Goal: Information Seeking & Learning: Learn about a topic

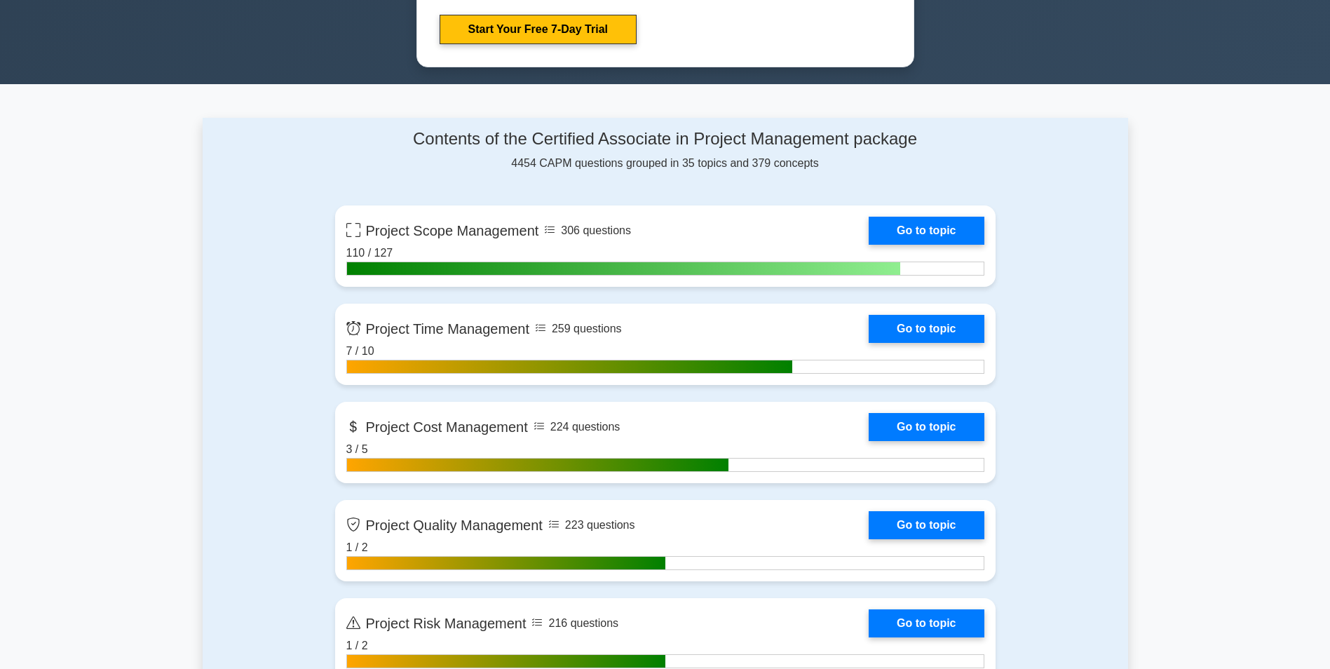
scroll to position [982, 0]
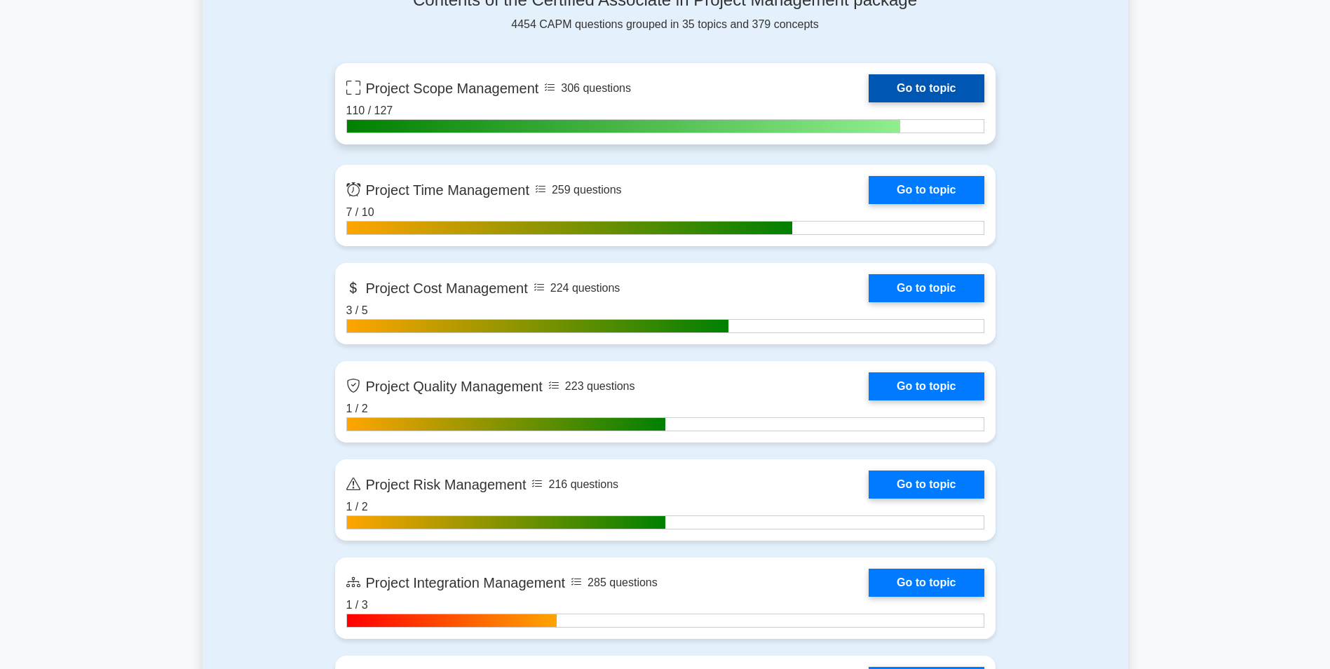
click at [914, 83] on link "Go to topic" at bounding box center [926, 88] width 115 height 28
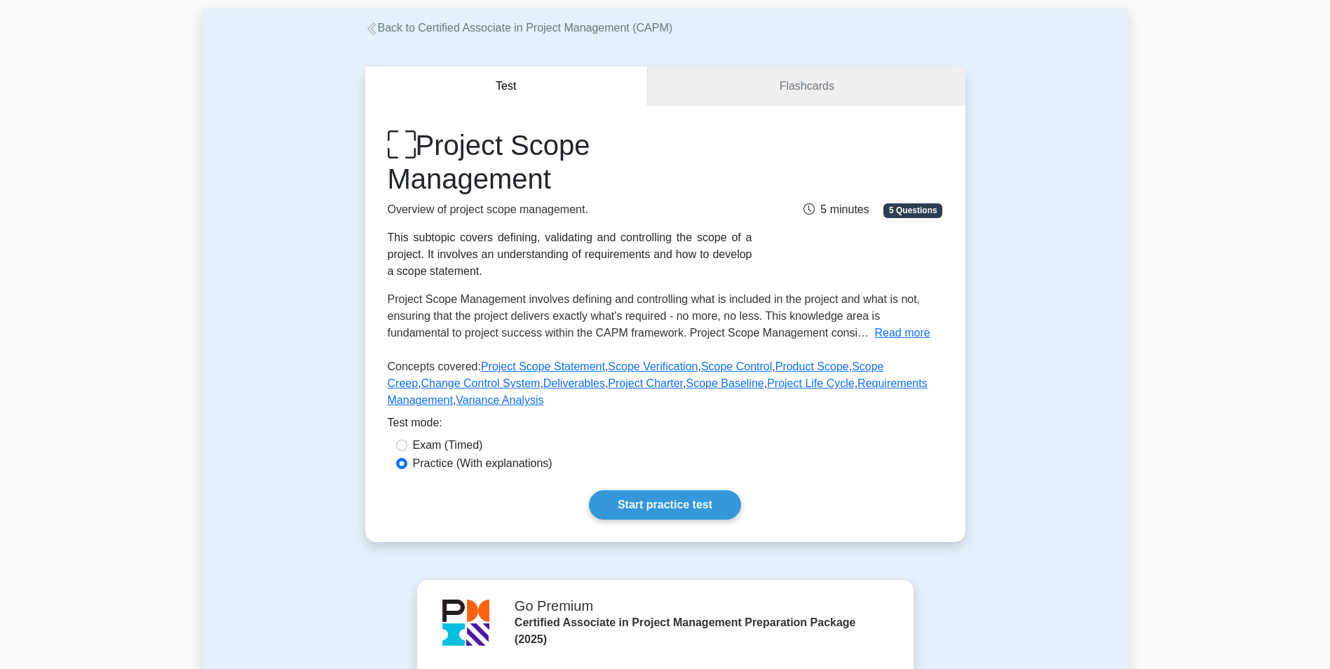
scroll to position [210, 0]
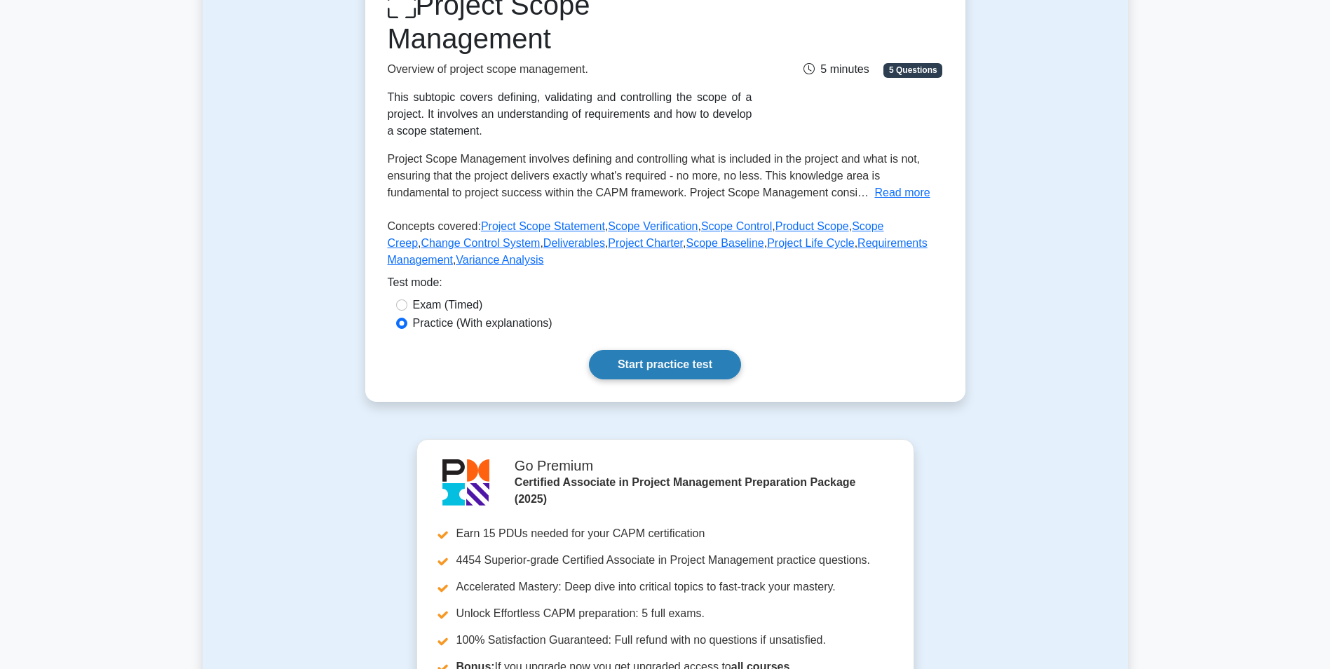
click at [647, 359] on link "Start practice test" at bounding box center [665, 364] width 152 height 29
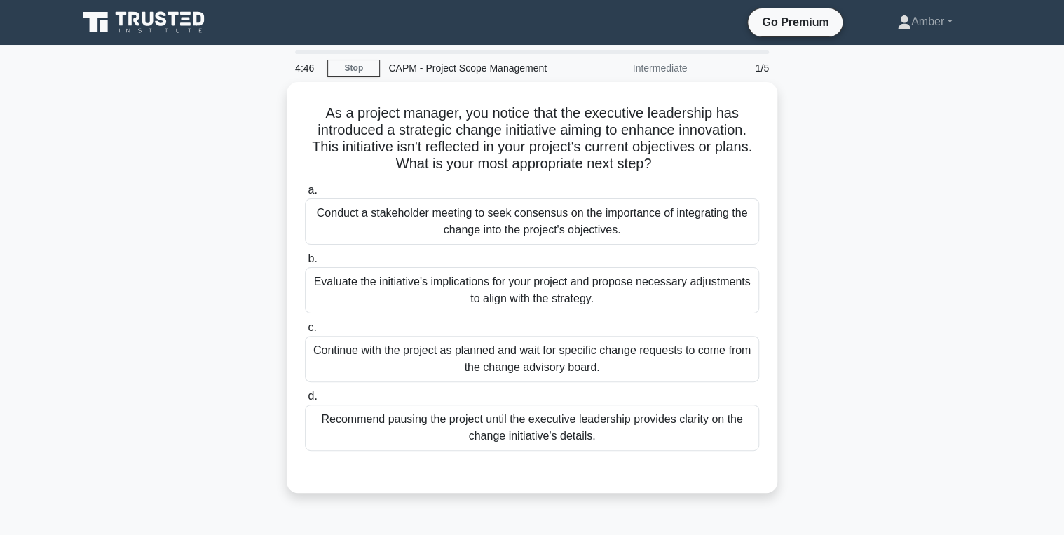
drag, startPoint x: 1292, startPoint y: 0, endPoint x: 817, endPoint y: 198, distance: 514.4
click at [817, 198] on div "As a project manager, you notice that the executive leadership has introduced a…" at bounding box center [531, 296] width 925 height 428
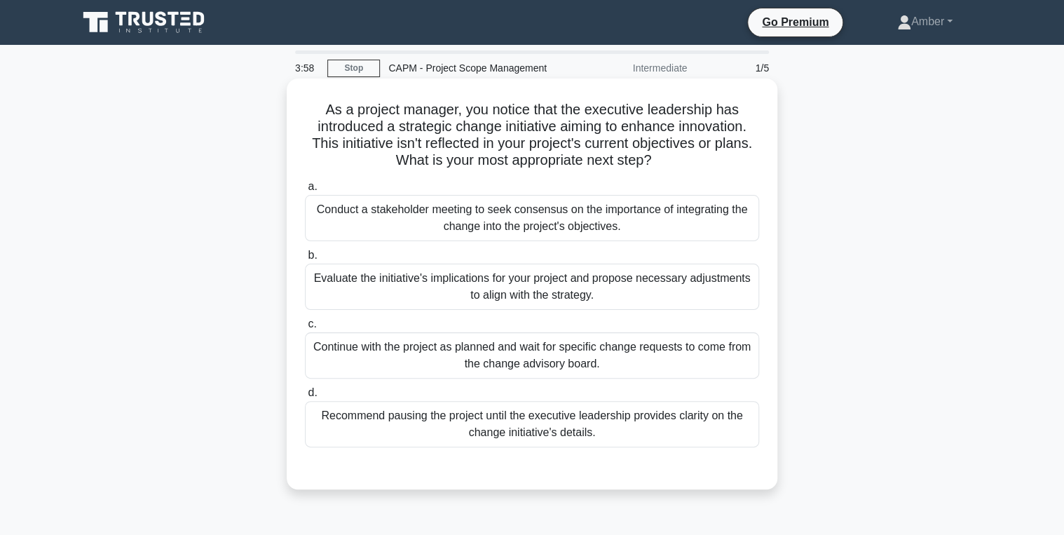
click at [426, 278] on div "Evaluate the initiative's implications for your project and propose necessary a…" at bounding box center [532, 287] width 454 height 46
click at [305, 260] on input "b. Evaluate the initiative's implications for your project and propose necessar…" at bounding box center [305, 255] width 0 height 9
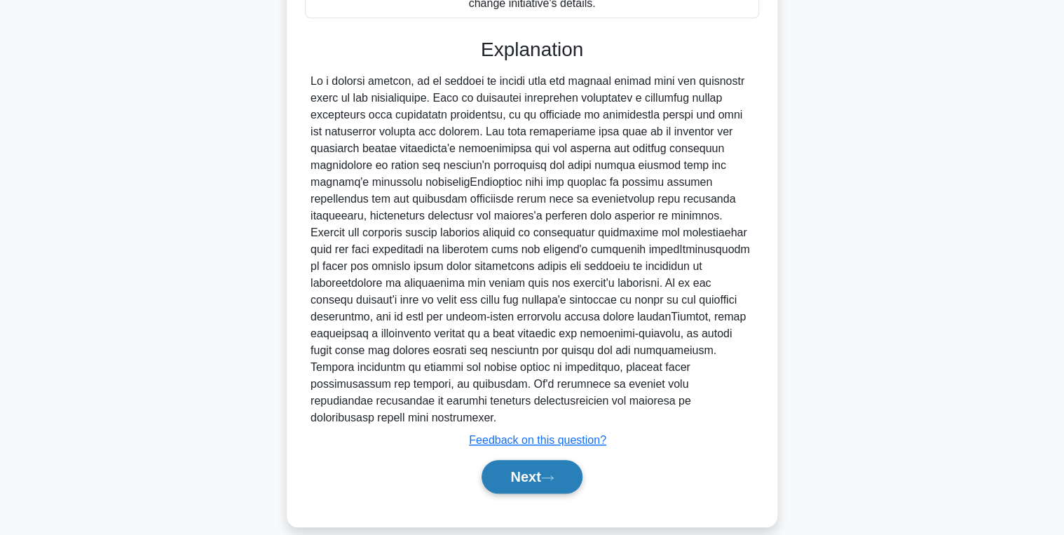
click at [515, 461] on button "Next" at bounding box center [532, 477] width 100 height 34
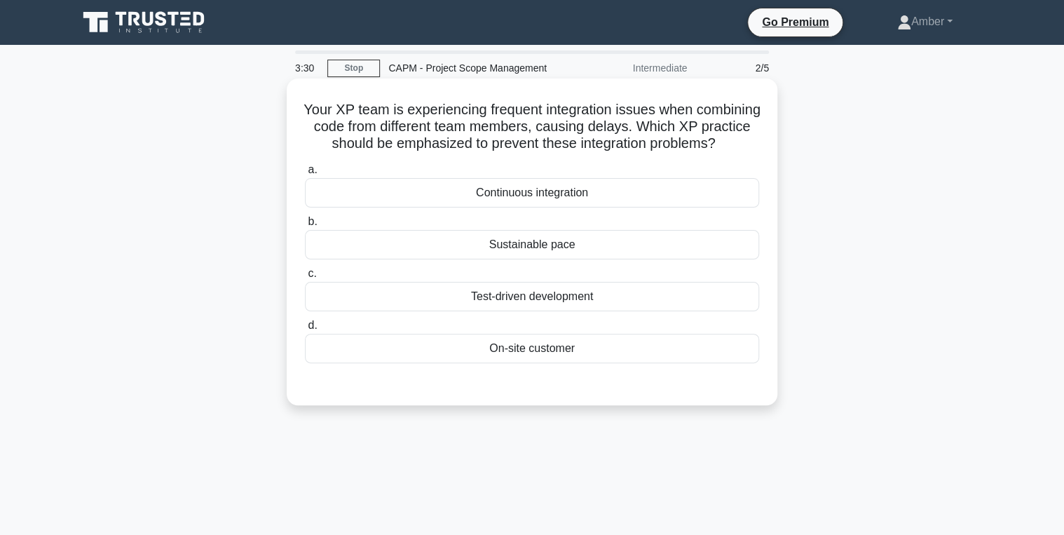
click at [536, 311] on div "Test-driven development" at bounding box center [532, 296] width 454 height 29
click at [305, 278] on input "c. Test-driven development" at bounding box center [305, 273] width 0 height 9
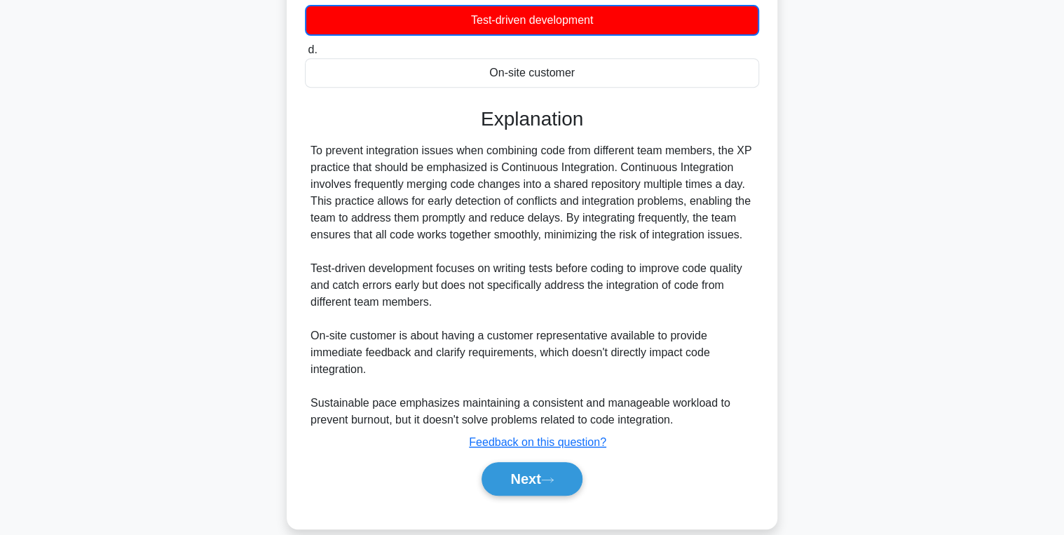
scroll to position [313, 0]
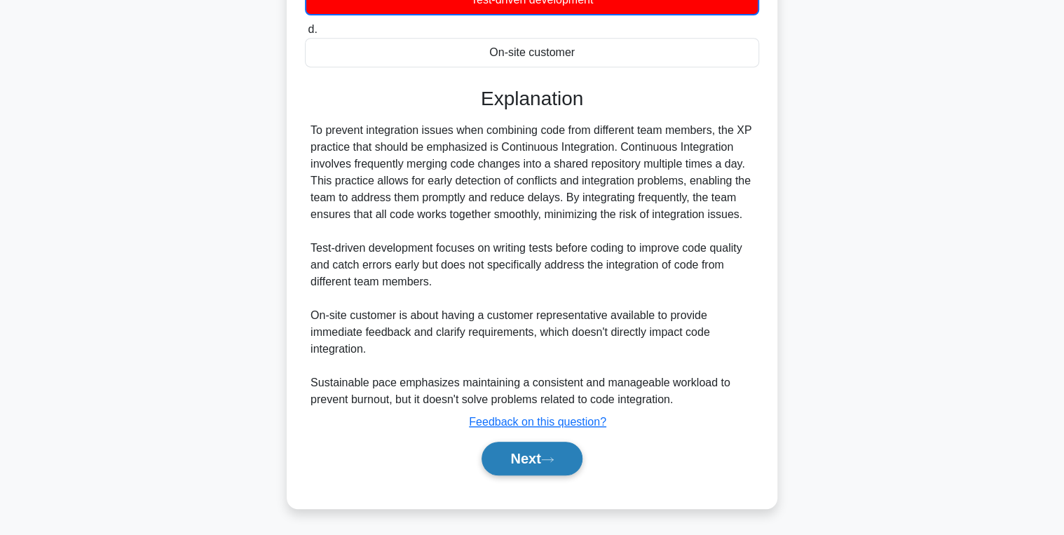
click at [534, 456] on button "Next" at bounding box center [532, 459] width 100 height 34
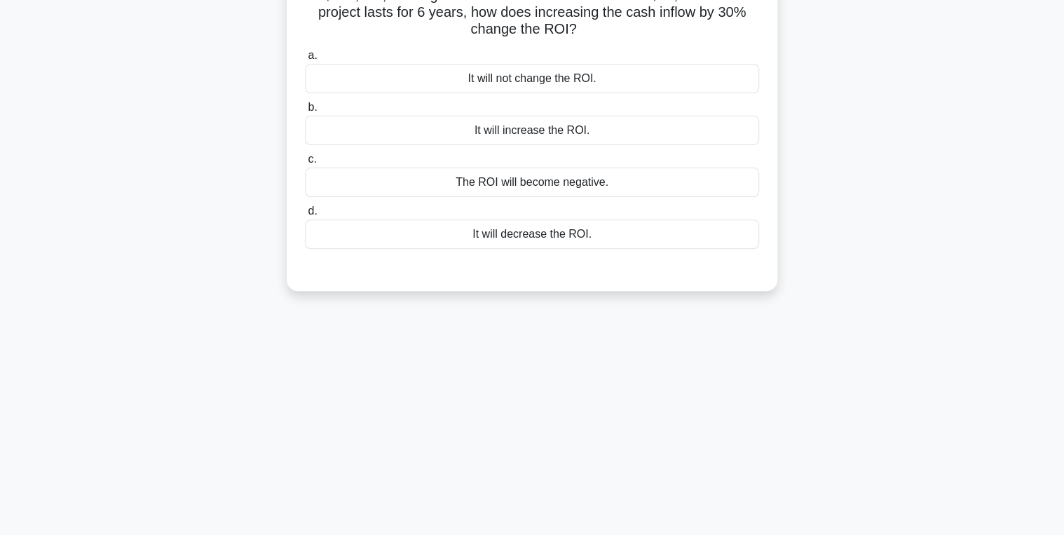
scroll to position [0, 0]
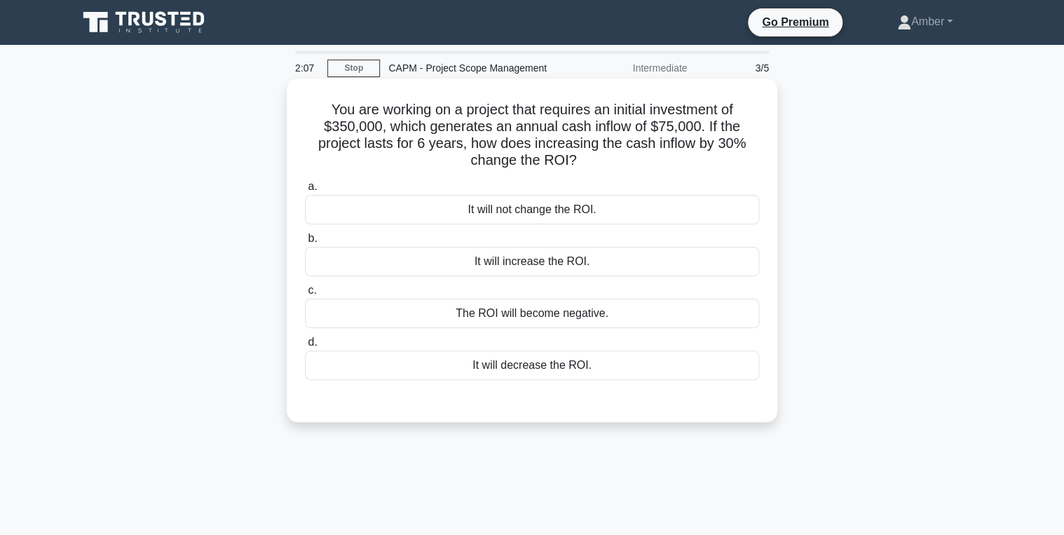
click at [437, 356] on div "It will decrease the ROI." at bounding box center [532, 365] width 454 height 29
click at [305, 347] on input "d. It will decrease the ROI." at bounding box center [305, 342] width 0 height 9
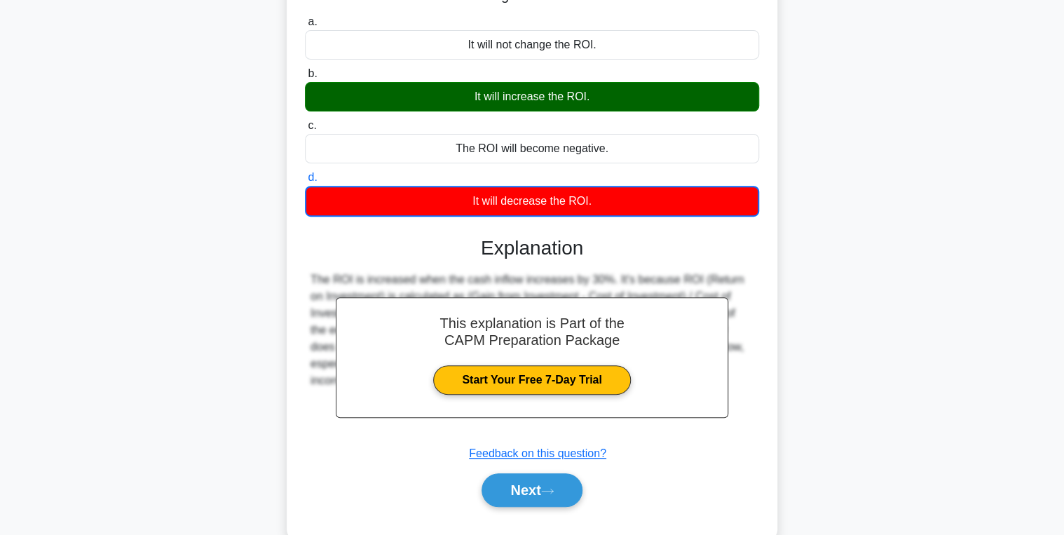
scroll to position [222, 0]
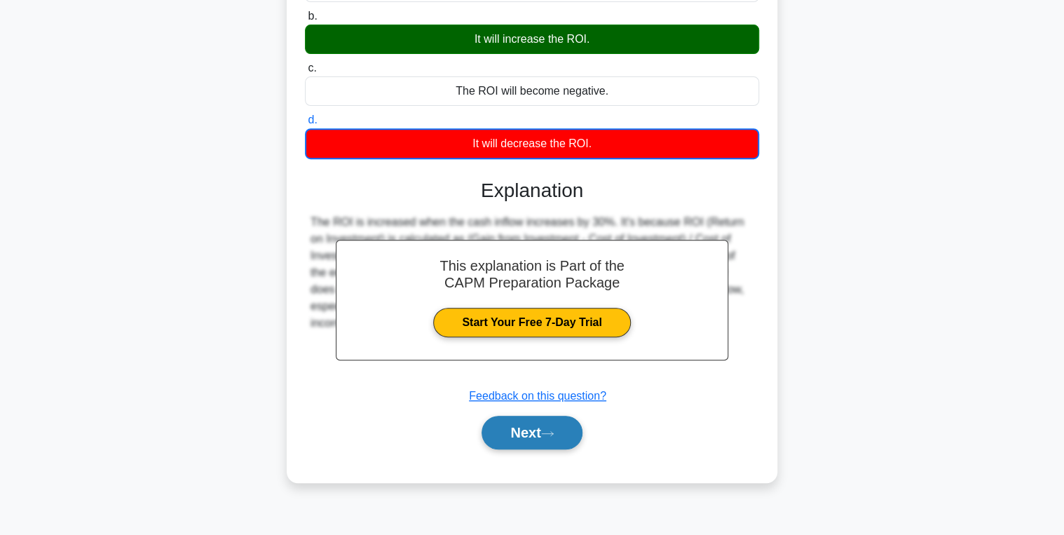
click at [513, 420] on button "Next" at bounding box center [532, 433] width 100 height 34
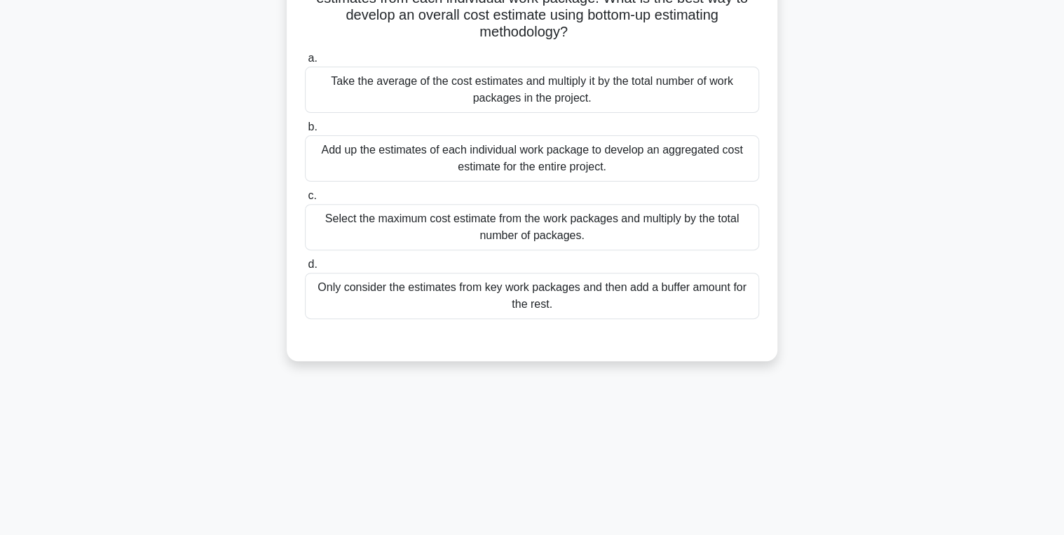
scroll to position [0, 0]
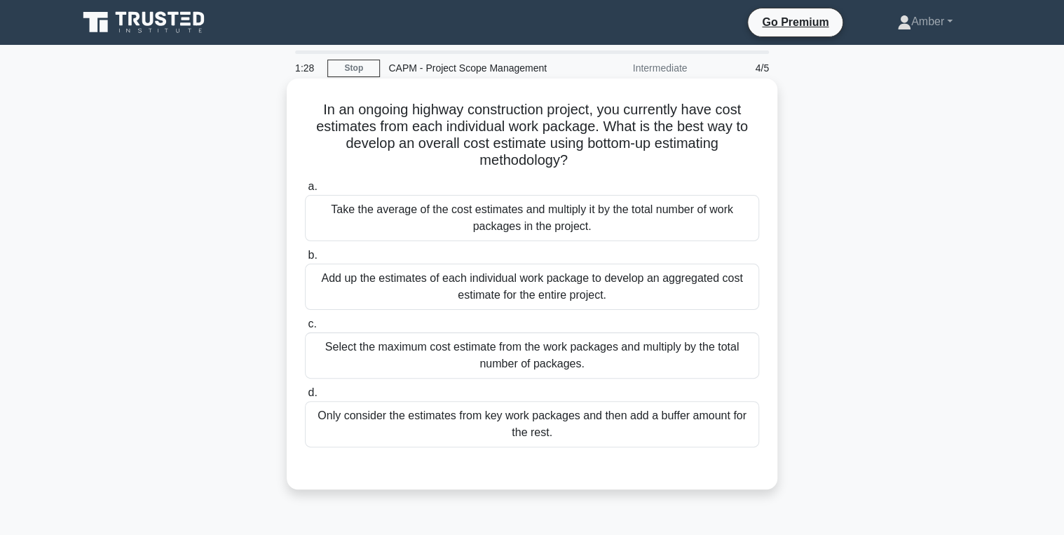
click at [444, 209] on div "Take the average of the cost estimates and multiply it by the total number of w…" at bounding box center [532, 218] width 454 height 46
click at [305, 191] on input "a. Take the average of the cost estimates and multiply it by the total number o…" at bounding box center [305, 186] width 0 height 9
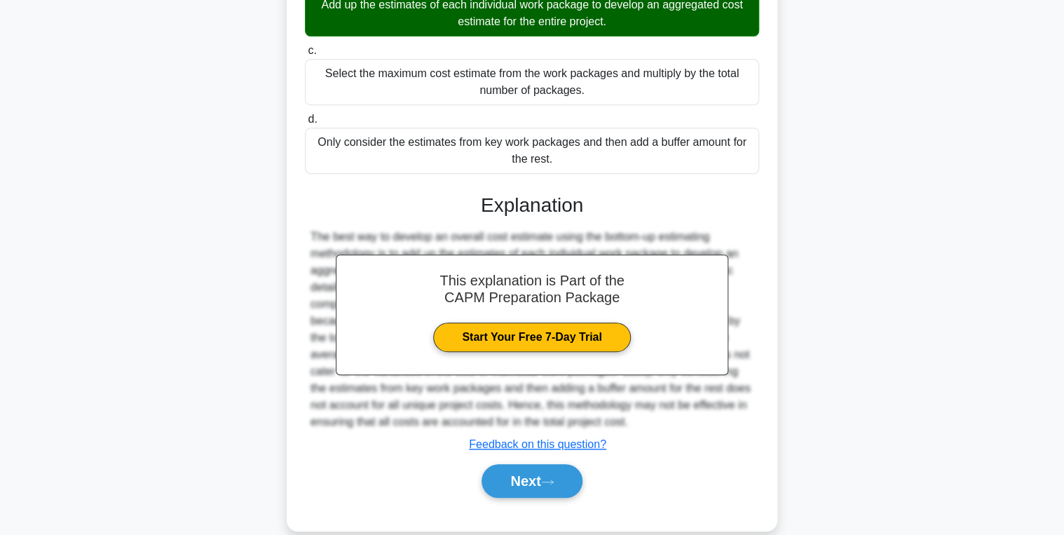
scroll to position [296, 0]
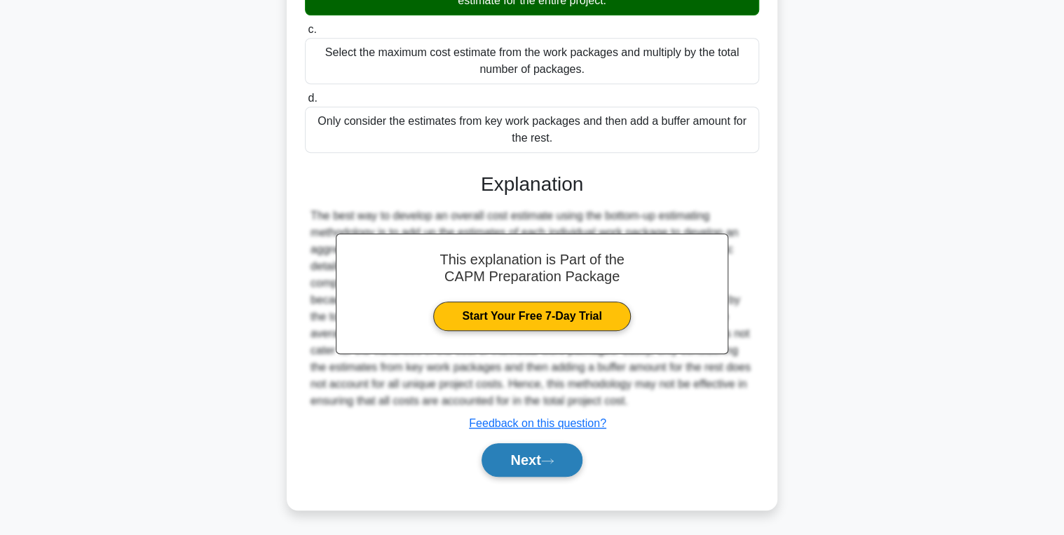
click at [529, 466] on button "Next" at bounding box center [532, 460] width 100 height 34
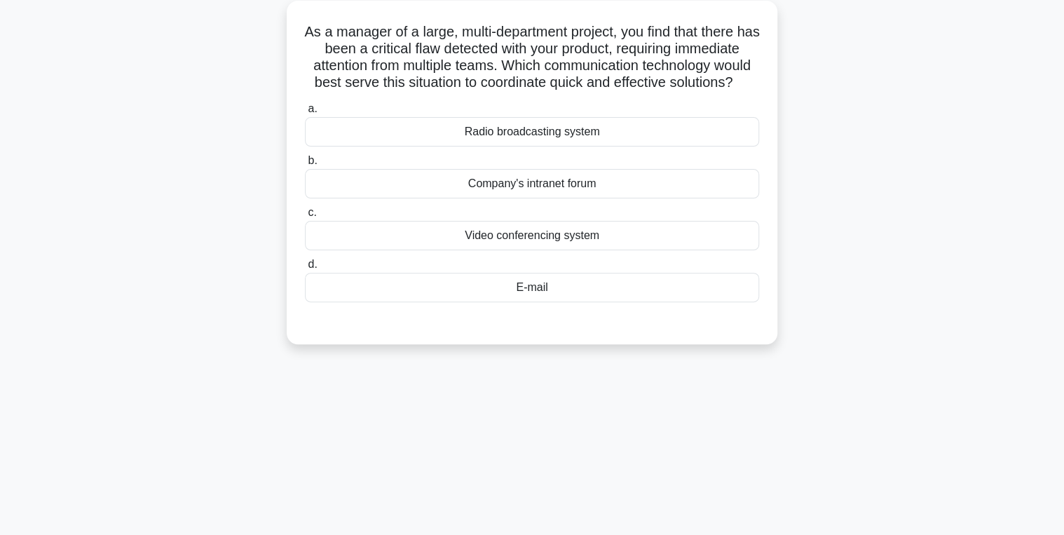
scroll to position [0, 0]
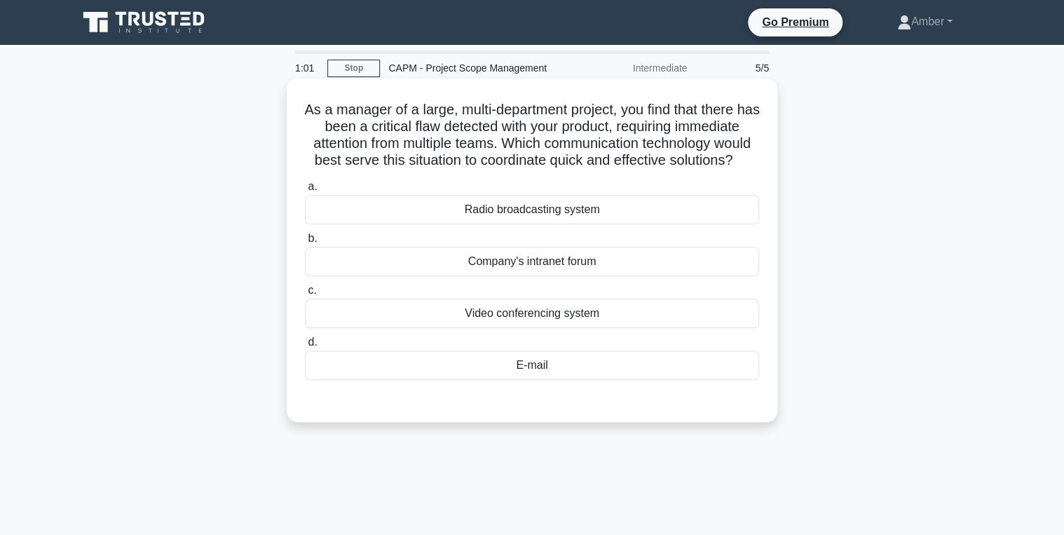
click at [503, 327] on div "Video conferencing system" at bounding box center [532, 313] width 454 height 29
click at [305, 295] on input "c. Video conferencing system" at bounding box center [305, 290] width 0 height 9
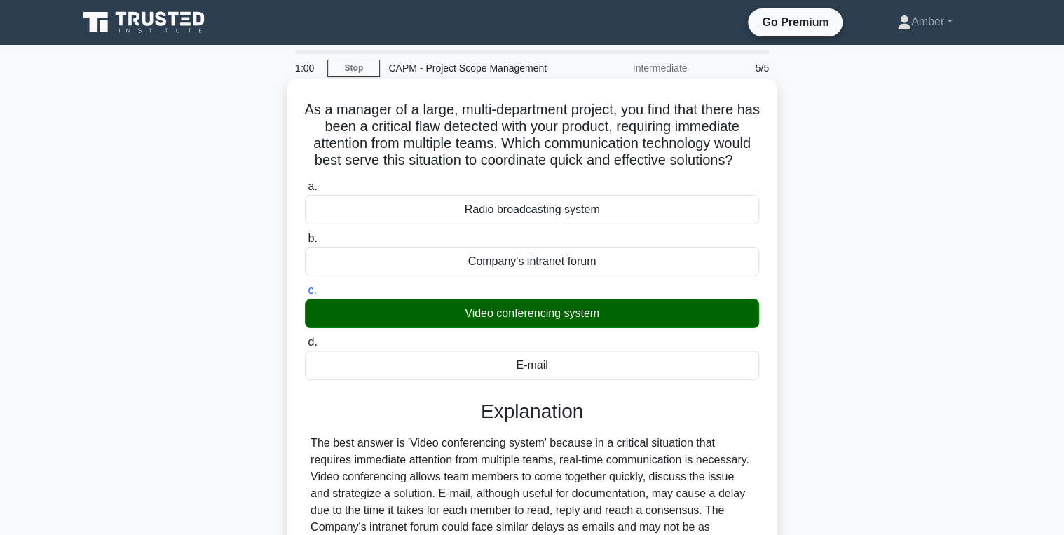
scroll to position [222, 0]
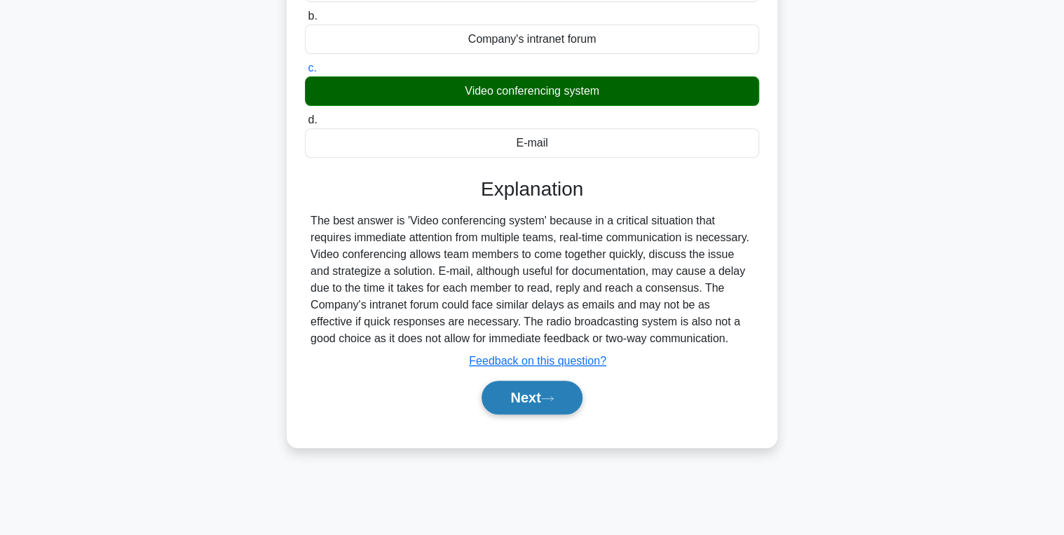
click at [512, 414] on button "Next" at bounding box center [532, 398] width 100 height 34
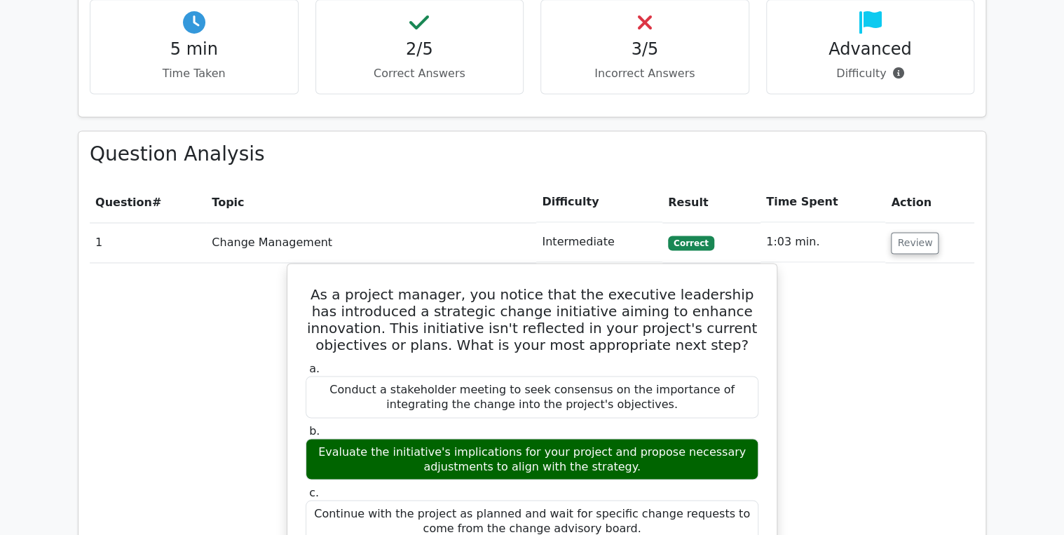
scroll to position [953, 0]
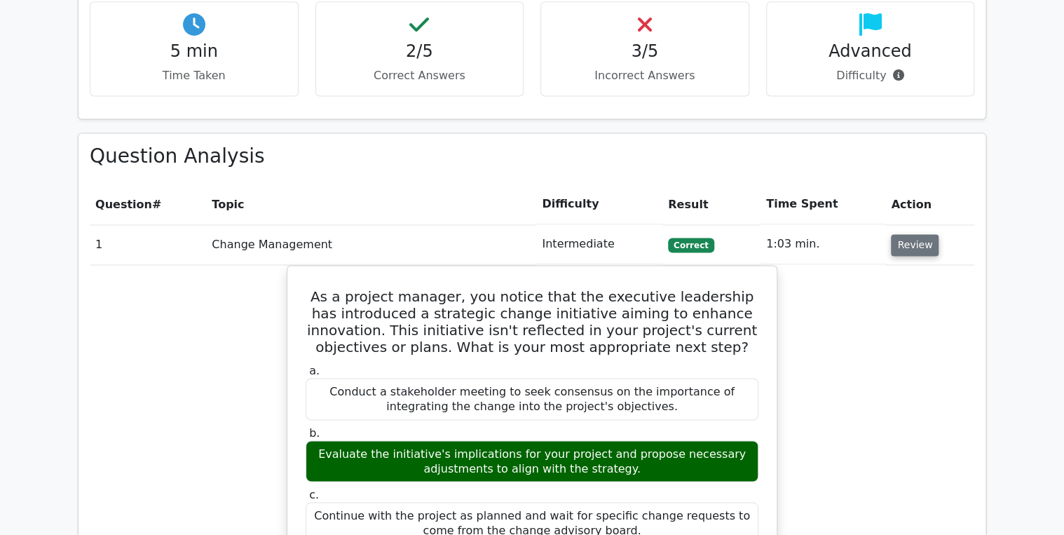
click at [914, 234] on button "Review" at bounding box center [915, 245] width 48 height 22
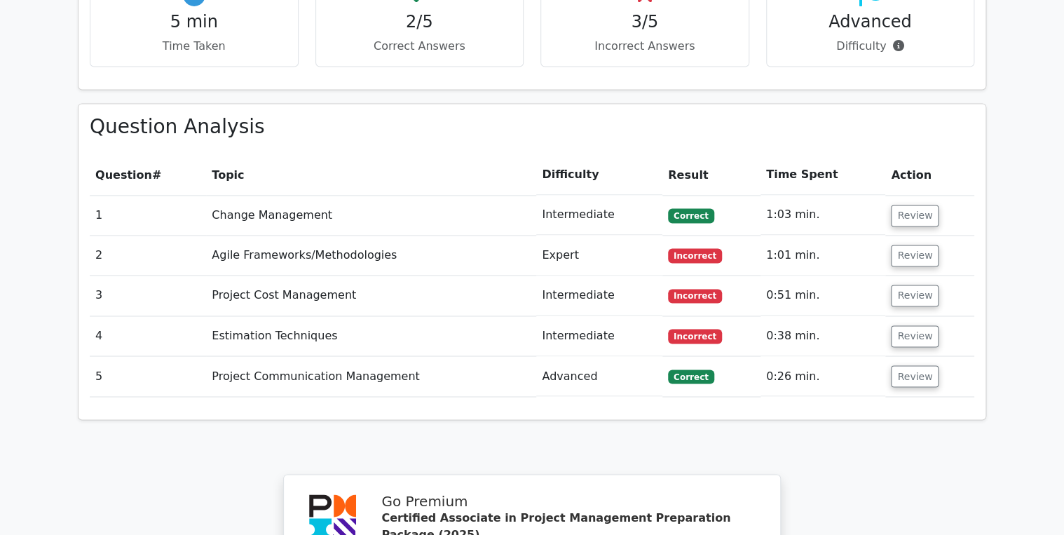
scroll to position [1010, 0]
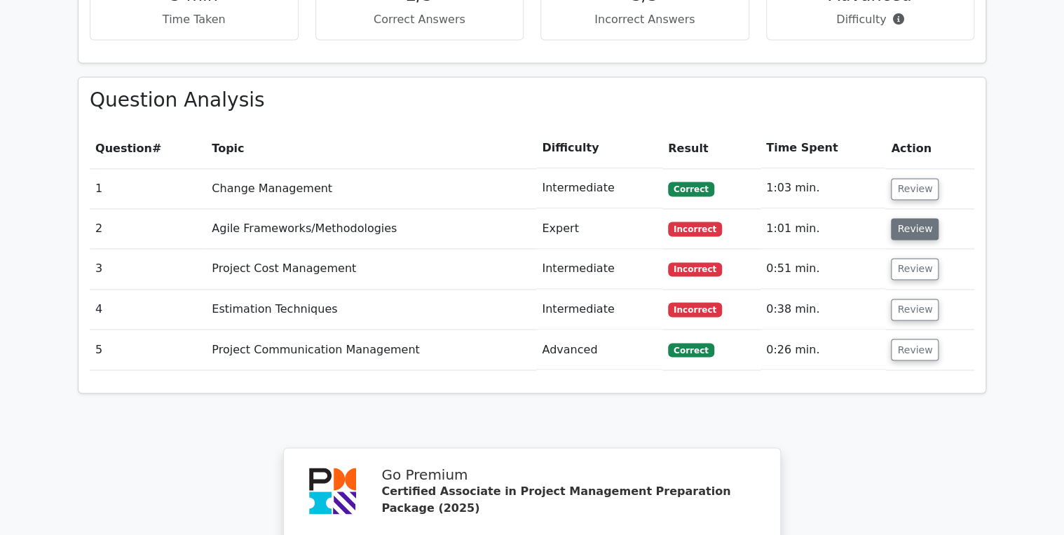
click at [920, 218] on button "Review" at bounding box center [915, 229] width 48 height 22
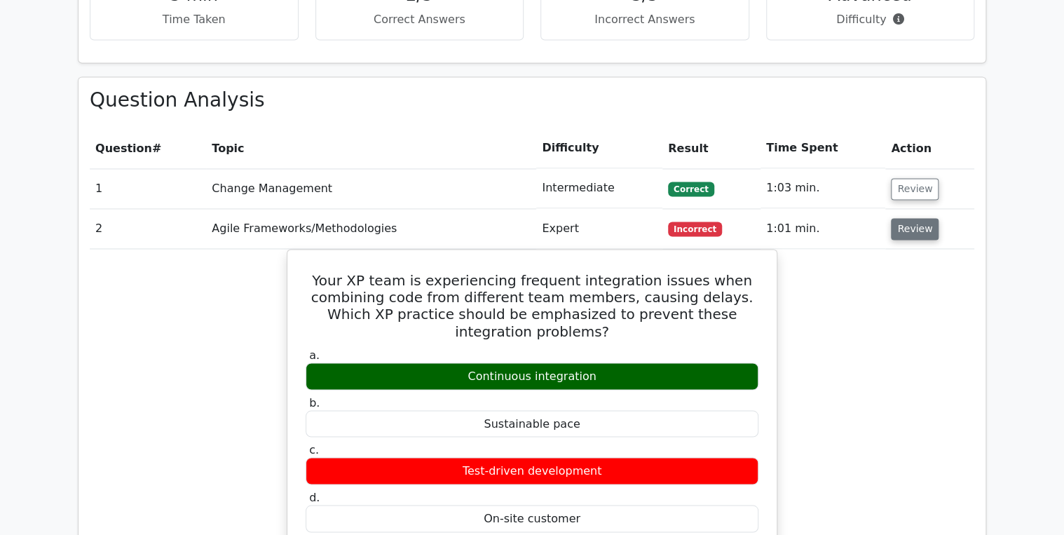
click at [922, 218] on button "Review" at bounding box center [915, 229] width 48 height 22
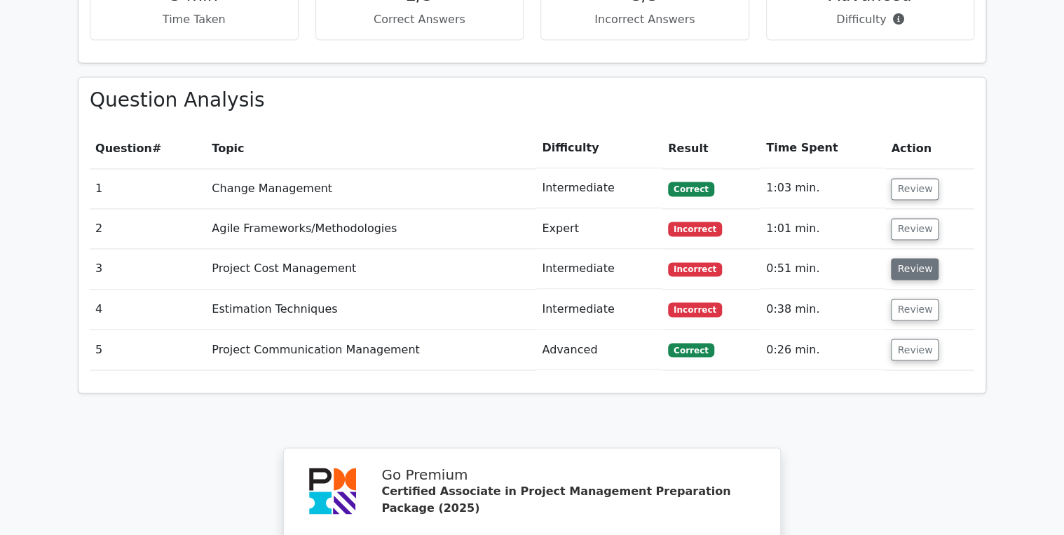
scroll to position [1122, 0]
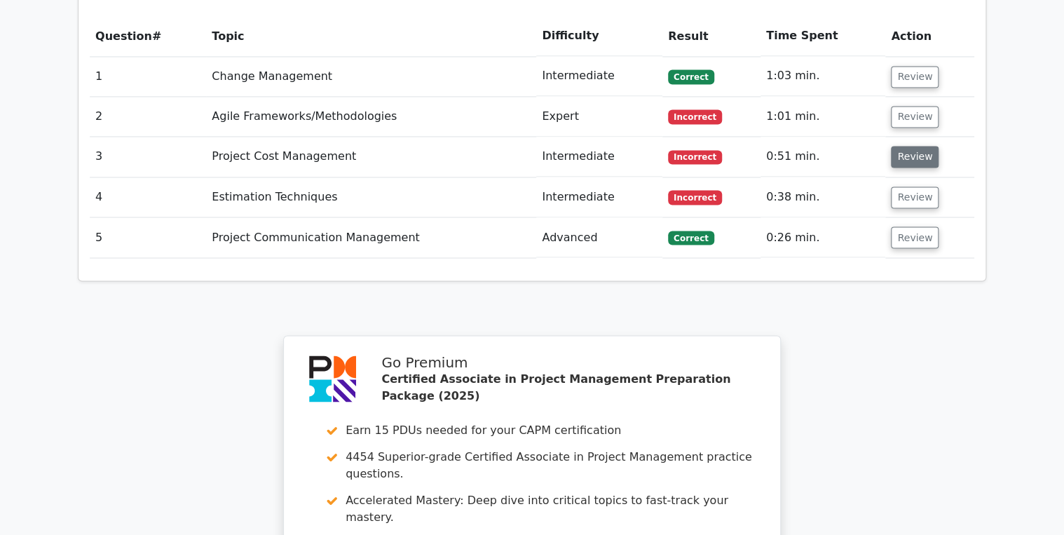
click at [907, 146] on button "Review" at bounding box center [915, 157] width 48 height 22
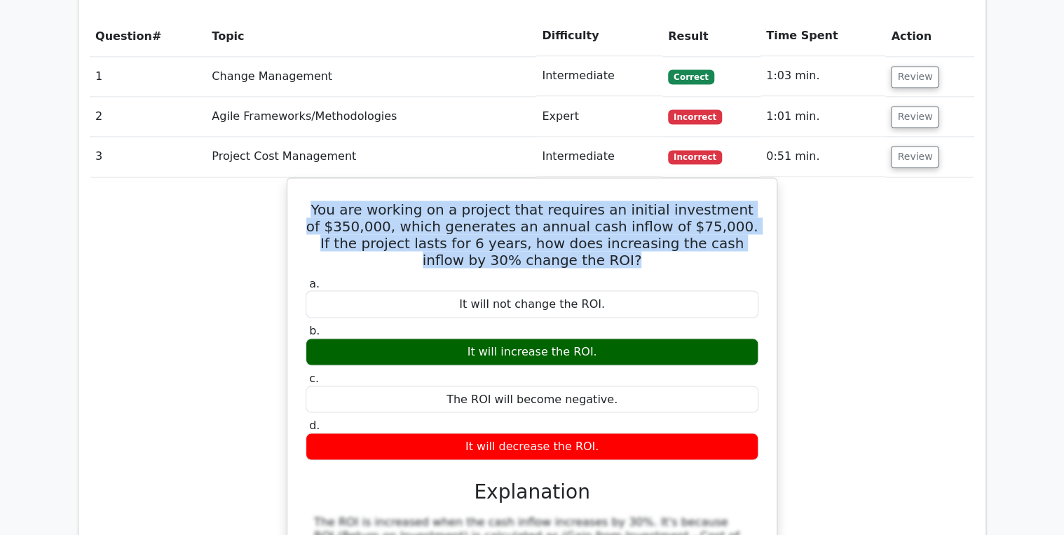
drag, startPoint x: 599, startPoint y: 185, endPoint x: 283, endPoint y: 111, distance: 324.0
click at [283, 177] on div "You are working on a project that requires an initial investment of $350,000, w…" at bounding box center [532, 461] width 885 height 568
copy h5 "You are working on a project that requires an initial investment of $350,000, w…"
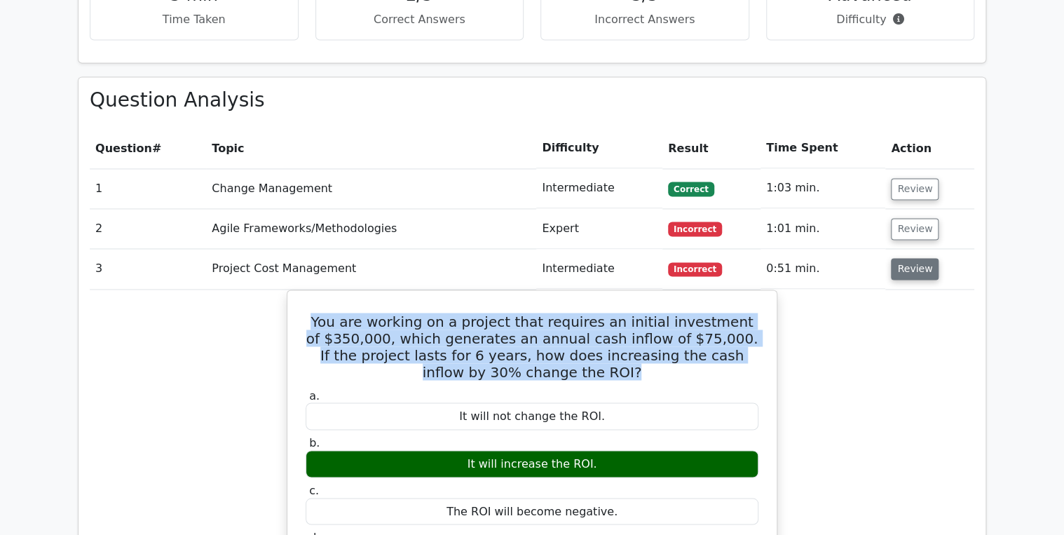
click at [909, 258] on button "Review" at bounding box center [915, 269] width 48 height 22
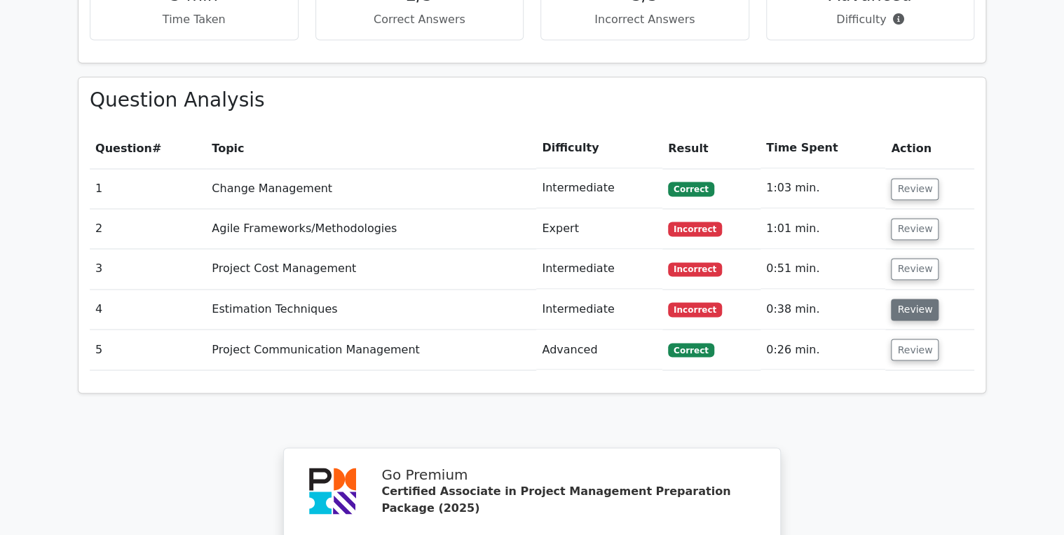
click at [927, 299] on button "Review" at bounding box center [915, 310] width 48 height 22
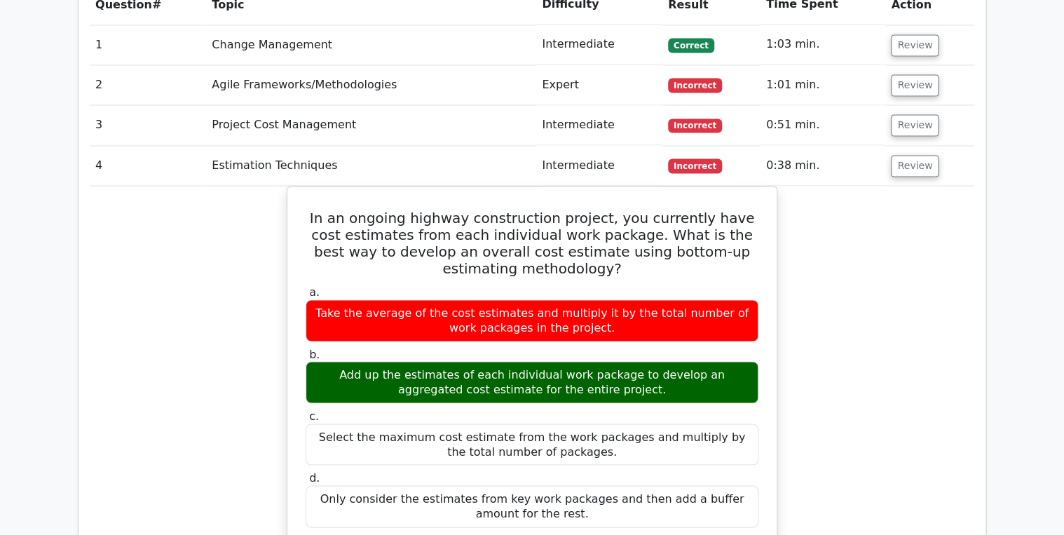
scroll to position [1178, 0]
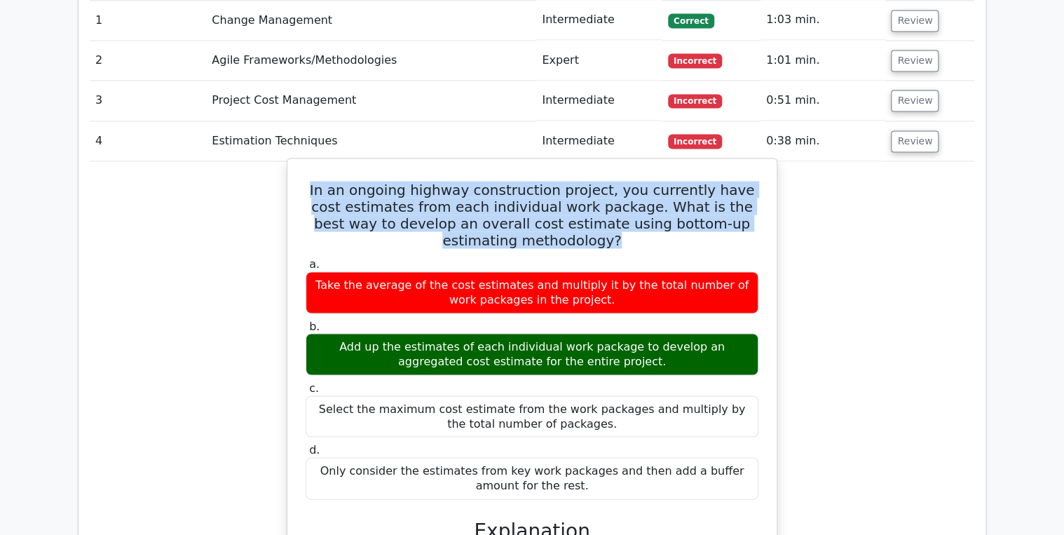
drag, startPoint x: 583, startPoint y: 168, endPoint x: 298, endPoint y: 95, distance: 294.0
click at [298, 164] on div "In an ongoing highway construction project, you currently have cost estimates f…" at bounding box center [532, 494] width 478 height 660
copy h5 "In an ongoing highway construction project, you currently have cost estimates f…"
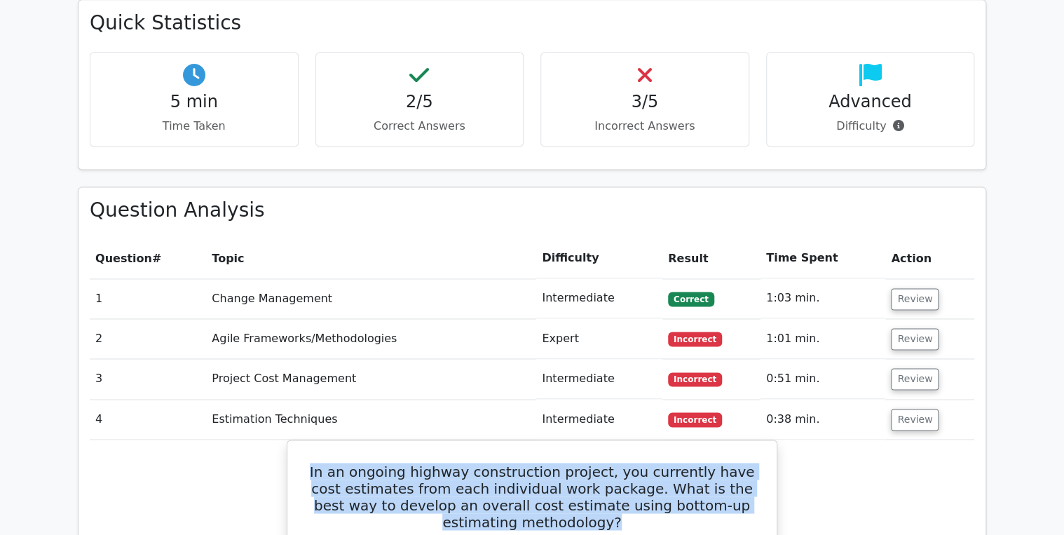
scroll to position [897, 0]
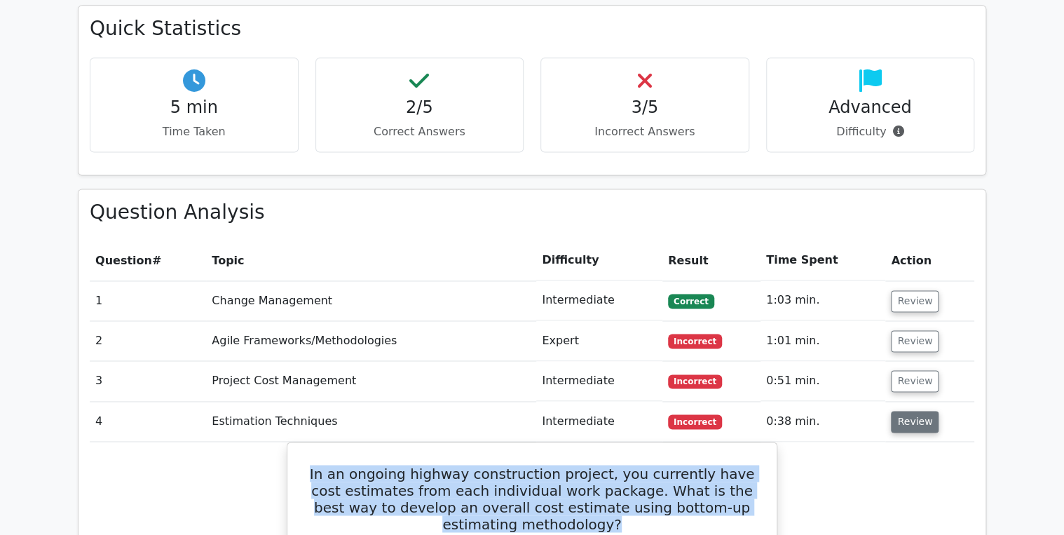
click at [909, 411] on button "Review" at bounding box center [915, 422] width 48 height 22
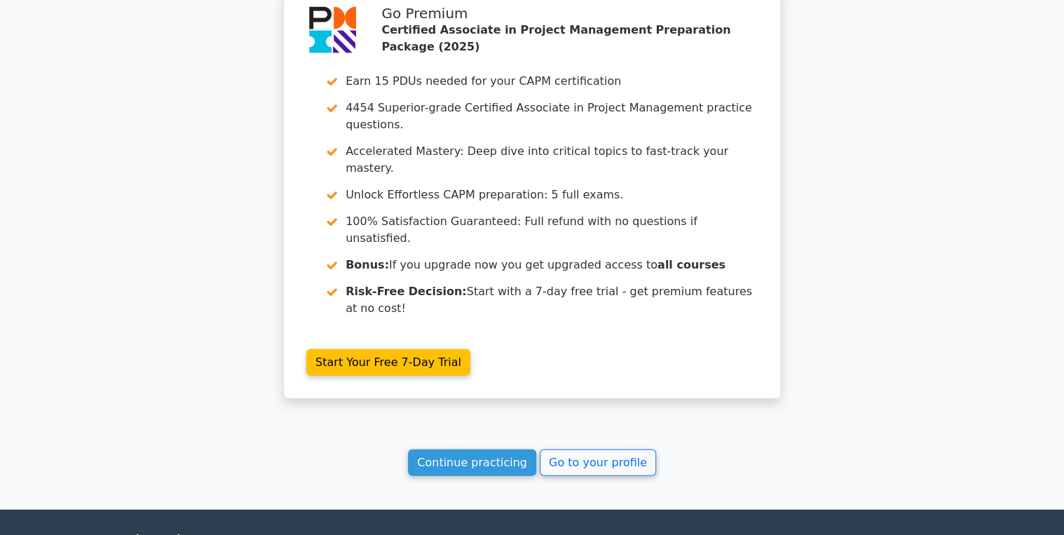
scroll to position [1472, 0]
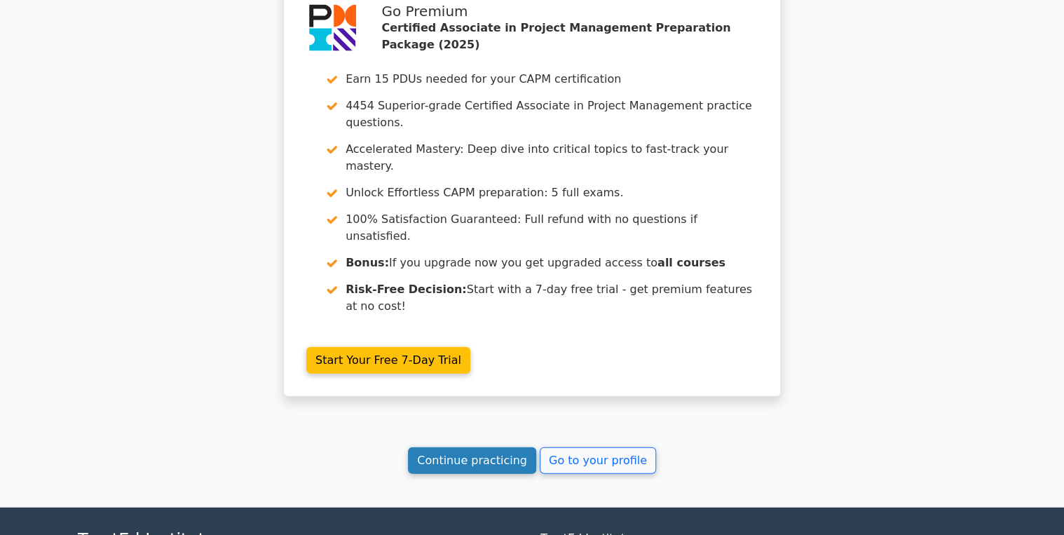
click at [475, 447] on link "Continue practicing" at bounding box center [472, 460] width 128 height 27
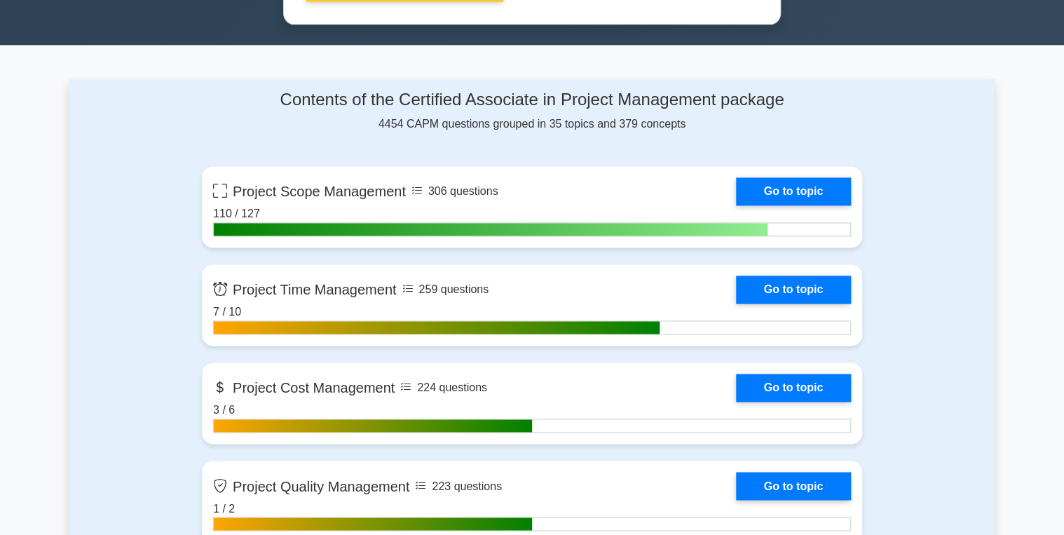
scroll to position [897, 0]
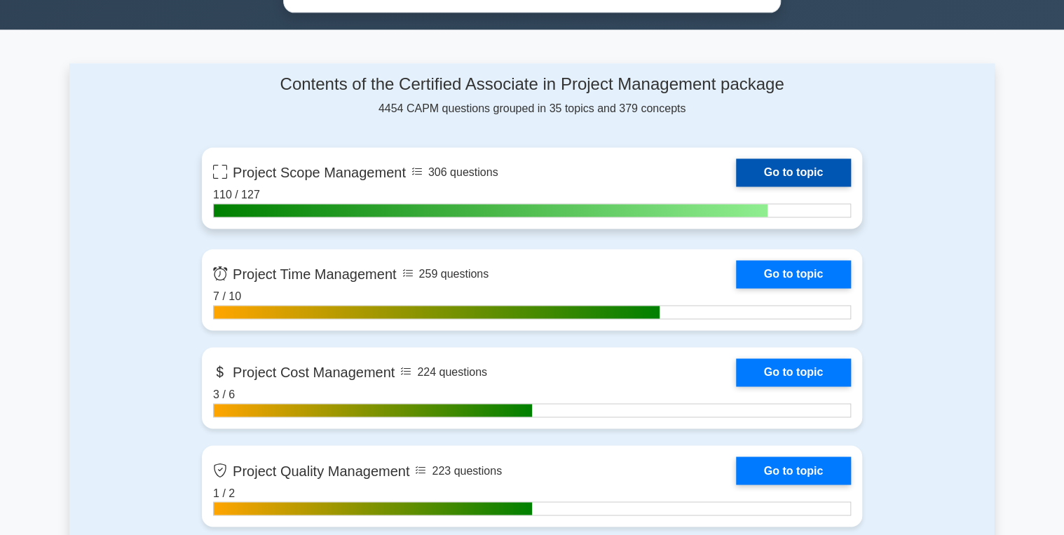
click at [736, 186] on link "Go to topic" at bounding box center [793, 172] width 115 height 28
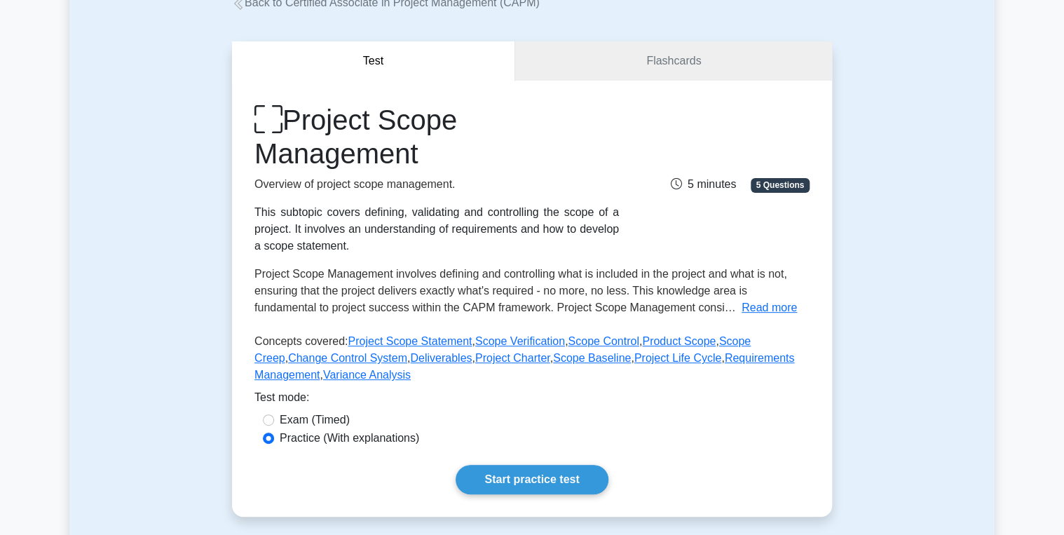
scroll to position [208, 0]
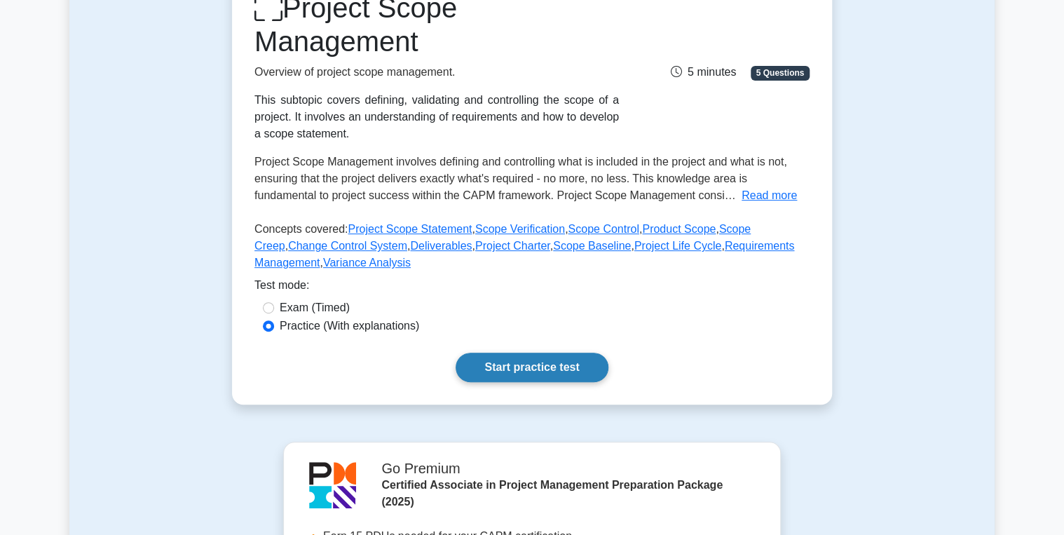
click at [544, 363] on link "Start practice test" at bounding box center [532, 367] width 152 height 29
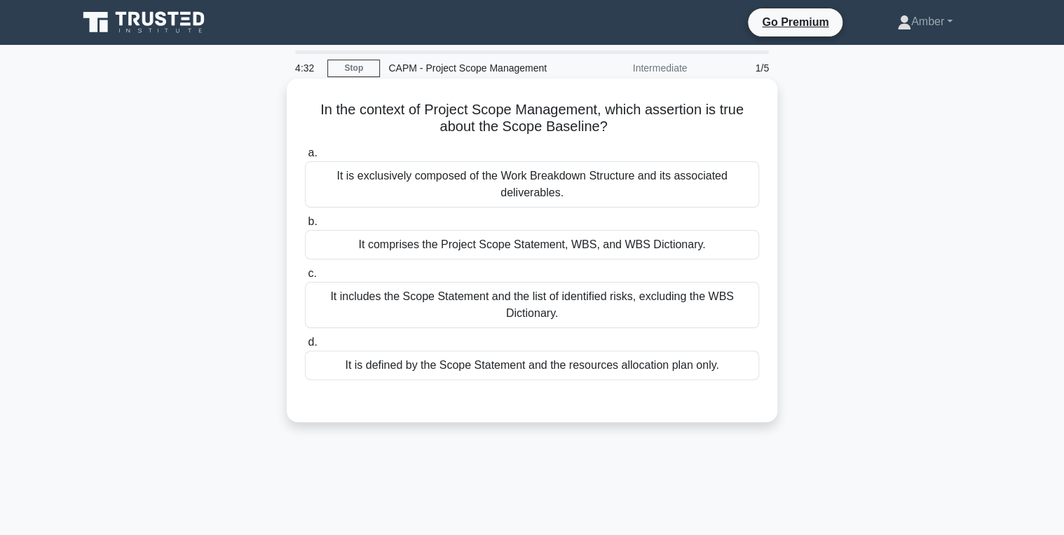
click at [416, 240] on div "It comprises the Project Scope Statement, WBS, and WBS Dictionary." at bounding box center [532, 244] width 454 height 29
click at [305, 226] on input "b. It comprises the Project Scope Statement, WBS, and WBS Dictionary." at bounding box center [305, 221] width 0 height 9
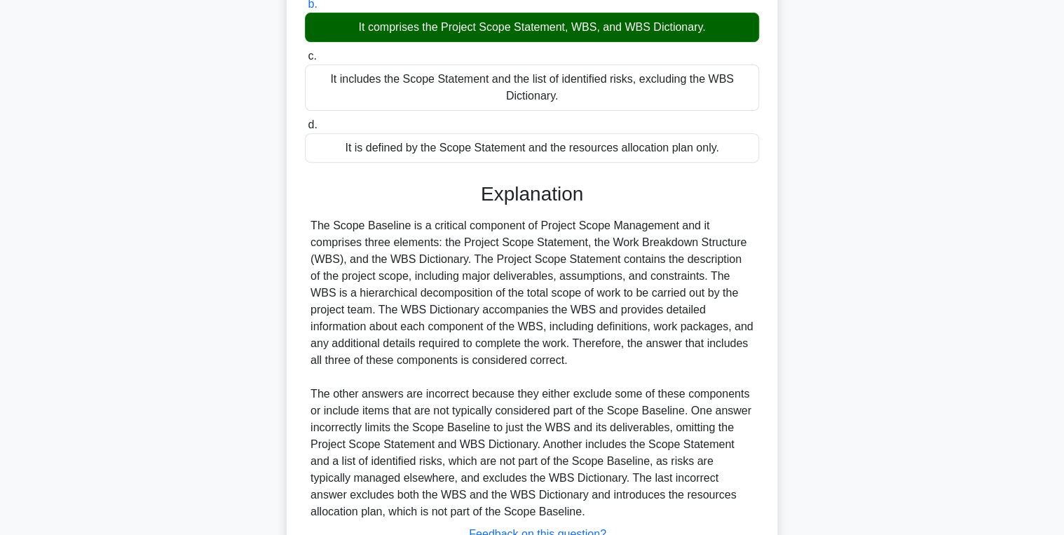
scroll to position [224, 0]
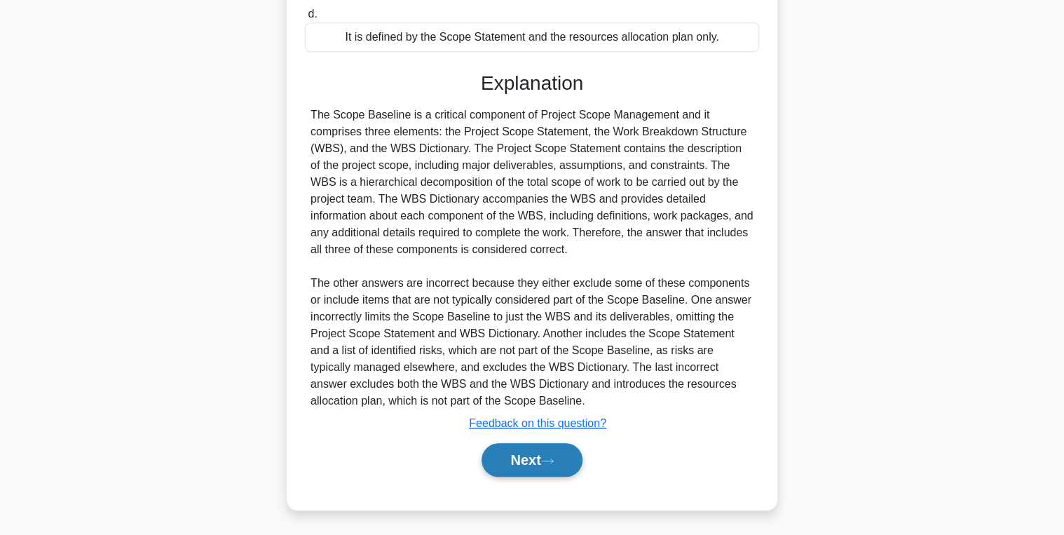
click at [533, 447] on button "Next" at bounding box center [532, 460] width 100 height 34
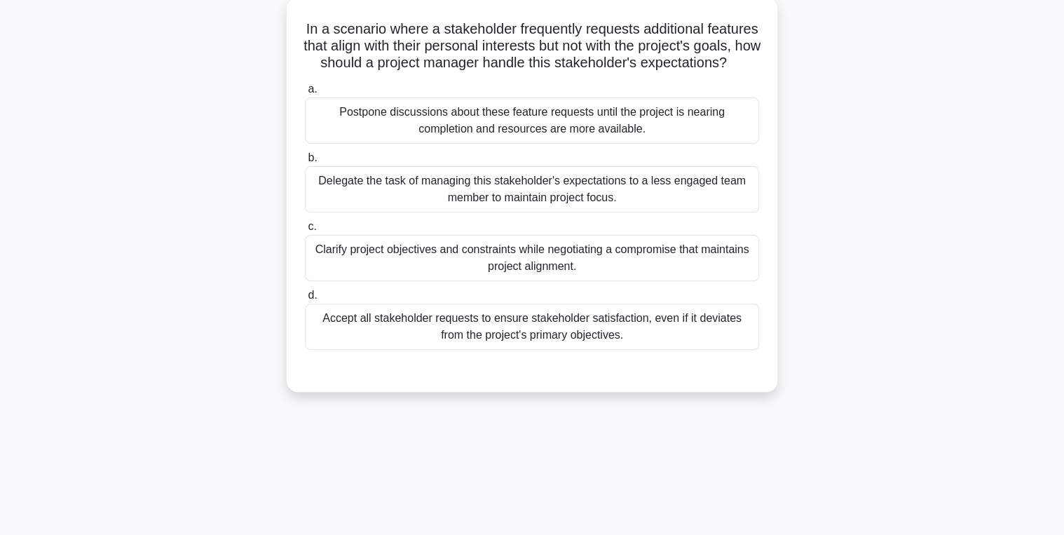
scroll to position [112, 0]
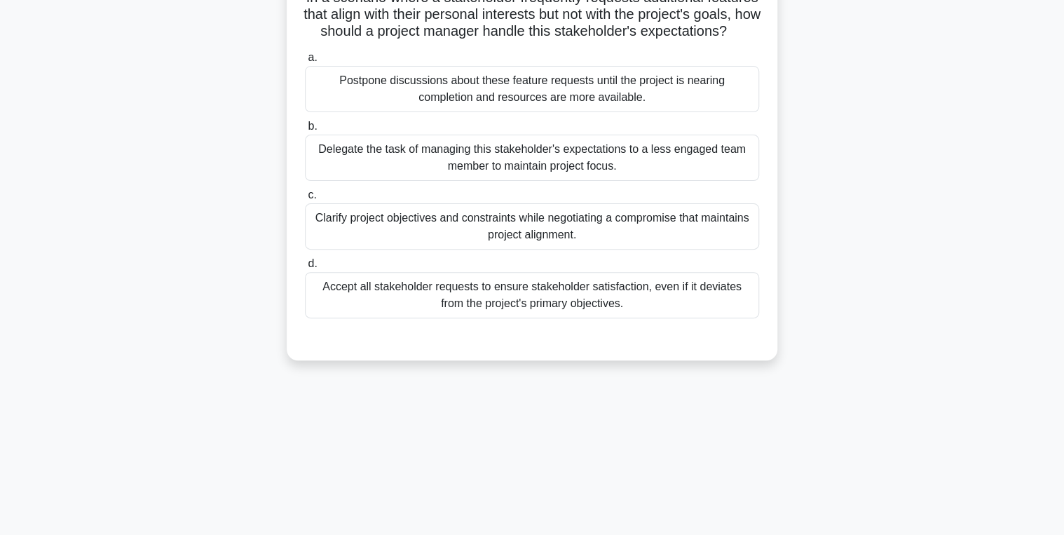
click at [505, 236] on div "Clarify project objectives and constraints while negotiating a compromise that …" at bounding box center [532, 226] width 454 height 46
click at [305, 200] on input "c. Clarify project objectives and constraints while negotiating a compromise th…" at bounding box center [305, 195] width 0 height 9
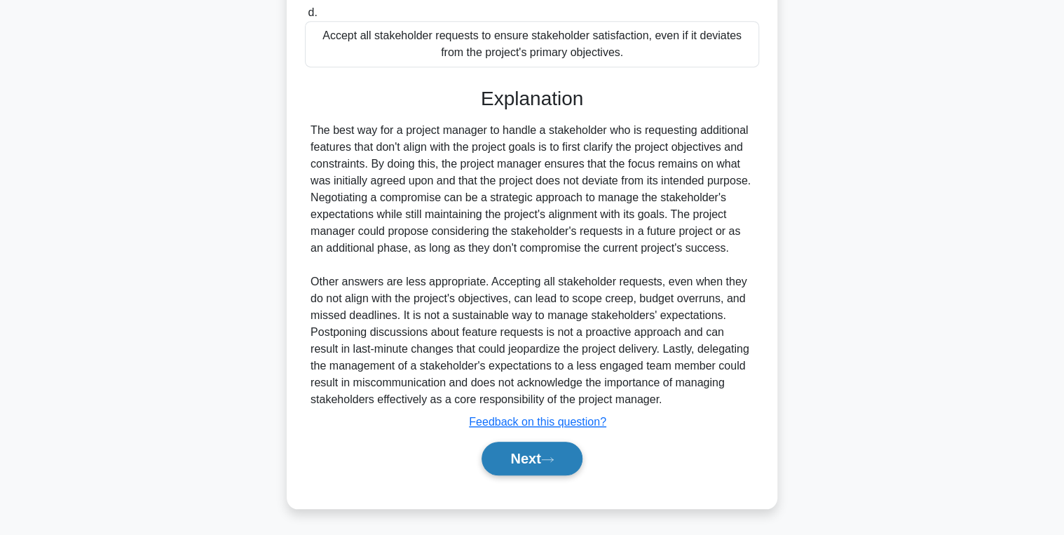
click at [545, 463] on button "Next" at bounding box center [532, 459] width 100 height 34
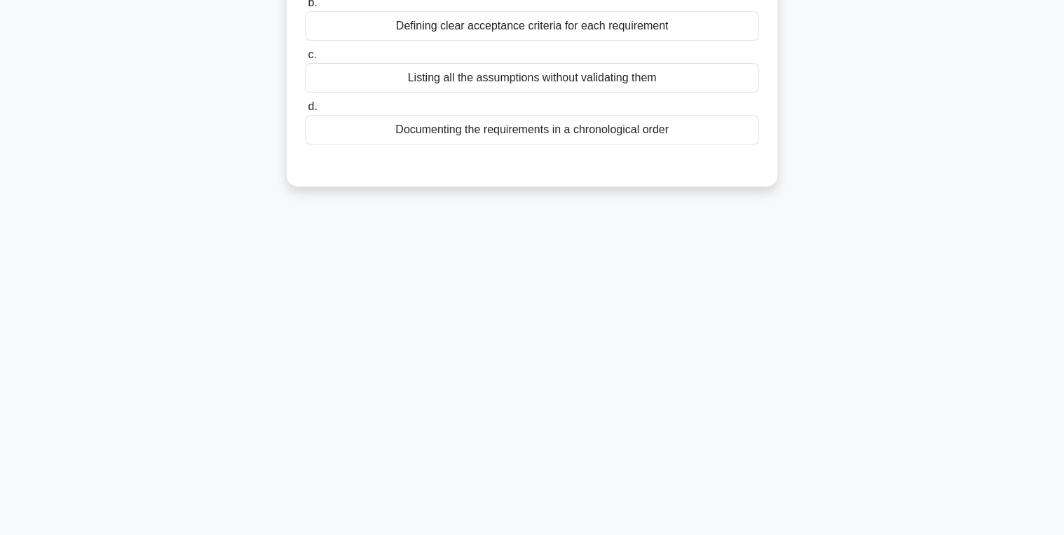
scroll to position [0, 0]
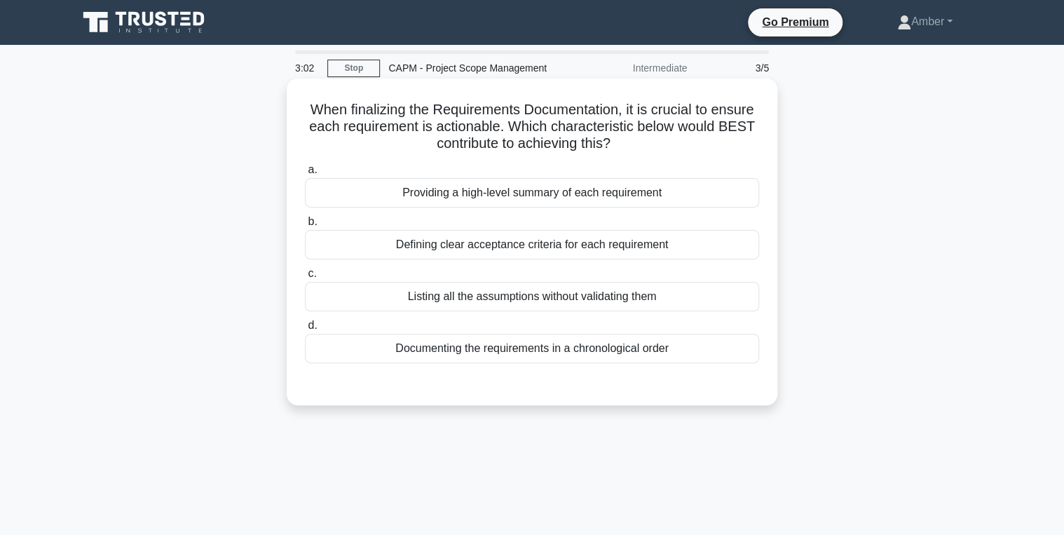
click at [480, 249] on div "Defining clear acceptance criteria for each requirement" at bounding box center [532, 244] width 454 height 29
click at [305, 226] on input "b. Defining clear acceptance criteria for each requirement" at bounding box center [305, 221] width 0 height 9
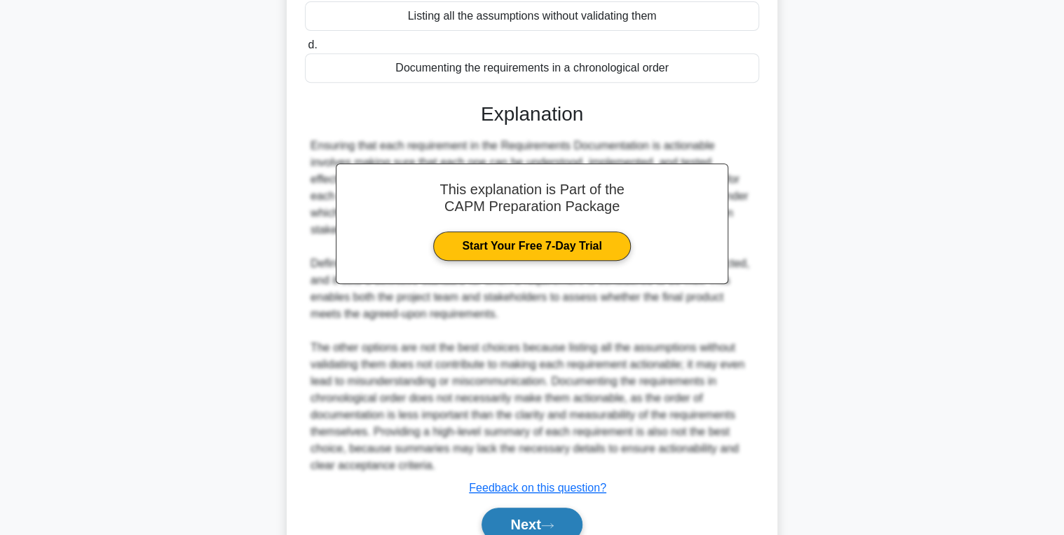
click at [534, 533] on button "Next" at bounding box center [532, 525] width 100 height 34
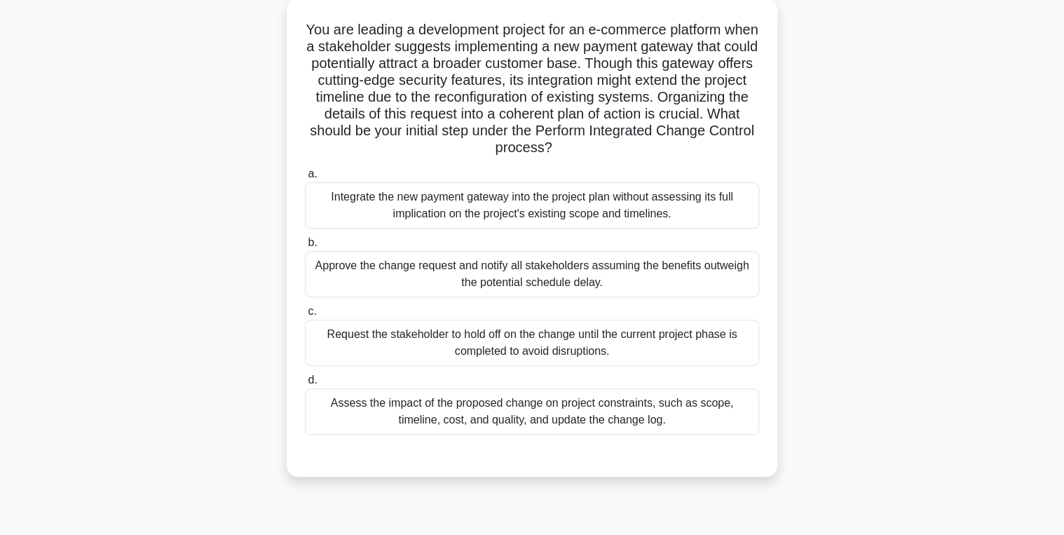
scroll to position [112, 0]
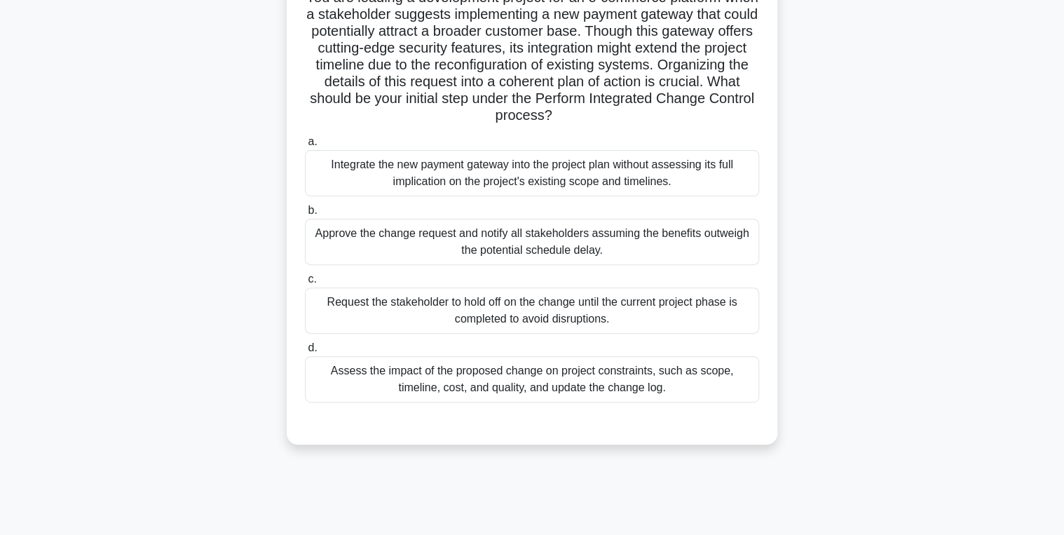
click at [432, 367] on div "Assess the impact of the proposed change on project constraints, such as scope,…" at bounding box center [532, 379] width 454 height 46
click at [305, 353] on input "d. Assess the impact of the proposed change on project constraints, such as sco…" at bounding box center [305, 348] width 0 height 9
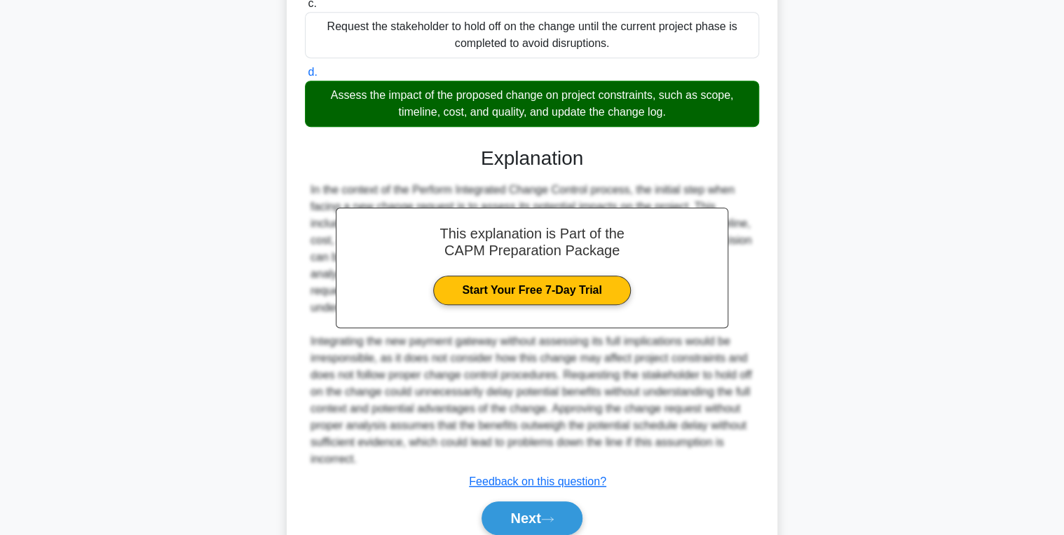
scroll to position [446, 0]
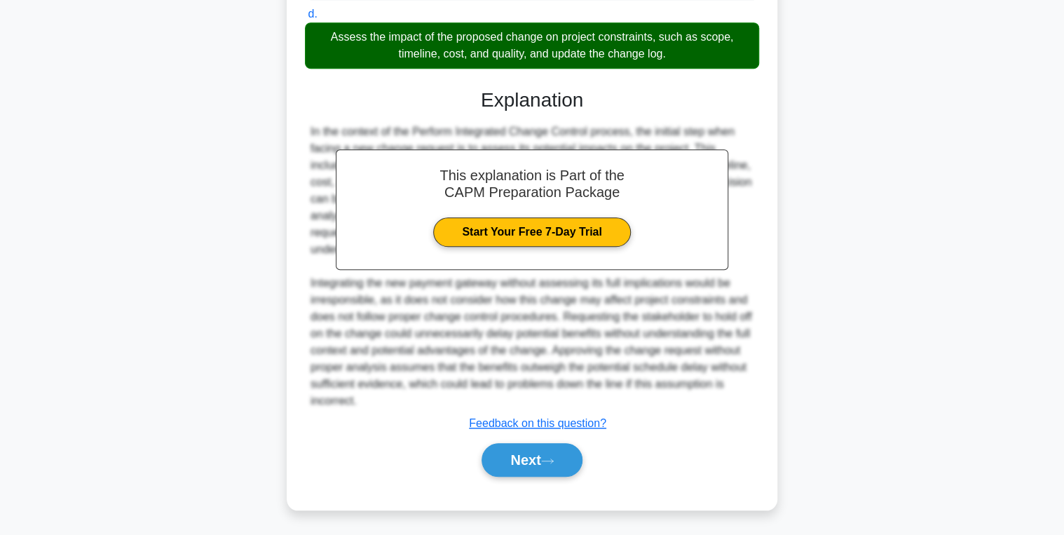
drag, startPoint x: 548, startPoint y: 460, endPoint x: 474, endPoint y: 435, distance: 78.5
click at [548, 460] on icon at bounding box center [547, 461] width 11 height 4
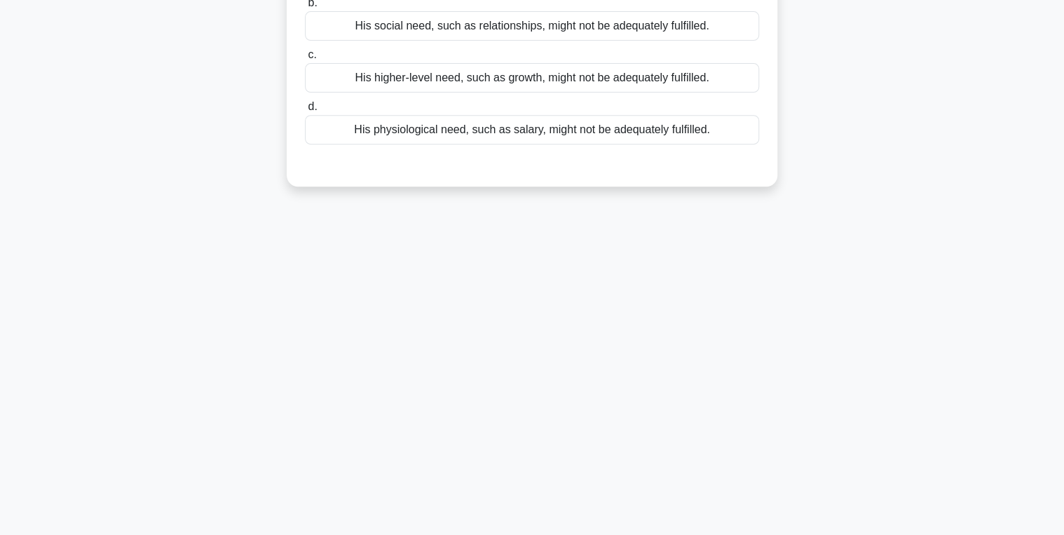
scroll to position [0, 0]
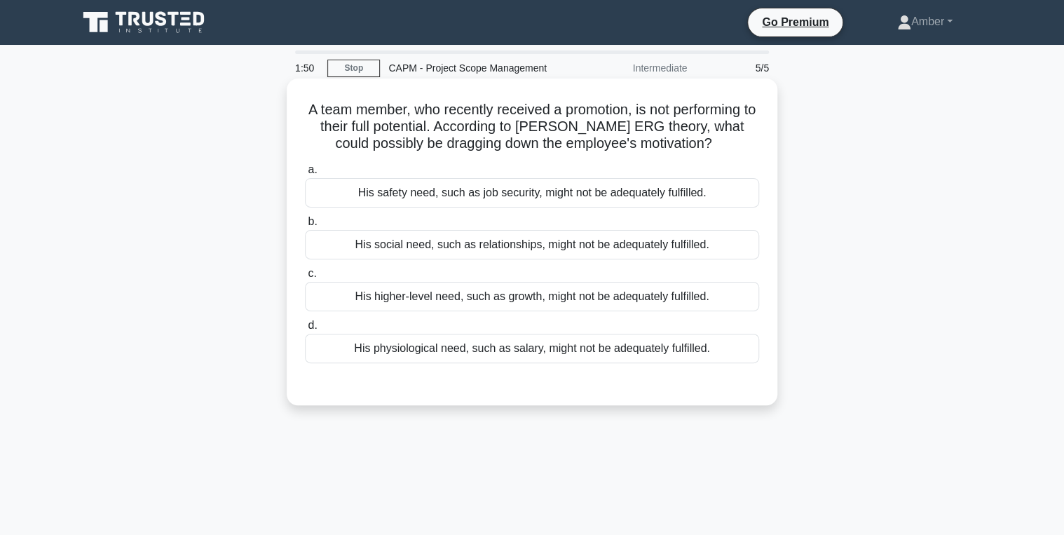
click at [398, 296] on div "His higher-level need, such as growth, might not be adequately fulfilled." at bounding box center [532, 296] width 454 height 29
click at [305, 278] on input "c. His higher-level need, such as growth, might not be adequately fulfilled." at bounding box center [305, 273] width 0 height 9
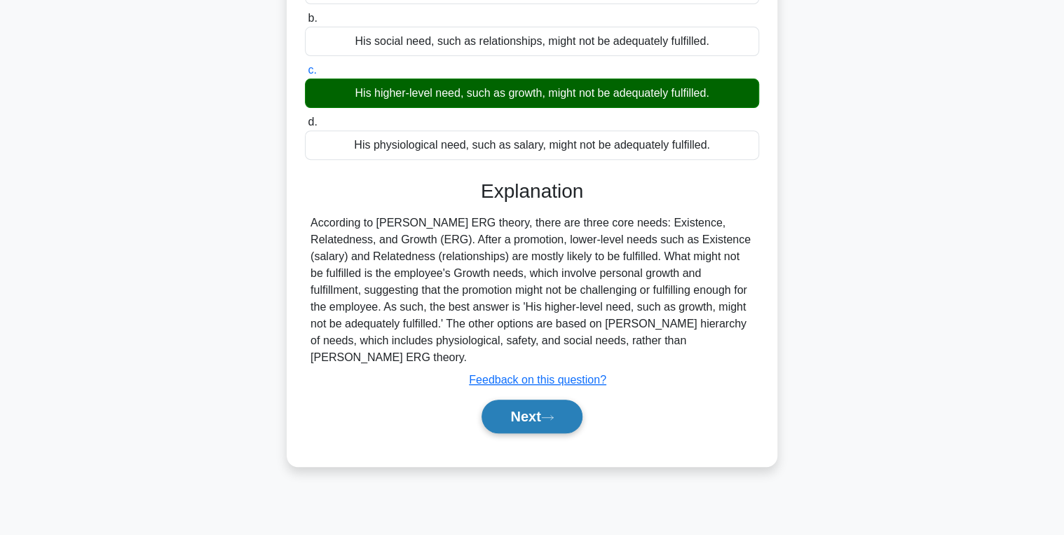
scroll to position [222, 0]
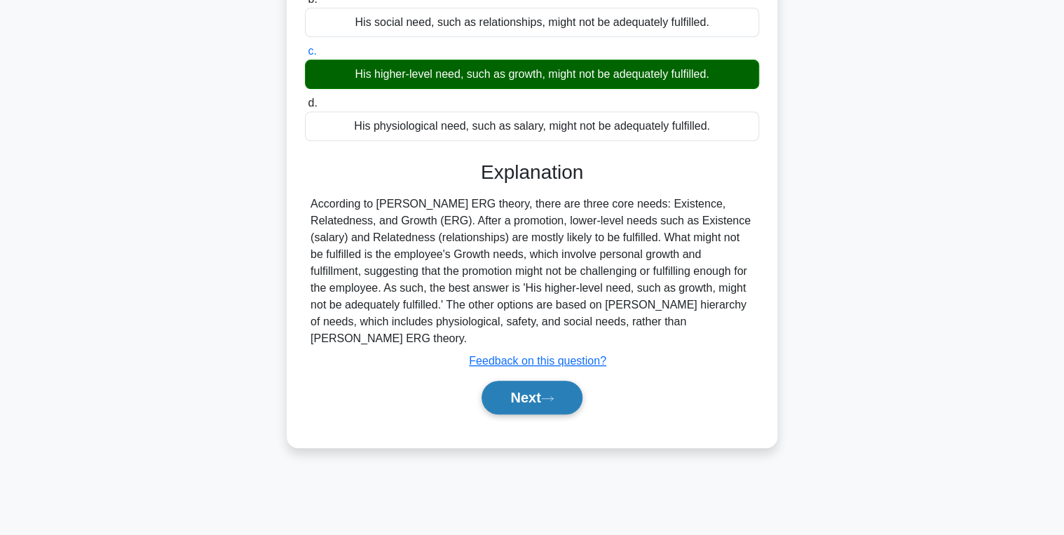
click at [519, 381] on button "Next" at bounding box center [532, 398] width 100 height 34
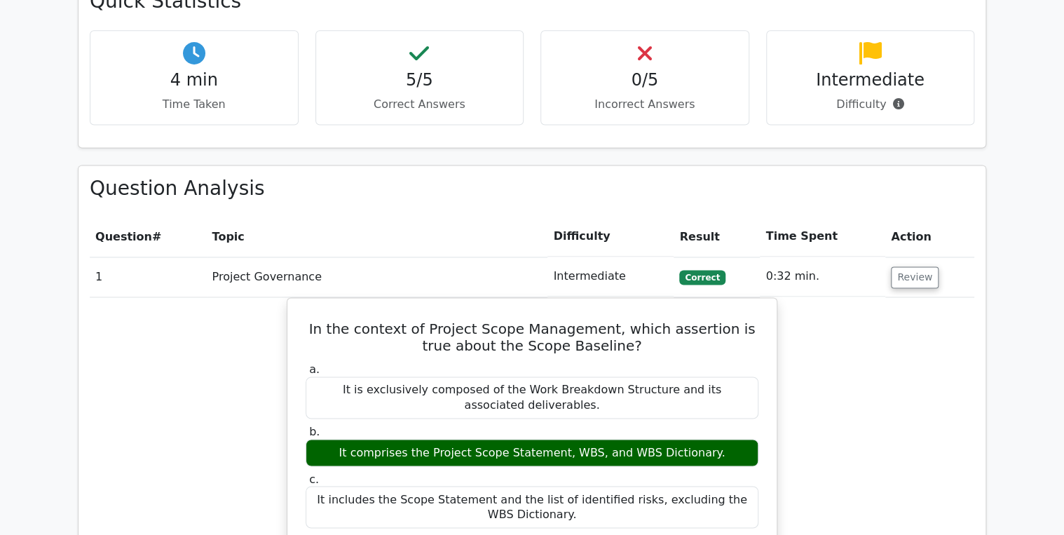
scroll to position [1010, 0]
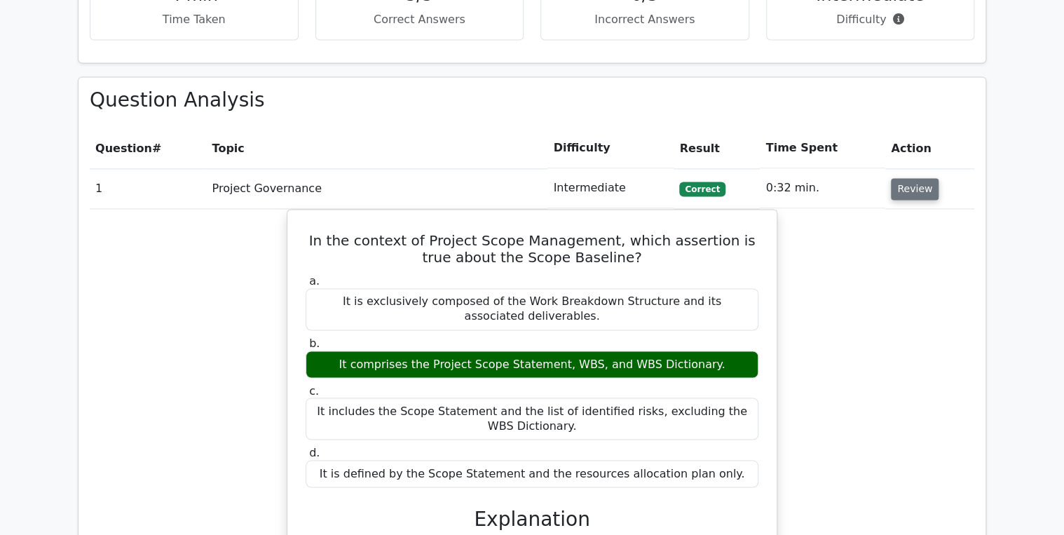
click at [911, 178] on button "Review" at bounding box center [915, 189] width 48 height 22
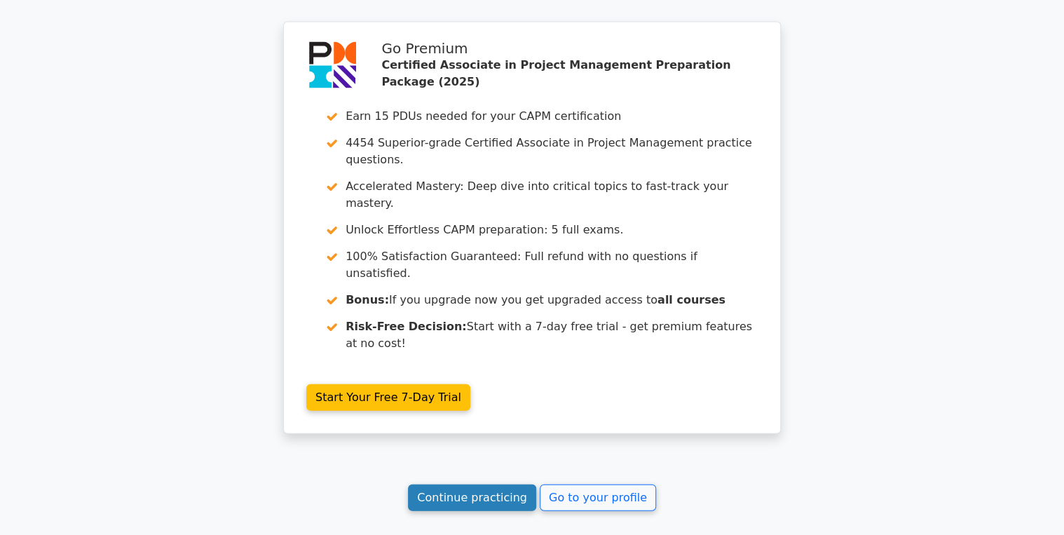
scroll to position [1472, 0]
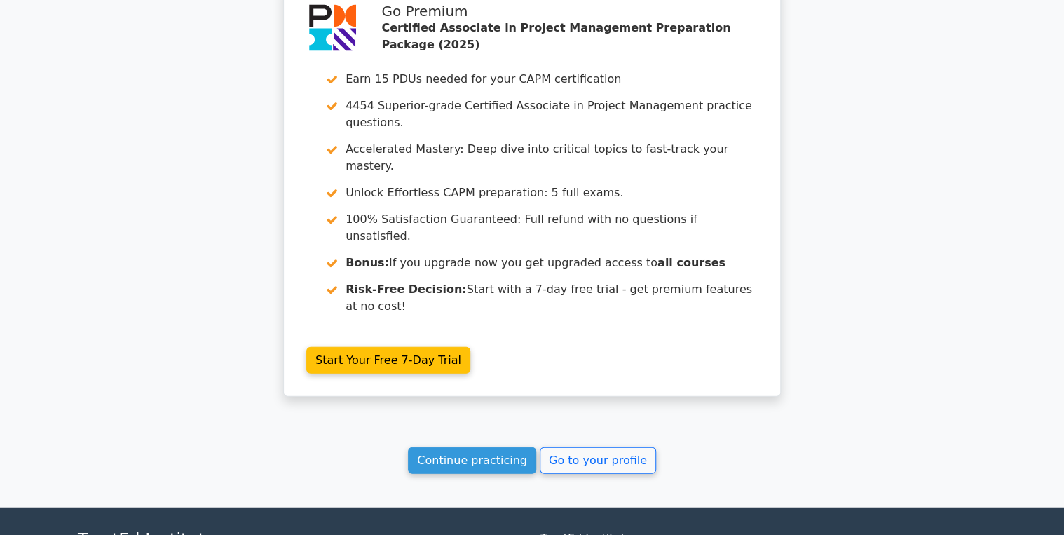
drag, startPoint x: 623, startPoint y: 320, endPoint x: 480, endPoint y: 272, distance: 150.1
click at [622, 447] on link "Go to your profile" at bounding box center [598, 460] width 116 height 27
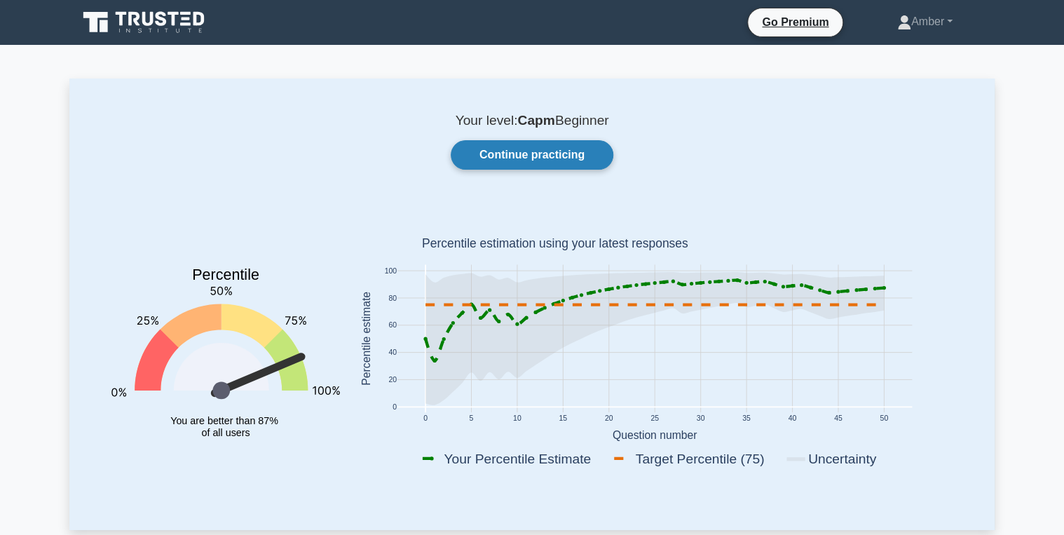
click at [516, 159] on link "Continue practicing" at bounding box center [532, 154] width 163 height 29
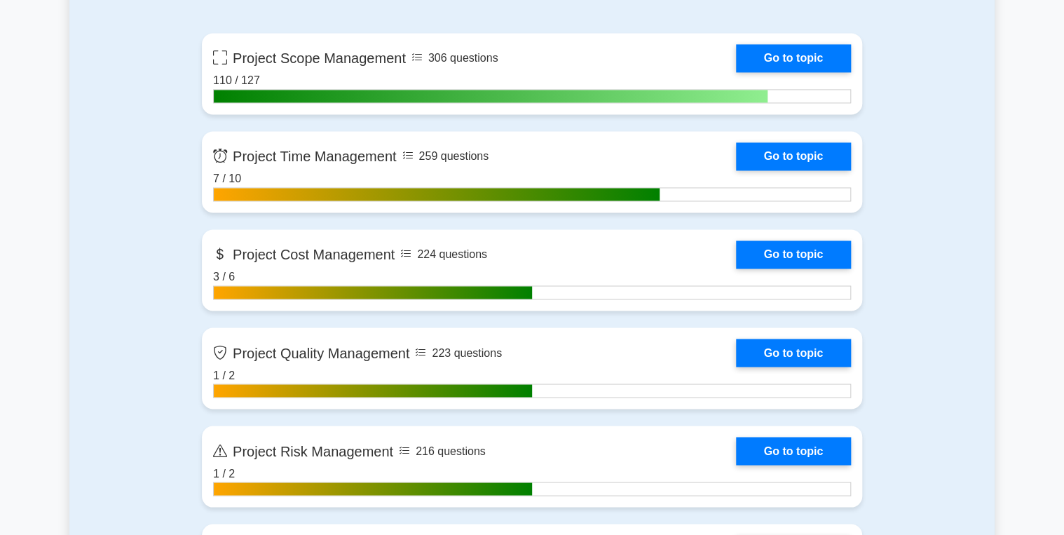
scroll to position [1010, 0]
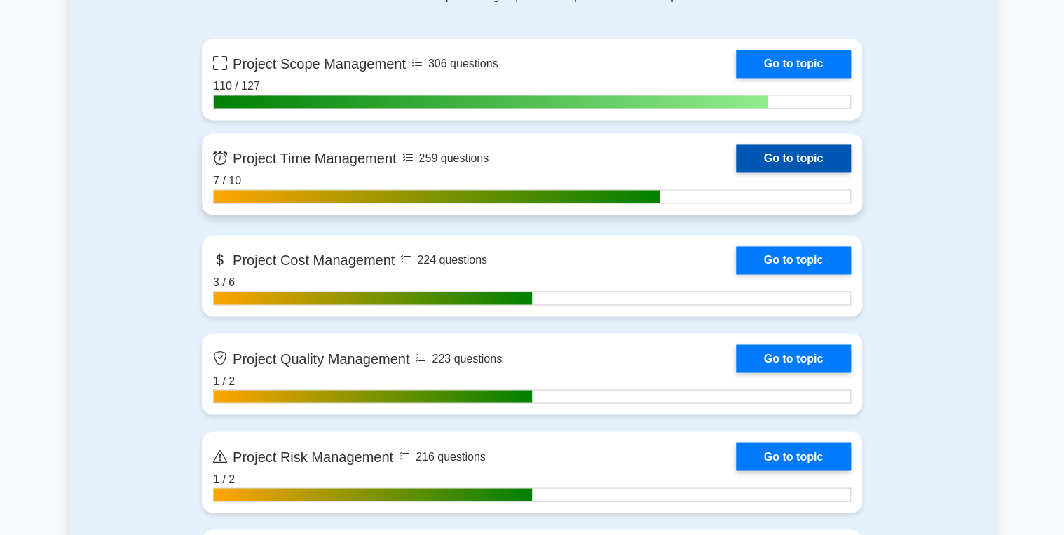
click at [793, 157] on link "Go to topic" at bounding box center [793, 158] width 115 height 28
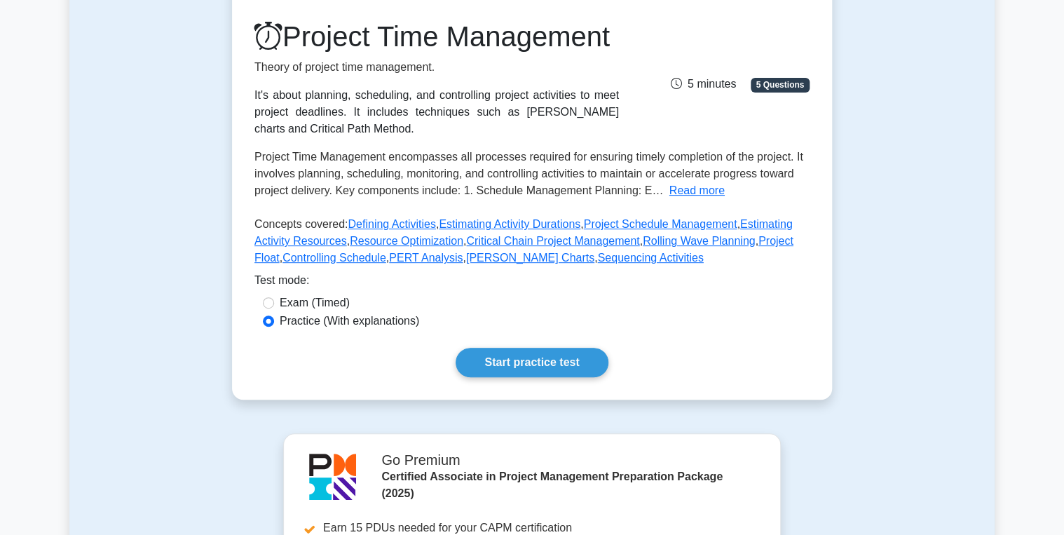
scroll to position [208, 0]
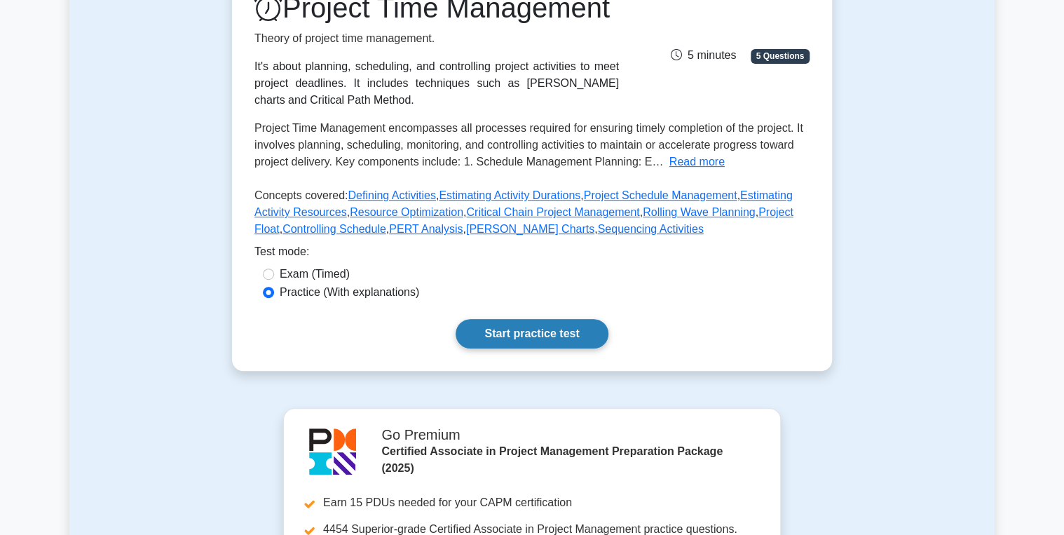
click at [531, 348] on link "Start practice test" at bounding box center [532, 333] width 152 height 29
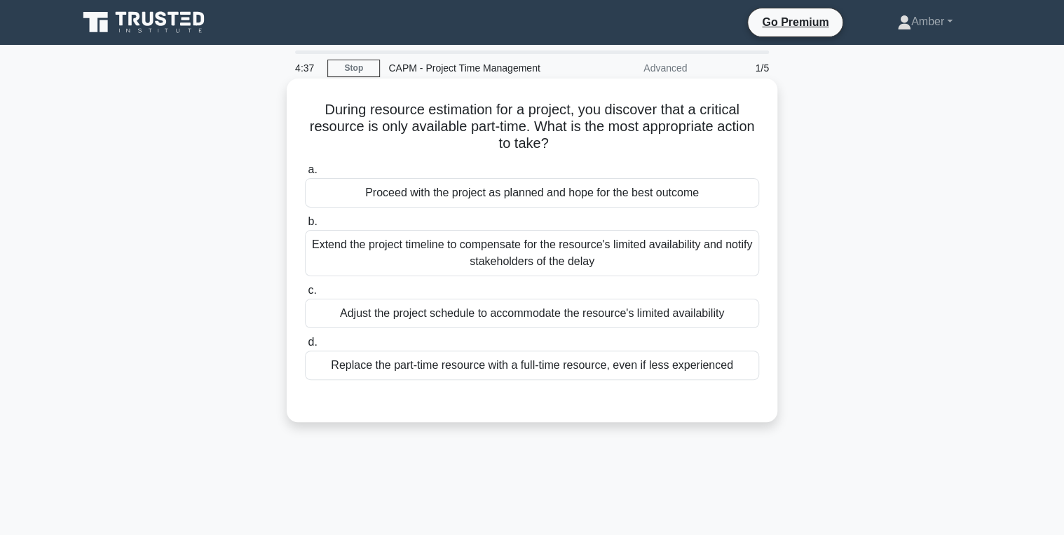
click at [379, 311] on div "Adjust the project schedule to accommodate the resource's limited availability" at bounding box center [532, 313] width 454 height 29
click at [305, 295] on input "c. Adjust the project schedule to accommodate the resource's limited availabili…" at bounding box center [305, 290] width 0 height 9
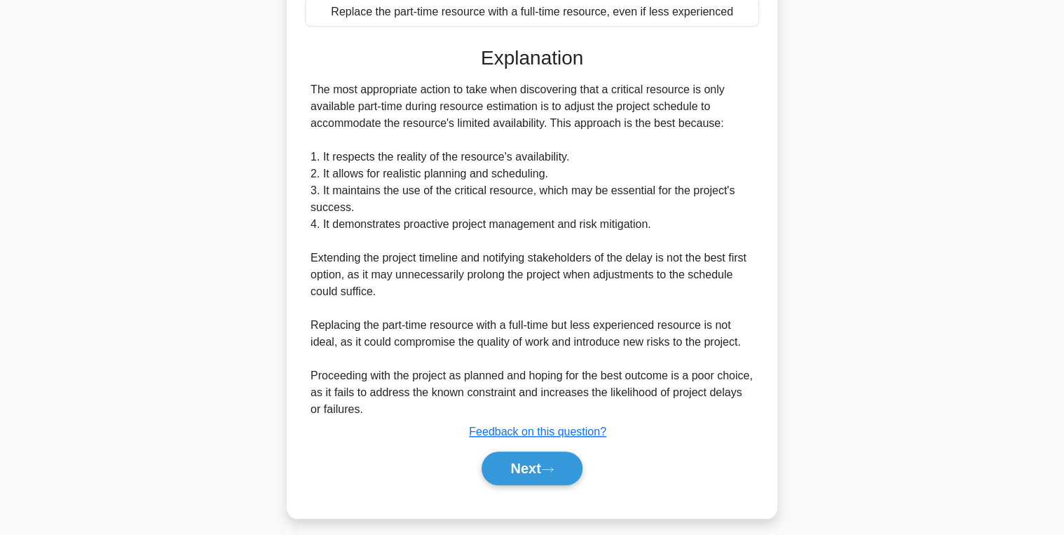
scroll to position [362, 0]
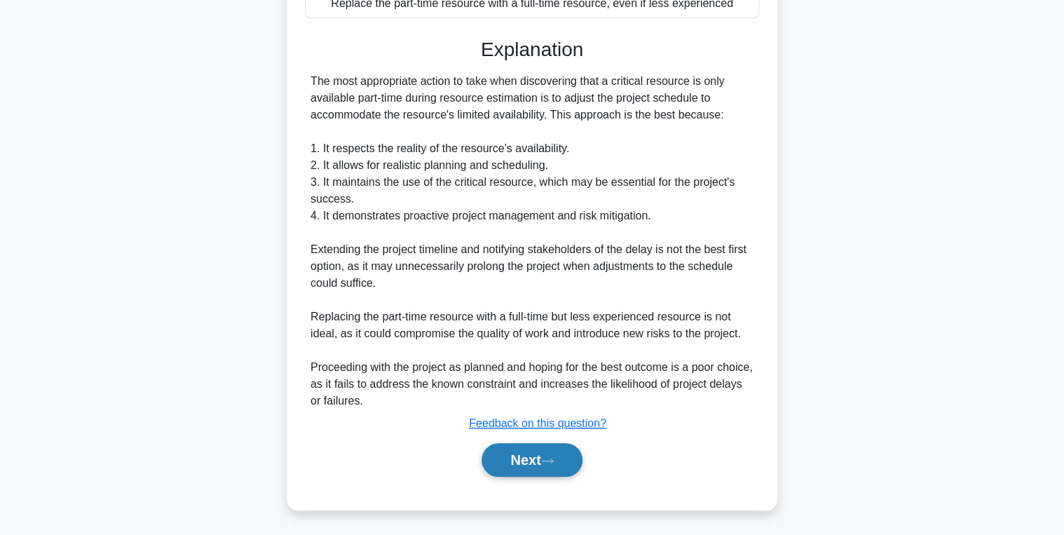
click at [520, 455] on button "Next" at bounding box center [532, 460] width 100 height 34
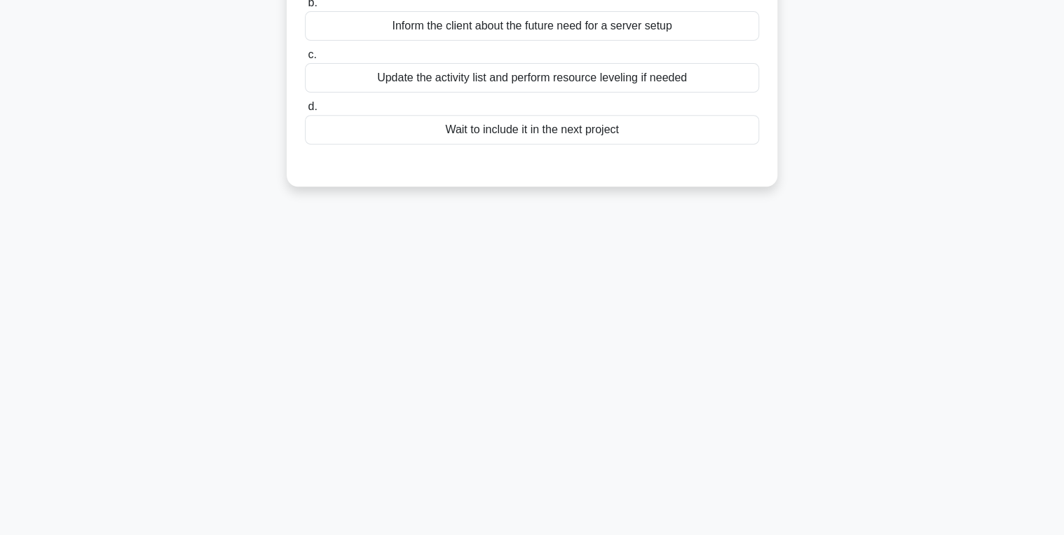
scroll to position [0, 0]
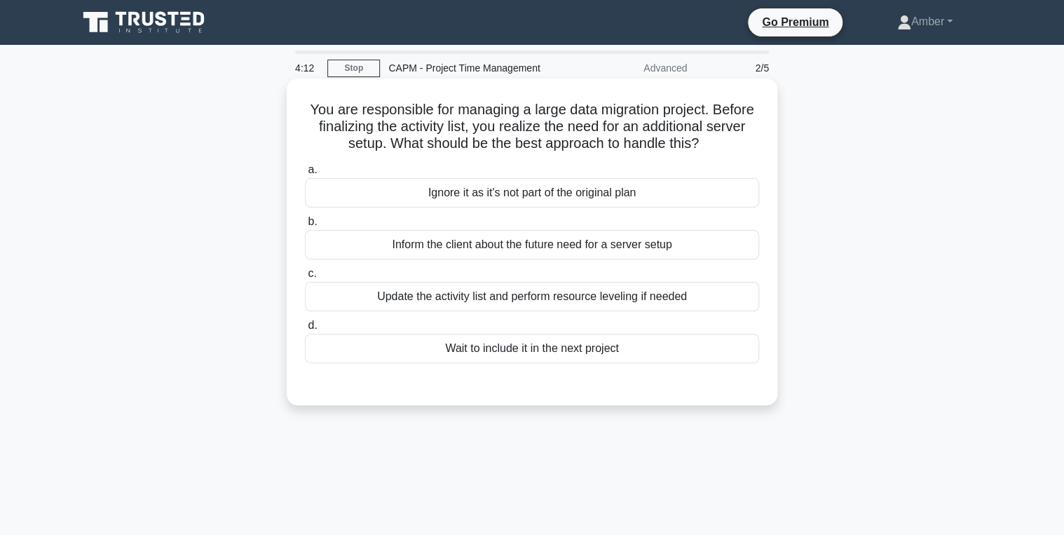
click at [480, 303] on div "Update the activity list and perform resource leveling if needed" at bounding box center [532, 296] width 454 height 29
click at [305, 278] on input "c. Update the activity list and perform resource leveling if needed" at bounding box center [305, 273] width 0 height 9
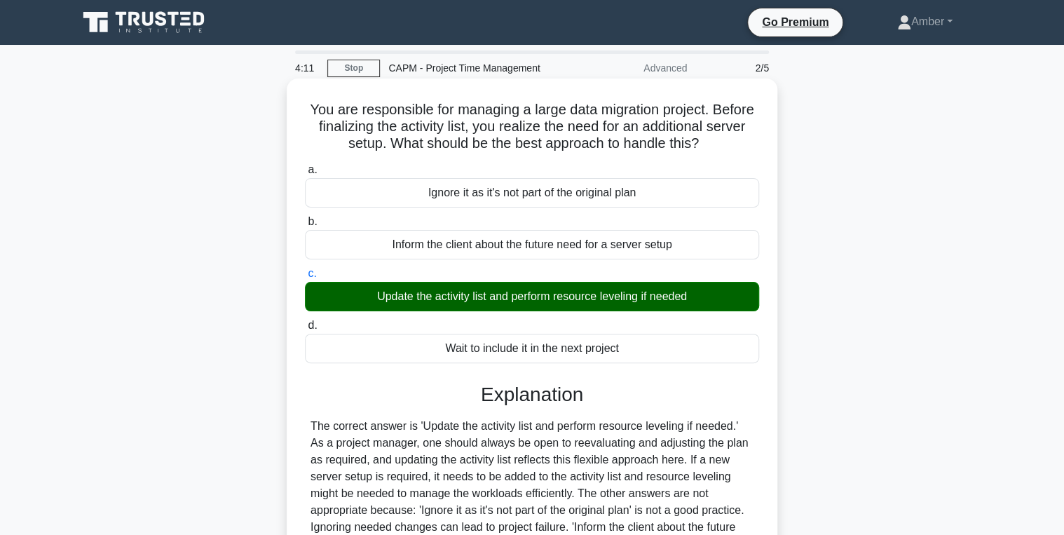
scroll to position [222, 0]
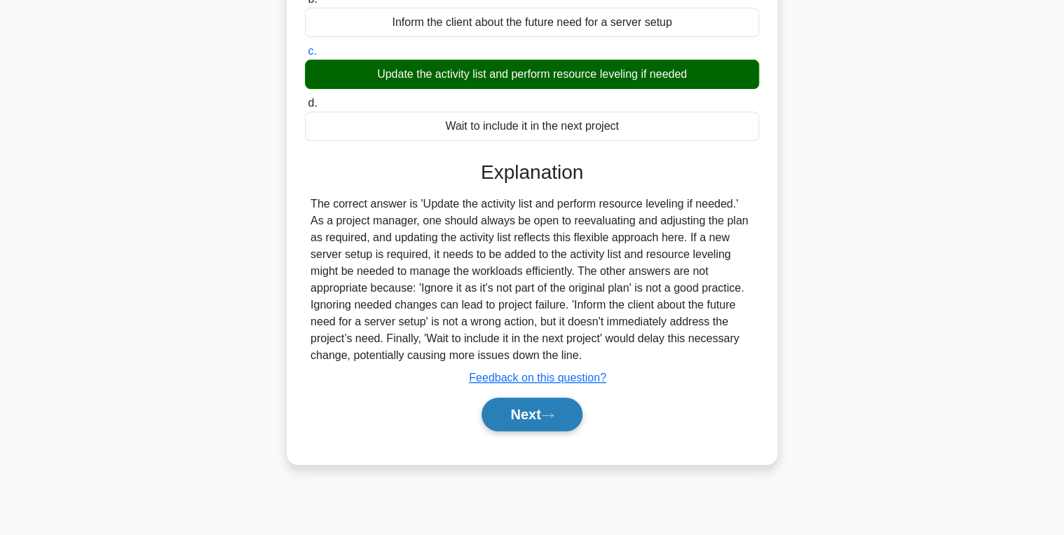
click at [512, 407] on button "Next" at bounding box center [532, 415] width 100 height 34
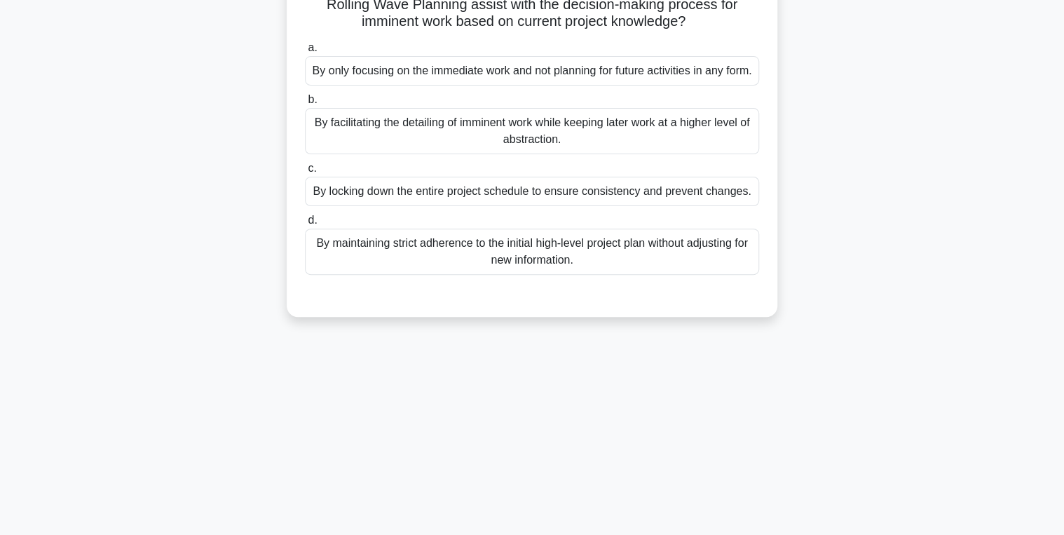
scroll to position [0, 0]
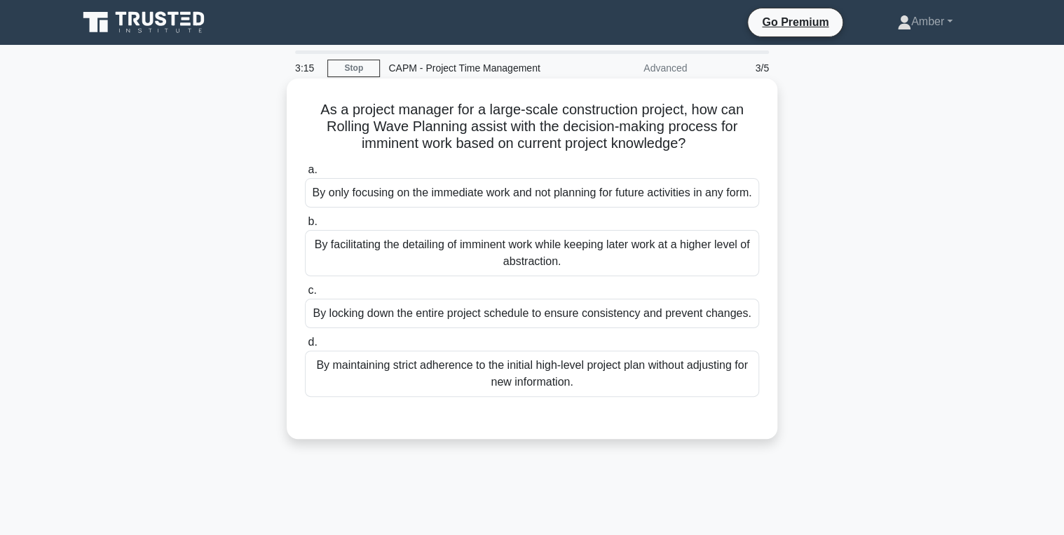
click at [432, 264] on div "By facilitating the detailing of imminent work while keeping later work at a hi…" at bounding box center [532, 253] width 454 height 46
click at [305, 226] on input "b. By facilitating the detailing of imminent work while keeping later work at a…" at bounding box center [305, 221] width 0 height 9
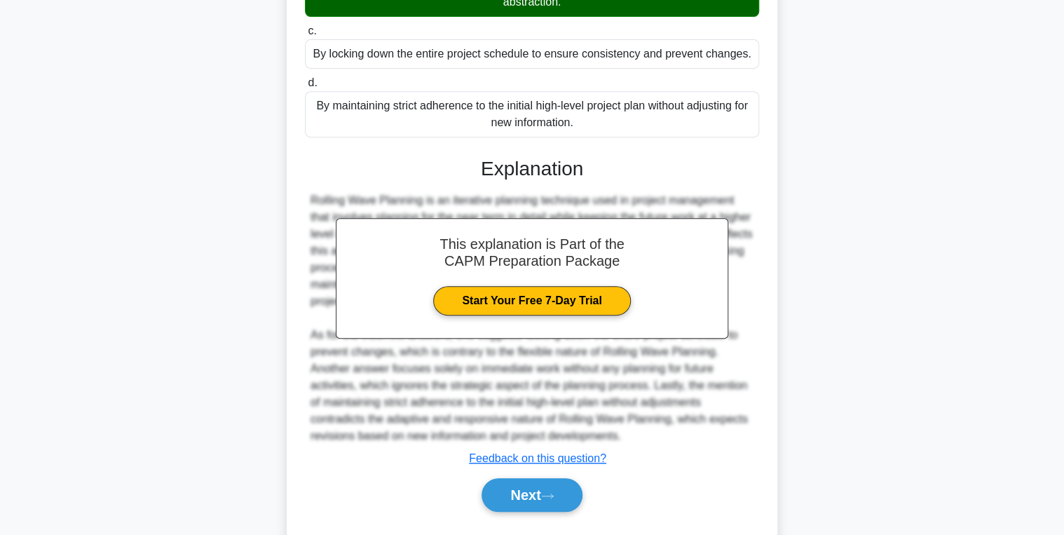
scroll to position [311, 0]
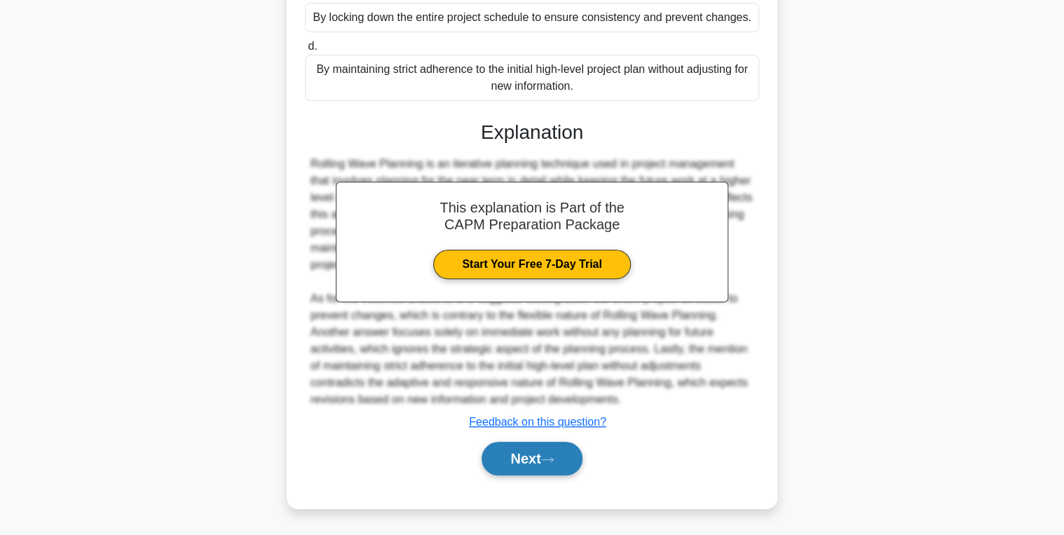
click at [514, 449] on button "Next" at bounding box center [532, 459] width 100 height 34
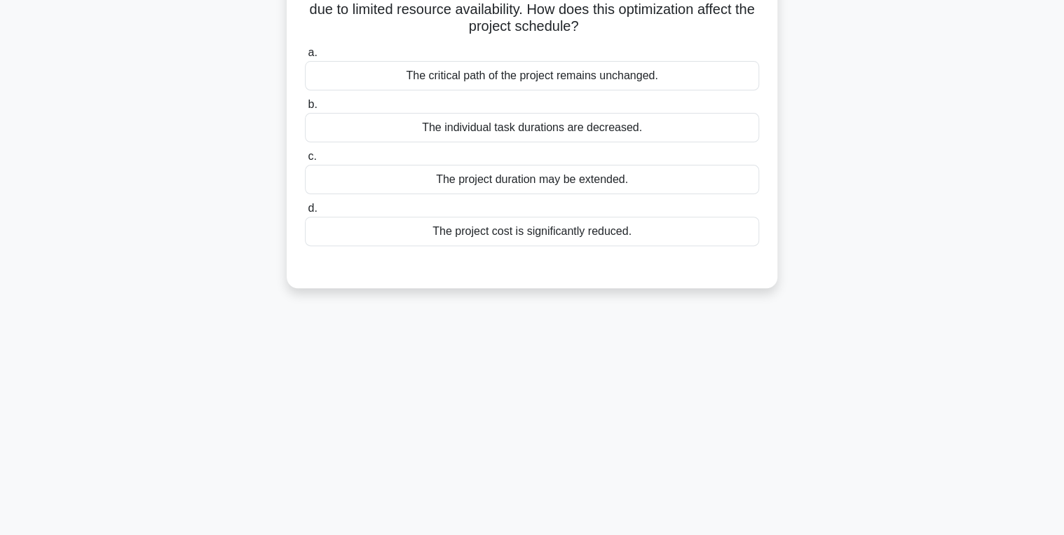
scroll to position [0, 0]
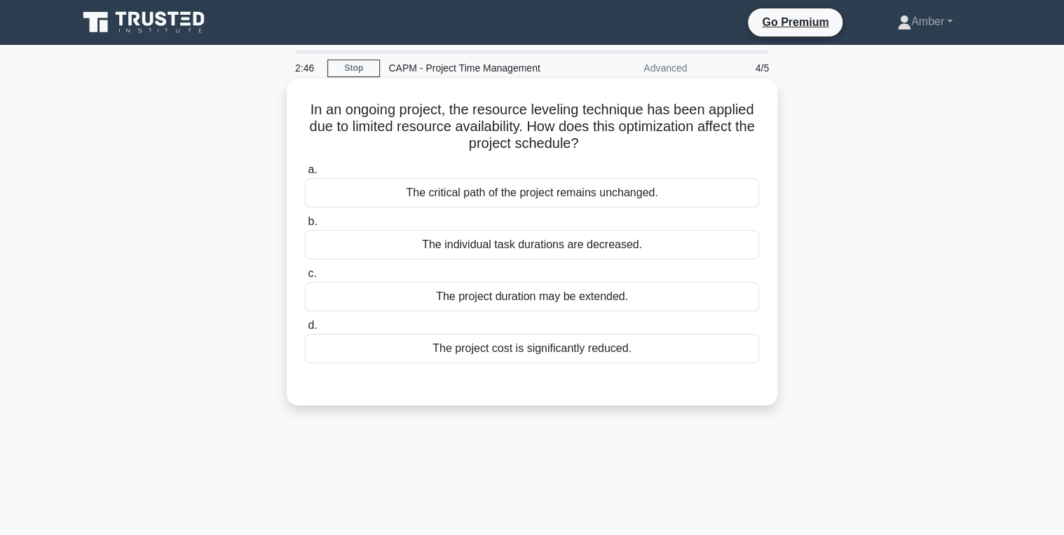
click at [424, 337] on div "The project cost is significantly reduced." at bounding box center [532, 348] width 454 height 29
click at [305, 330] on input "d. The project cost is significantly reduced." at bounding box center [305, 325] width 0 height 9
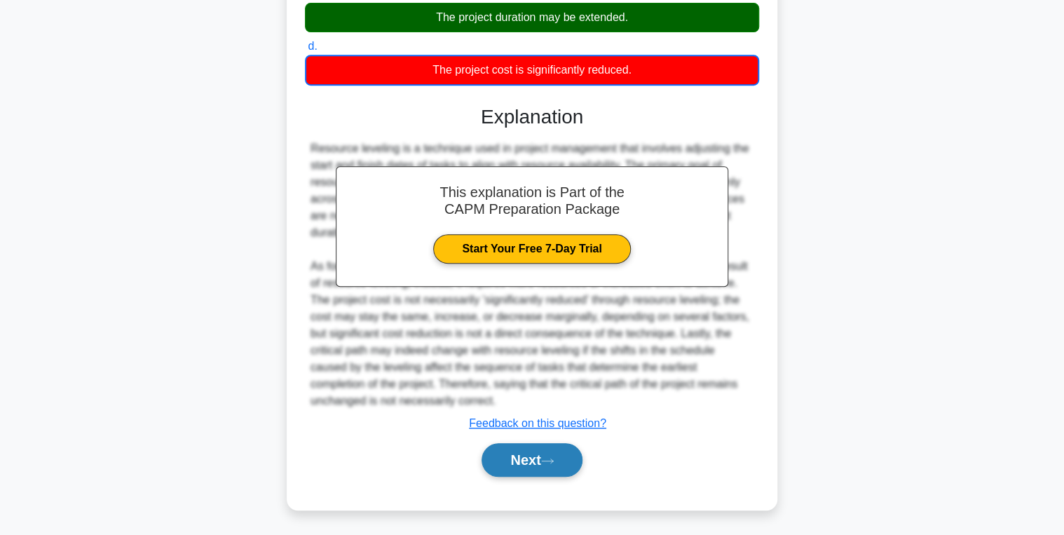
click at [524, 466] on button "Next" at bounding box center [532, 460] width 100 height 34
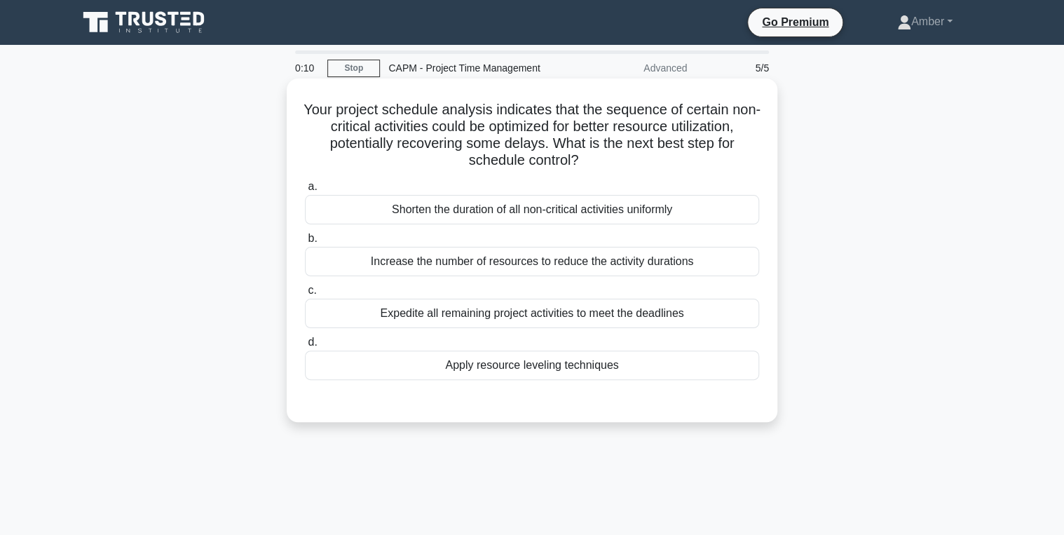
click at [492, 264] on div "Increase the number of resources to reduce the activity durations" at bounding box center [532, 261] width 454 height 29
click at [305, 243] on input "b. Increase the number of resources to reduce the activity durations" at bounding box center [305, 238] width 0 height 9
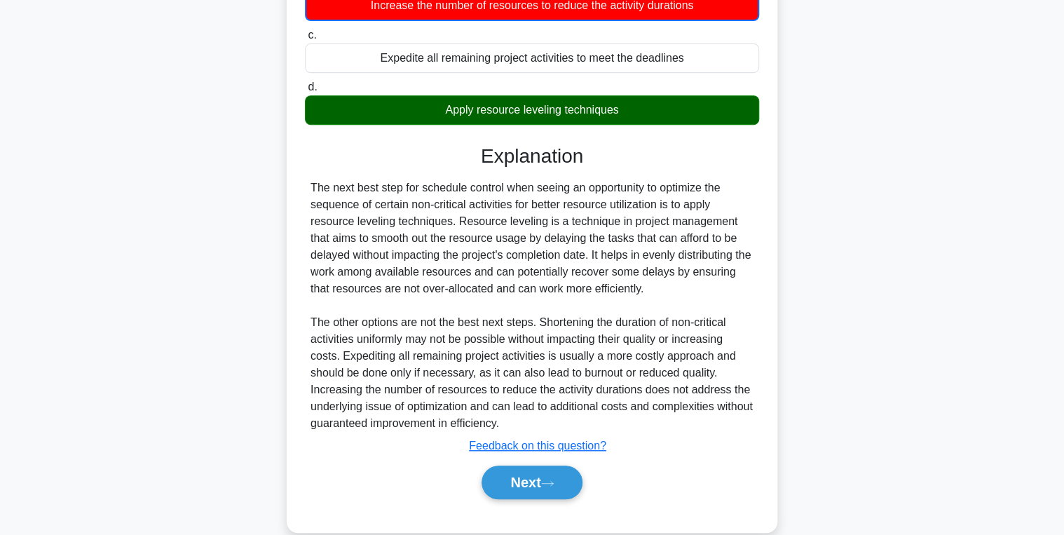
scroll to position [279, 0]
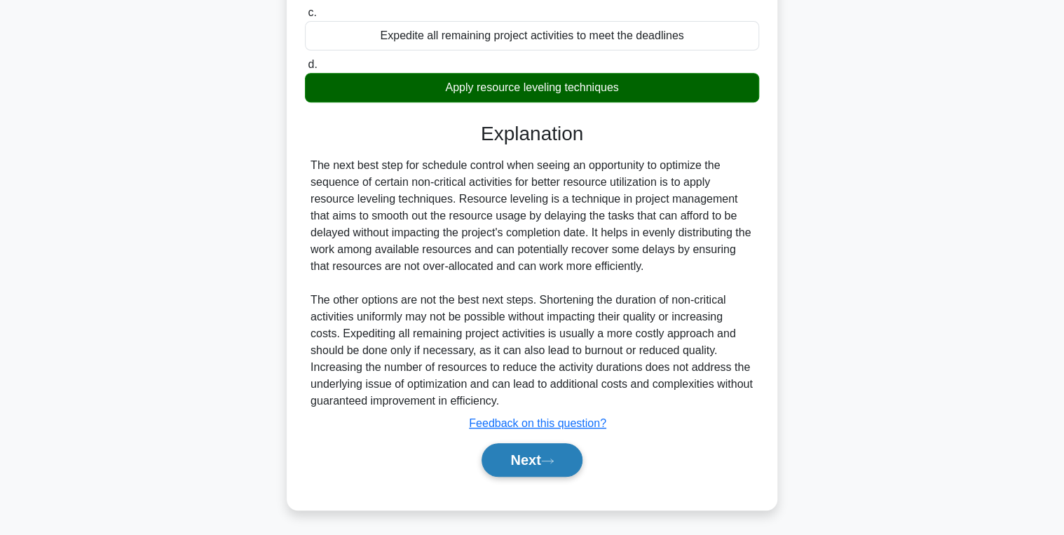
click at [521, 456] on button "Next" at bounding box center [532, 460] width 100 height 34
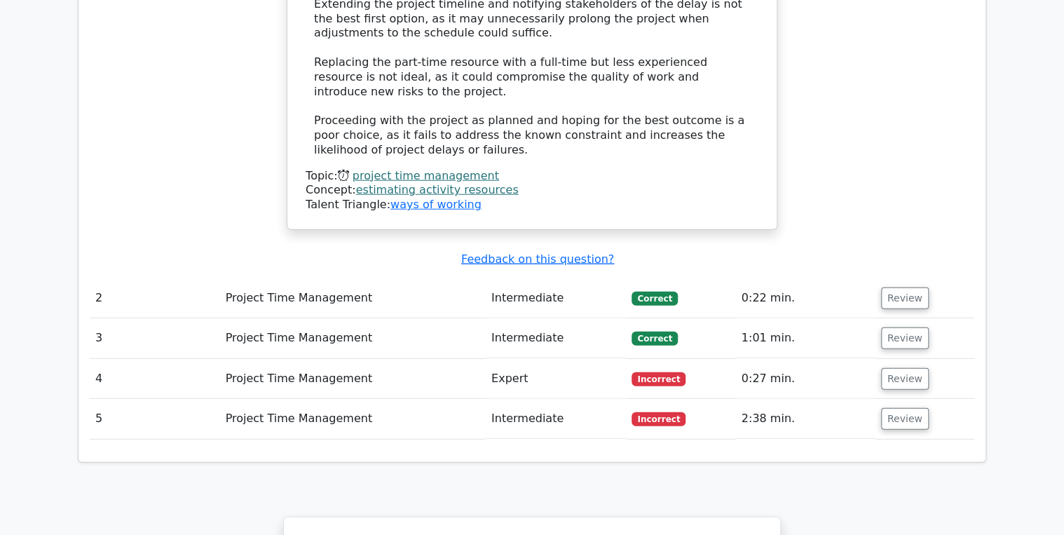
scroll to position [1739, 0]
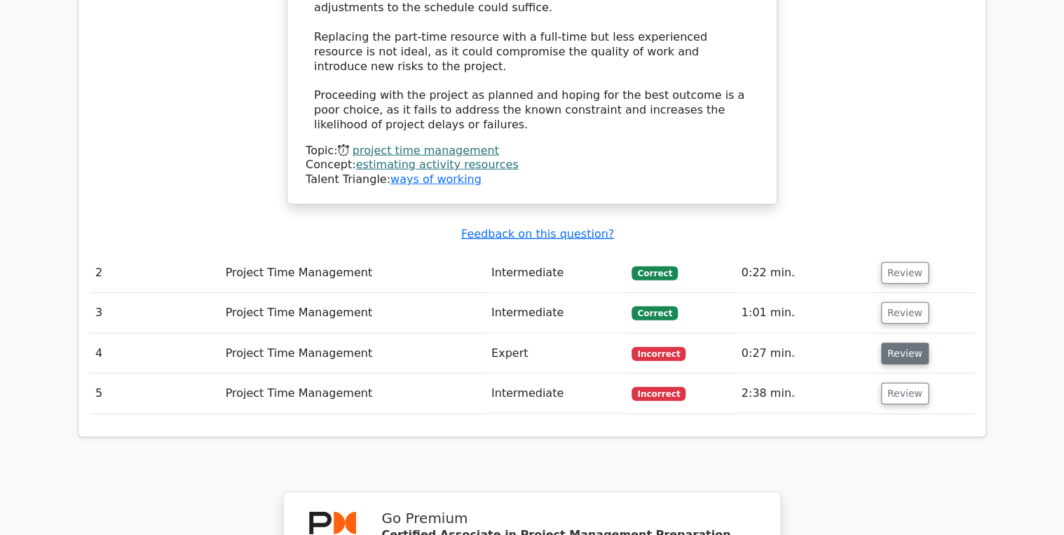
click at [896, 343] on button "Review" at bounding box center [905, 354] width 48 height 22
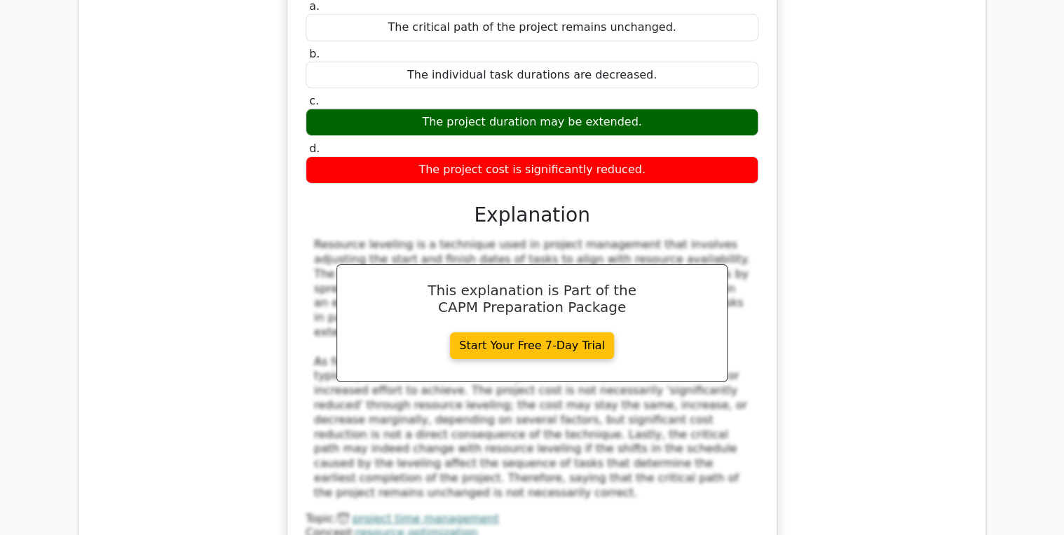
scroll to position [2356, 0]
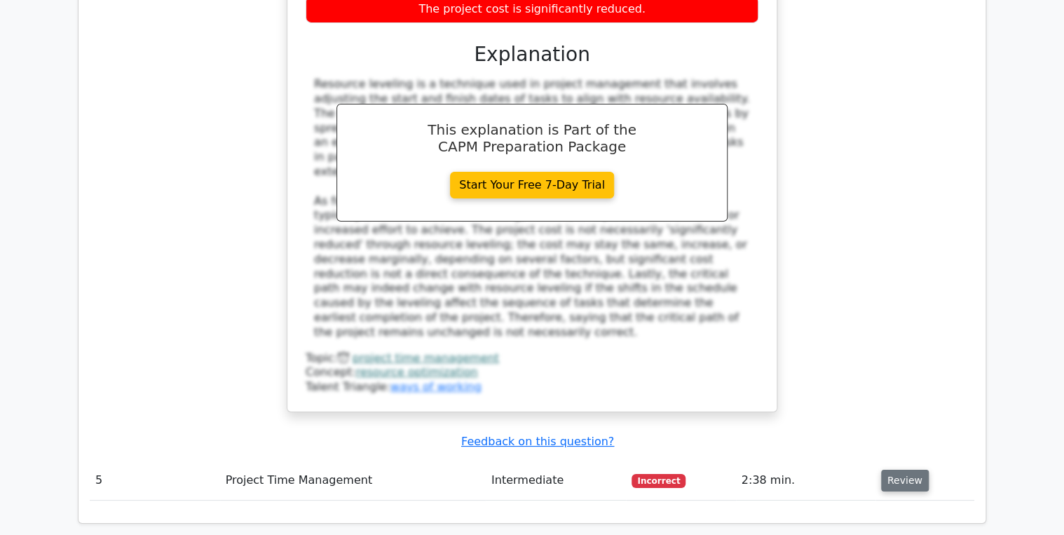
click at [895, 470] on button "Review" at bounding box center [905, 481] width 48 height 22
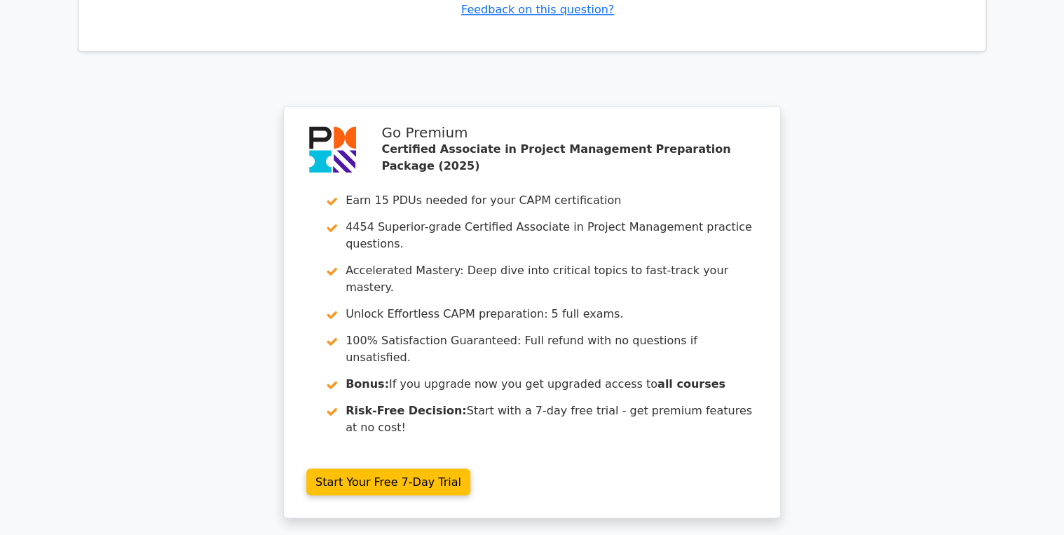
scroll to position [3542, 0]
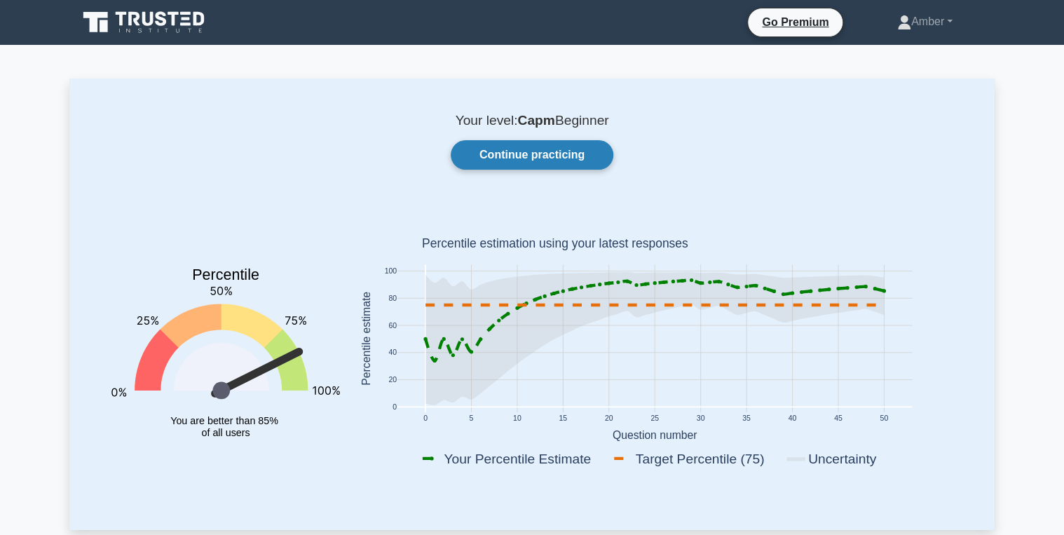
click at [494, 162] on link "Continue practicing" at bounding box center [532, 154] width 163 height 29
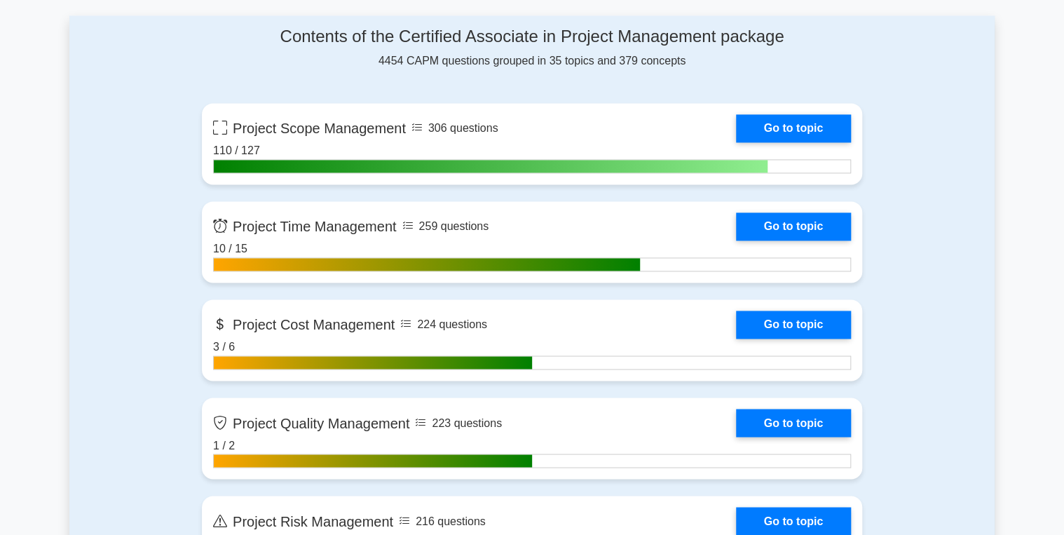
scroll to position [953, 0]
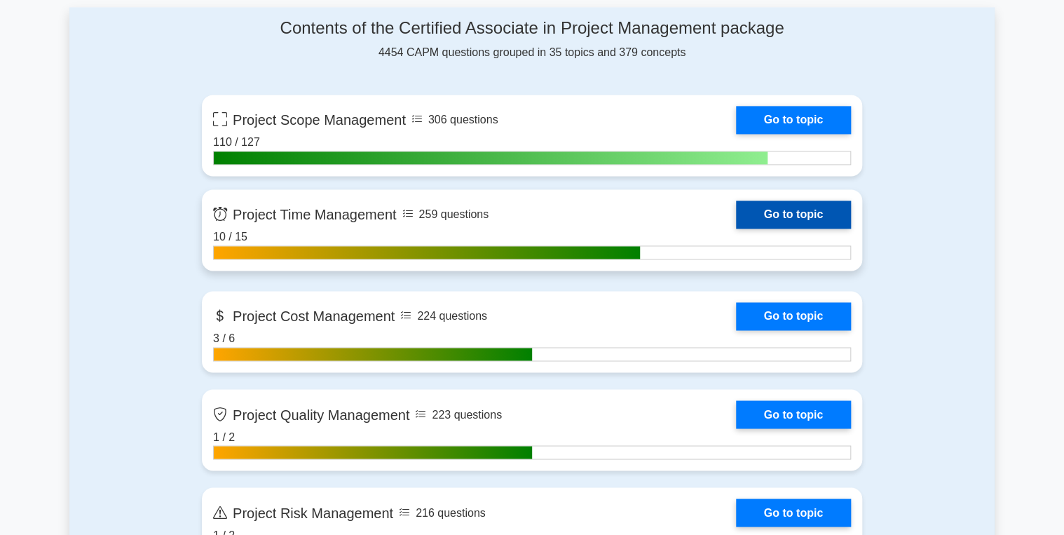
click at [787, 216] on link "Go to topic" at bounding box center [793, 215] width 115 height 28
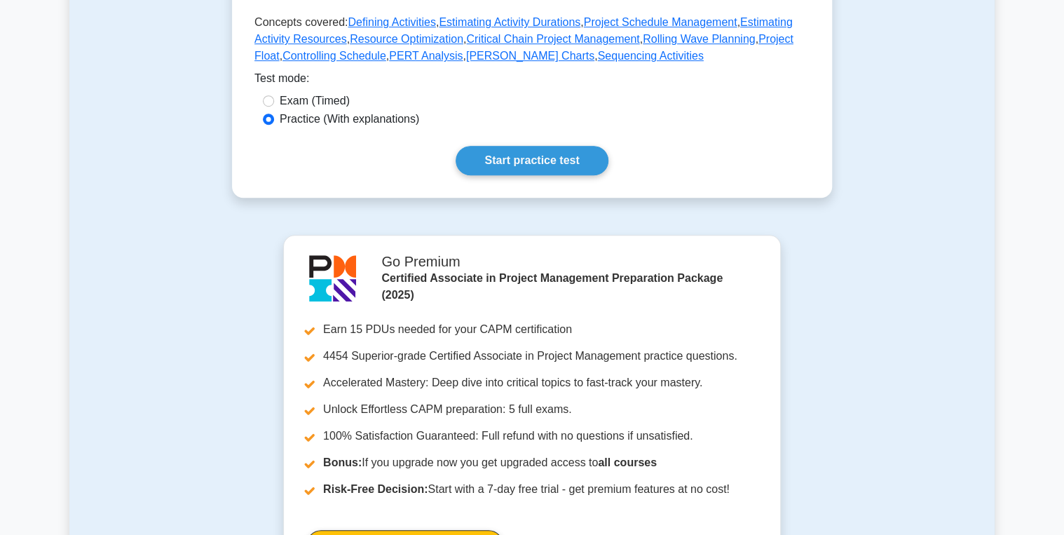
scroll to position [393, 0]
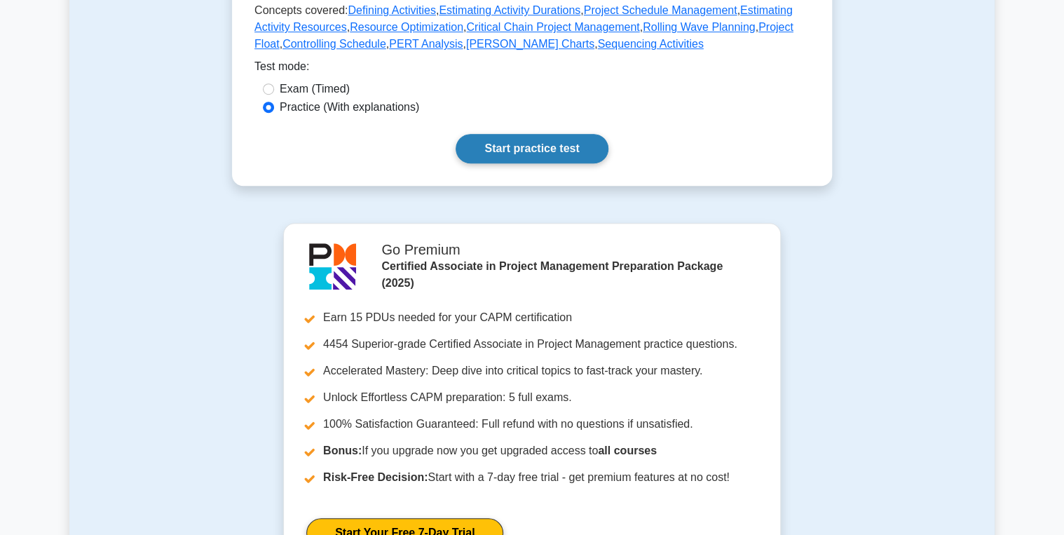
click at [543, 163] on link "Start practice test" at bounding box center [532, 148] width 152 height 29
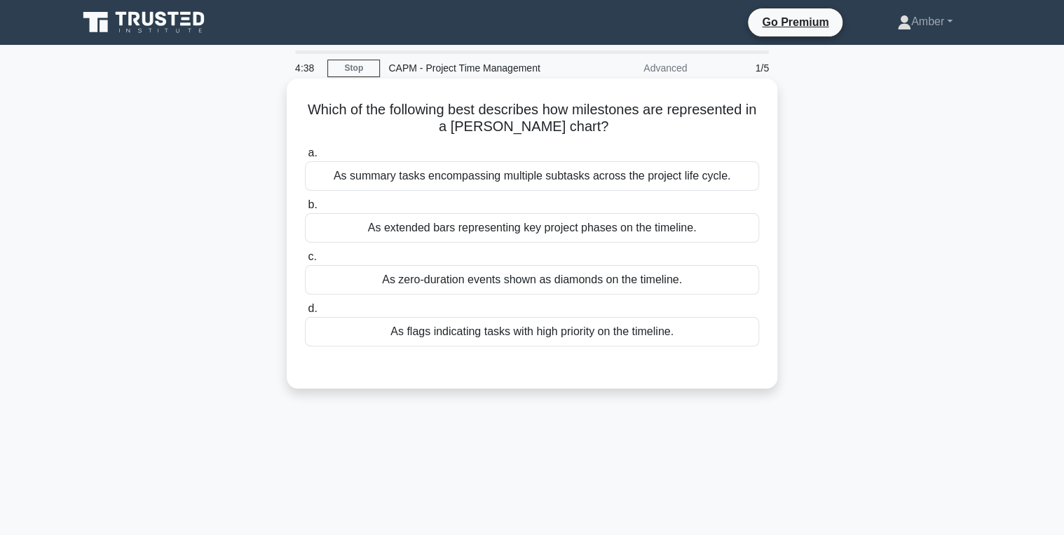
click at [467, 273] on div "As zero-duration events shown as diamonds on the timeline." at bounding box center [532, 279] width 454 height 29
click at [305, 262] on input "c. As zero-duration events shown as diamonds on the timeline." at bounding box center [305, 256] width 0 height 9
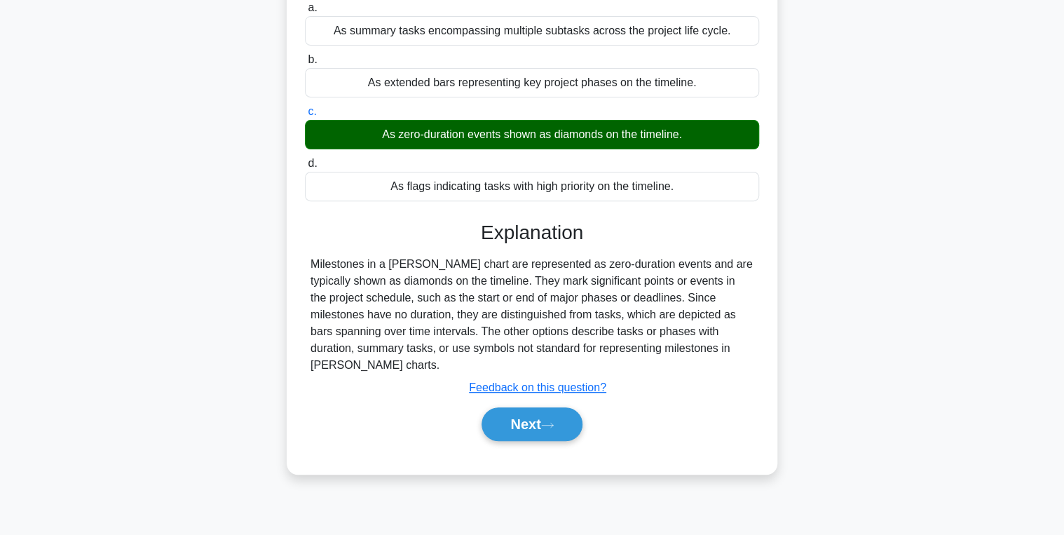
scroll to position [168, 0]
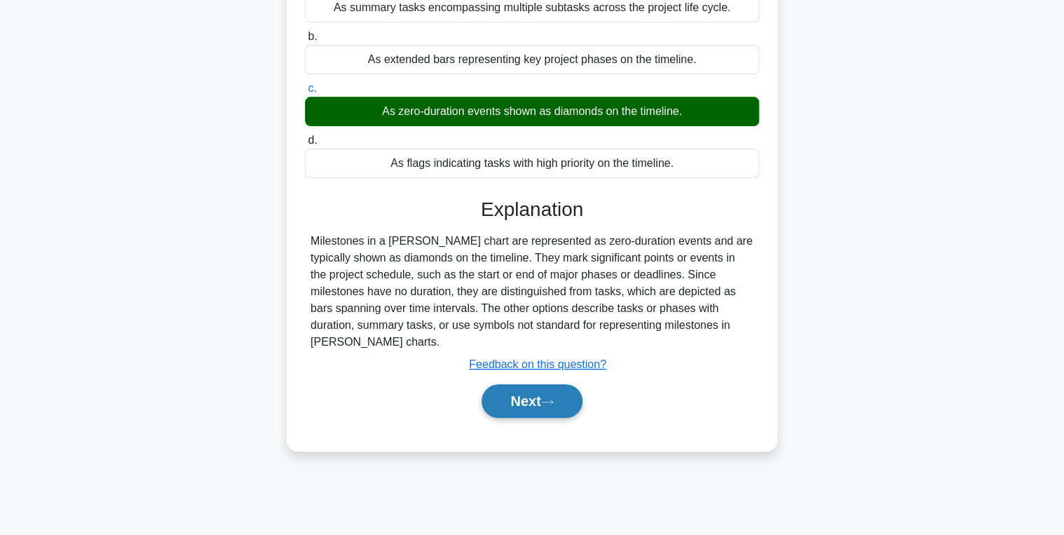
click at [536, 384] on button "Next" at bounding box center [532, 401] width 100 height 34
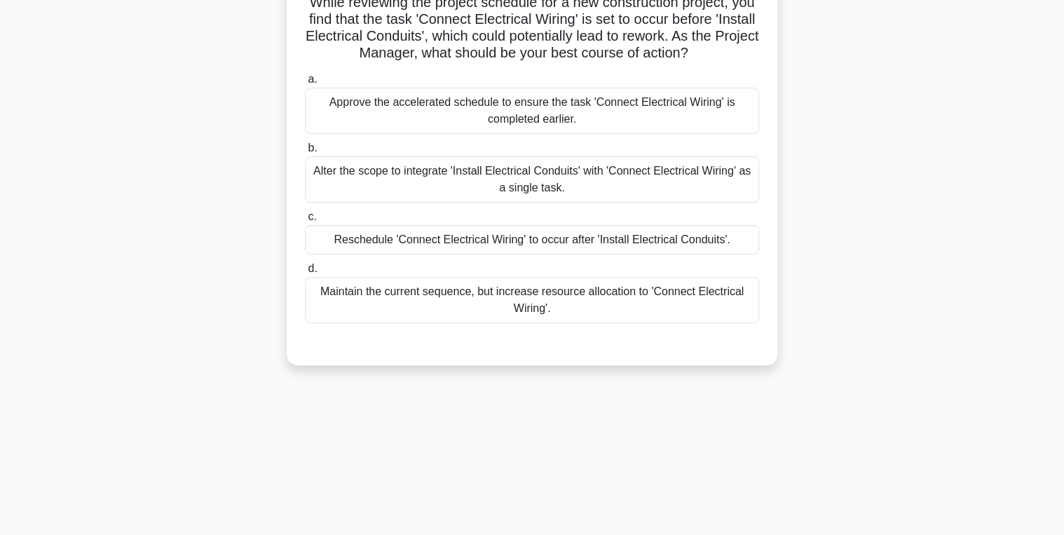
scroll to position [0, 0]
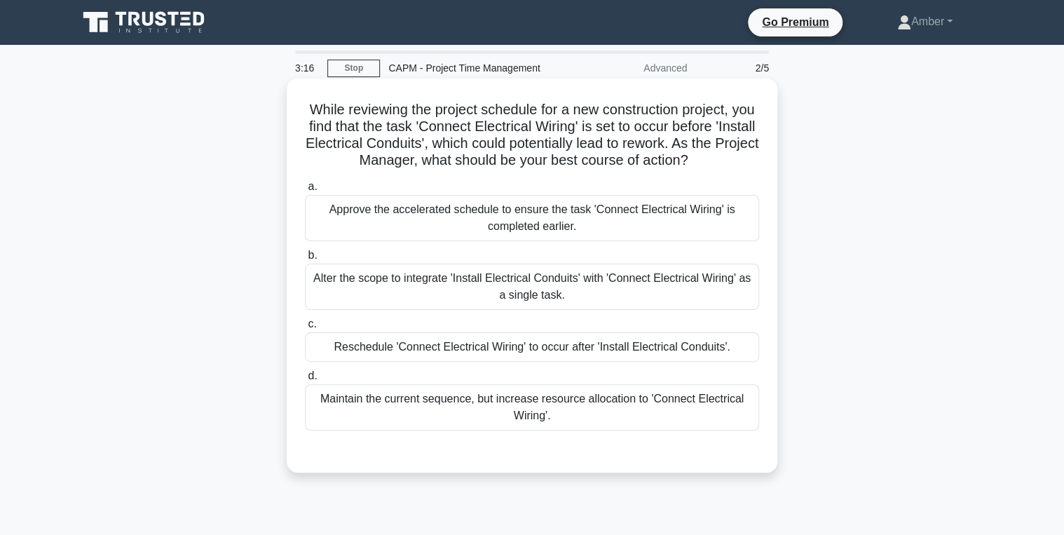
click at [462, 294] on div "Alter the scope to integrate 'Install Electrical Conduits' with 'Connect Electr…" at bounding box center [532, 287] width 454 height 46
click at [305, 260] on input "b. Alter the scope to integrate 'Install Electrical Conduits' with 'Connect Ele…" at bounding box center [305, 255] width 0 height 9
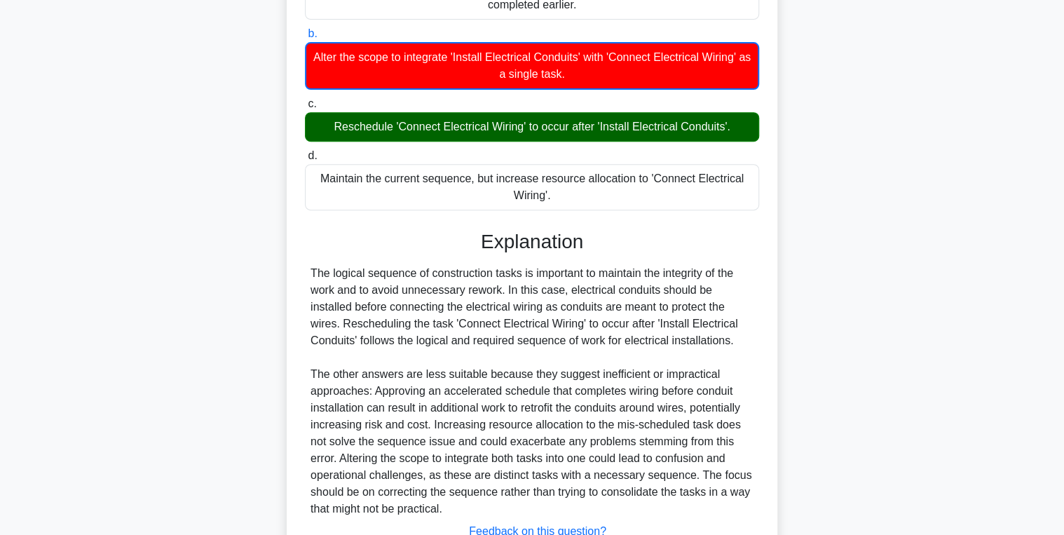
scroll to position [330, 0]
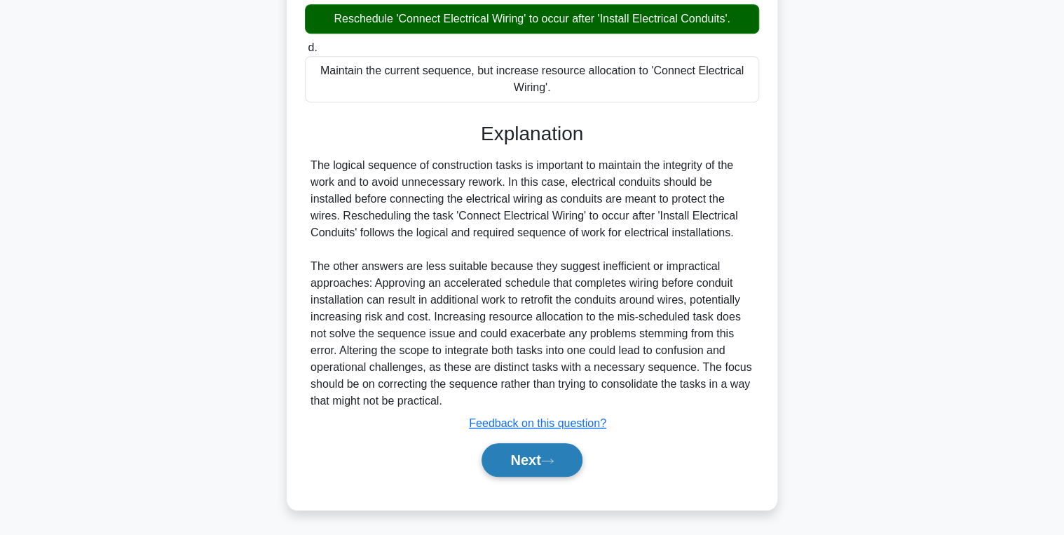
click at [495, 451] on button "Next" at bounding box center [532, 460] width 100 height 34
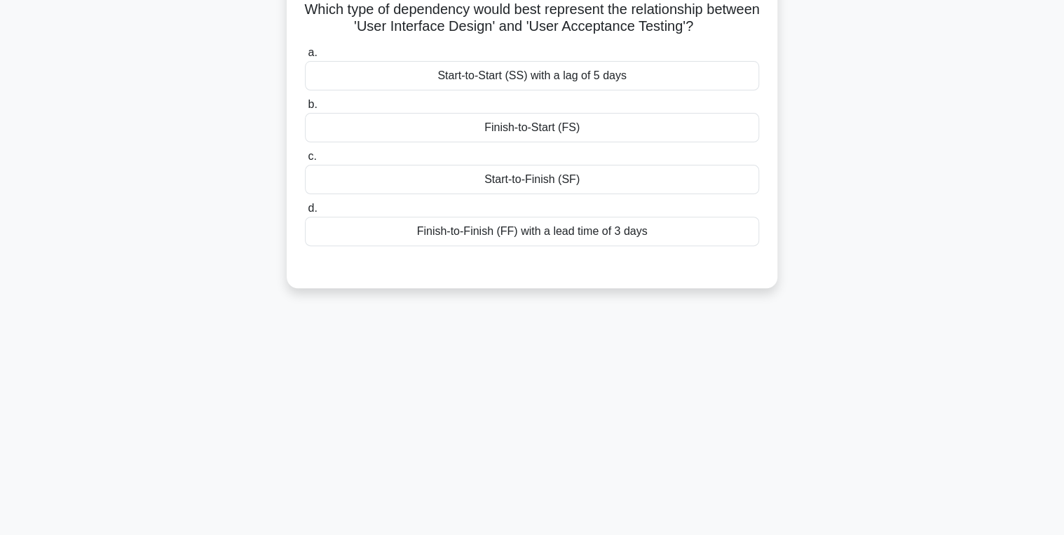
scroll to position [0, 0]
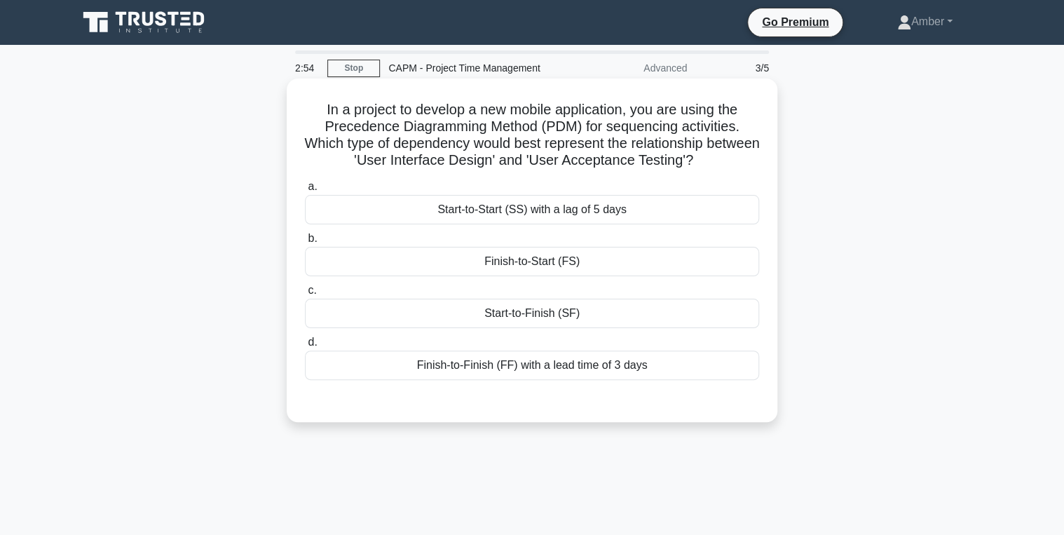
click at [505, 261] on div "Finish-to-Start (FS)" at bounding box center [532, 261] width 454 height 29
click at [305, 243] on input "b. Finish-to-Start (FS)" at bounding box center [305, 238] width 0 height 9
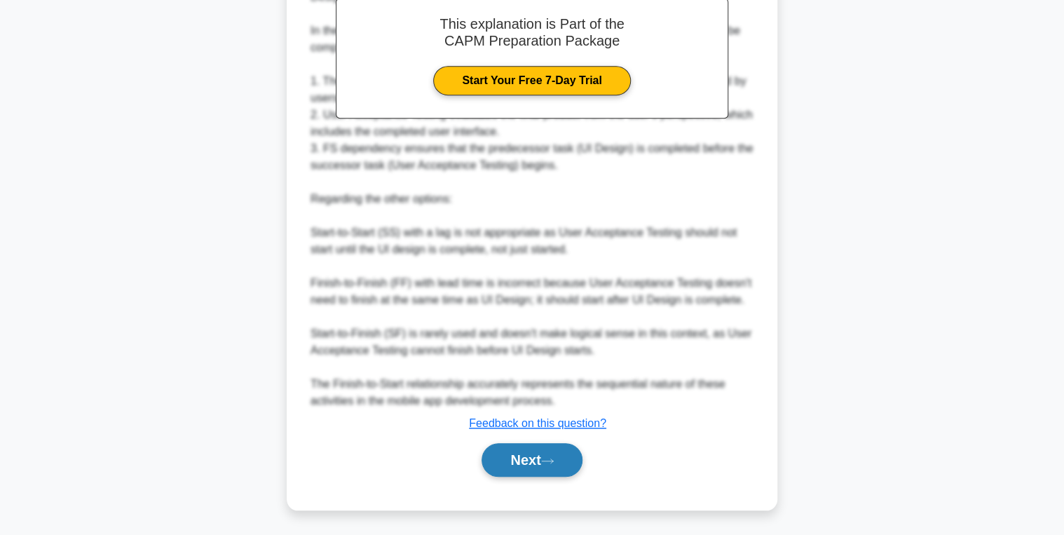
click at [529, 473] on button "Next" at bounding box center [532, 460] width 100 height 34
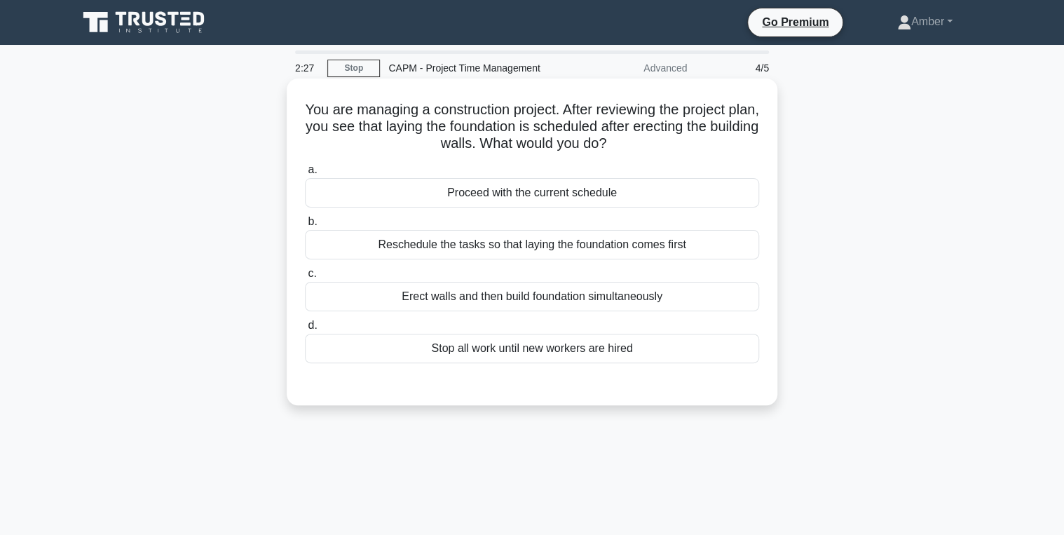
click at [561, 237] on div "Reschedule the tasks so that laying the foundation comes first" at bounding box center [532, 244] width 454 height 29
click at [305, 226] on input "b. Reschedule the tasks so that laying the foundation comes first" at bounding box center [305, 221] width 0 height 9
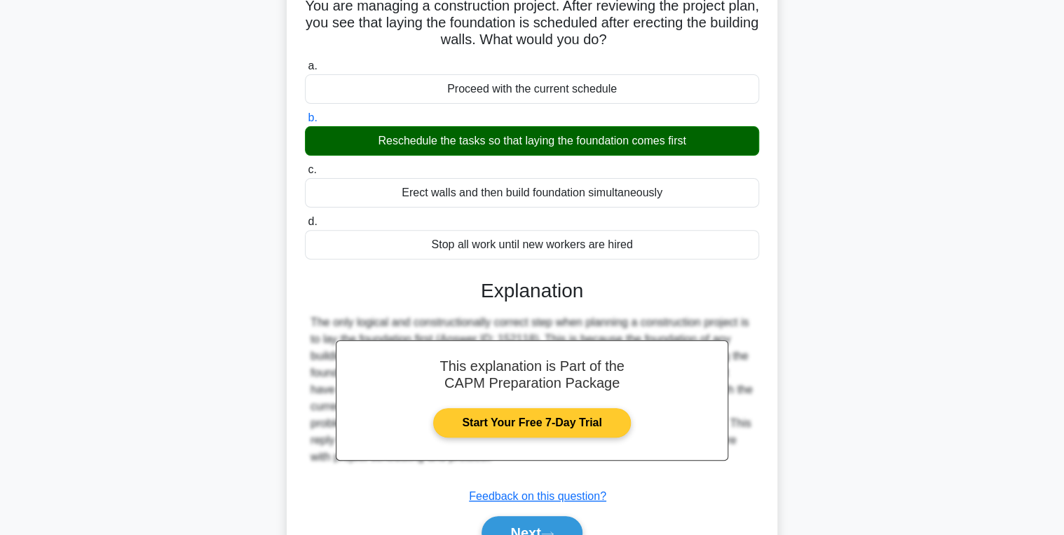
scroll to position [222, 0]
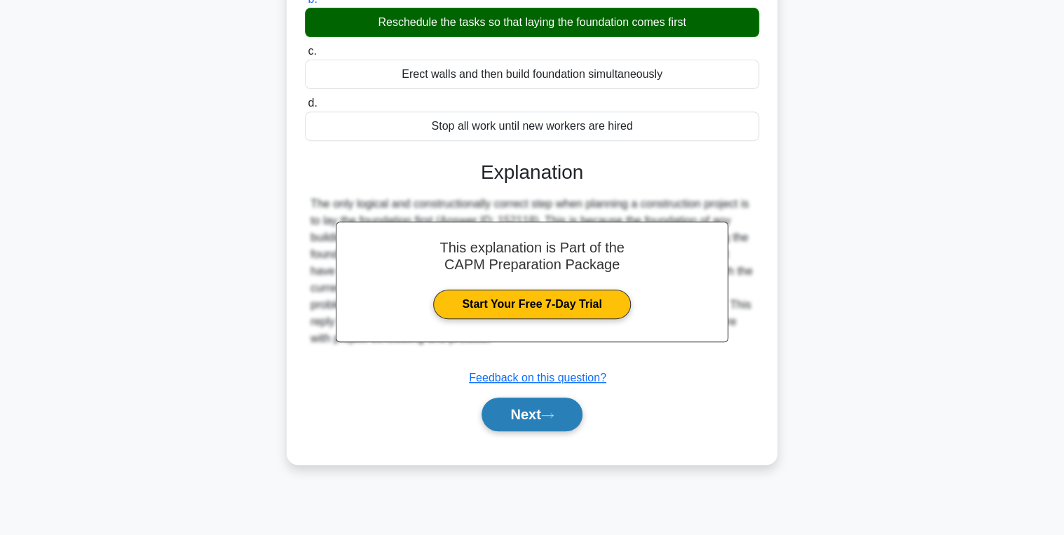
click at [521, 417] on button "Next" at bounding box center [532, 415] width 100 height 34
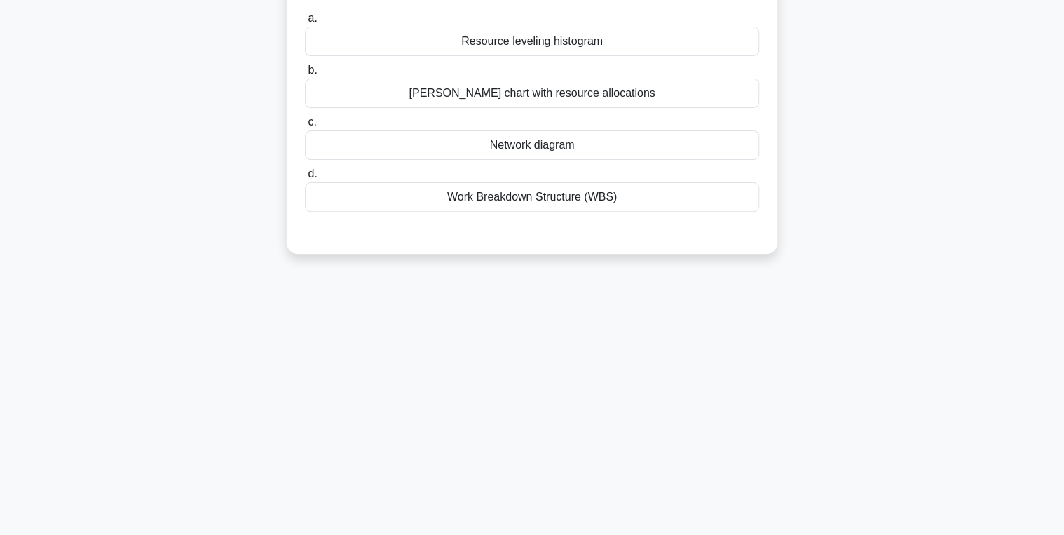
scroll to position [0, 0]
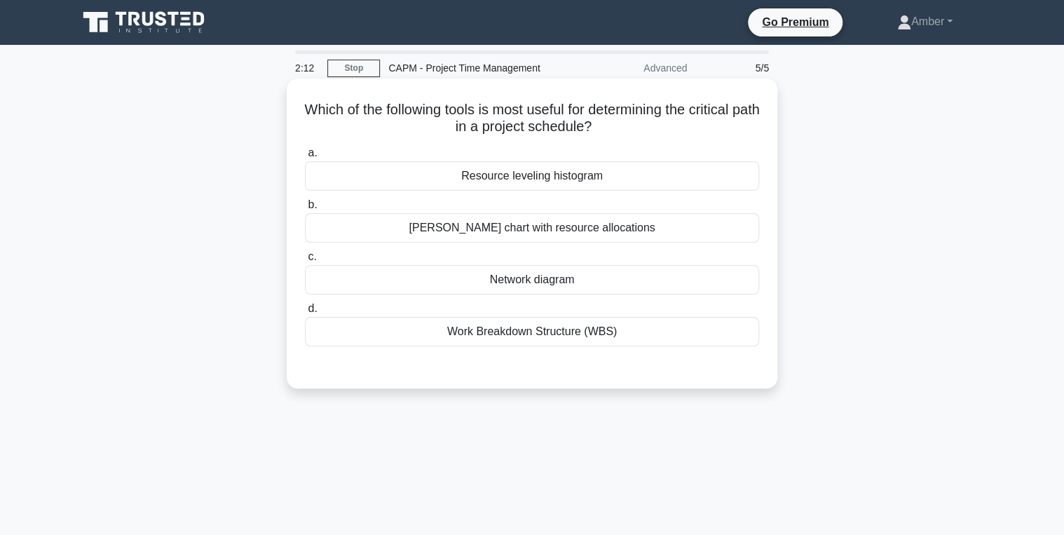
click at [527, 276] on div "Network diagram" at bounding box center [532, 279] width 454 height 29
click at [305, 262] on input "c. Network diagram" at bounding box center [305, 256] width 0 height 9
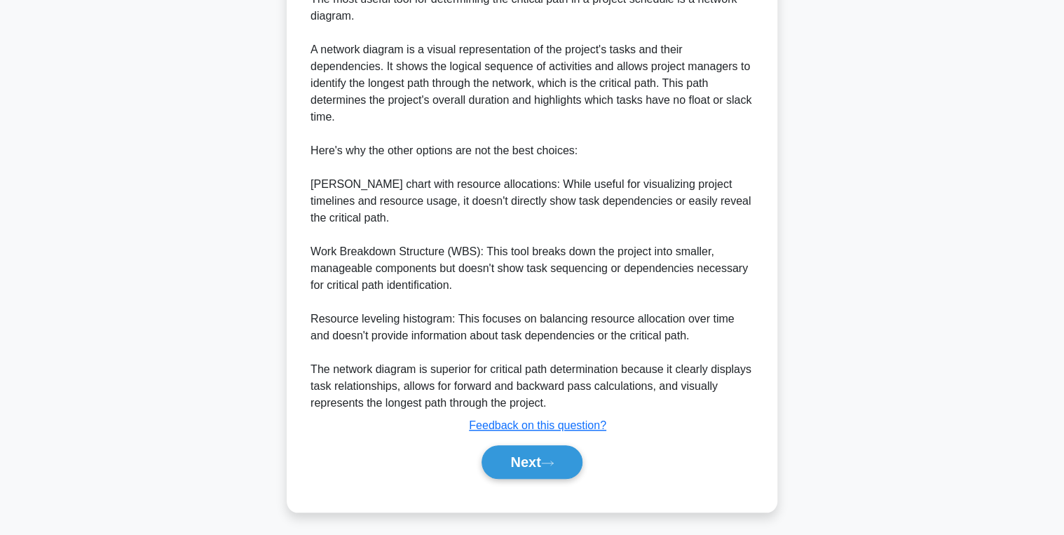
scroll to position [412, 0]
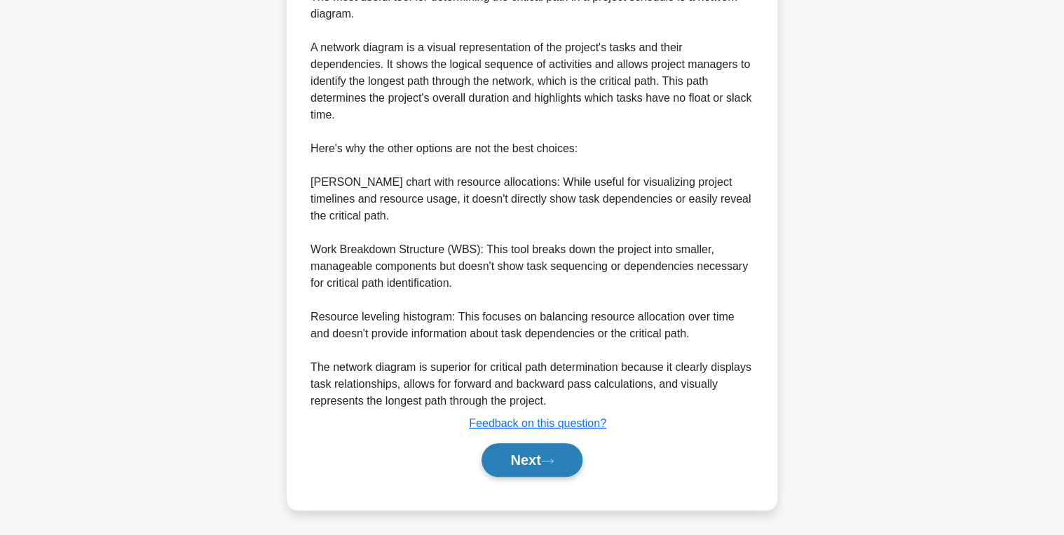
click at [523, 456] on button "Next" at bounding box center [532, 460] width 100 height 34
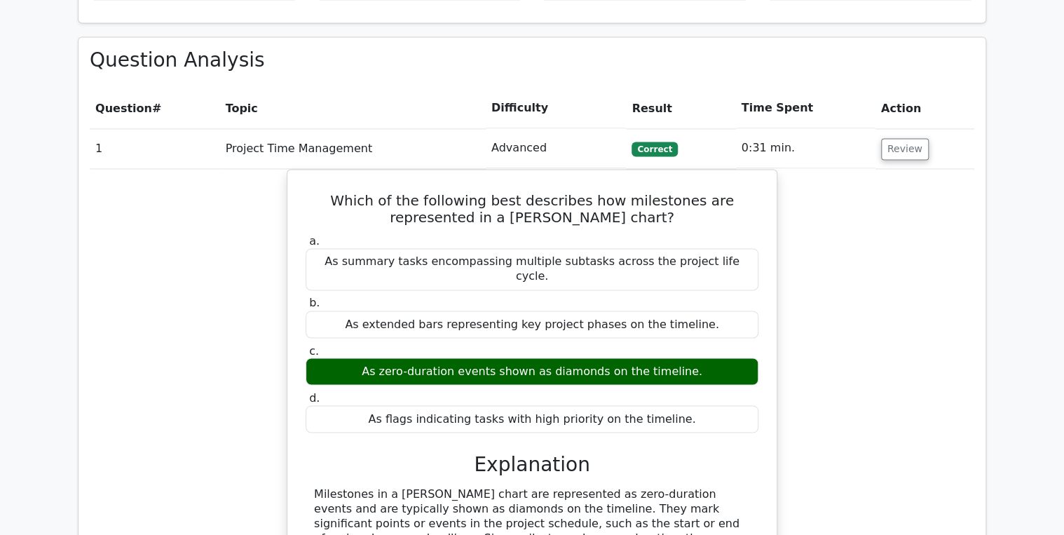
scroll to position [1010, 0]
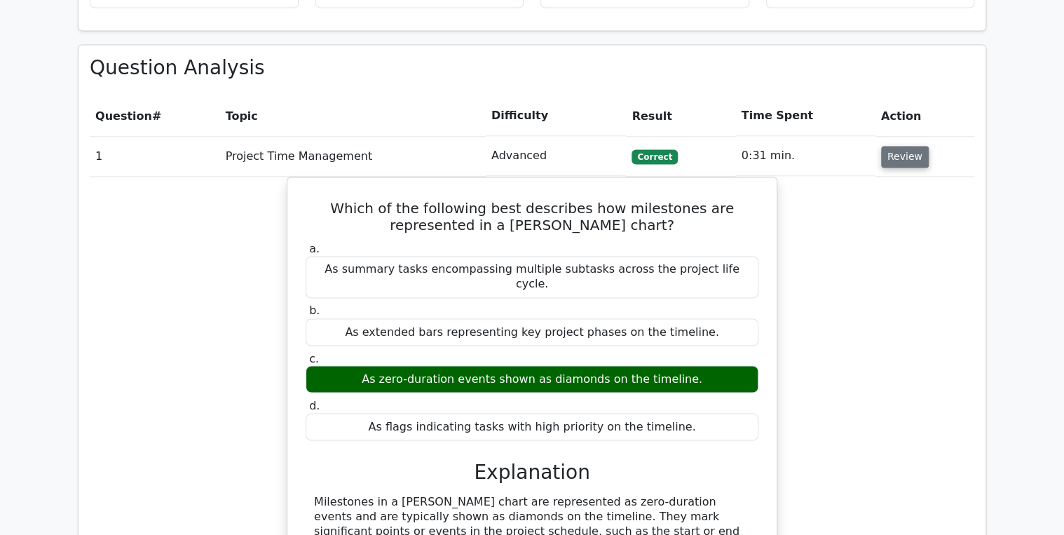
click at [907, 146] on button "Review" at bounding box center [905, 157] width 48 height 22
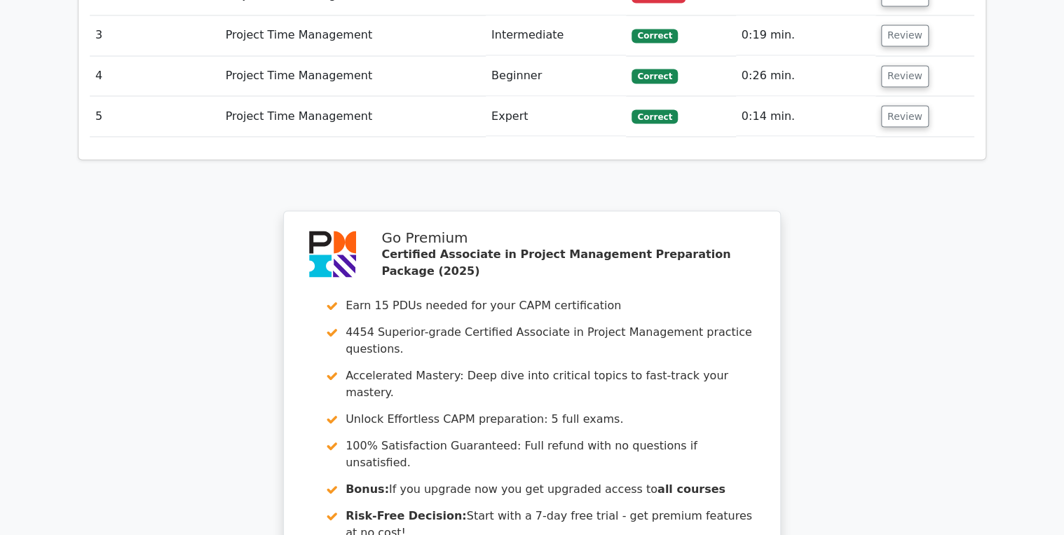
scroll to position [953, 0]
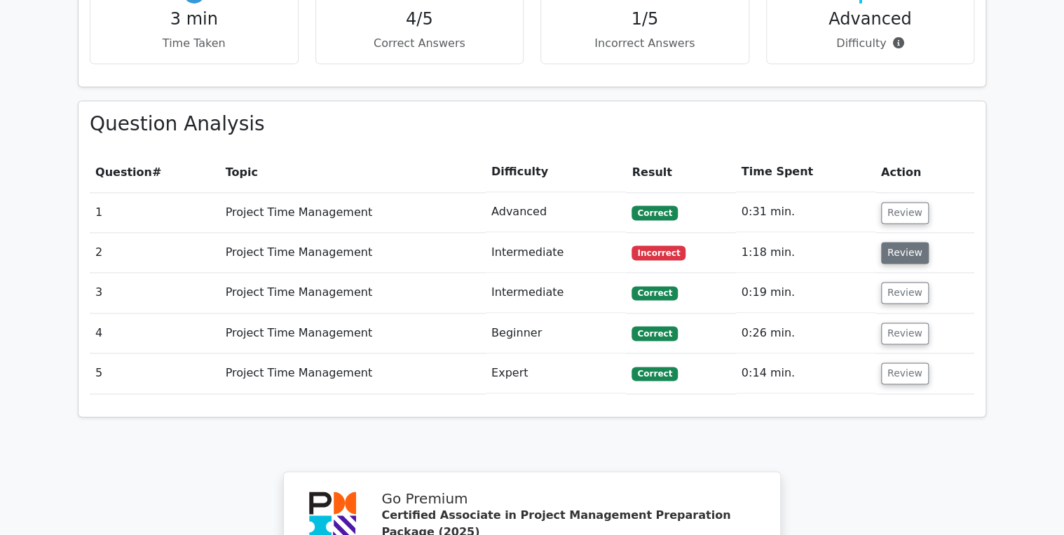
click at [914, 242] on button "Review" at bounding box center [905, 253] width 48 height 22
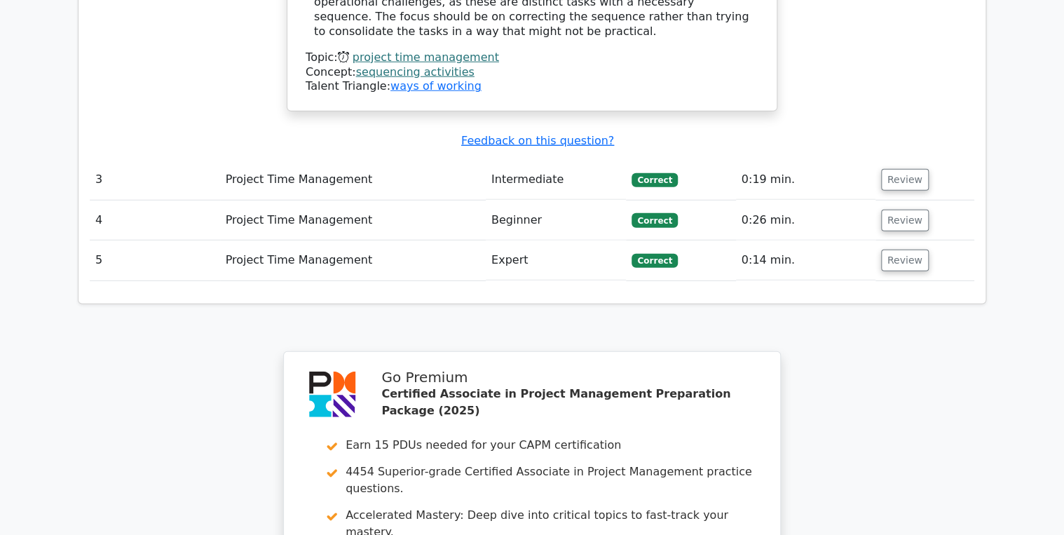
scroll to position [2167, 0]
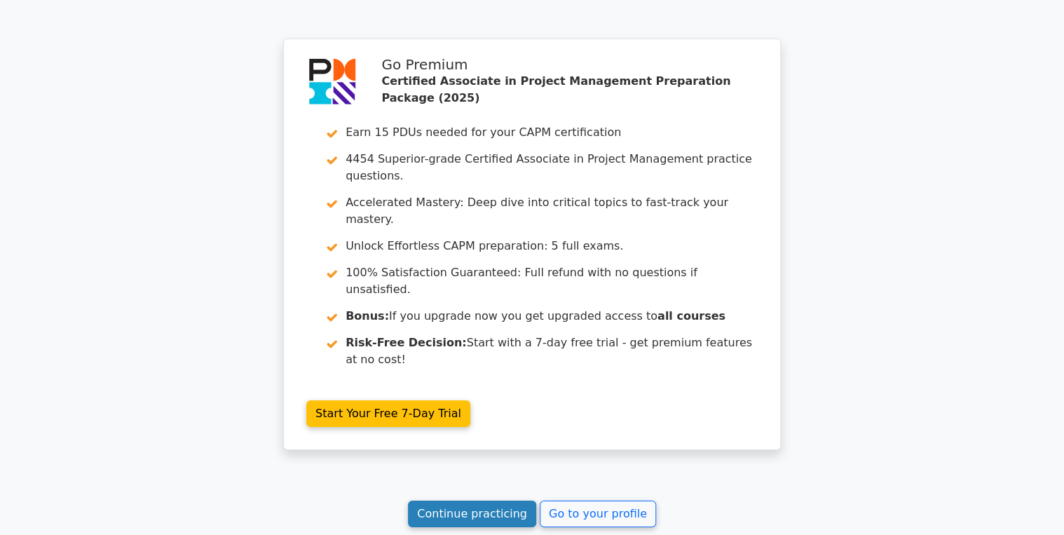
click at [477, 501] on link "Continue practicing" at bounding box center [472, 514] width 128 height 27
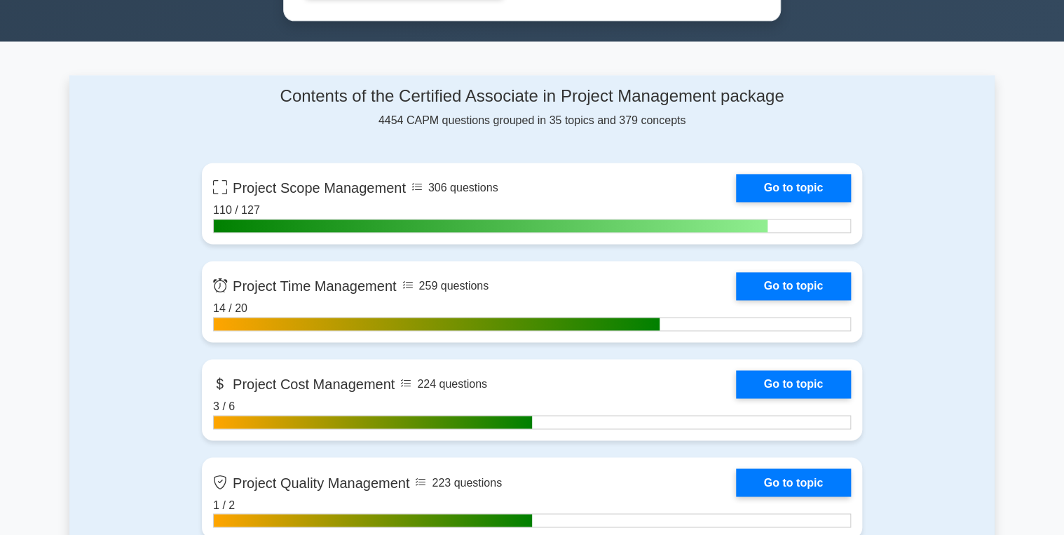
scroll to position [897, 0]
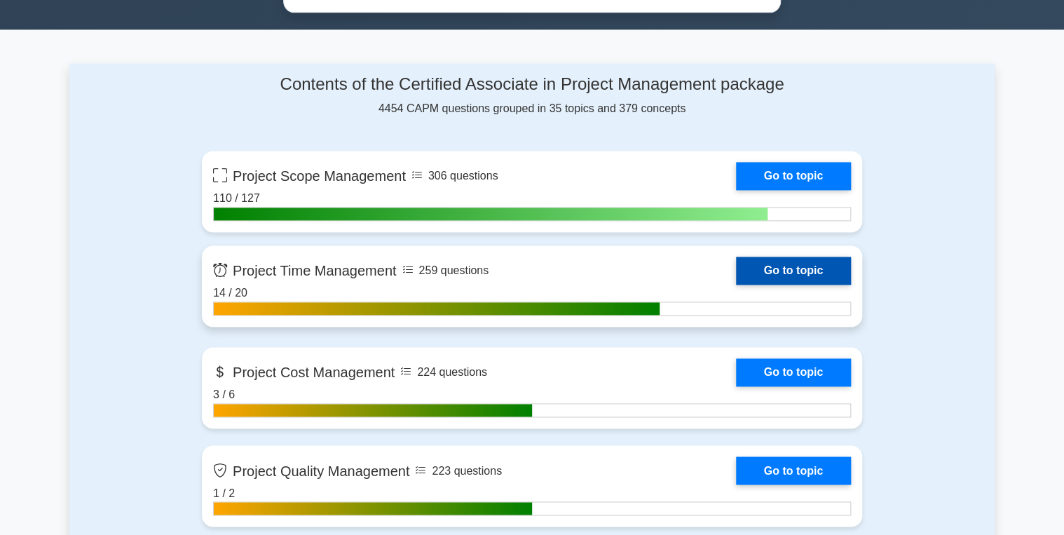
click at [801, 266] on link "Go to topic" at bounding box center [793, 271] width 115 height 28
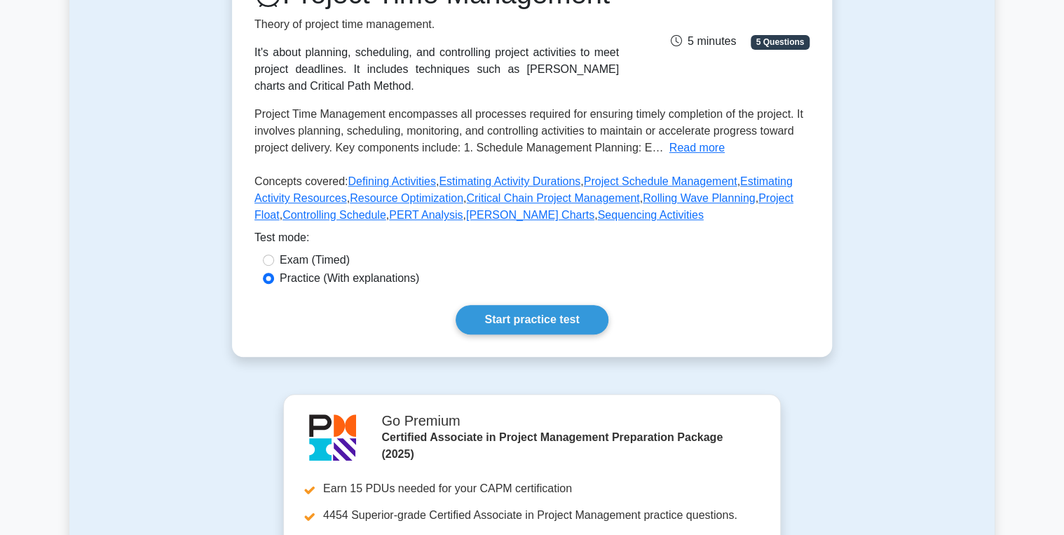
scroll to position [224, 0]
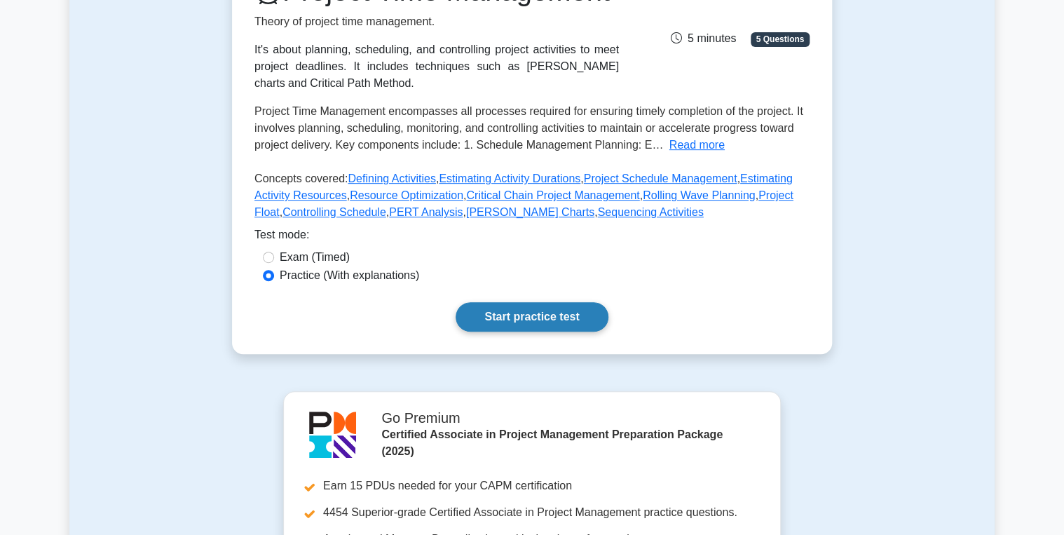
click at [538, 332] on link "Start practice test" at bounding box center [532, 316] width 152 height 29
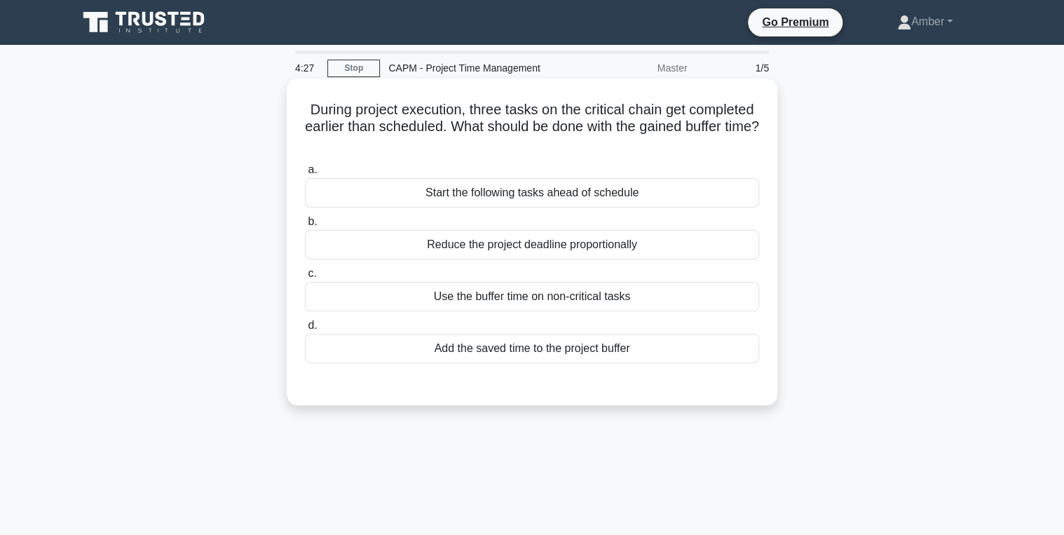
click at [513, 346] on div "Add the saved time to the project buffer" at bounding box center [532, 348] width 454 height 29
click at [305, 330] on input "d. Add the saved time to the project buffer" at bounding box center [305, 325] width 0 height 9
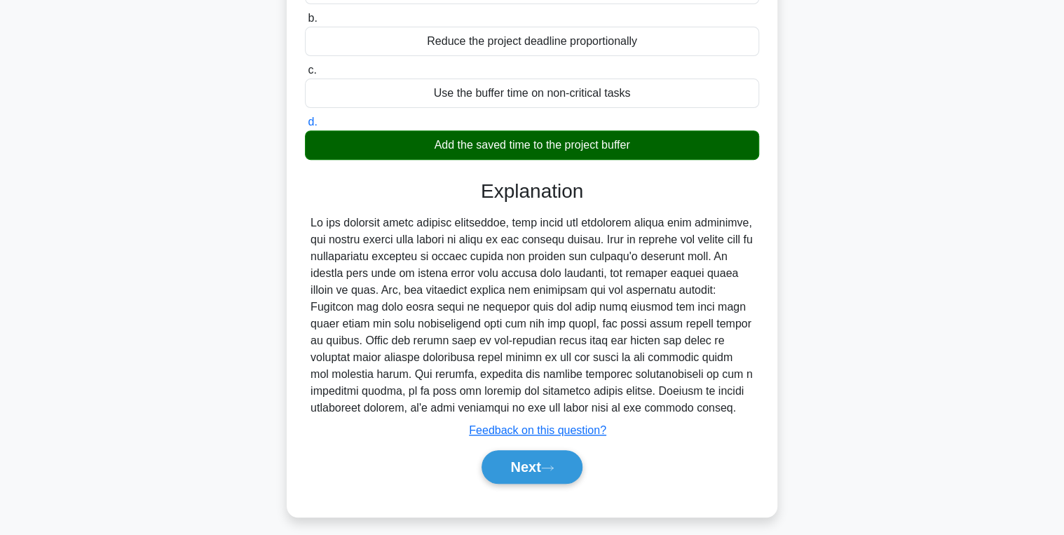
scroll to position [222, 0]
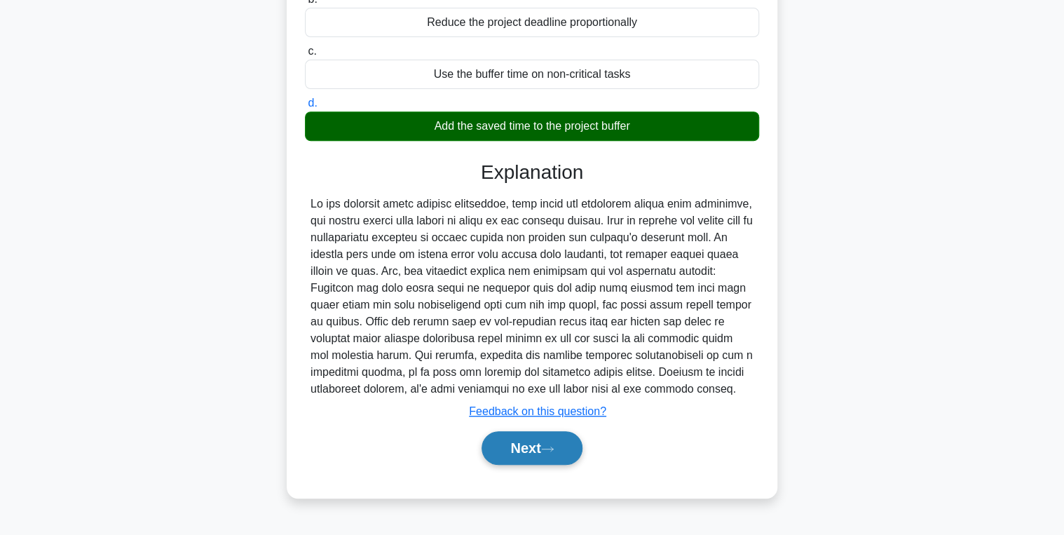
click at [522, 447] on button "Next" at bounding box center [532, 448] width 100 height 34
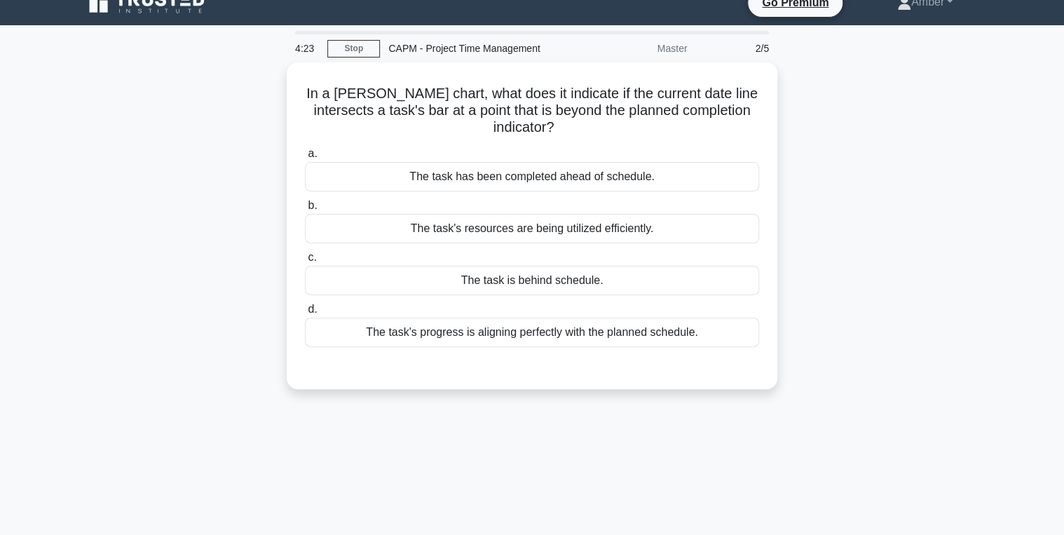
scroll to position [0, 0]
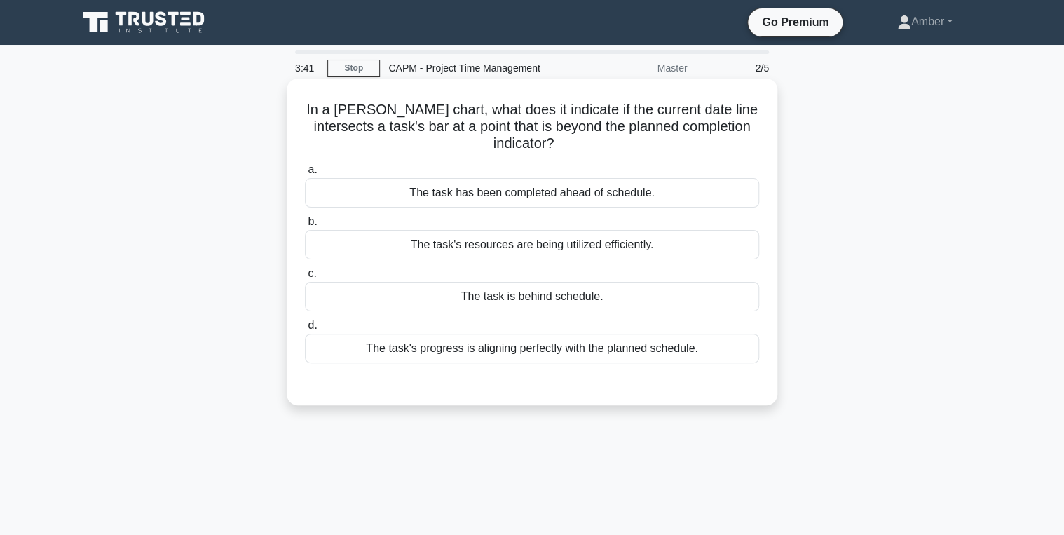
click at [551, 300] on div "The task is behind schedule." at bounding box center [532, 296] width 454 height 29
click at [305, 278] on input "c. The task is behind schedule." at bounding box center [305, 273] width 0 height 9
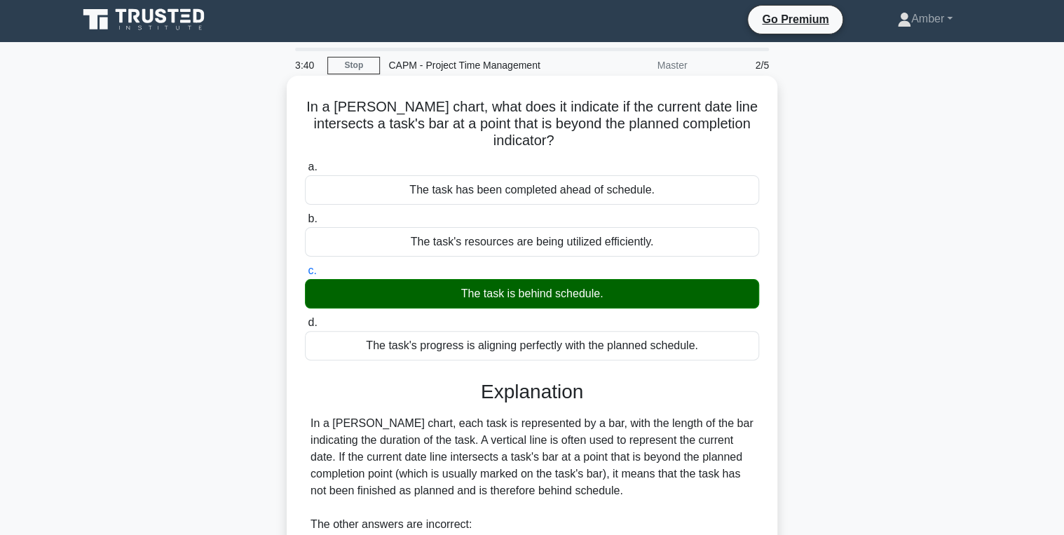
scroll to position [261, 0]
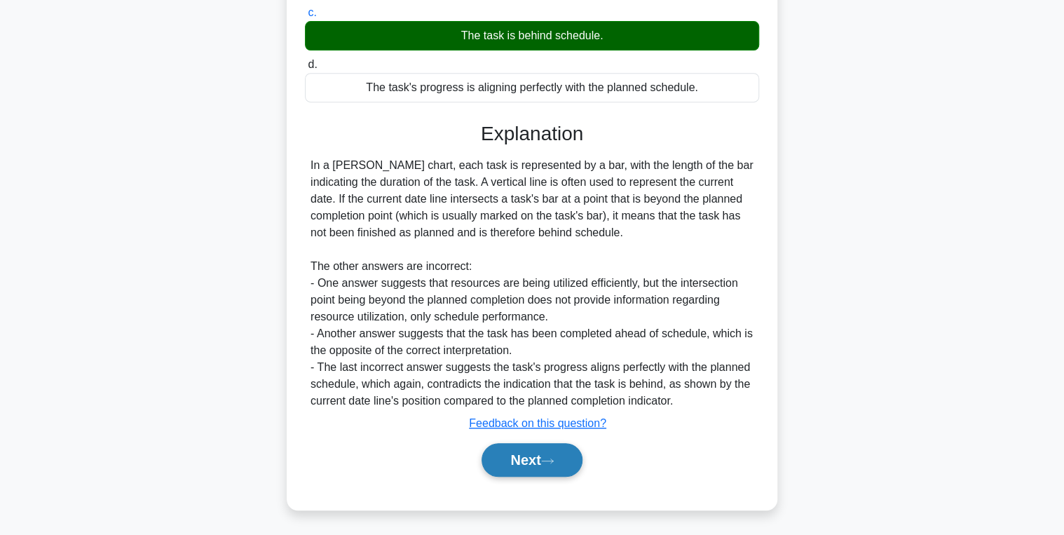
click at [531, 451] on button "Next" at bounding box center [532, 460] width 100 height 34
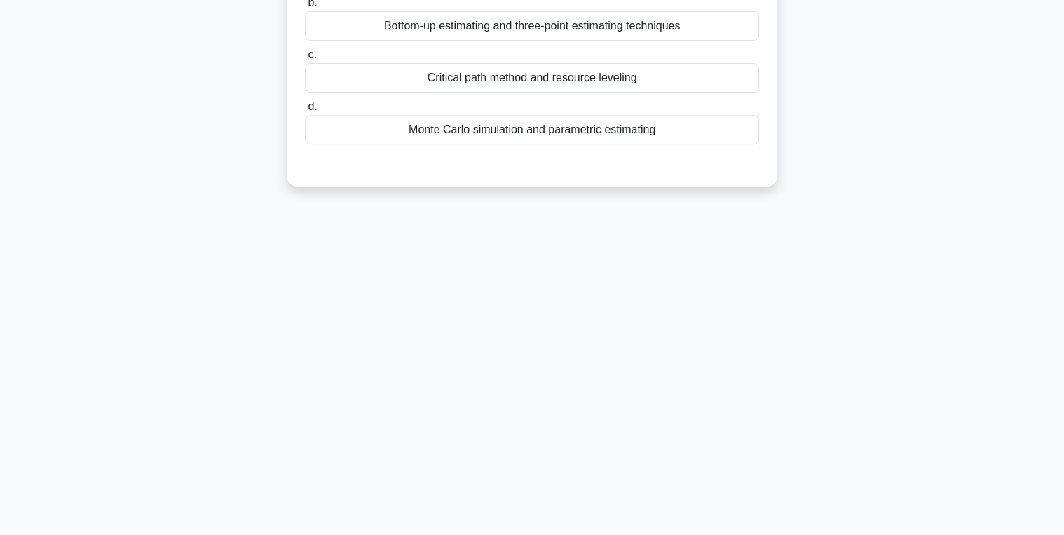
scroll to position [0, 0]
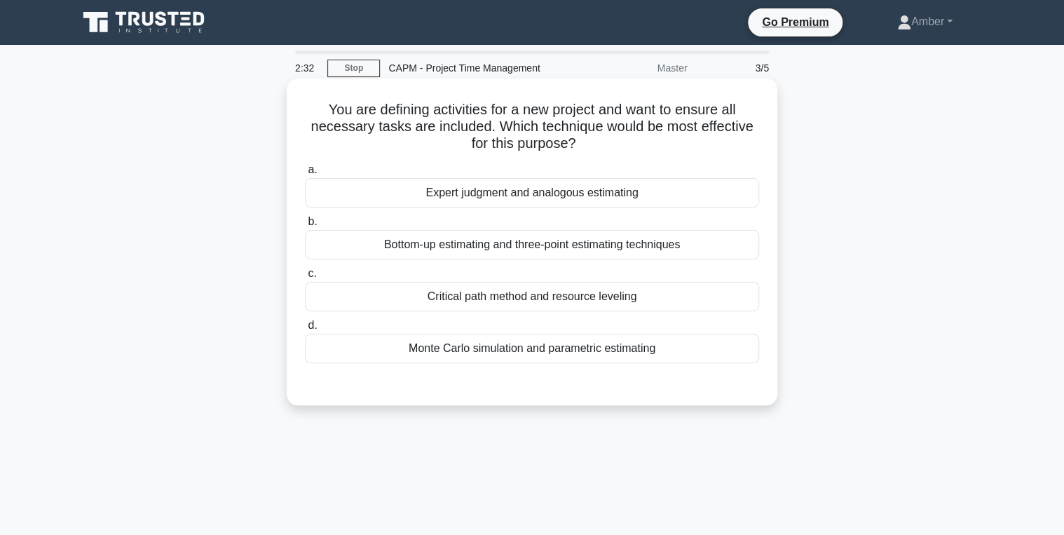
click at [481, 238] on div "Bottom-up estimating and three-point estimating techniques" at bounding box center [532, 244] width 454 height 29
click at [305, 226] on input "b. Bottom-up estimating and three-point estimating techniques" at bounding box center [305, 221] width 0 height 9
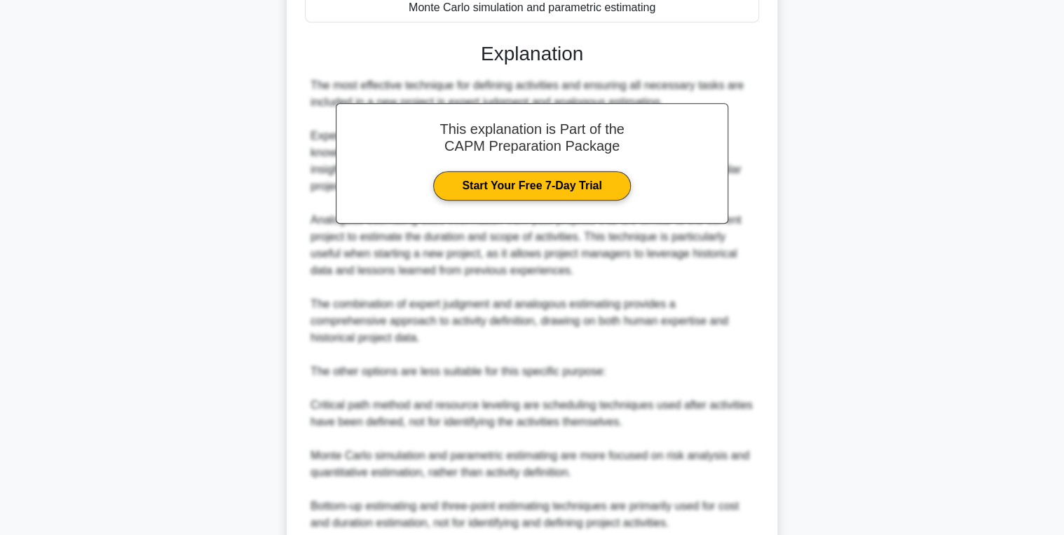
scroll to position [464, 0]
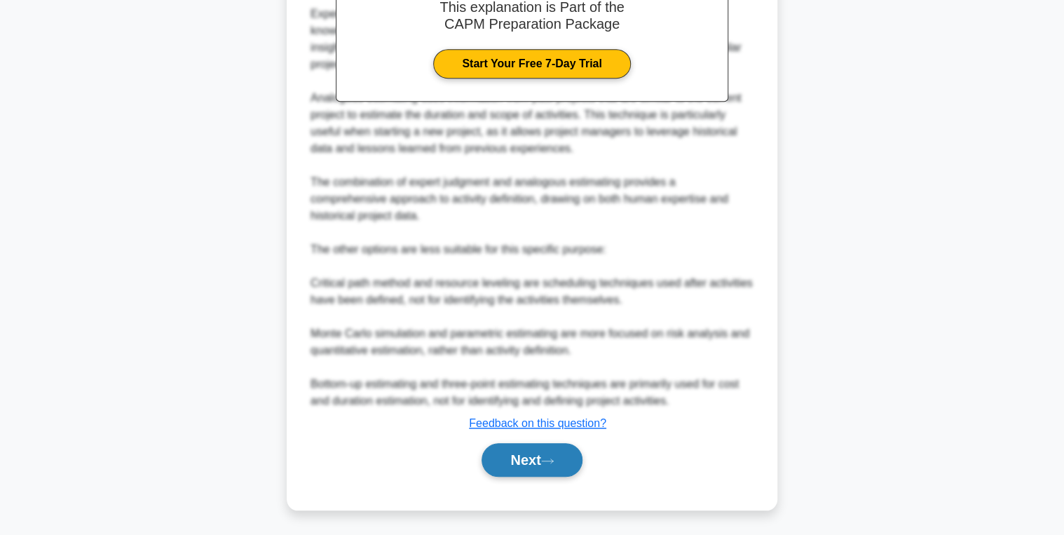
click at [538, 451] on button "Next" at bounding box center [532, 460] width 100 height 34
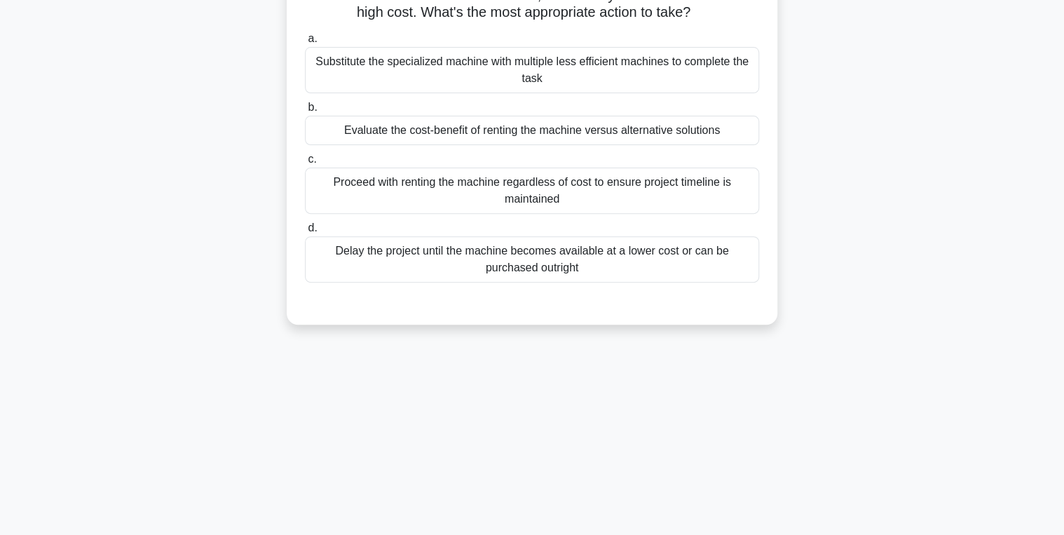
scroll to position [0, 0]
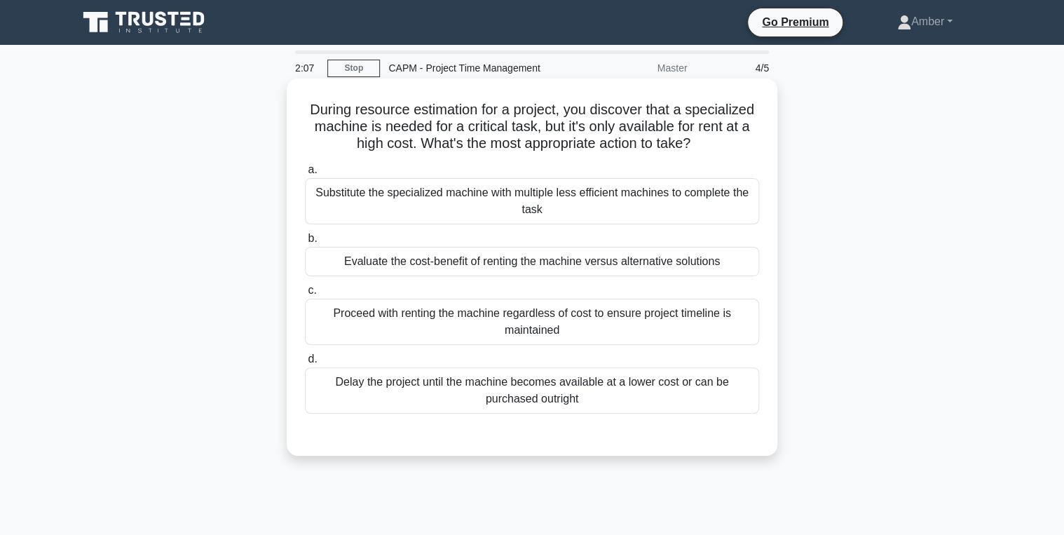
click at [463, 266] on div "Evaluate the cost-benefit of renting the machine versus alternative solutions" at bounding box center [532, 261] width 454 height 29
click at [305, 243] on input "b. Evaluate the cost-benefit of renting the machine versus alternative solutions" at bounding box center [305, 238] width 0 height 9
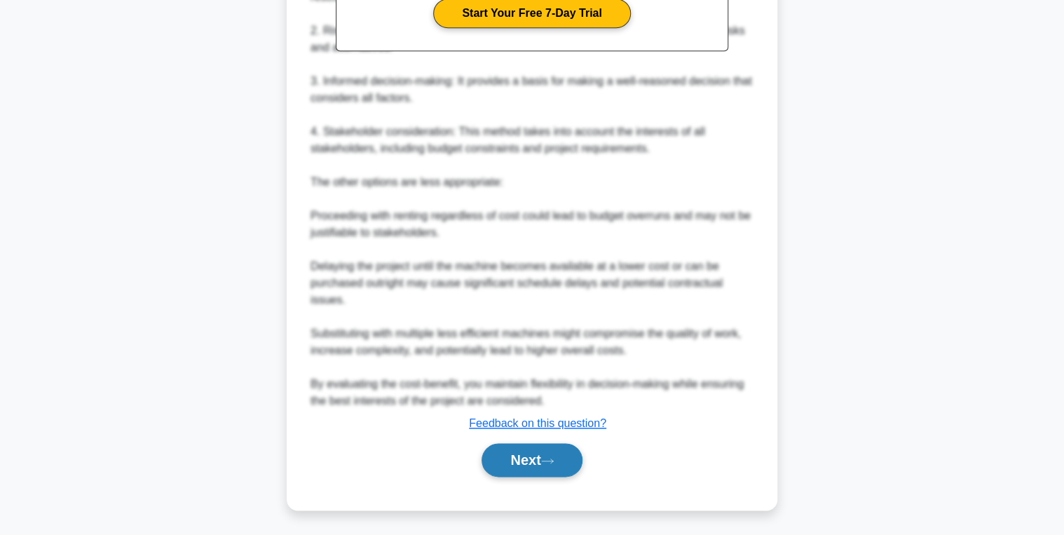
click at [529, 445] on button "Next" at bounding box center [532, 460] width 100 height 34
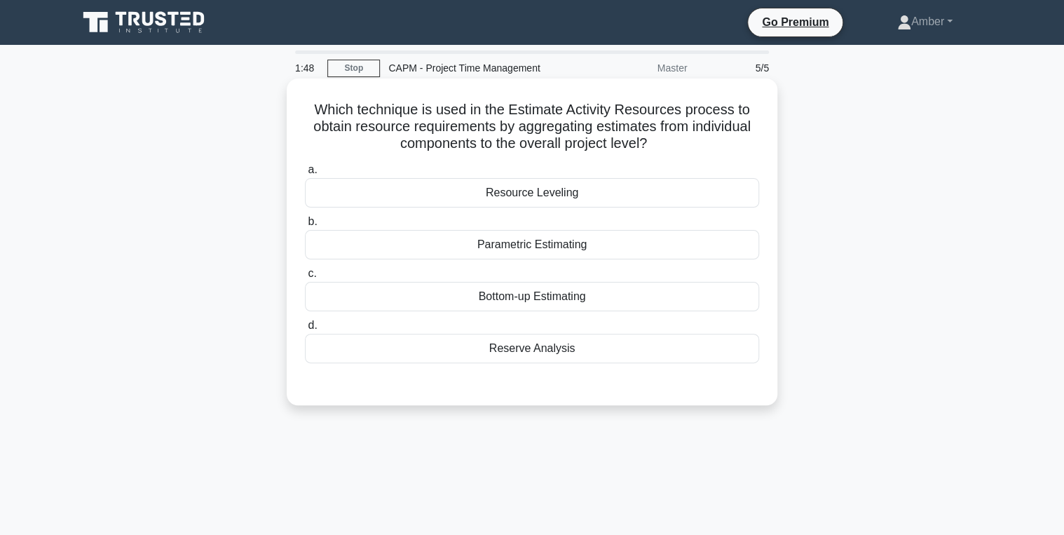
click at [575, 192] on div "Resource Leveling" at bounding box center [532, 192] width 454 height 29
click at [305, 175] on input "a. Resource Leveling" at bounding box center [305, 169] width 0 height 9
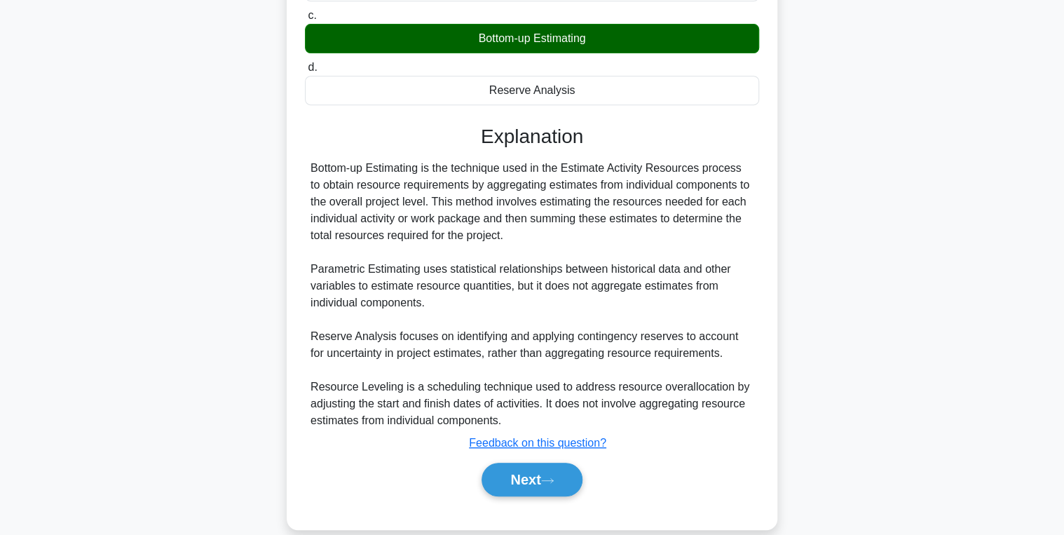
scroll to position [279, 0]
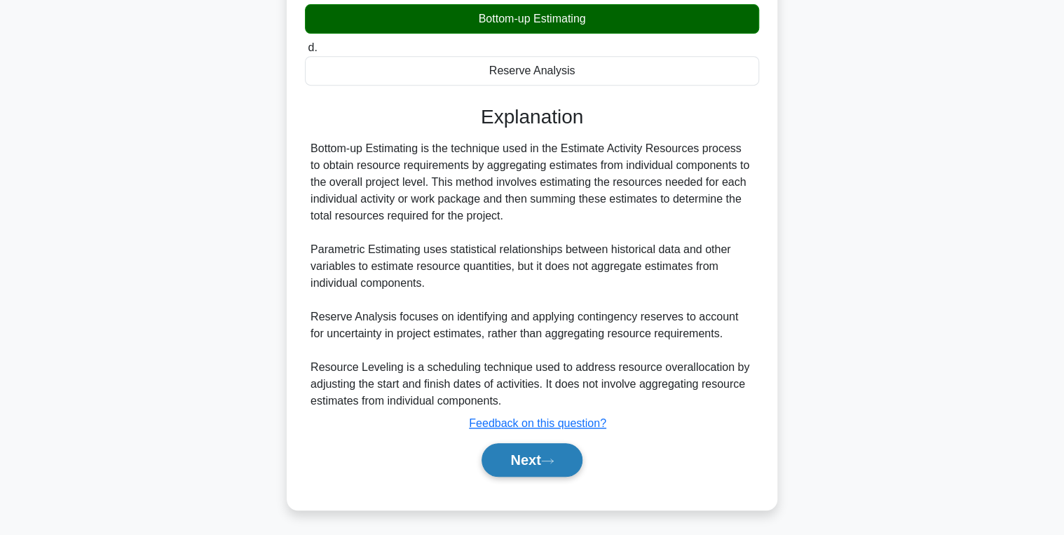
drag, startPoint x: 522, startPoint y: 459, endPoint x: 483, endPoint y: 370, distance: 96.7
click at [522, 456] on button "Next" at bounding box center [532, 460] width 100 height 34
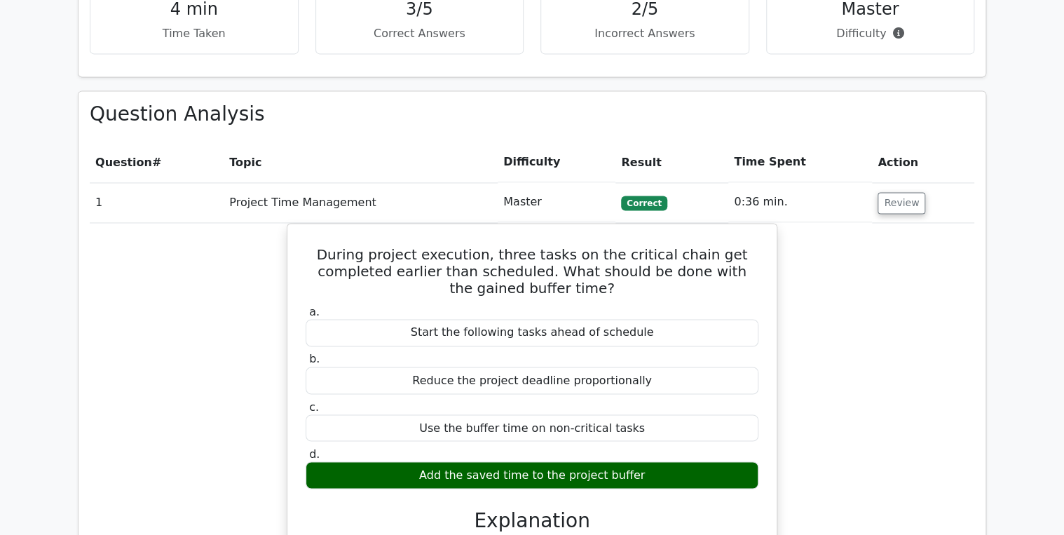
scroll to position [953, 0]
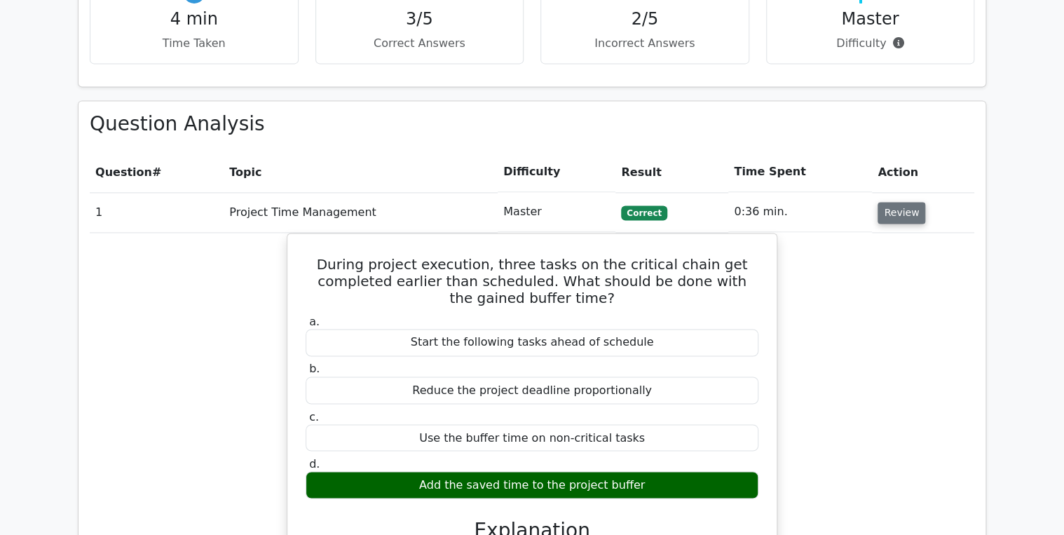
click at [904, 202] on button "Review" at bounding box center [902, 213] width 48 height 22
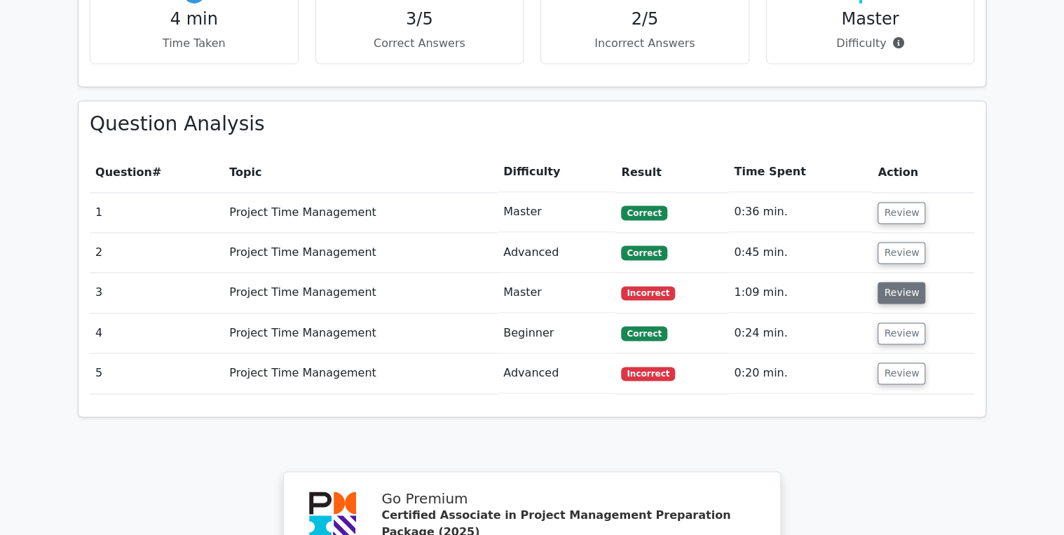
click at [892, 282] on button "Review" at bounding box center [902, 293] width 48 height 22
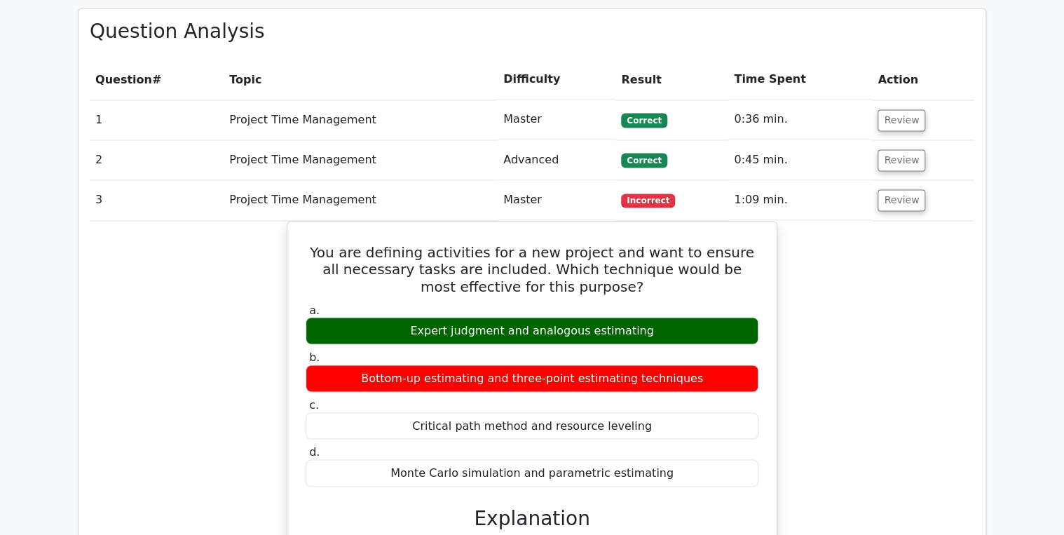
scroll to position [1066, 0]
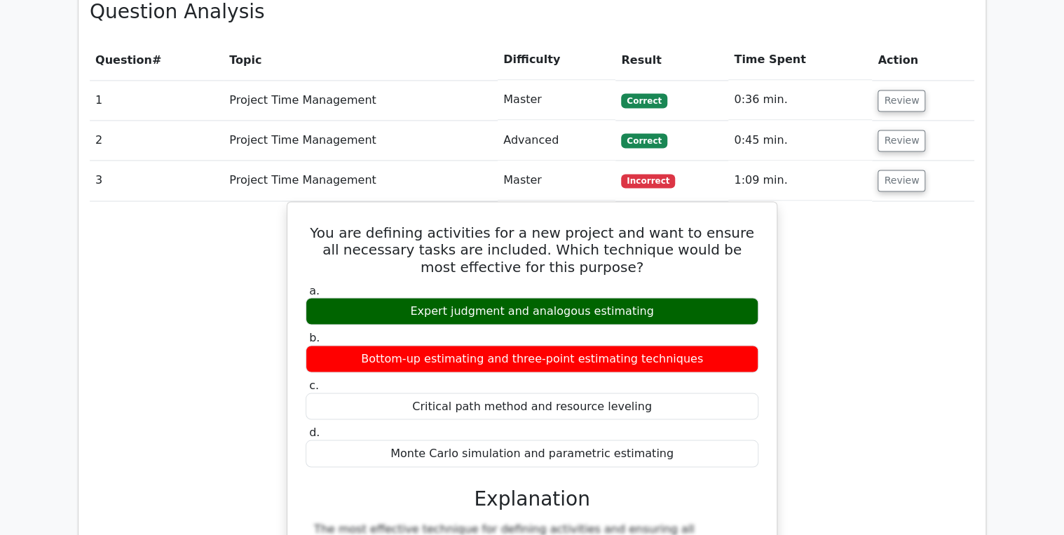
click at [902, 161] on td "Review" at bounding box center [923, 181] width 102 height 40
click at [897, 170] on button "Review" at bounding box center [902, 181] width 48 height 22
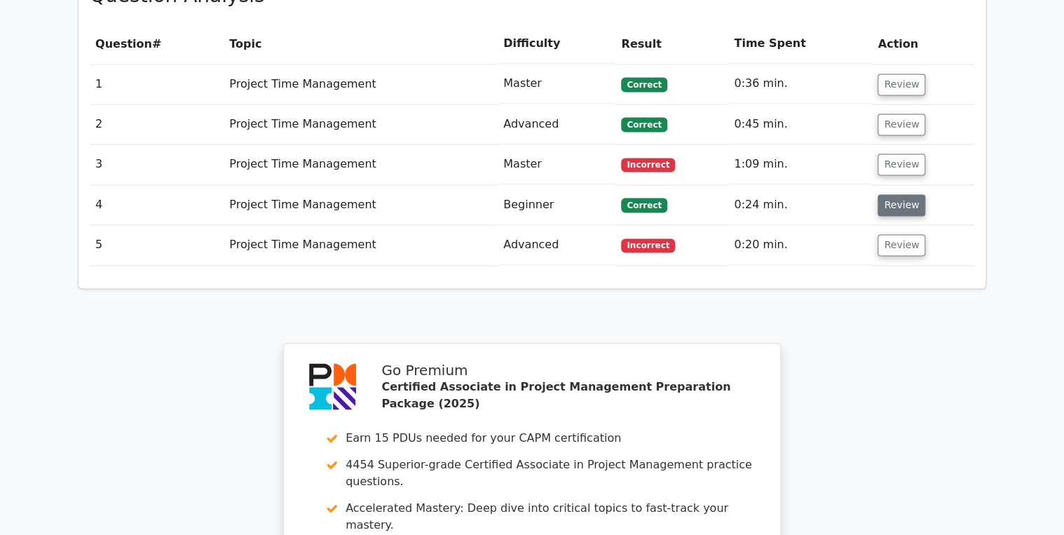
scroll to position [1234, 0]
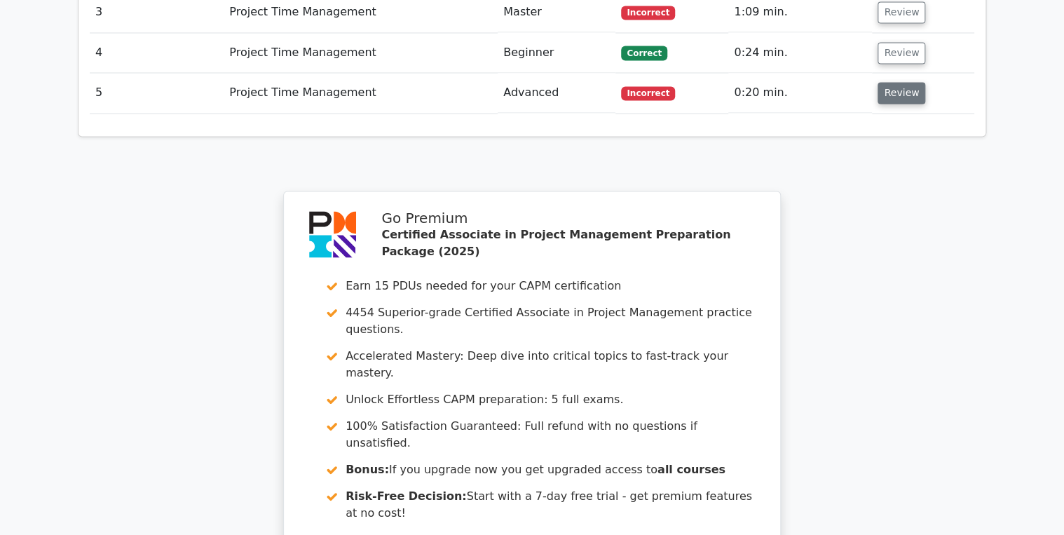
click at [895, 82] on button "Review" at bounding box center [902, 93] width 48 height 22
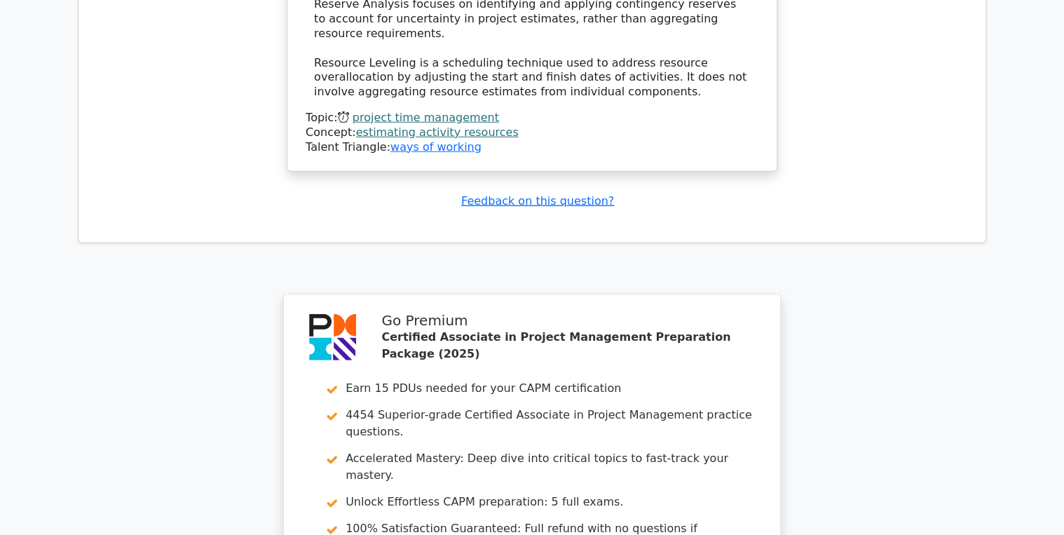
scroll to position [2121, 0]
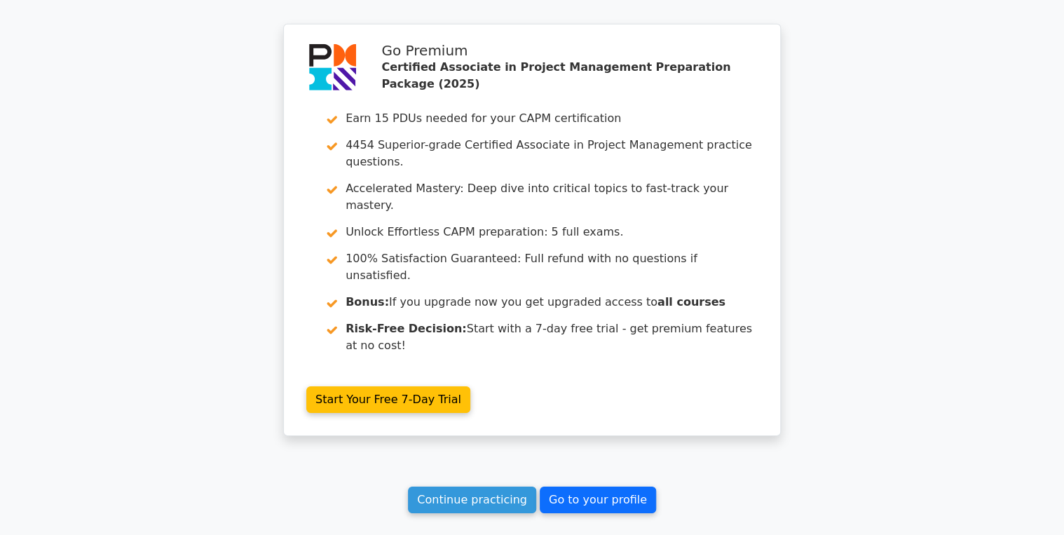
click at [585, 487] on link "Go to your profile" at bounding box center [598, 500] width 116 height 27
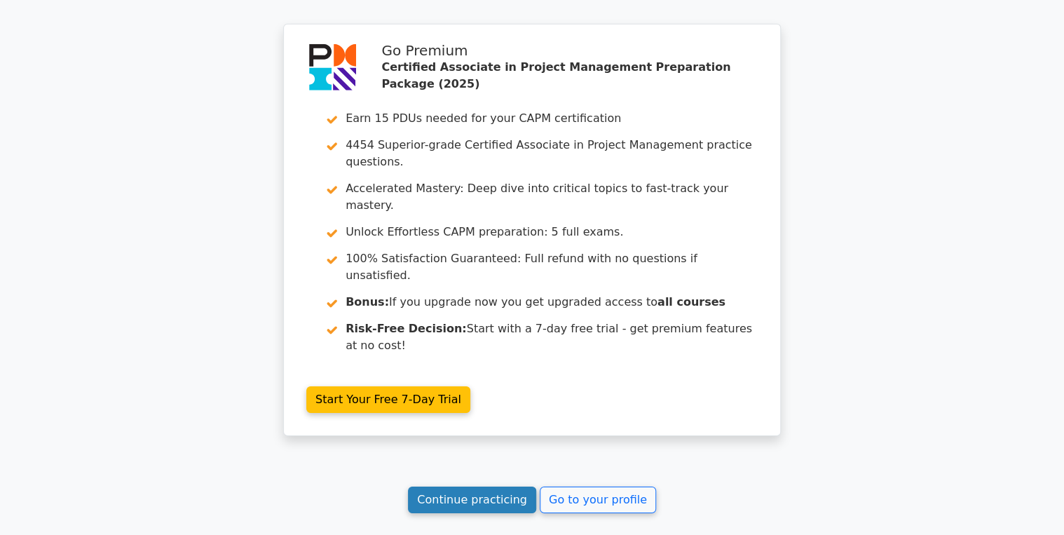
click at [440, 487] on link "Continue practicing" at bounding box center [472, 500] width 128 height 27
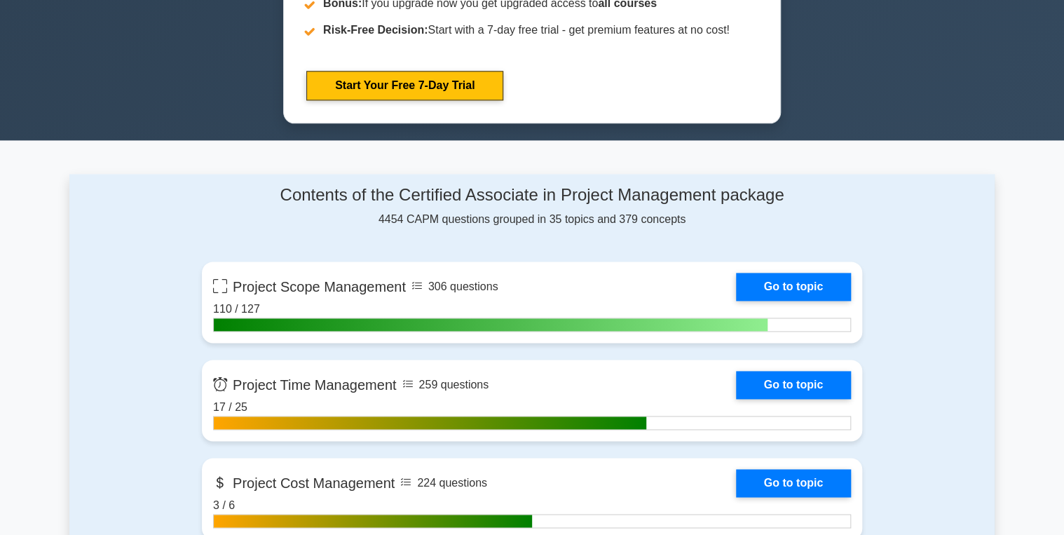
scroll to position [841, 0]
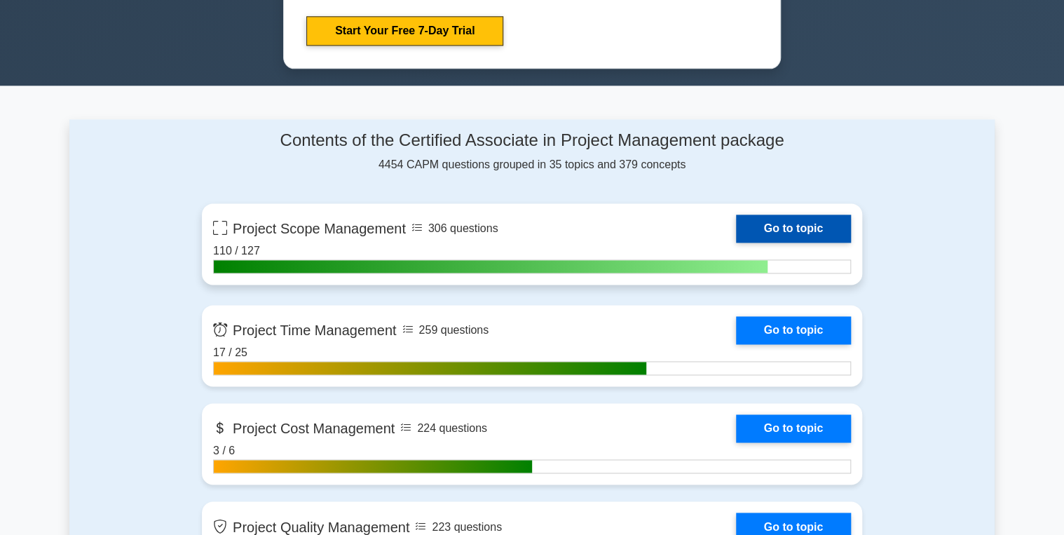
click at [791, 224] on link "Go to topic" at bounding box center [793, 229] width 115 height 28
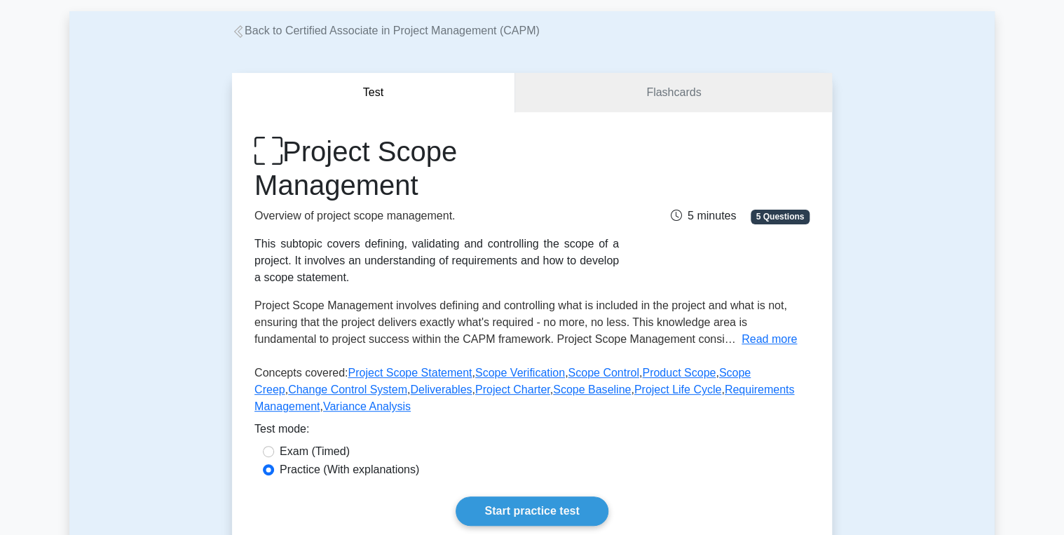
scroll to position [168, 0]
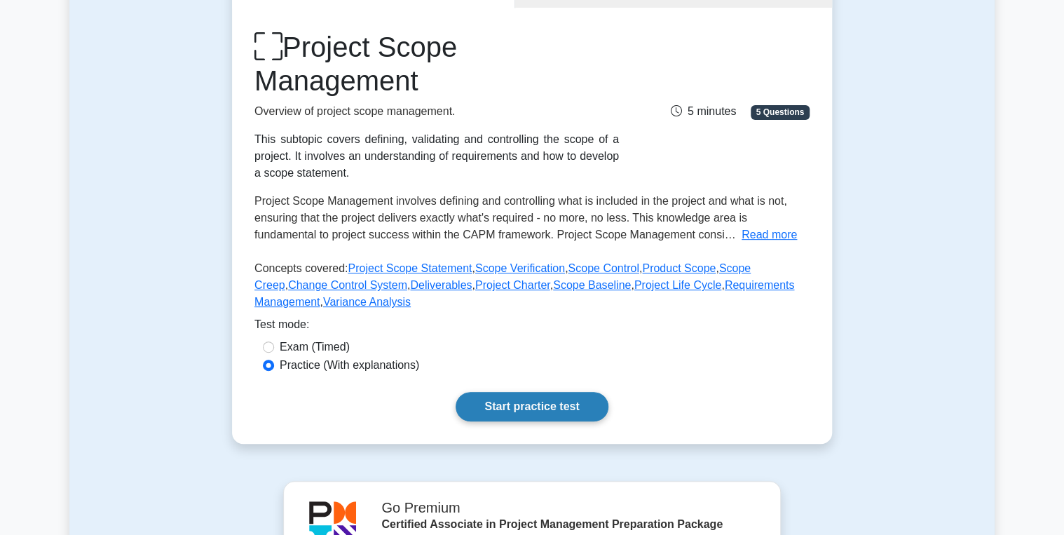
click at [517, 408] on link "Start practice test" at bounding box center [532, 406] width 152 height 29
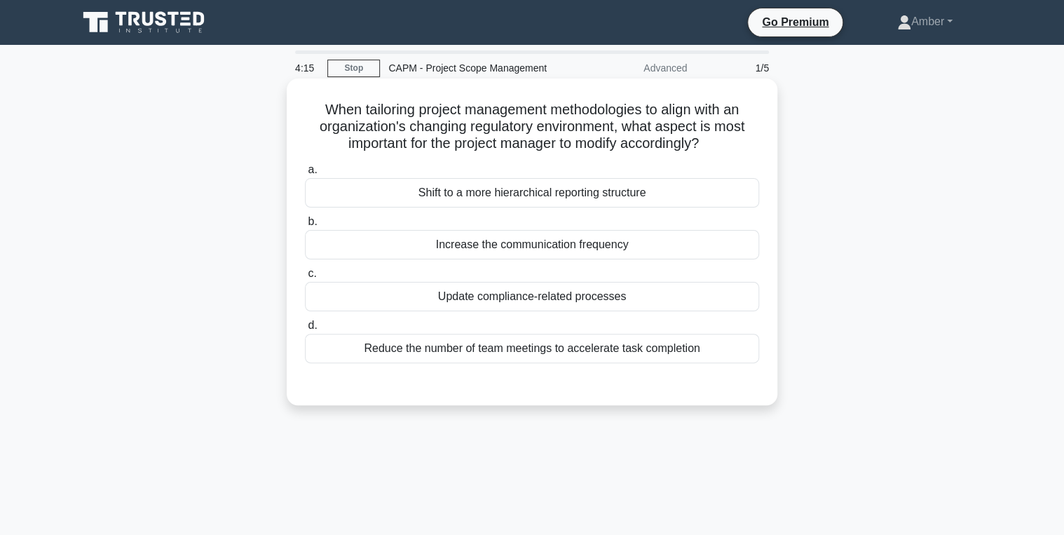
click at [560, 199] on div "Shift to a more hierarchical reporting structure" at bounding box center [532, 192] width 454 height 29
click at [305, 175] on input "a. Shift to a more hierarchical reporting structure" at bounding box center [305, 169] width 0 height 9
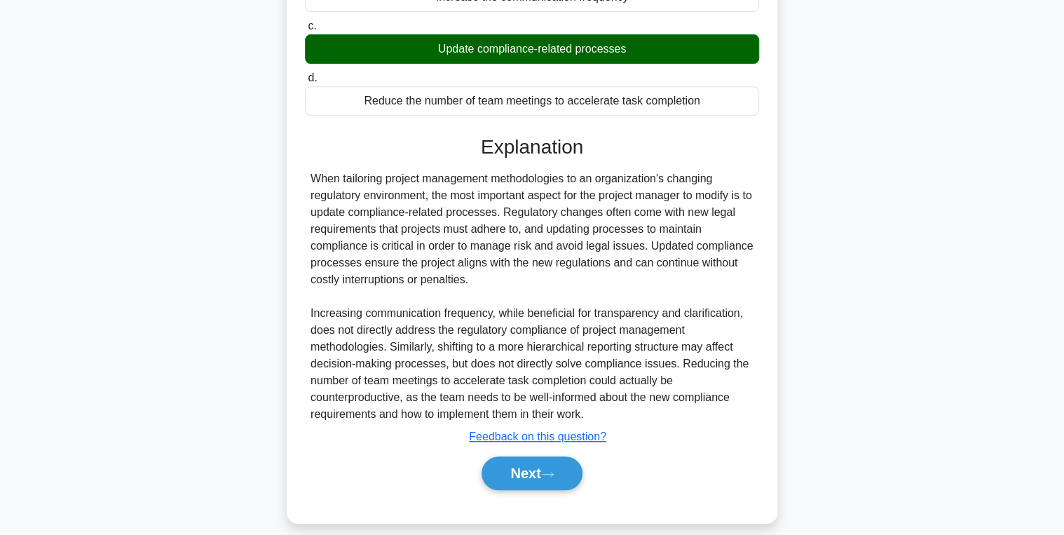
scroll to position [262, 0]
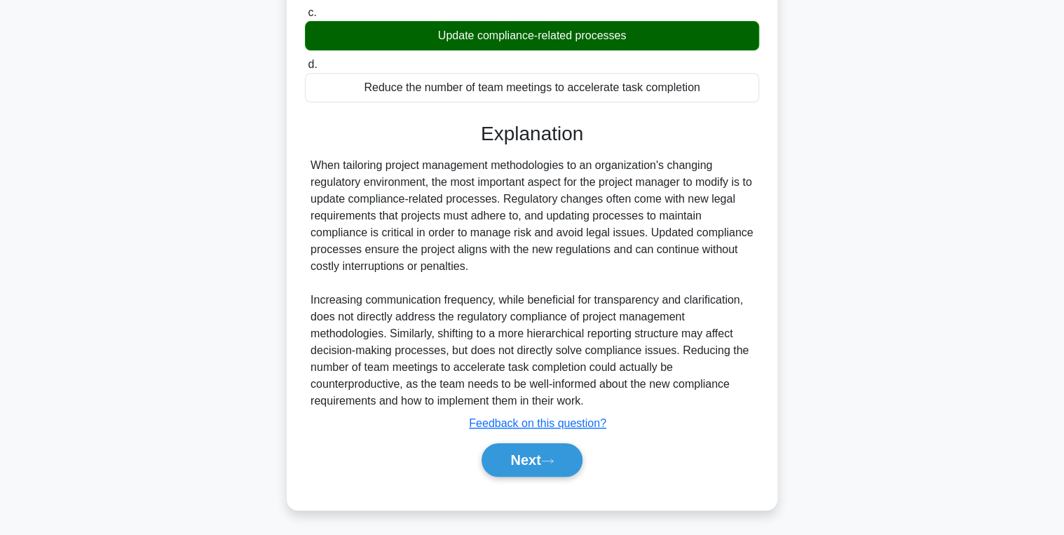
drag, startPoint x: 538, startPoint y: 463, endPoint x: 502, endPoint y: 410, distance: 64.2
click at [538, 463] on button "Next" at bounding box center [532, 460] width 100 height 34
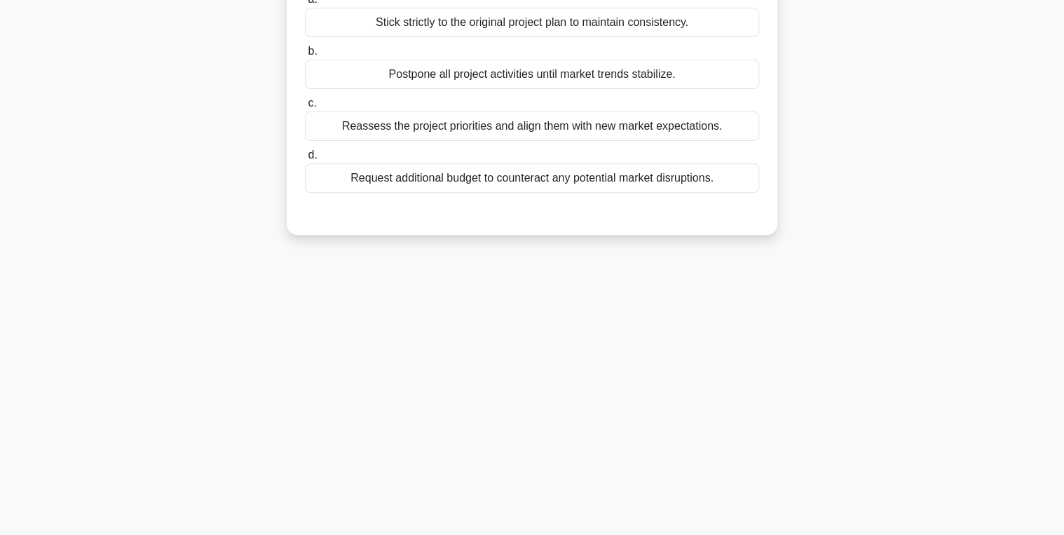
scroll to position [0, 0]
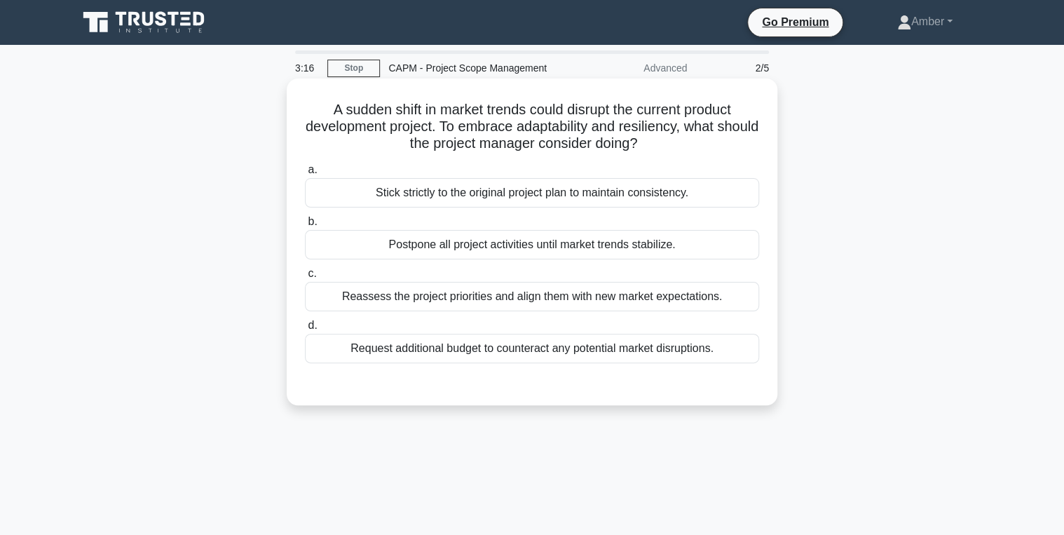
click at [437, 293] on div "Reassess the project priorities and align them with new market expectations." at bounding box center [532, 296] width 454 height 29
click at [305, 278] on input "c. Reassess the project priorities and align them with new market expectations." at bounding box center [305, 273] width 0 height 9
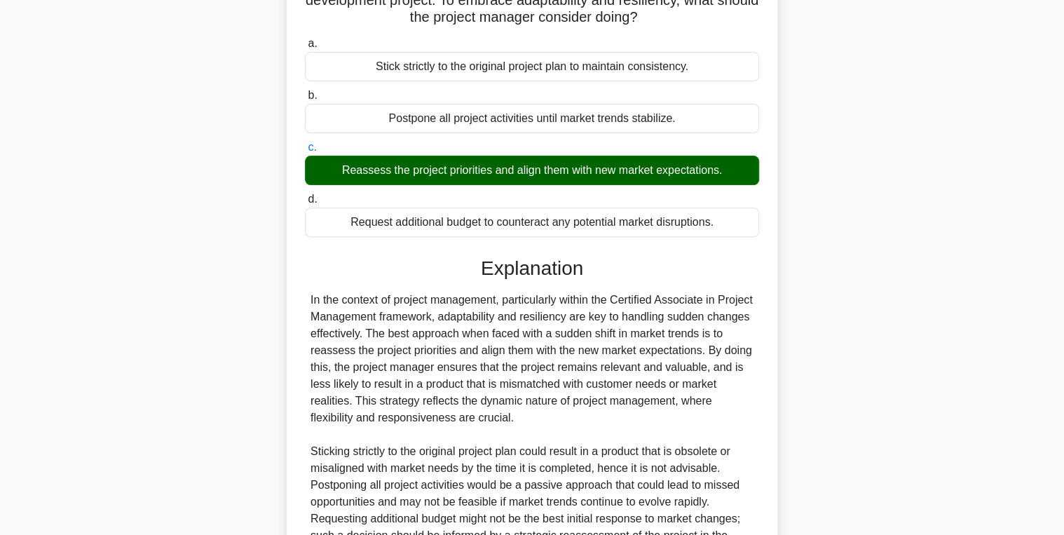
scroll to position [278, 0]
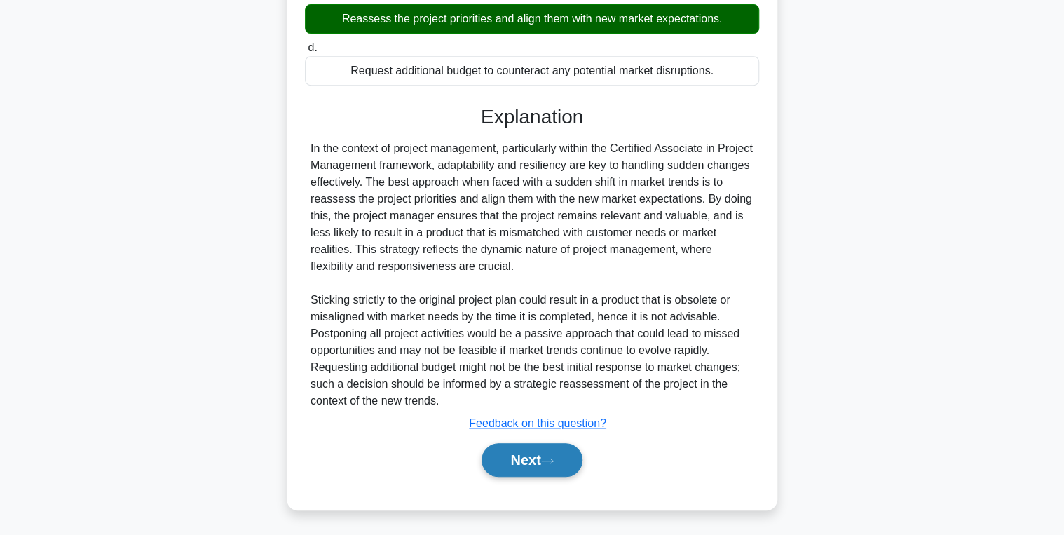
click at [517, 470] on button "Next" at bounding box center [532, 460] width 100 height 34
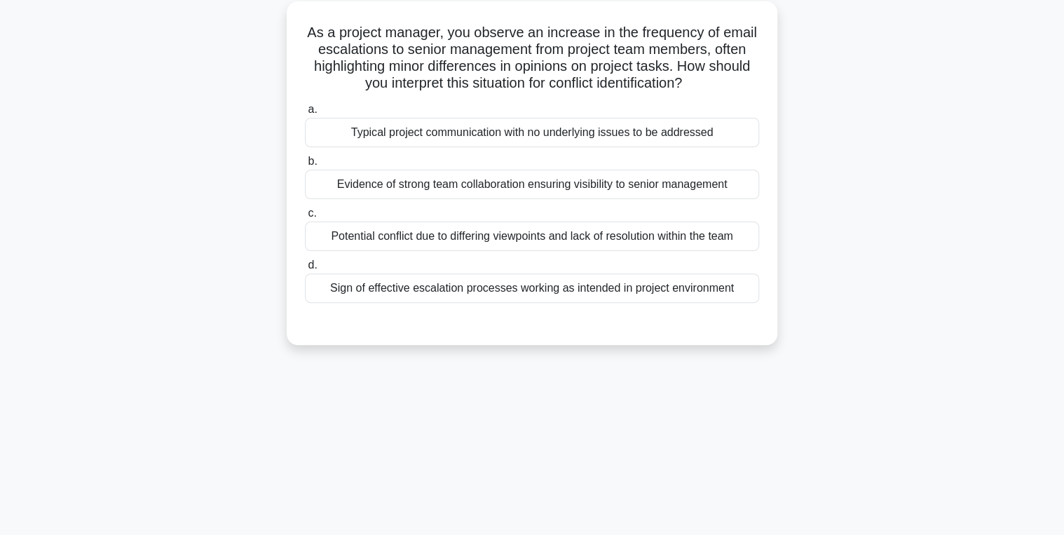
scroll to position [0, 0]
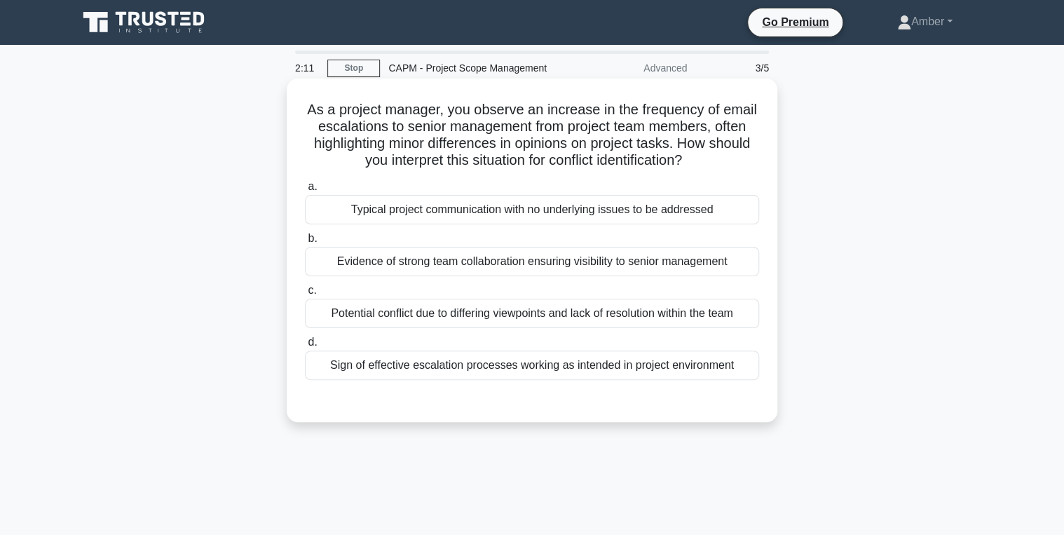
click at [452, 315] on div "Potential conflict due to differing viewpoints and lack of resolution within th…" at bounding box center [532, 313] width 454 height 29
click at [305, 295] on input "c. Potential conflict due to differing viewpoints and lack of resolution within…" at bounding box center [305, 290] width 0 height 9
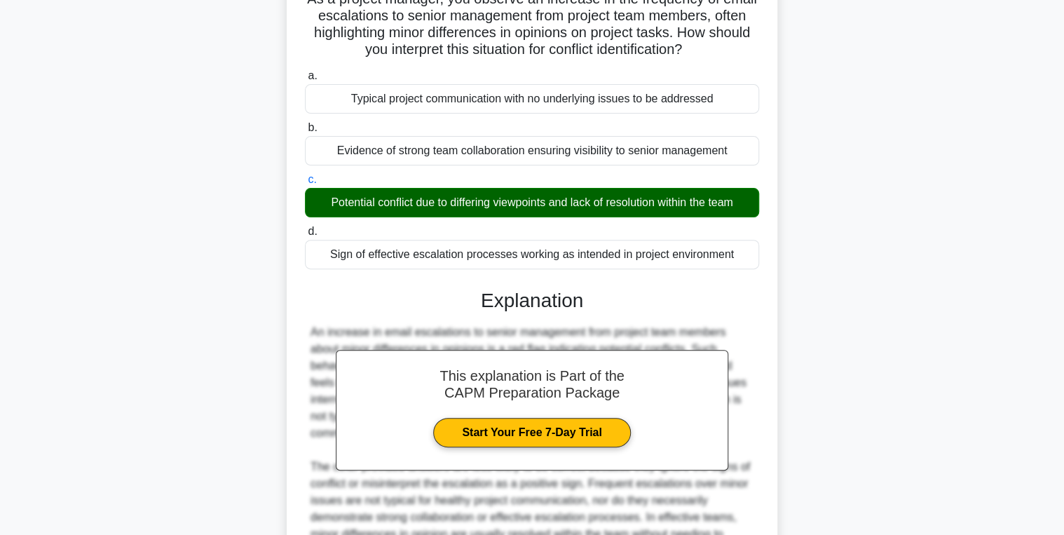
scroll to position [261, 0]
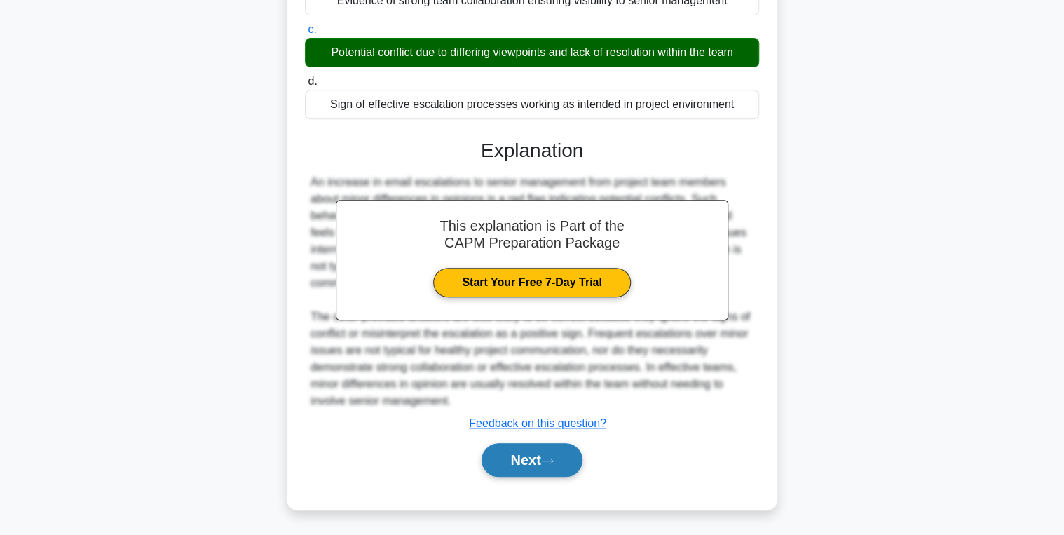
click at [533, 451] on button "Next" at bounding box center [532, 460] width 100 height 34
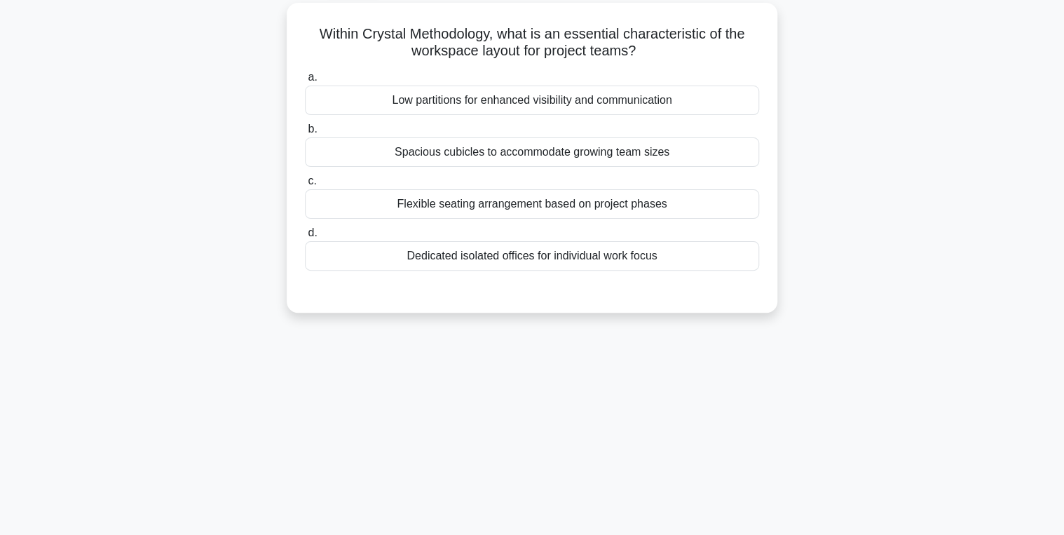
scroll to position [0, 0]
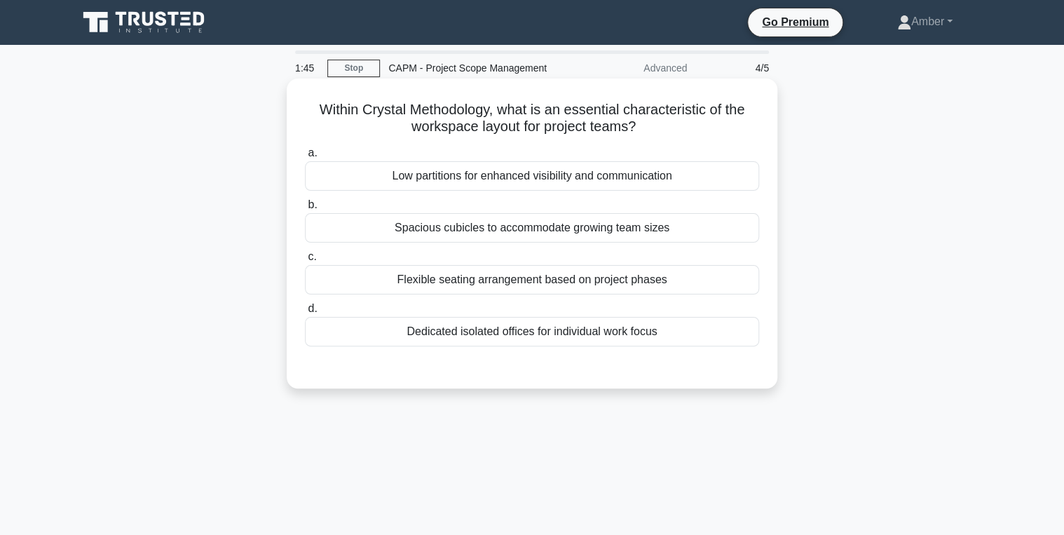
click at [480, 185] on div "Low partitions for enhanced visibility and communication" at bounding box center [532, 175] width 454 height 29
click at [305, 158] on input "a. Low partitions for enhanced visibility and communication" at bounding box center [305, 153] width 0 height 9
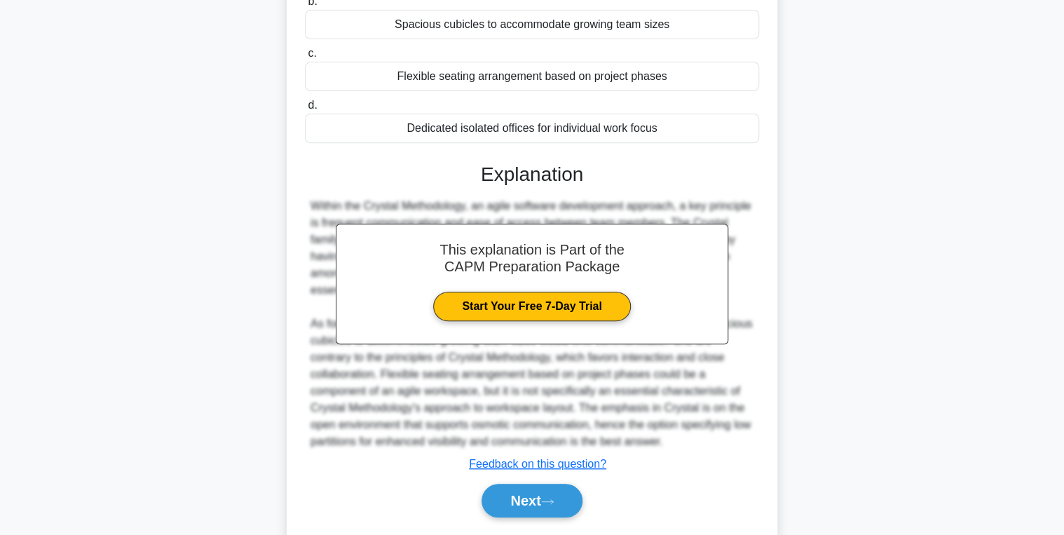
scroll to position [244, 0]
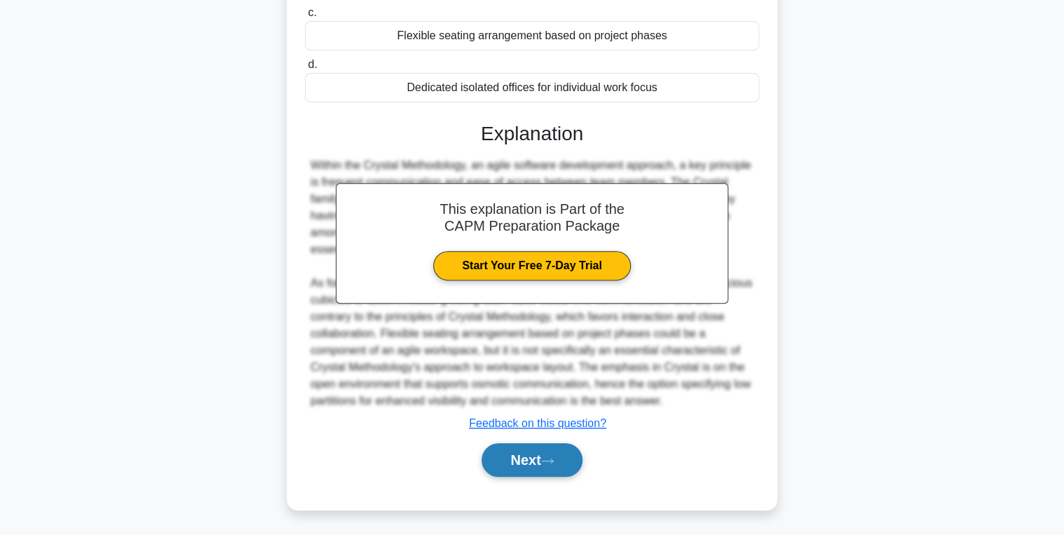
click at [520, 470] on button "Next" at bounding box center [532, 460] width 100 height 34
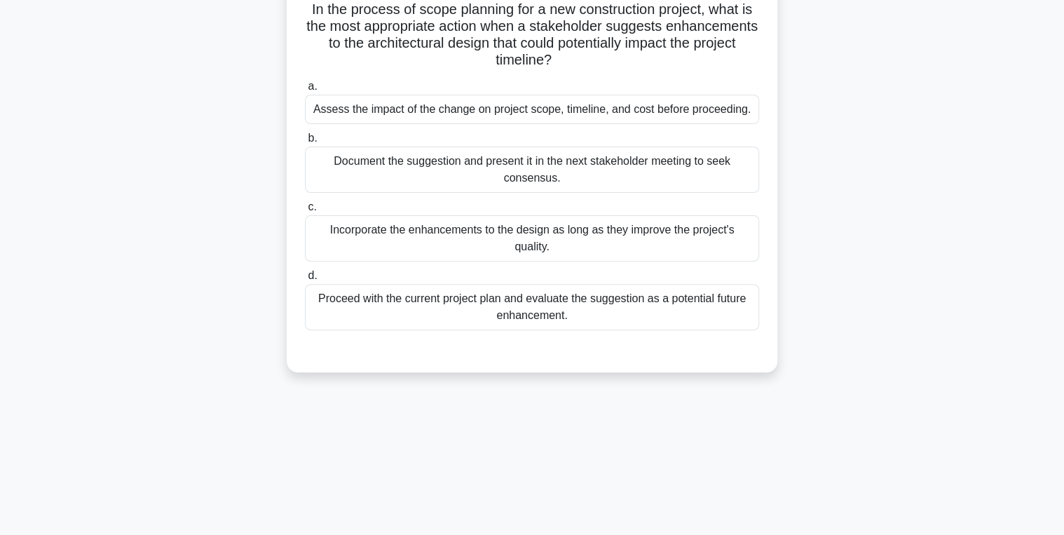
scroll to position [0, 0]
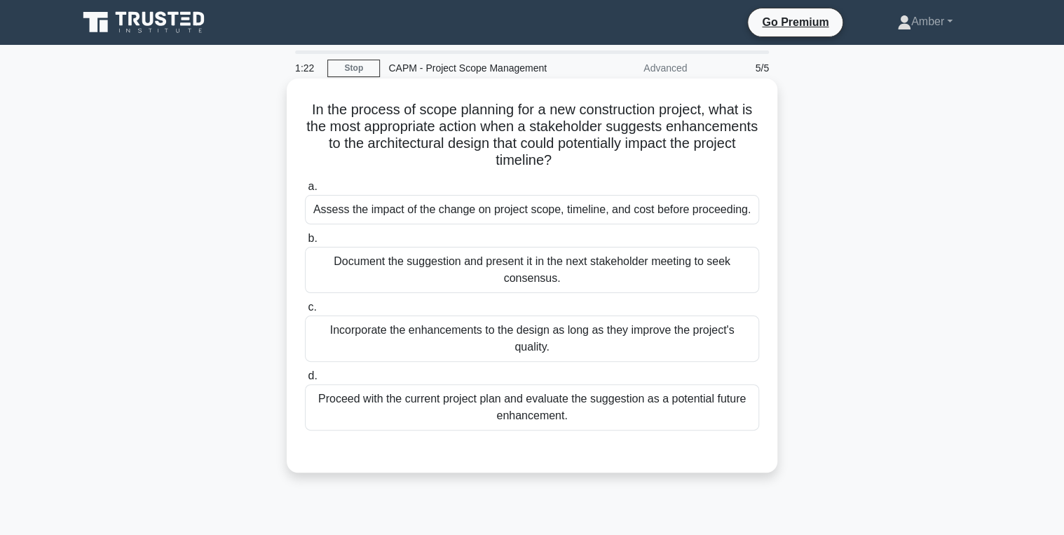
click at [429, 199] on div "Assess the impact of the change on project scope, timeline, and cost before pro…" at bounding box center [532, 209] width 454 height 29
click at [305, 191] on input "a. Assess the impact of the change on project scope, timeline, and cost before …" at bounding box center [305, 186] width 0 height 9
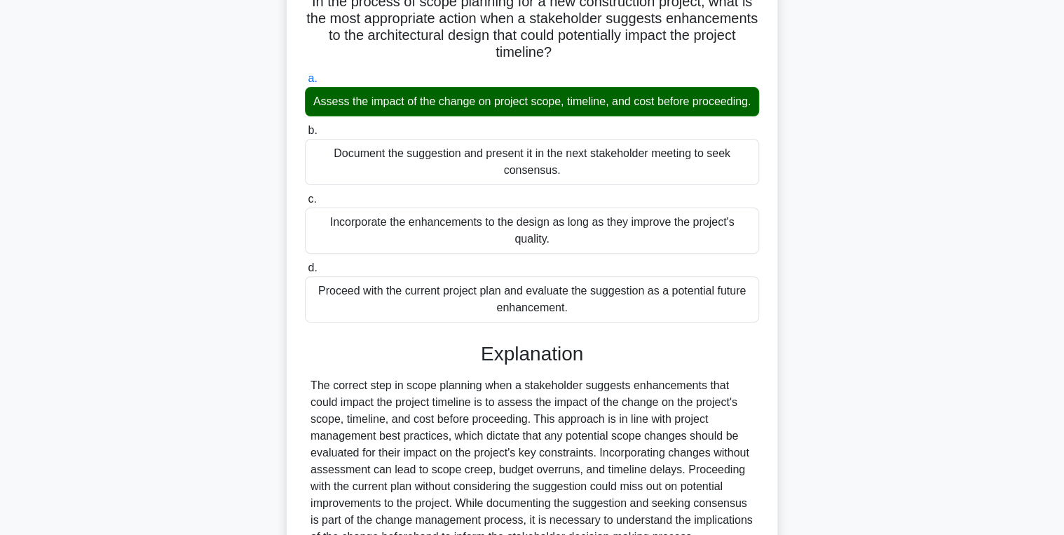
scroll to position [261, 0]
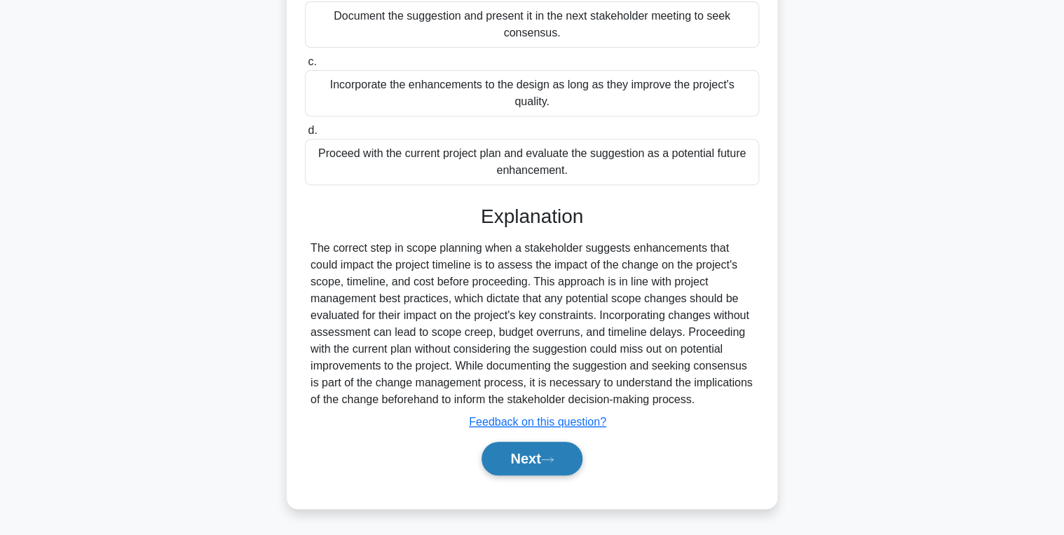
click at [514, 470] on button "Next" at bounding box center [532, 459] width 100 height 34
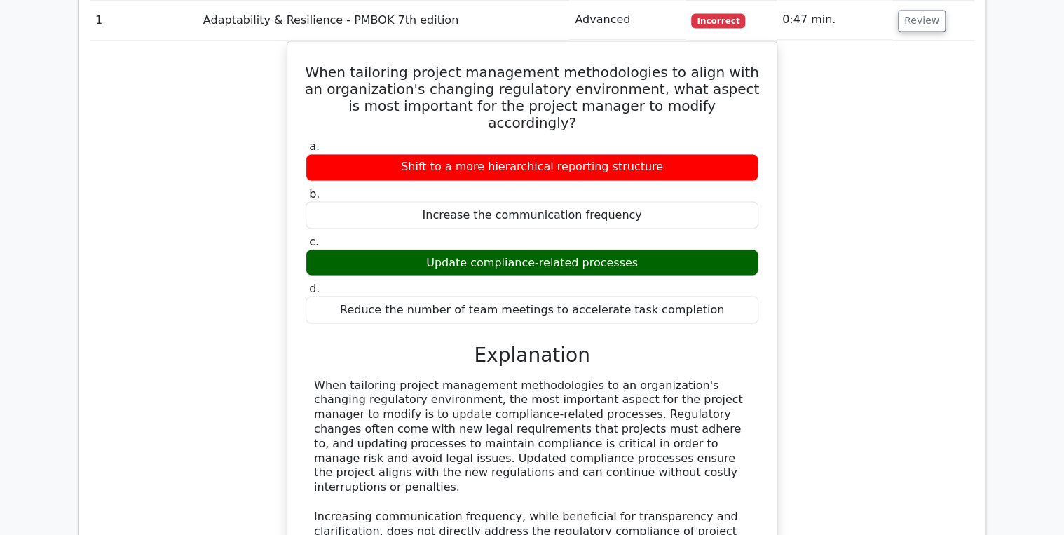
scroll to position [1010, 0]
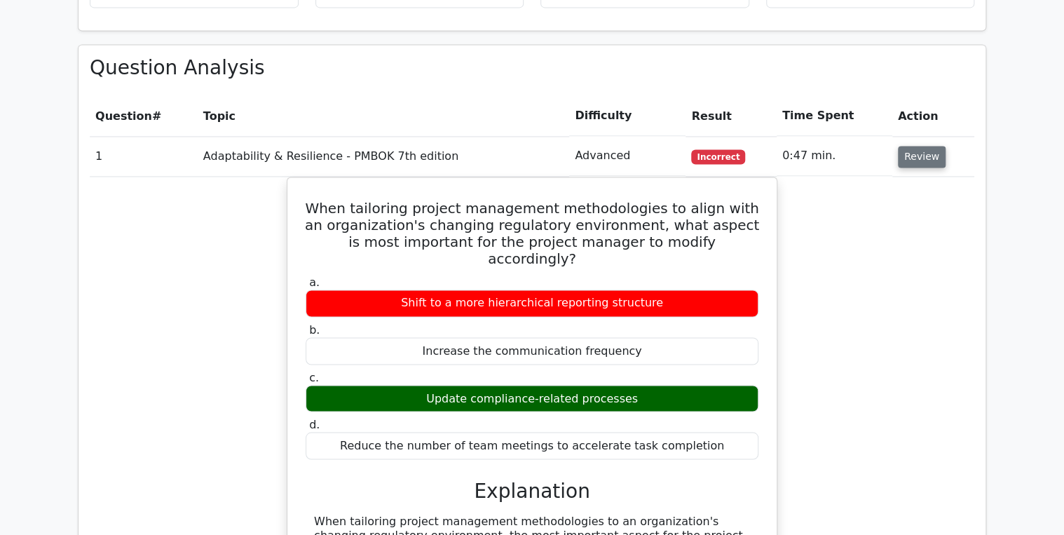
click at [911, 146] on button "Review" at bounding box center [922, 157] width 48 height 22
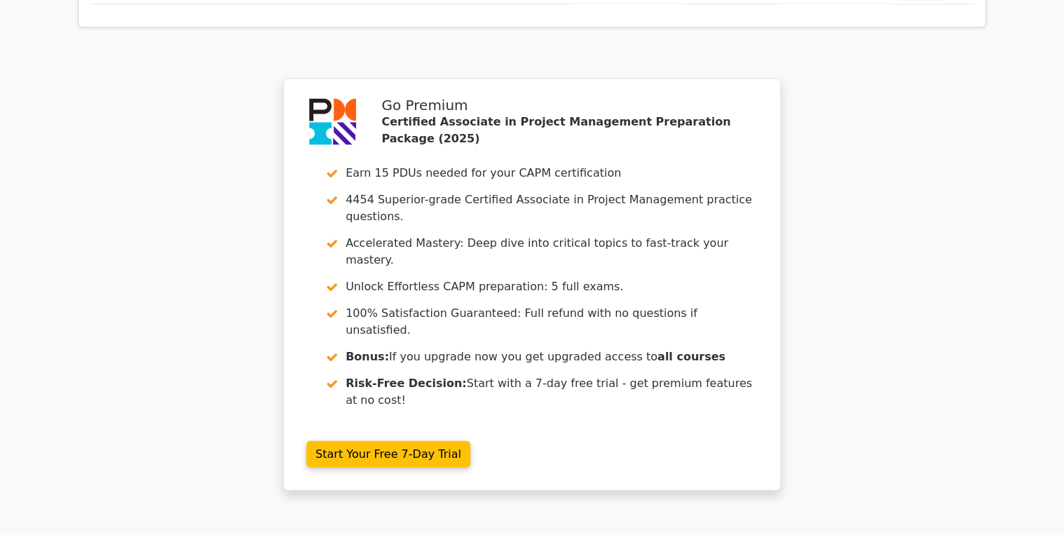
scroll to position [1439, 0]
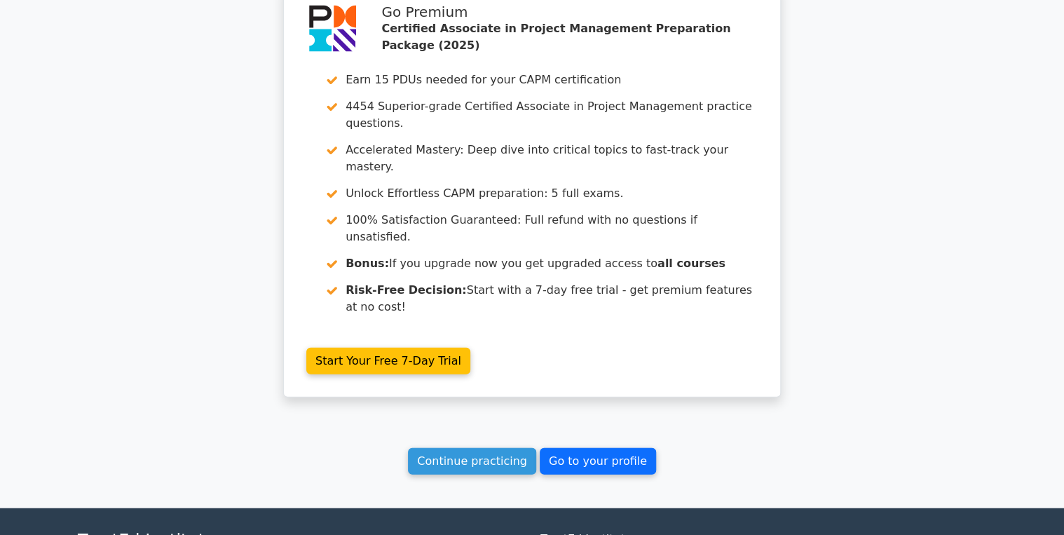
click at [596, 448] on link "Go to your profile" at bounding box center [598, 461] width 116 height 27
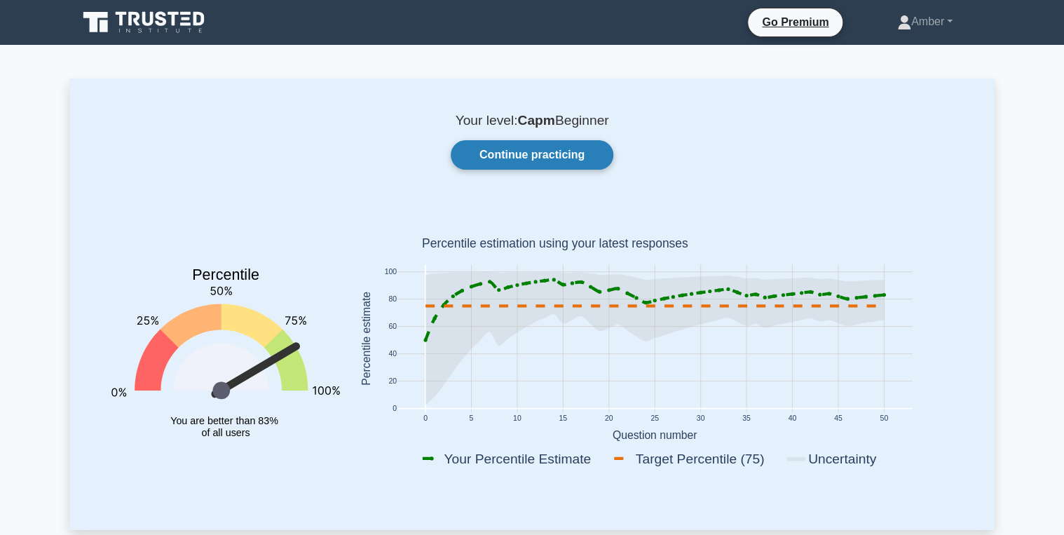
click at [511, 154] on link "Continue practicing" at bounding box center [532, 154] width 163 height 29
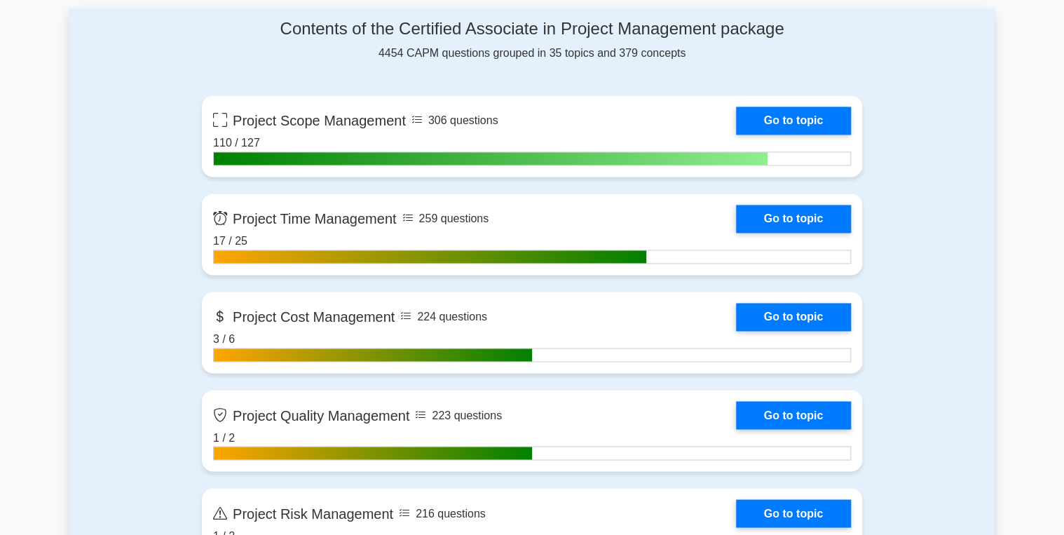
scroll to position [953, 0]
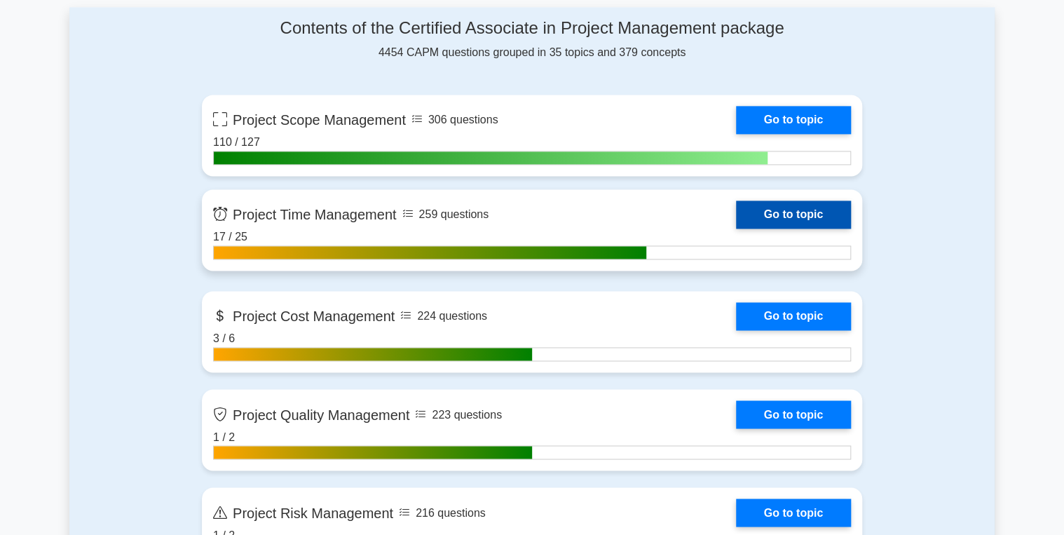
click at [788, 208] on link "Go to topic" at bounding box center [793, 215] width 115 height 28
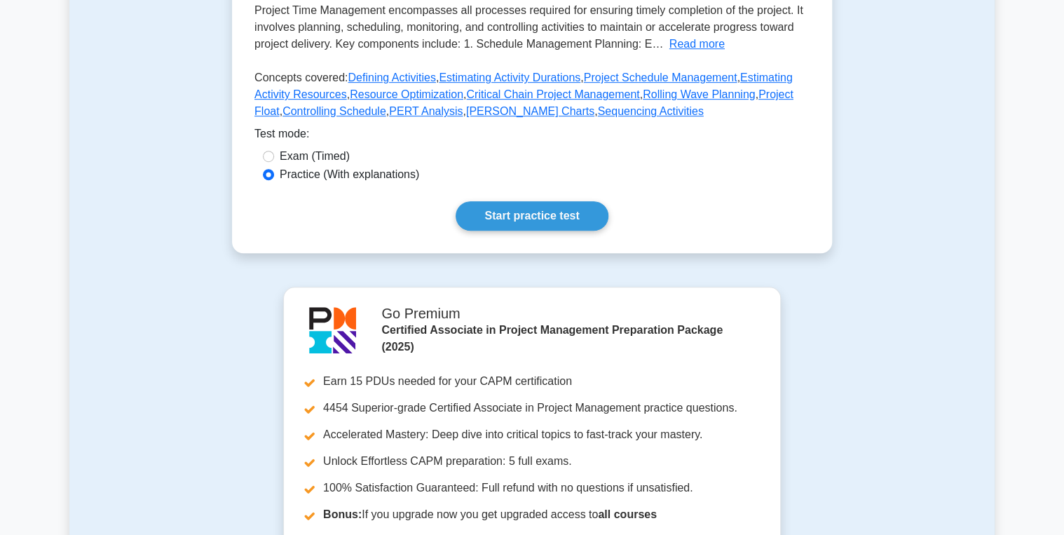
scroll to position [393, 0]
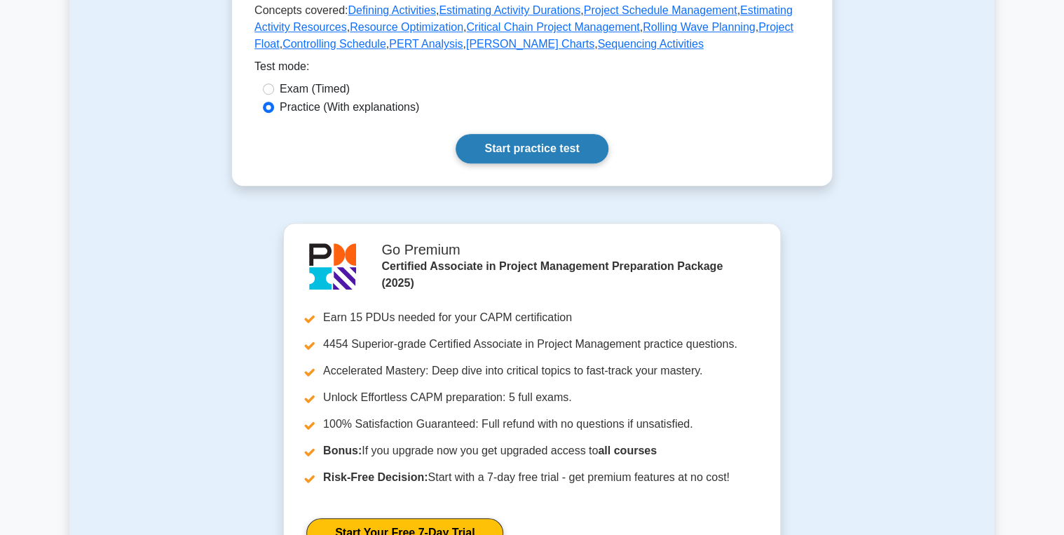
click at [513, 163] on link "Start practice test" at bounding box center [532, 148] width 152 height 29
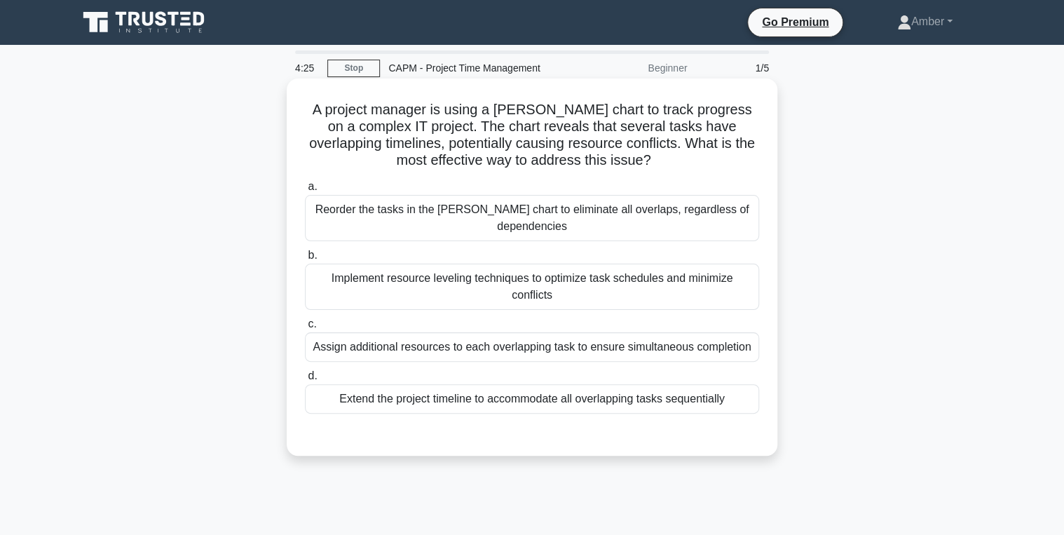
click at [490, 284] on div "Implement resource leveling techniques to optimize task schedules and minimize …" at bounding box center [532, 287] width 454 height 46
click at [305, 260] on input "b. Implement resource leveling techniques to optimize task schedules and minimi…" at bounding box center [305, 255] width 0 height 9
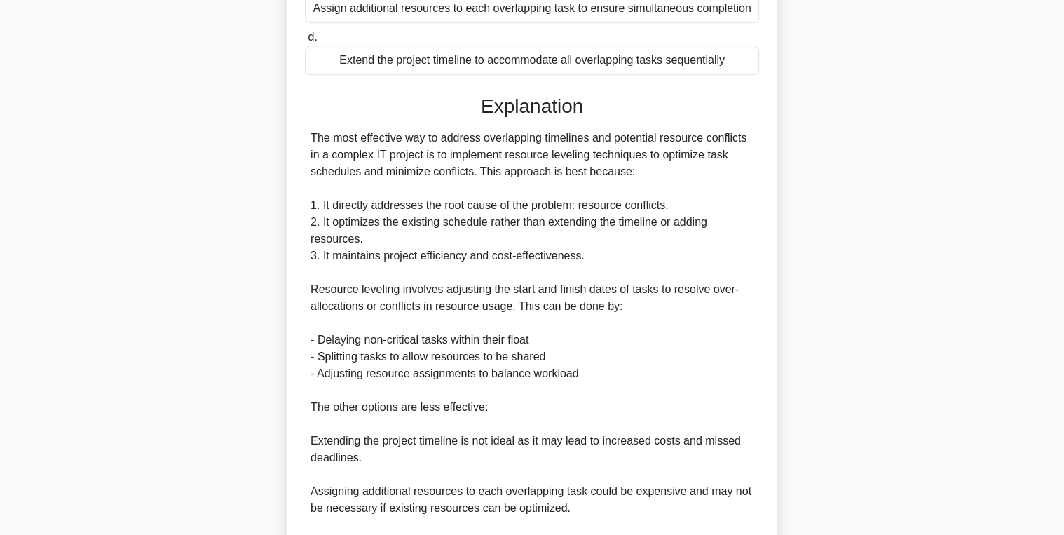
scroll to position [505, 0]
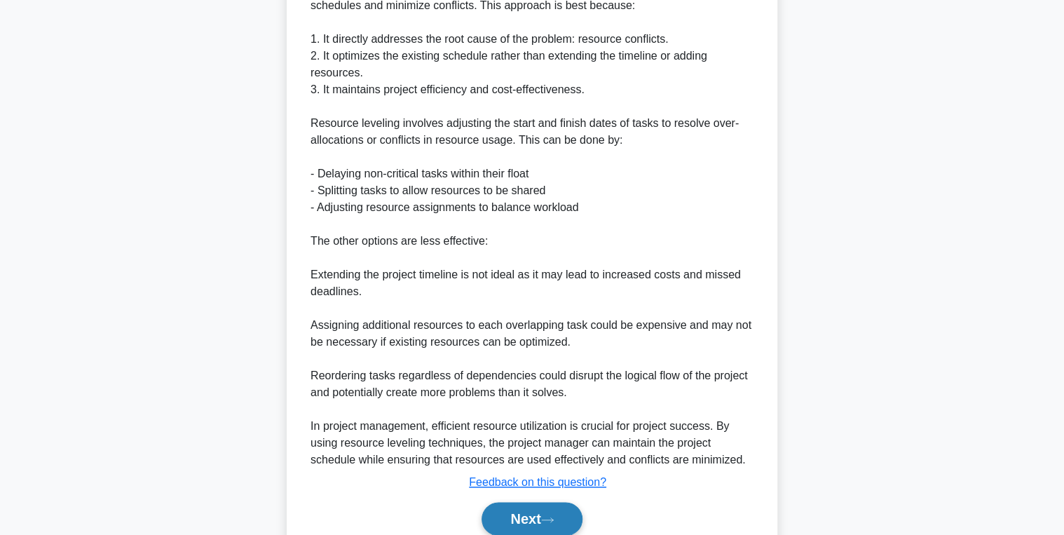
click at [526, 502] on button "Next" at bounding box center [532, 519] width 100 height 34
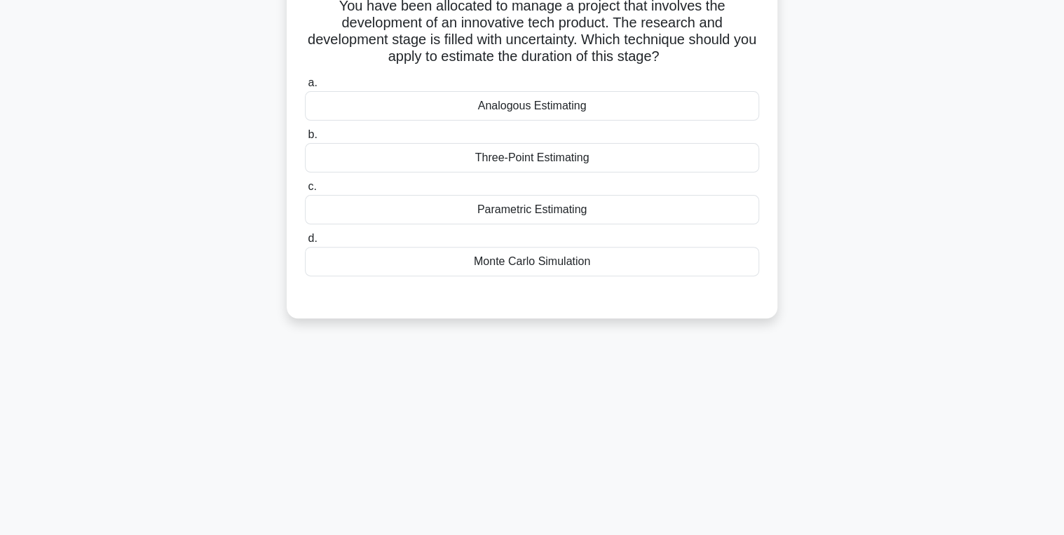
scroll to position [0, 0]
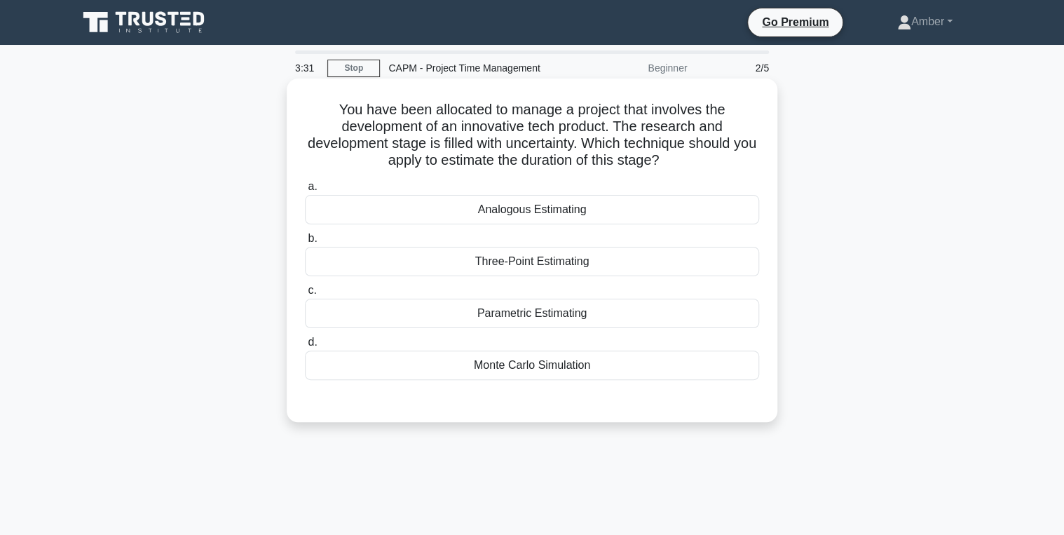
click at [550, 311] on div "Parametric Estimating" at bounding box center [532, 313] width 454 height 29
click at [305, 295] on input "c. Parametric Estimating" at bounding box center [305, 290] width 0 height 9
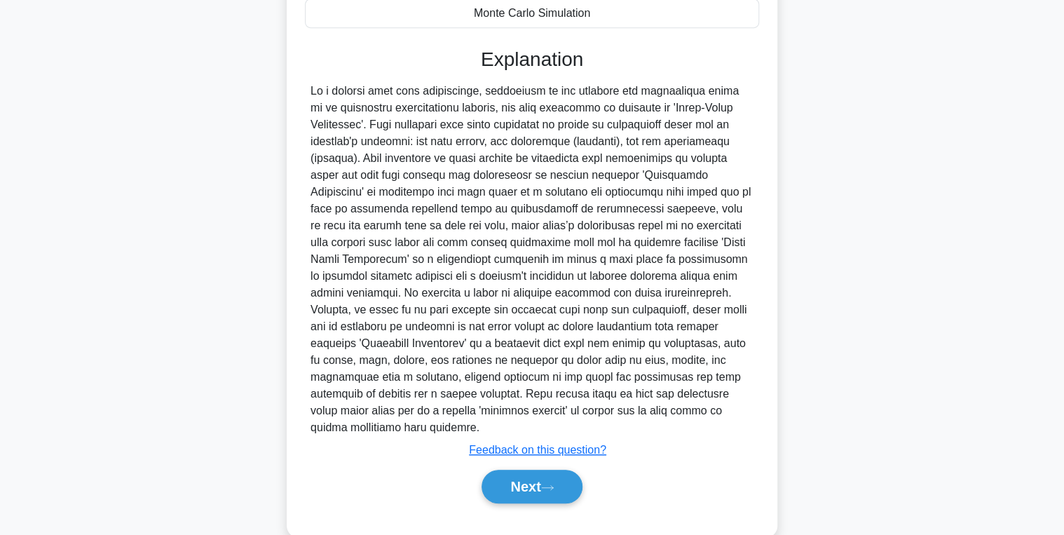
scroll to position [363, 0]
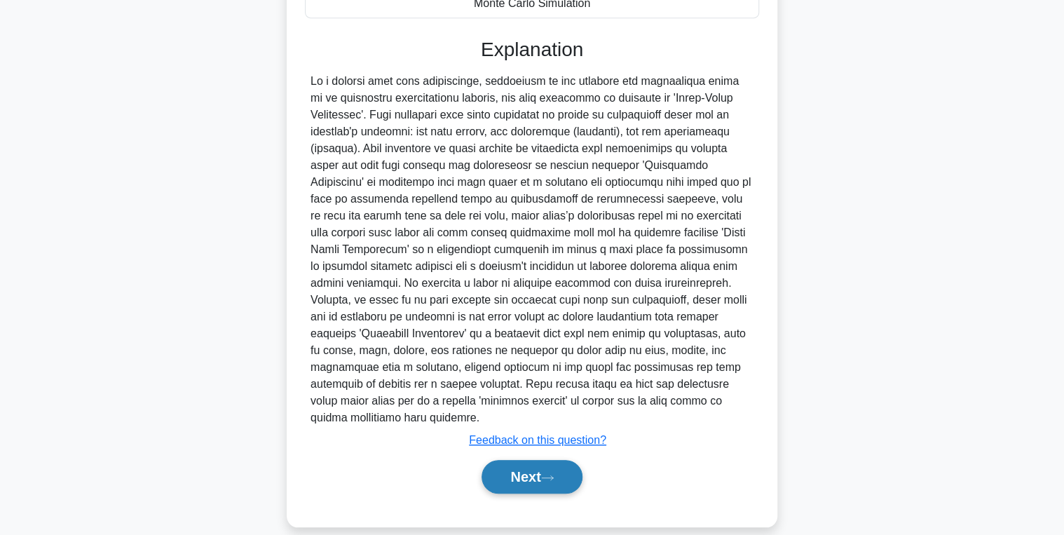
click at [524, 460] on button "Next" at bounding box center [532, 477] width 100 height 34
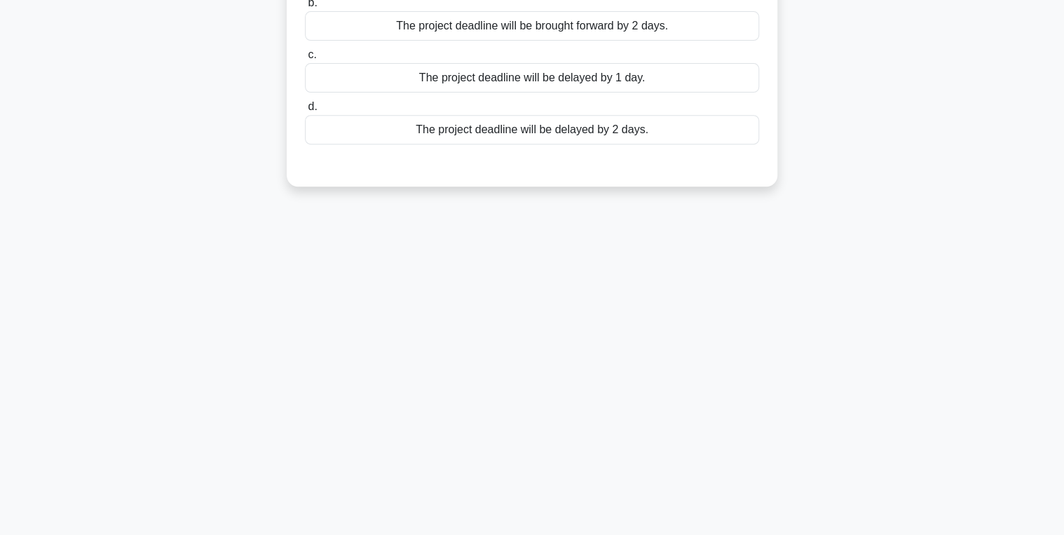
scroll to position [0, 0]
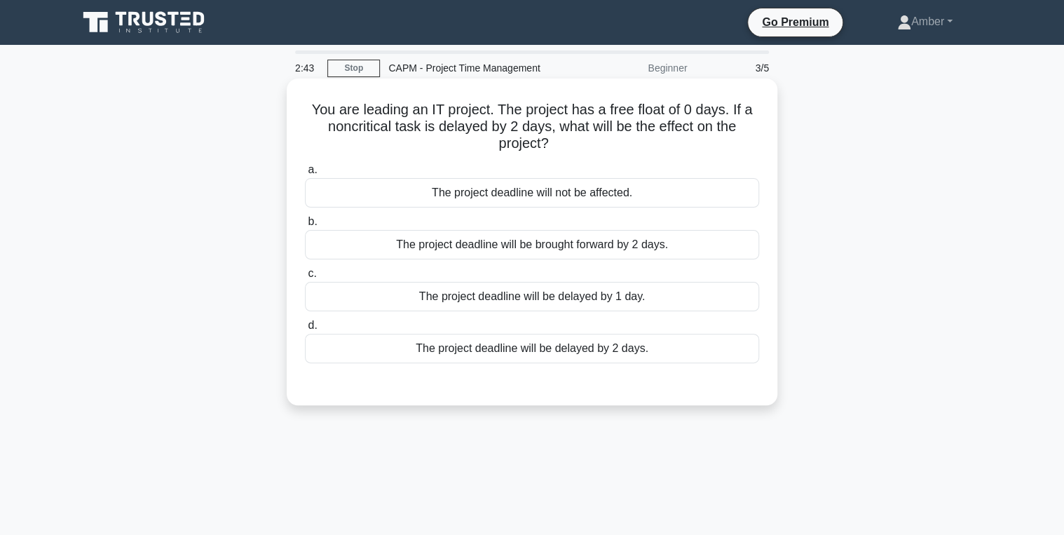
click at [522, 338] on div "The project deadline will be delayed by 2 days." at bounding box center [532, 348] width 454 height 29
click at [305, 330] on input "d. The project deadline will be delayed by 2 days." at bounding box center [305, 325] width 0 height 9
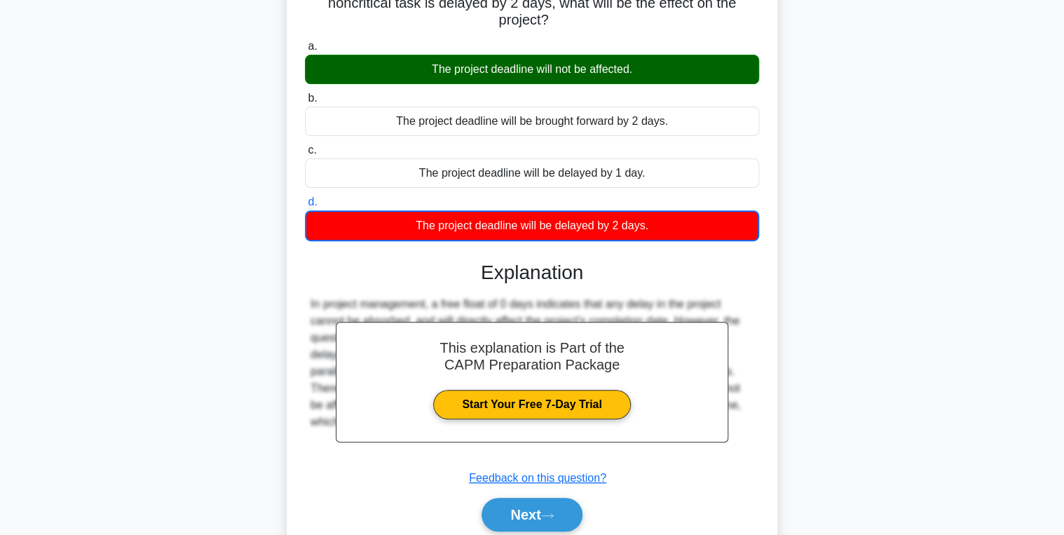
scroll to position [222, 0]
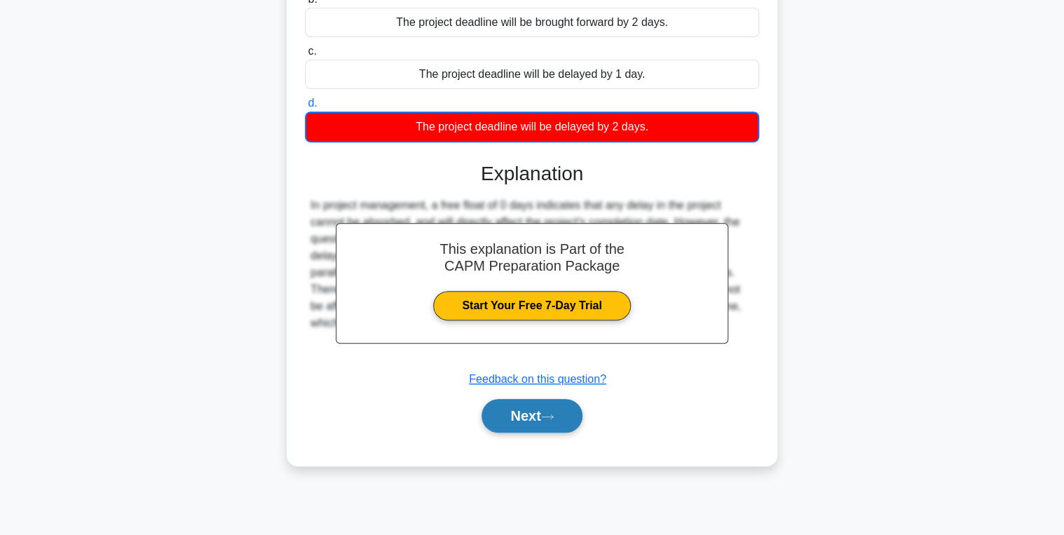
click at [530, 421] on button "Next" at bounding box center [532, 416] width 100 height 34
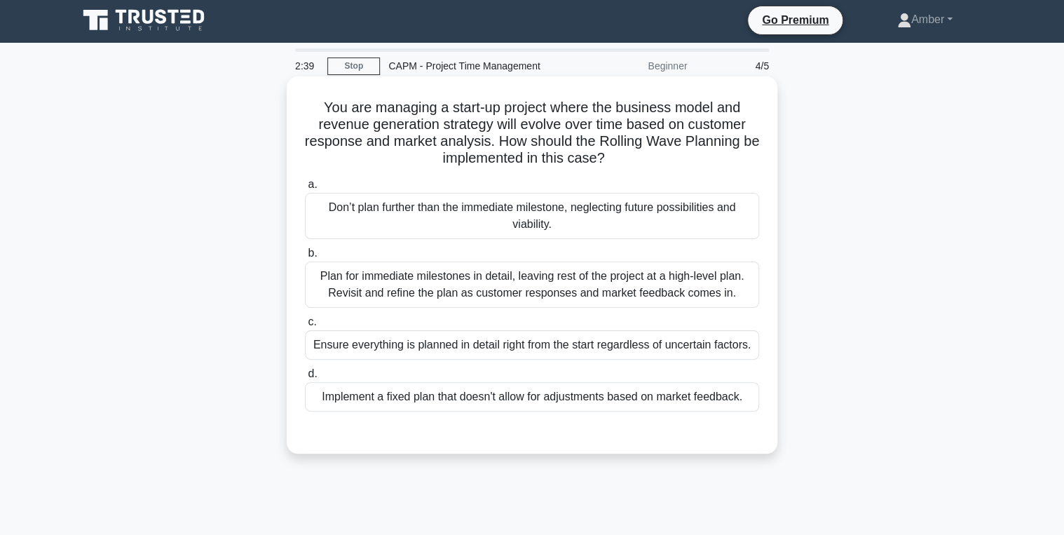
scroll to position [0, 0]
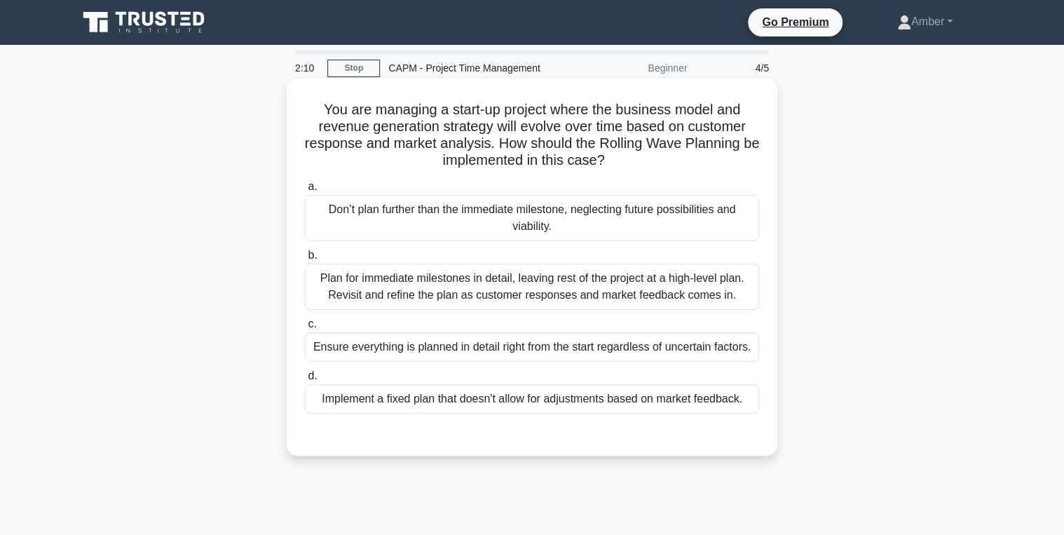
click at [398, 303] on div "Plan for immediate milestones in detail, leaving rest of the project at a high-…" at bounding box center [532, 287] width 454 height 46
click at [305, 260] on input "b. Plan for immediate milestones in detail, leaving rest of the project at a hi…" at bounding box center [305, 255] width 0 height 9
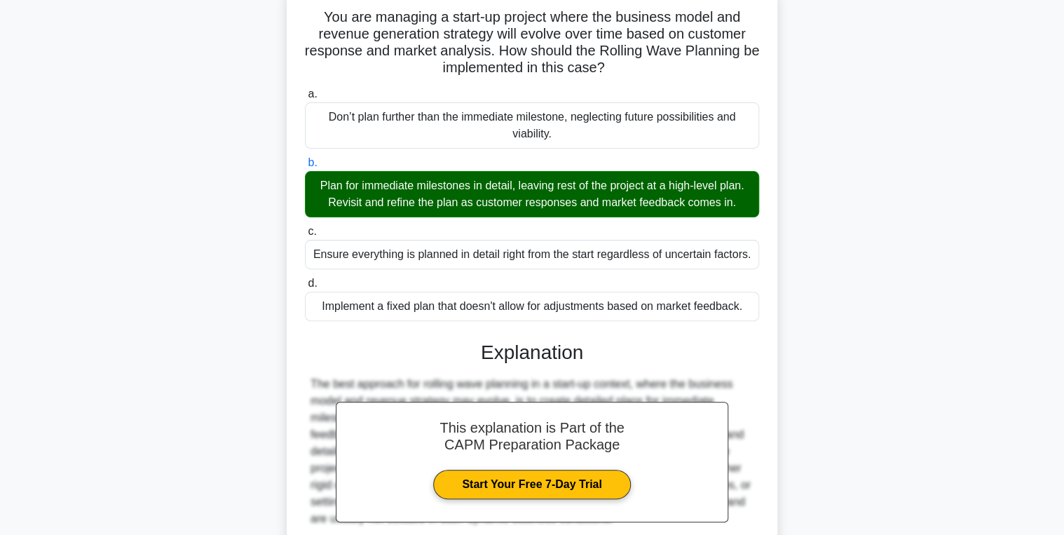
scroll to position [227, 0]
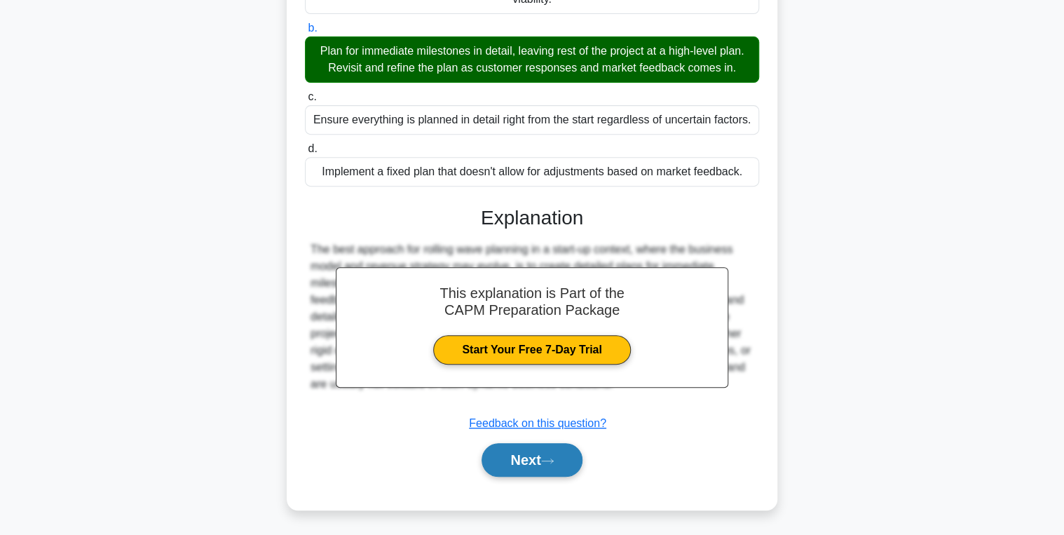
click at [538, 447] on button "Next" at bounding box center [532, 460] width 100 height 34
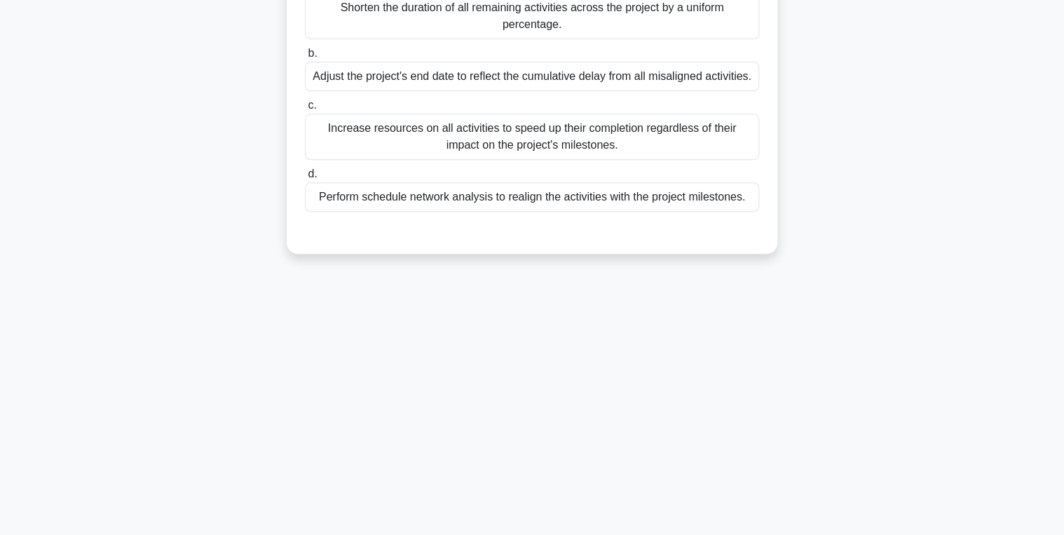
scroll to position [0, 0]
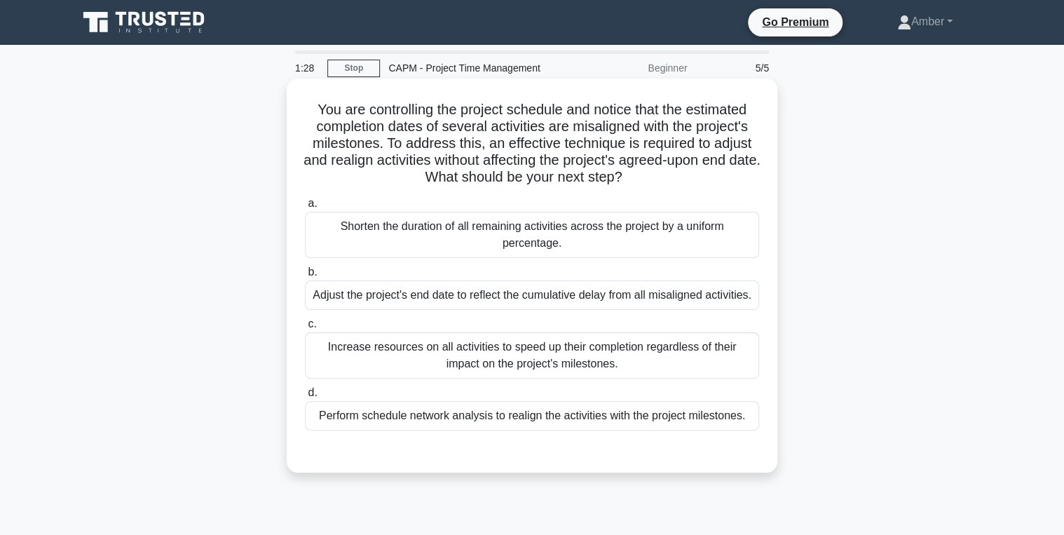
click at [590, 415] on div "Perform schedule network analysis to realign the activities with the project mi…" at bounding box center [532, 415] width 454 height 29
click at [305, 398] on input "d. Perform schedule network analysis to realign the activities with the project…" at bounding box center [305, 392] width 0 height 9
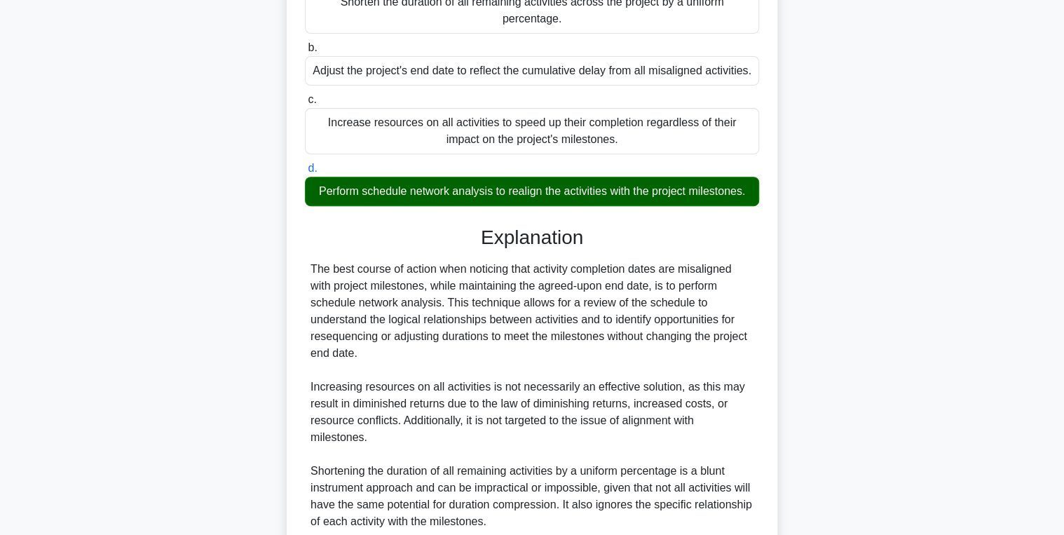
scroll to position [412, 0]
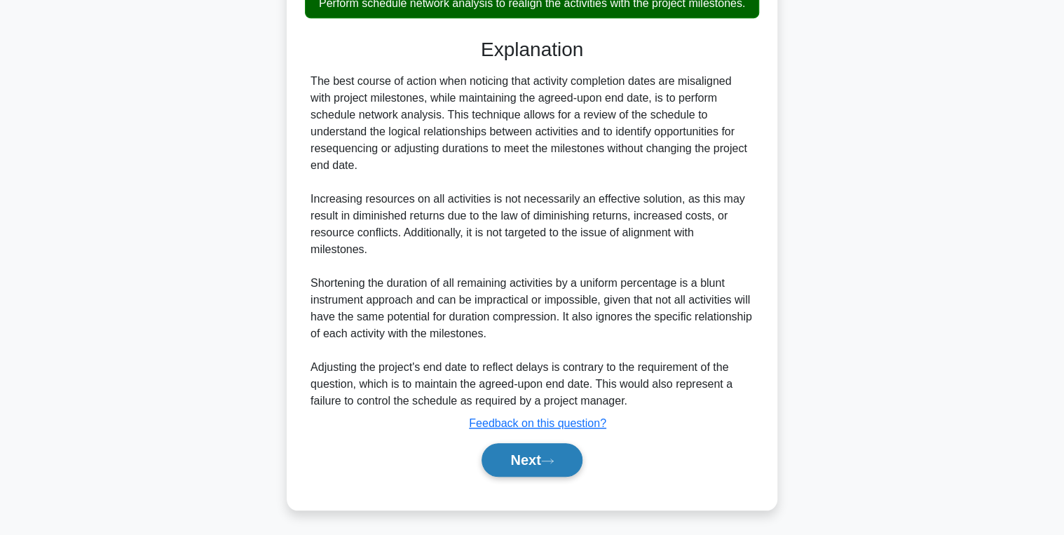
click at [520, 456] on button "Next" at bounding box center [532, 460] width 100 height 34
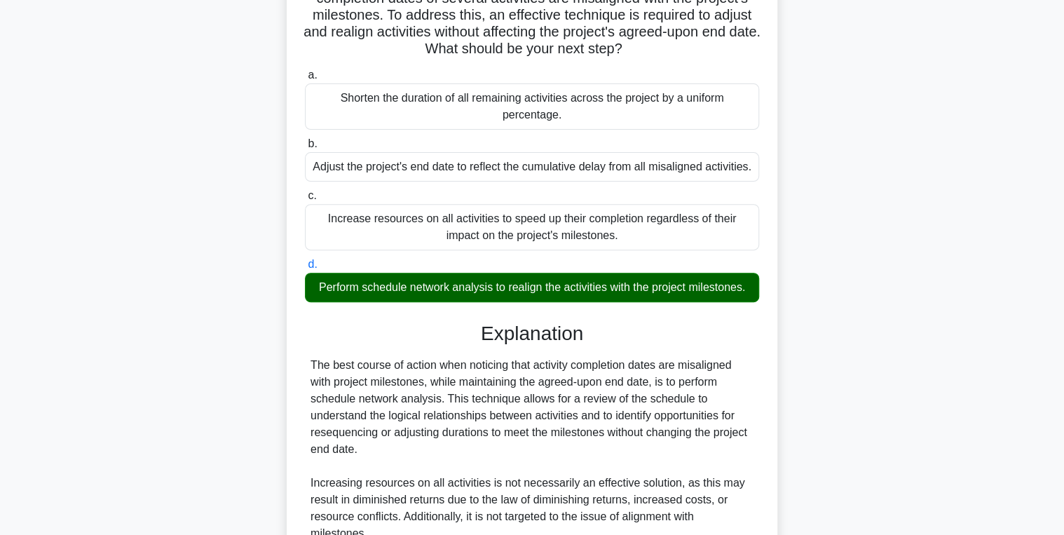
scroll to position [146, 0]
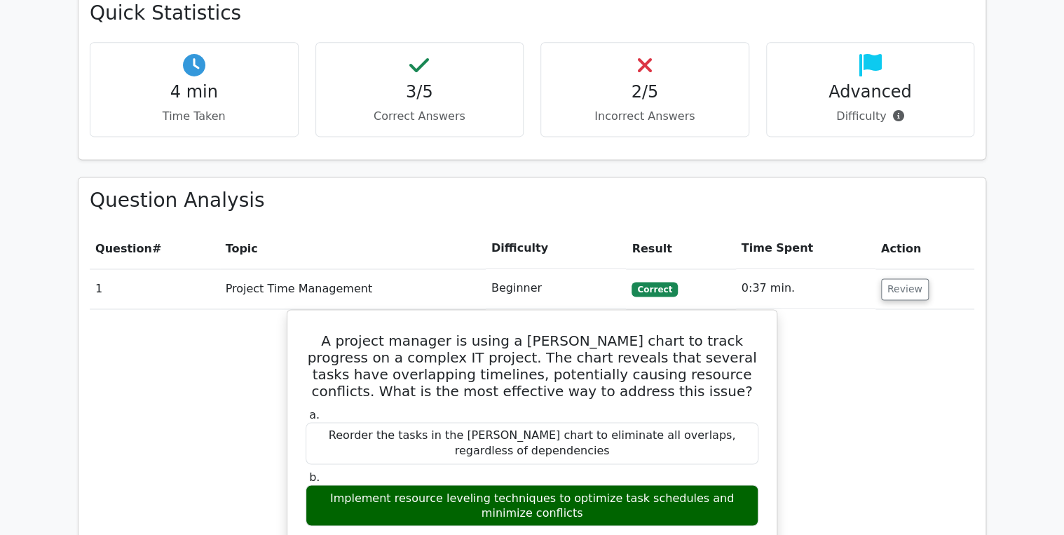
scroll to position [897, 0]
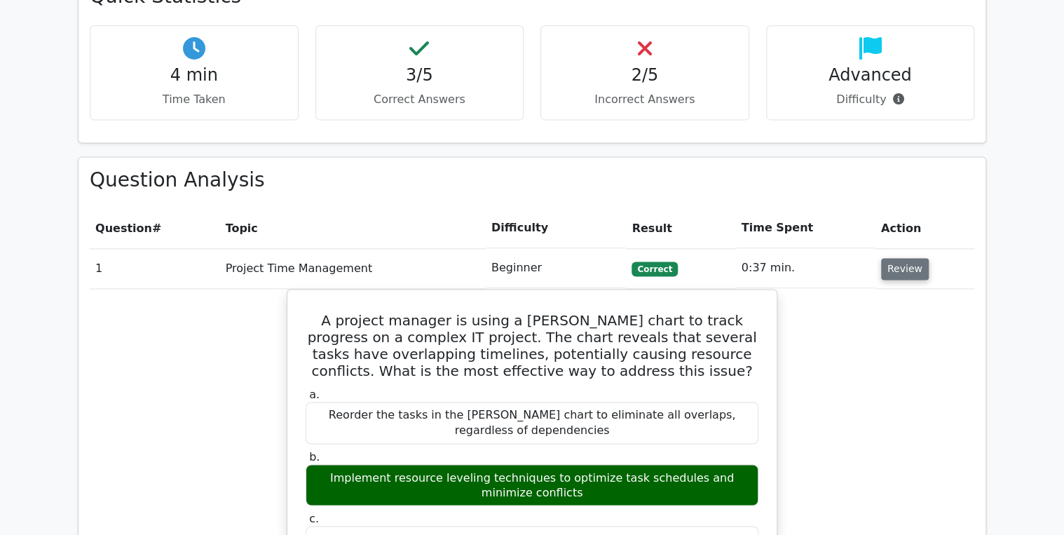
click at [909, 258] on button "Review" at bounding box center [905, 269] width 48 height 22
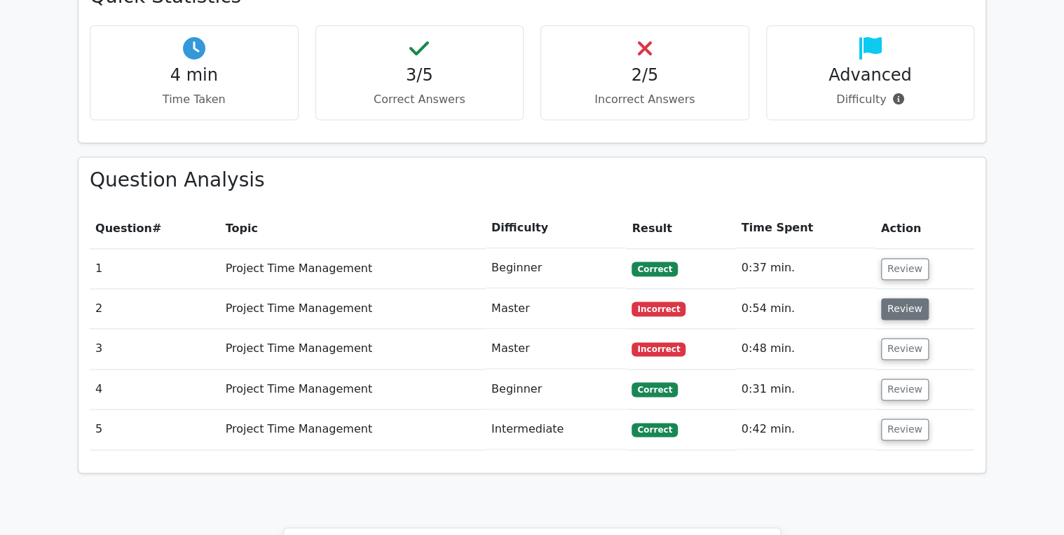
click at [893, 298] on button "Review" at bounding box center [905, 309] width 48 height 22
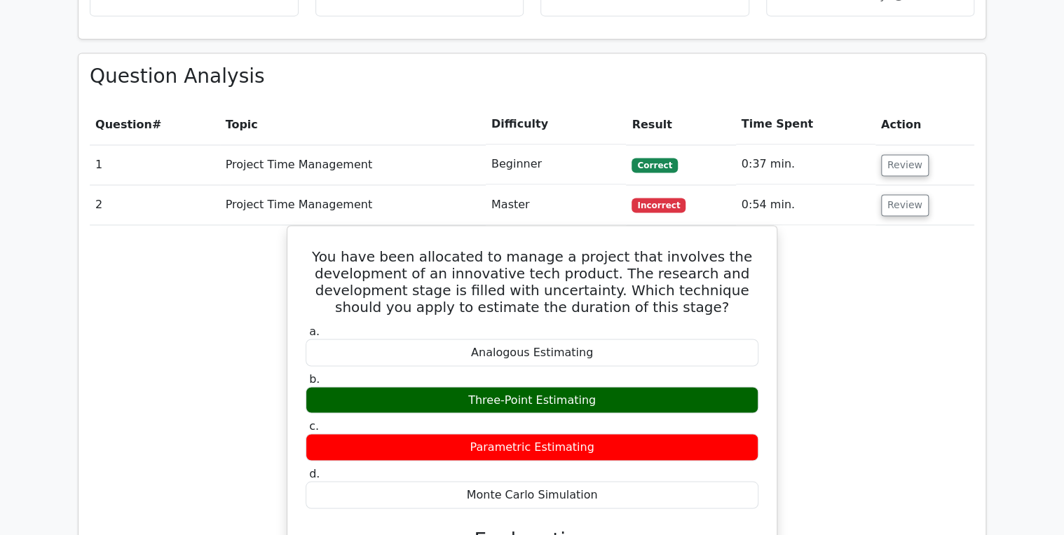
scroll to position [1010, 0]
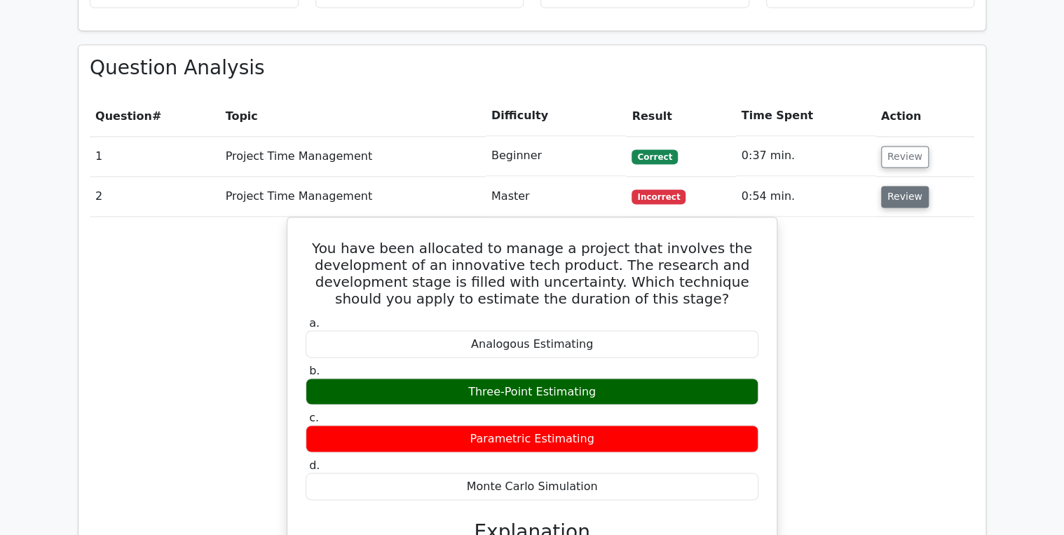
click at [899, 186] on button "Review" at bounding box center [905, 197] width 48 height 22
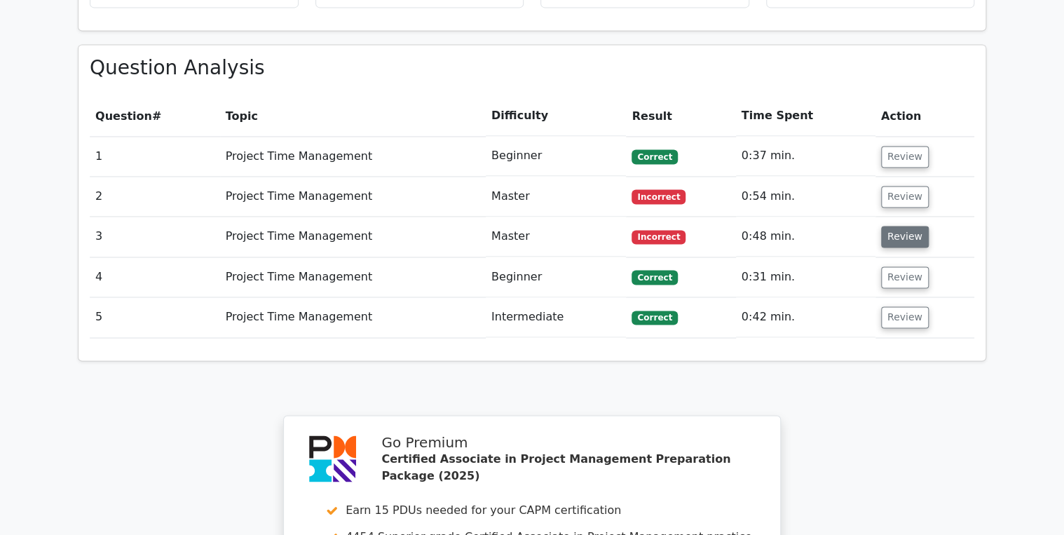
click at [900, 226] on button "Review" at bounding box center [905, 237] width 48 height 22
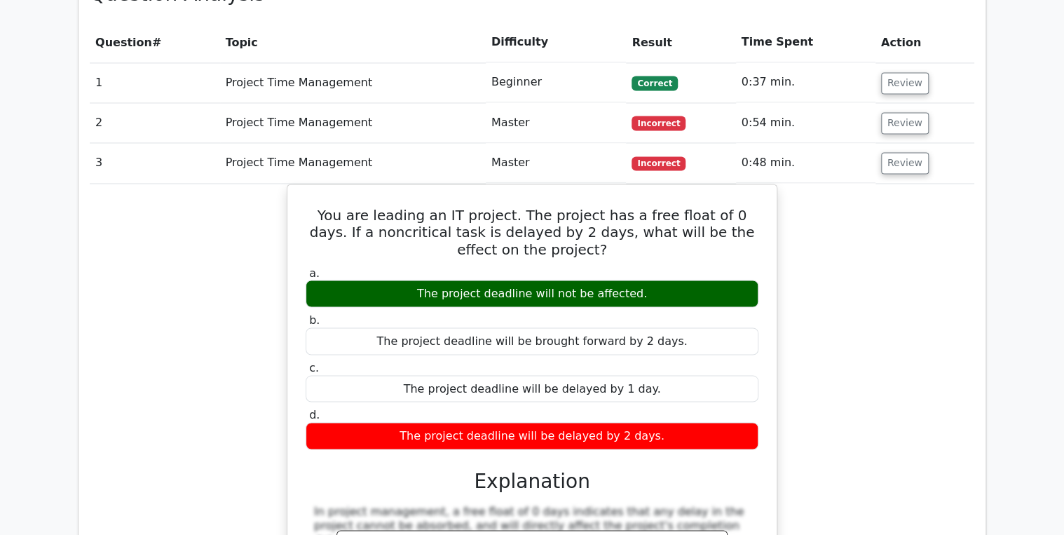
scroll to position [1066, 0]
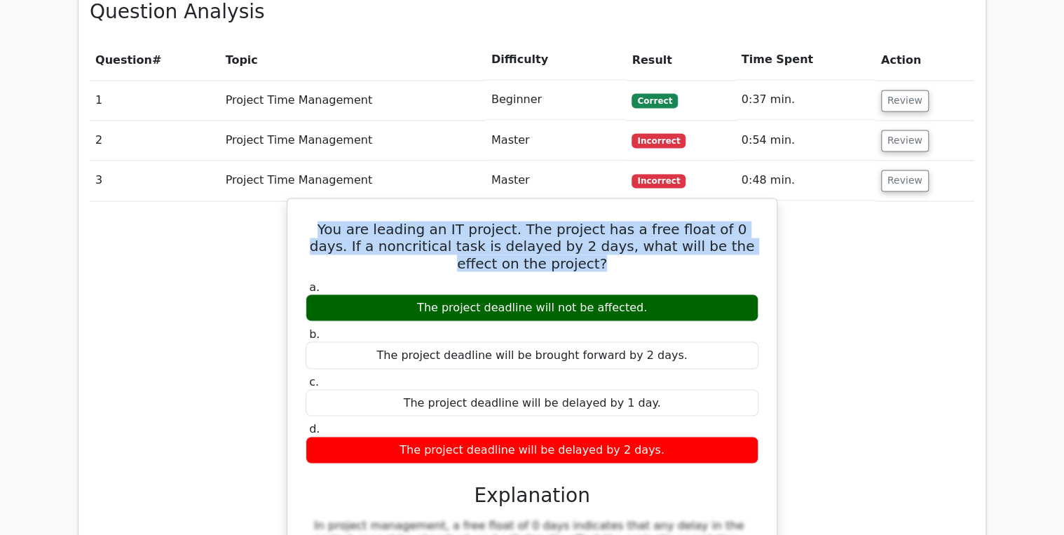
drag, startPoint x: 428, startPoint y: 168, endPoint x: 300, endPoint y: 140, distance: 131.3
click at [300, 204] on div "You are leading an IT project. The project has a free float of 0 days. If a non…" at bounding box center [532, 467] width 478 height 526
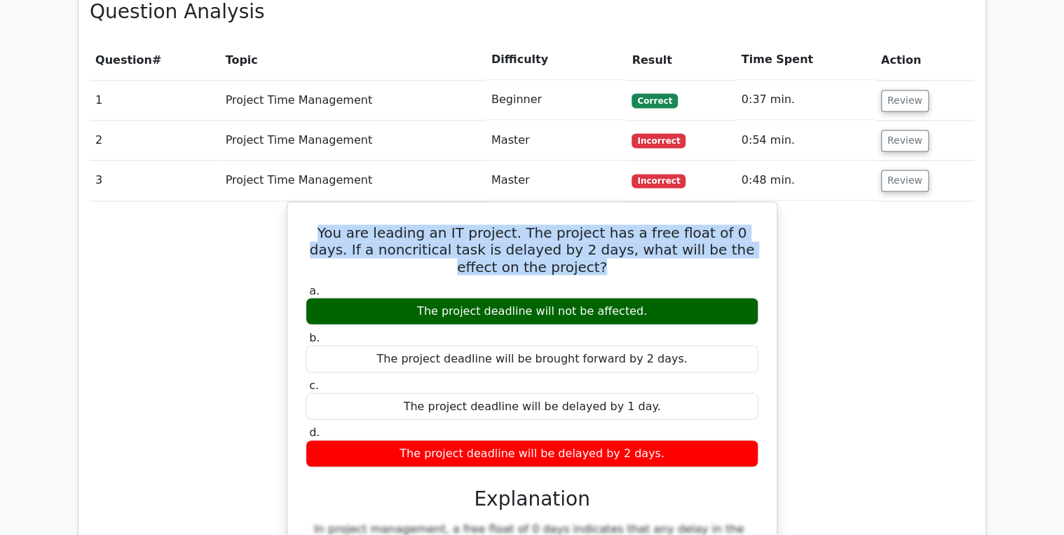
copy h5 "You are leading an IT project. The project has a free float of 0 days. If a non…"
click at [237, 201] on div "You are leading an IT project. The project has a free float of 0 days. If a non…" at bounding box center [532, 478] width 885 height 555
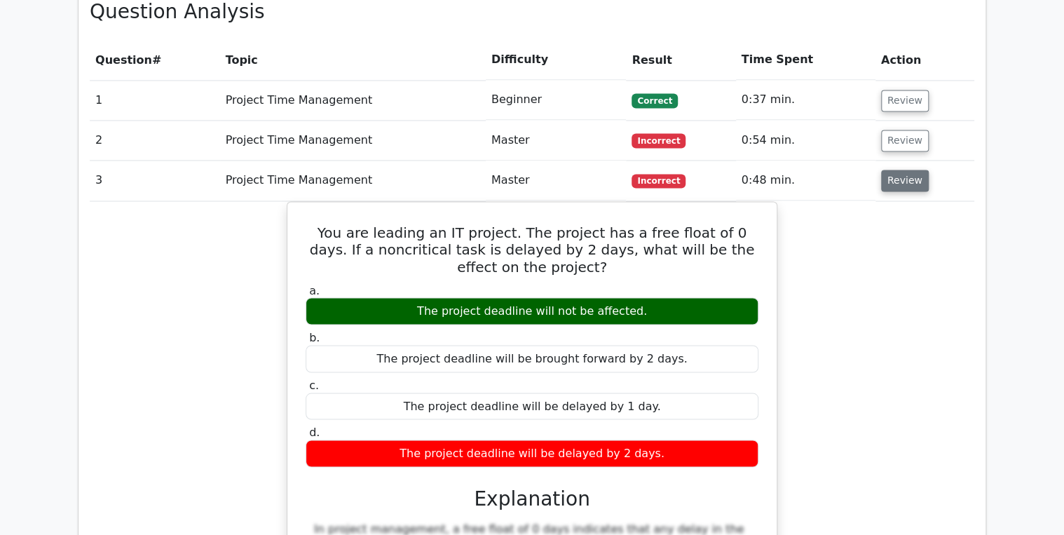
click at [892, 170] on button "Review" at bounding box center [905, 181] width 48 height 22
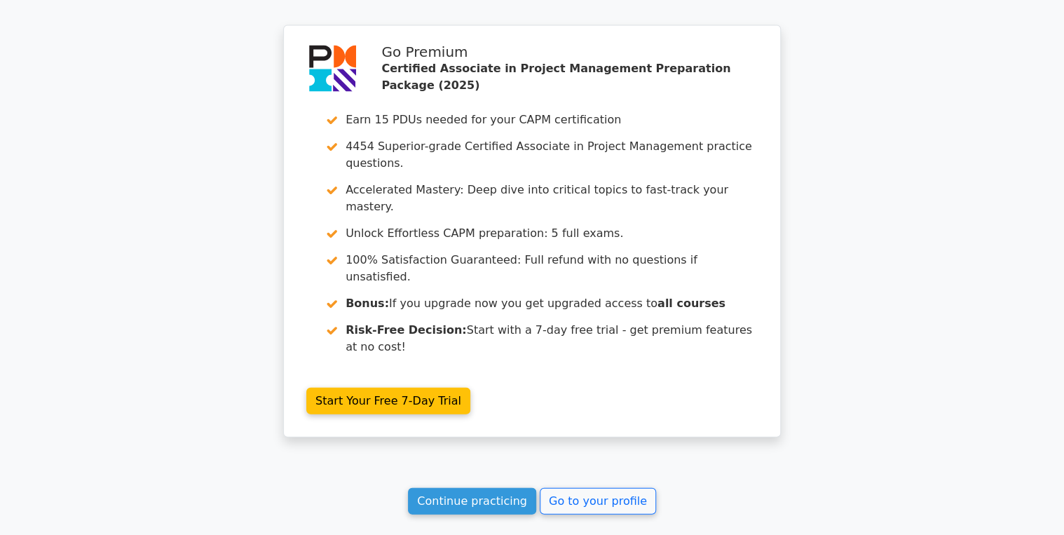
scroll to position [1439, 0]
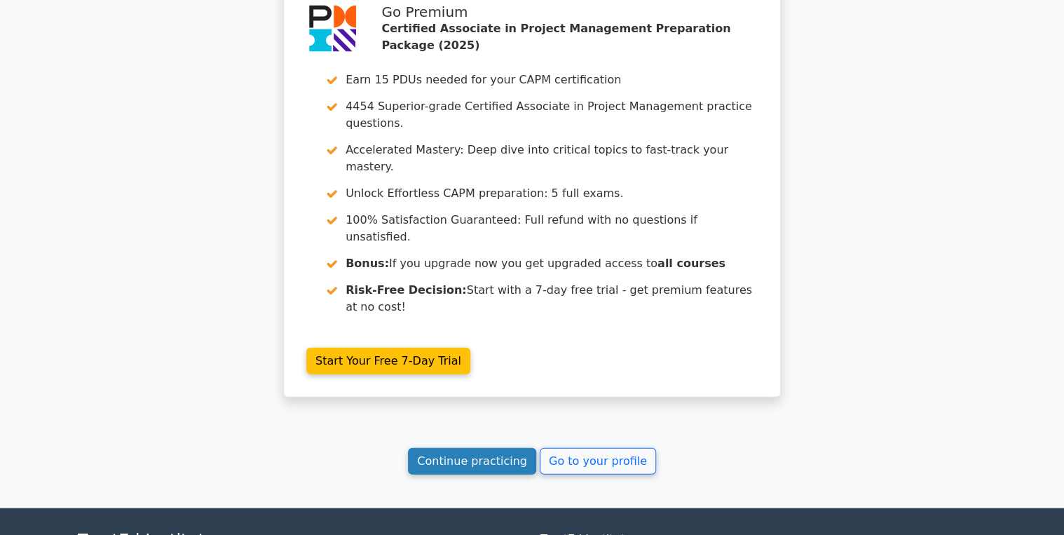
click at [470, 448] on link "Continue practicing" at bounding box center [472, 461] width 128 height 27
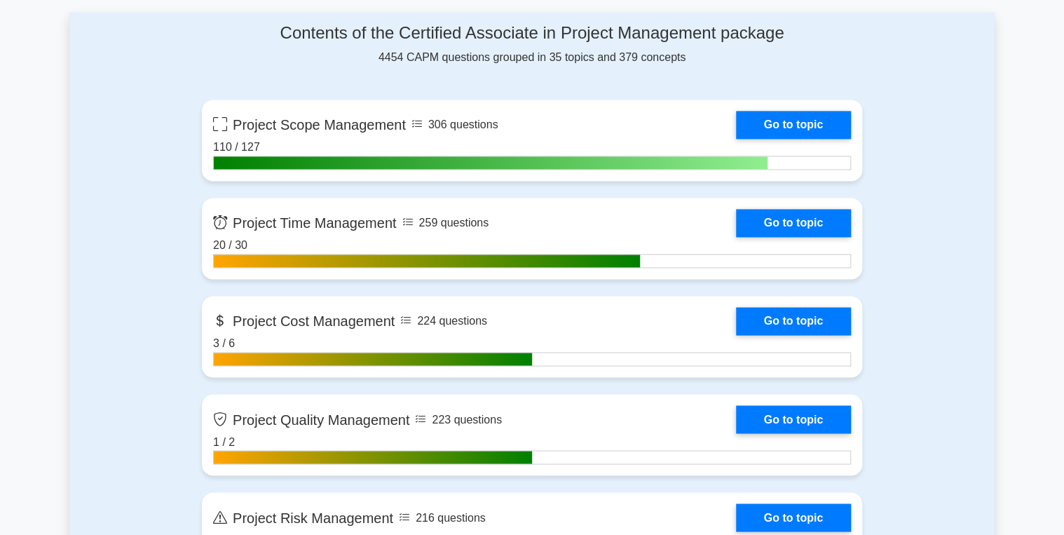
scroll to position [953, 0]
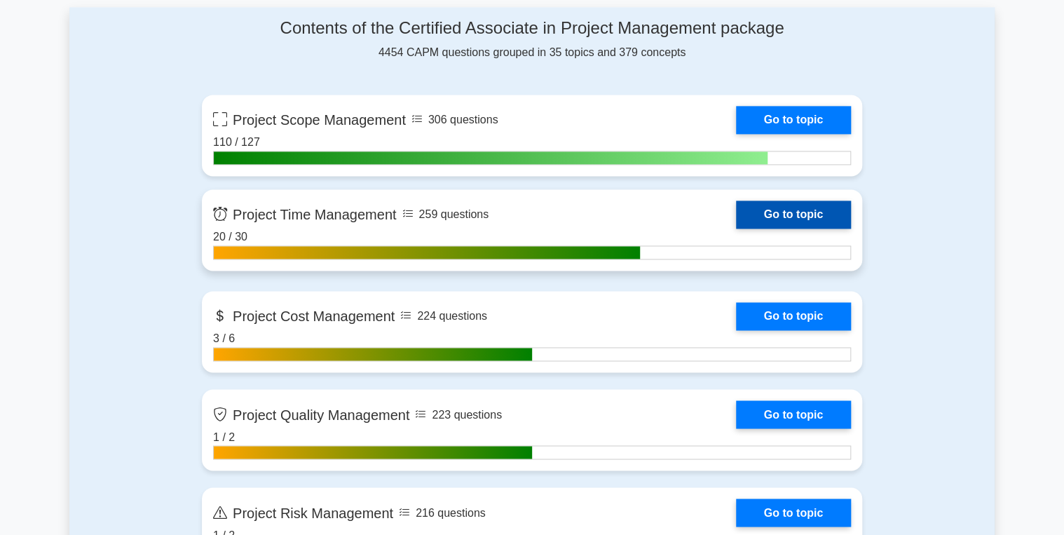
click at [768, 208] on link "Go to topic" at bounding box center [793, 215] width 115 height 28
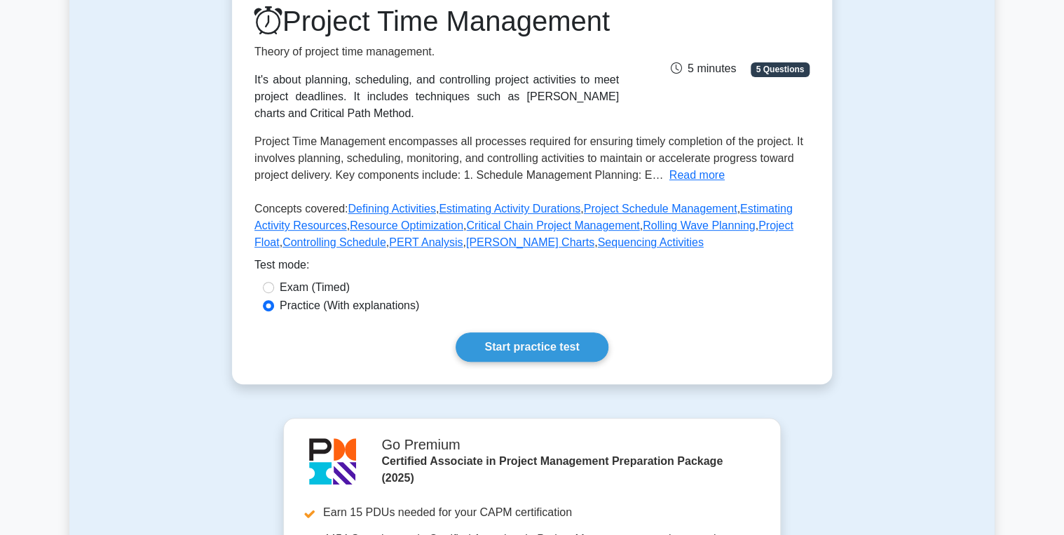
scroll to position [224, 0]
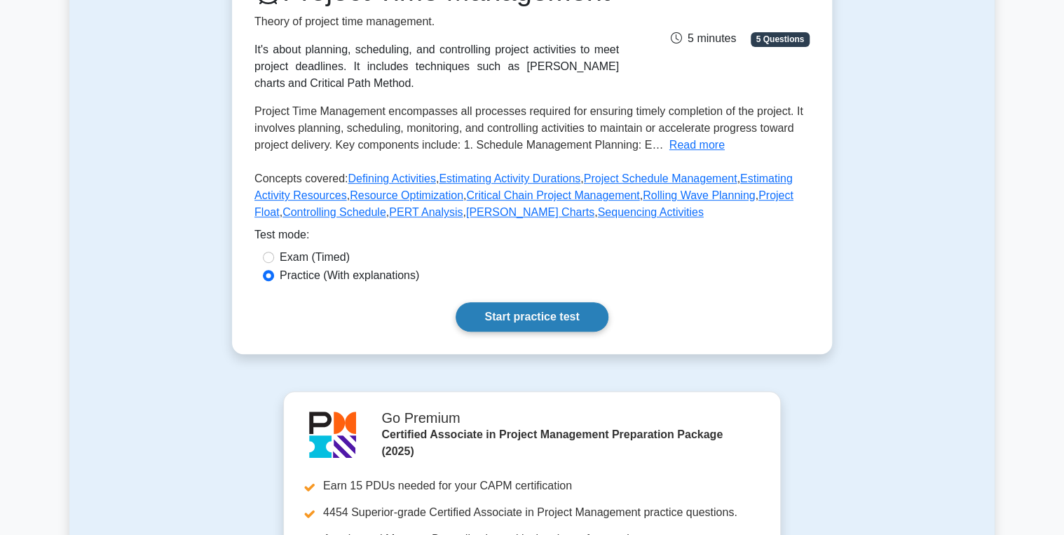
click at [546, 332] on link "Start practice test" at bounding box center [532, 316] width 152 height 29
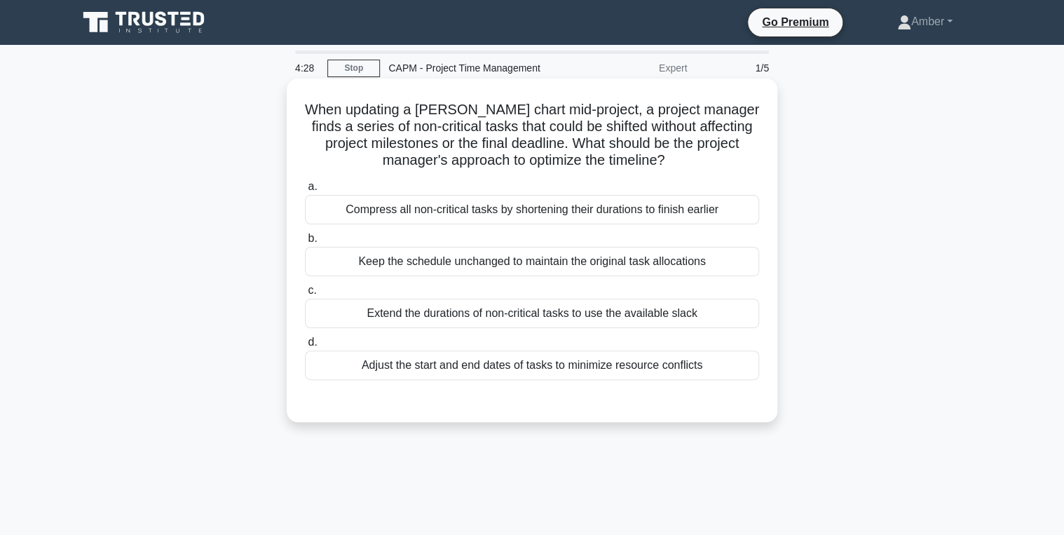
click at [431, 210] on div "Compress all non-critical tasks by shortening their durations to finish earlier" at bounding box center [532, 209] width 454 height 29
click at [305, 191] on input "a. Compress all non-critical tasks by shortening their durations to finish earl…" at bounding box center [305, 186] width 0 height 9
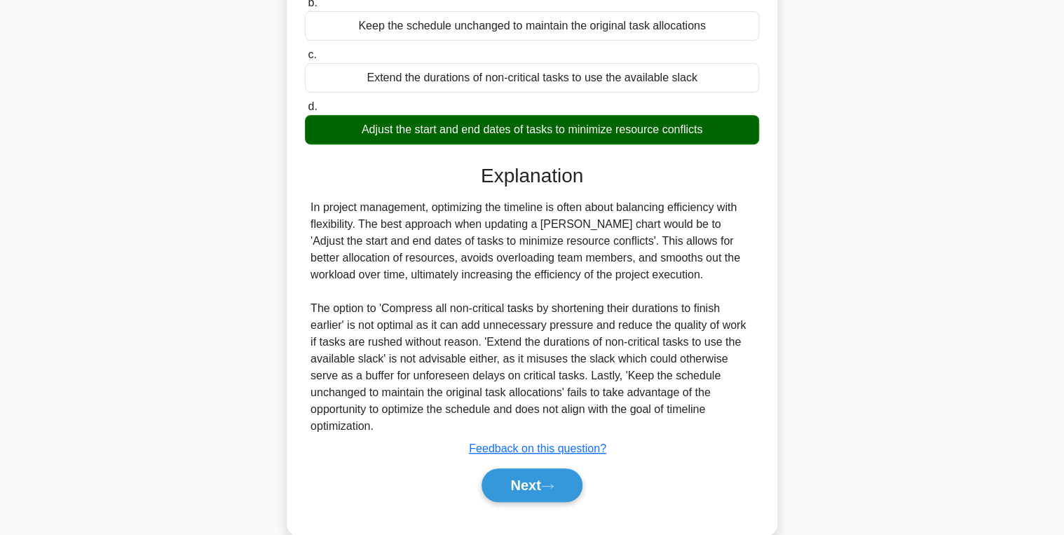
scroll to position [245, 0]
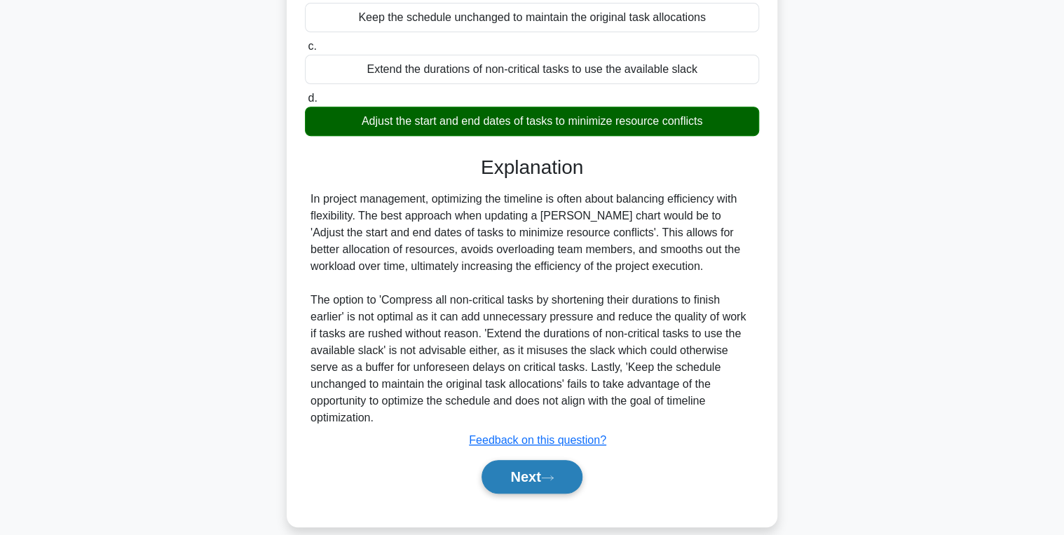
click at [528, 467] on button "Next" at bounding box center [532, 477] width 100 height 34
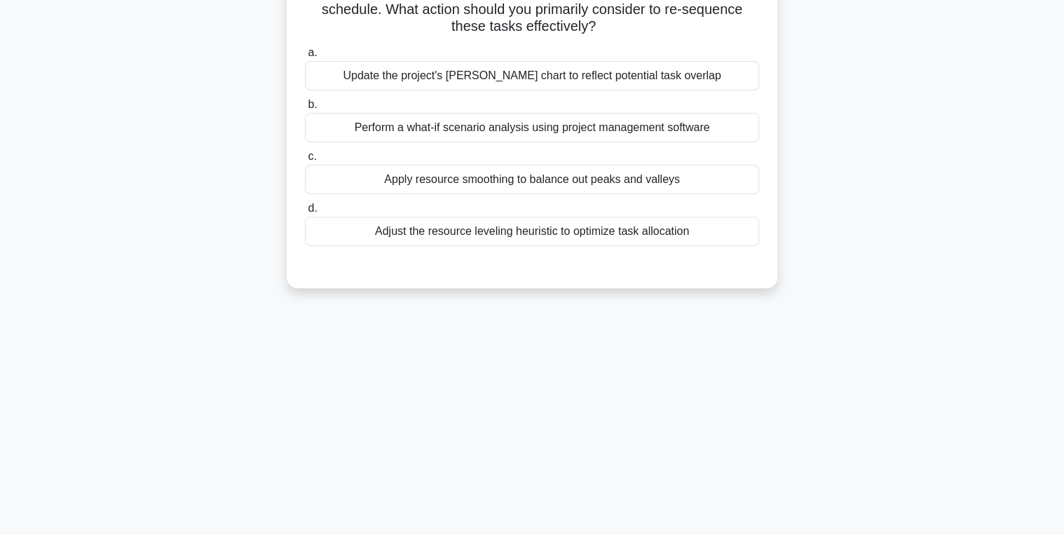
scroll to position [0, 0]
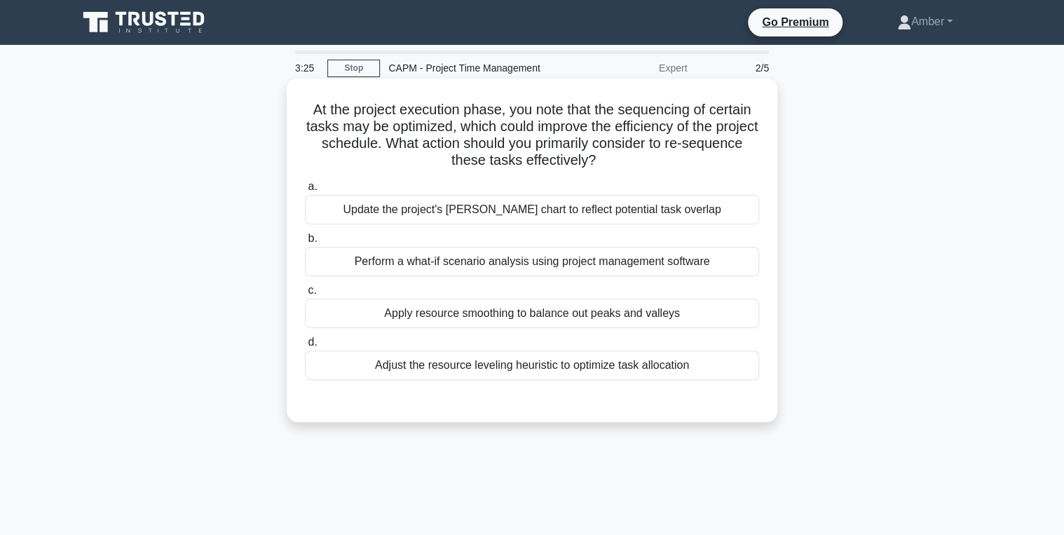
click at [435, 261] on div "Perform a what-if scenario analysis using project management software" at bounding box center [532, 261] width 454 height 29
click at [305, 243] on input "b. Perform a what-if scenario analysis using project management software" at bounding box center [305, 238] width 0 height 9
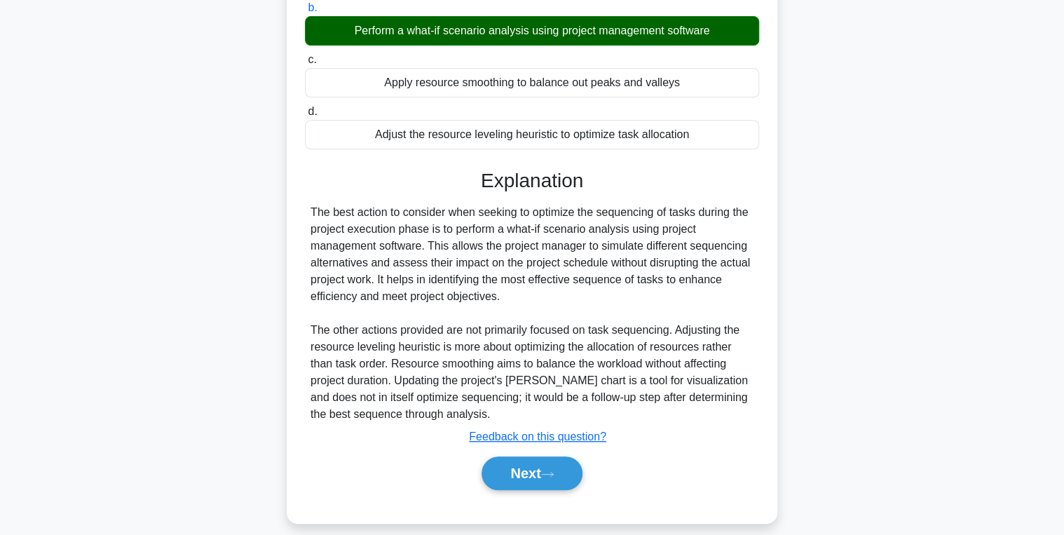
scroll to position [244, 0]
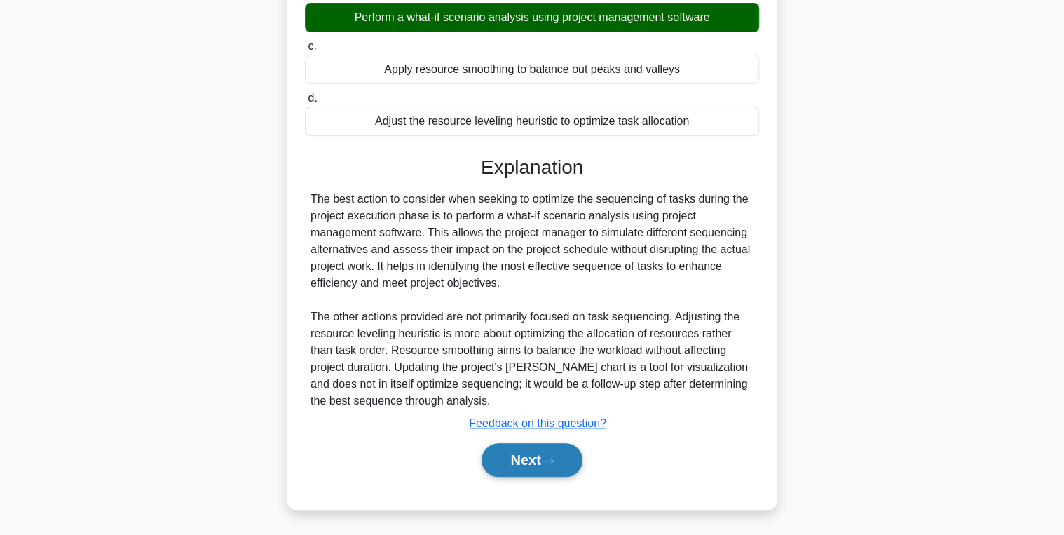
click at [515, 466] on button "Next" at bounding box center [532, 460] width 100 height 34
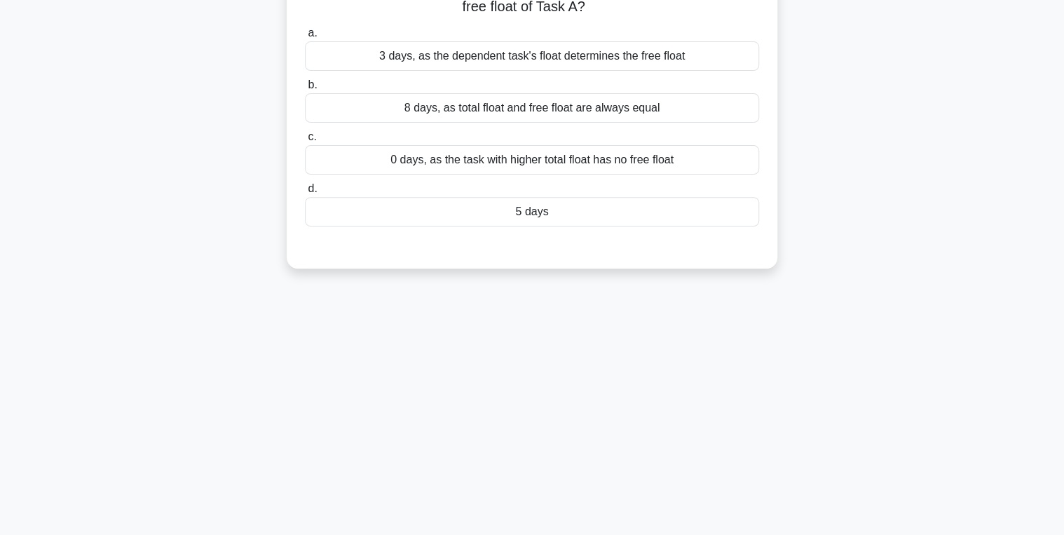
scroll to position [0, 0]
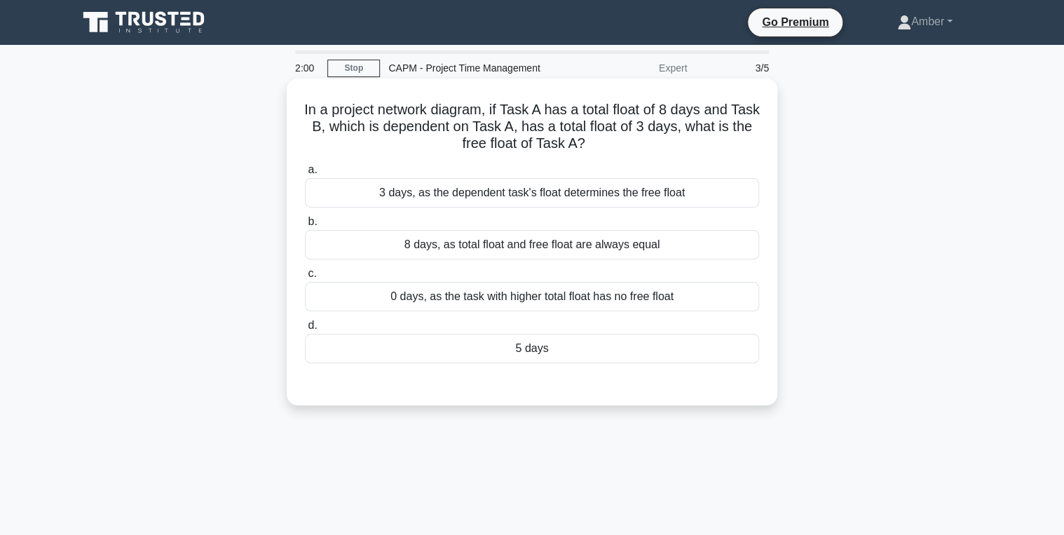
click at [474, 362] on div "5 days" at bounding box center [532, 348] width 454 height 29
click at [305, 330] on input "d. 5 days" at bounding box center [305, 325] width 0 height 9
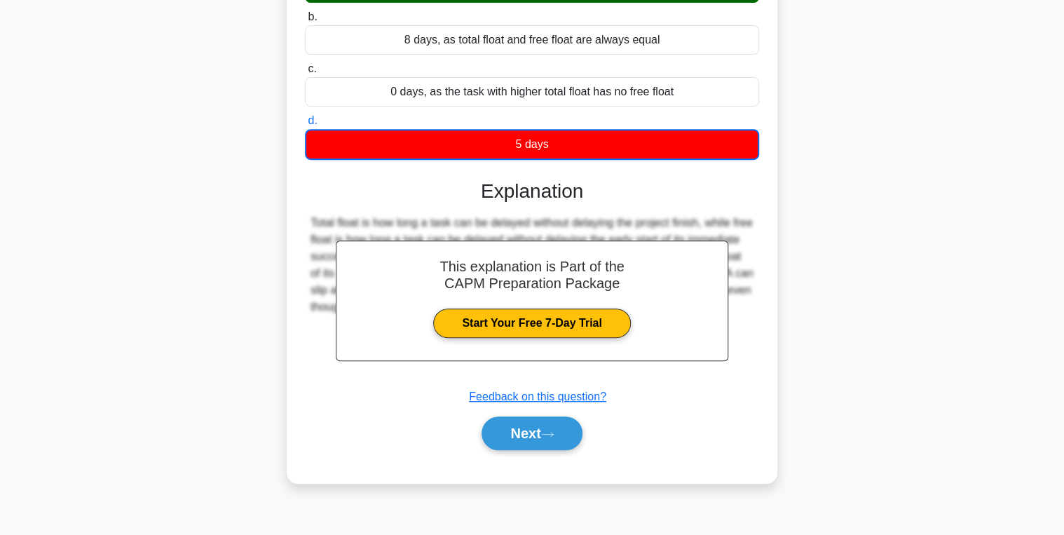
scroll to position [222, 0]
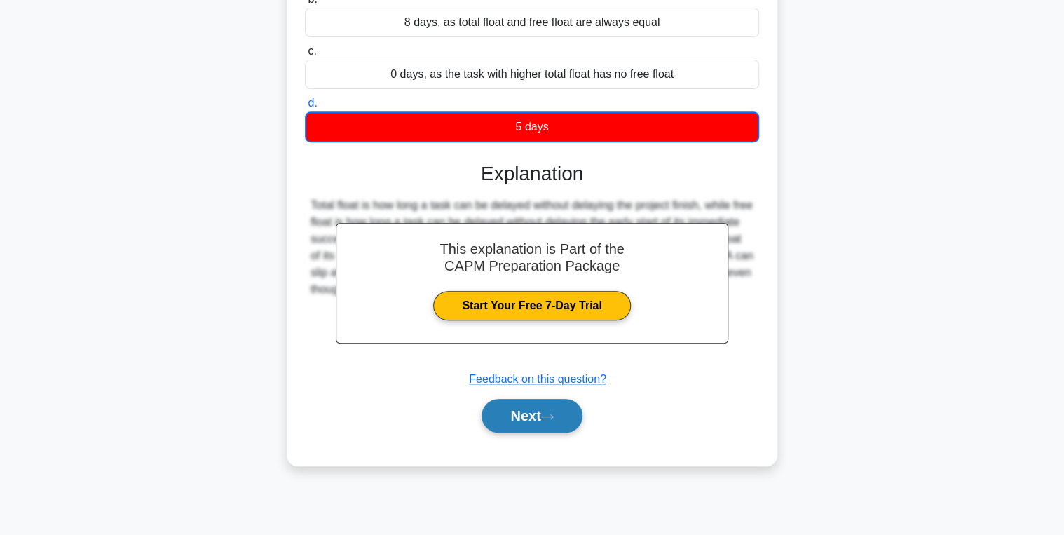
click at [519, 414] on button "Next" at bounding box center [532, 416] width 100 height 34
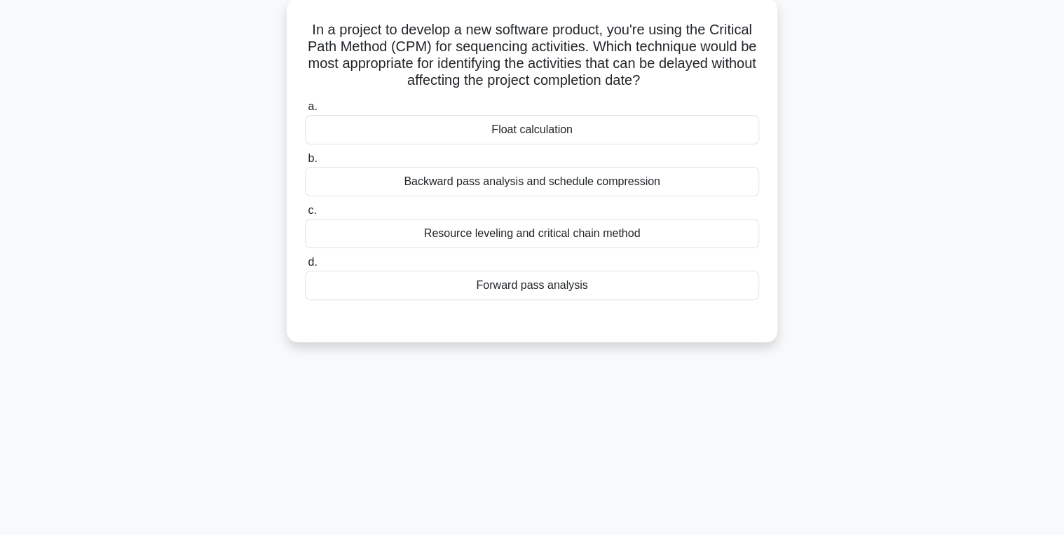
scroll to position [0, 0]
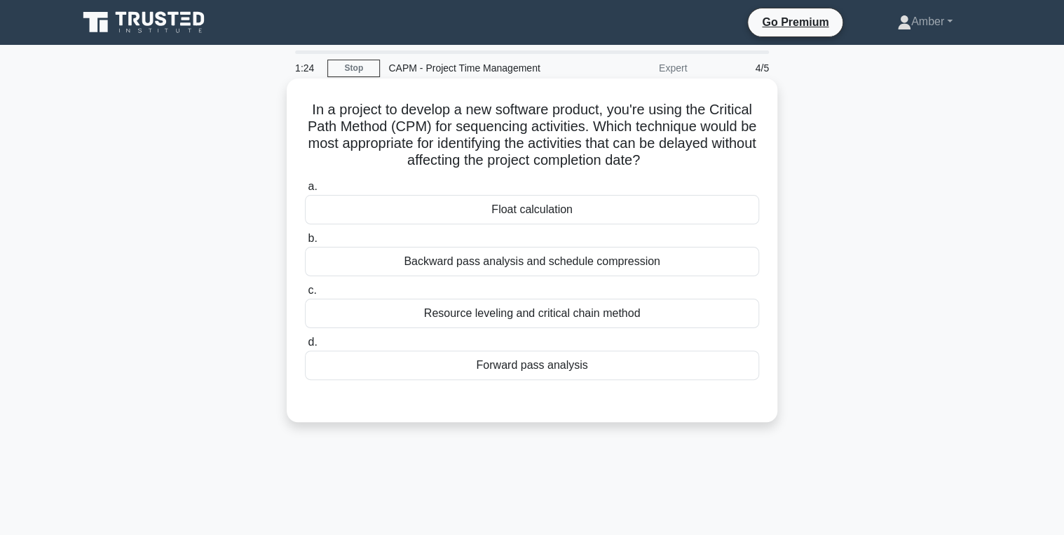
click at [423, 262] on div "Backward pass analysis and schedule compression" at bounding box center [532, 261] width 454 height 29
click at [305, 243] on input "b. Backward pass analysis and schedule compression" at bounding box center [305, 238] width 0 height 9
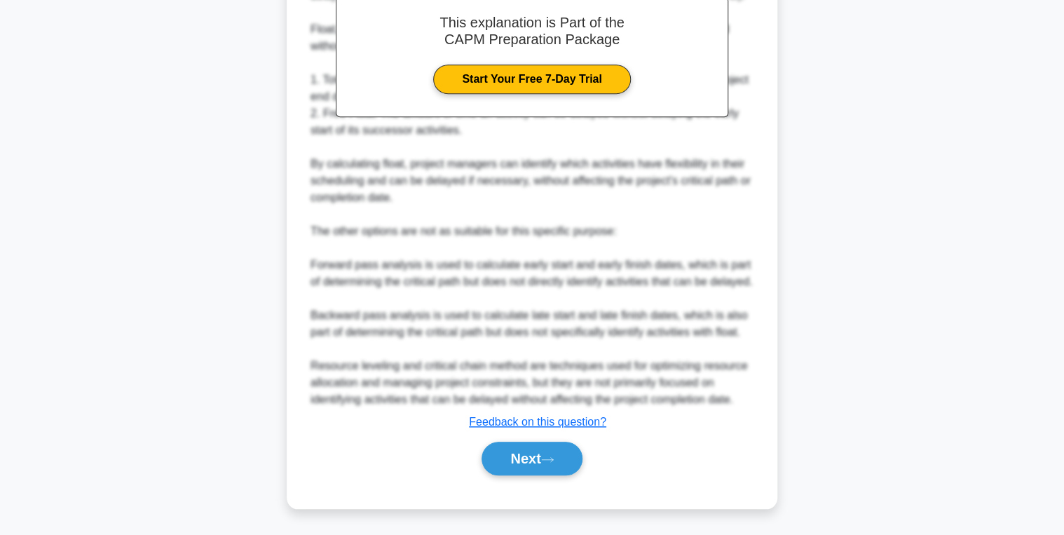
scroll to position [481, 0]
click at [547, 441] on div "Next" at bounding box center [532, 458] width 454 height 45
click at [543, 458] on button "Next" at bounding box center [532, 459] width 100 height 34
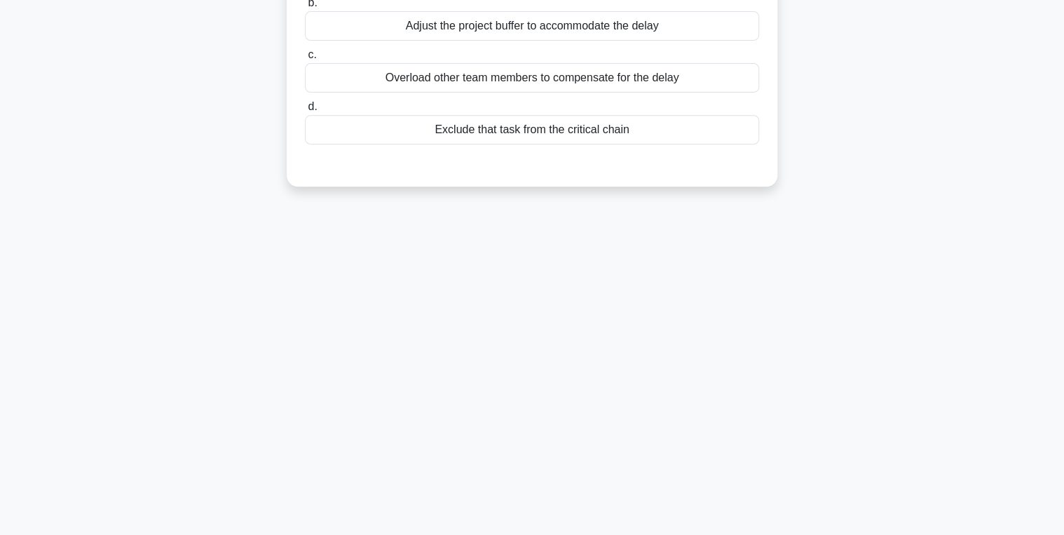
scroll to position [0, 0]
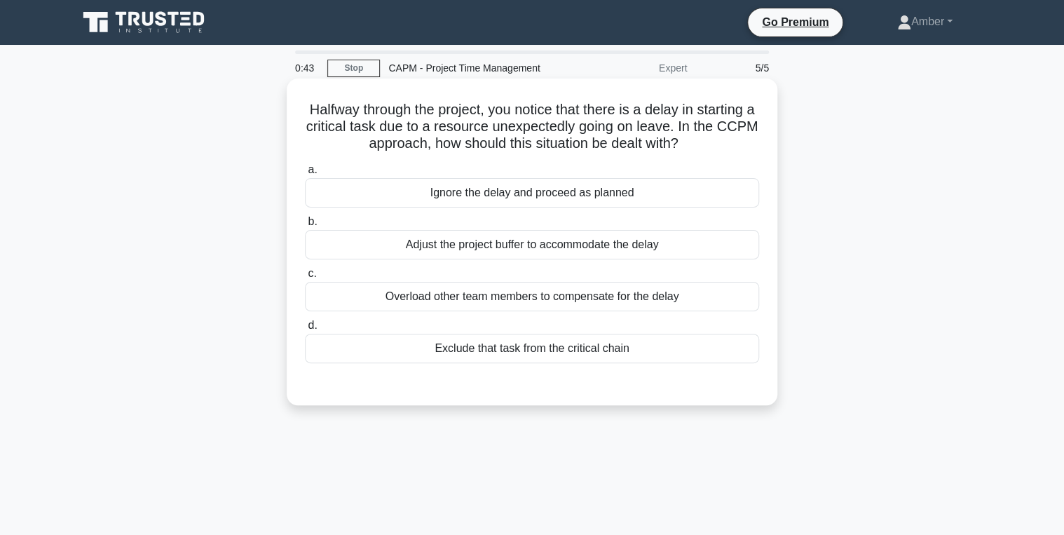
click at [548, 252] on div "Adjust the project buffer to accommodate the delay" at bounding box center [532, 244] width 454 height 29
click at [305, 226] on input "b. Adjust the project buffer to accommodate the delay" at bounding box center [305, 221] width 0 height 9
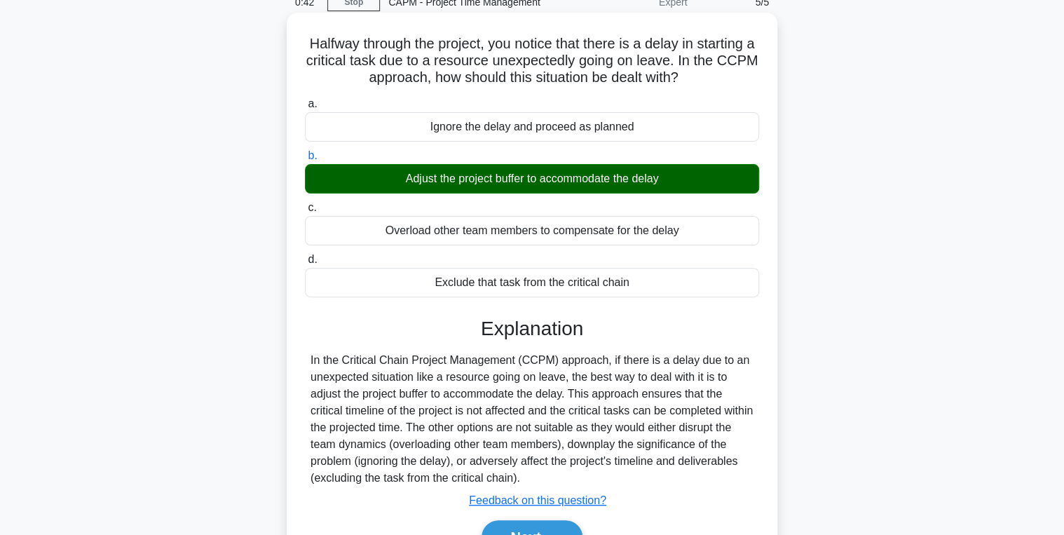
scroll to position [222, 0]
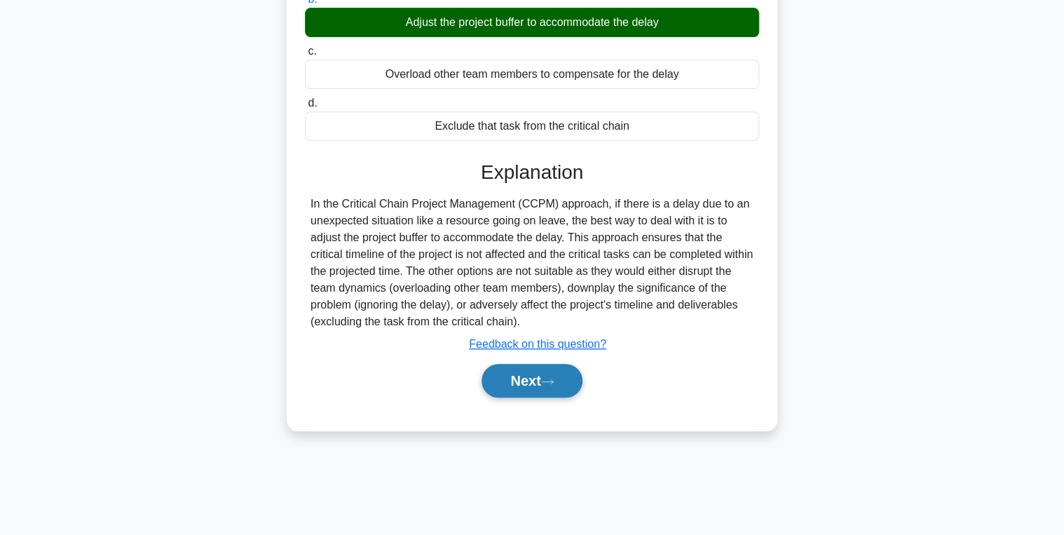
click at [505, 369] on button "Next" at bounding box center [532, 381] width 100 height 34
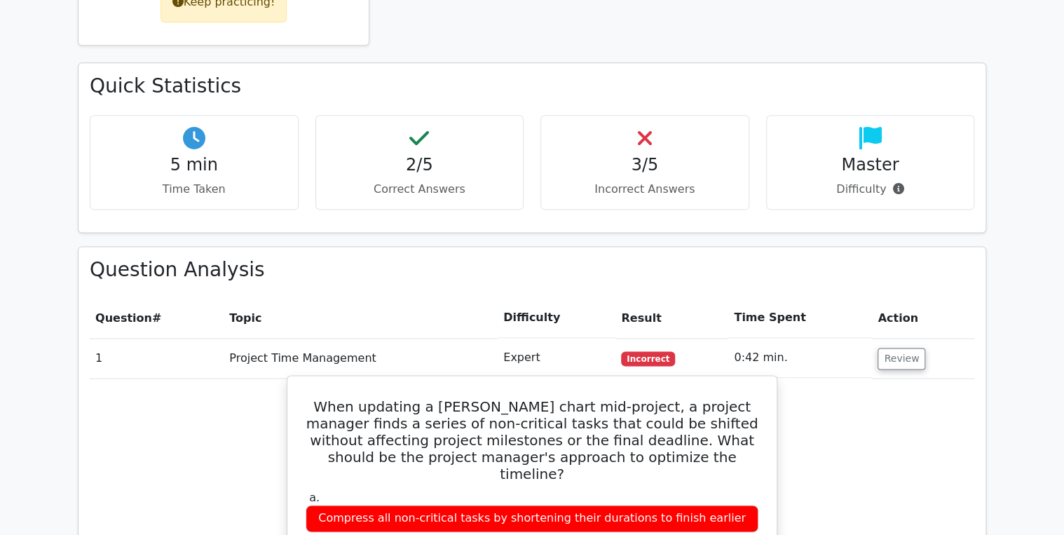
scroll to position [841, 0]
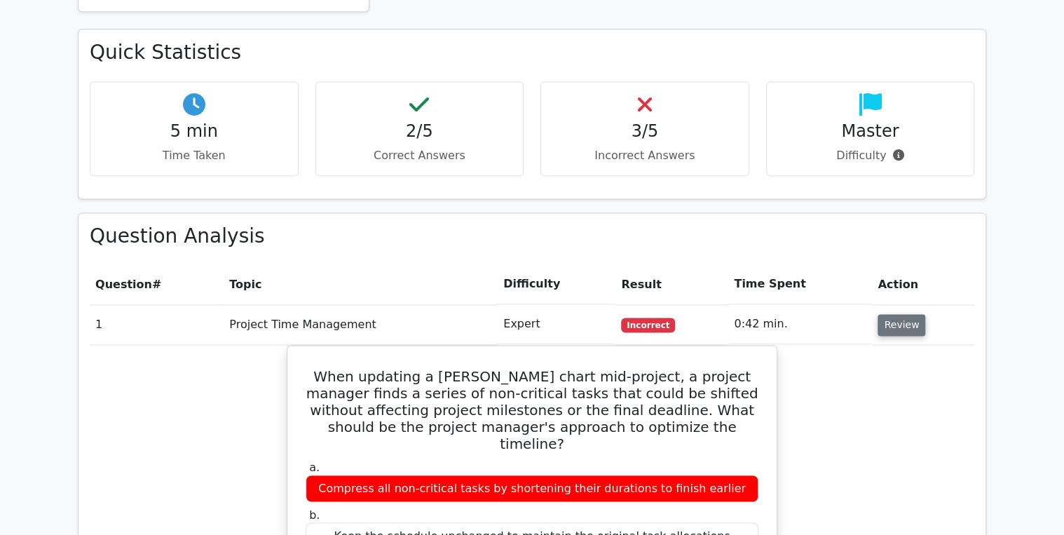
click at [894, 314] on button "Review" at bounding box center [902, 325] width 48 height 22
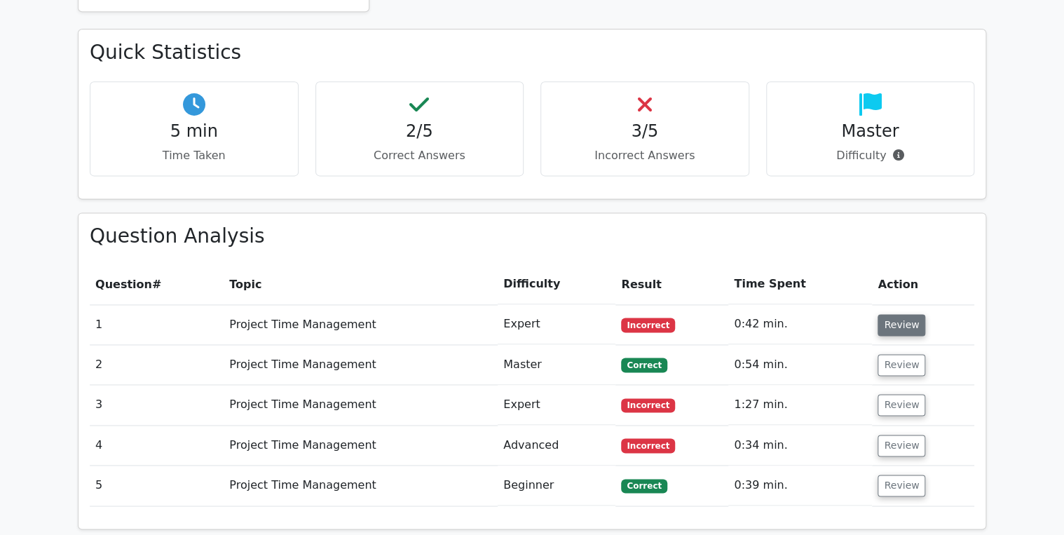
click at [908, 314] on button "Review" at bounding box center [902, 325] width 48 height 22
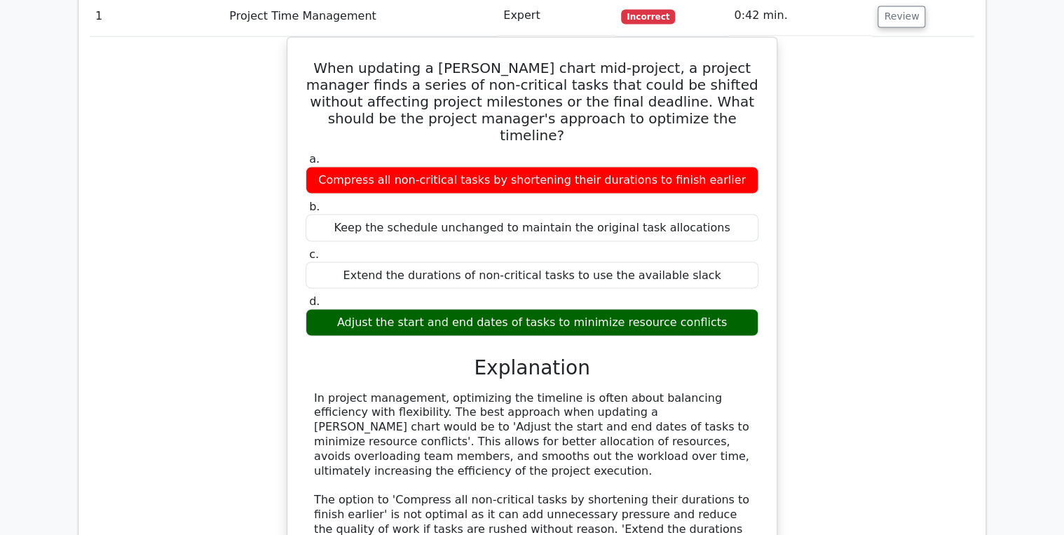
scroll to position [1010, 0]
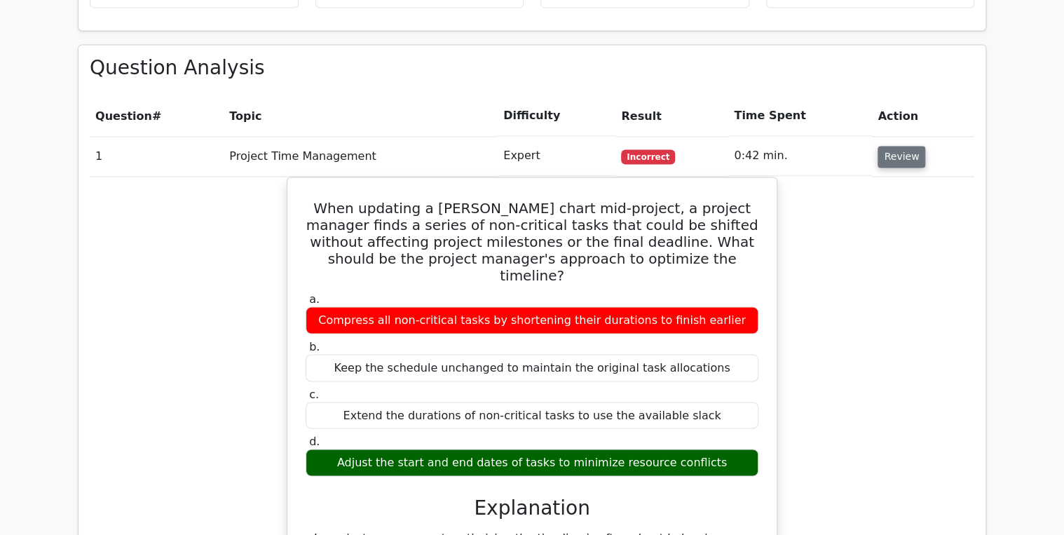
click at [886, 146] on button "Review" at bounding box center [902, 157] width 48 height 22
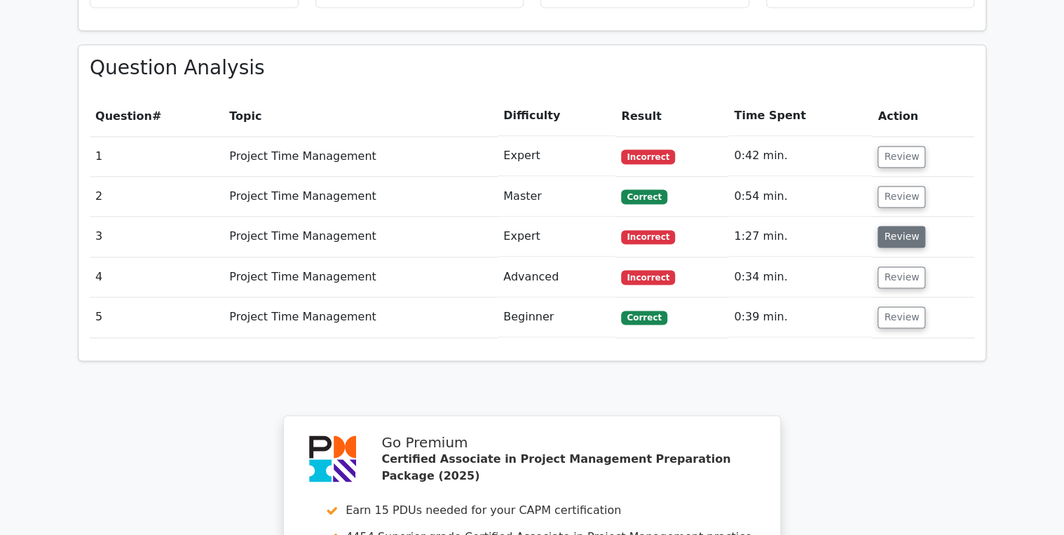
click at [897, 226] on button "Review" at bounding box center [902, 237] width 48 height 22
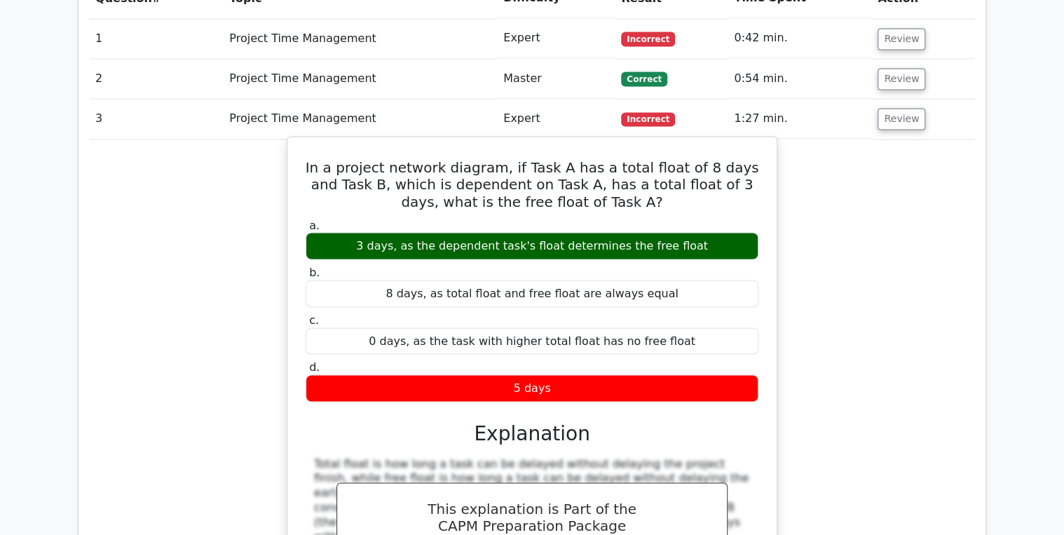
scroll to position [1066, 0]
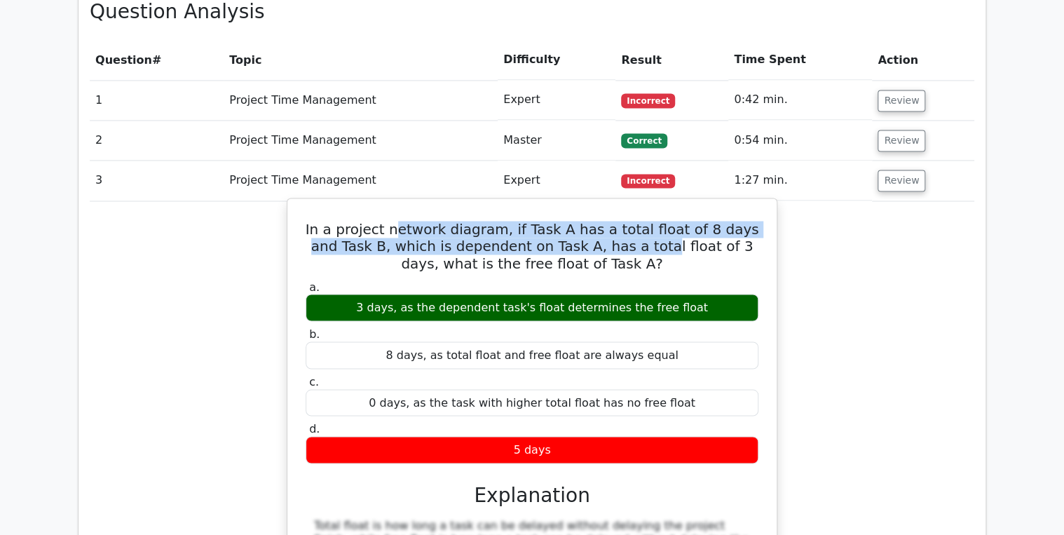
drag, startPoint x: 609, startPoint y: 183, endPoint x: 400, endPoint y: 147, distance: 211.4
click at [400, 204] on div "In a project network diagram, if Task A has a total float of 8 days and Task B,…" at bounding box center [532, 465] width 478 height 522
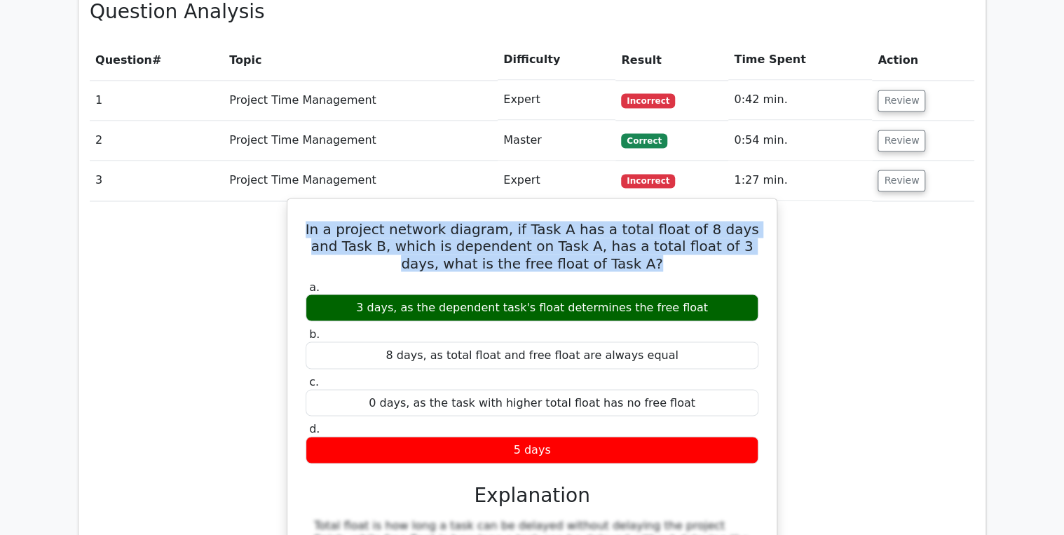
drag, startPoint x: 619, startPoint y: 200, endPoint x: 302, endPoint y: 136, distance: 323.2
click at [302, 204] on div "In a project network diagram, if Task A has a total float of 8 days and Task B,…" at bounding box center [532, 465] width 478 height 522
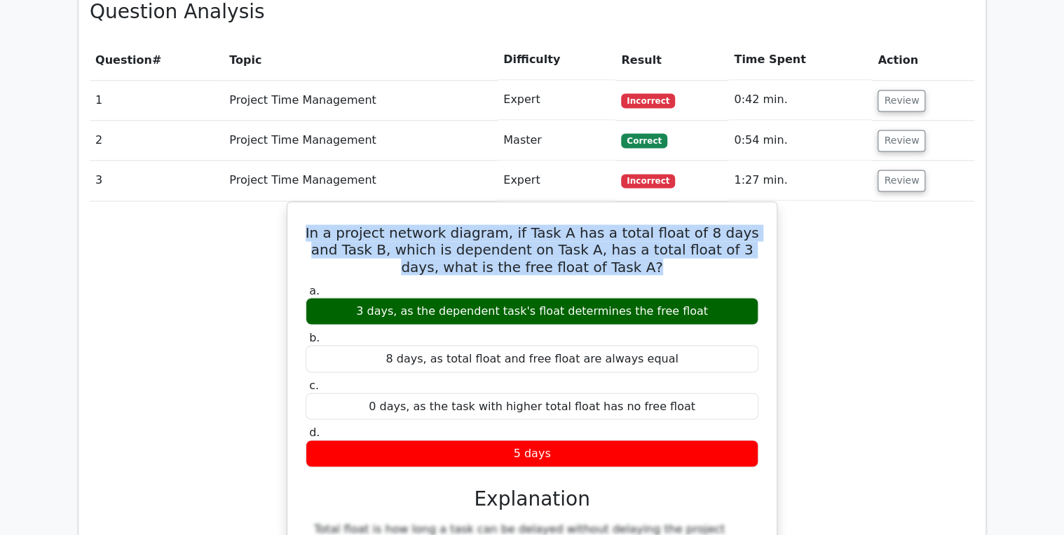
copy h5 "In a project network diagram, if Task A has a total float of 8 days and Task B,…"
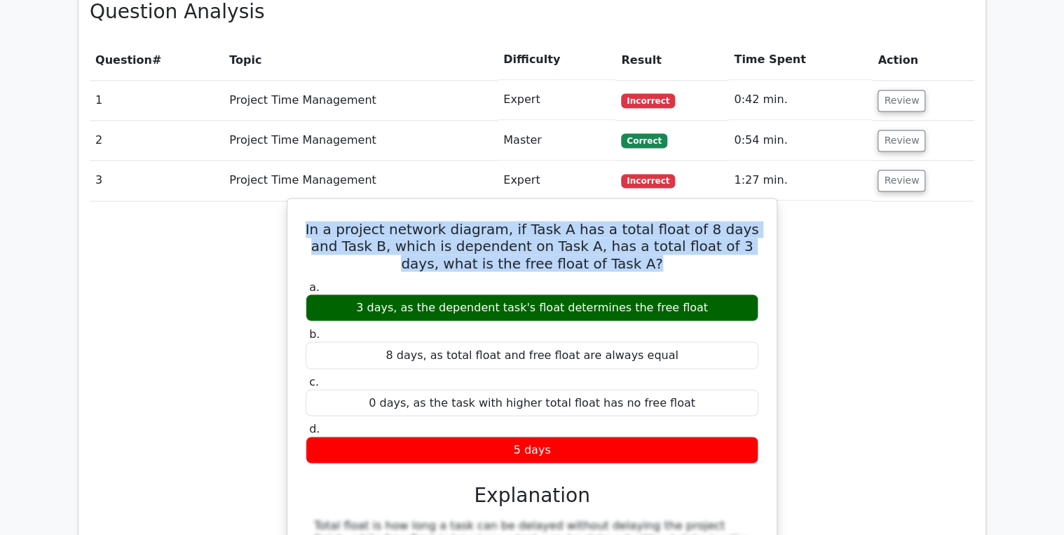
scroll to position [1010, 0]
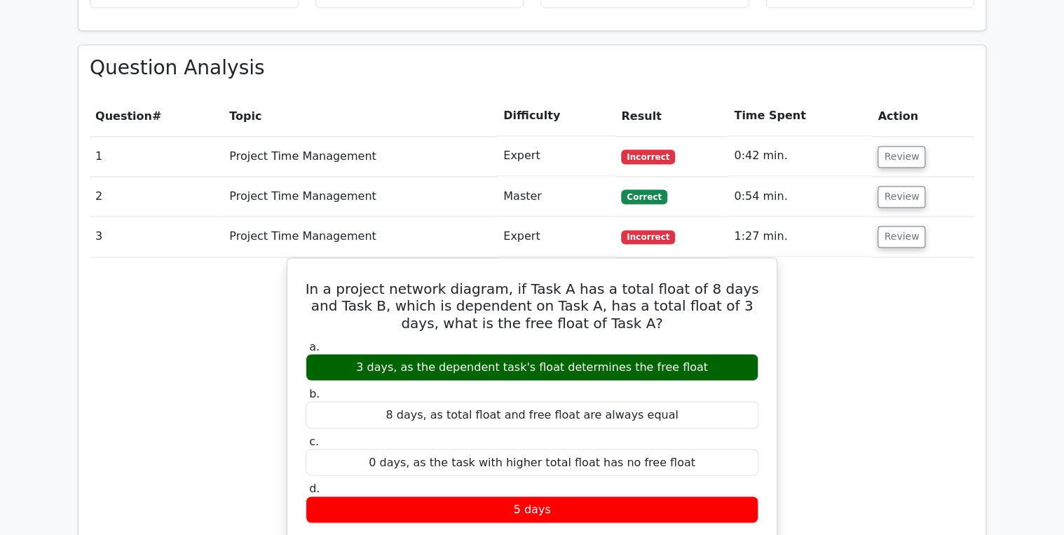
click at [274, 314] on div "In a project network diagram, if Task A has a total float of 8 days and Task B,…" at bounding box center [532, 532] width 885 height 551
click at [892, 226] on button "Review" at bounding box center [902, 237] width 48 height 22
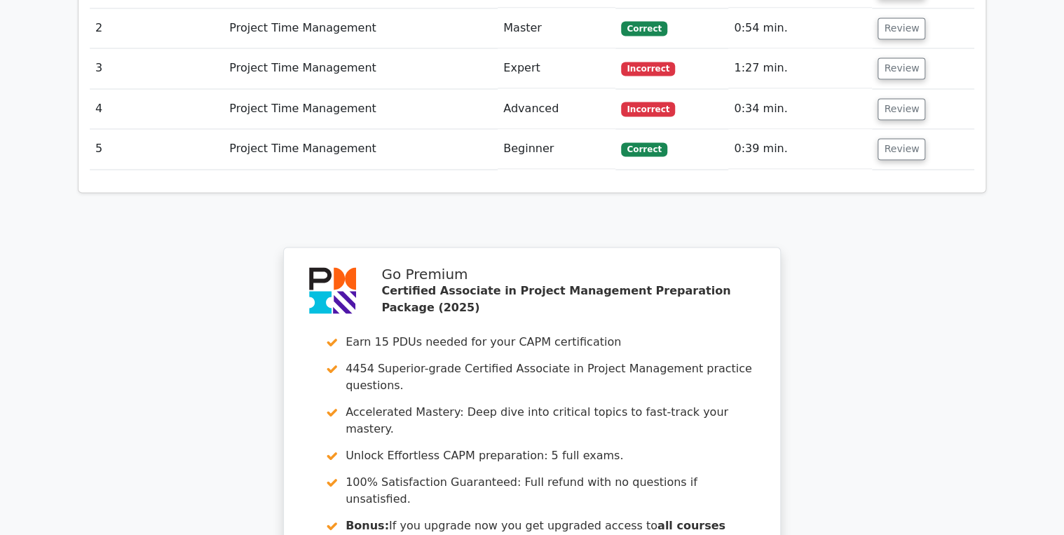
scroll to position [1122, 0]
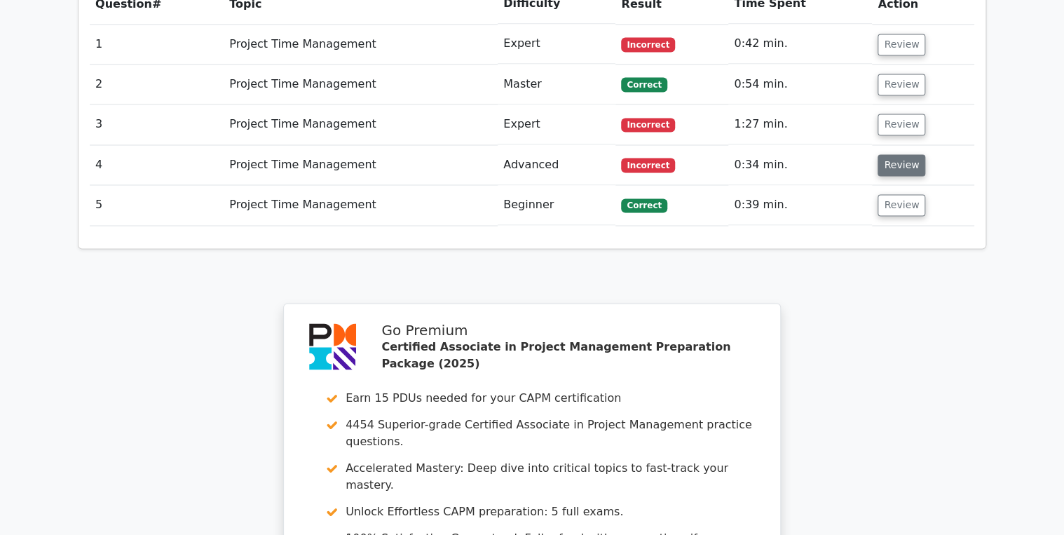
click at [890, 154] on button "Review" at bounding box center [902, 165] width 48 height 22
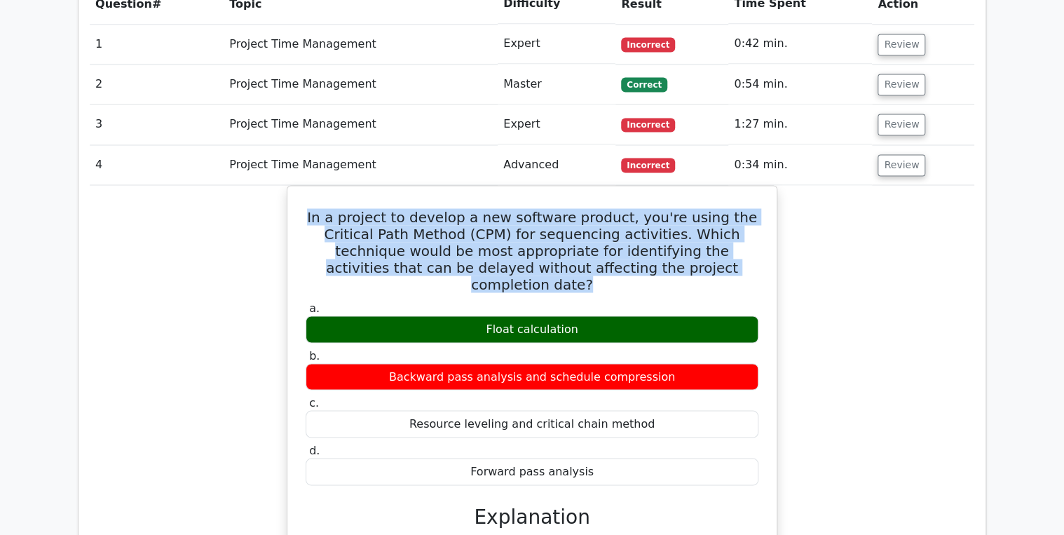
drag, startPoint x: 684, startPoint y: 195, endPoint x: 275, endPoint y: 139, distance: 412.6
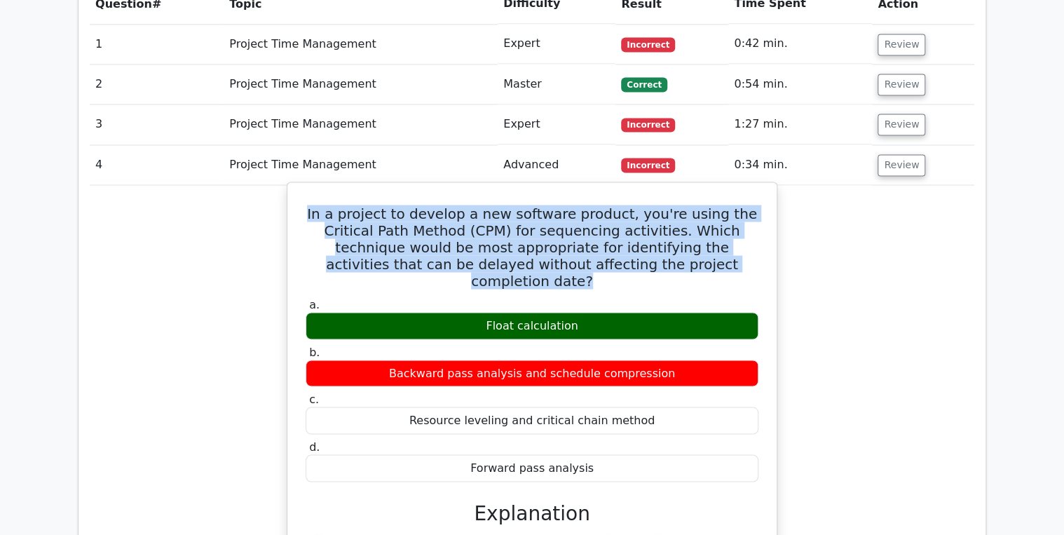
copy h5 "In a project to develop a new software product, you're using the Critical Path …"
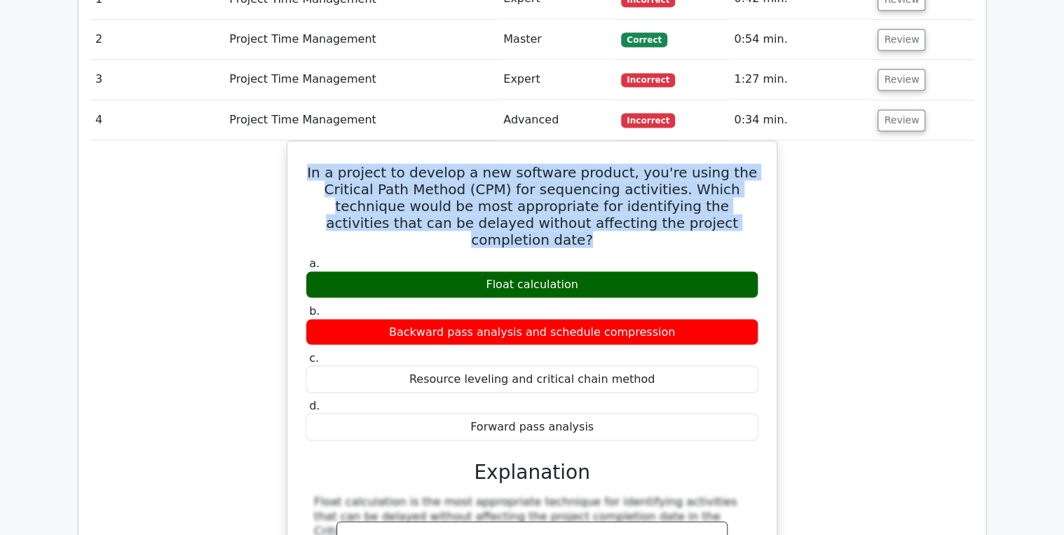
scroll to position [1010, 0]
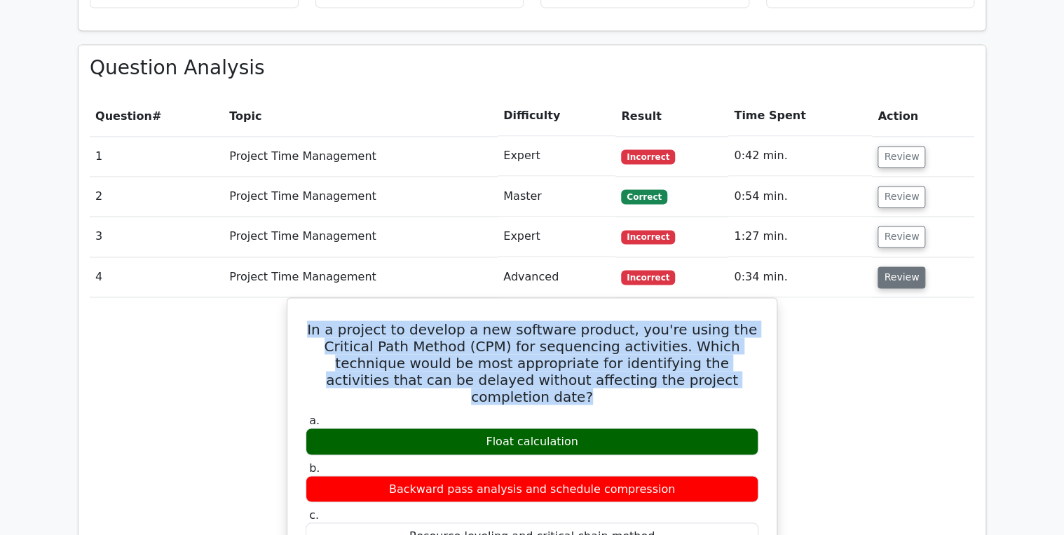
click at [896, 266] on button "Review" at bounding box center [902, 277] width 48 height 22
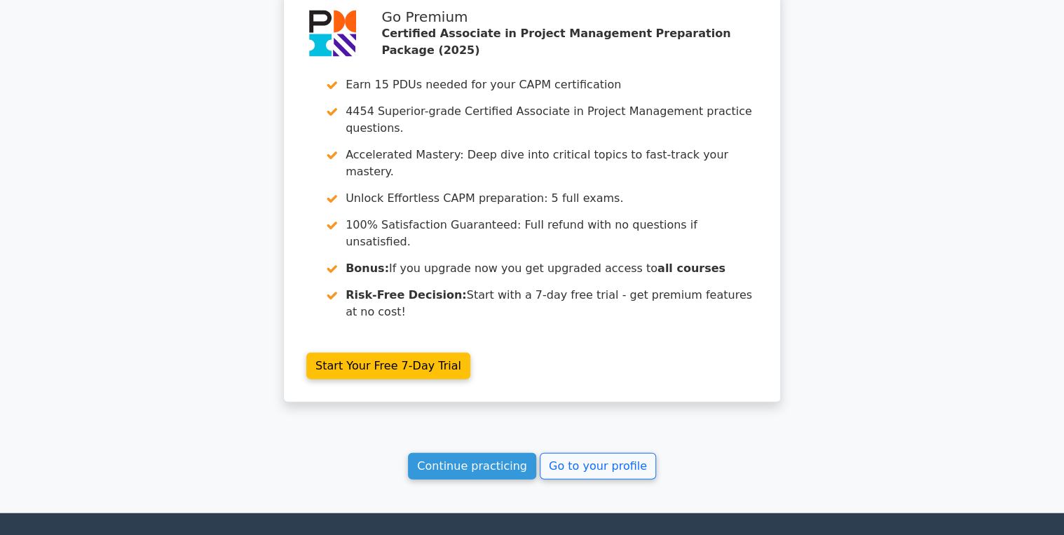
scroll to position [1439, 0]
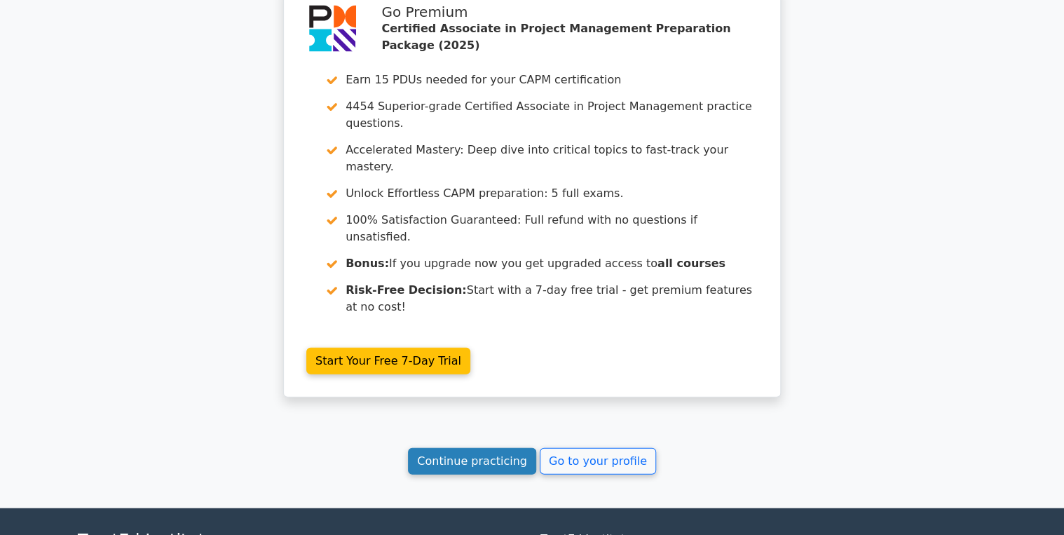
click at [487, 448] on link "Continue practicing" at bounding box center [472, 461] width 128 height 27
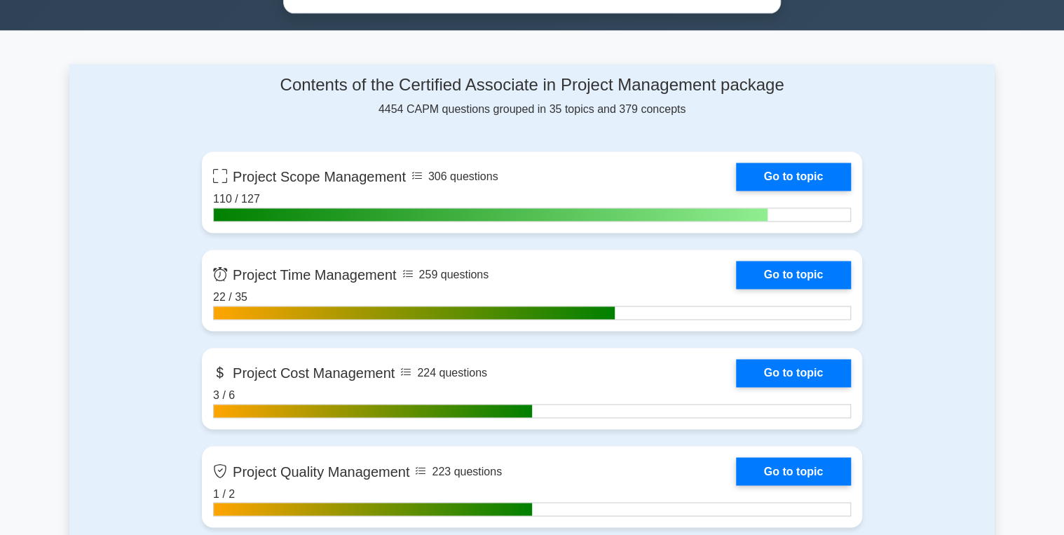
scroll to position [897, 0]
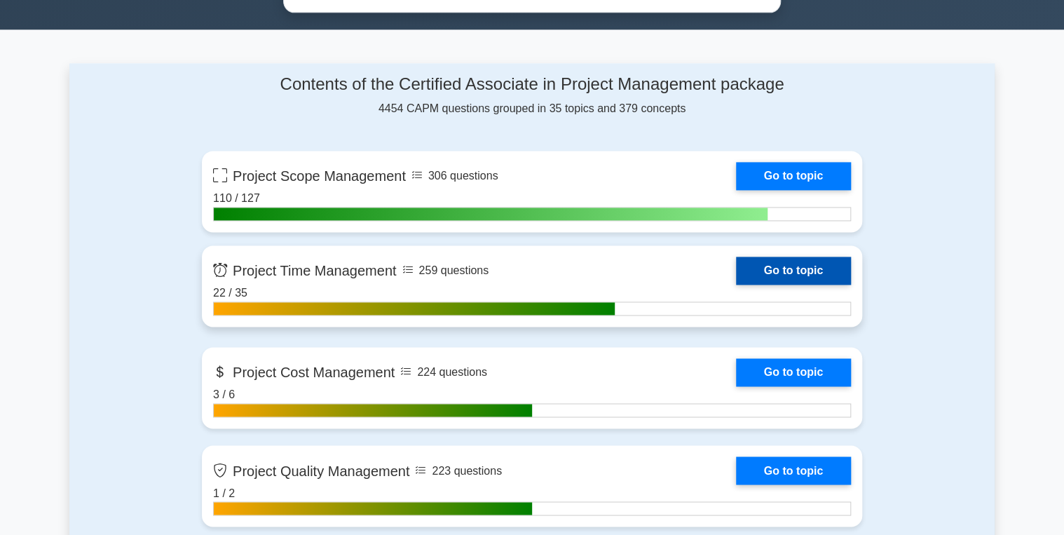
click at [775, 269] on link "Go to topic" at bounding box center [793, 271] width 115 height 28
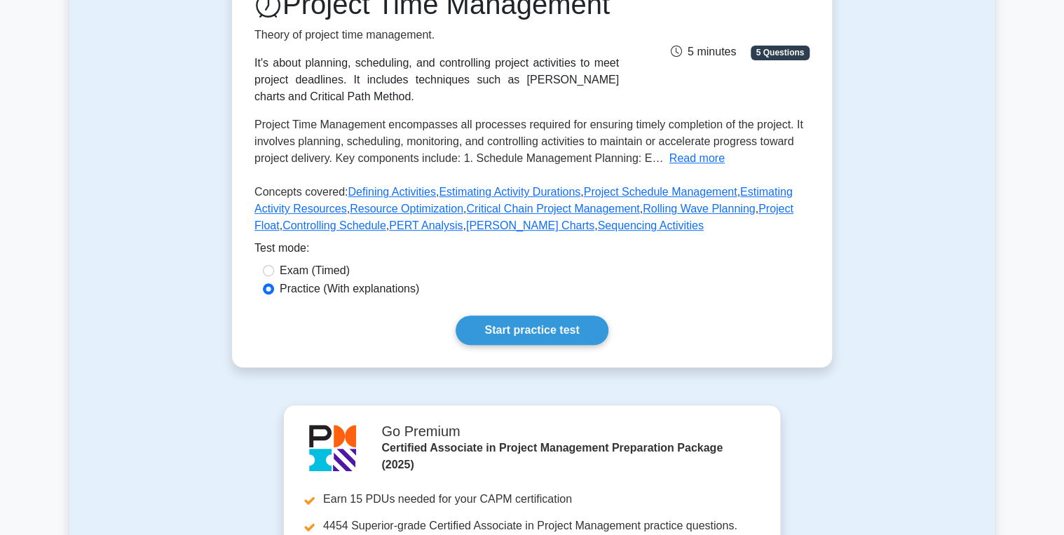
scroll to position [280, 0]
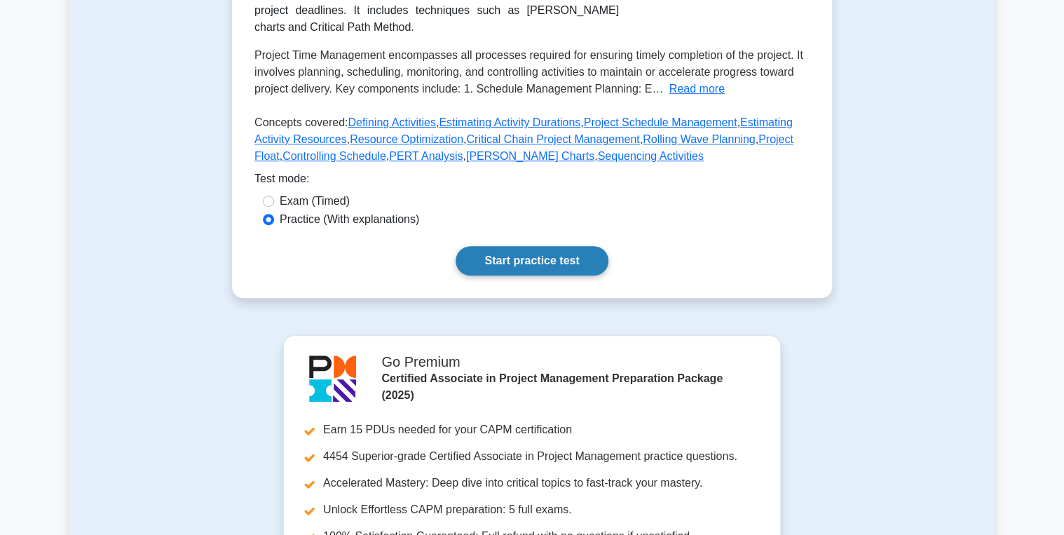
click at [520, 276] on link "Start practice test" at bounding box center [532, 260] width 152 height 29
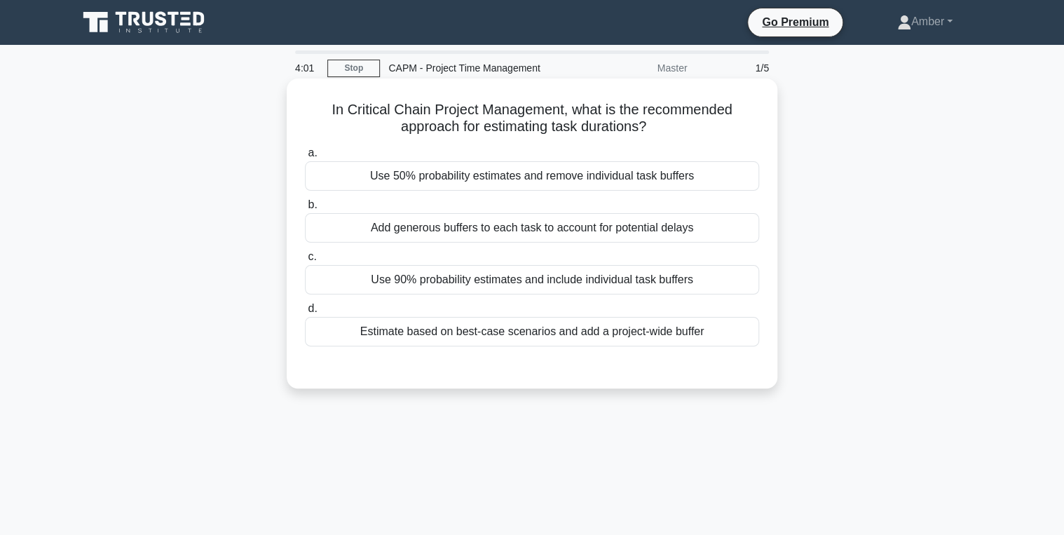
click at [483, 280] on div "Use 90% probability estimates and include individual task buffers" at bounding box center [532, 279] width 454 height 29
click at [305, 262] on input "c. Use 90% probability estimates and include individual task buffers" at bounding box center [305, 256] width 0 height 9
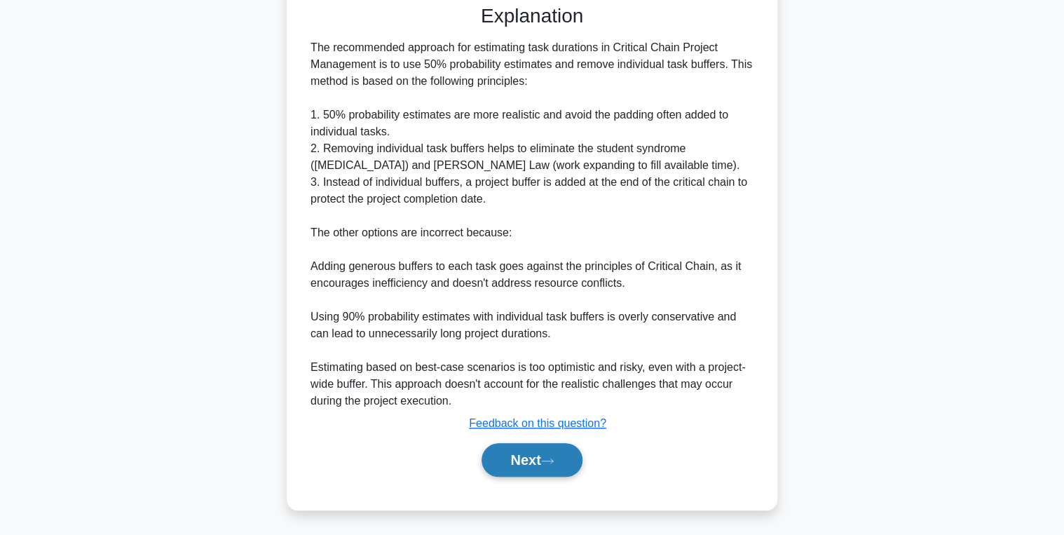
click at [528, 457] on button "Next" at bounding box center [532, 460] width 100 height 34
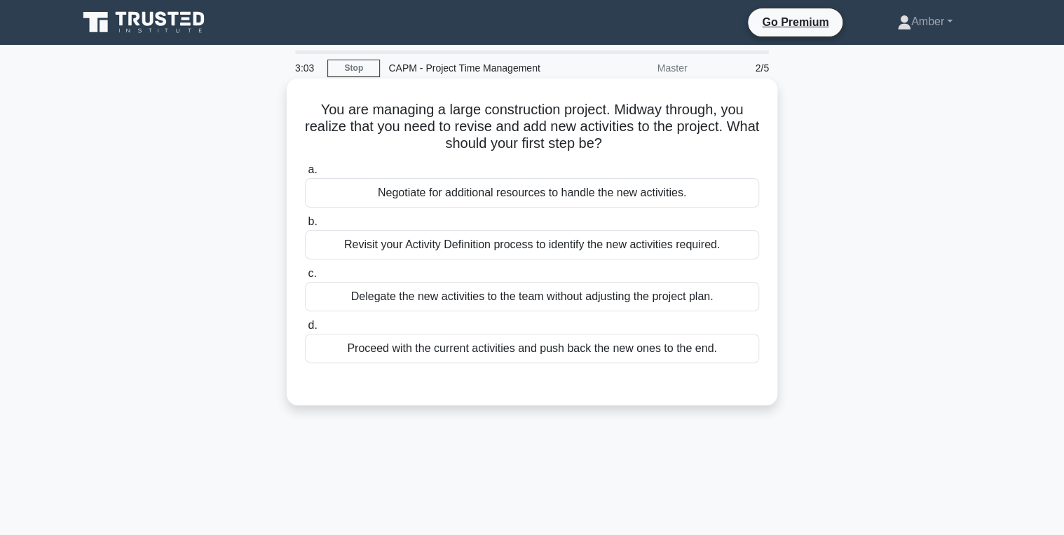
click at [477, 247] on div "Revisit your Activity Definition process to identify the new activities require…" at bounding box center [532, 244] width 454 height 29
click at [305, 226] on input "b. Revisit your Activity Definition process to identify the new activities requ…" at bounding box center [305, 221] width 0 height 9
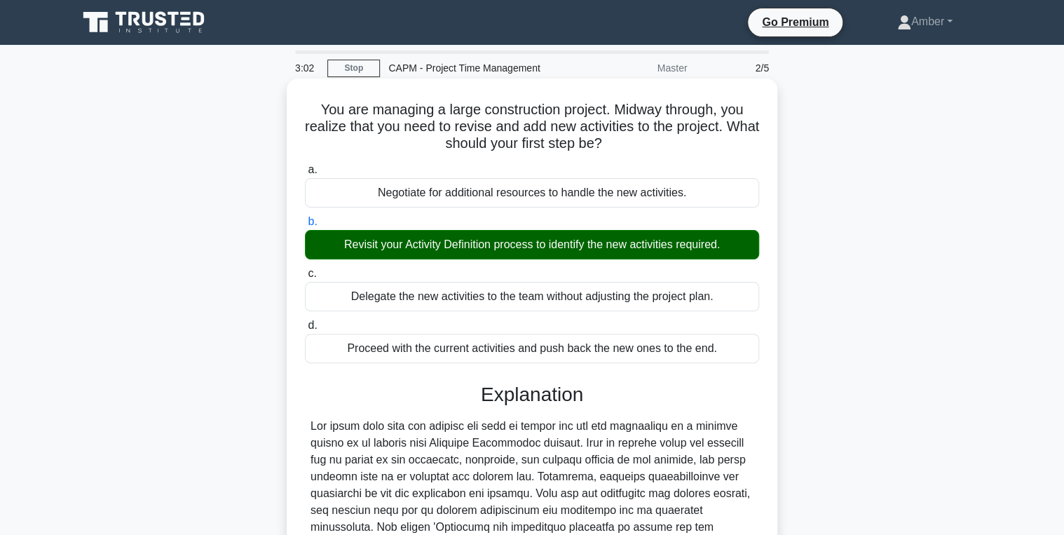
scroll to position [244, 0]
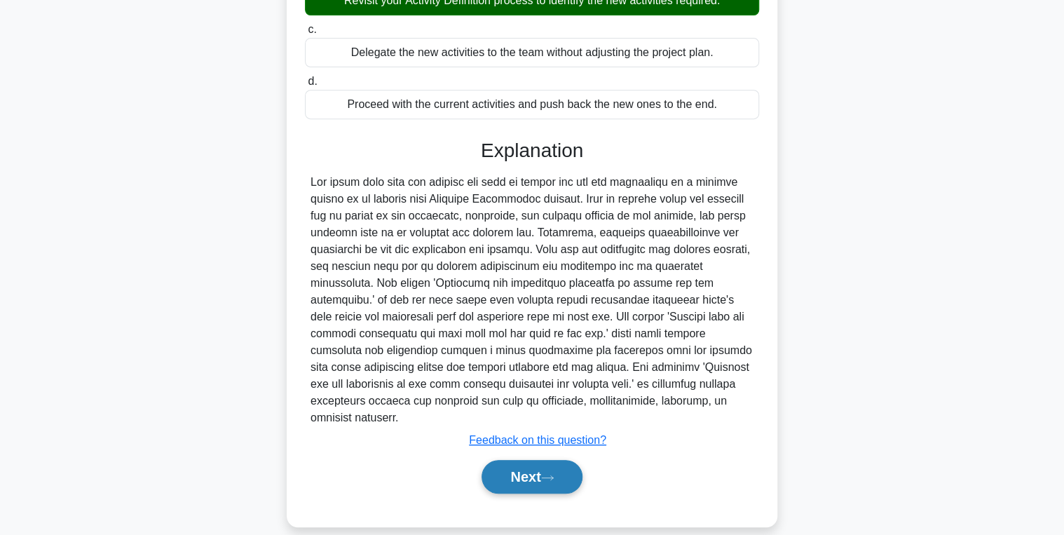
click at [529, 460] on button "Next" at bounding box center [532, 477] width 100 height 34
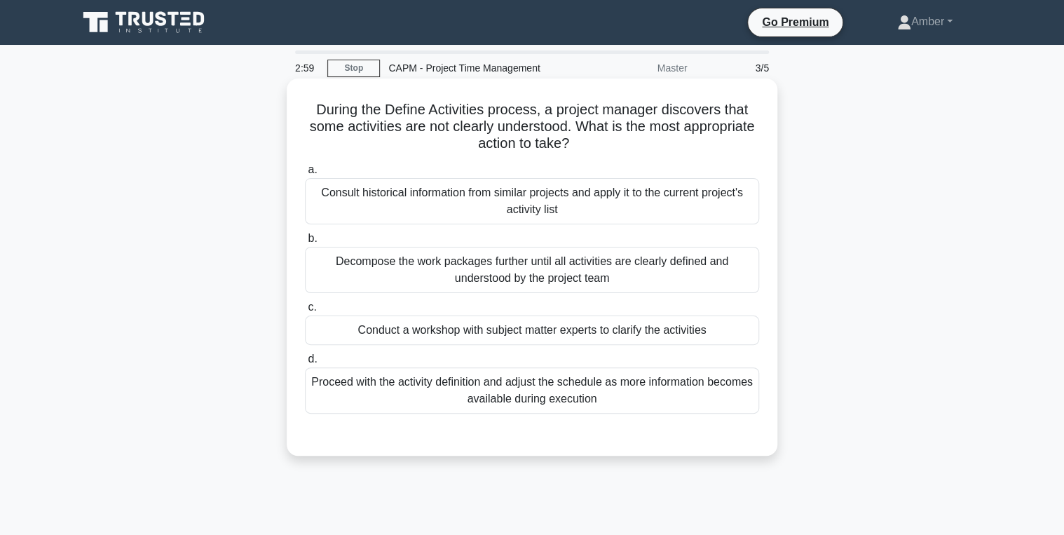
scroll to position [56, 0]
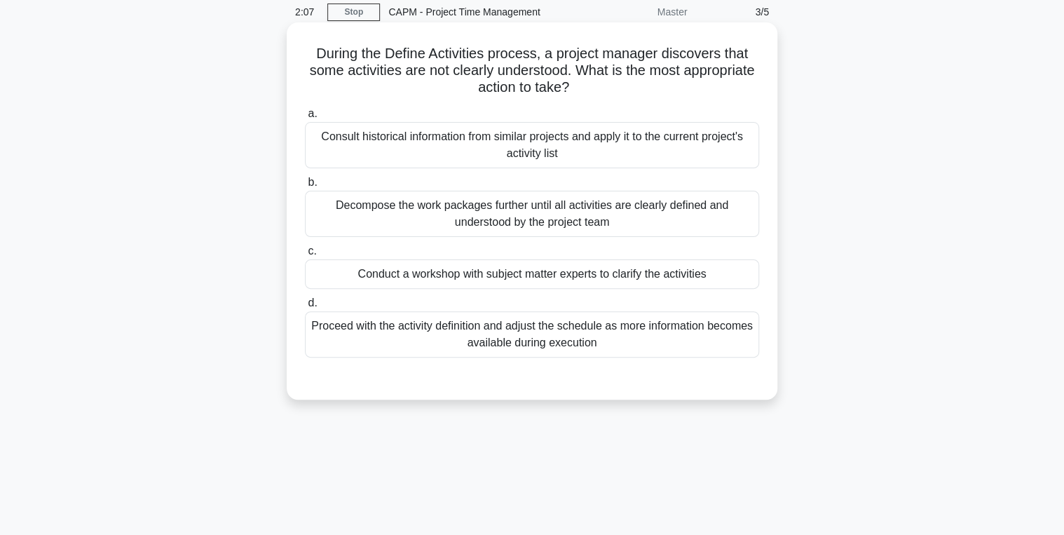
click at [380, 212] on div "Decompose the work packages further until all activities are clearly defined an…" at bounding box center [532, 214] width 454 height 46
click at [305, 187] on input "b. Decompose the work packages further until all activities are clearly defined…" at bounding box center [305, 182] width 0 height 9
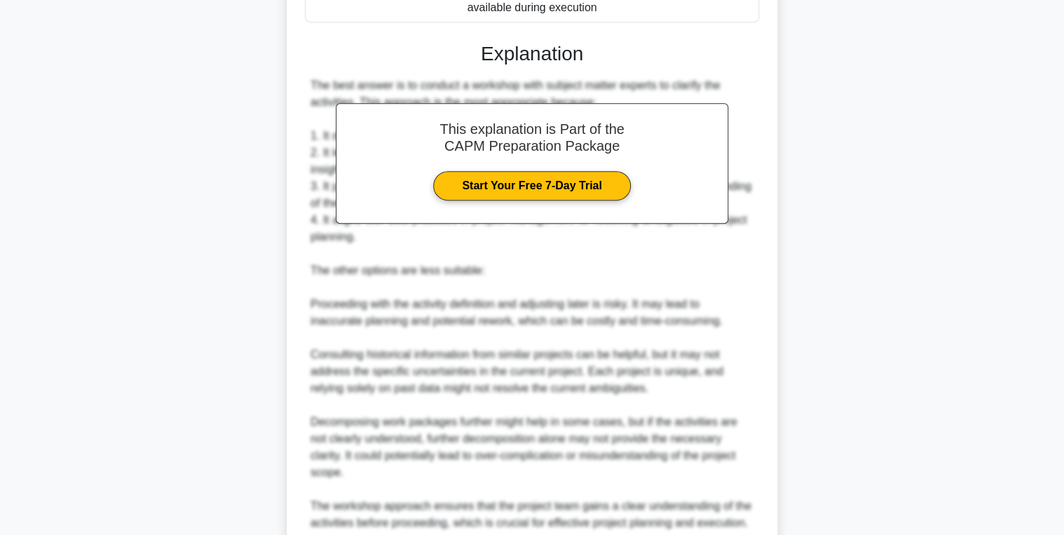
scroll to position [515, 0]
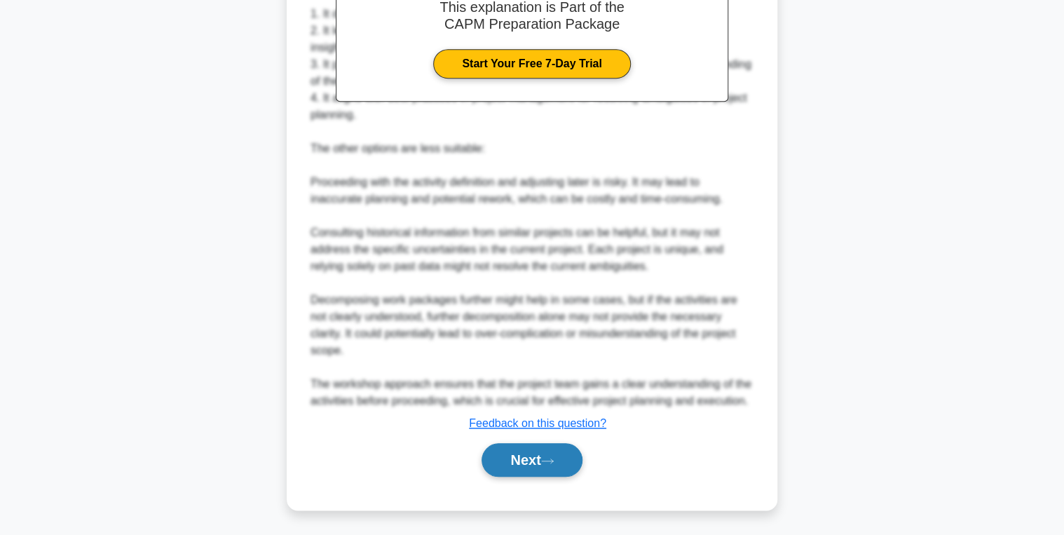
click at [550, 462] on icon at bounding box center [547, 461] width 13 height 8
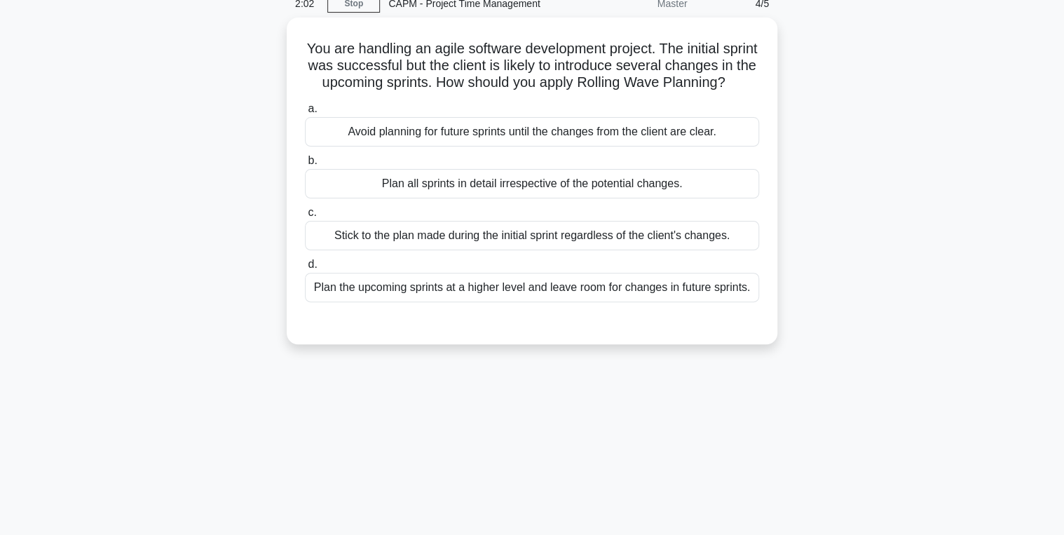
scroll to position [0, 0]
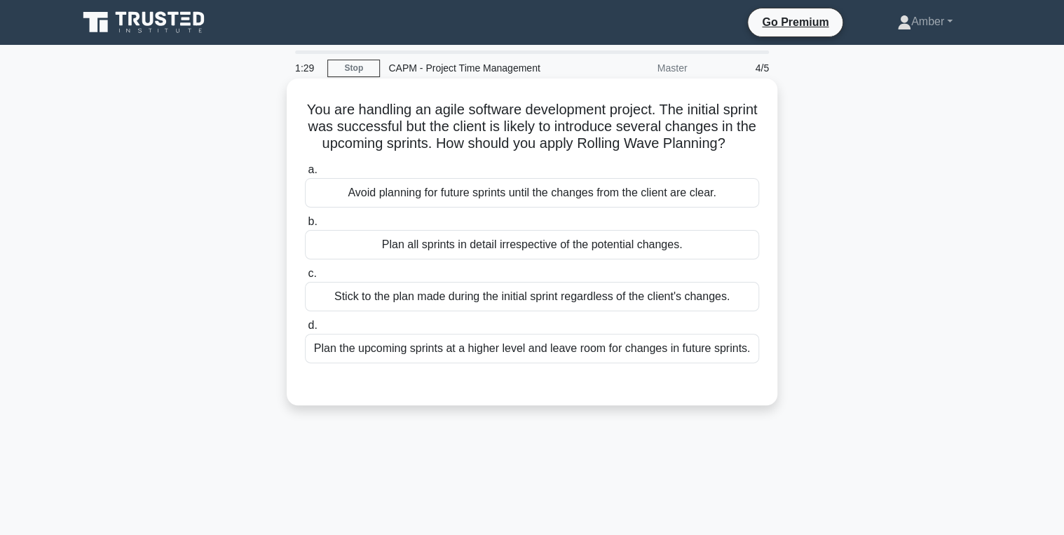
click at [442, 360] on div "Plan the upcoming sprints at a higher level and leave room for changes in futur…" at bounding box center [532, 348] width 454 height 29
click at [305, 330] on input "d. Plan the upcoming sprints at a higher level and leave room for changes in fu…" at bounding box center [305, 325] width 0 height 9
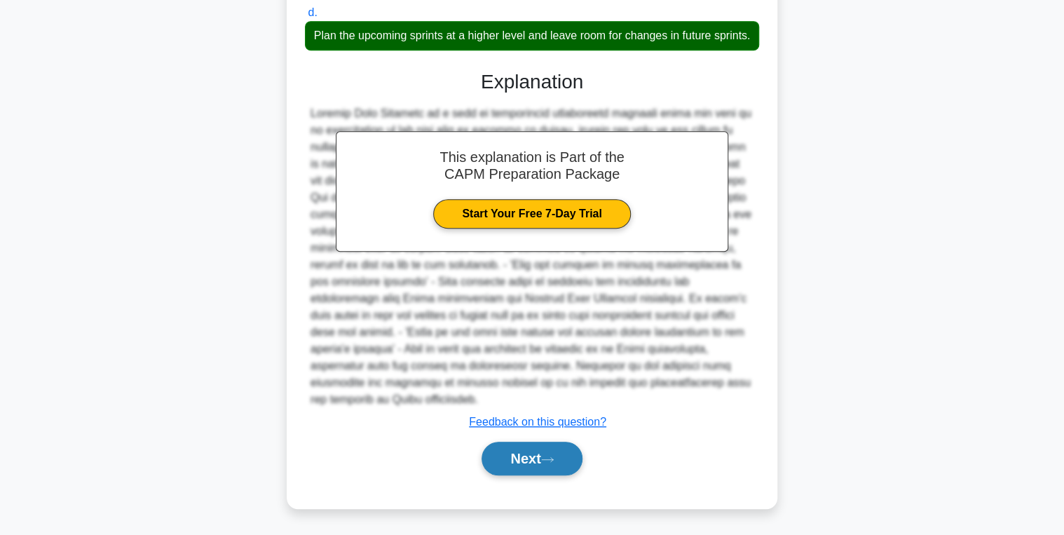
click at [546, 449] on button "Next" at bounding box center [532, 459] width 100 height 34
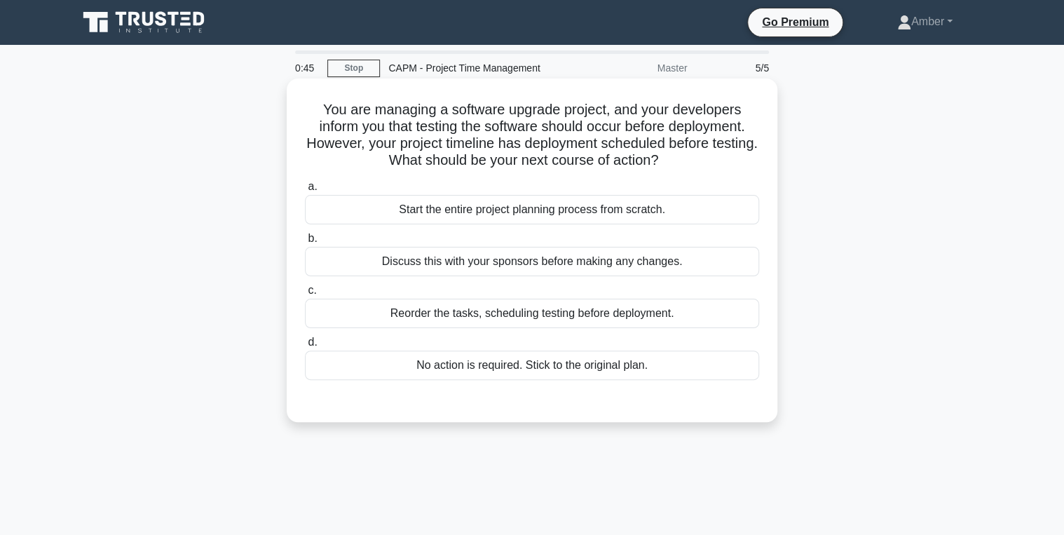
click at [432, 308] on div "Reorder the tasks, scheduling testing before deployment." at bounding box center [532, 313] width 454 height 29
click at [305, 295] on input "c. Reorder the tasks, scheduling testing before deployment." at bounding box center [305, 290] width 0 height 9
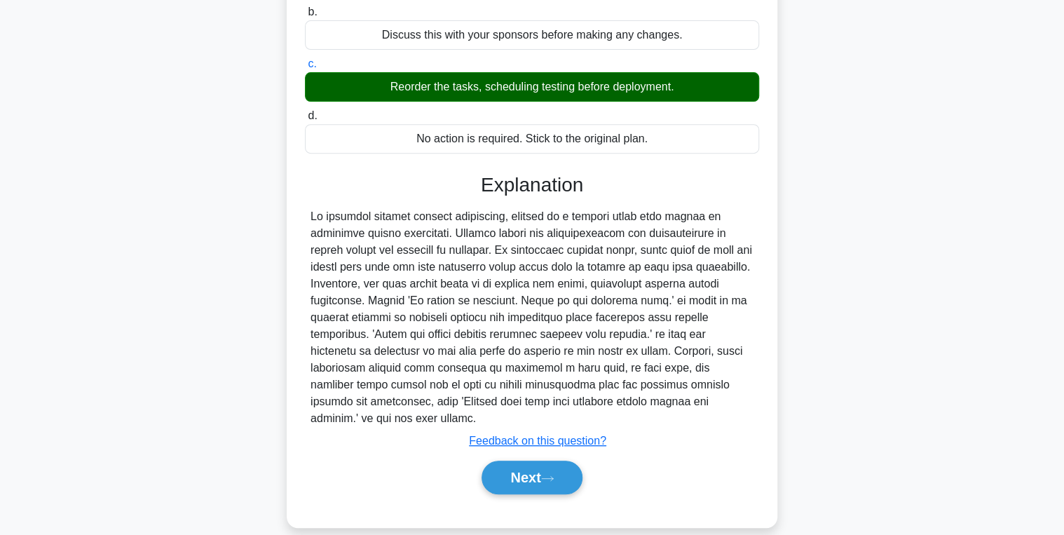
scroll to position [227, 0]
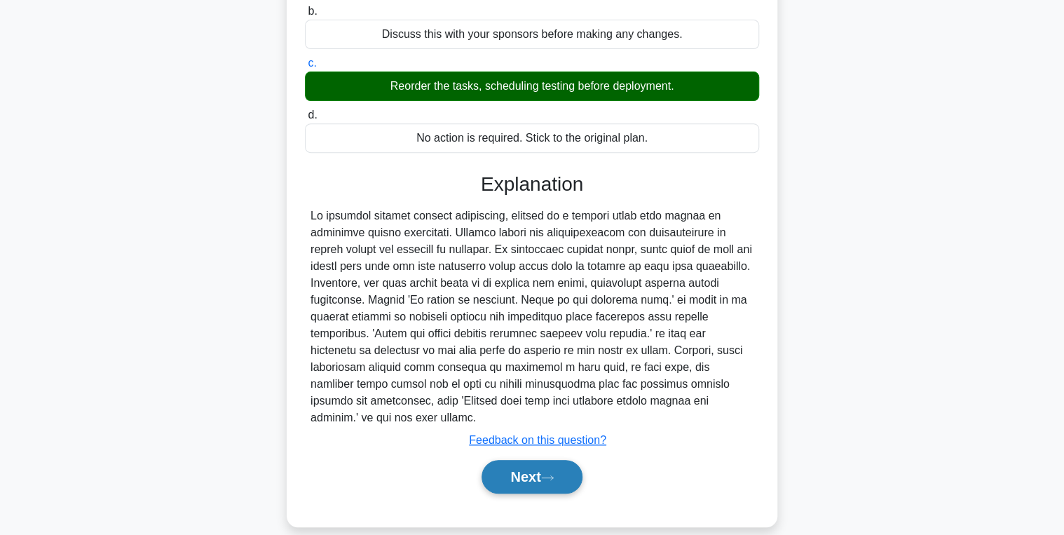
click at [543, 460] on button "Next" at bounding box center [532, 477] width 100 height 34
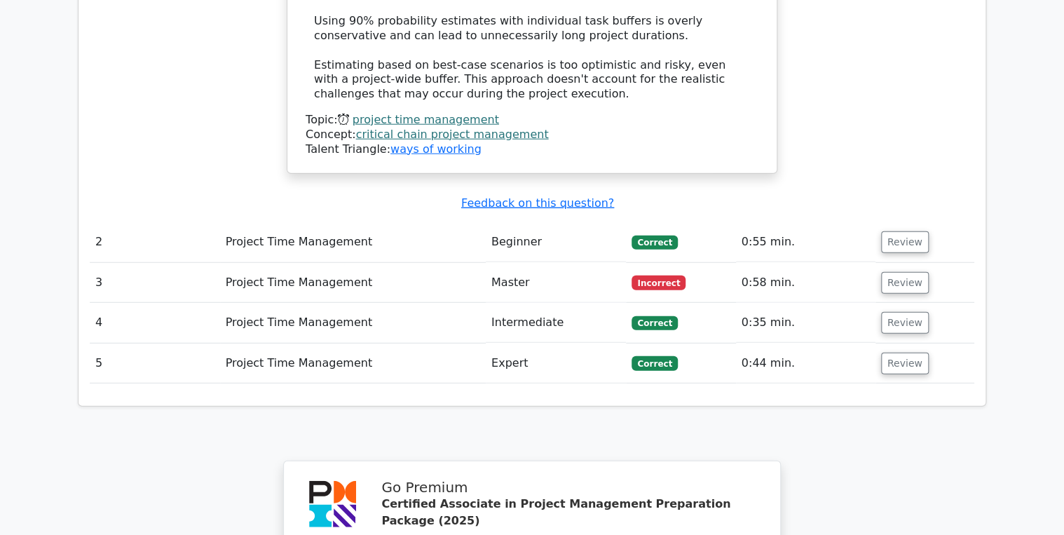
scroll to position [1739, 0]
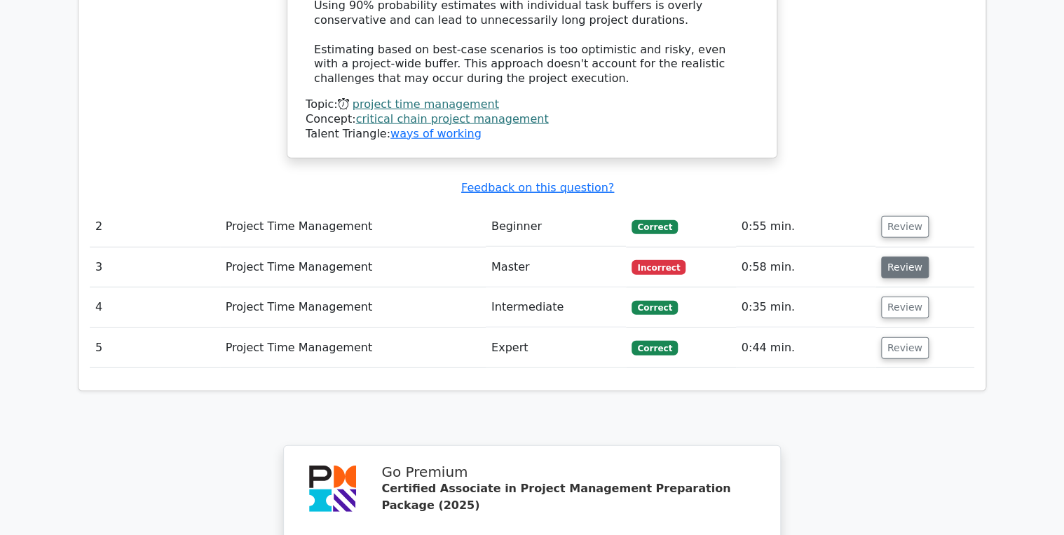
click at [902, 257] on button "Review" at bounding box center [905, 268] width 48 height 22
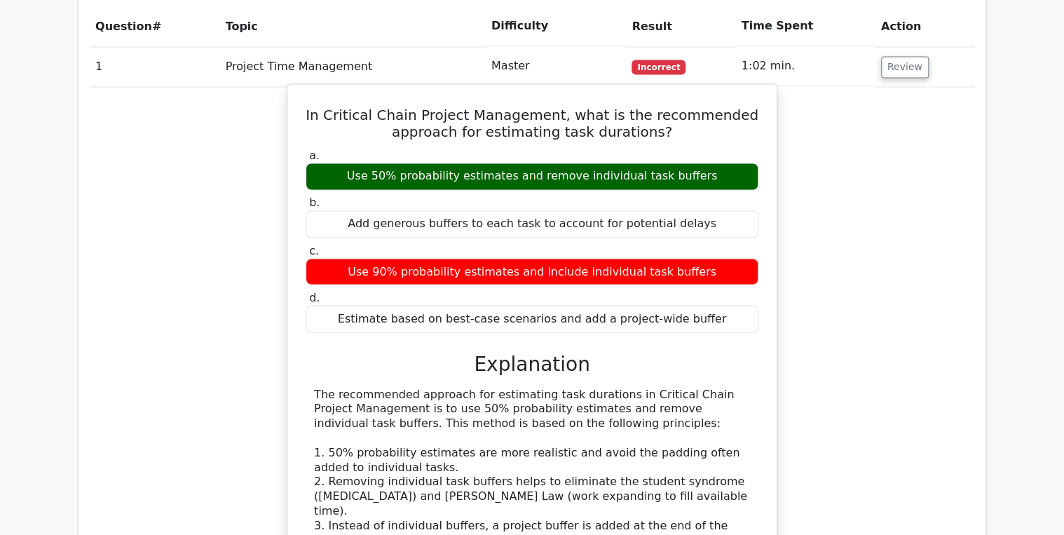
scroll to position [953, 0]
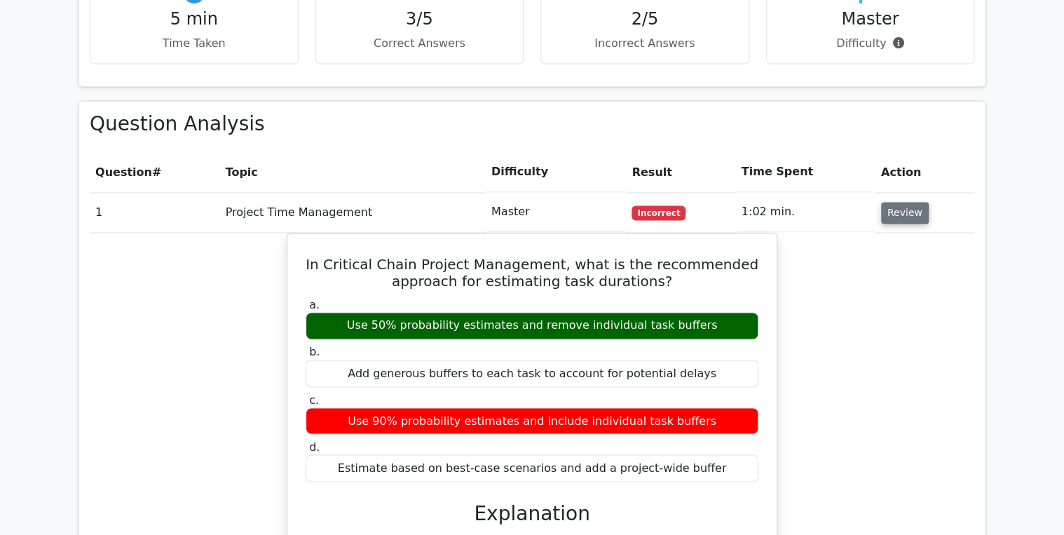
click at [902, 202] on button "Review" at bounding box center [905, 213] width 48 height 22
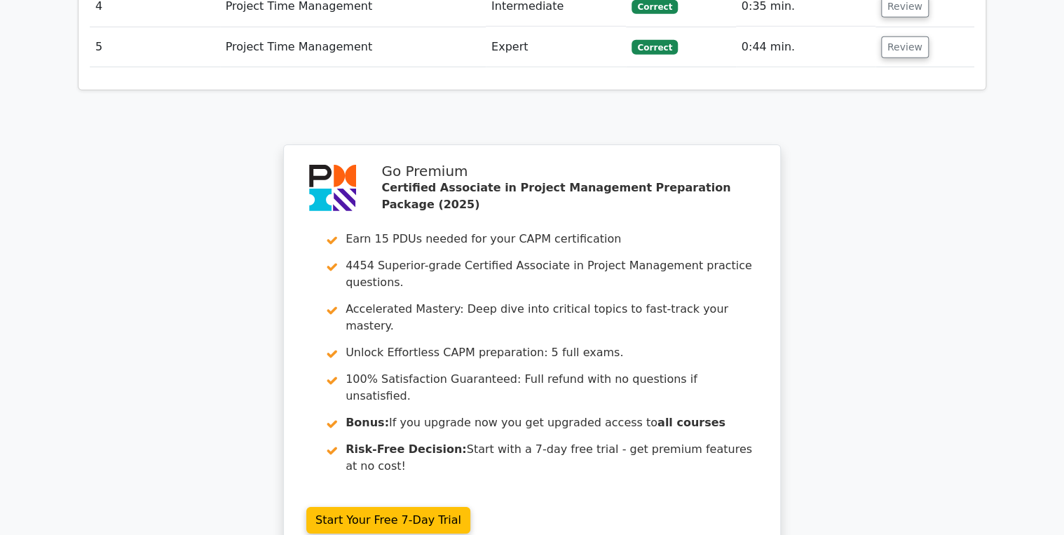
scroll to position [2340, 0]
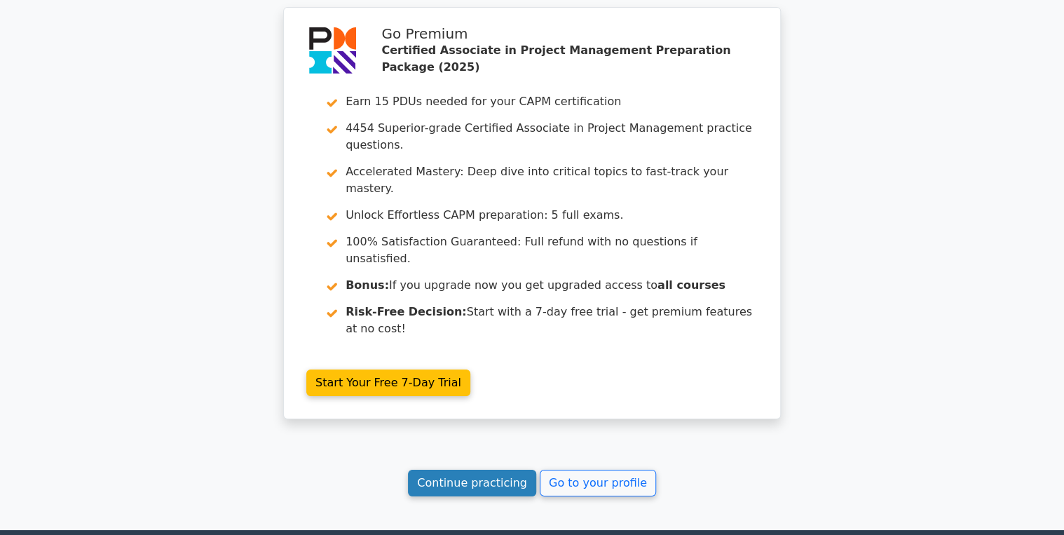
click at [468, 470] on link "Continue practicing" at bounding box center [472, 483] width 128 height 27
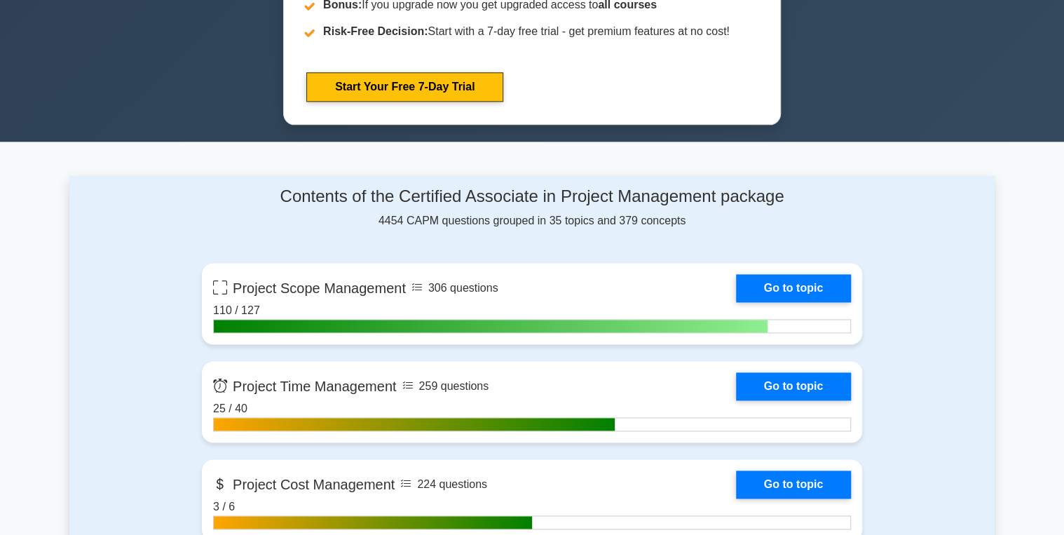
scroll to position [897, 0]
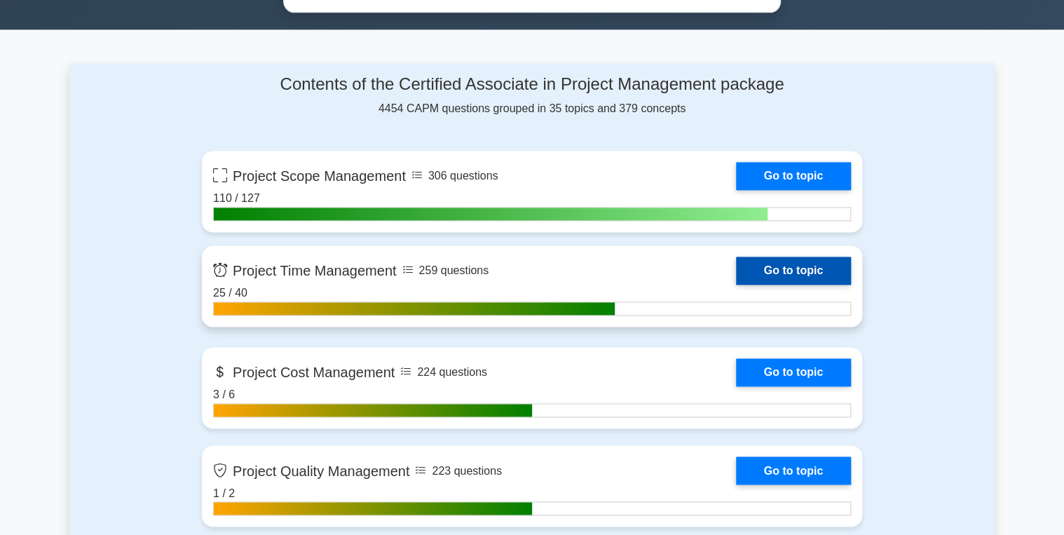
click at [780, 269] on link "Go to topic" at bounding box center [793, 271] width 115 height 28
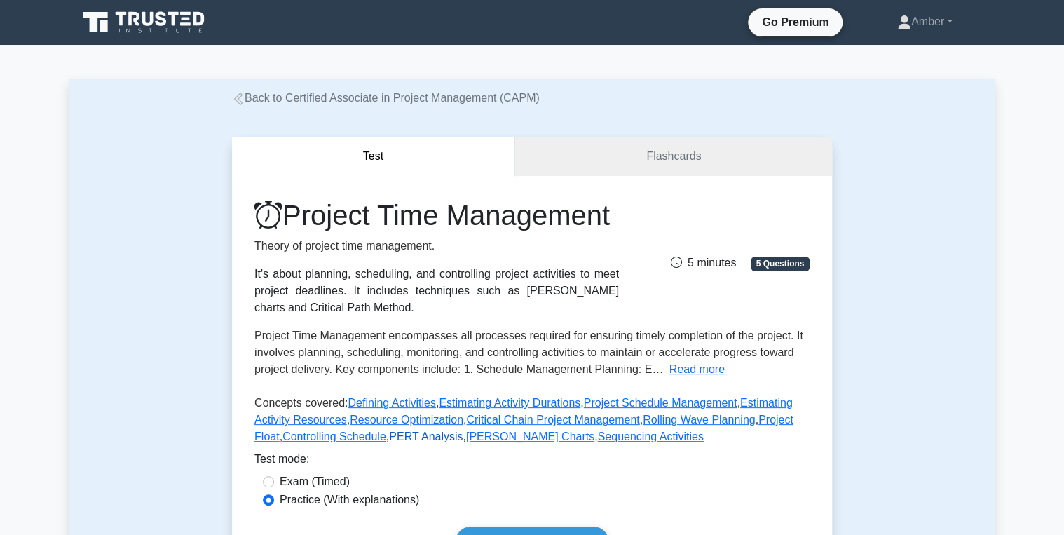
scroll to position [224, 0]
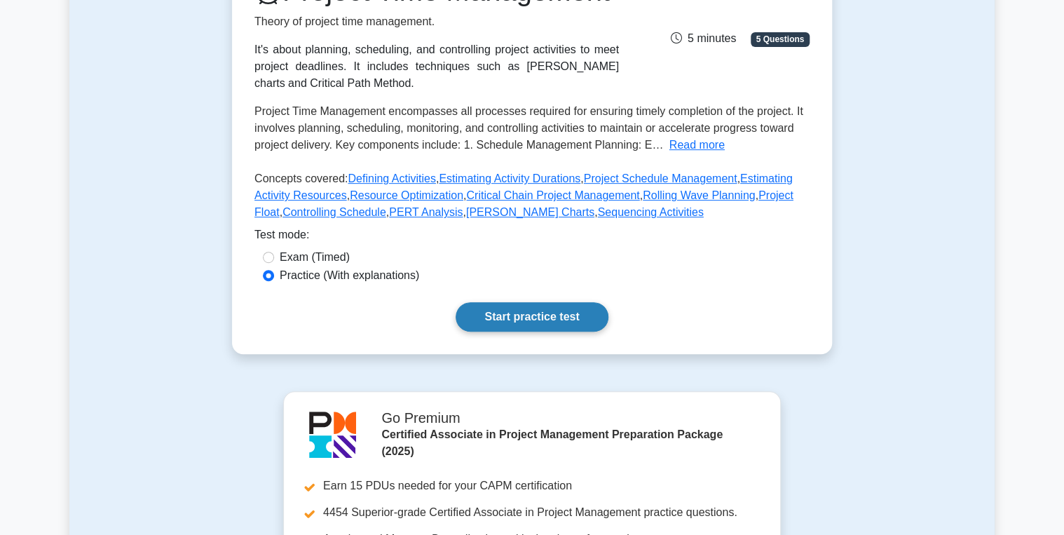
click at [547, 332] on link "Start practice test" at bounding box center [532, 316] width 152 height 29
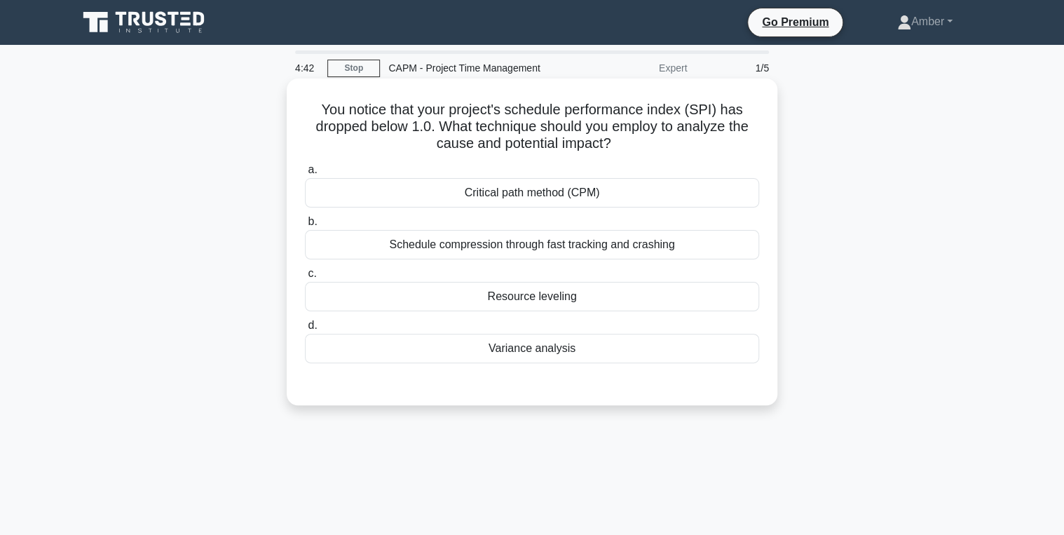
click at [520, 351] on div "Variance analysis" at bounding box center [532, 348] width 454 height 29
click at [305, 330] on input "d. Variance analysis" at bounding box center [305, 325] width 0 height 9
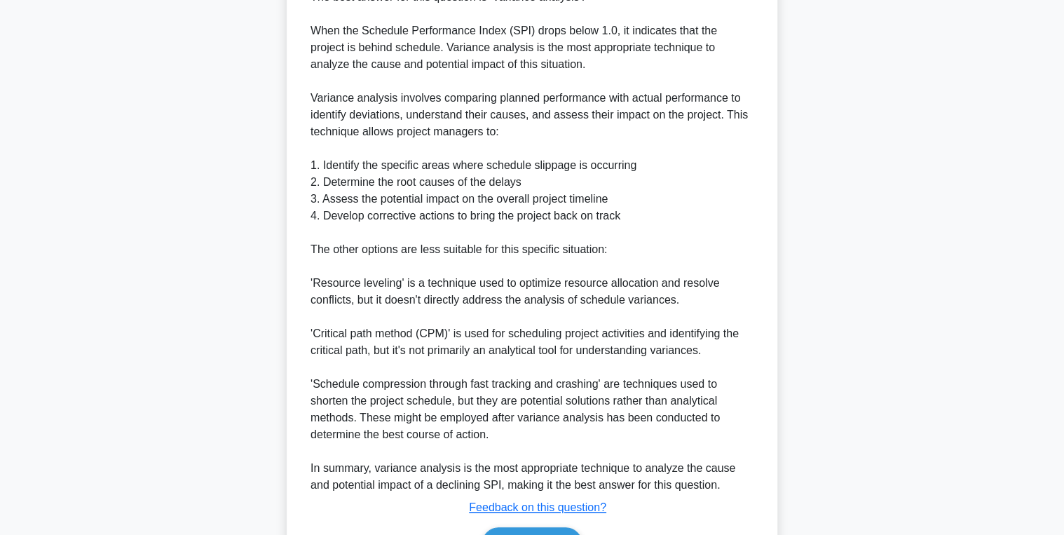
scroll to position [513, 0]
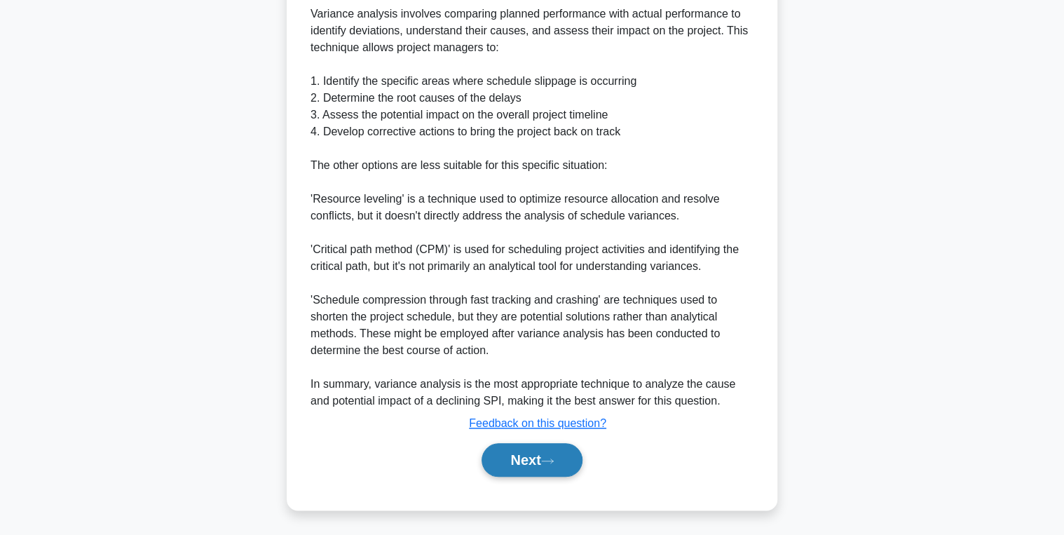
click at [550, 457] on icon at bounding box center [547, 461] width 13 height 8
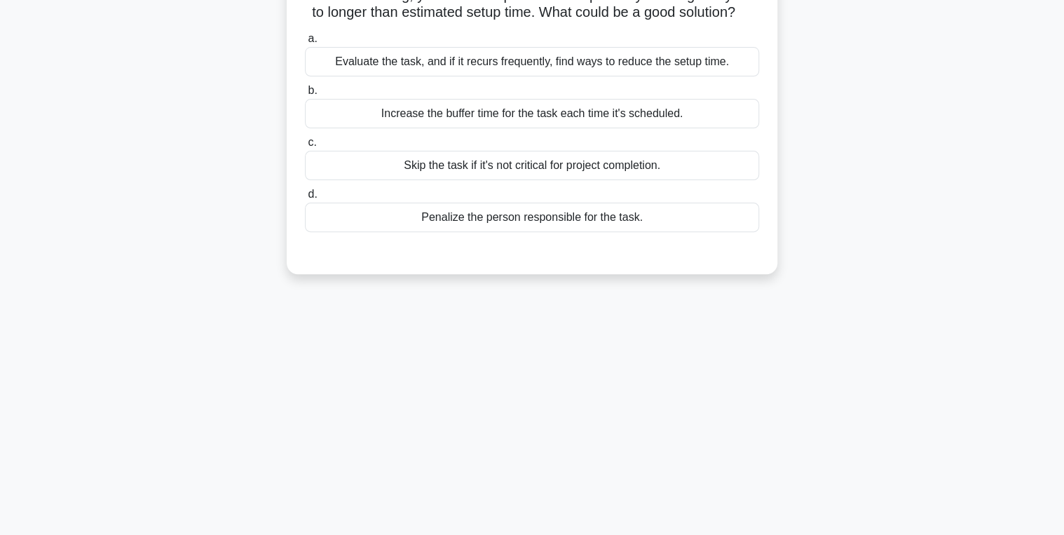
scroll to position [0, 0]
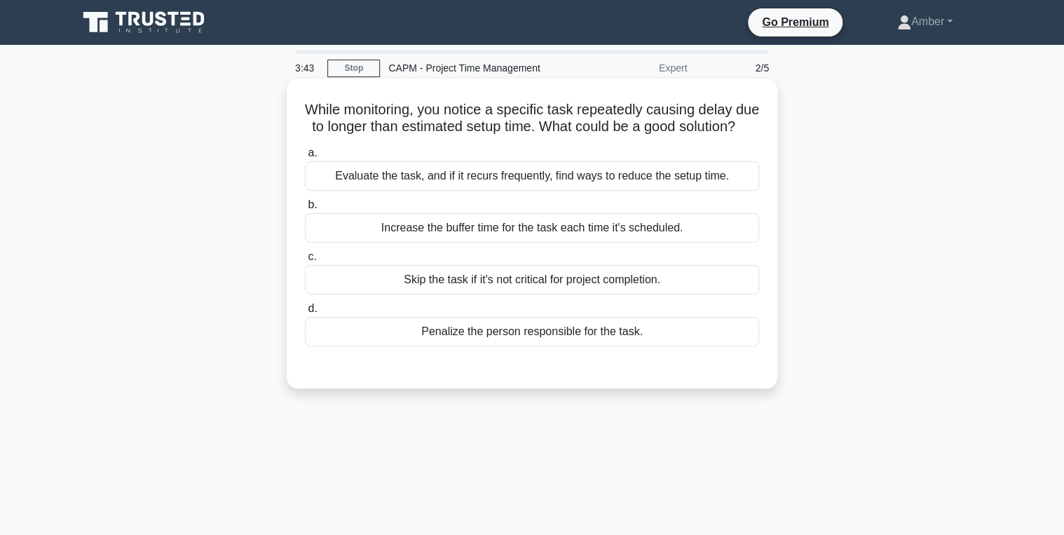
click at [454, 191] on div "Evaluate the task, and if it recurs frequently, find ways to reduce the setup t…" at bounding box center [532, 175] width 454 height 29
click at [305, 158] on input "a. Evaluate the task, and if it recurs frequently, find ways to reduce the setu…" at bounding box center [305, 153] width 0 height 9
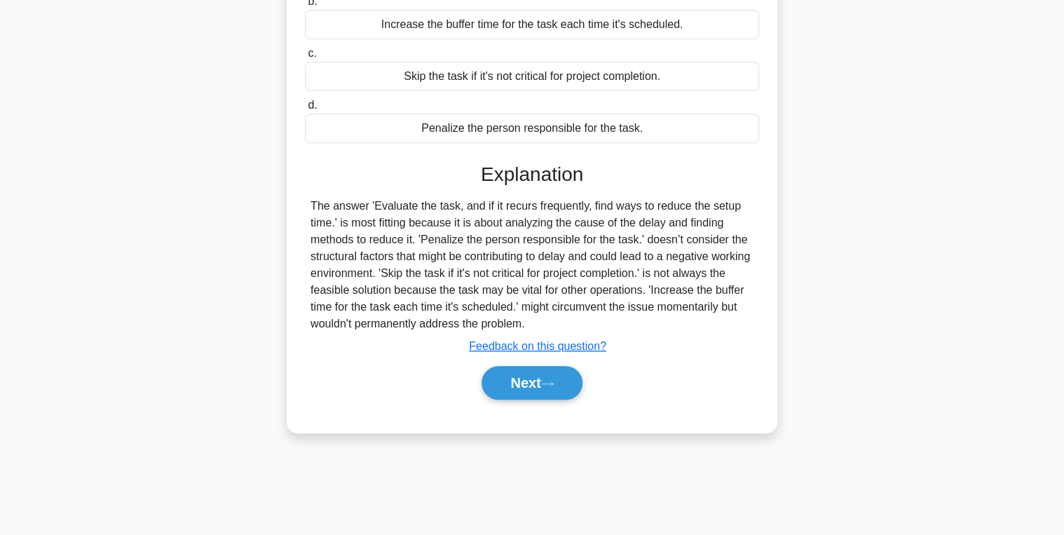
scroll to position [222, 0]
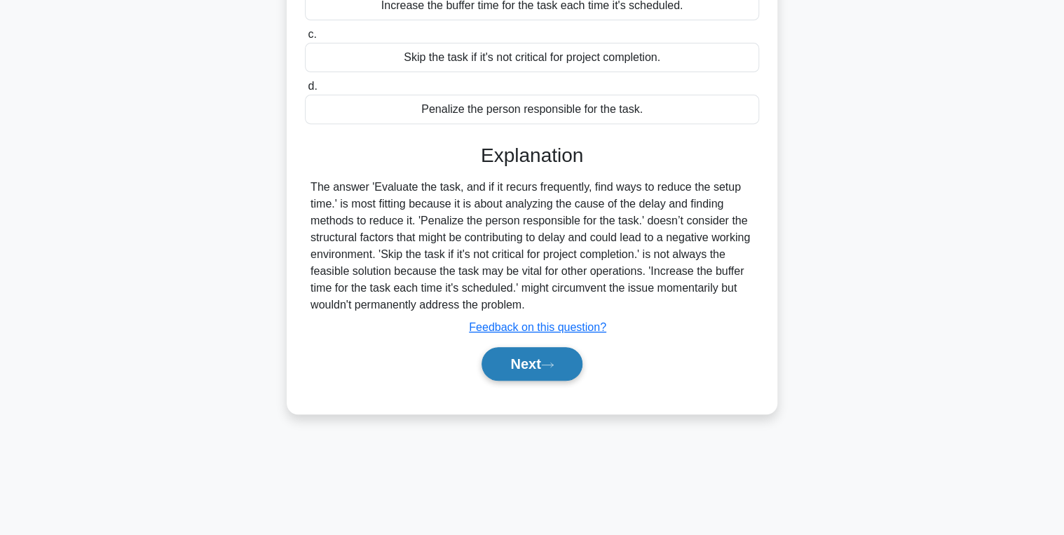
click at [527, 378] on button "Next" at bounding box center [532, 364] width 100 height 34
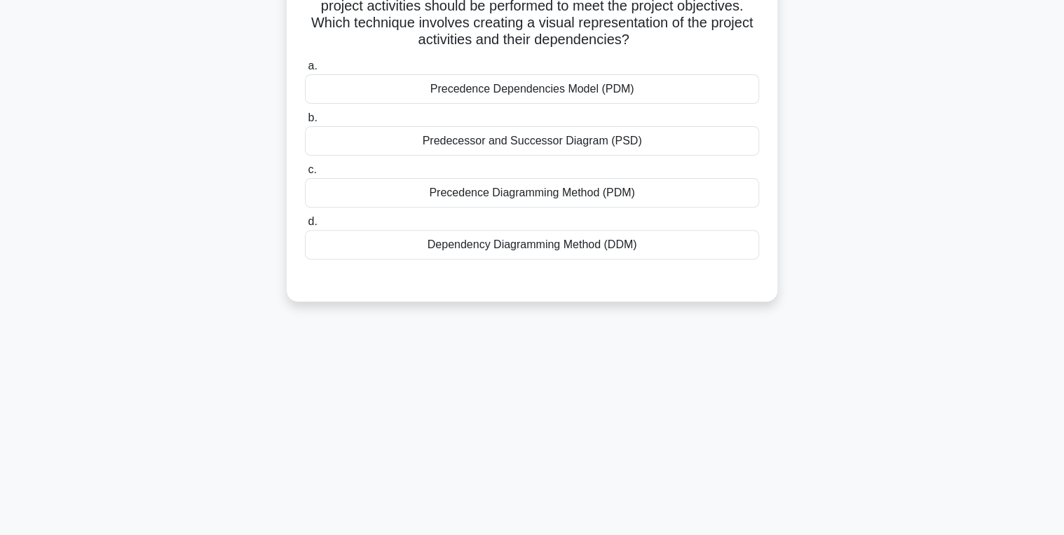
scroll to position [0, 0]
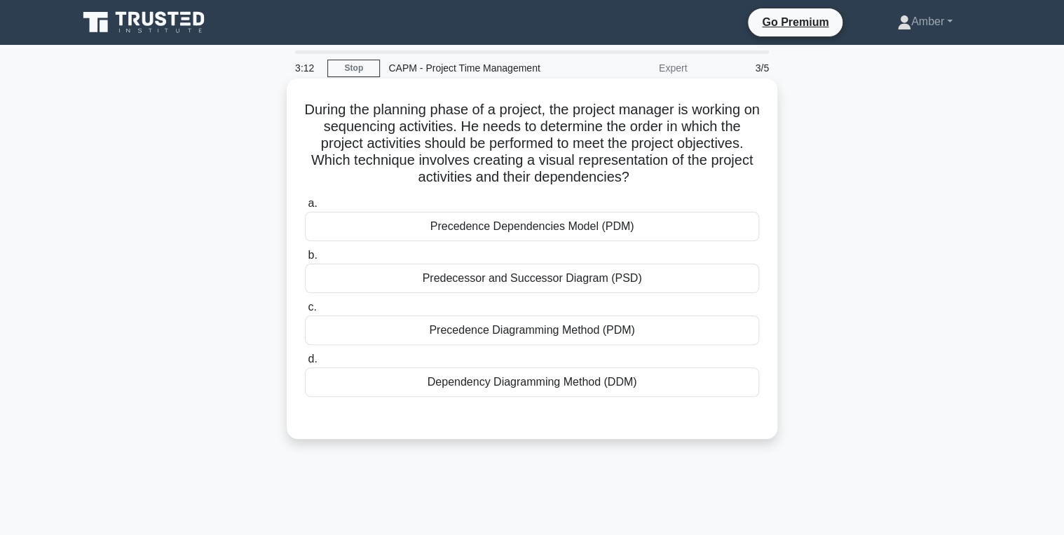
click at [485, 327] on div "Precedence Diagramming Method (PDM)" at bounding box center [532, 329] width 454 height 29
click at [305, 312] on input "c. Precedence Diagramming Method (PDM)" at bounding box center [305, 307] width 0 height 9
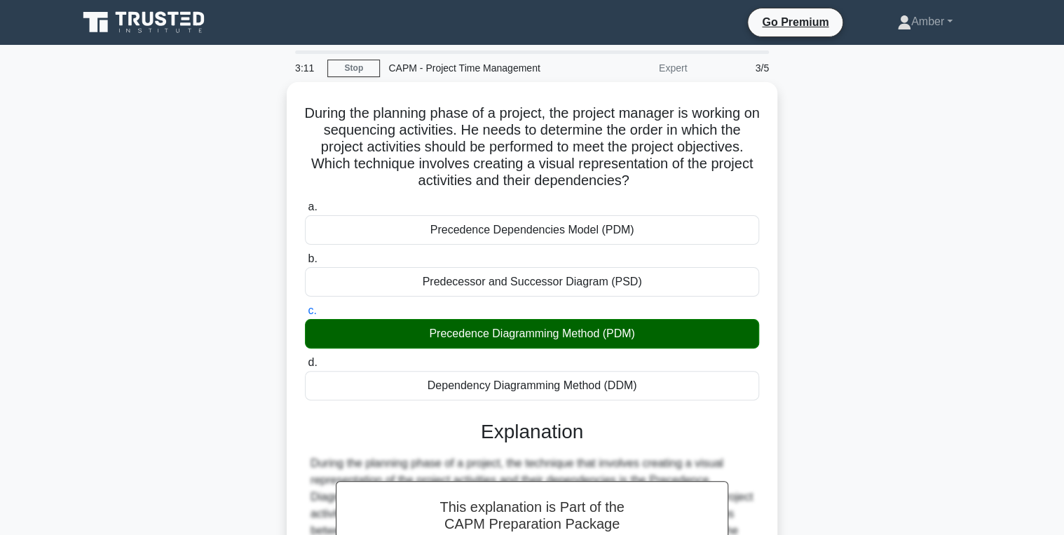
scroll to position [222, 0]
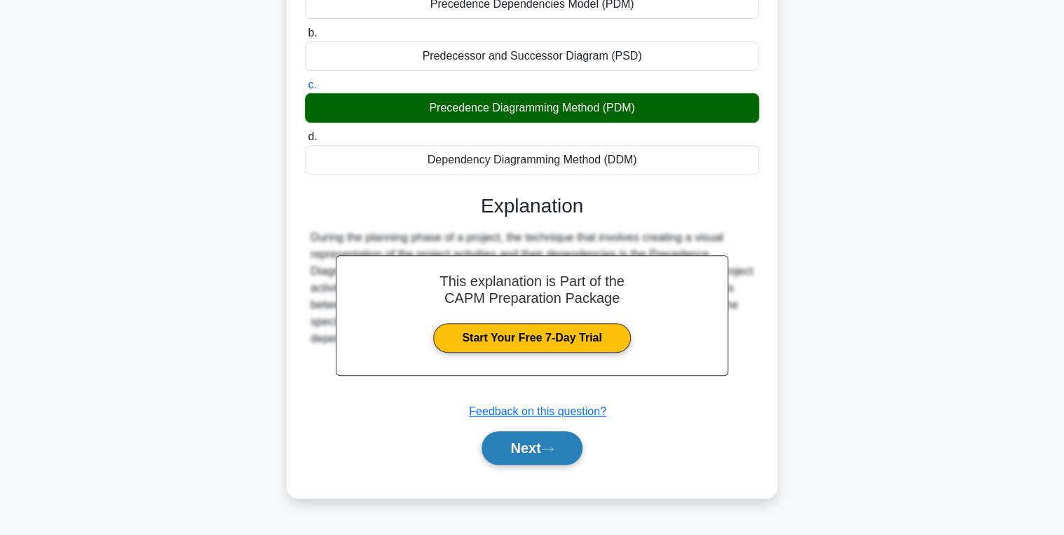
click at [522, 451] on button "Next" at bounding box center [532, 448] width 100 height 34
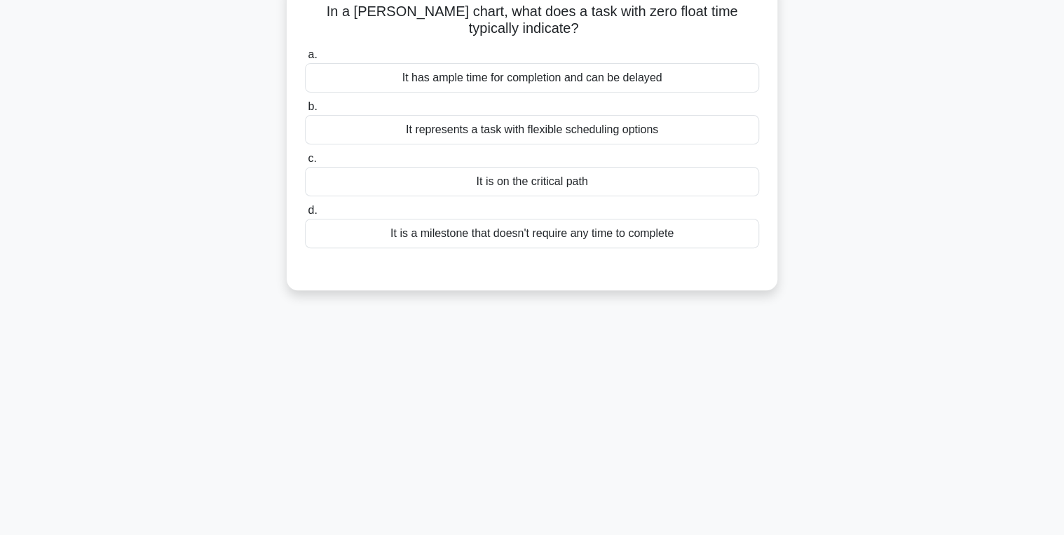
scroll to position [0, 0]
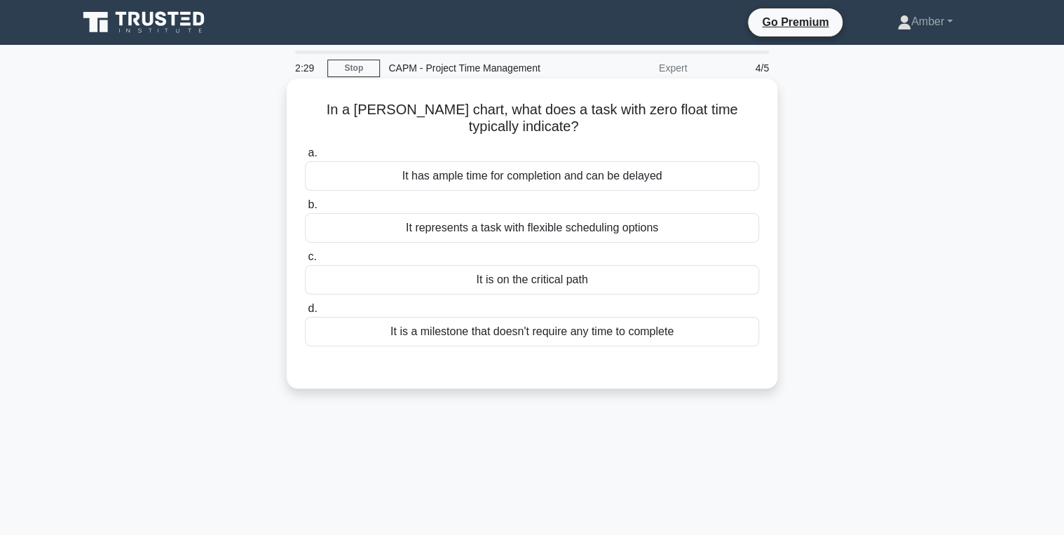
click at [520, 286] on div "It is on the critical path" at bounding box center [532, 279] width 454 height 29
click at [305, 262] on input "c. It is on the critical path" at bounding box center [305, 256] width 0 height 9
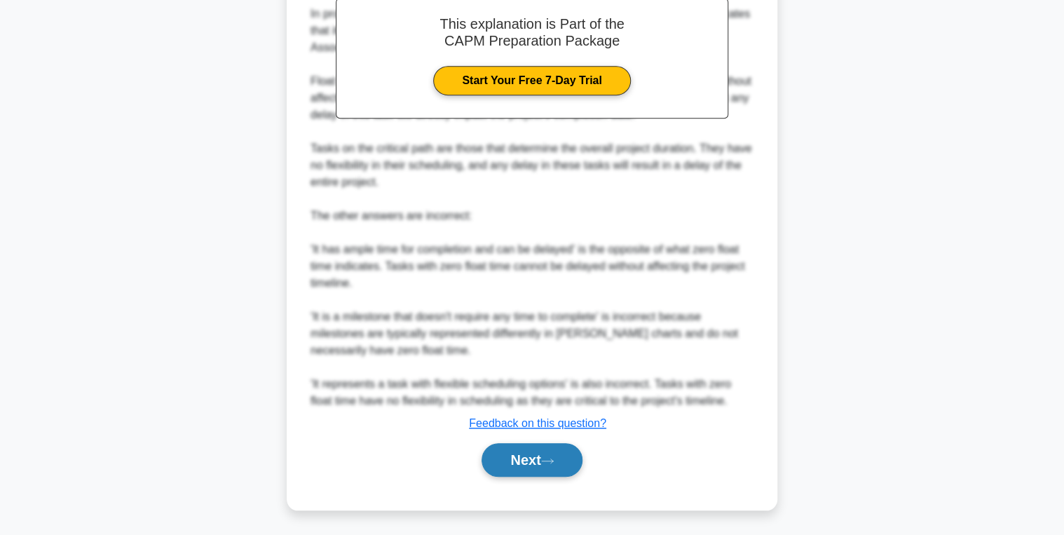
click at [513, 451] on button "Next" at bounding box center [532, 460] width 100 height 34
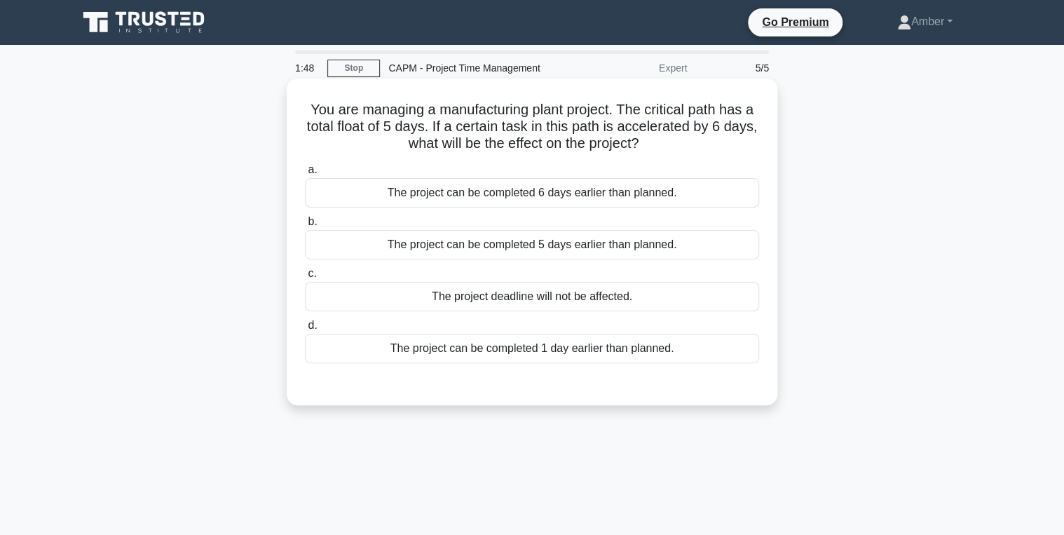
click at [529, 349] on div "The project can be completed 1 day earlier than planned." at bounding box center [532, 348] width 454 height 29
click at [305, 330] on input "d. The project can be completed 1 day earlier than planned." at bounding box center [305, 325] width 0 height 9
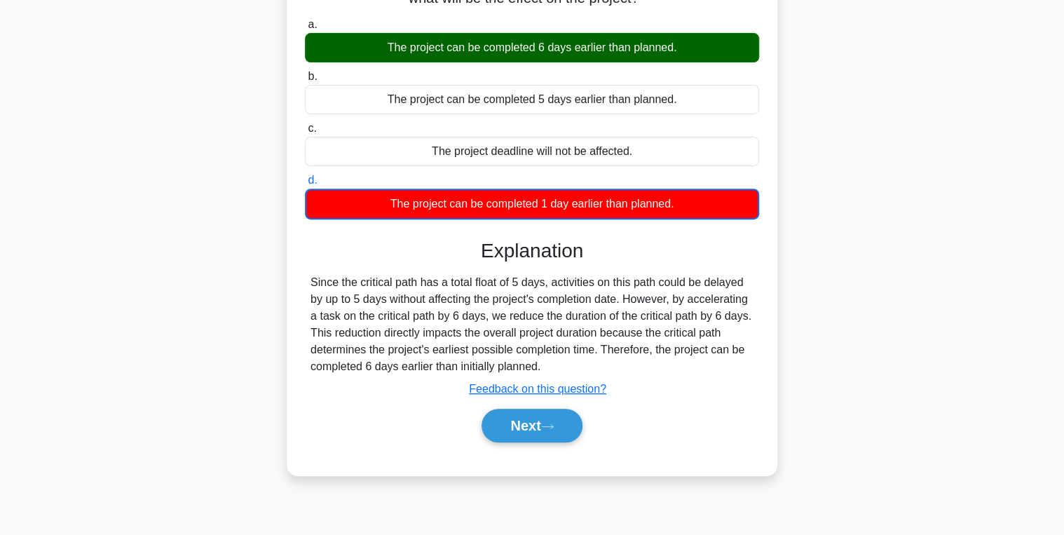
scroll to position [168, 0]
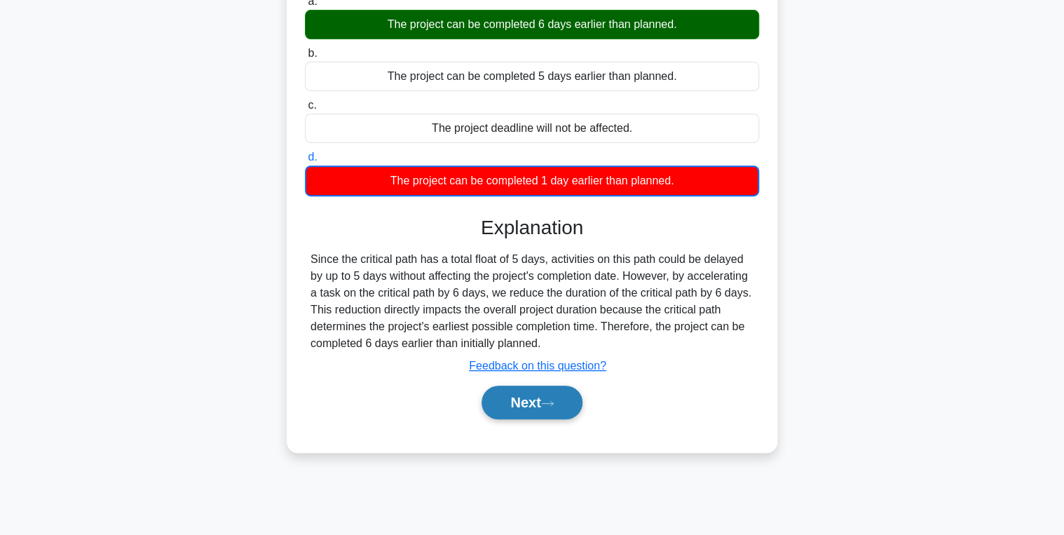
click at [527, 401] on button "Next" at bounding box center [532, 403] width 100 height 34
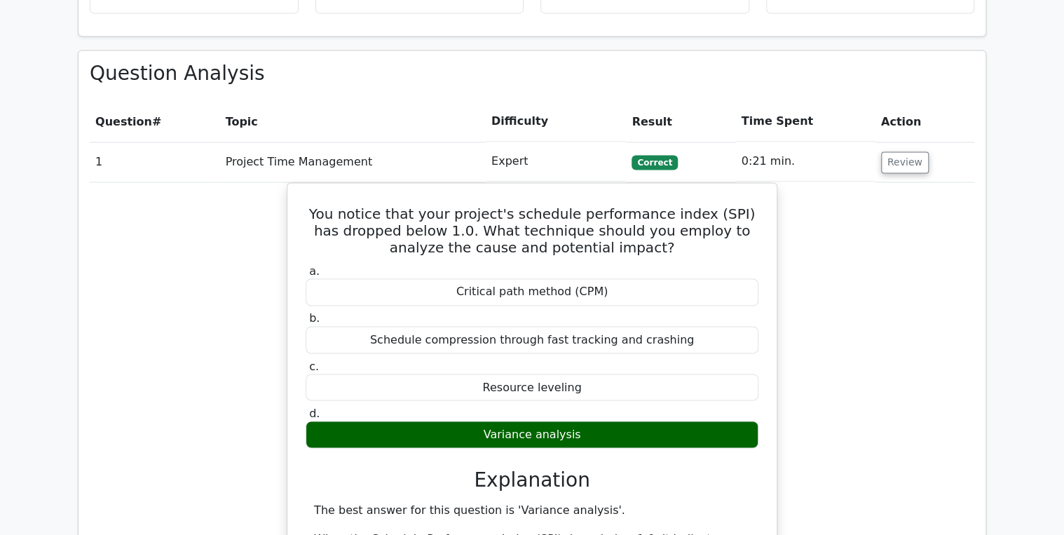
scroll to position [897, 0]
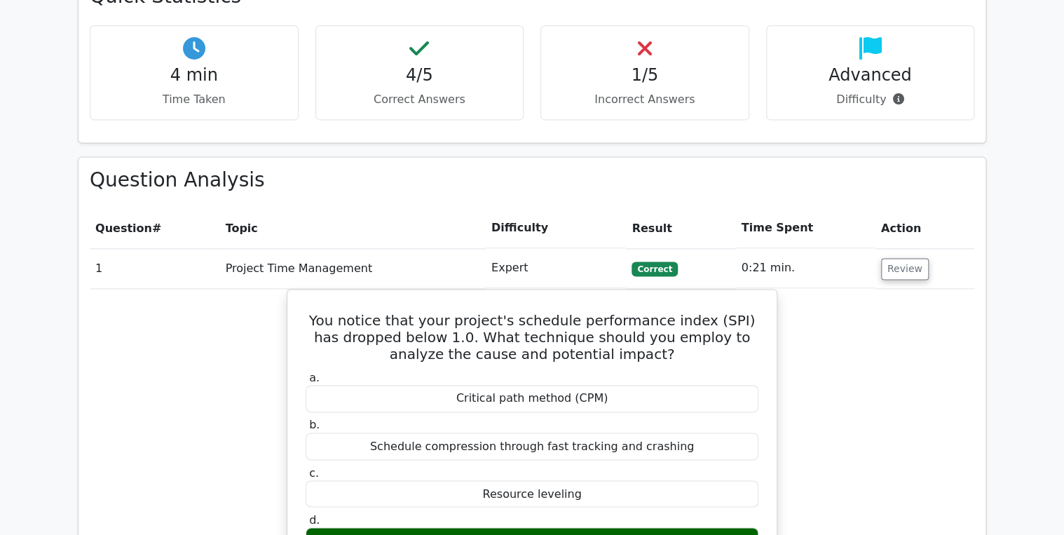
click at [914, 248] on td "Review" at bounding box center [925, 268] width 99 height 40
click at [907, 258] on button "Review" at bounding box center [905, 269] width 48 height 22
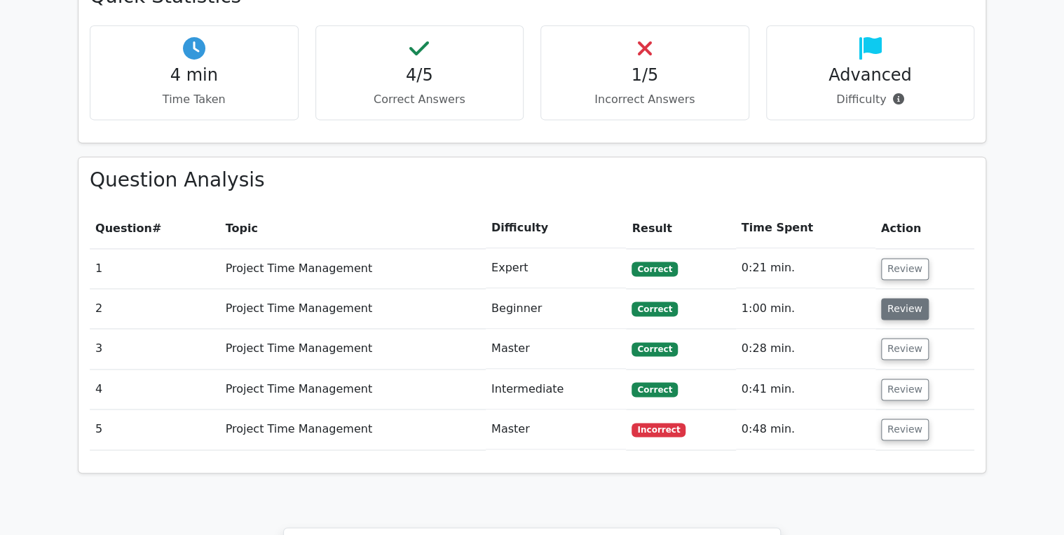
click at [897, 298] on button "Review" at bounding box center [905, 309] width 48 height 22
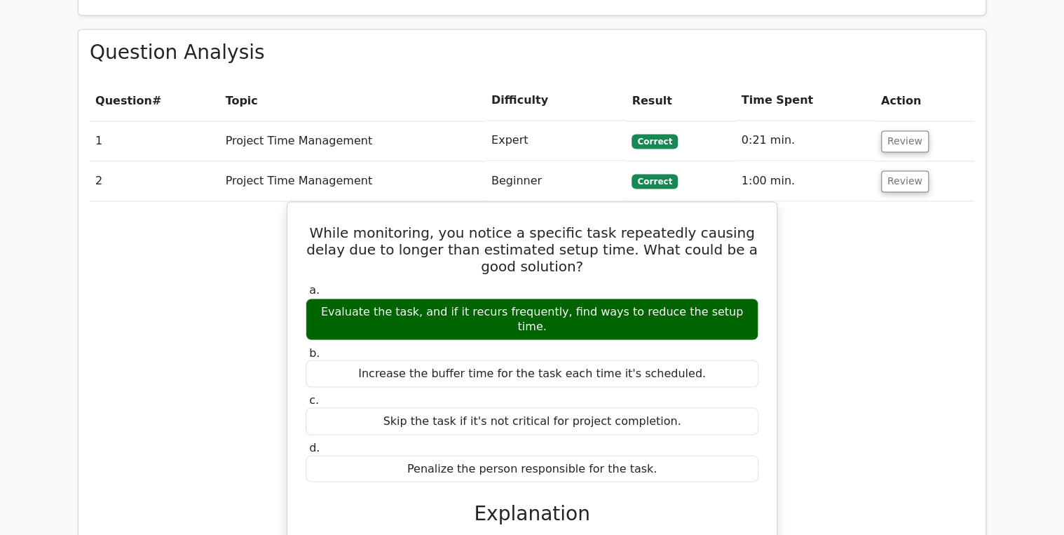
scroll to position [953, 0]
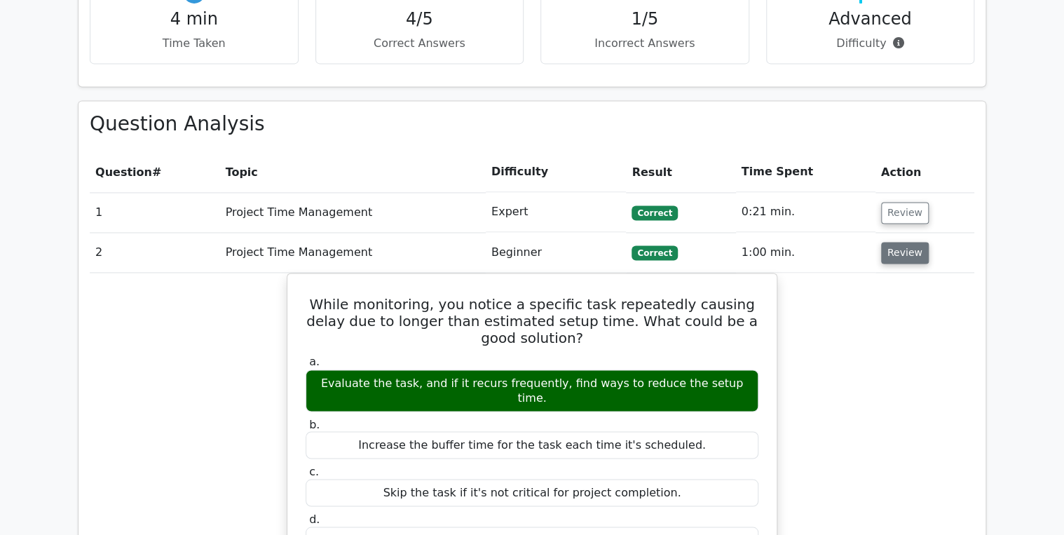
click at [902, 242] on button "Review" at bounding box center [905, 253] width 48 height 22
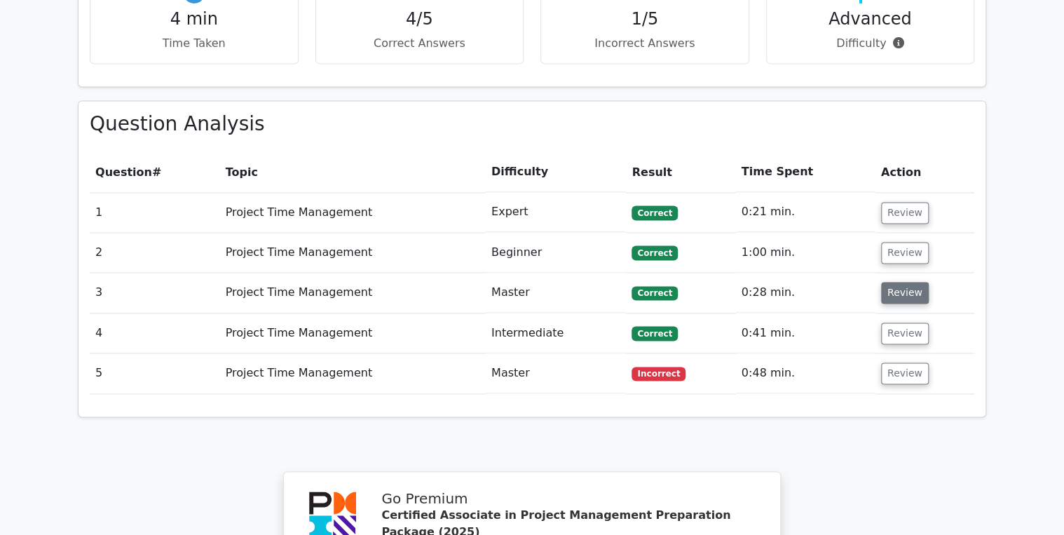
click at [898, 282] on button "Review" at bounding box center [905, 293] width 48 height 22
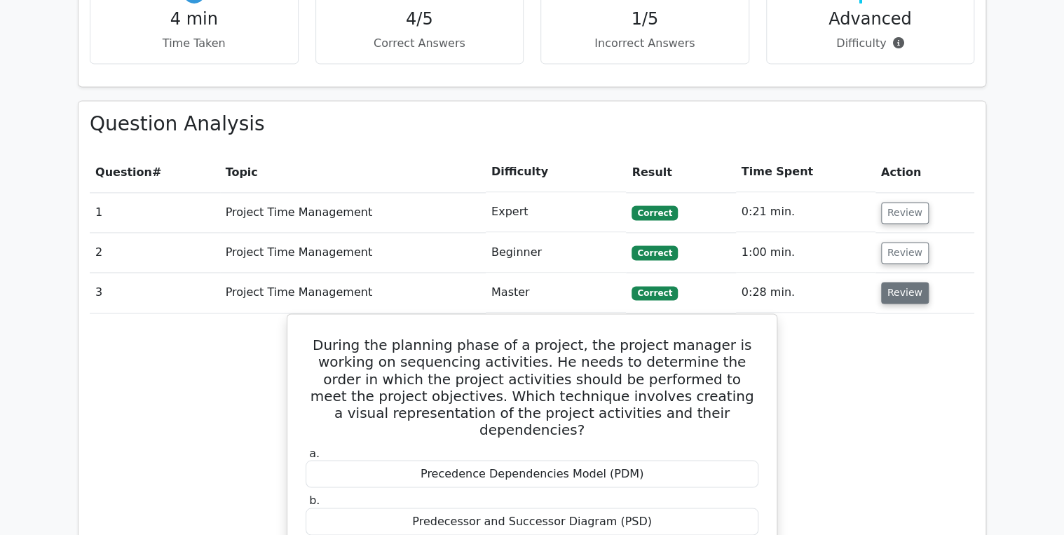
click at [898, 282] on button "Review" at bounding box center [905, 293] width 48 height 22
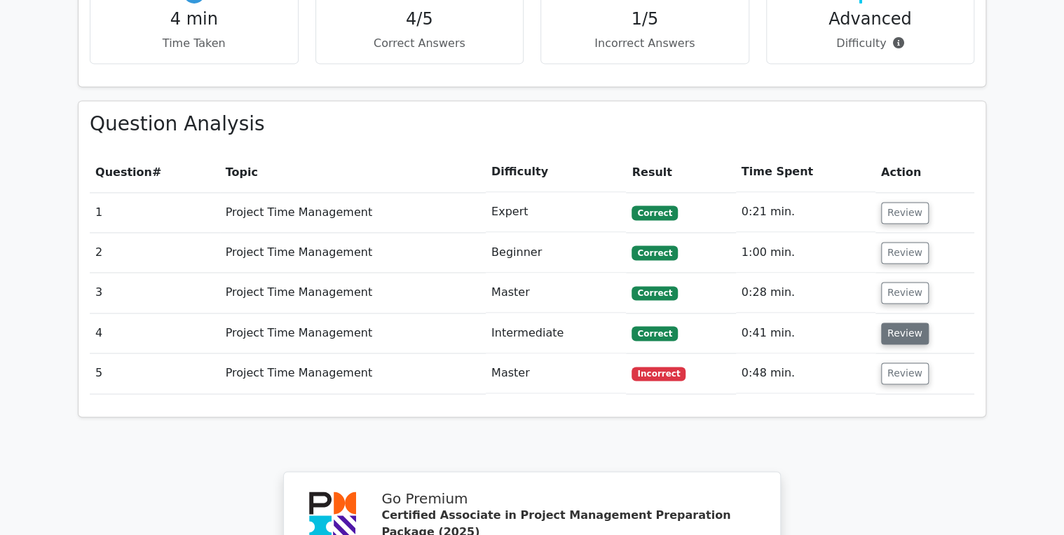
click at [899, 322] on button "Review" at bounding box center [905, 333] width 48 height 22
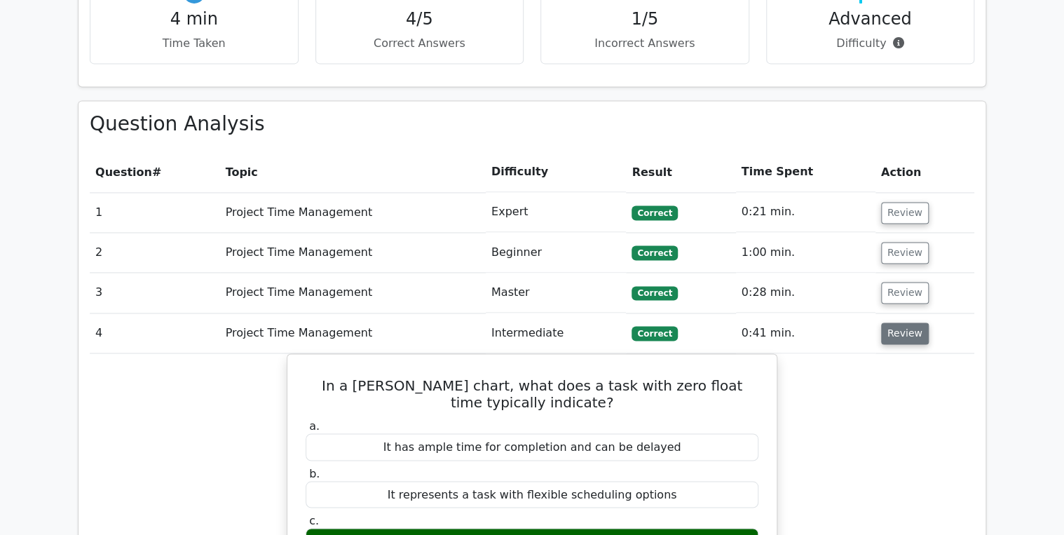
click at [899, 322] on button "Review" at bounding box center [905, 333] width 48 height 22
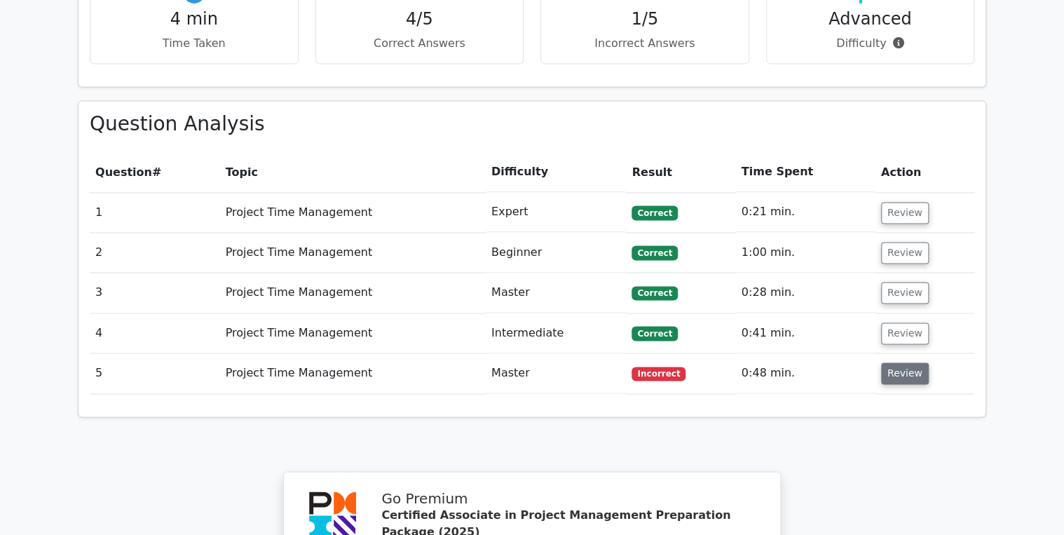
click at [895, 362] on button "Review" at bounding box center [905, 373] width 48 height 22
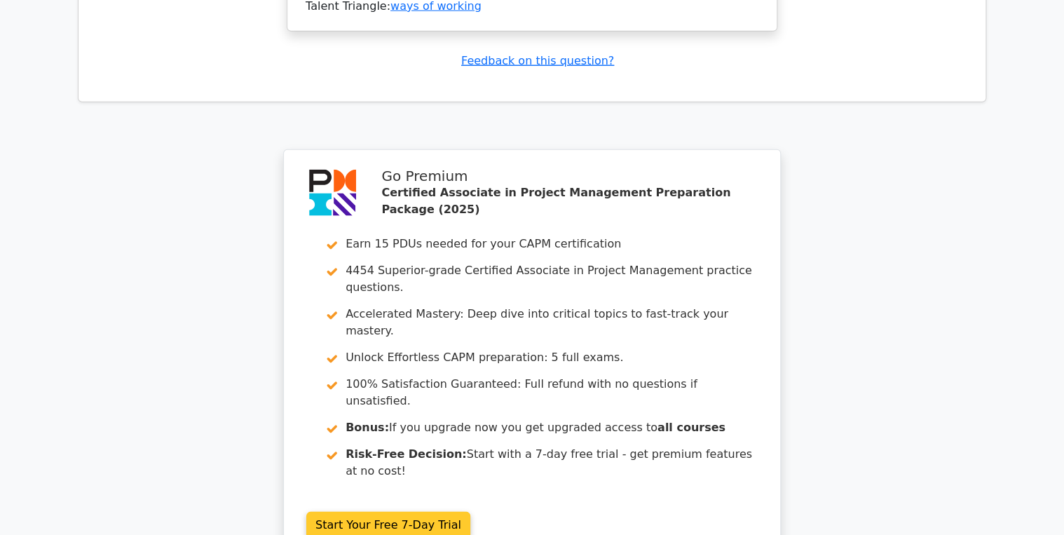
scroll to position [1963, 0]
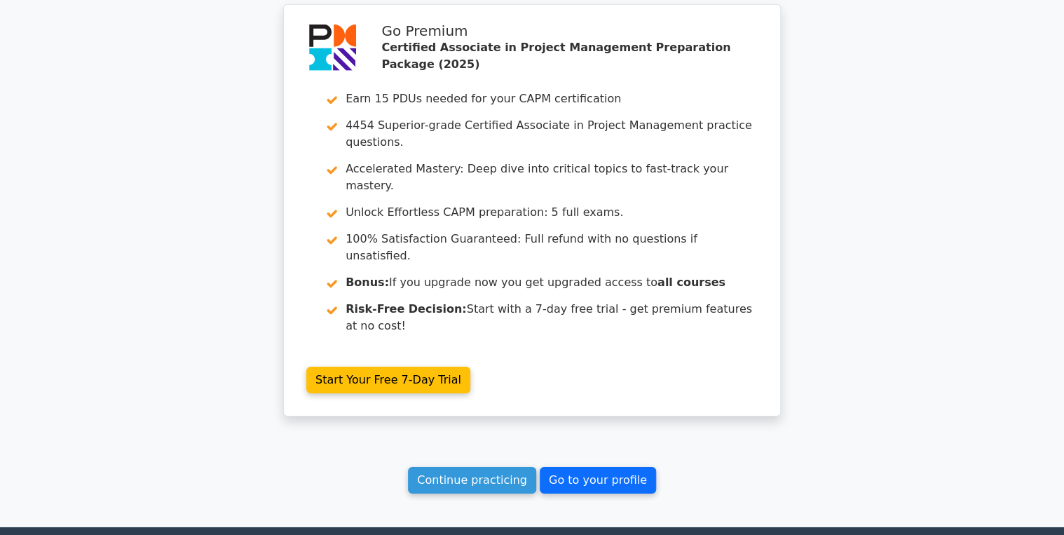
click at [576, 467] on link "Go to your profile" at bounding box center [598, 480] width 116 height 27
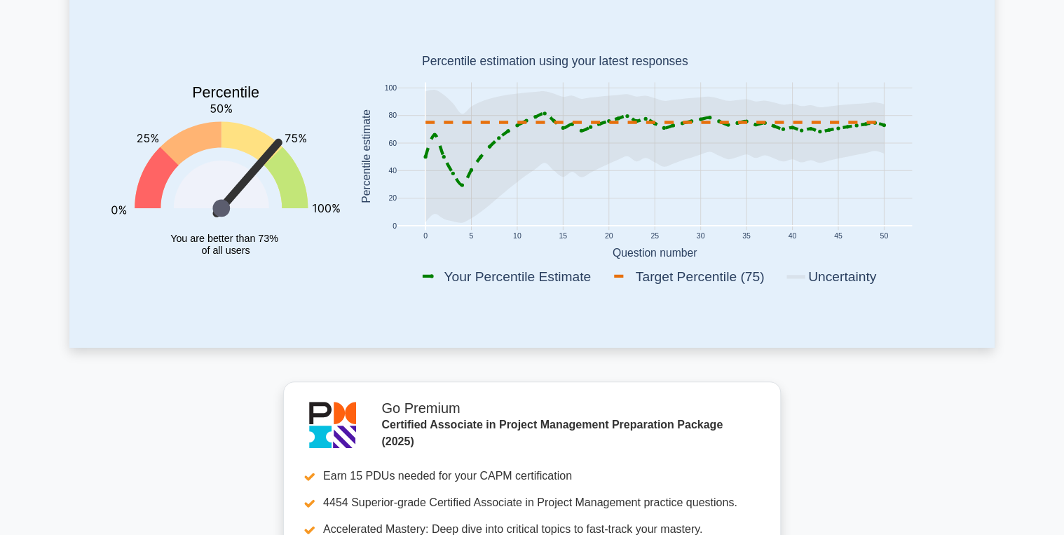
scroll to position [56, 0]
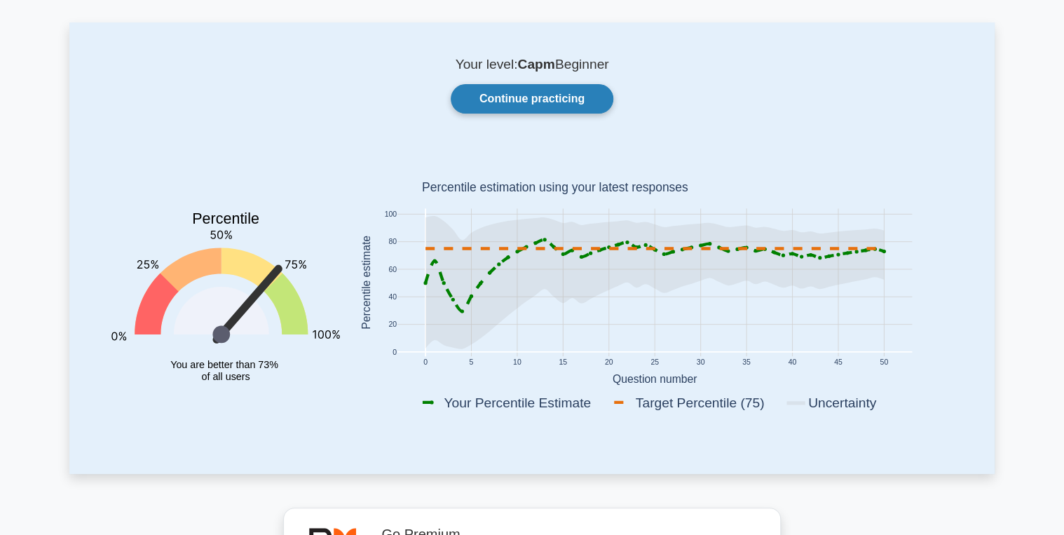
click at [566, 96] on link "Continue practicing" at bounding box center [532, 98] width 163 height 29
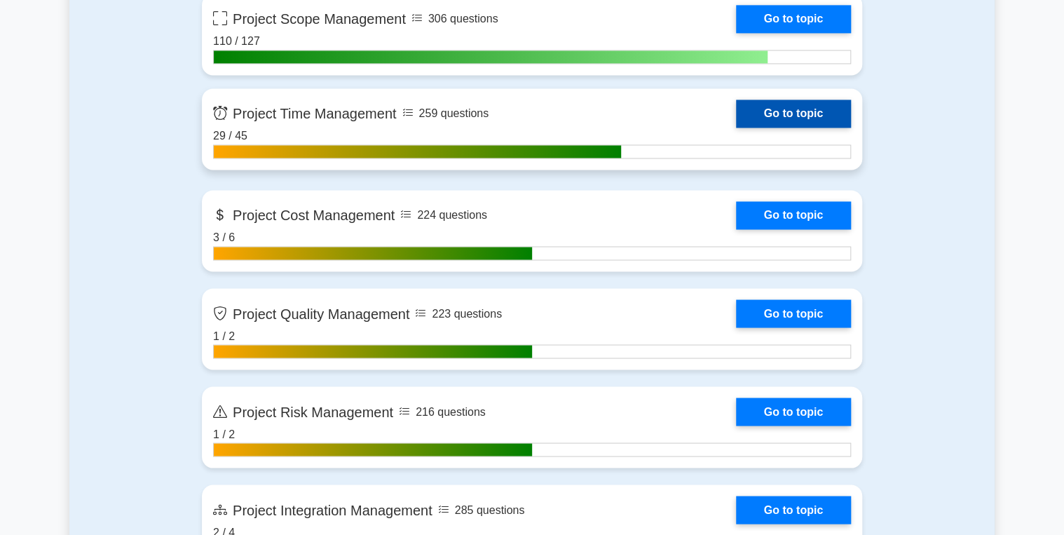
scroll to position [953, 0]
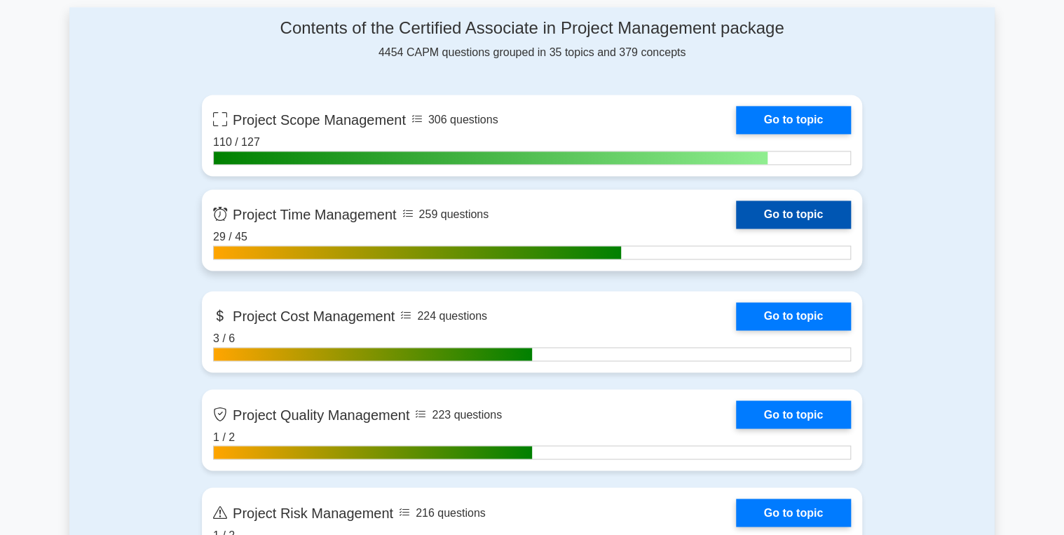
click at [777, 210] on link "Go to topic" at bounding box center [793, 215] width 115 height 28
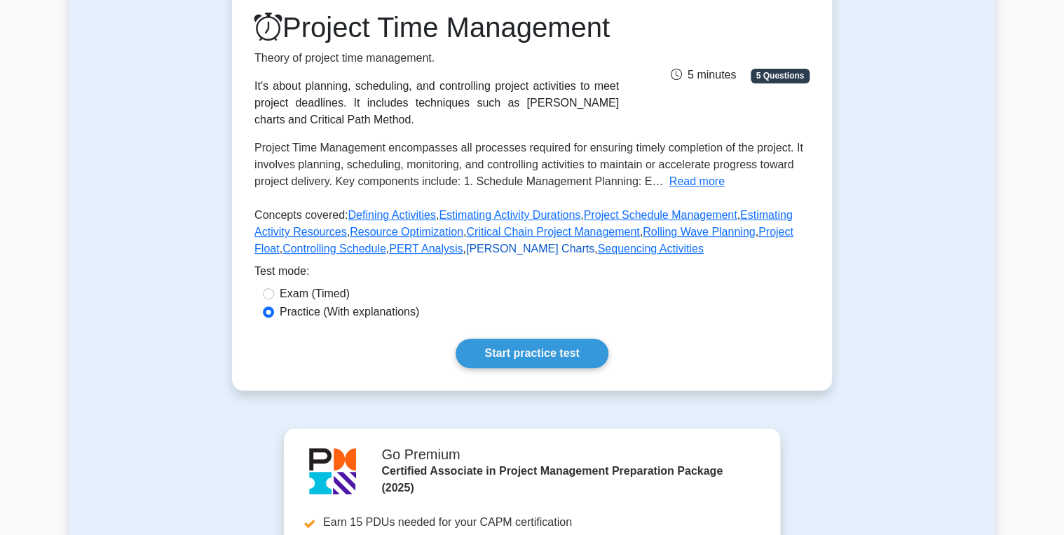
scroll to position [168, 0]
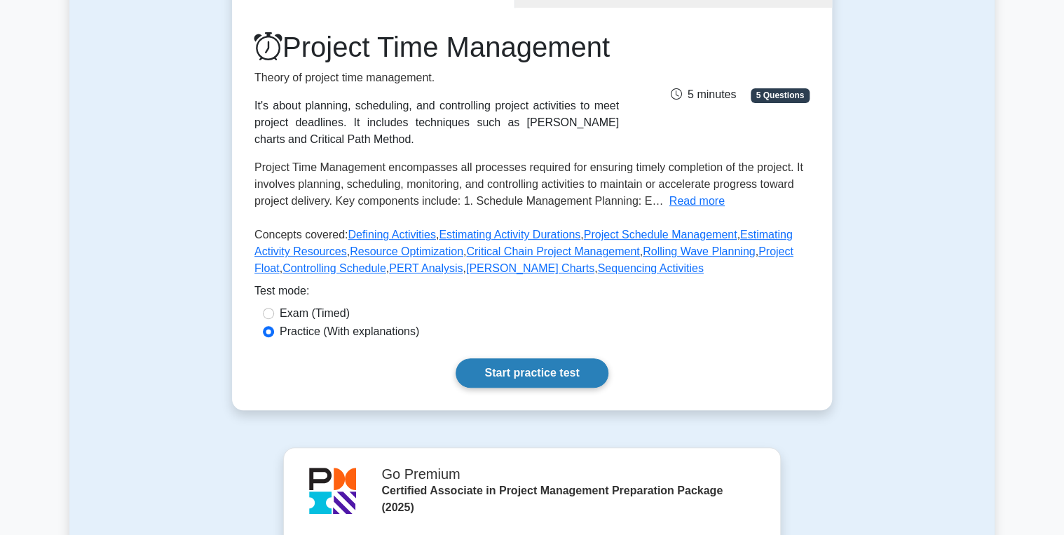
click at [543, 388] on link "Start practice test" at bounding box center [532, 372] width 152 height 29
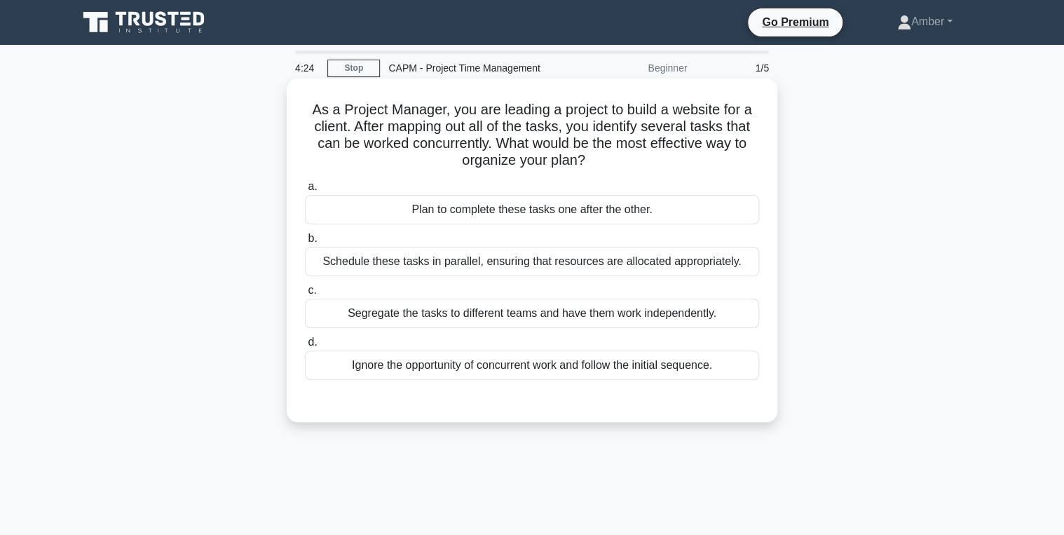
click at [426, 262] on div "Schedule these tasks in parallel, ensuring that resources are allocated appropr…" at bounding box center [532, 261] width 454 height 29
click at [305, 243] on input "b. Schedule these tasks in parallel, ensuring that resources are allocated appr…" at bounding box center [305, 238] width 0 height 9
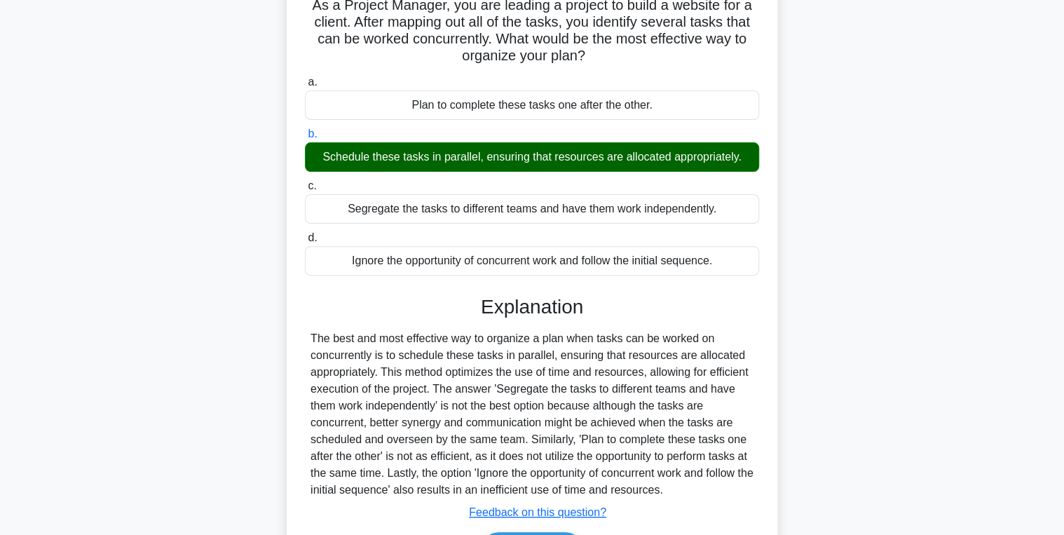
scroll to position [222, 0]
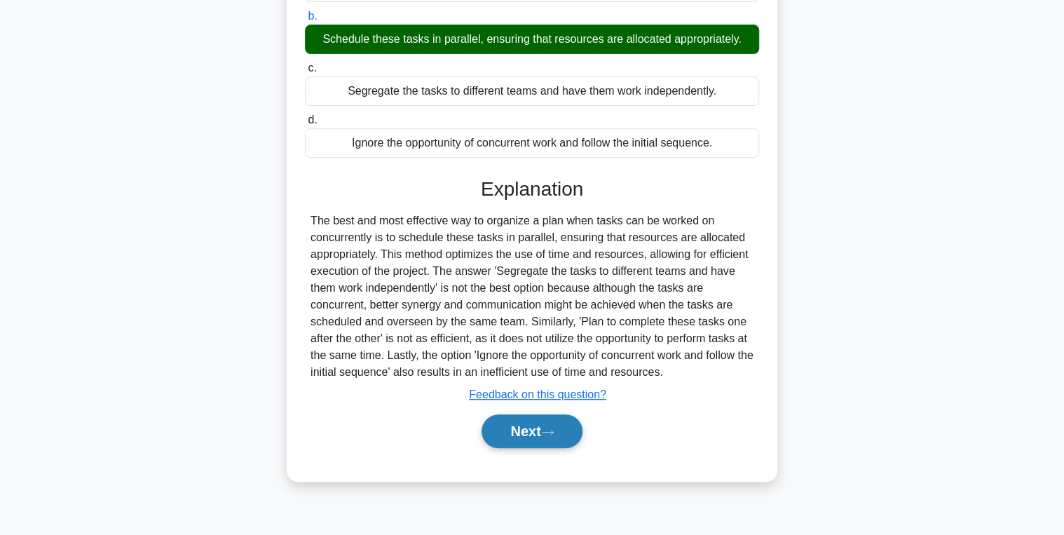
click at [516, 424] on button "Next" at bounding box center [532, 431] width 100 height 34
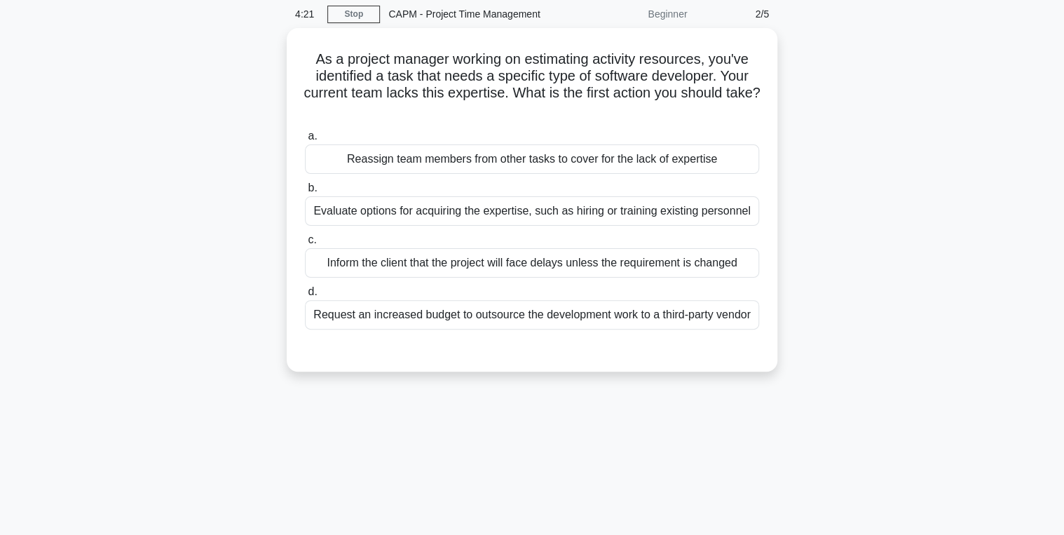
scroll to position [0, 0]
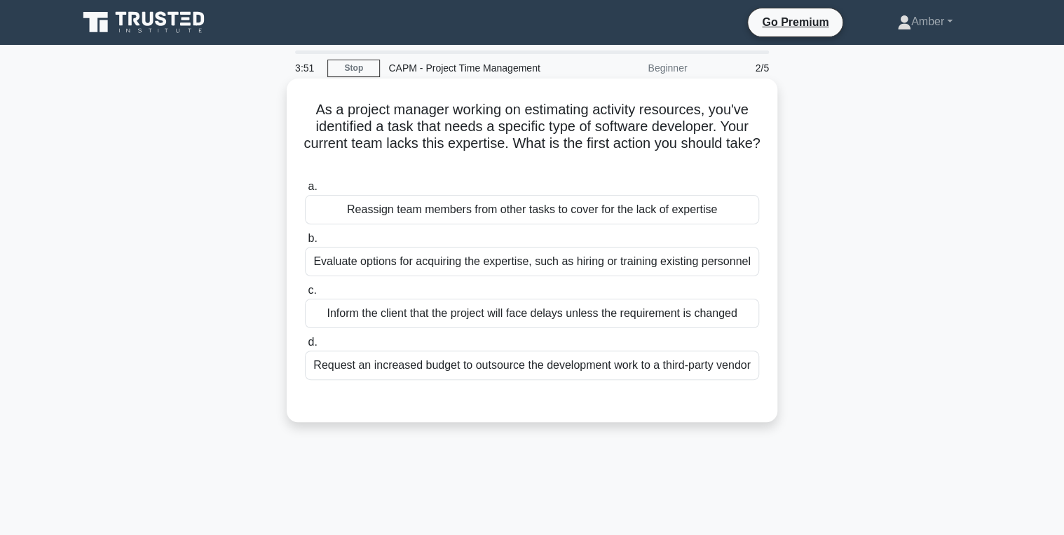
click at [339, 261] on div "Evaluate options for acquiring the expertise, such as hiring or training existi…" at bounding box center [532, 261] width 454 height 29
click at [305, 243] on input "b. Evaluate options for acquiring the expertise, such as hiring or training exi…" at bounding box center [305, 238] width 0 height 9
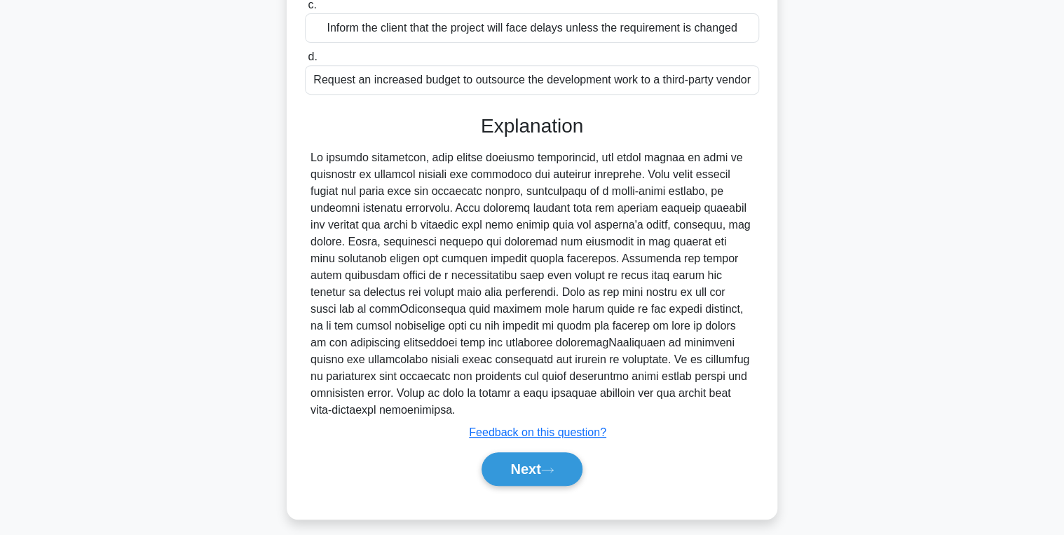
scroll to position [294, 0]
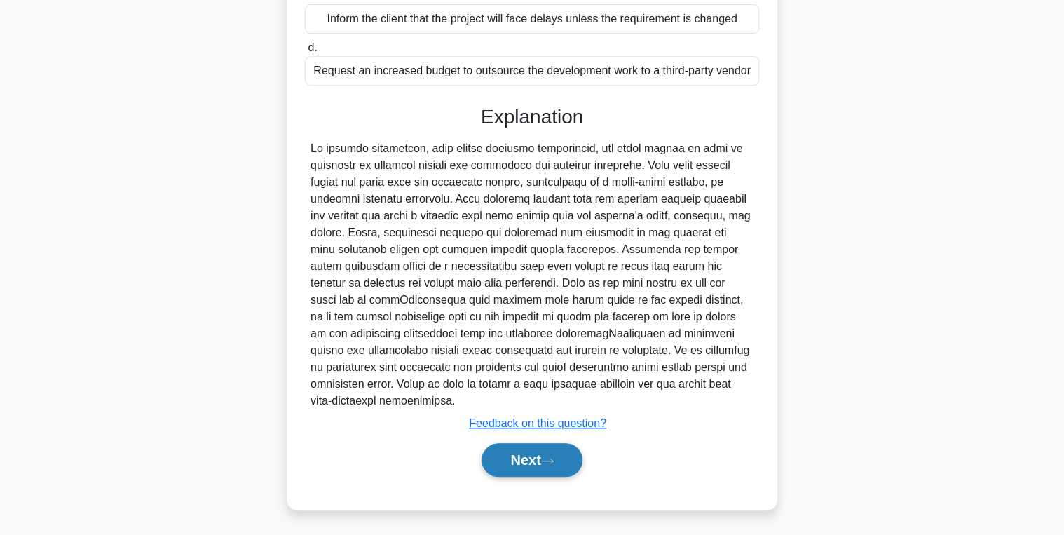
click at [524, 462] on button "Next" at bounding box center [532, 460] width 100 height 34
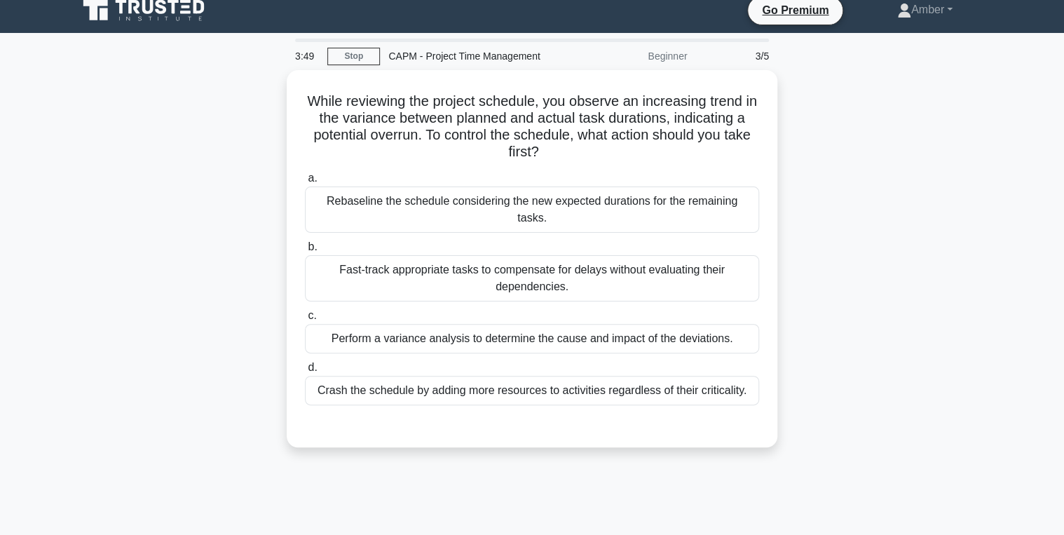
scroll to position [0, 0]
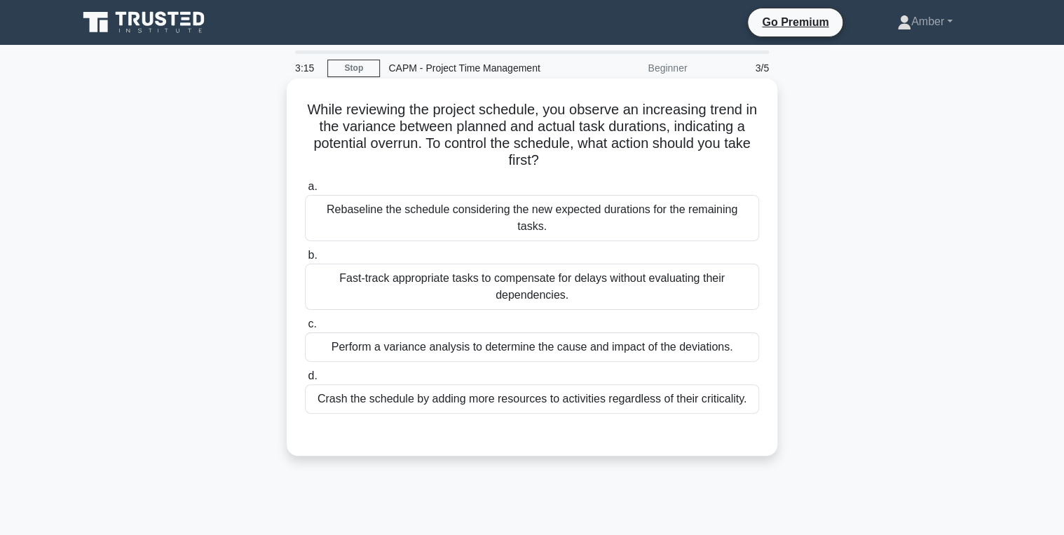
click at [385, 332] on div "Perform a variance analysis to determine the cause and impact of the deviations." at bounding box center [532, 346] width 454 height 29
click at [305, 326] on input "c. Perform a variance analysis to determine the cause and impact of the deviati…" at bounding box center [305, 324] width 0 height 9
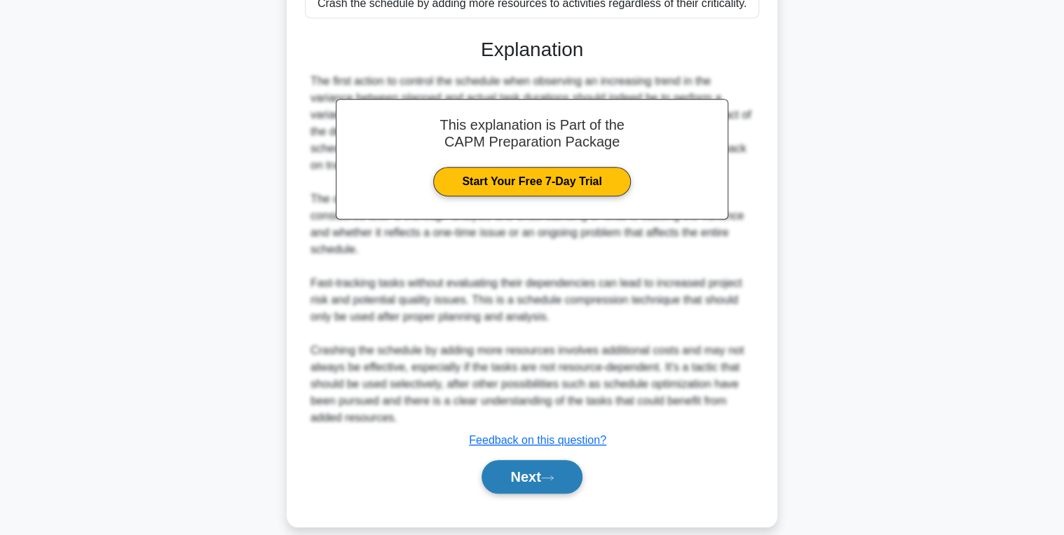
click at [543, 461] on button "Next" at bounding box center [532, 477] width 100 height 34
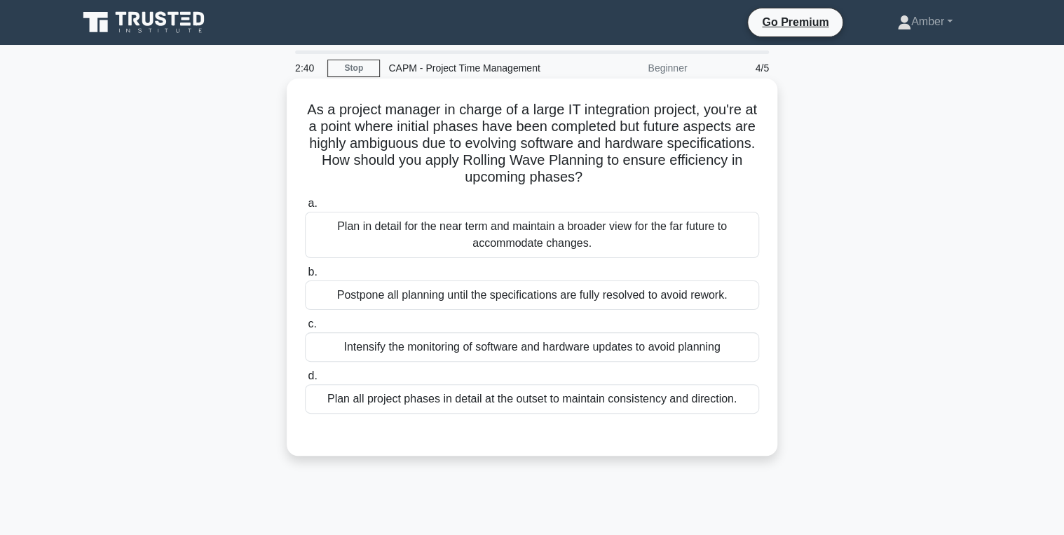
click at [402, 233] on div "Plan in detail for the near term and maintain a broader view for the far future…" at bounding box center [532, 235] width 454 height 46
click at [305, 208] on input "a. Plan in detail for the near term and maintain a broader view for the far fut…" at bounding box center [305, 203] width 0 height 9
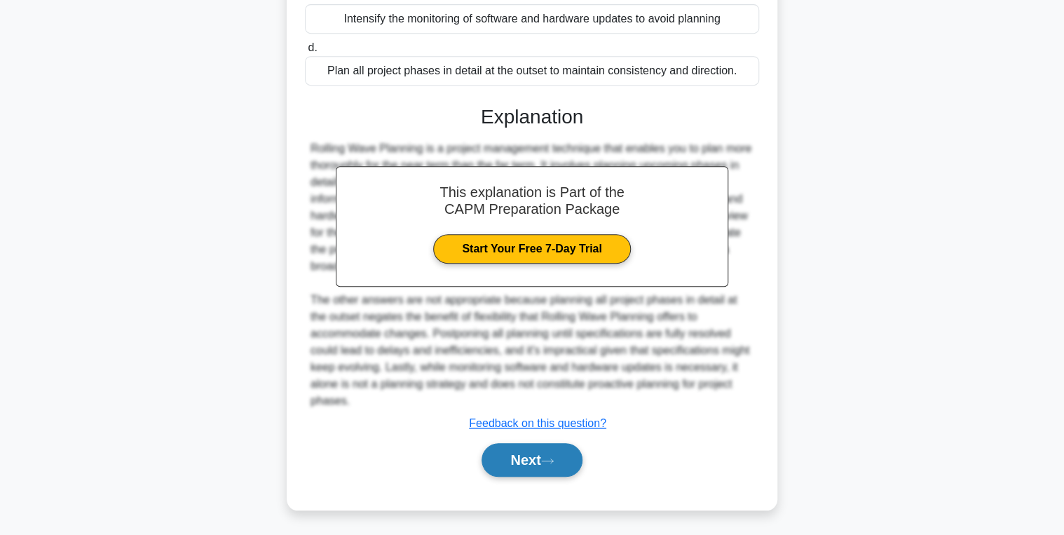
click at [515, 458] on button "Next" at bounding box center [532, 460] width 100 height 34
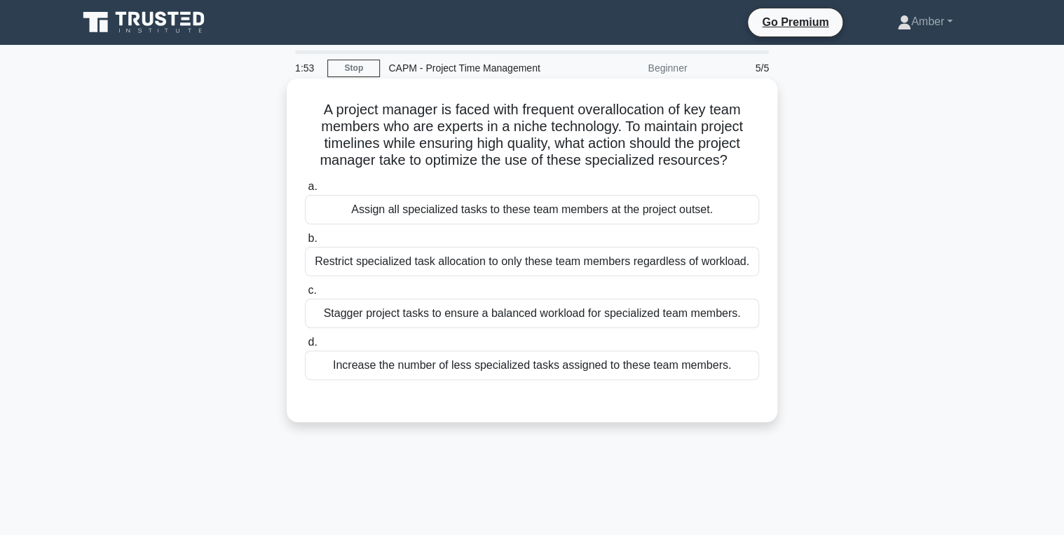
click at [410, 325] on div "Stagger project tasks to ensure a balanced workload for specialized team member…" at bounding box center [532, 313] width 454 height 29
click at [305, 295] on input "c. Stagger project tasks to ensure a balanced workload for specialized team mem…" at bounding box center [305, 290] width 0 height 9
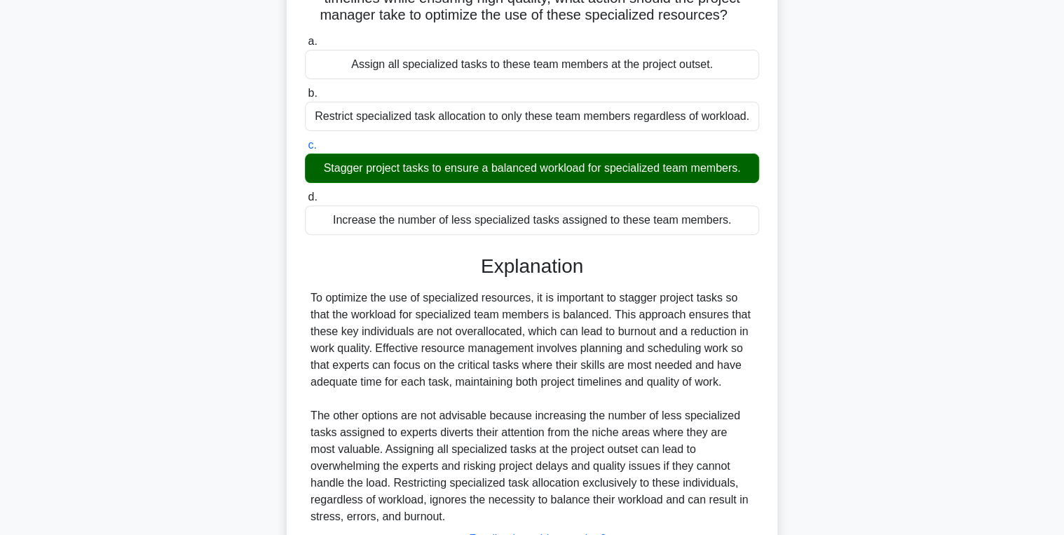
scroll to position [261, 0]
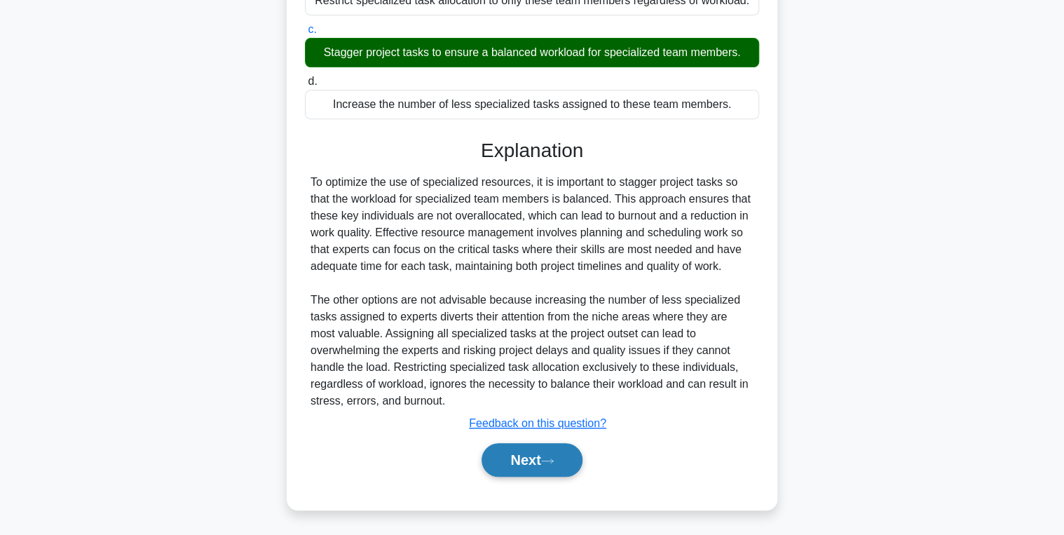
click at [508, 448] on button "Next" at bounding box center [532, 460] width 100 height 34
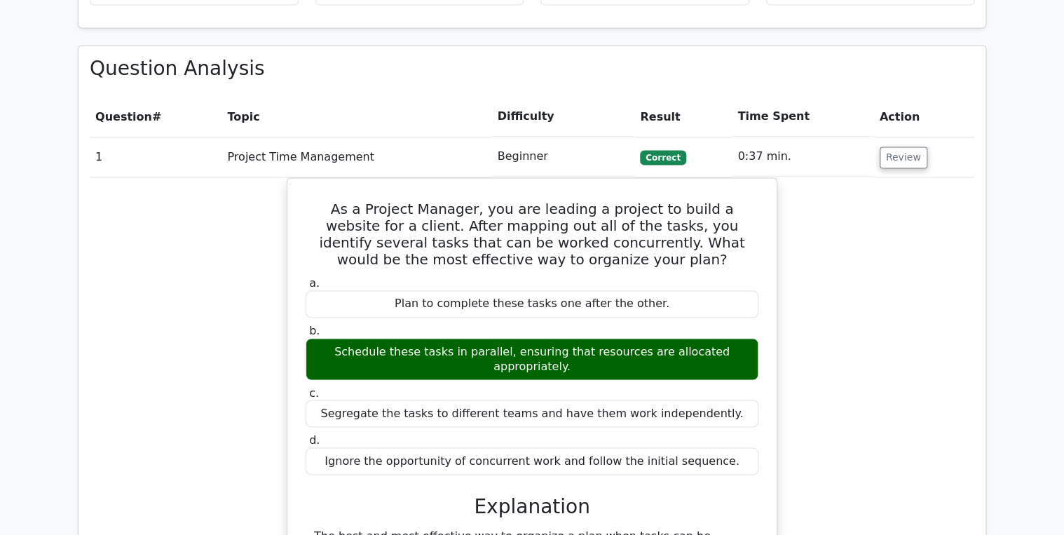
scroll to position [1010, 0]
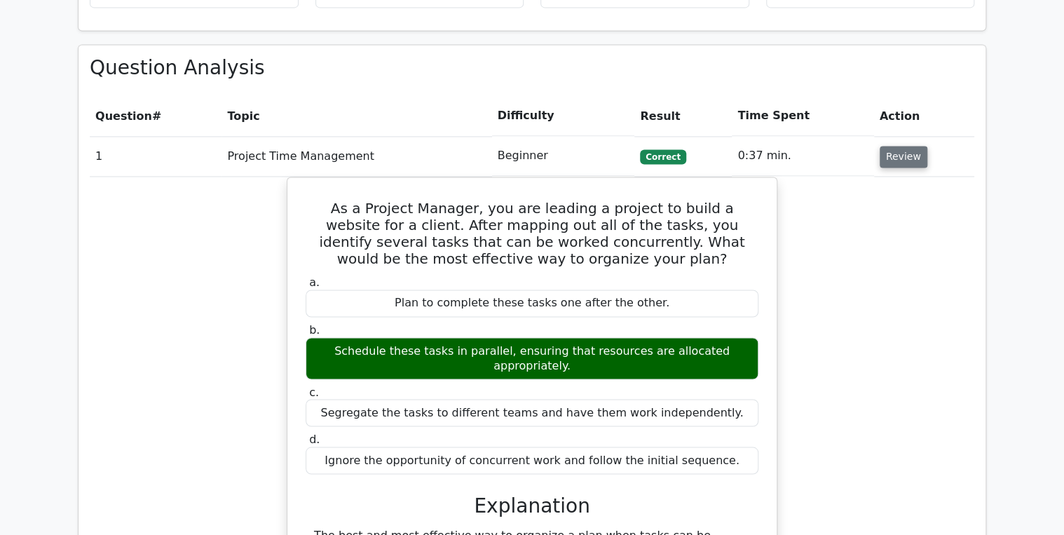
click at [899, 146] on button "Review" at bounding box center [904, 157] width 48 height 22
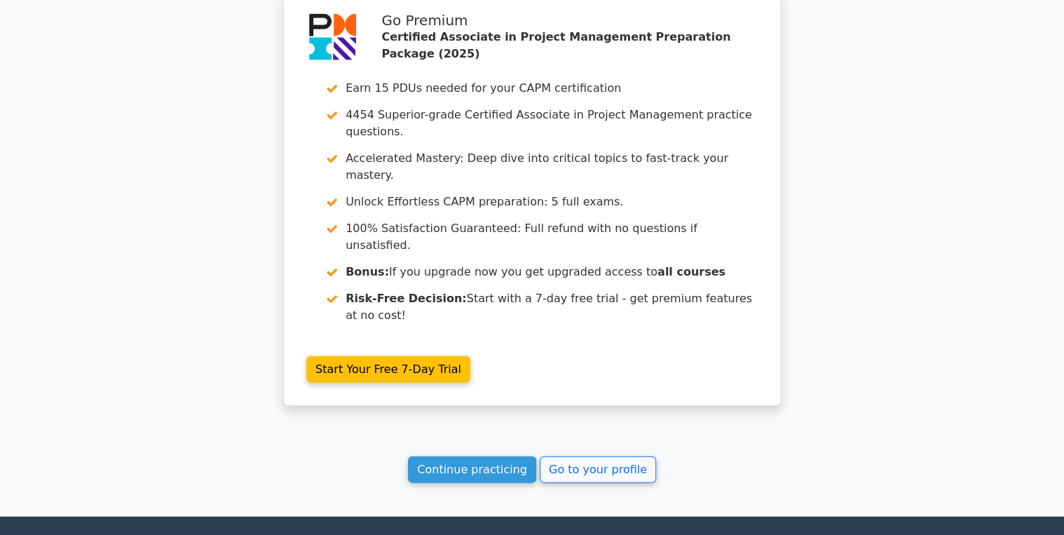
scroll to position [1439, 0]
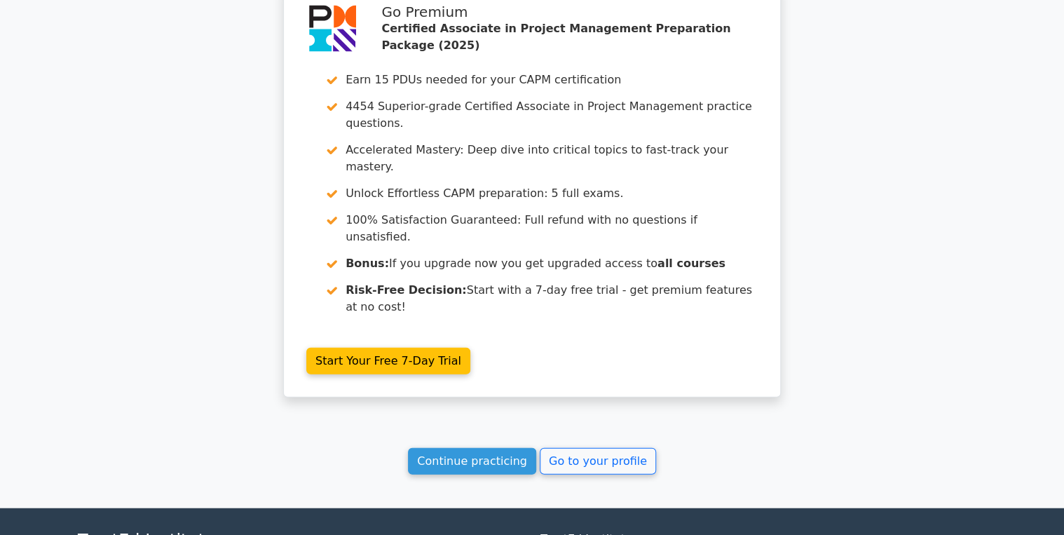
click at [459, 448] on link "Continue practicing" at bounding box center [472, 461] width 128 height 27
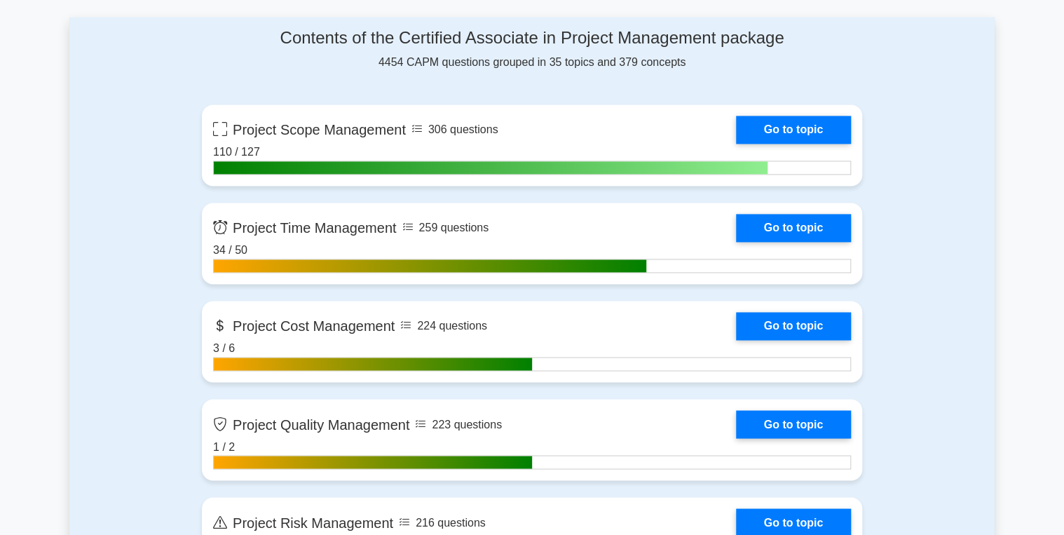
scroll to position [953, 0]
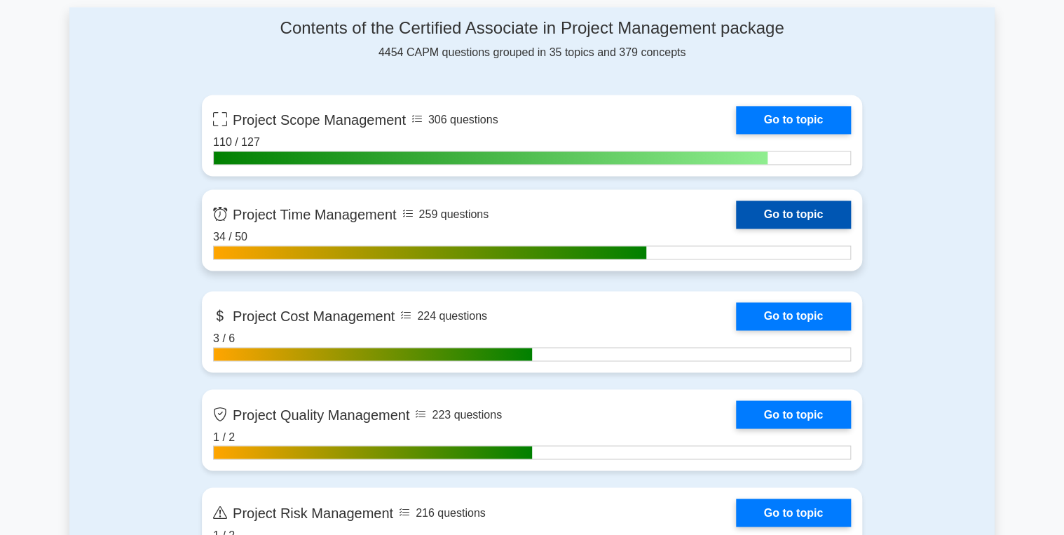
click at [736, 229] on link "Go to topic" at bounding box center [793, 215] width 115 height 28
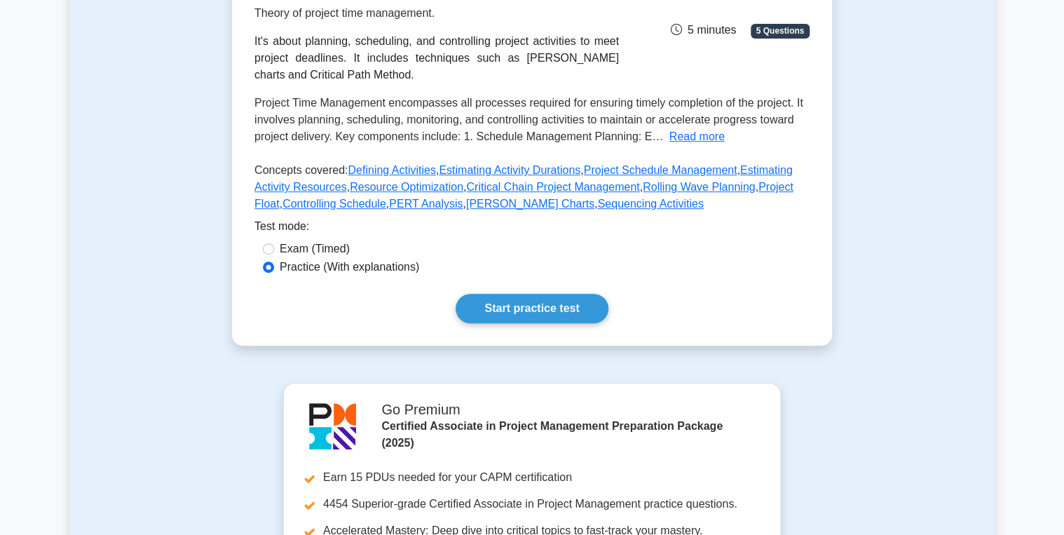
scroll to position [264, 0]
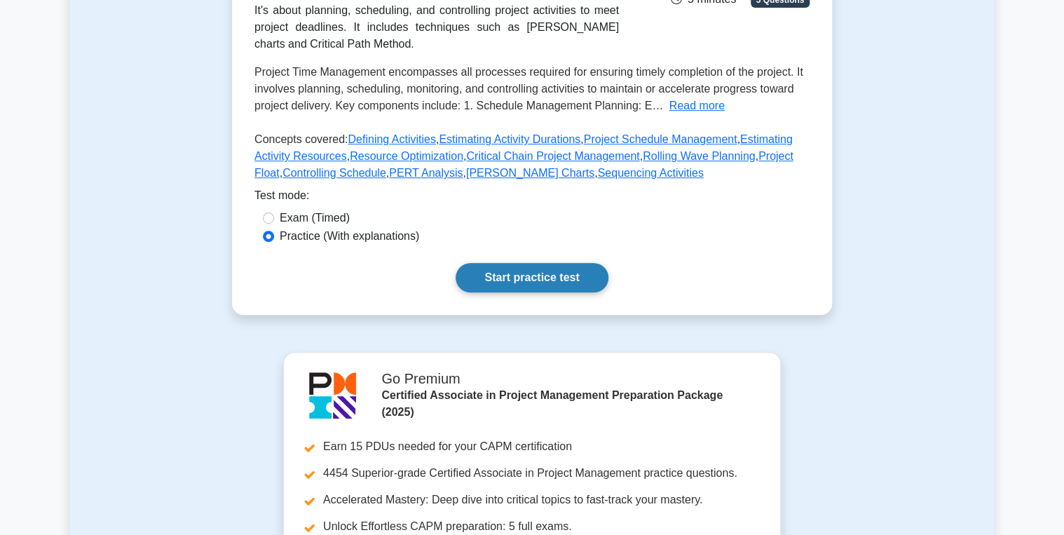
click at [536, 292] on link "Start practice test" at bounding box center [532, 277] width 152 height 29
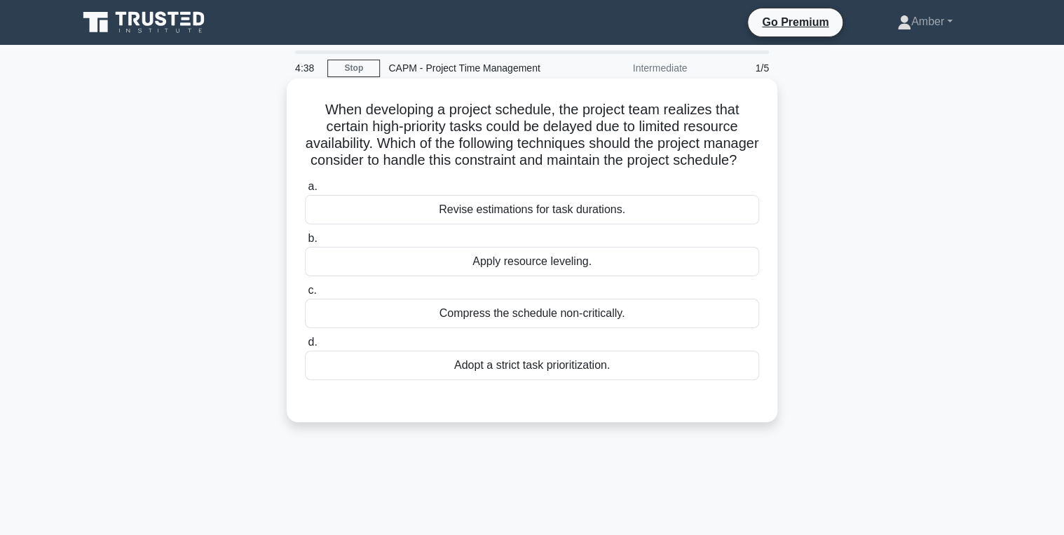
click at [483, 270] on div "Apply resource leveling." at bounding box center [532, 261] width 454 height 29
click at [305, 243] on input "b. Apply resource leveling." at bounding box center [305, 238] width 0 height 9
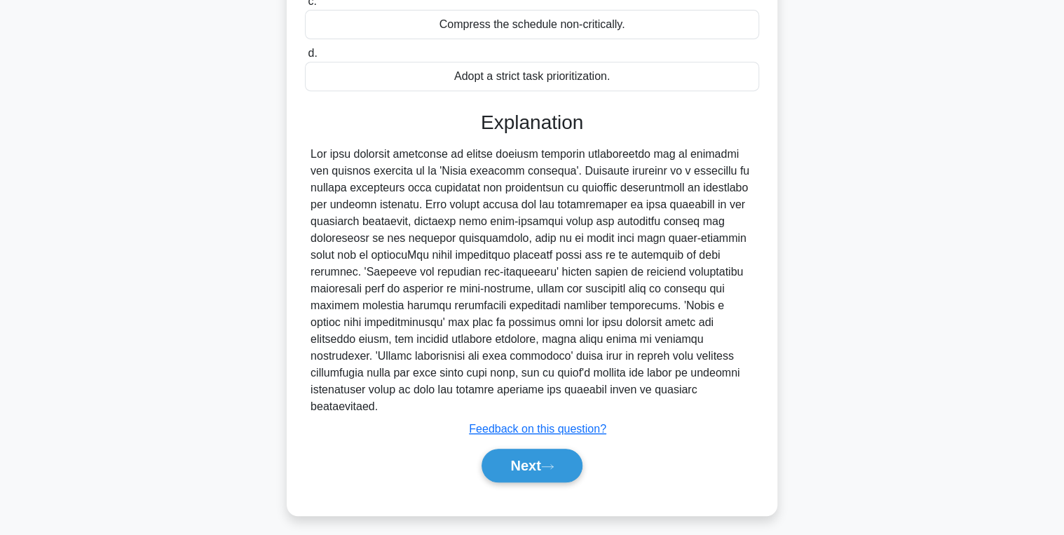
scroll to position [294, 0]
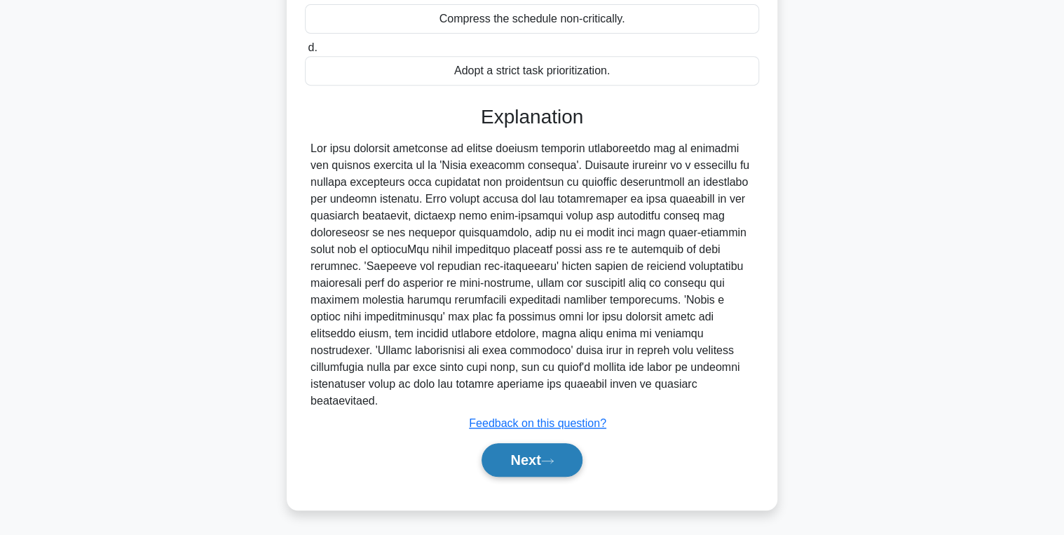
click at [530, 456] on button "Next" at bounding box center [532, 460] width 100 height 34
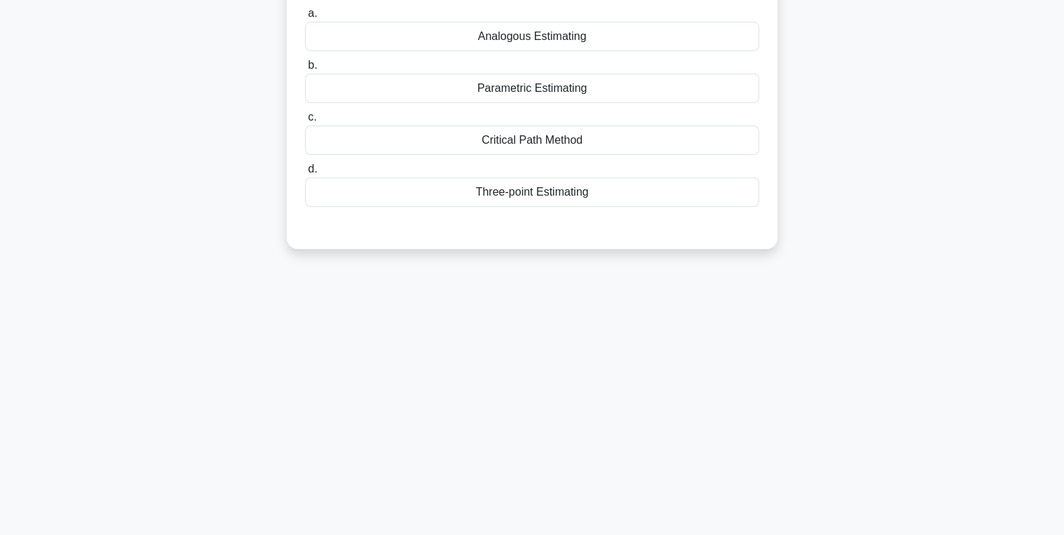
scroll to position [0, 0]
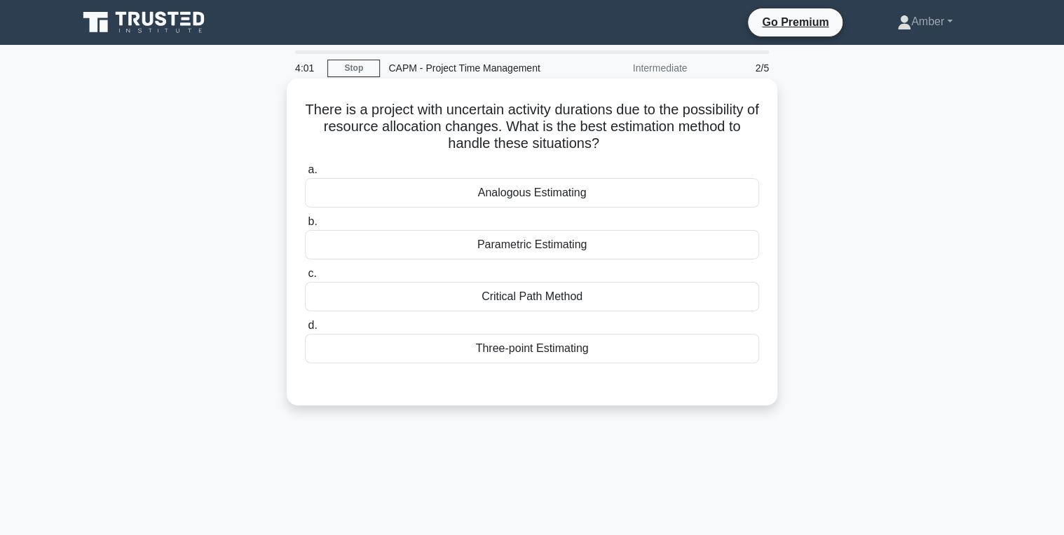
click at [519, 348] on div "Three-point Estimating" at bounding box center [532, 348] width 454 height 29
click at [305, 330] on input "d. Three-point Estimating" at bounding box center [305, 325] width 0 height 9
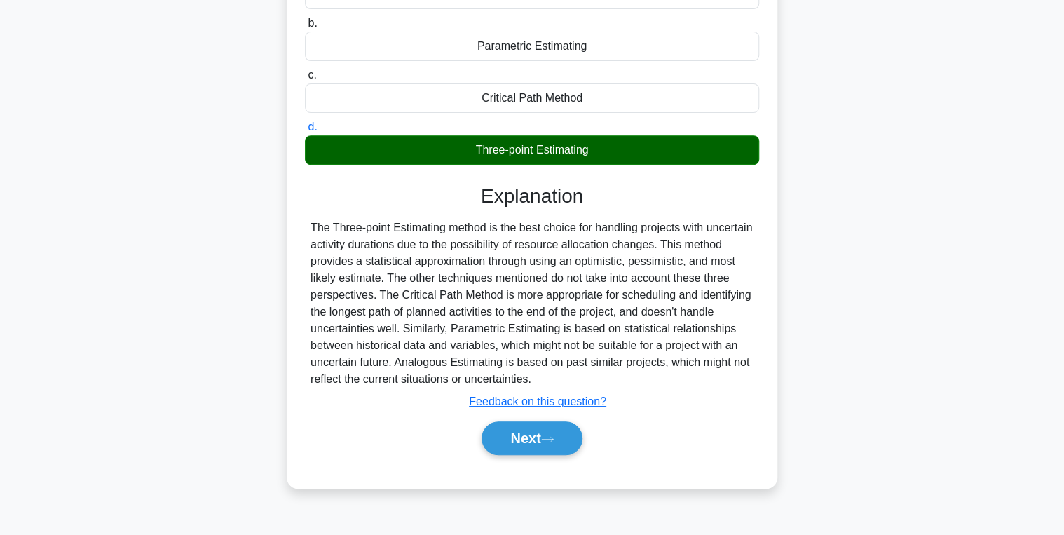
scroll to position [222, 0]
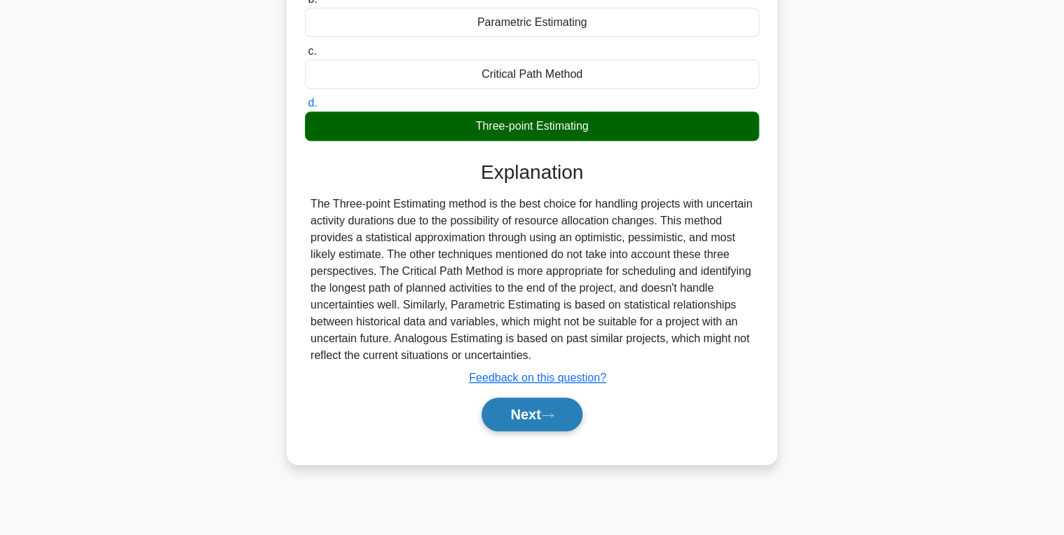
click at [515, 415] on button "Next" at bounding box center [532, 415] width 100 height 34
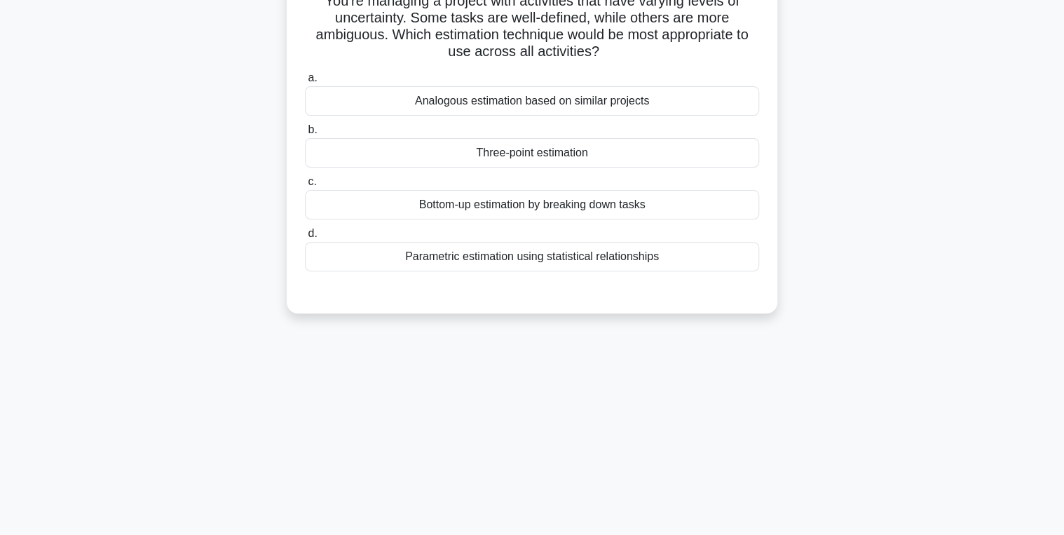
scroll to position [0, 0]
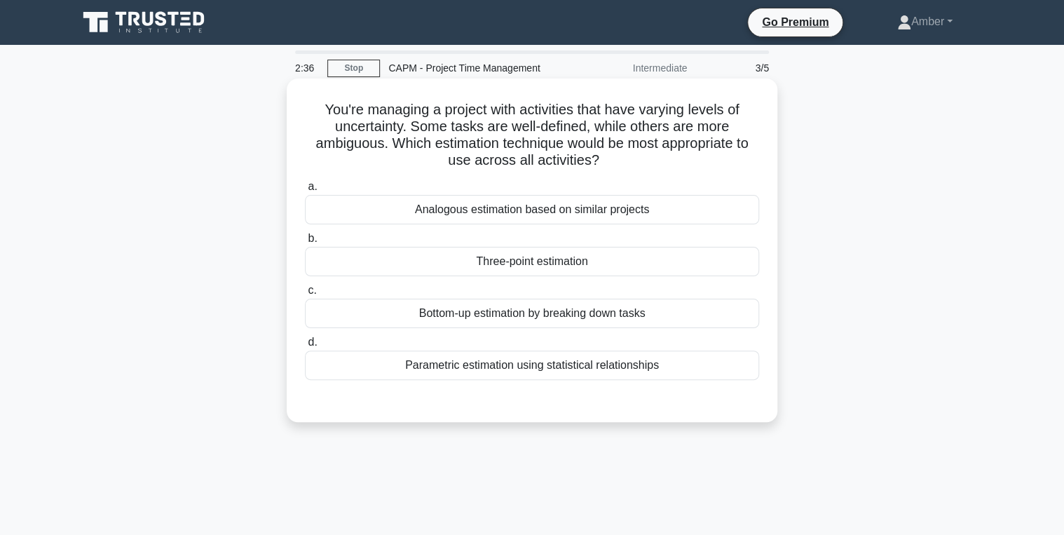
click at [525, 257] on div "Three-point estimation" at bounding box center [532, 261] width 454 height 29
click at [305, 243] on input "b. Three-point estimation" at bounding box center [305, 238] width 0 height 9
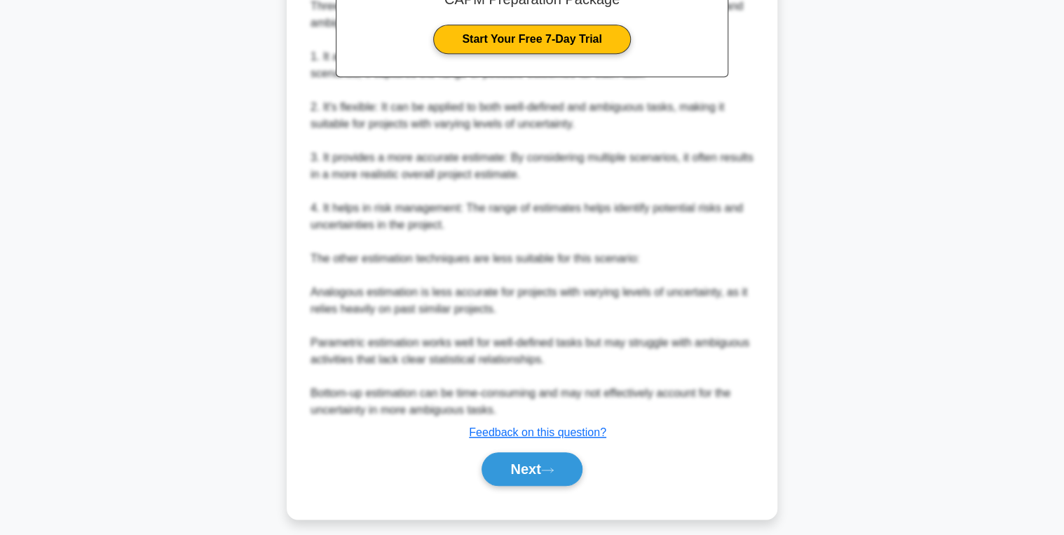
scroll to position [513, 0]
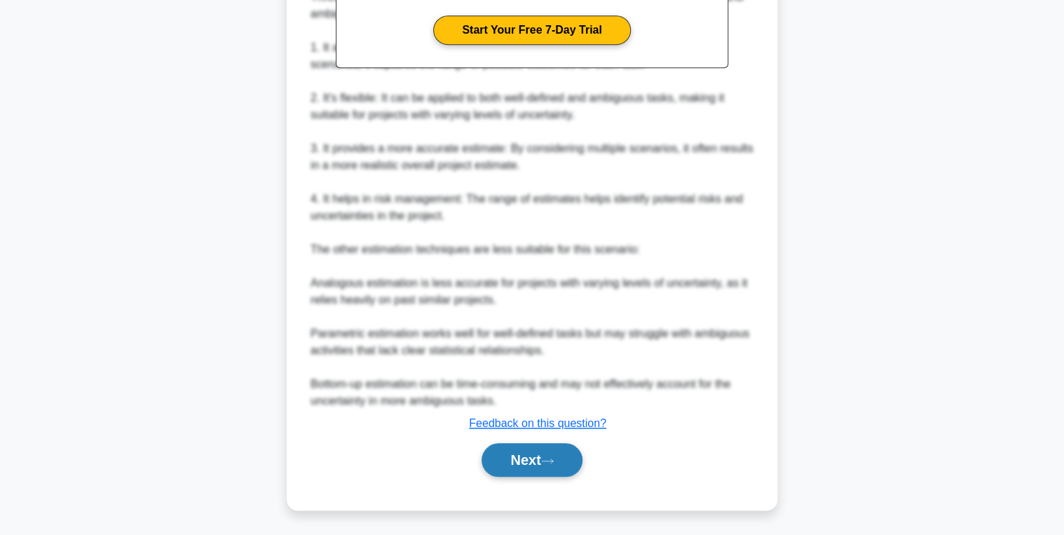
click at [533, 458] on button "Next" at bounding box center [532, 460] width 100 height 34
click at [517, 458] on button "Next" at bounding box center [532, 460] width 100 height 34
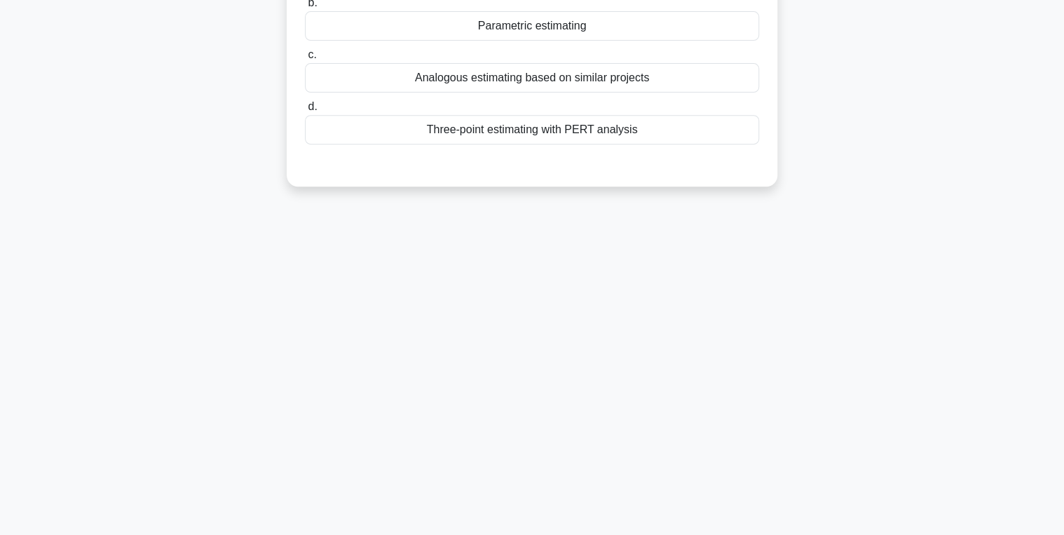
scroll to position [0, 0]
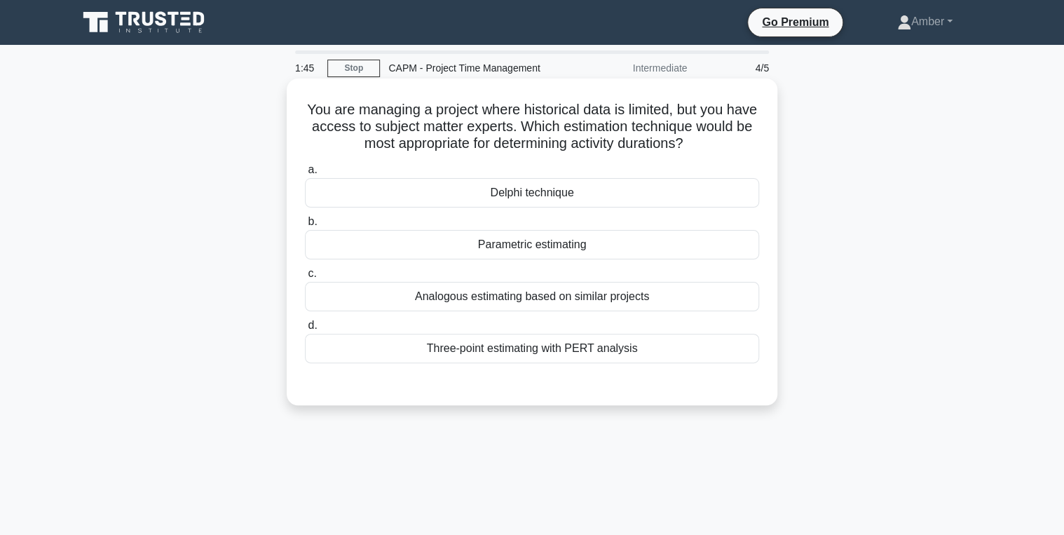
click at [615, 254] on div "Parametric estimating" at bounding box center [532, 244] width 454 height 29
click at [305, 226] on input "b. Parametric estimating" at bounding box center [305, 221] width 0 height 9
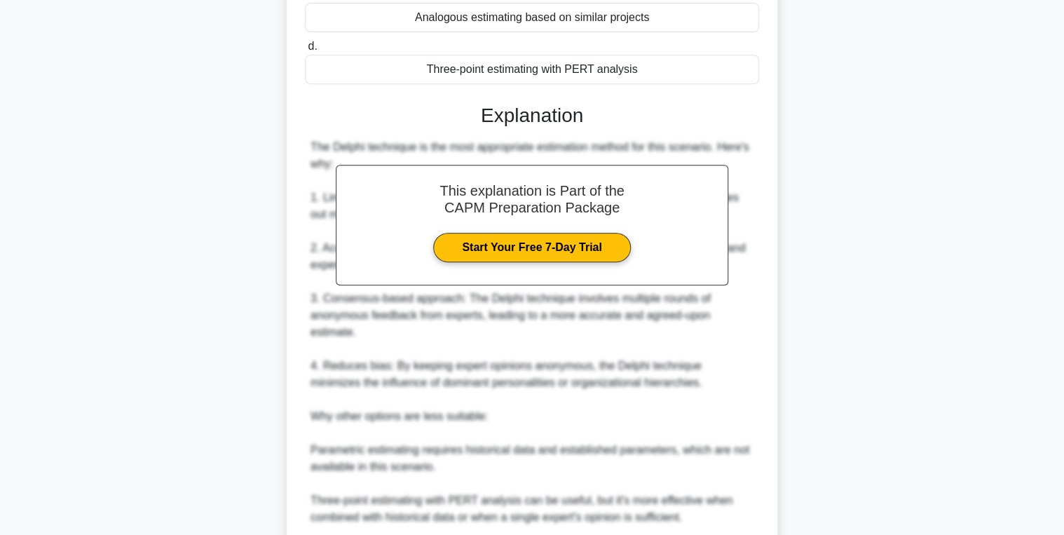
scroll to position [498, 0]
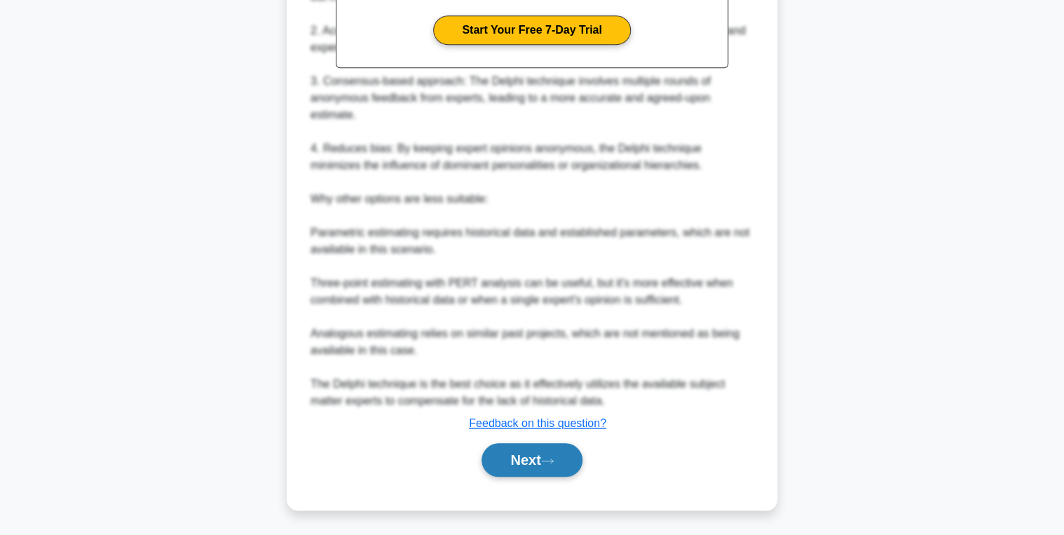
click at [513, 468] on button "Next" at bounding box center [532, 460] width 100 height 34
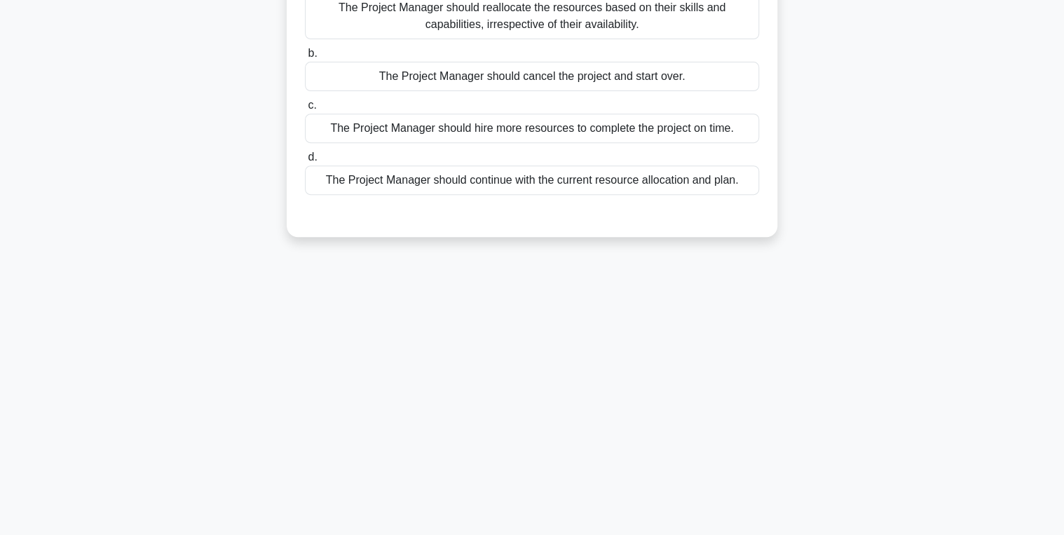
scroll to position [0, 0]
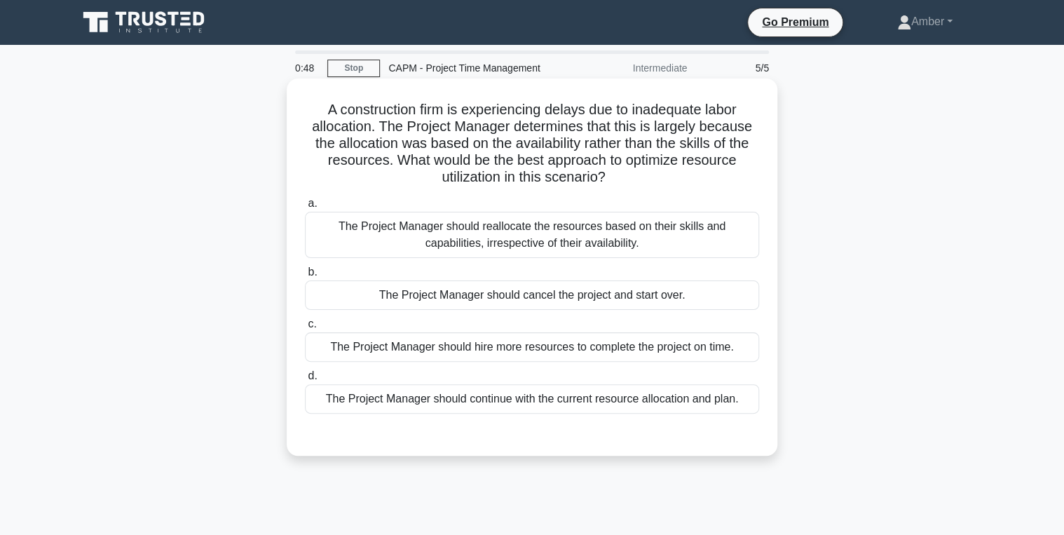
click at [426, 238] on div "The Project Manager should reallocate the resources based on their skills and c…" at bounding box center [532, 235] width 454 height 46
click at [305, 208] on input "a. The Project Manager should reallocate the resources based on their skills an…" at bounding box center [305, 203] width 0 height 9
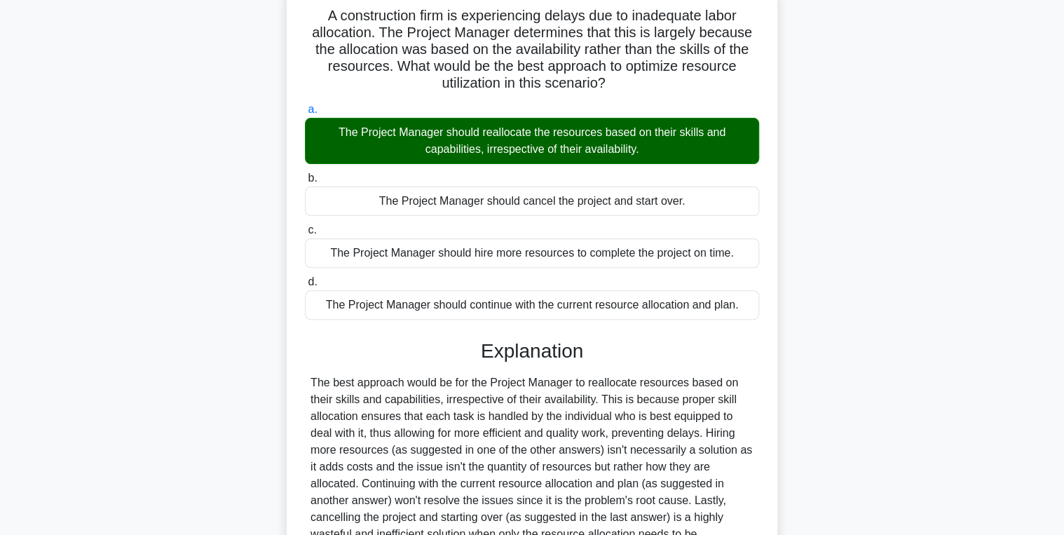
scroll to position [244, 0]
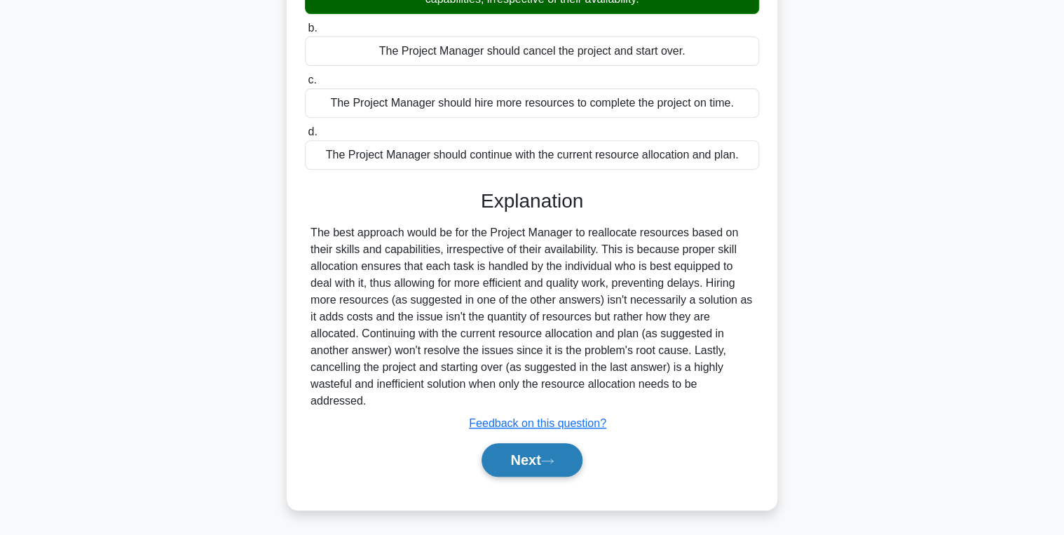
click at [544, 473] on button "Next" at bounding box center [532, 460] width 100 height 34
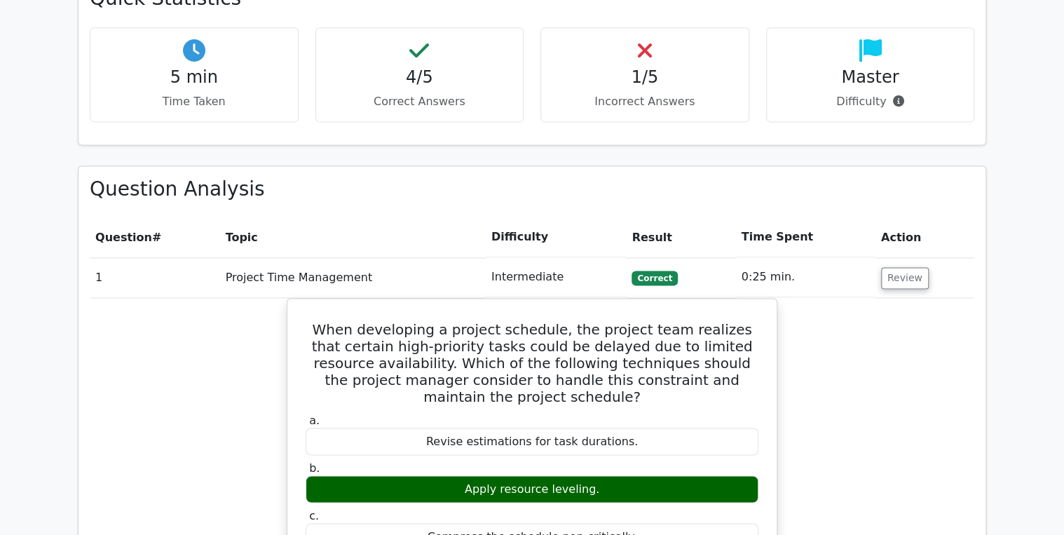
scroll to position [897, 0]
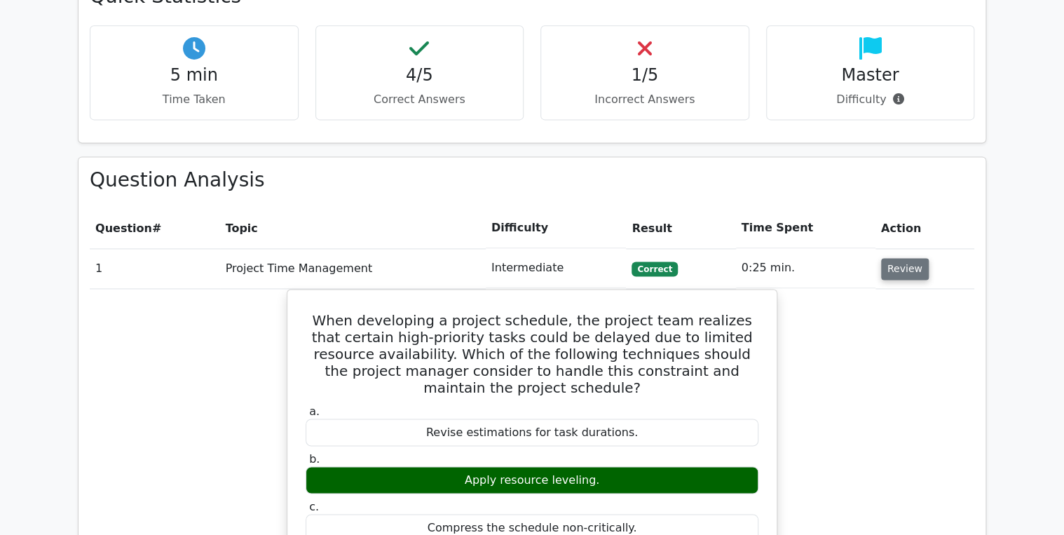
click at [894, 258] on button "Review" at bounding box center [905, 269] width 48 height 22
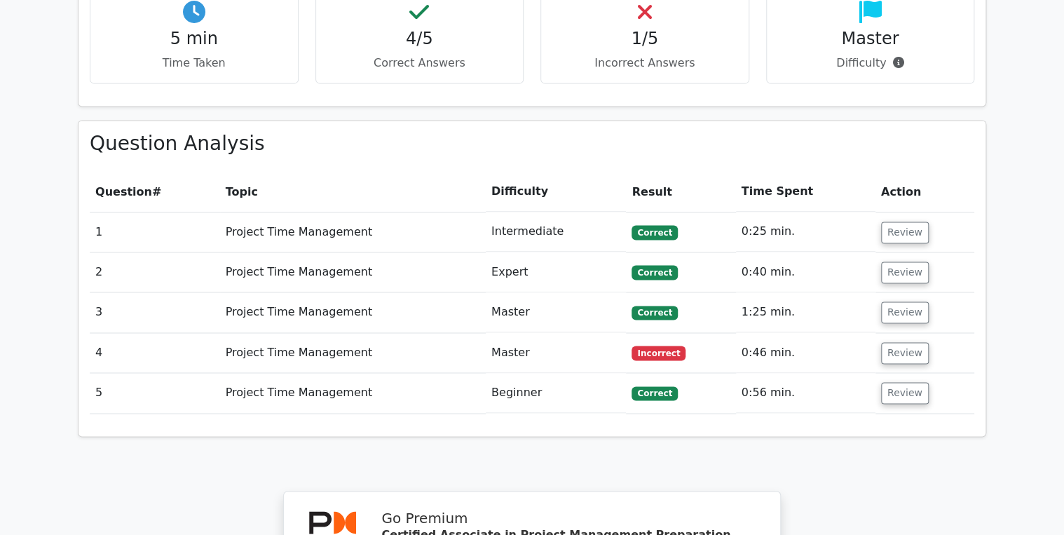
scroll to position [953, 0]
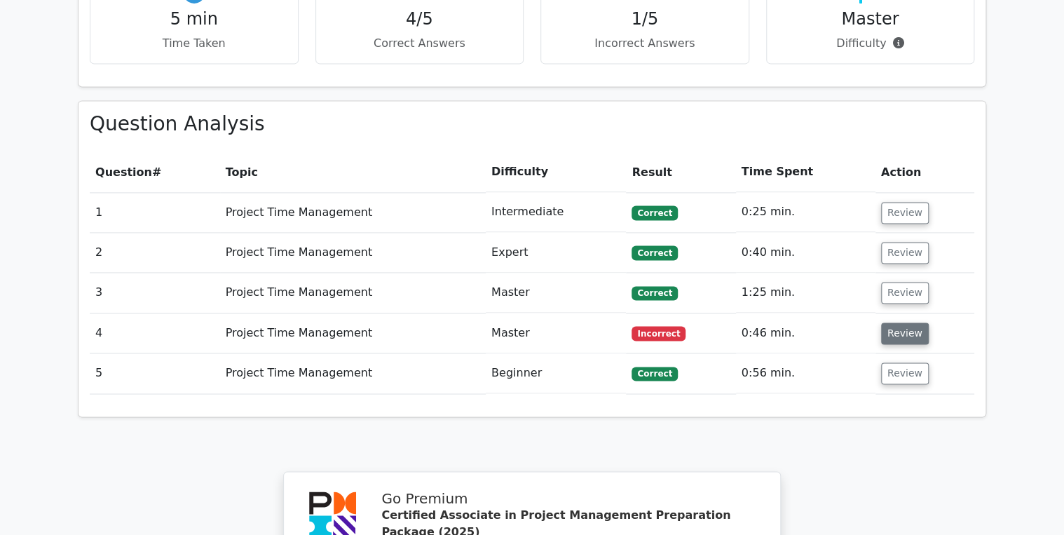
click at [892, 322] on button "Review" at bounding box center [905, 333] width 48 height 22
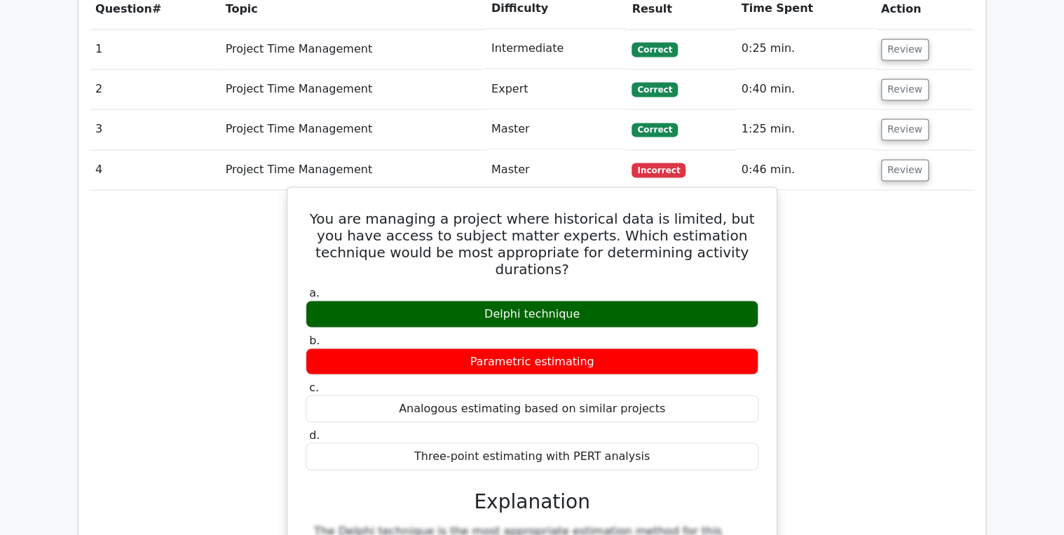
scroll to position [1122, 0]
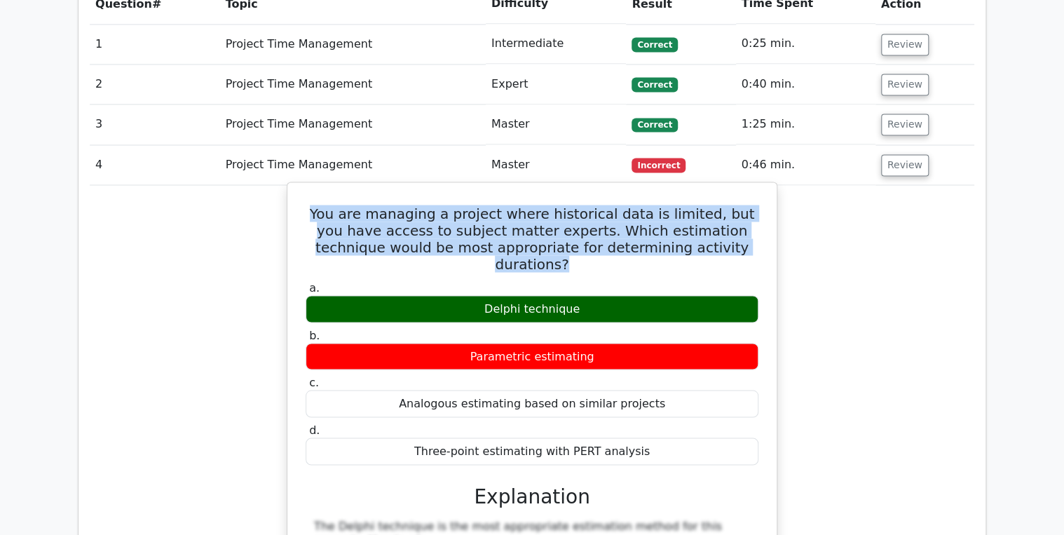
drag, startPoint x: 738, startPoint y: 174, endPoint x: 298, endPoint y: 123, distance: 442.5
drag, startPoint x: 298, startPoint y: 123, endPoint x: 470, endPoint y: 156, distance: 174.9
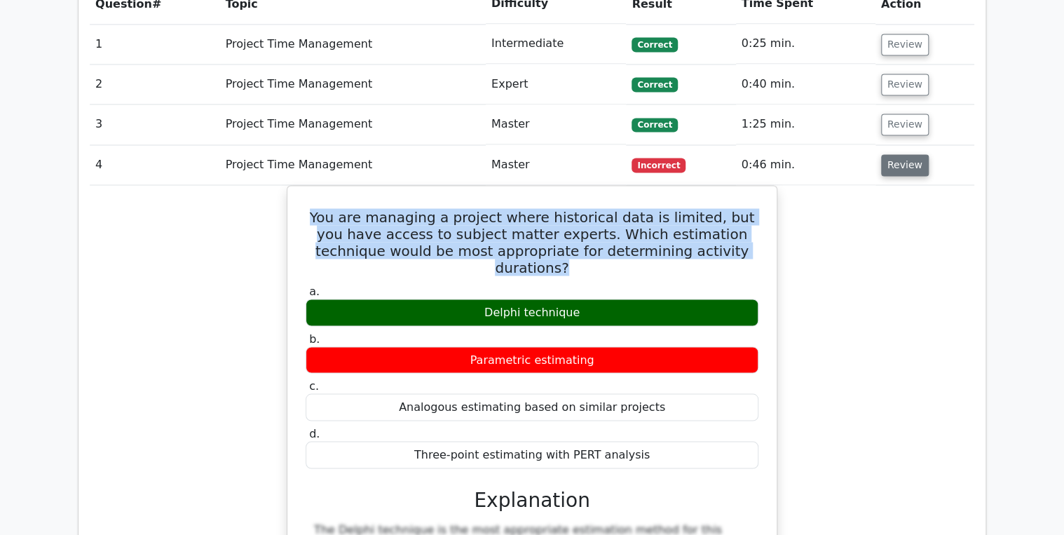
click at [917, 154] on button "Review" at bounding box center [905, 165] width 48 height 22
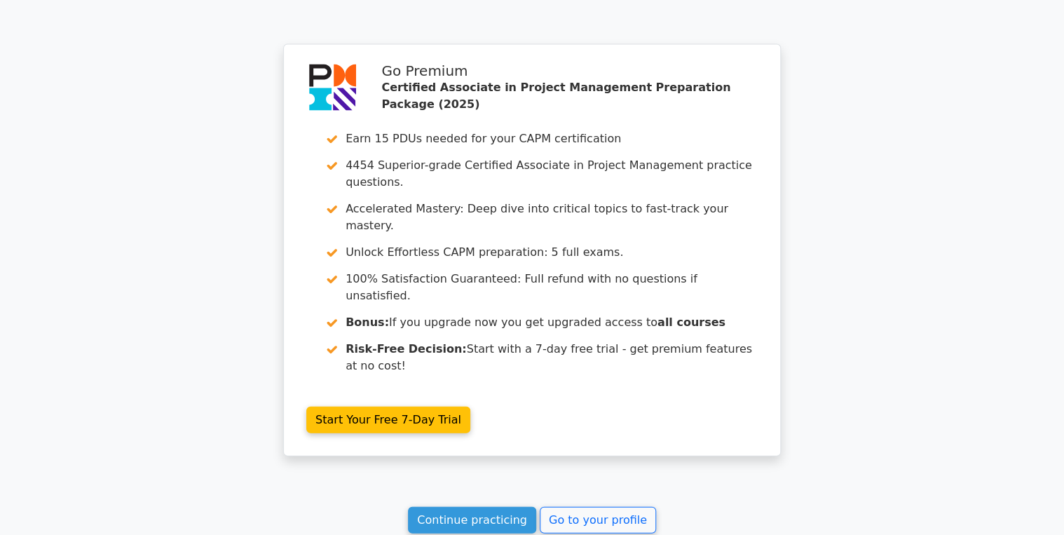
scroll to position [1439, 0]
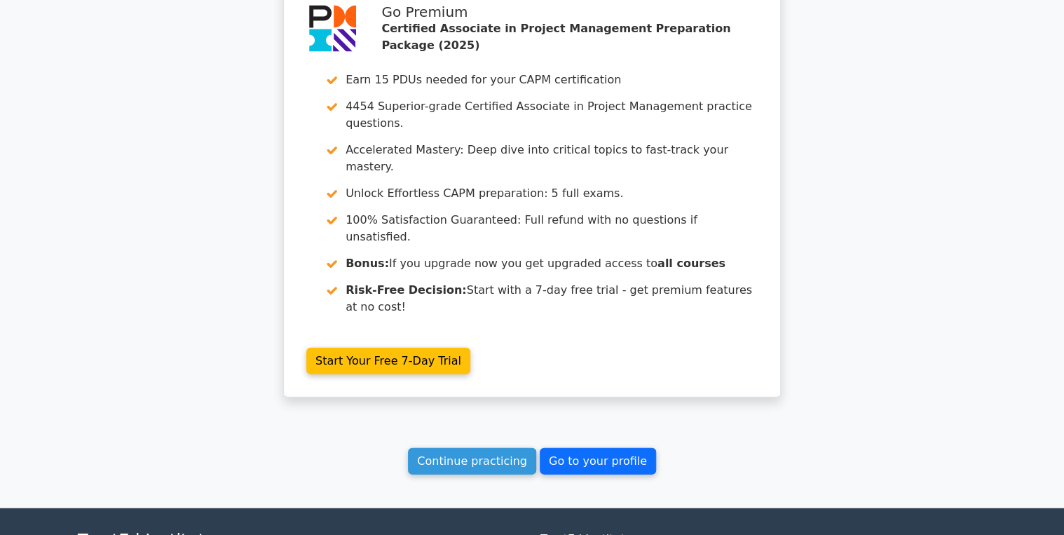
click at [597, 448] on link "Go to your profile" at bounding box center [598, 461] width 116 height 27
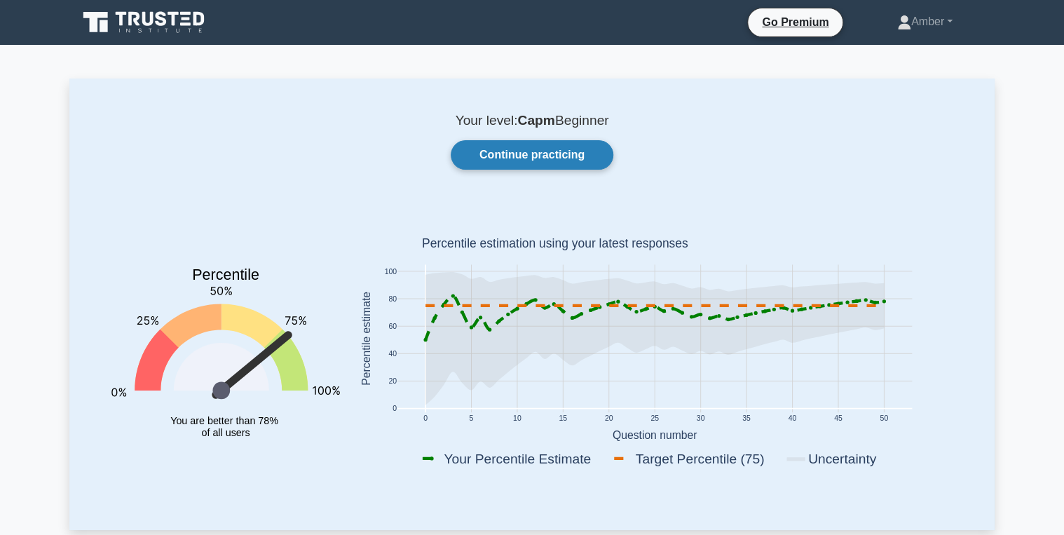
click at [473, 154] on link "Continue practicing" at bounding box center [532, 154] width 163 height 29
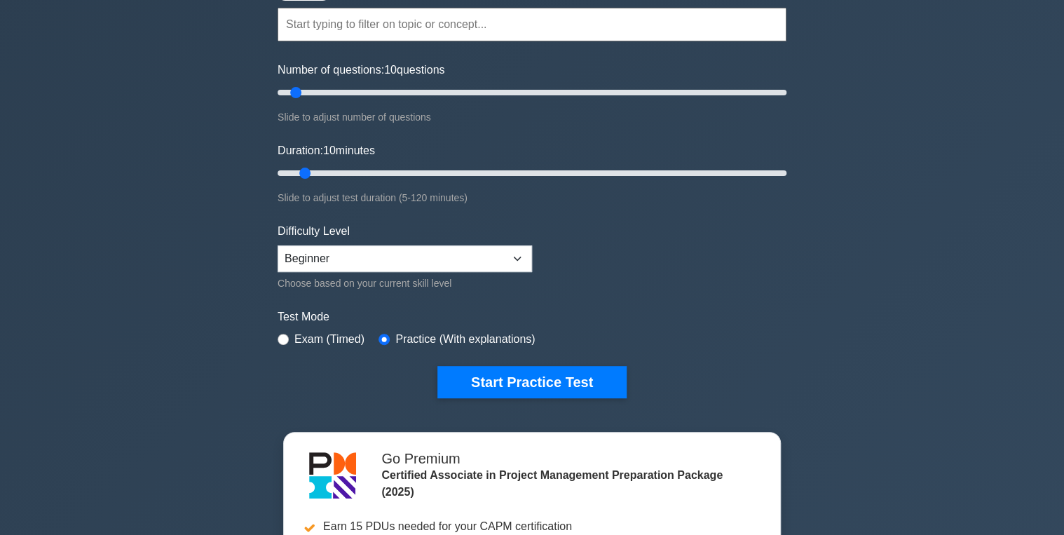
scroll to position [224, 0]
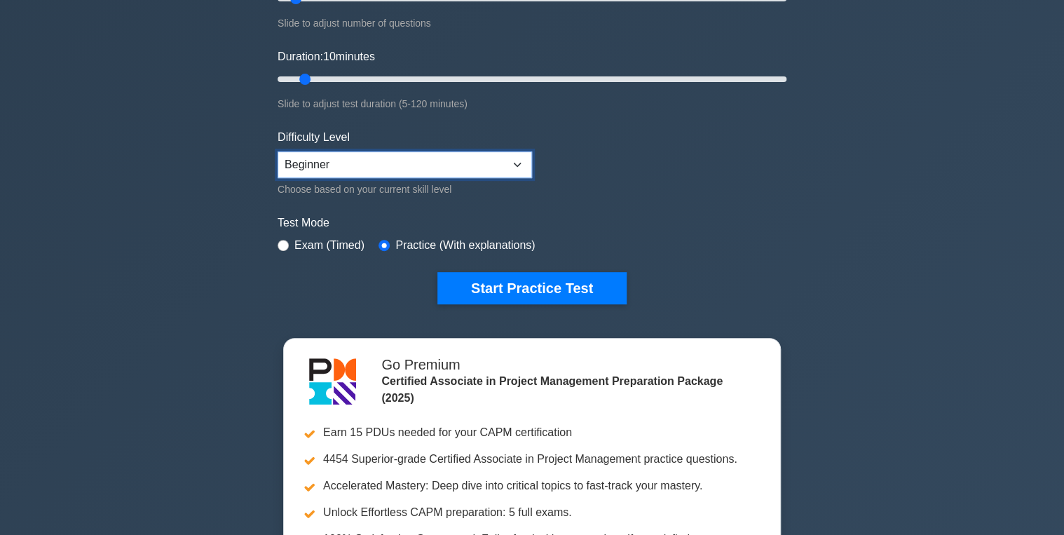
click at [519, 160] on select "Beginner Intermediate Expert" at bounding box center [405, 164] width 254 height 27
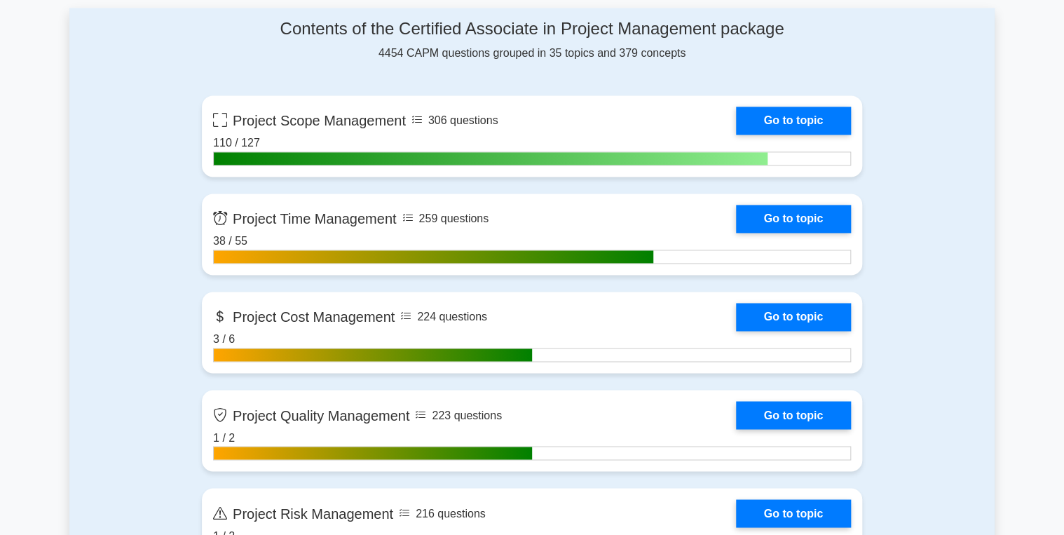
scroll to position [953, 0]
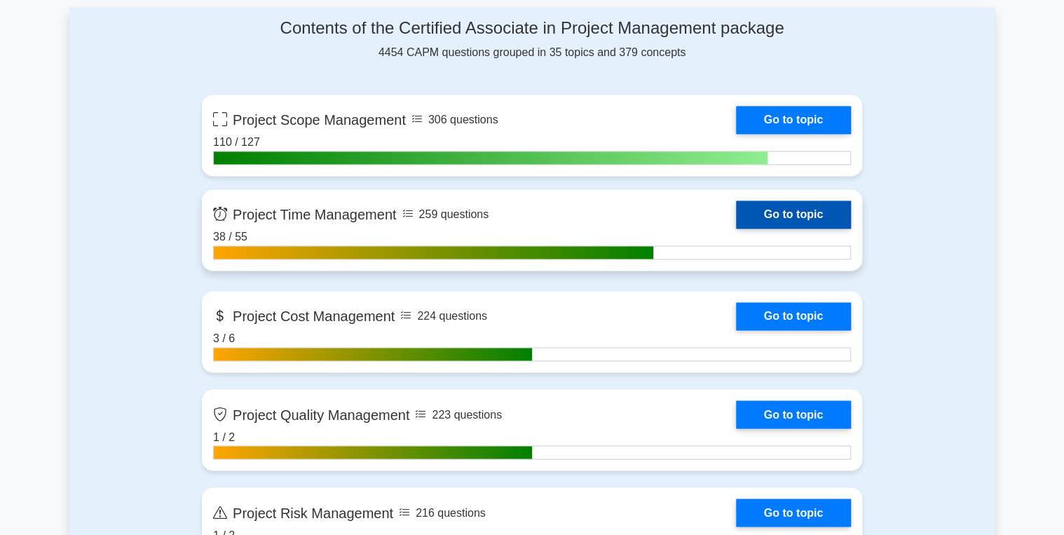
click at [785, 205] on link "Go to topic" at bounding box center [793, 215] width 115 height 28
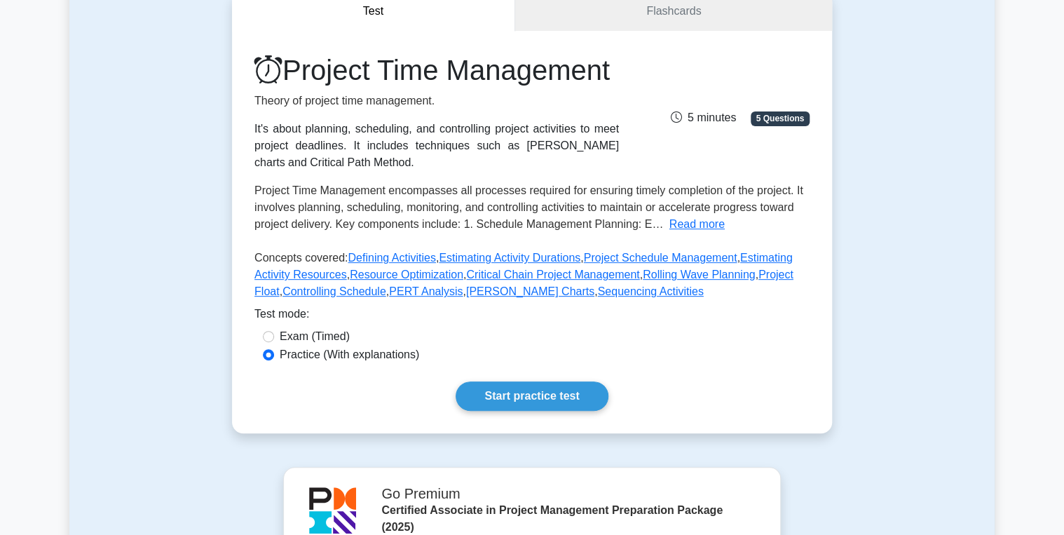
scroll to position [224, 0]
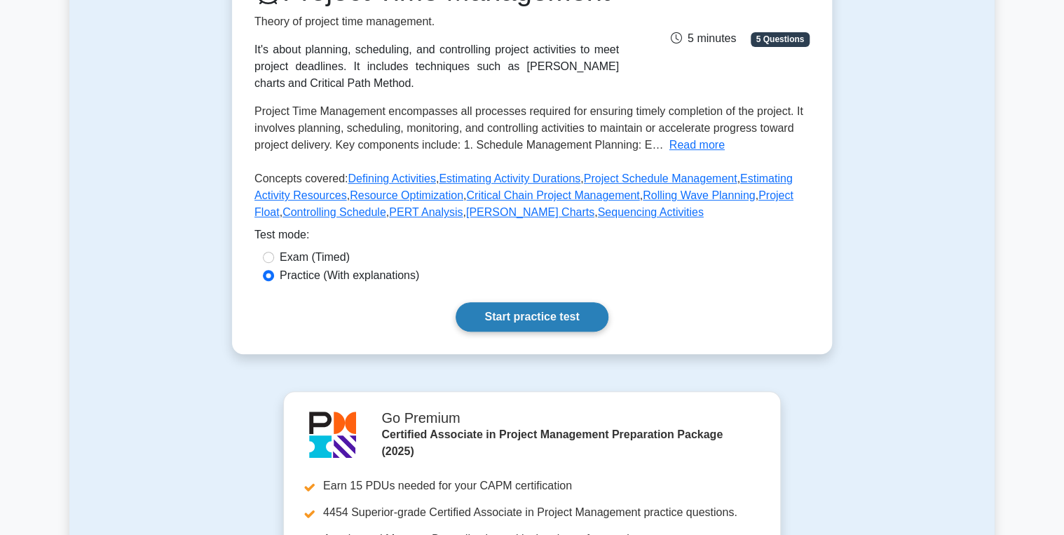
click at [534, 332] on link "Start practice test" at bounding box center [532, 316] width 152 height 29
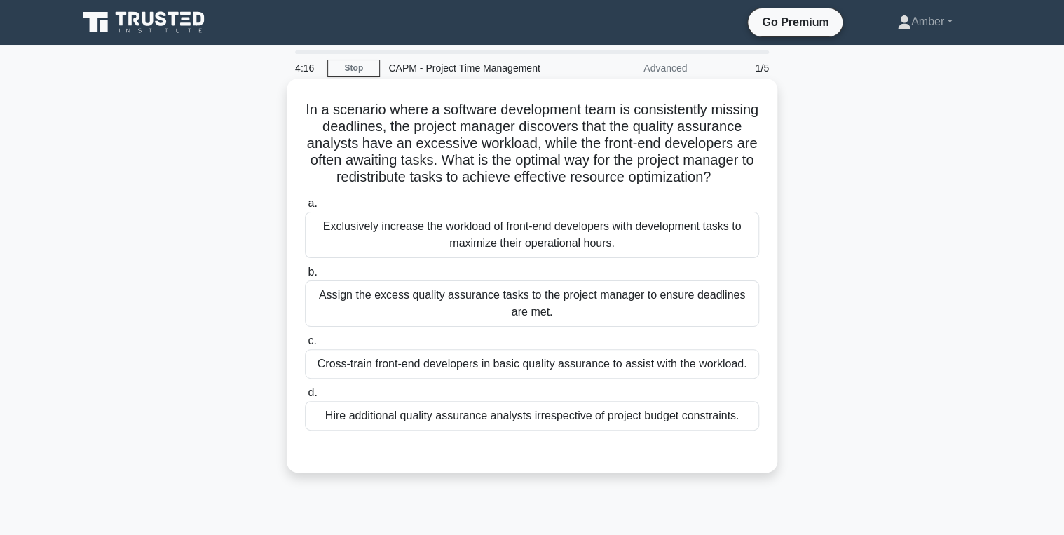
click at [566, 379] on div "Cross-train front-end developers in basic quality assurance to assist with the …" at bounding box center [532, 363] width 454 height 29
drag, startPoint x: 566, startPoint y: 381, endPoint x: 512, endPoint y: 375, distance: 54.3
click at [512, 375] on div "Cross-train front-end developers in basic quality assurance to assist with the …" at bounding box center [532, 363] width 454 height 29
click at [305, 346] on input "c. Cross-train front-end developers in basic quality assurance to assist with t…" at bounding box center [305, 341] width 0 height 9
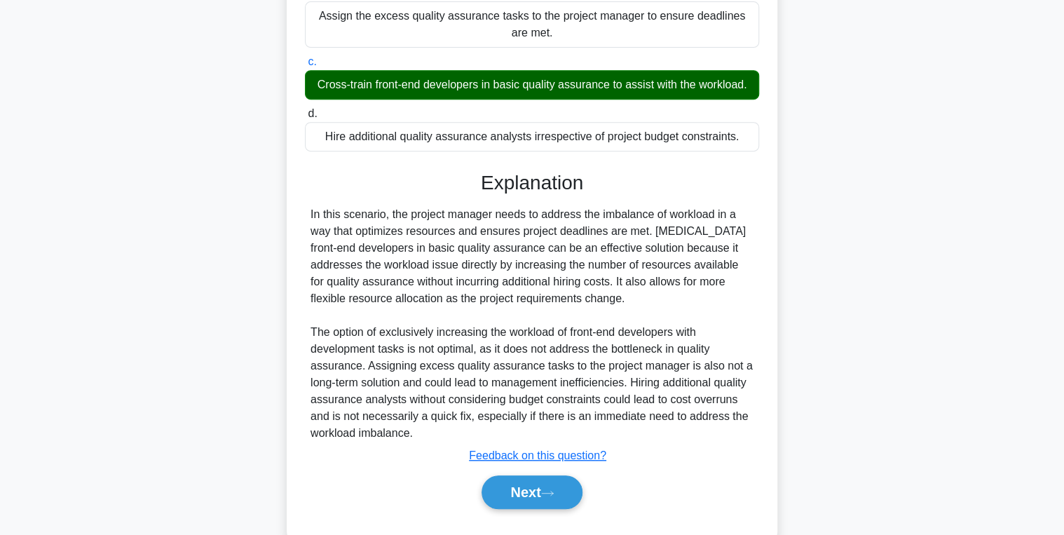
scroll to position [328, 0]
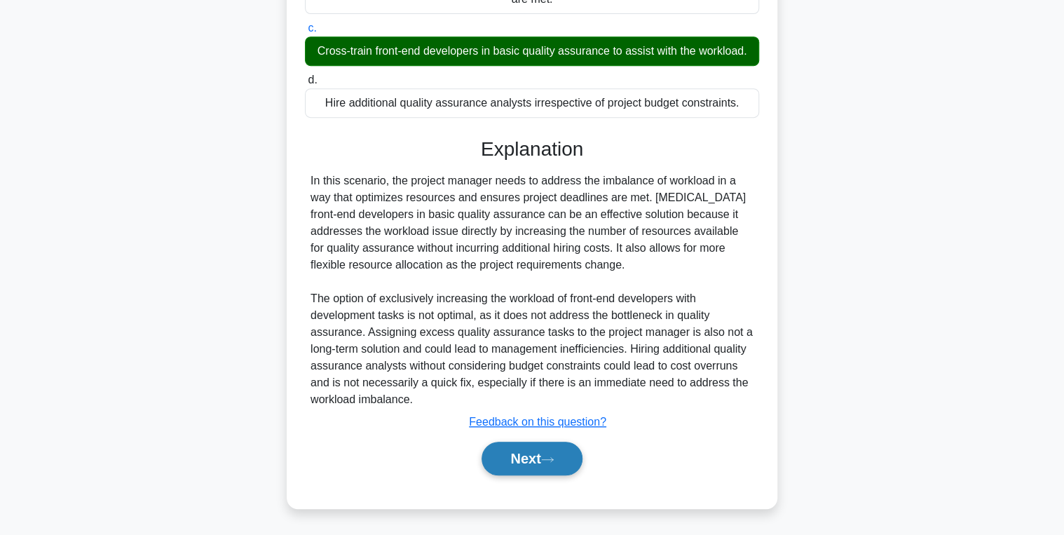
click at [544, 457] on button "Next" at bounding box center [532, 459] width 100 height 34
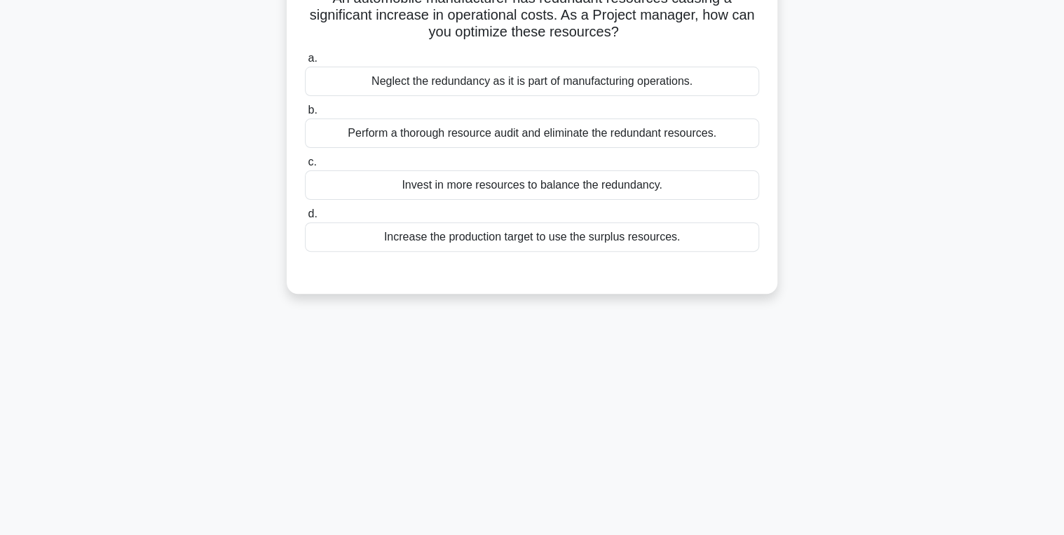
scroll to position [0, 0]
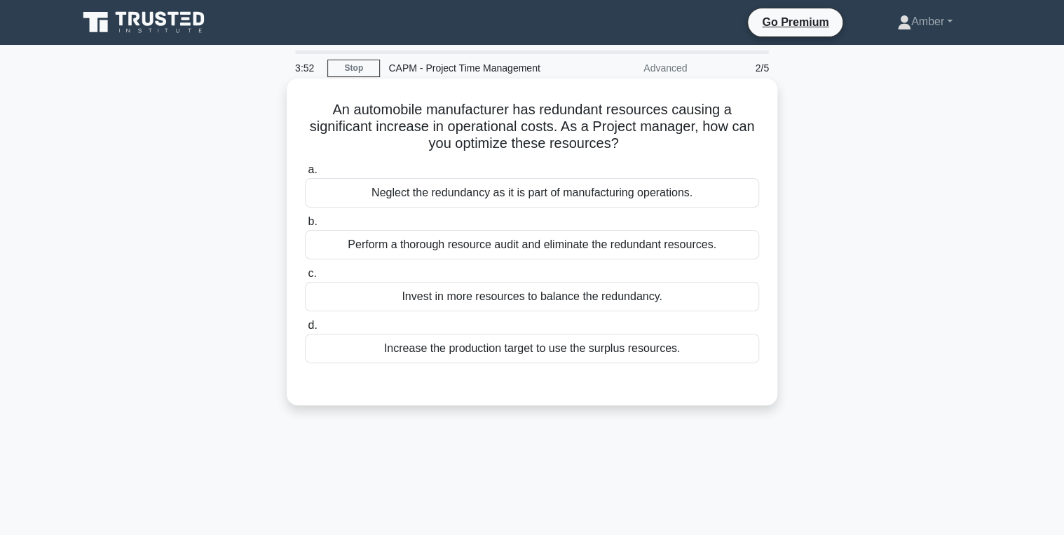
click at [489, 241] on div "Perform a thorough resource audit and eliminate the redundant resources." at bounding box center [532, 244] width 454 height 29
click at [305, 226] on input "b. Perform a thorough resource audit and eliminate the redundant resources." at bounding box center [305, 221] width 0 height 9
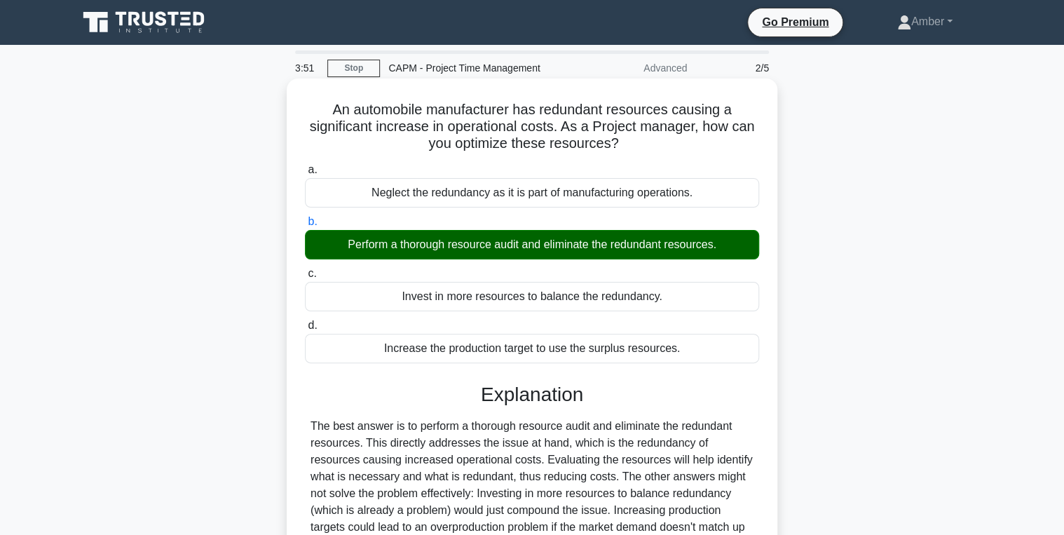
scroll to position [222, 0]
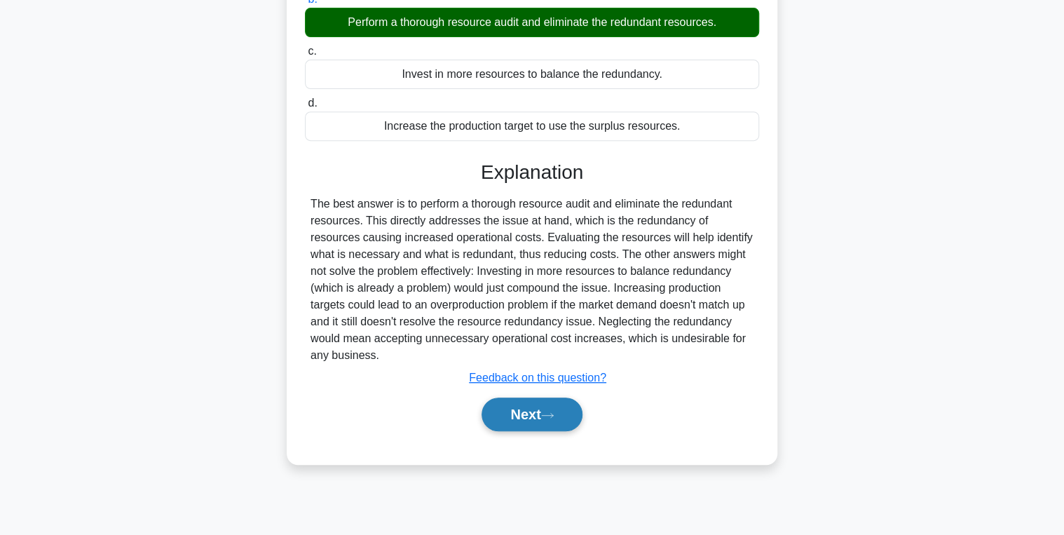
click at [499, 402] on button "Next" at bounding box center [532, 415] width 100 height 34
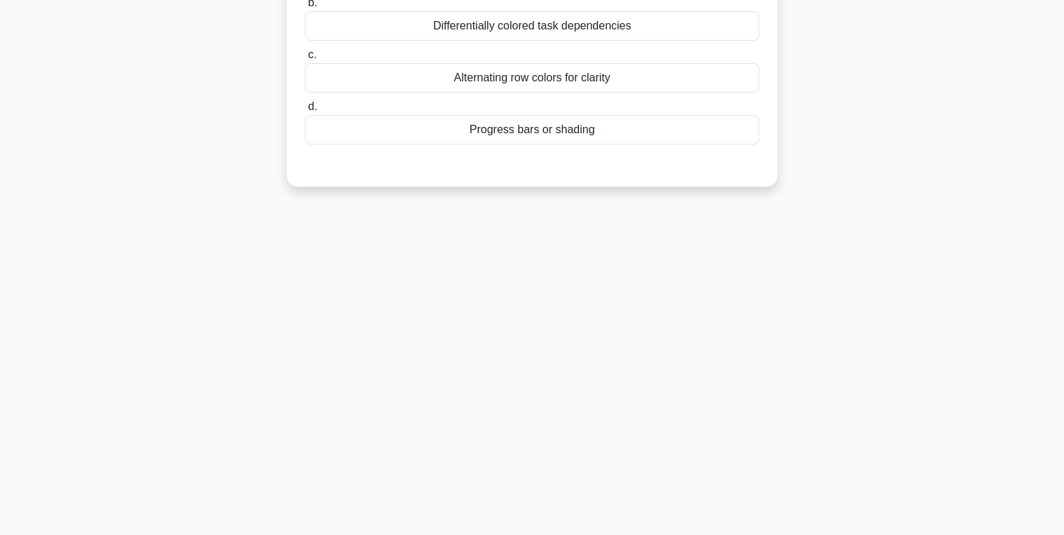
scroll to position [0, 0]
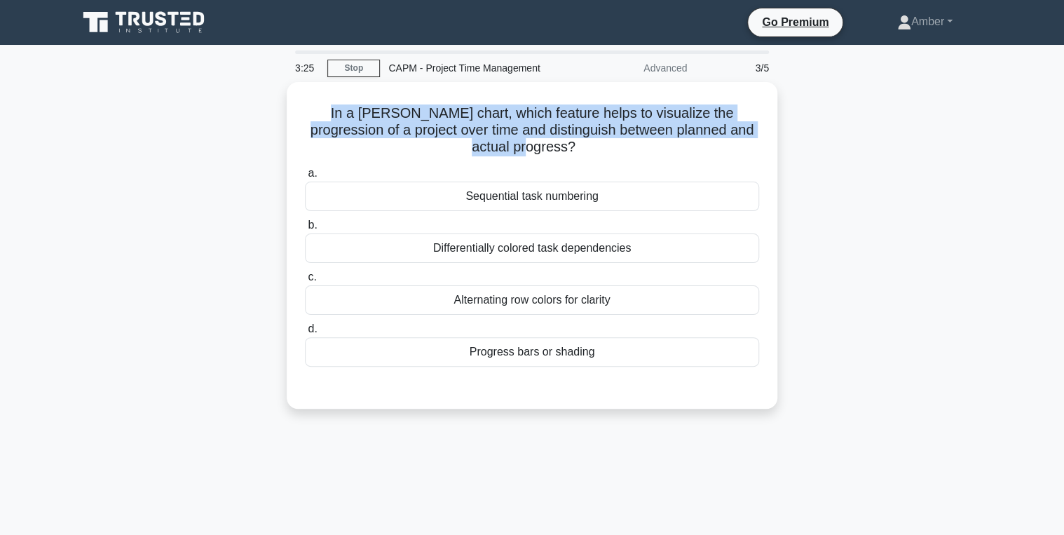
drag, startPoint x: 401, startPoint y: 134, endPoint x: 278, endPoint y: 111, distance: 125.5
click at [278, 111] on div "In a Gantt chart, which feature helps to visualize the progression of a project…" at bounding box center [531, 254] width 925 height 344
copy h5 "In a Gantt chart, which feature helps to visualize the progression of a project…"
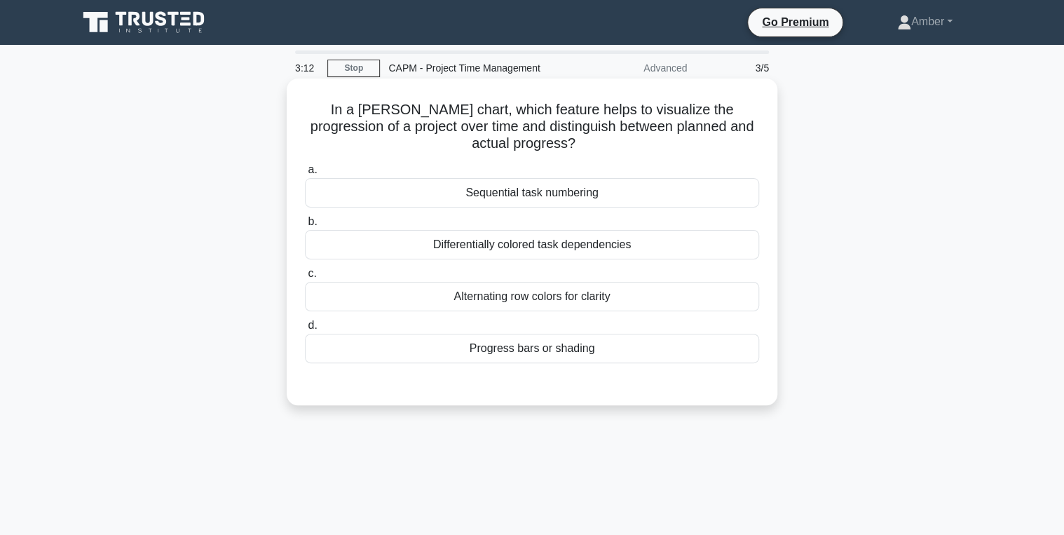
click at [491, 351] on div "Progress bars or shading" at bounding box center [532, 348] width 454 height 29
click at [305, 330] on input "d. Progress bars or shading" at bounding box center [305, 325] width 0 height 9
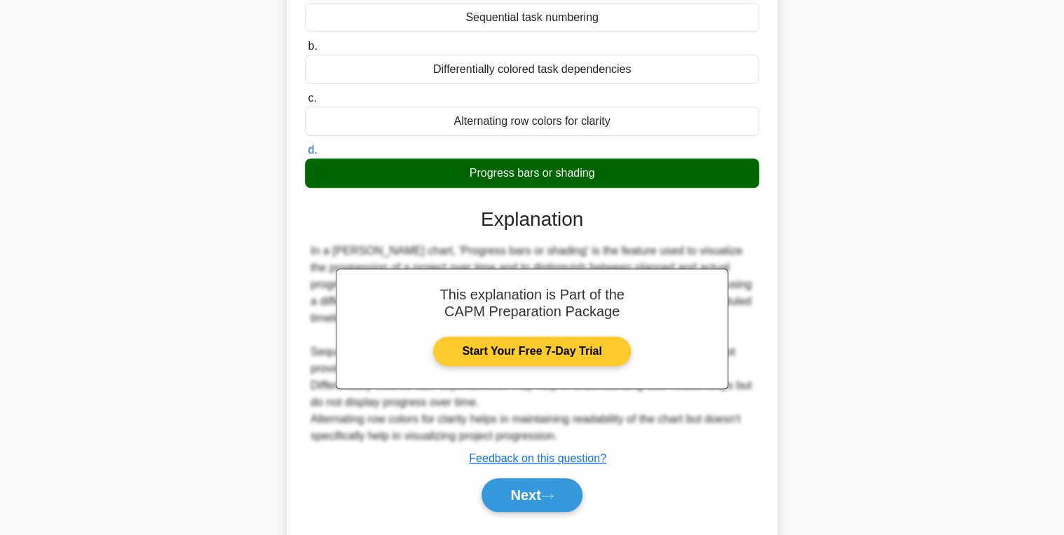
scroll to position [222, 0]
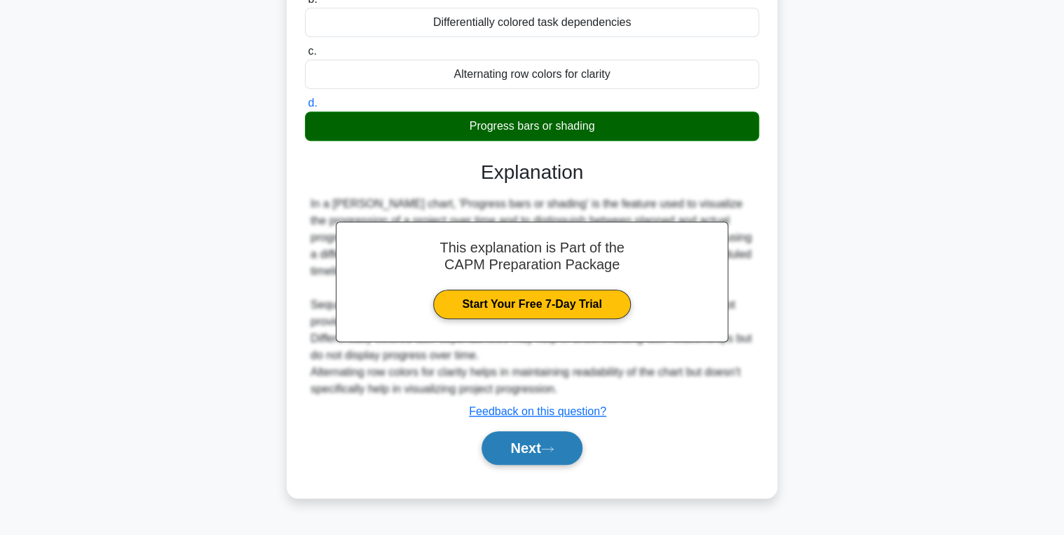
click at [529, 437] on button "Next" at bounding box center [532, 448] width 100 height 34
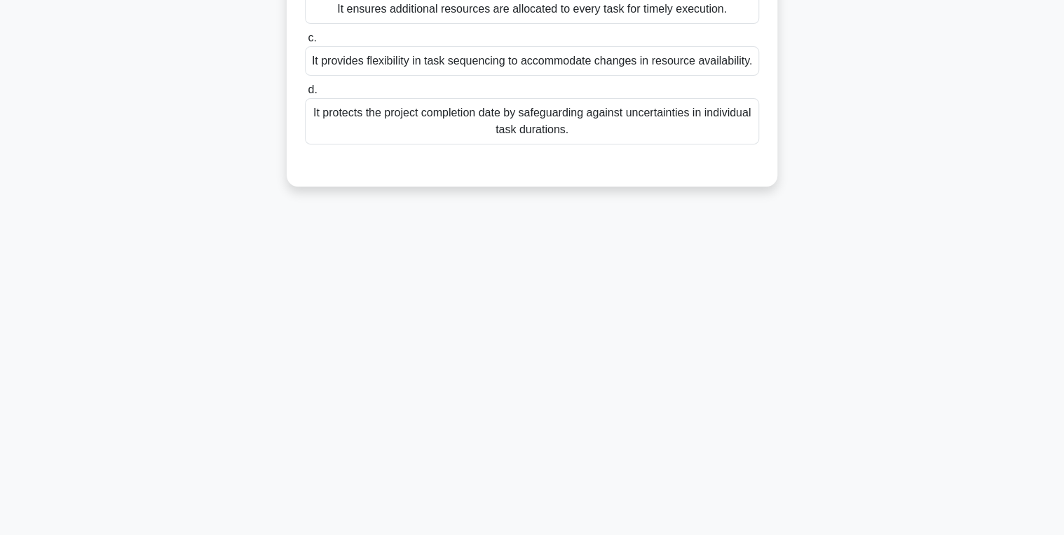
scroll to position [0, 0]
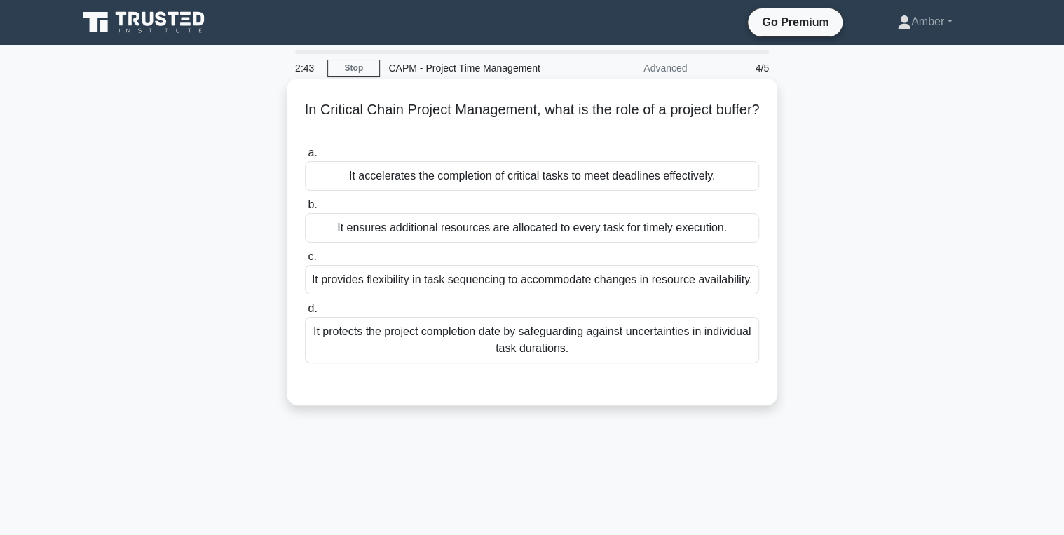
click at [473, 334] on div "It protects the project completion date by safeguarding against uncertainties i…" at bounding box center [532, 340] width 454 height 46
click at [305, 313] on input "d. It protects the project completion date by safeguarding against uncertaintie…" at bounding box center [305, 308] width 0 height 9
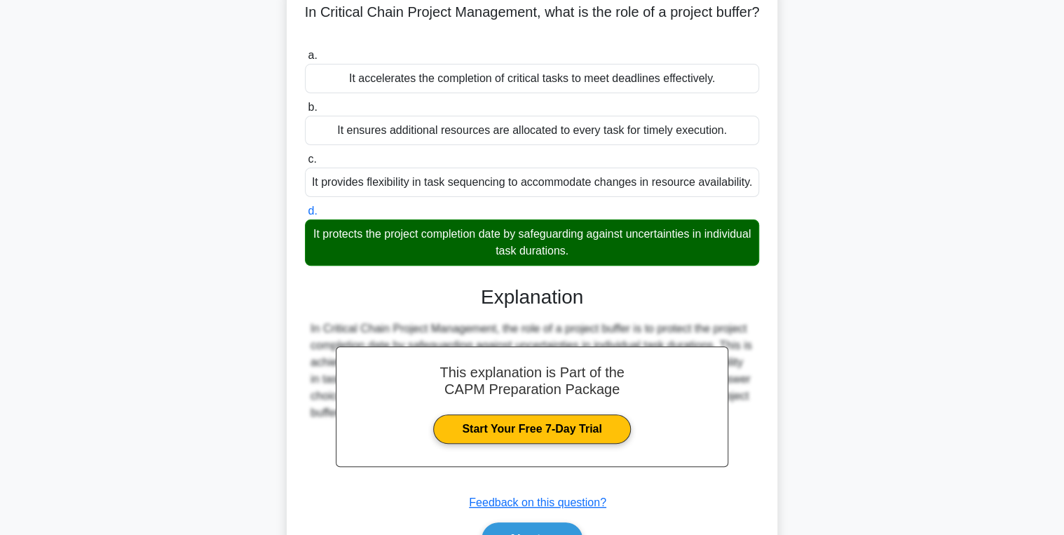
scroll to position [222, 0]
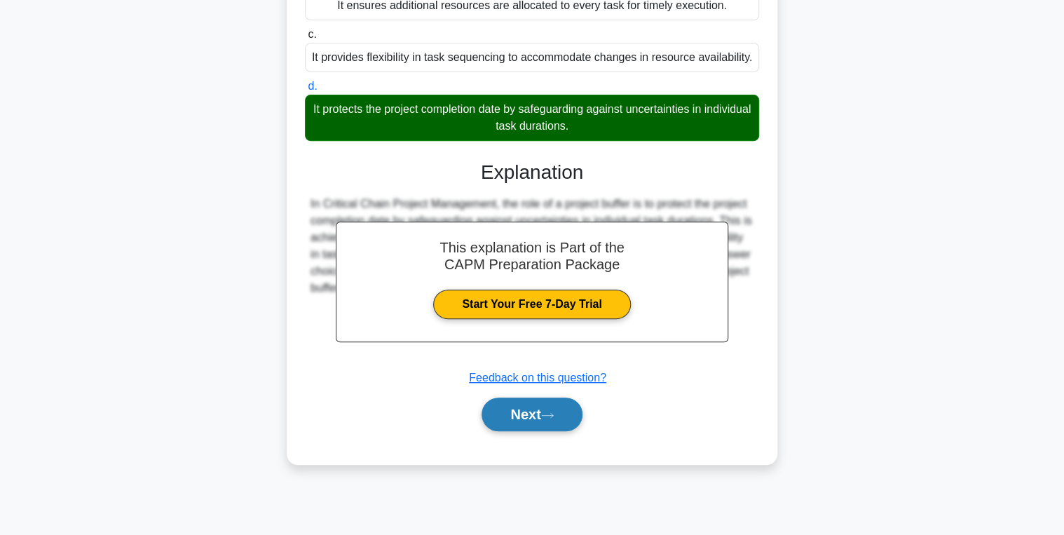
click at [525, 400] on button "Next" at bounding box center [532, 415] width 100 height 34
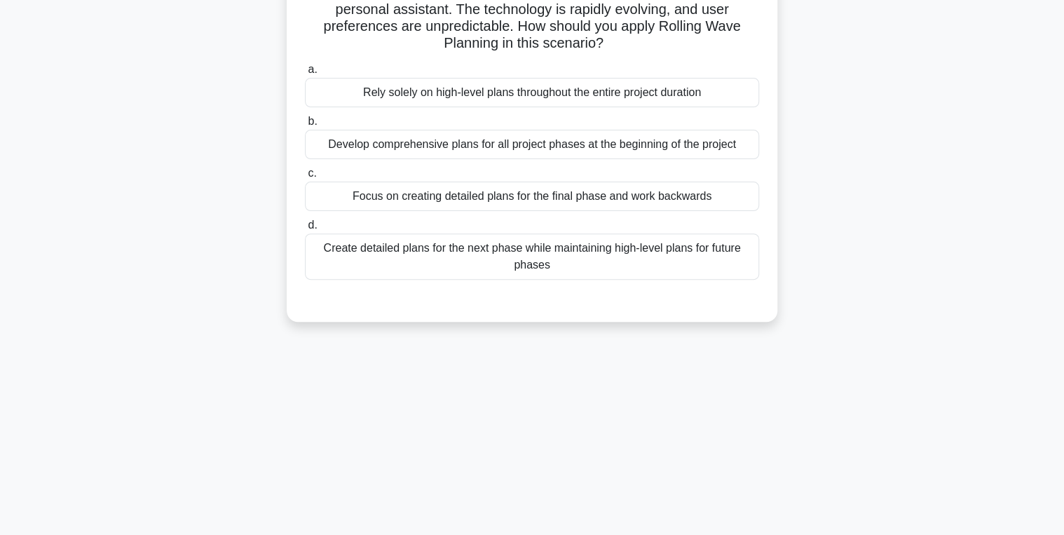
scroll to position [0, 0]
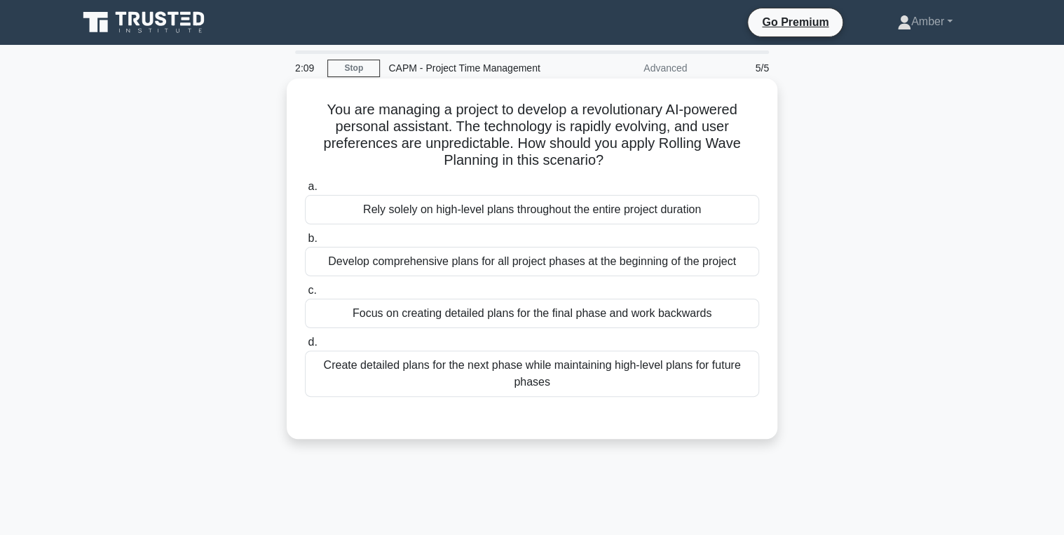
click at [447, 381] on div "Create detailed plans for the next phase while maintaining high-level plans for…" at bounding box center [532, 374] width 454 height 46
click at [305, 347] on input "d. Create detailed plans for the next phase while maintaining high-level plans …" at bounding box center [305, 342] width 0 height 9
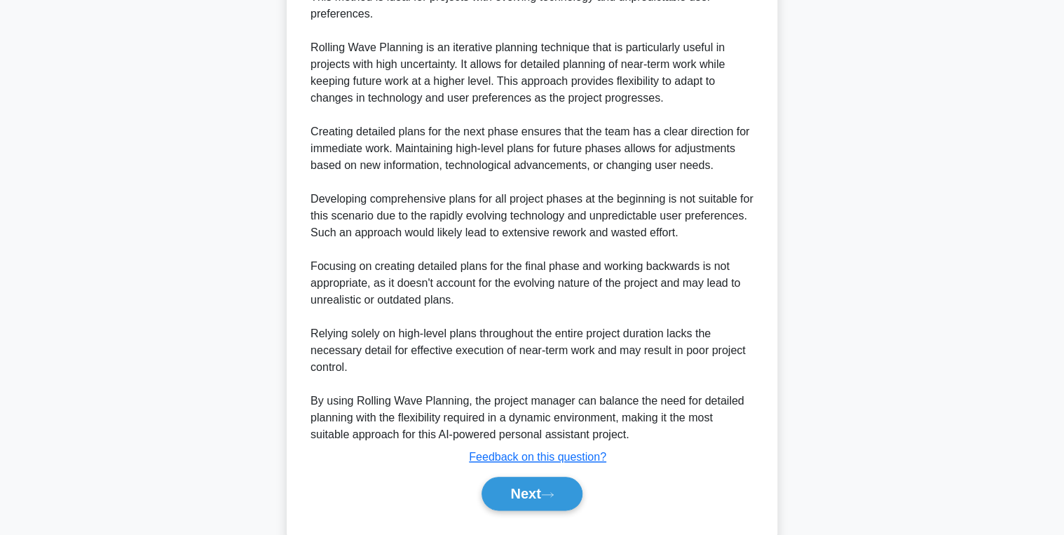
scroll to position [505, 0]
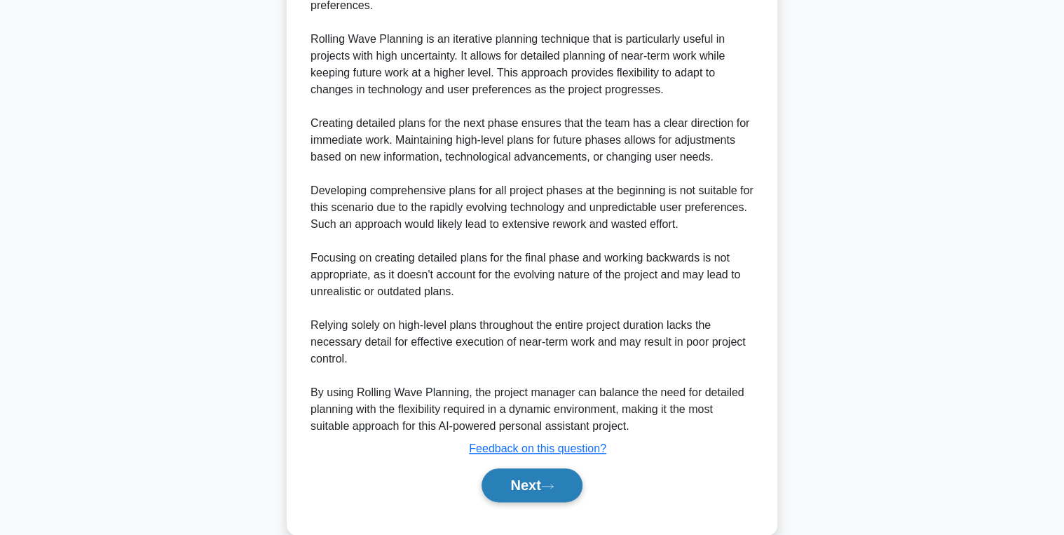
click at [525, 481] on button "Next" at bounding box center [532, 485] width 100 height 34
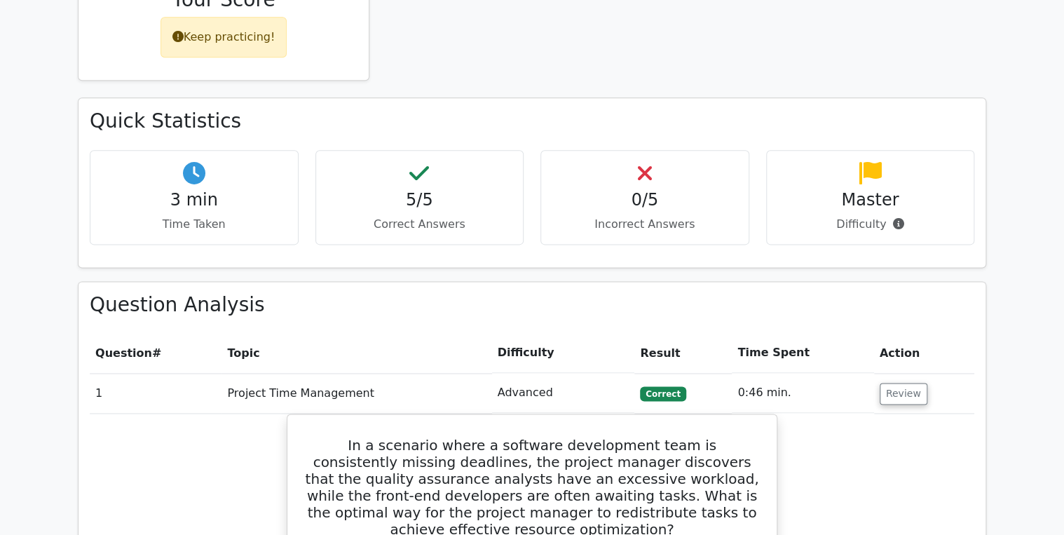
scroll to position [953, 0]
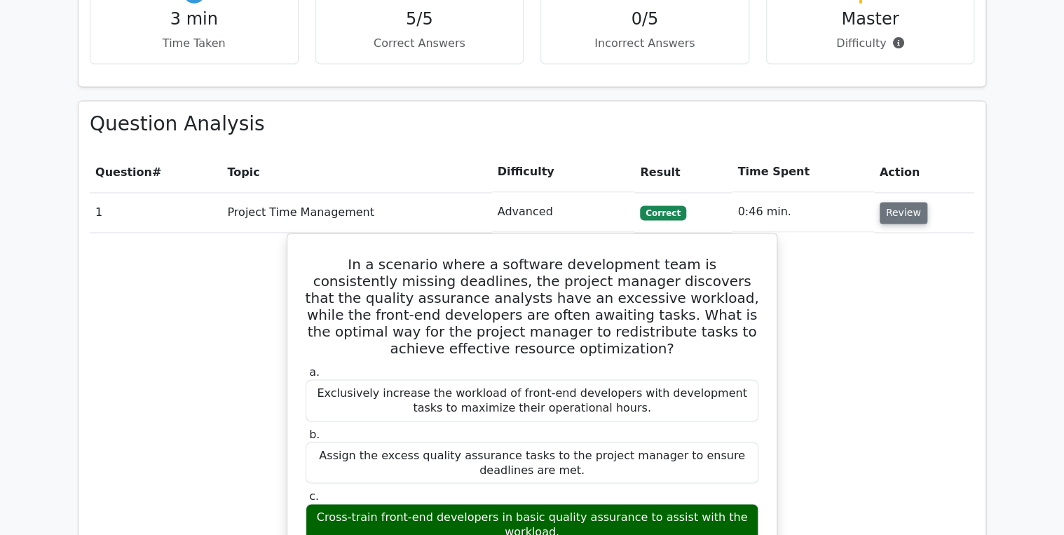
click at [897, 202] on button "Review" at bounding box center [904, 213] width 48 height 22
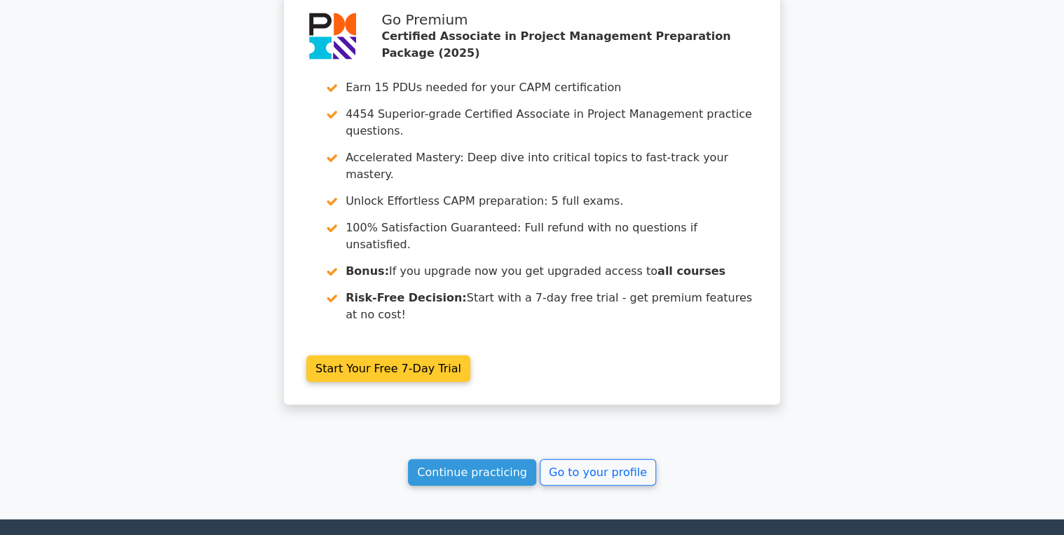
scroll to position [1439, 0]
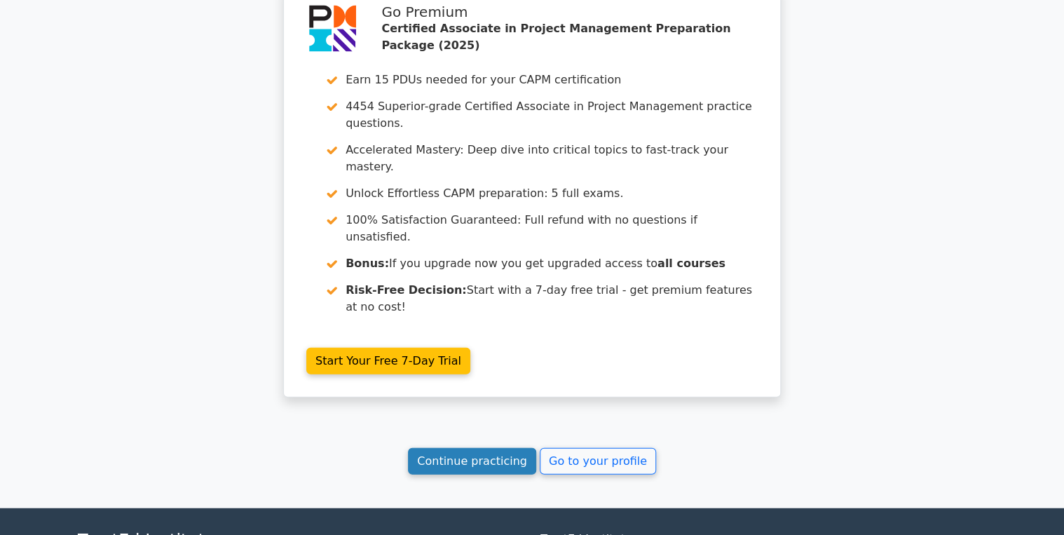
click at [477, 448] on link "Continue practicing" at bounding box center [472, 461] width 128 height 27
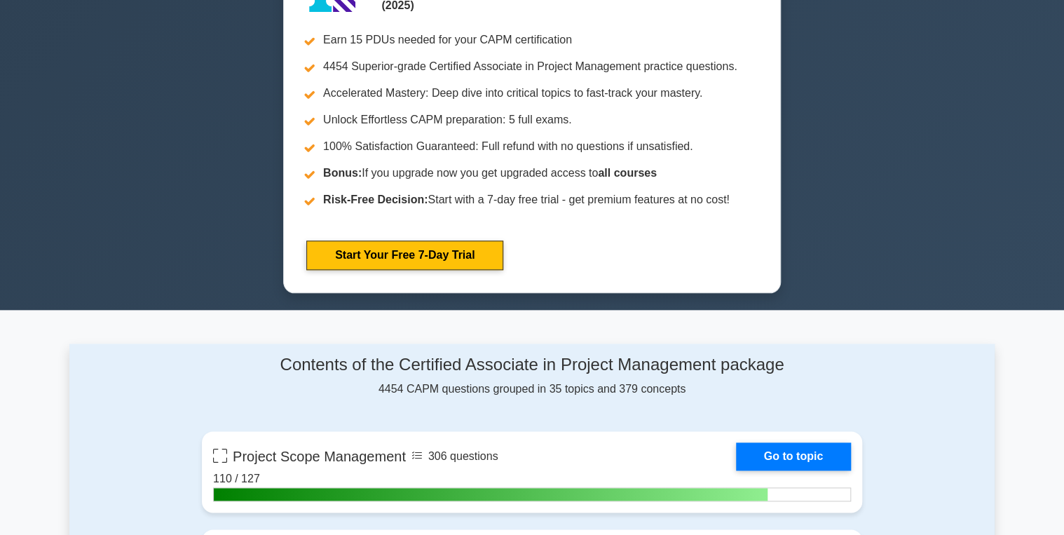
scroll to position [841, 0]
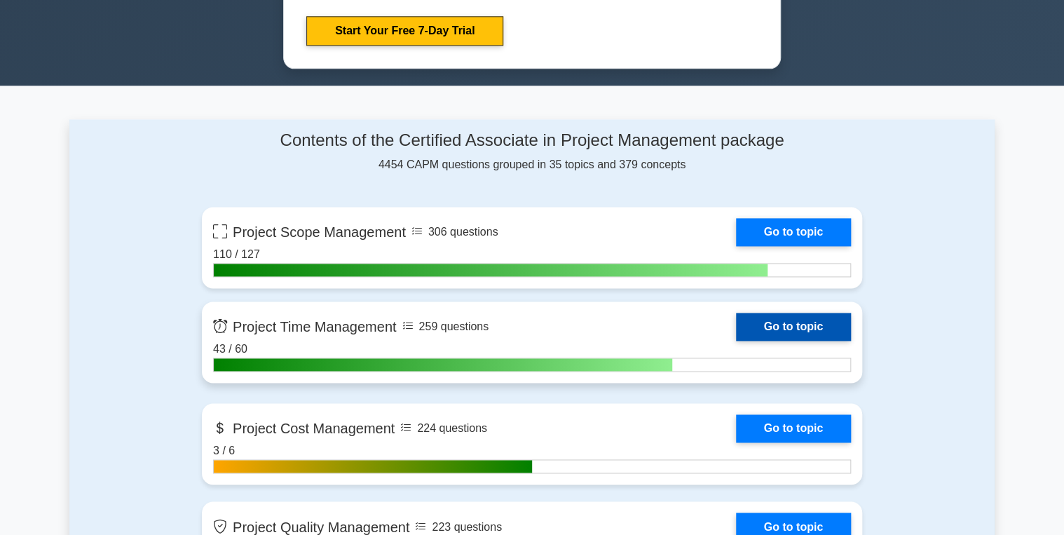
click at [813, 325] on link "Go to topic" at bounding box center [793, 327] width 115 height 28
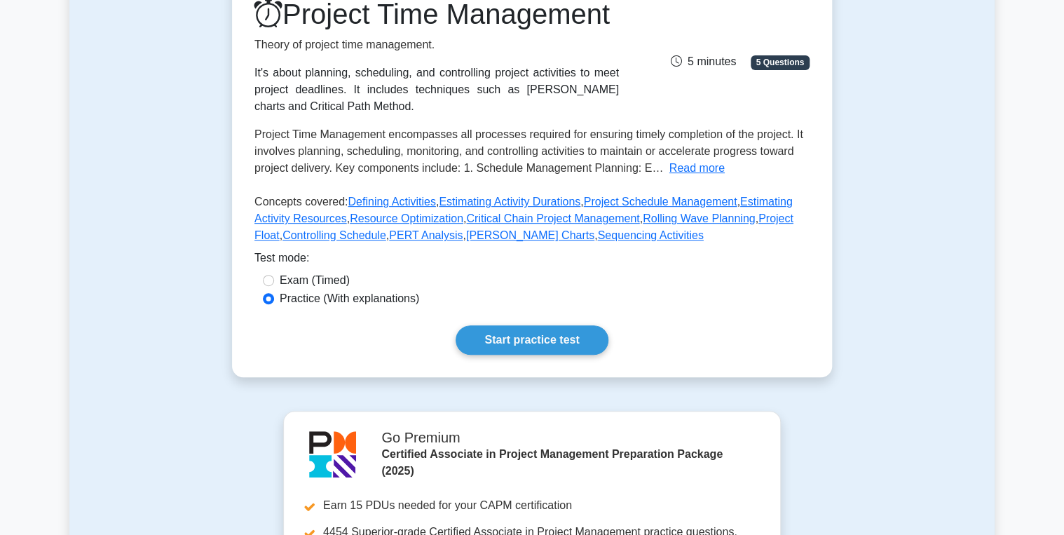
scroll to position [224, 0]
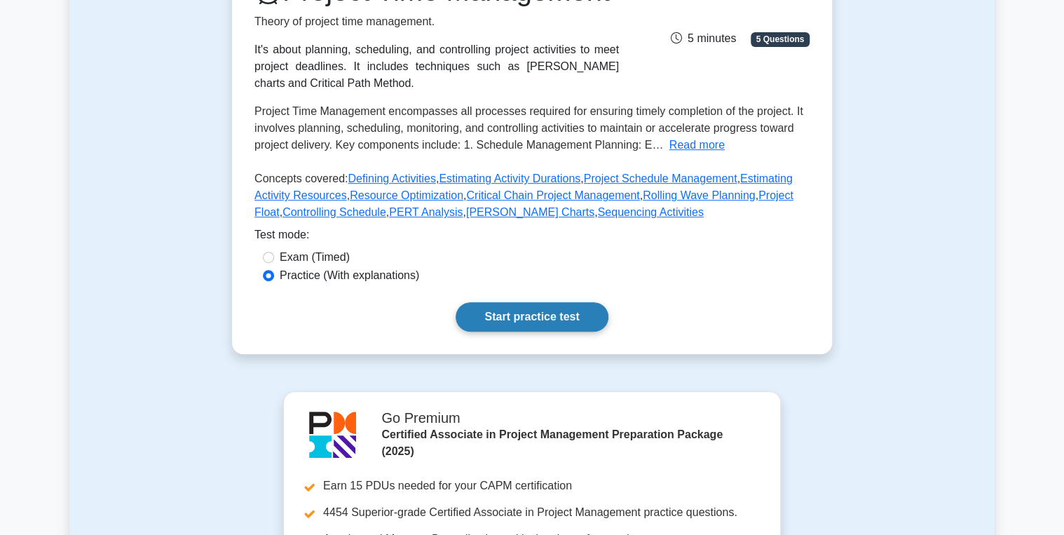
click at [502, 332] on link "Start practice test" at bounding box center [532, 316] width 152 height 29
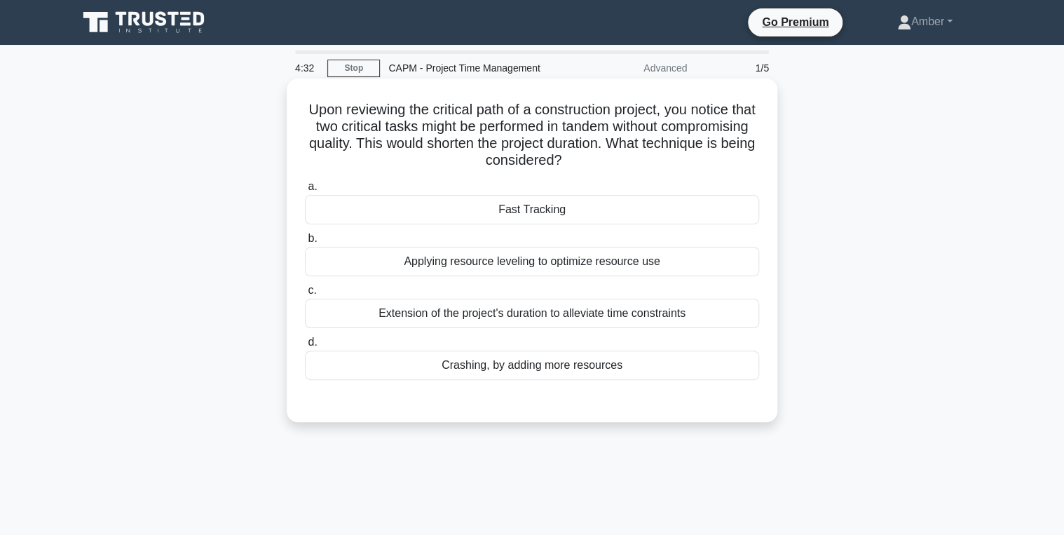
click at [494, 210] on div "Fast Tracking" at bounding box center [532, 209] width 454 height 29
click at [305, 191] on input "a. Fast Tracking" at bounding box center [305, 186] width 0 height 9
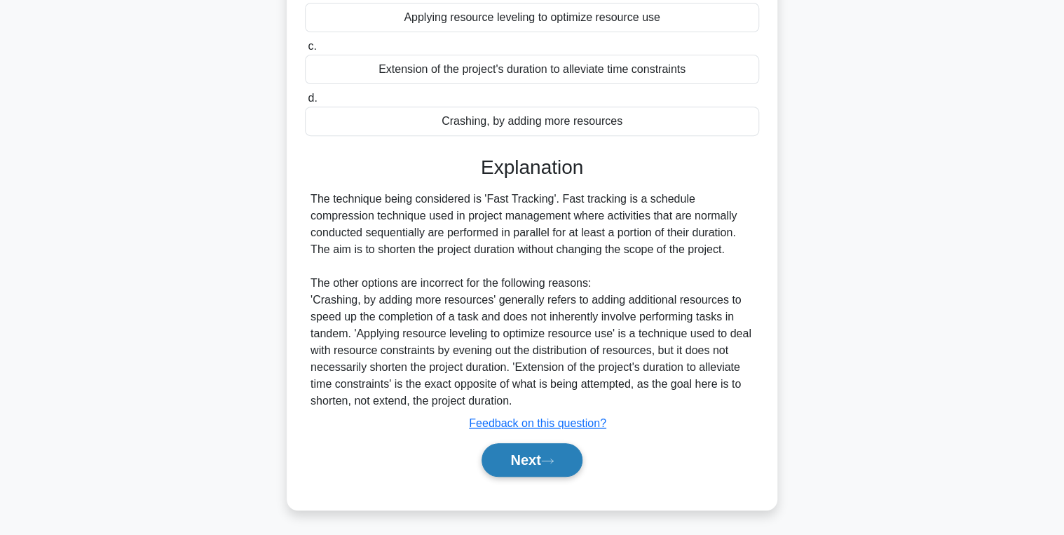
click at [533, 463] on button "Next" at bounding box center [532, 460] width 100 height 34
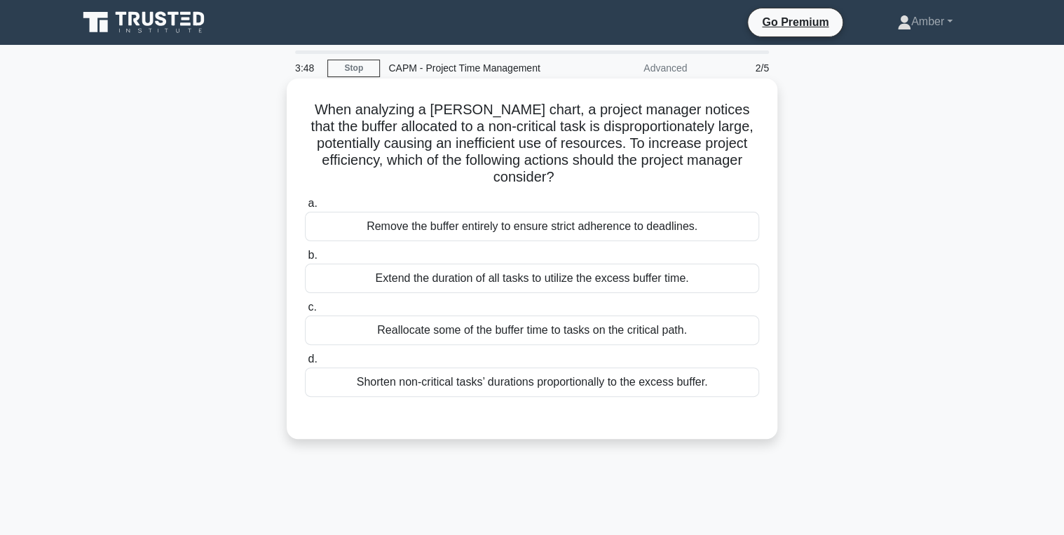
click at [439, 383] on div "Shorten non-critical tasks’ durations proportionally to the excess buffer." at bounding box center [532, 381] width 454 height 29
click at [305, 364] on input "d. Shorten non-critical tasks’ durations proportionally to the excess buffer." at bounding box center [305, 359] width 0 height 9
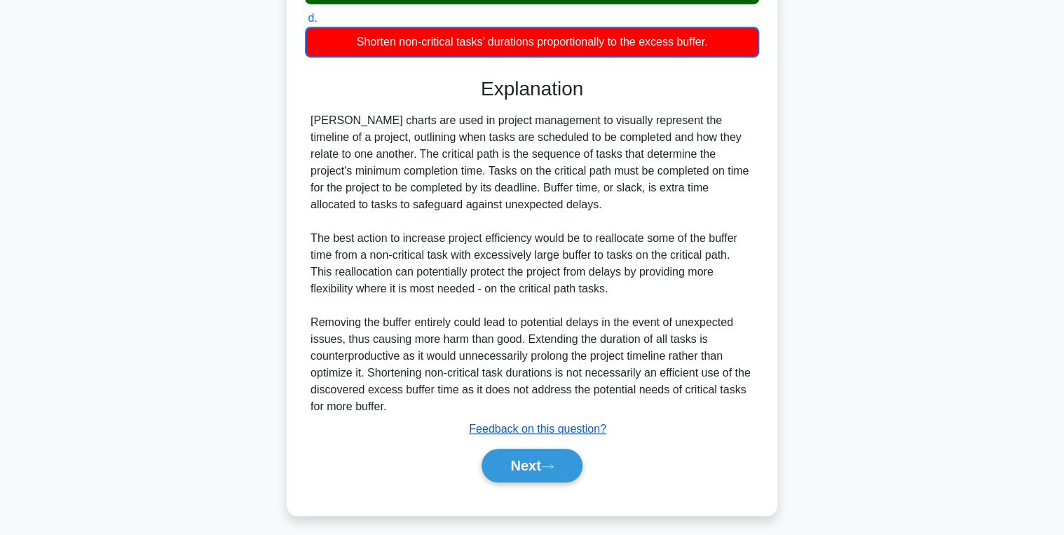
scroll to position [346, 0]
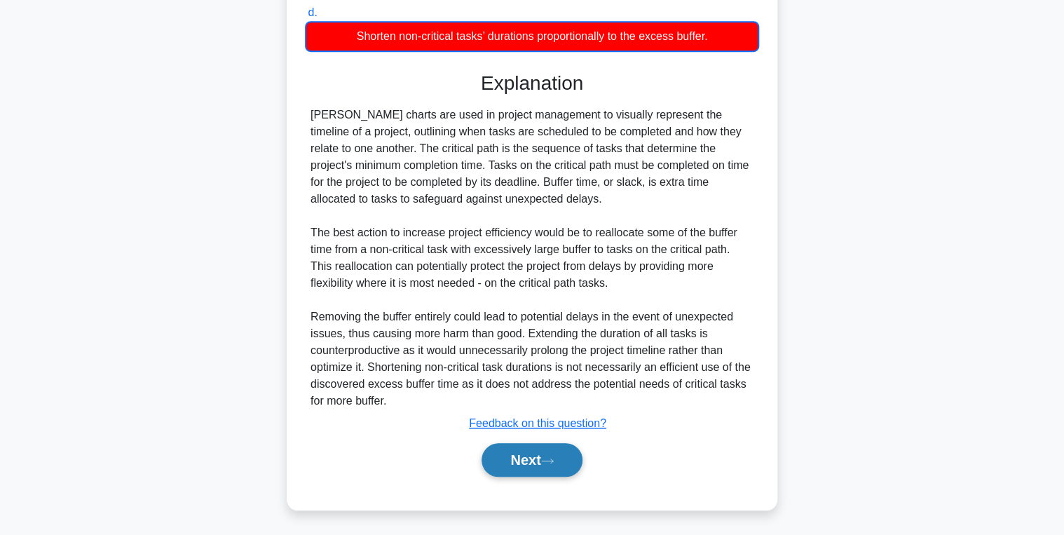
click at [522, 463] on button "Next" at bounding box center [532, 460] width 100 height 34
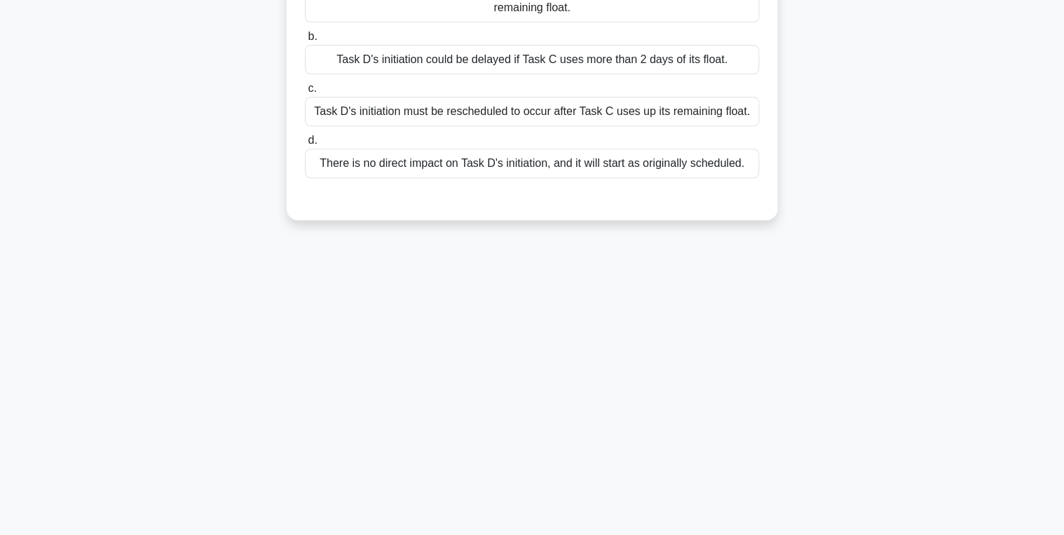
scroll to position [0, 0]
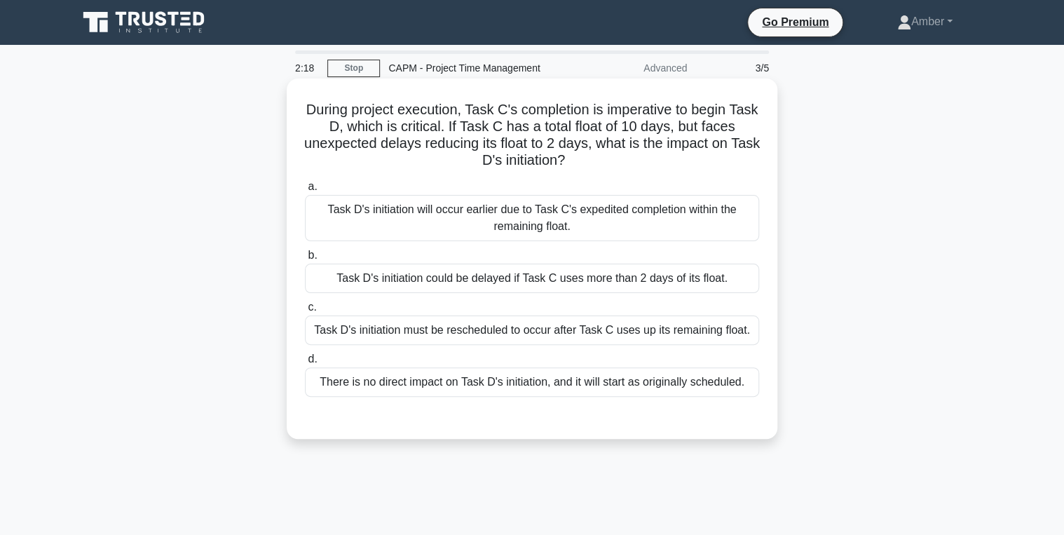
click at [464, 381] on div "There is no direct impact on Task D's initiation, and it will start as original…" at bounding box center [532, 381] width 454 height 29
click at [305, 364] on input "d. There is no direct impact on Task D's initiation, and it will start as origi…" at bounding box center [305, 359] width 0 height 9
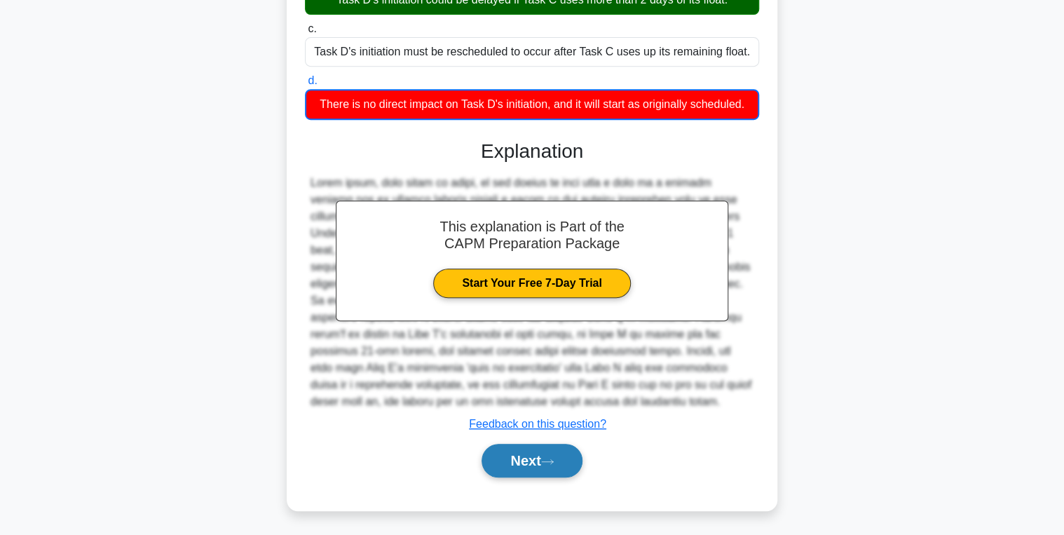
scroll to position [279, 0]
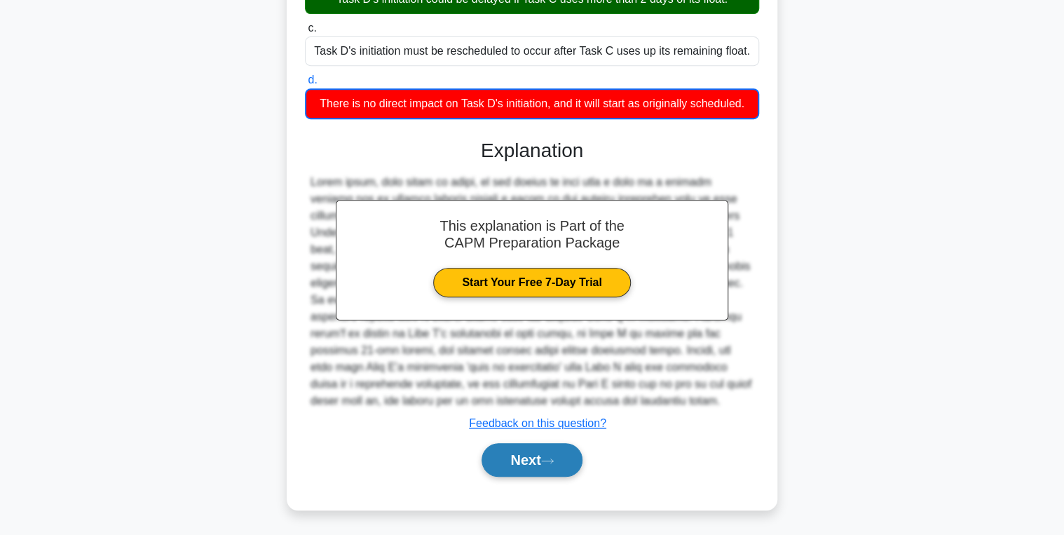
click at [536, 466] on button "Next" at bounding box center [532, 460] width 100 height 34
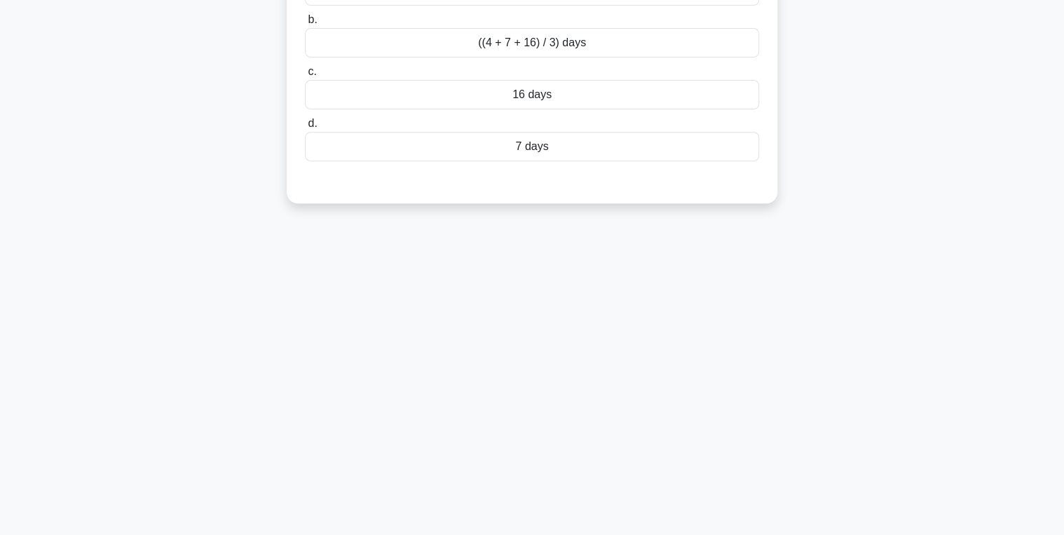
scroll to position [0, 0]
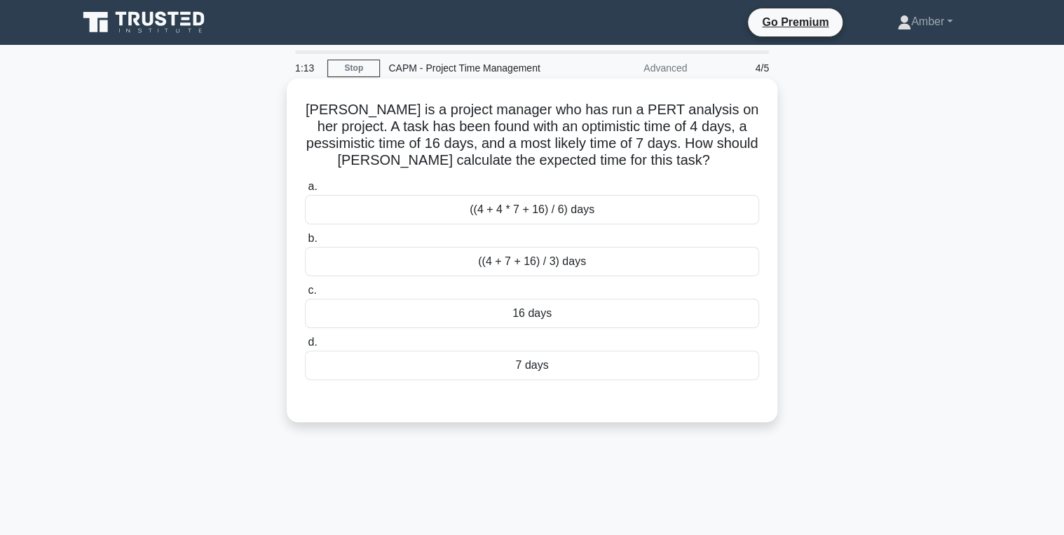
click at [494, 208] on div "((4 + 4 * 7 + 16) / 6) days" at bounding box center [532, 209] width 454 height 29
click at [305, 191] on input "a. ((4 + 4 * 7 + 16) / 6) days" at bounding box center [305, 186] width 0 height 9
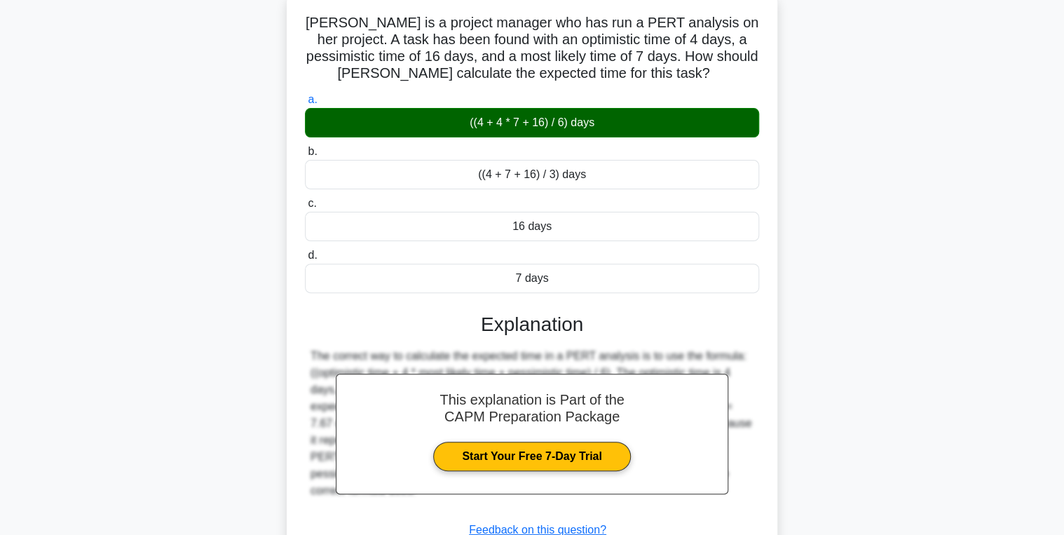
scroll to position [222, 0]
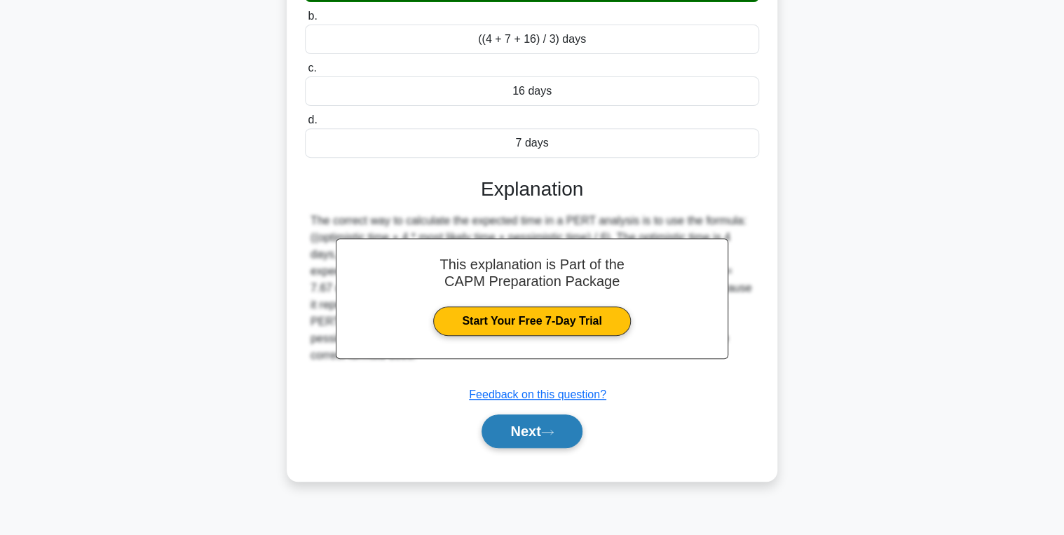
click at [522, 435] on button "Next" at bounding box center [532, 431] width 100 height 34
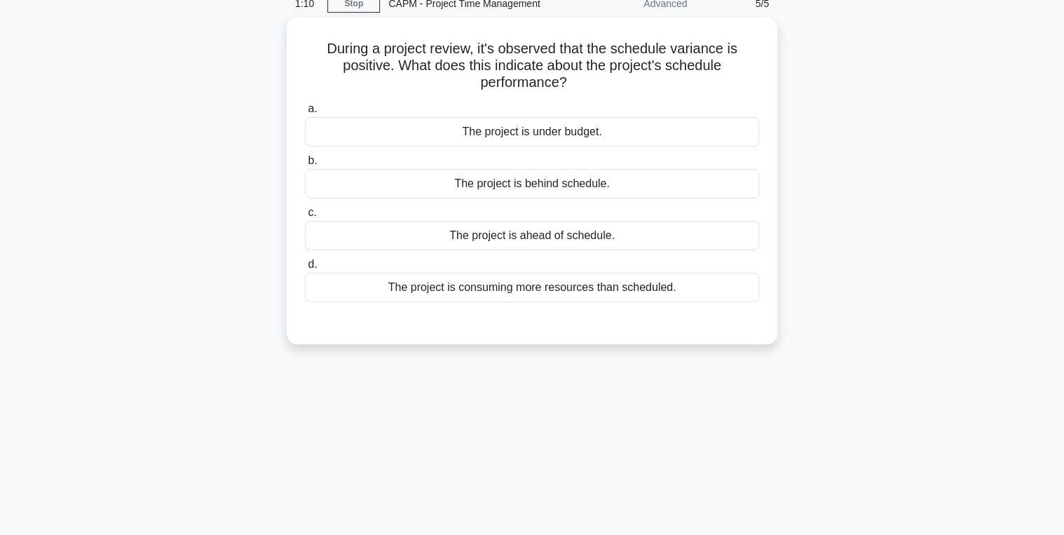
scroll to position [0, 0]
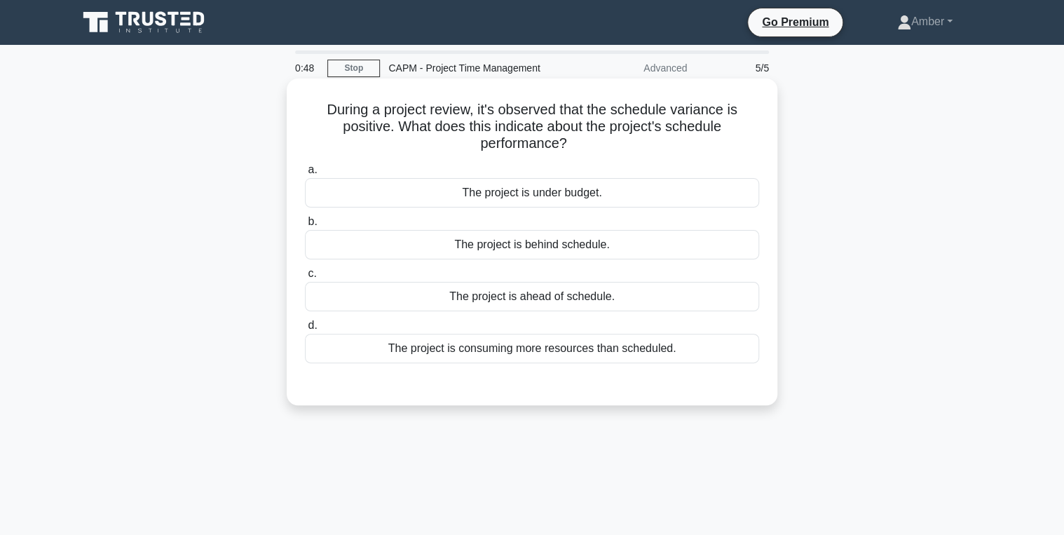
click at [482, 285] on div "The project is ahead of schedule." at bounding box center [532, 296] width 454 height 29
click at [305, 278] on input "c. The project is ahead of schedule." at bounding box center [305, 273] width 0 height 9
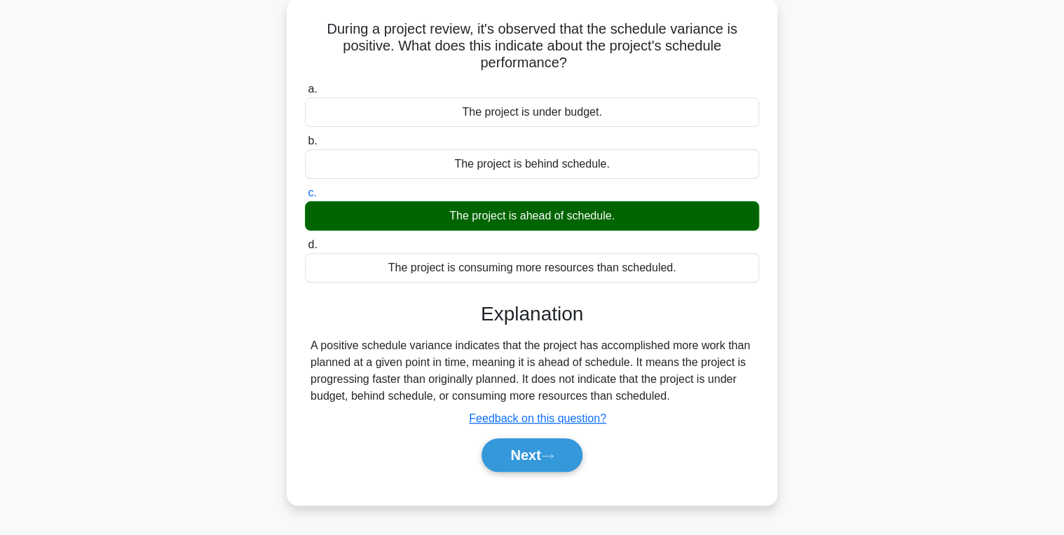
scroll to position [222, 0]
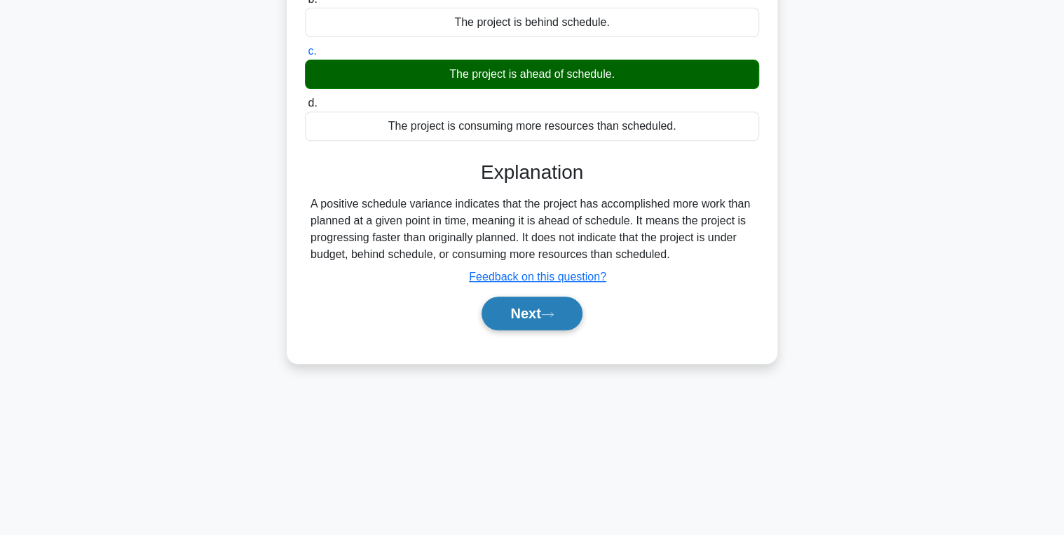
click at [531, 319] on button "Next" at bounding box center [532, 314] width 100 height 34
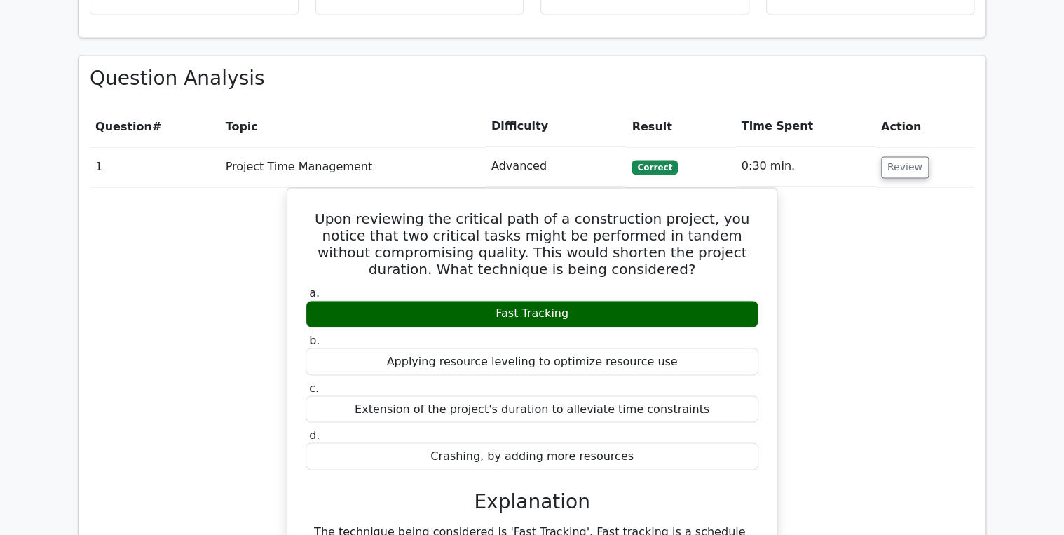
scroll to position [1010, 0]
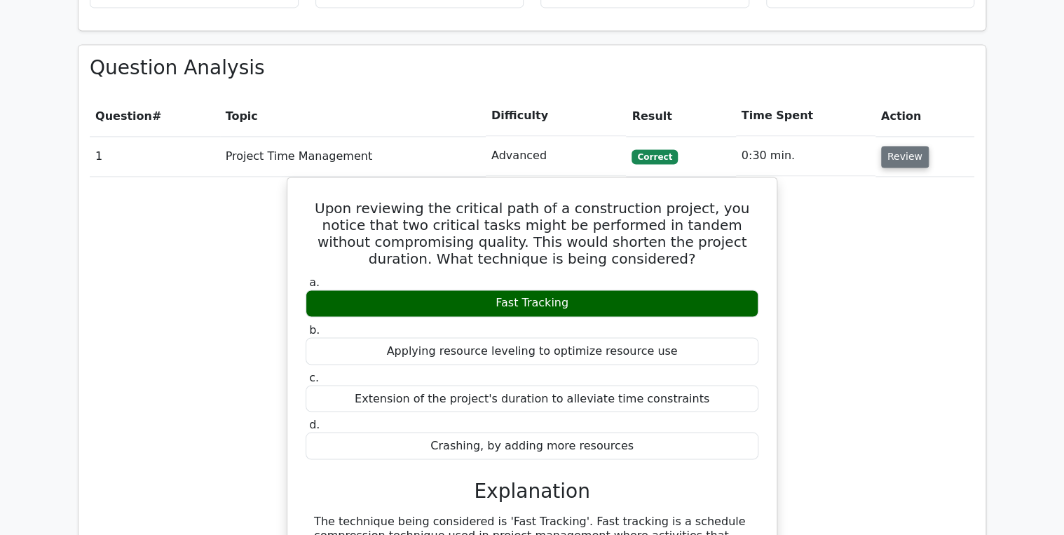
click at [893, 146] on button "Review" at bounding box center [905, 157] width 48 height 22
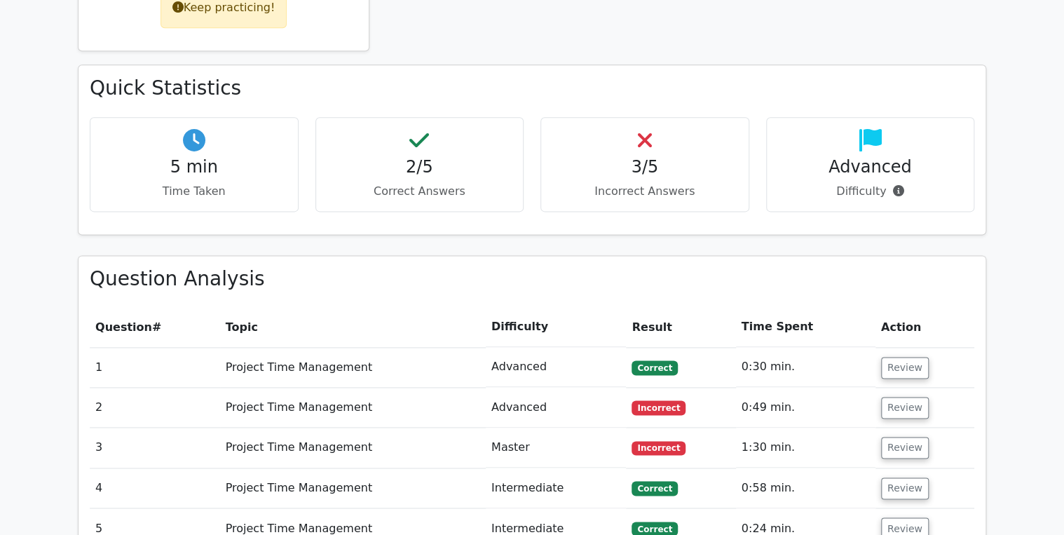
scroll to position [785, 0]
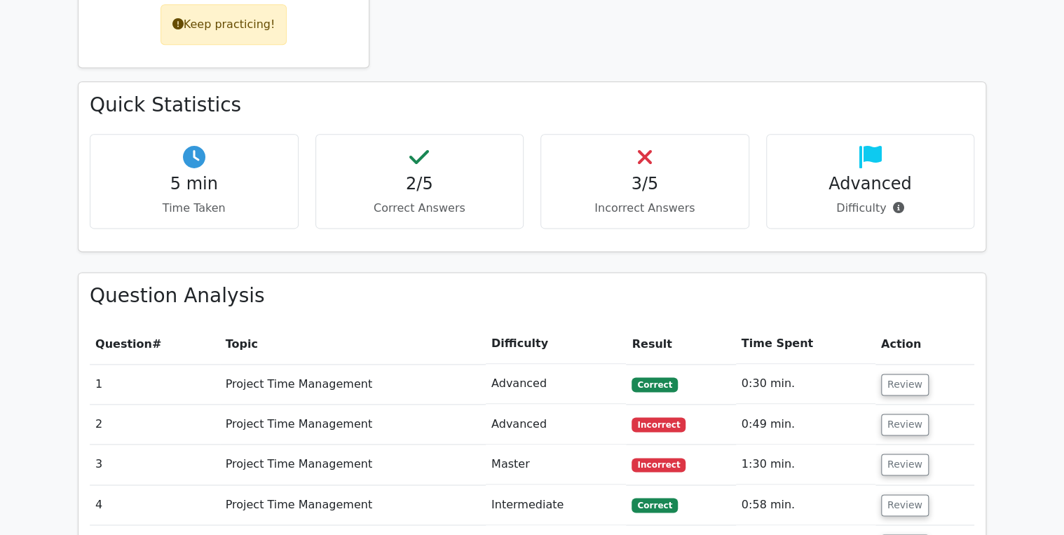
click at [661, 174] on h4 "3/5" at bounding box center [644, 184] width 185 height 20
click at [443, 200] on p "Correct Answers" at bounding box center [419, 208] width 185 height 17
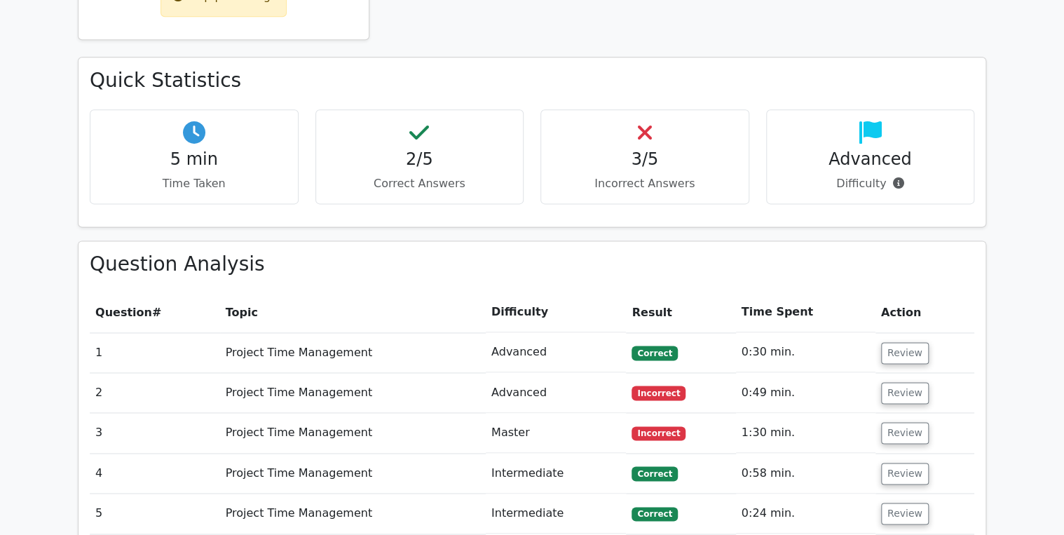
scroll to position [841, 0]
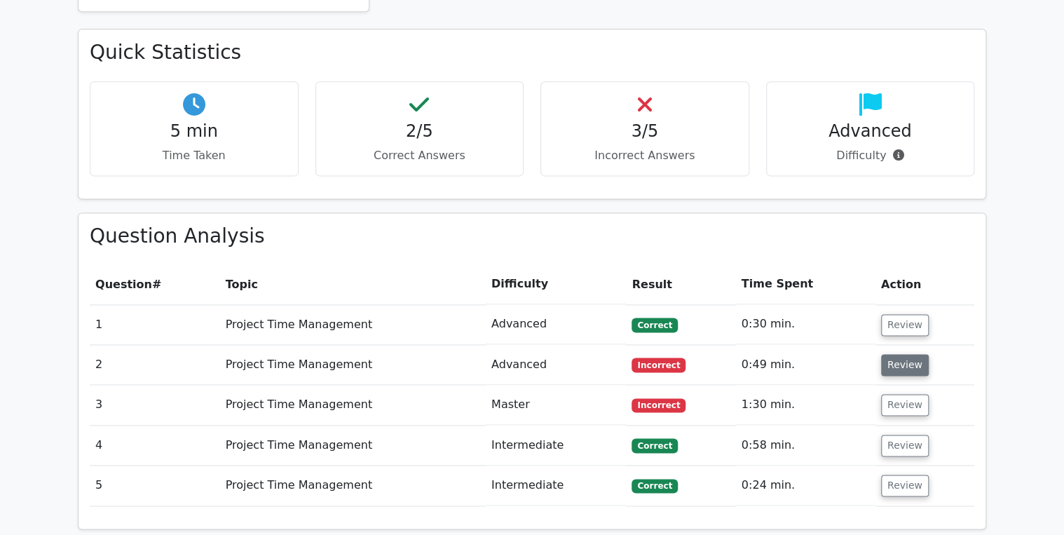
click at [895, 354] on button "Review" at bounding box center [905, 365] width 48 height 22
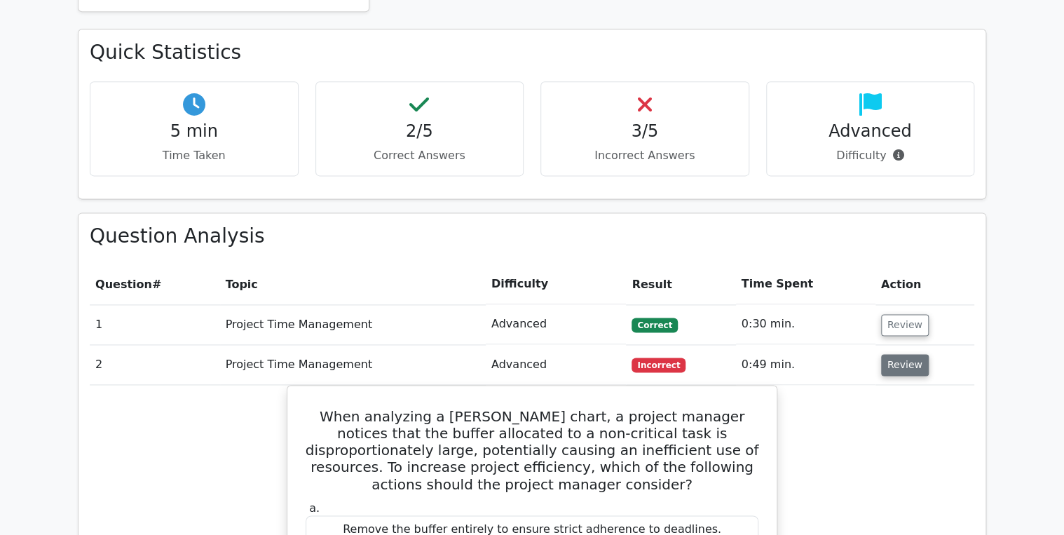
click at [909, 354] on button "Review" at bounding box center [905, 365] width 48 height 22
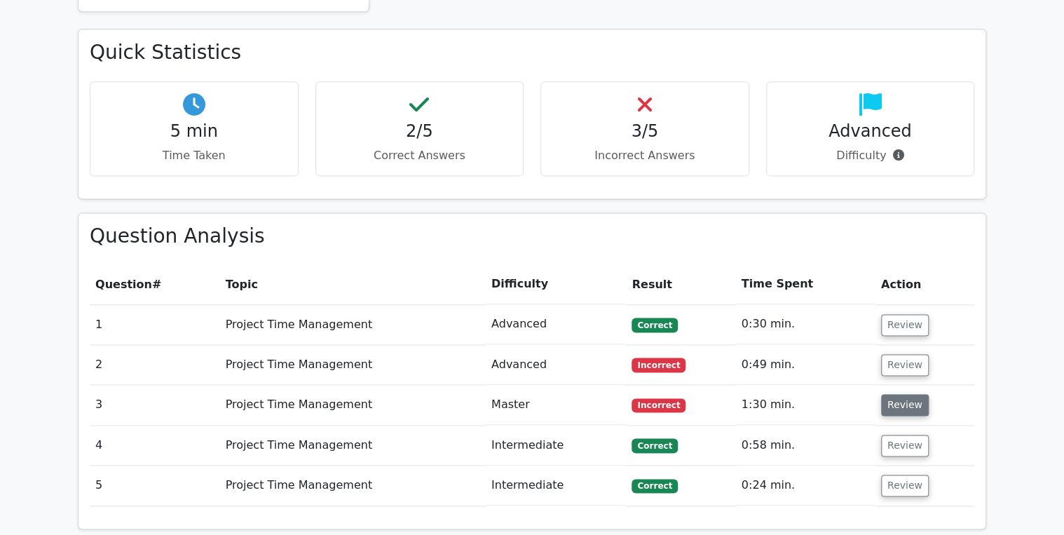
click at [903, 394] on button "Review" at bounding box center [905, 405] width 48 height 22
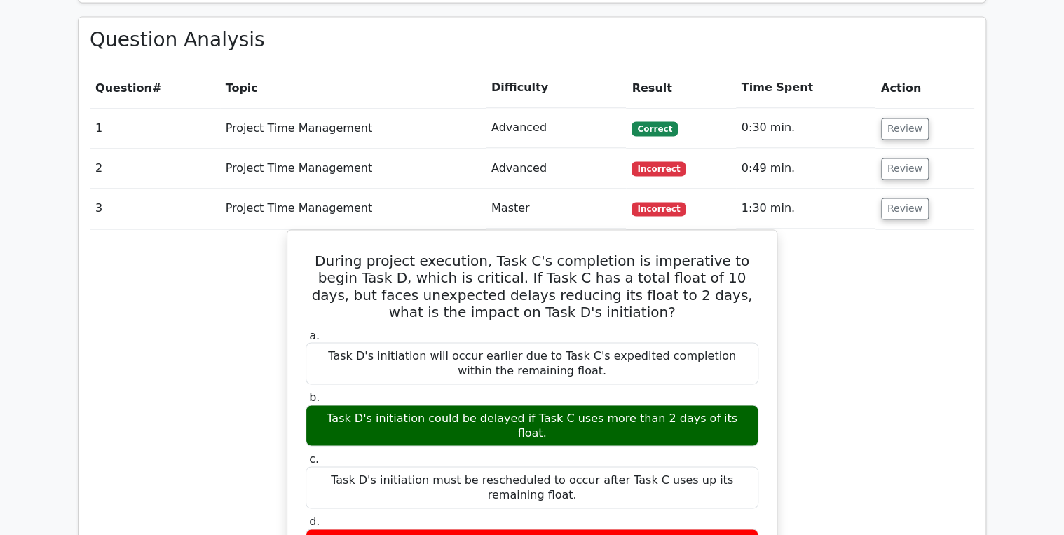
scroll to position [1066, 0]
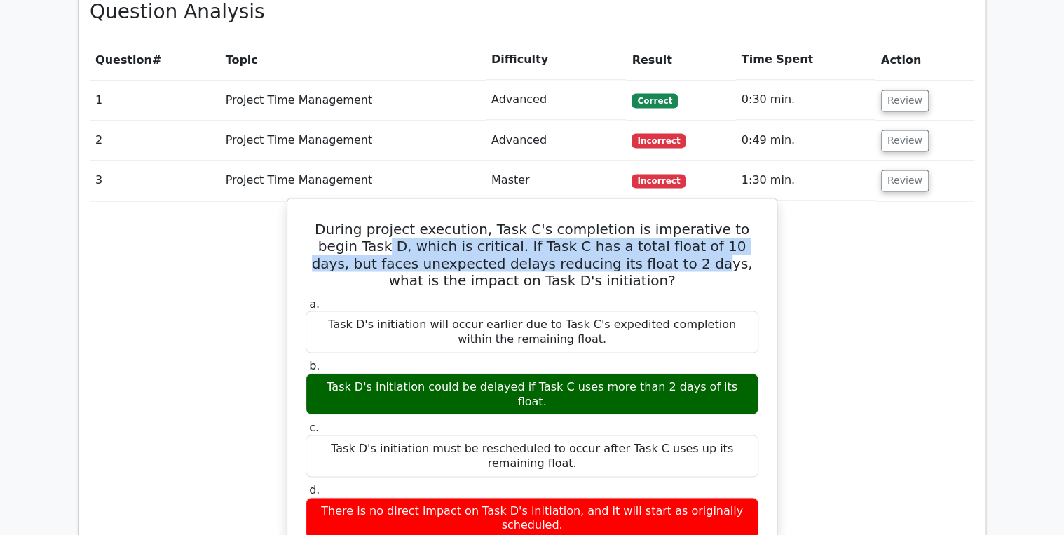
drag, startPoint x: 497, startPoint y: 202, endPoint x: 341, endPoint y: 182, distance: 157.6
click at [341, 221] on h5 "During project execution, Task C's completion is imperative to begin Task D, wh…" at bounding box center [532, 254] width 456 height 67
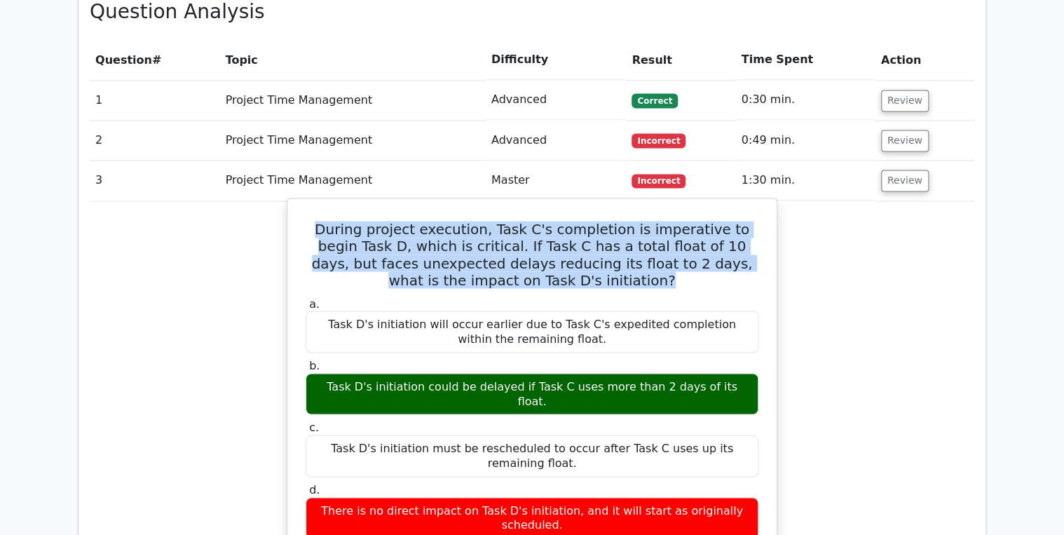
drag, startPoint x: 570, startPoint y: 202, endPoint x: 313, endPoint y: 160, distance: 260.7
click at [313, 221] on h5 "During project execution, Task C's completion is imperative to begin Task D, wh…" at bounding box center [532, 254] width 456 height 67
copy h5 "During project execution, Task C's completion is imperative to begin Task D, wh…"
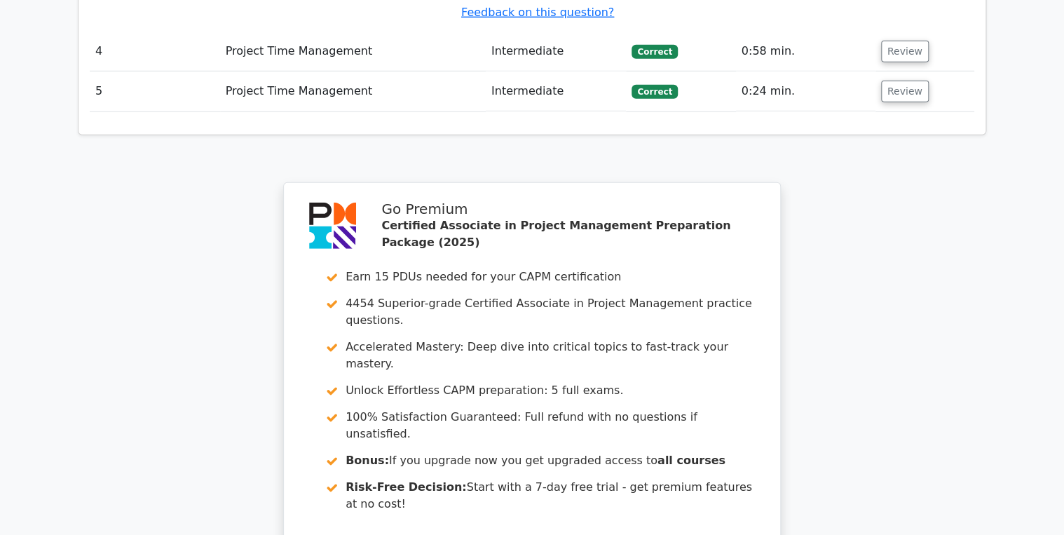
scroll to position [2123, 0]
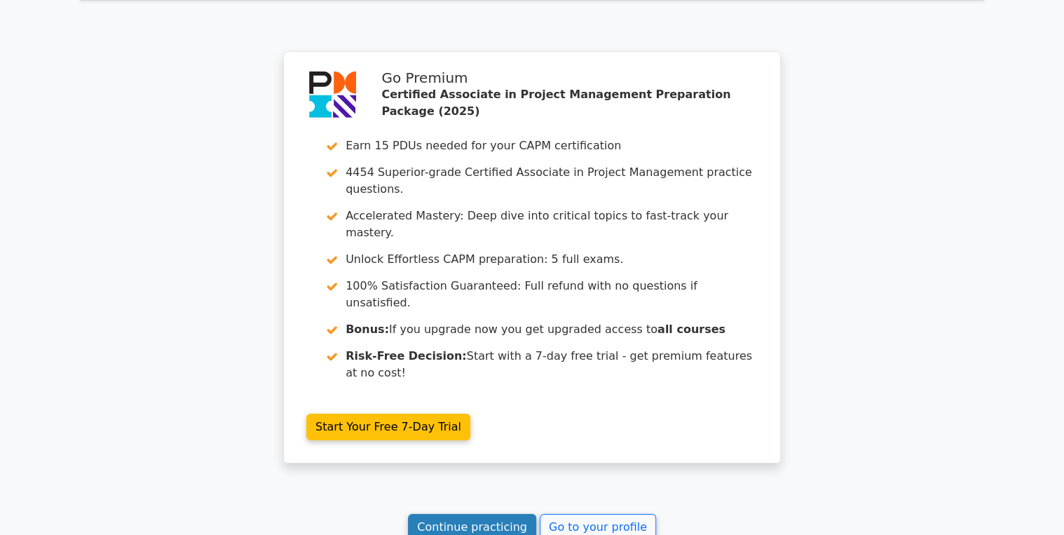
click at [477, 514] on link "Continue practicing" at bounding box center [472, 527] width 128 height 27
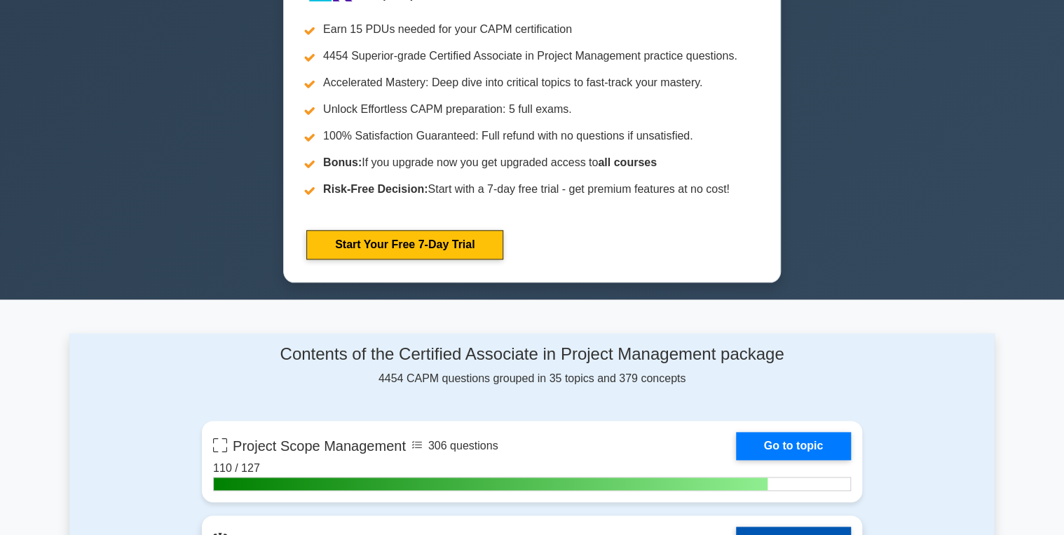
scroll to position [841, 0]
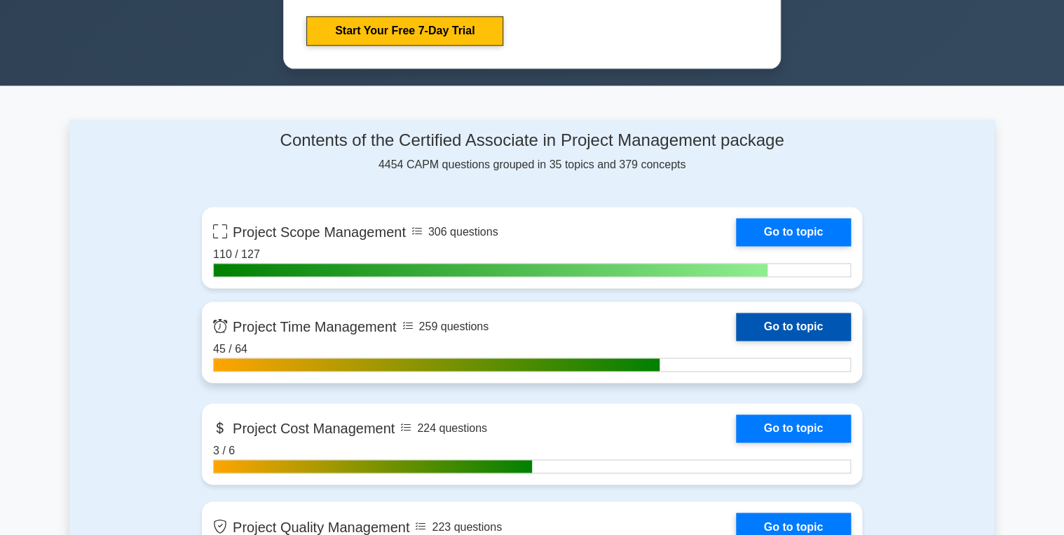
click at [792, 320] on link "Go to topic" at bounding box center [793, 327] width 115 height 28
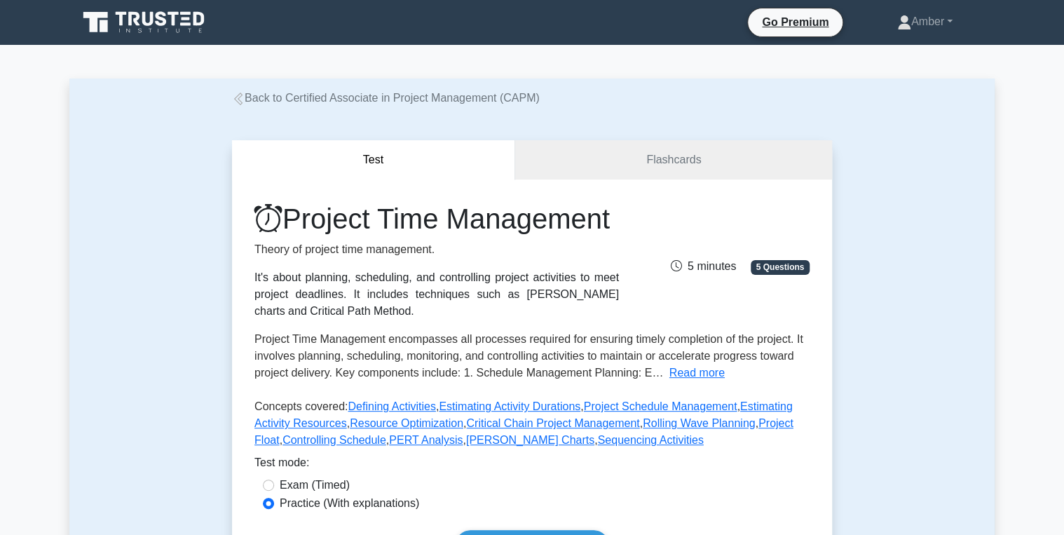
scroll to position [224, 0]
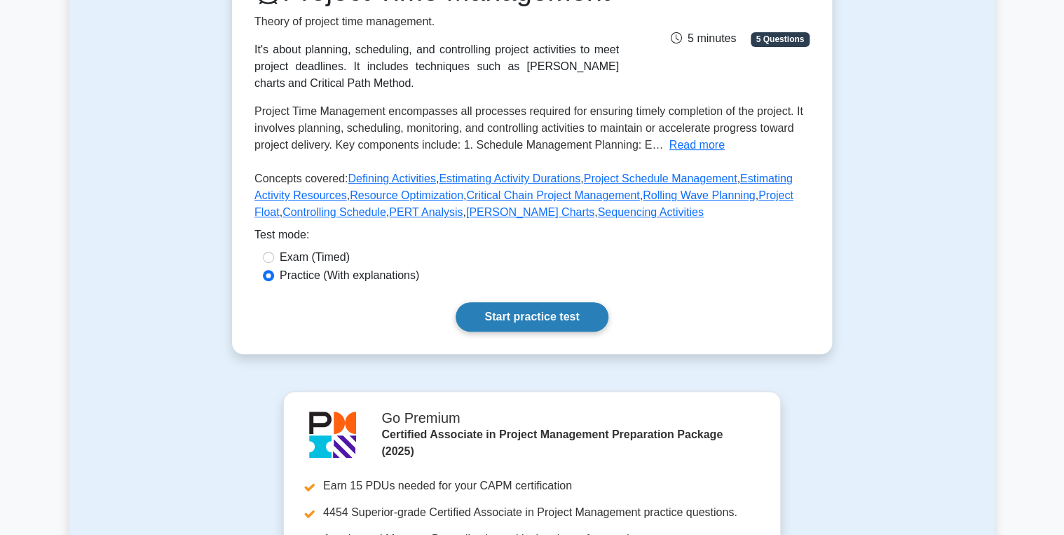
click at [522, 332] on link "Start practice test" at bounding box center [532, 316] width 152 height 29
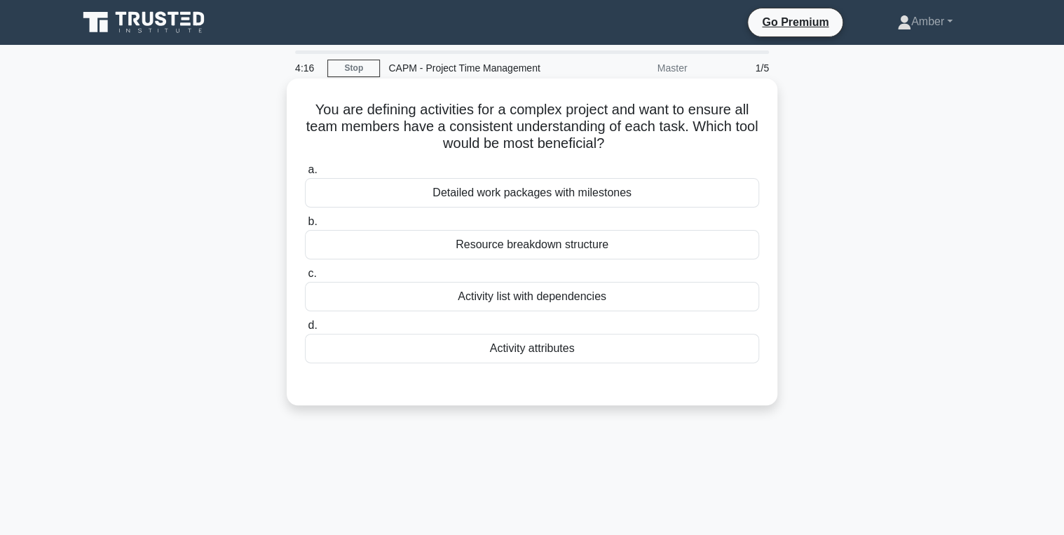
click at [519, 247] on div "Resource breakdown structure" at bounding box center [532, 244] width 454 height 29
click at [305, 226] on input "b. Resource breakdown structure" at bounding box center [305, 221] width 0 height 9
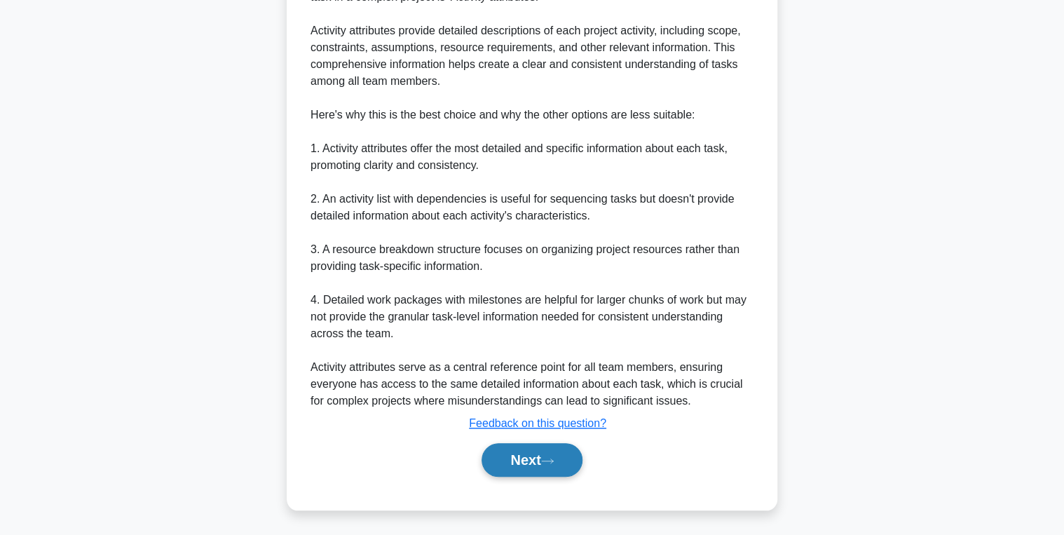
click at [533, 467] on button "Next" at bounding box center [532, 460] width 100 height 34
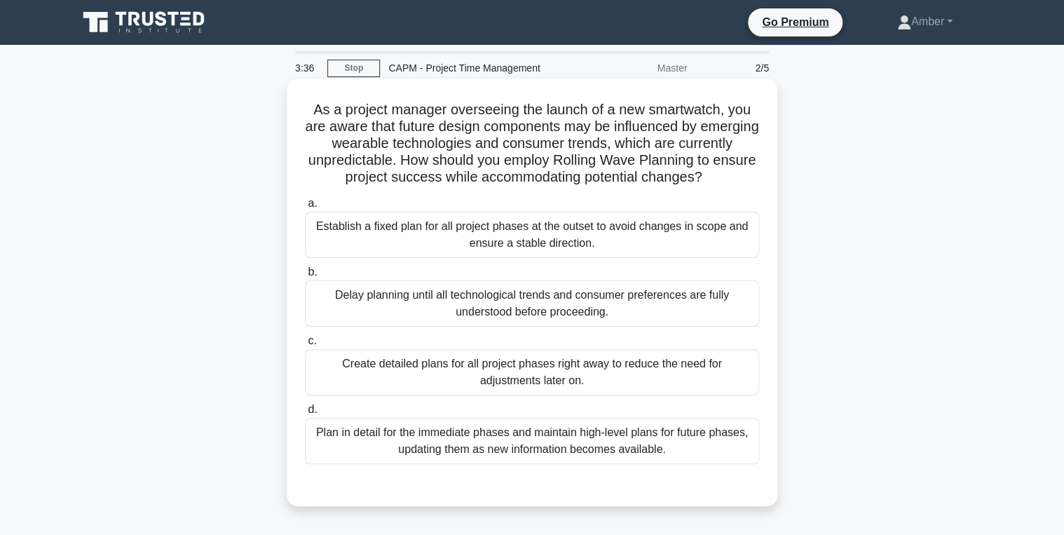
click at [485, 435] on div "Plan in detail for the immediate phases and maintain high-level plans for futur…" at bounding box center [532, 441] width 454 height 46
drag, startPoint x: 485, startPoint y: 435, endPoint x: 466, endPoint y: 437, distance: 19.1
click at [466, 437] on div "Plan in detail for the immediate phases and maintain high-level plans for futur…" at bounding box center [532, 441] width 454 height 46
click at [305, 414] on input "d. Plan in detail for the immediate phases and maintain high-level plans for fu…" at bounding box center [305, 409] width 0 height 9
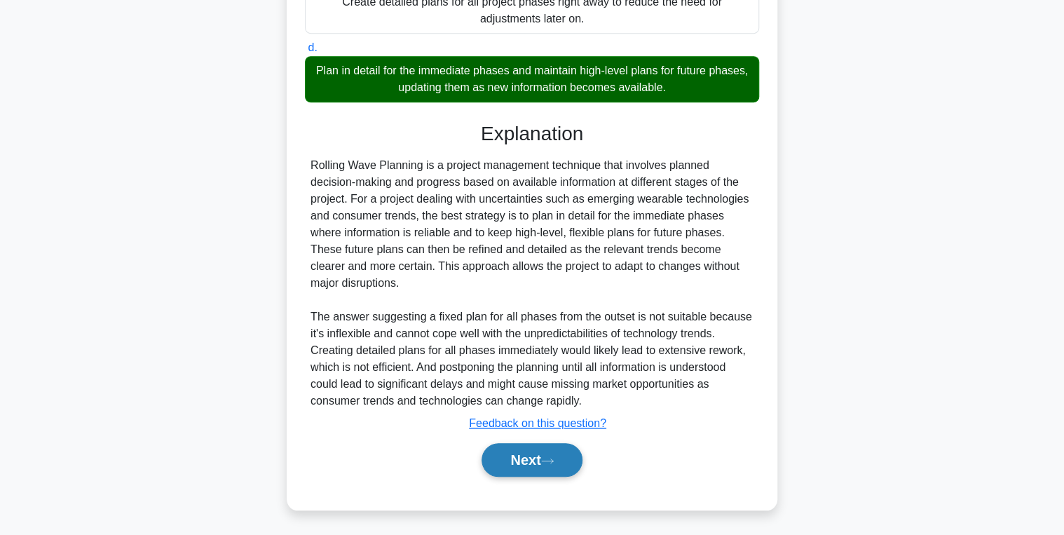
click at [543, 451] on button "Next" at bounding box center [532, 460] width 100 height 34
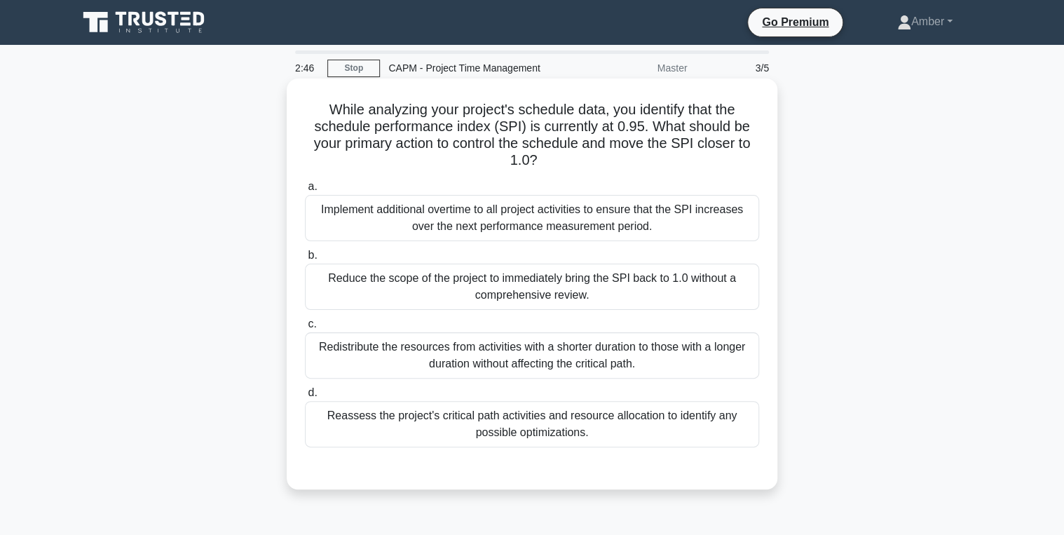
click at [541, 426] on div "Reassess the project's critical path activities and resource allocation to iden…" at bounding box center [532, 424] width 454 height 46
click at [305, 398] on input "d. Reassess the project's critical path activities and resource allocation to i…" at bounding box center [305, 392] width 0 height 9
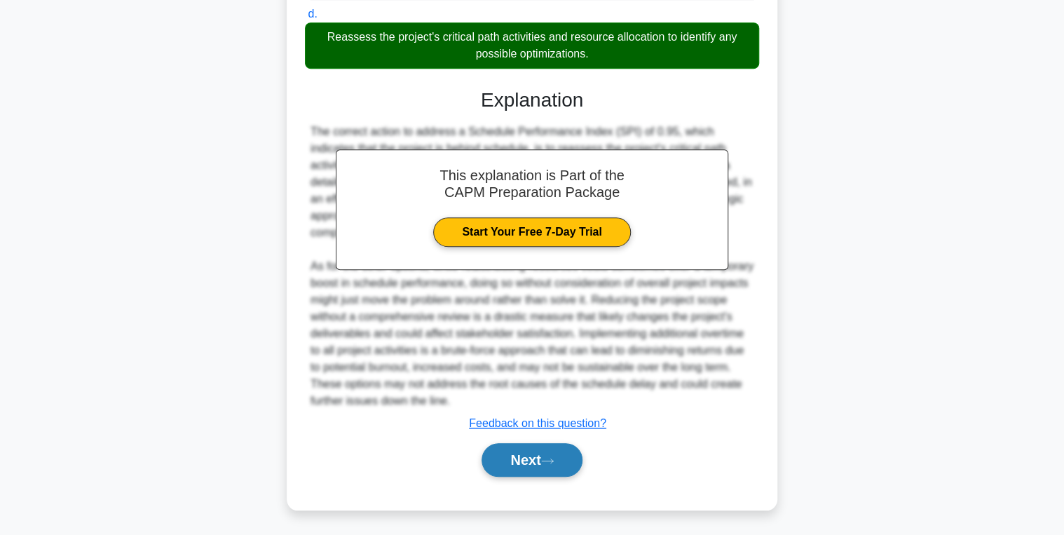
click at [544, 453] on button "Next" at bounding box center [532, 460] width 100 height 34
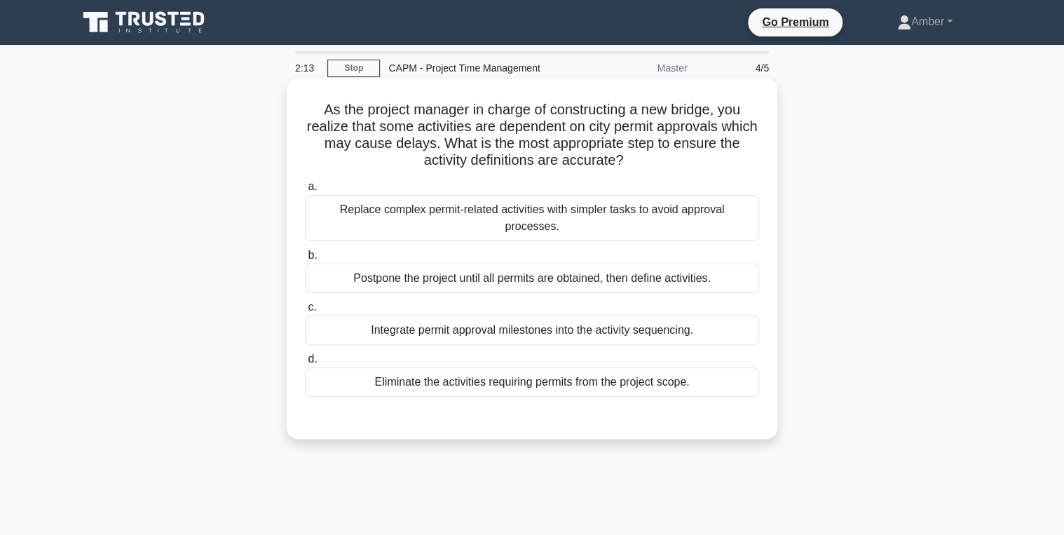
click at [498, 315] on div "Integrate permit approval milestones into the activity sequencing." at bounding box center [532, 329] width 454 height 29
click at [305, 307] on input "c. Integrate permit approval milestones into the activity sequencing." at bounding box center [305, 307] width 0 height 9
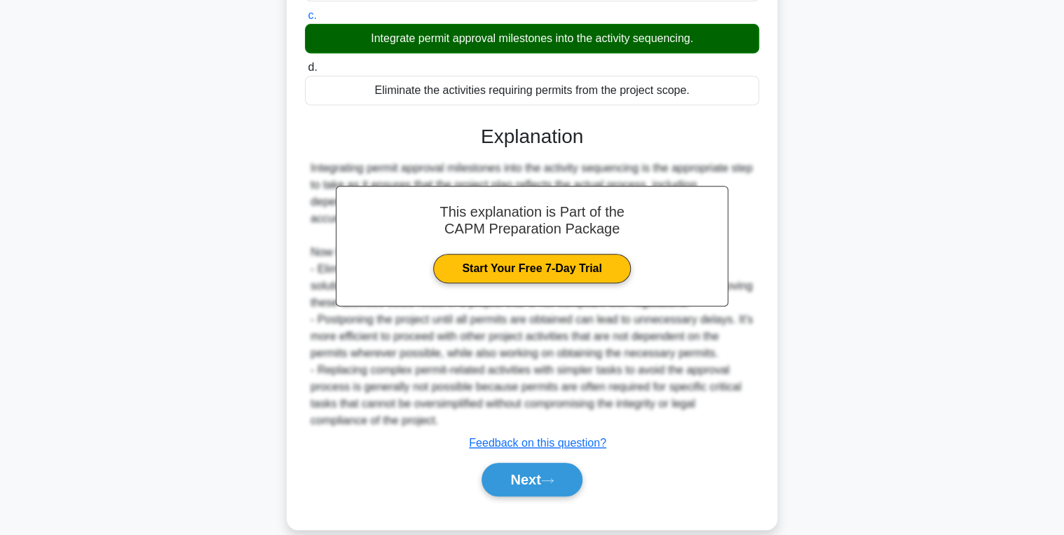
scroll to position [294, 0]
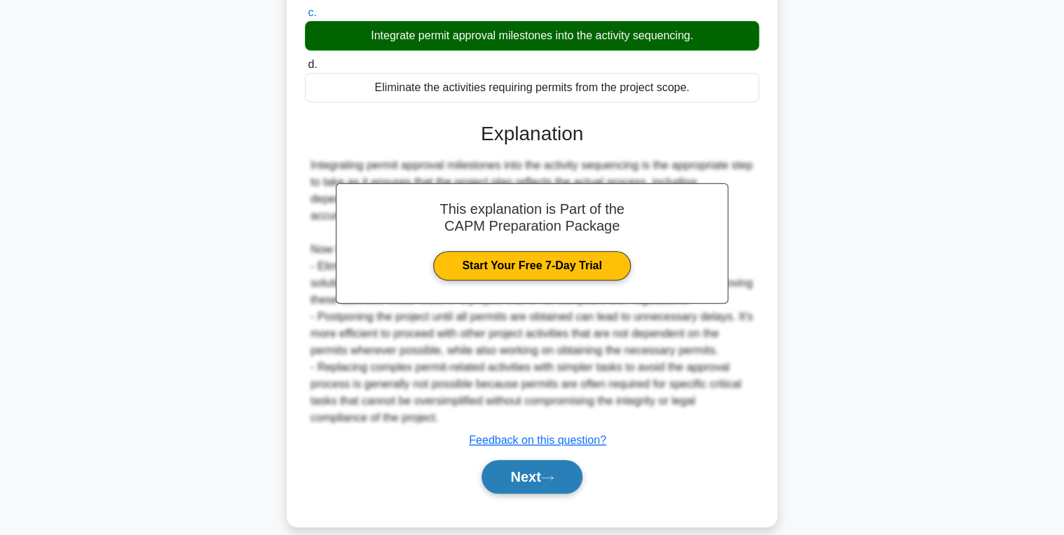
drag, startPoint x: 505, startPoint y: 451, endPoint x: 491, endPoint y: 442, distance: 16.4
click at [505, 460] on button "Next" at bounding box center [532, 477] width 100 height 34
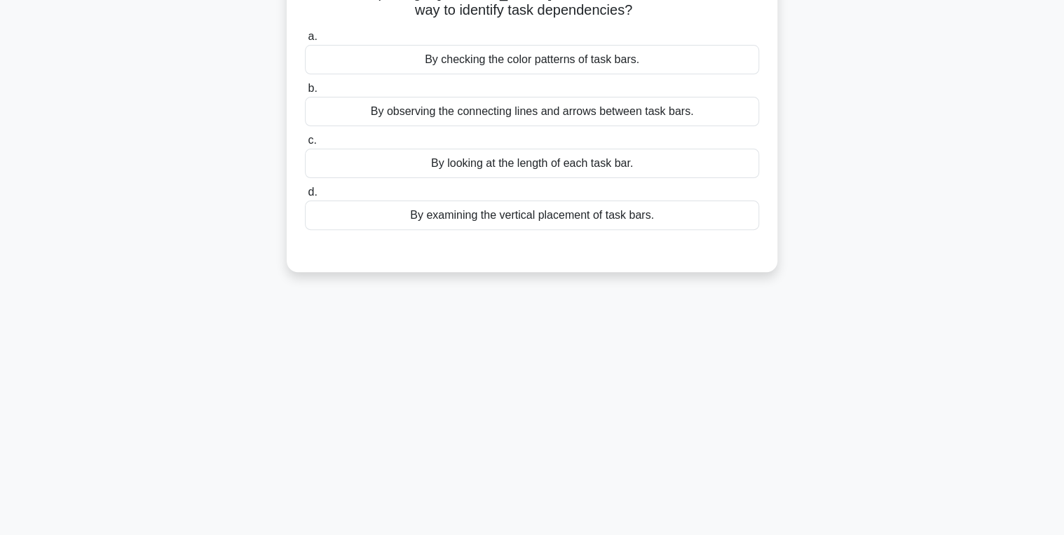
scroll to position [0, 0]
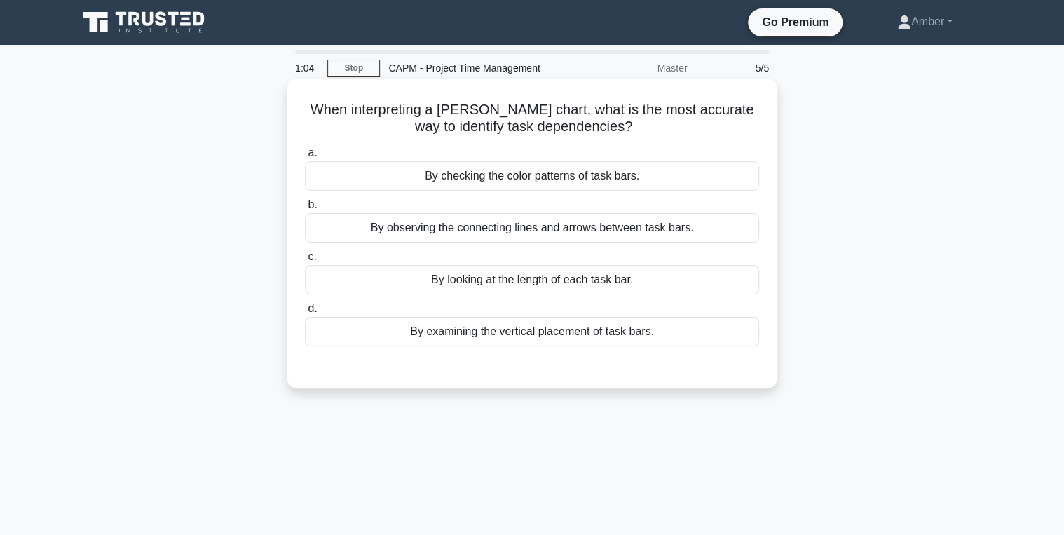
click at [546, 226] on div "By observing the connecting lines and arrows between task bars." at bounding box center [532, 227] width 454 height 29
click at [305, 210] on input "b. By observing the connecting lines and arrows between task bars." at bounding box center [305, 205] width 0 height 9
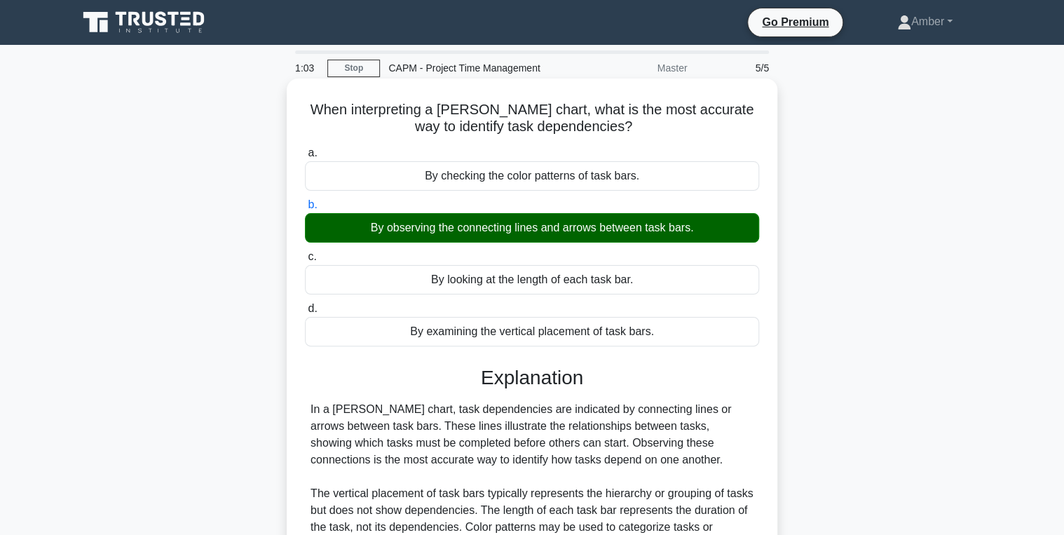
scroll to position [222, 0]
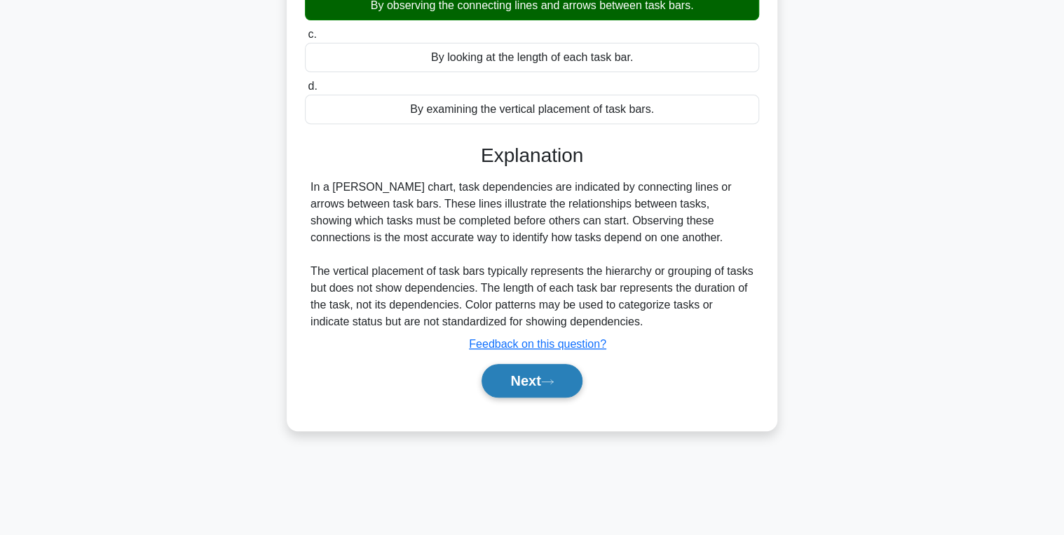
click at [515, 372] on button "Next" at bounding box center [532, 381] width 100 height 34
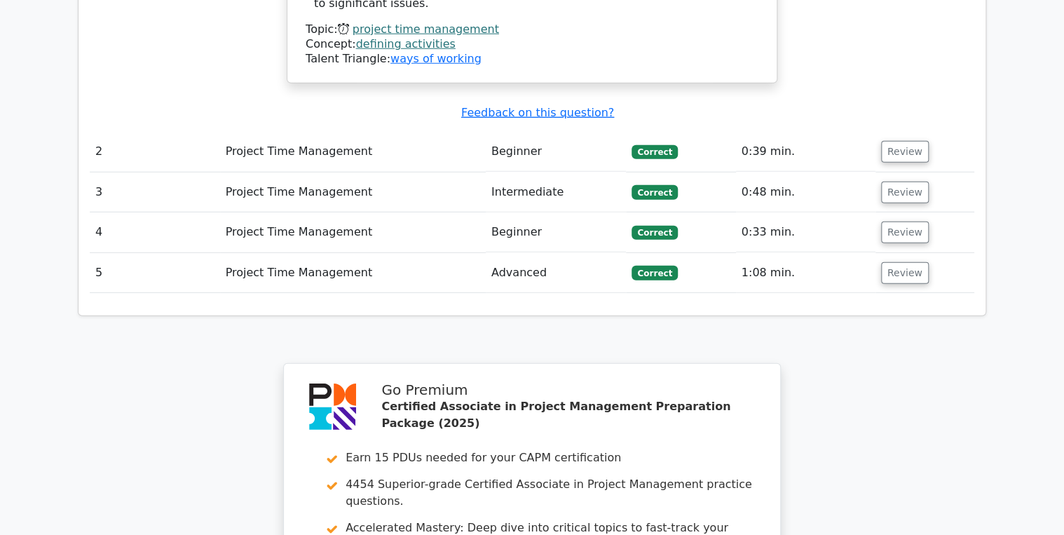
scroll to position [2267, 0]
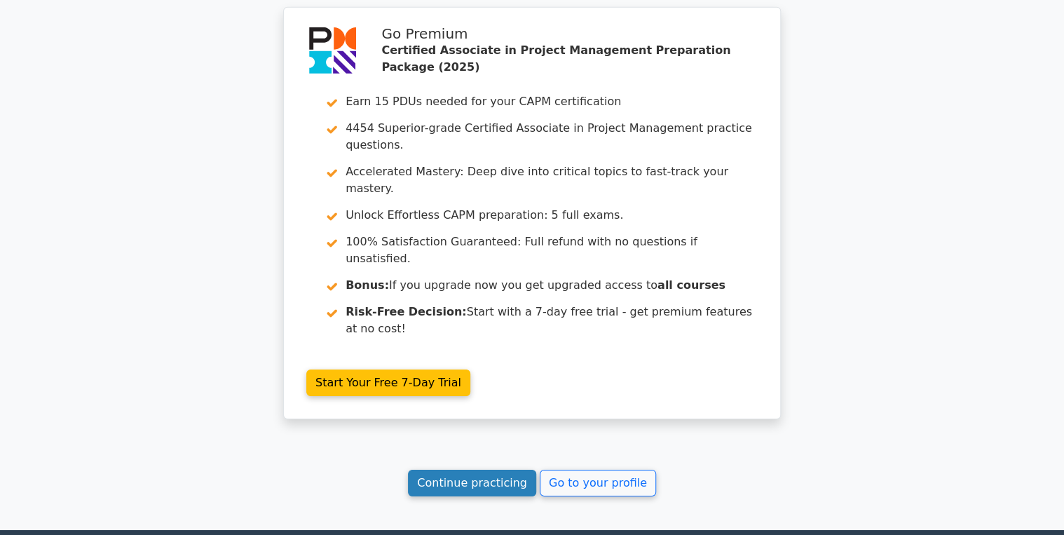
click at [472, 470] on link "Continue practicing" at bounding box center [472, 483] width 128 height 27
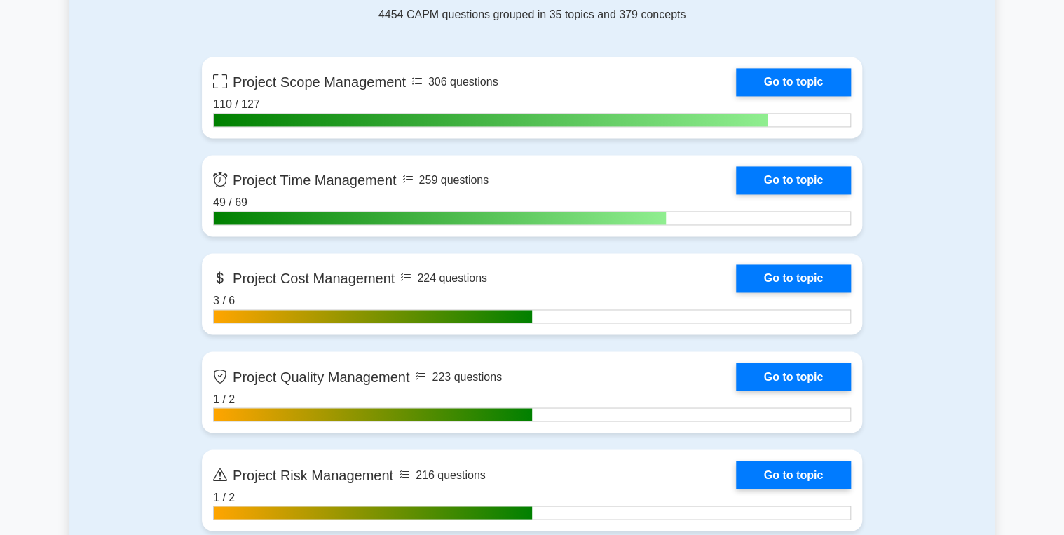
scroll to position [1010, 0]
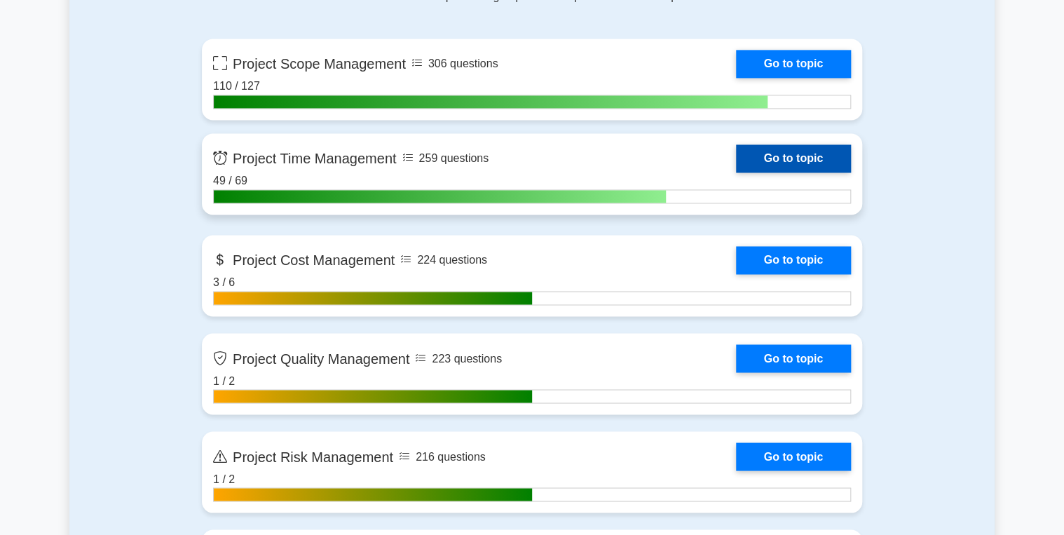
click at [802, 154] on link "Go to topic" at bounding box center [793, 158] width 115 height 28
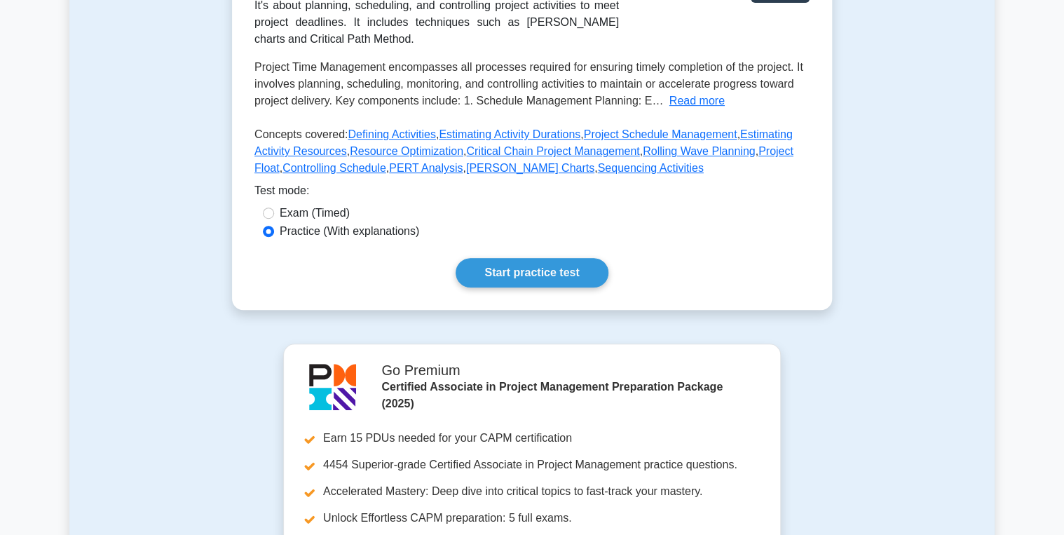
scroll to position [337, 0]
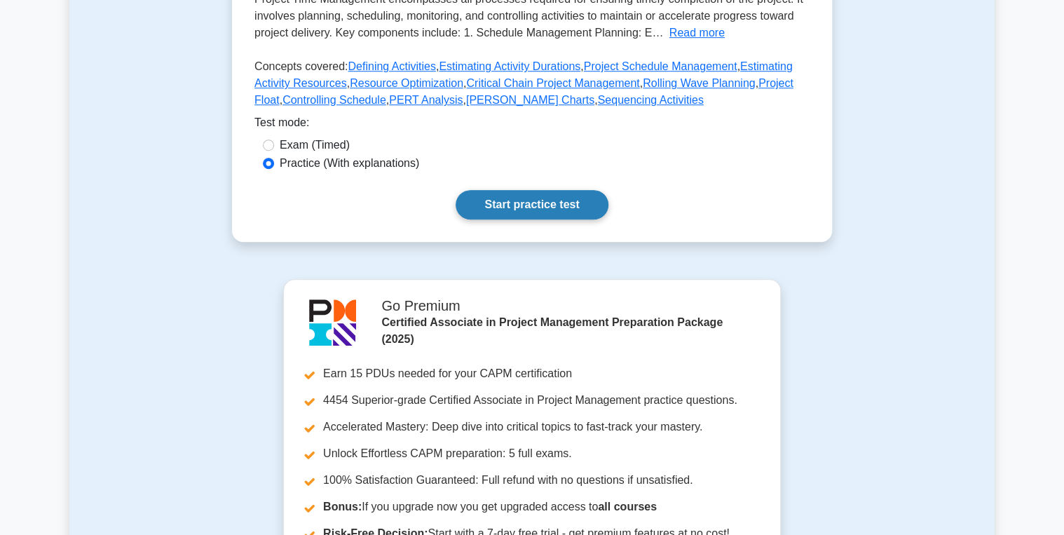
click at [538, 219] on link "Start practice test" at bounding box center [532, 204] width 152 height 29
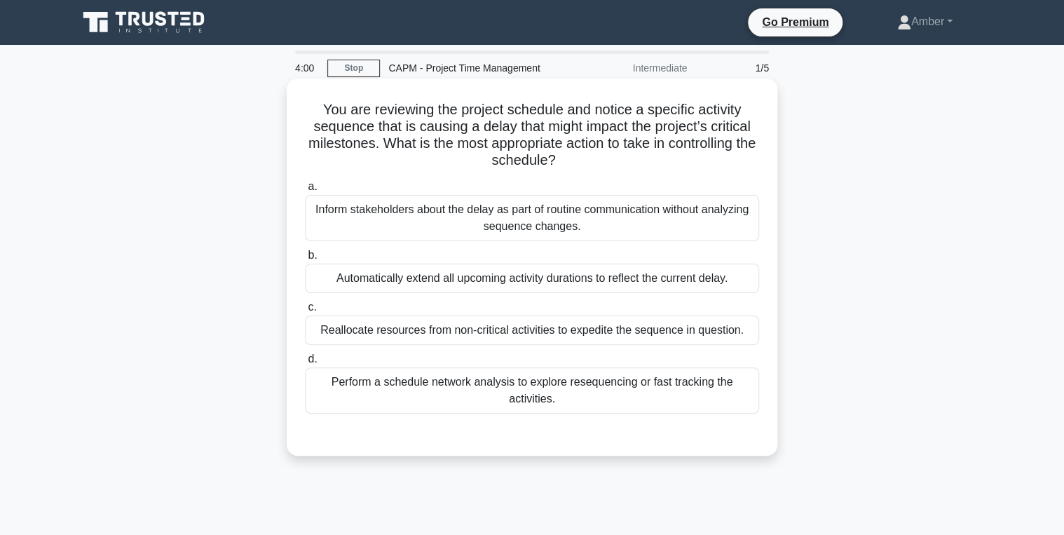
click at [483, 394] on div "Perform a schedule network analysis to explore resequencing or fast tracking th…" at bounding box center [532, 390] width 454 height 46
click at [305, 364] on input "d. Perform a schedule network analysis to explore resequencing or fast tracking…" at bounding box center [305, 359] width 0 height 9
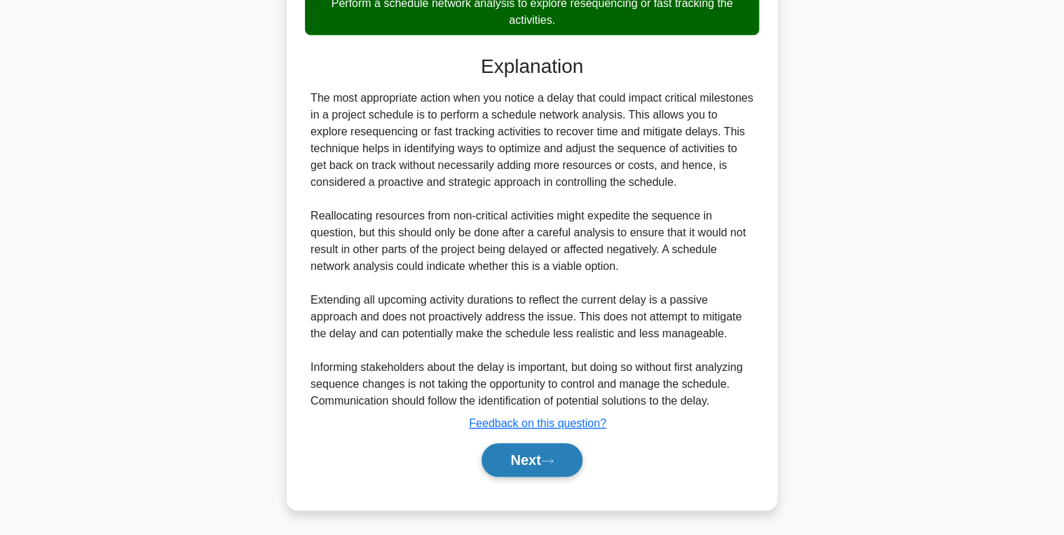
click at [522, 460] on button "Next" at bounding box center [532, 460] width 100 height 34
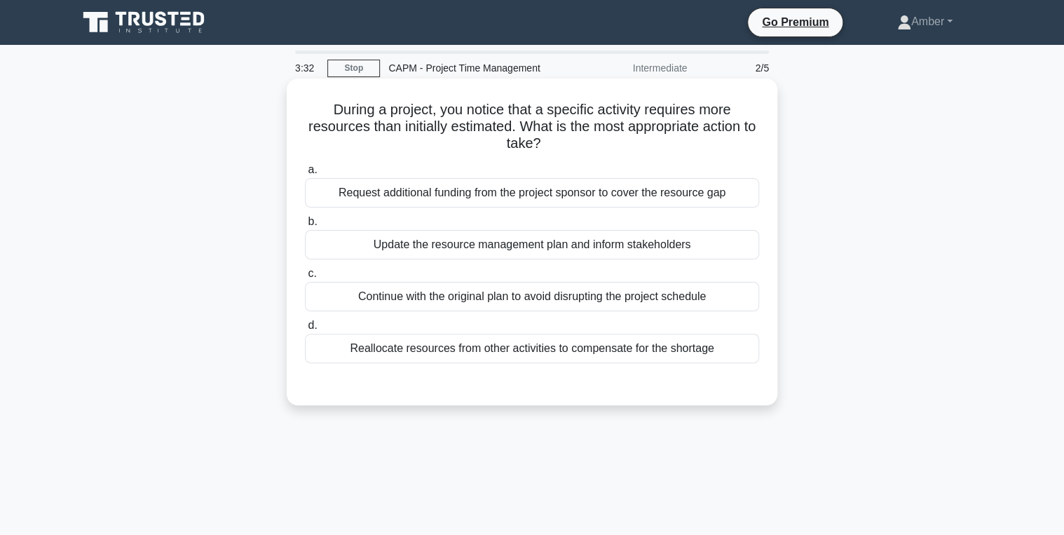
click at [486, 339] on div "Reallocate resources from other activities to compensate for the shortage" at bounding box center [532, 348] width 454 height 29
click at [305, 330] on input "d. Reallocate resources from other activities to compensate for the shortage" at bounding box center [305, 325] width 0 height 9
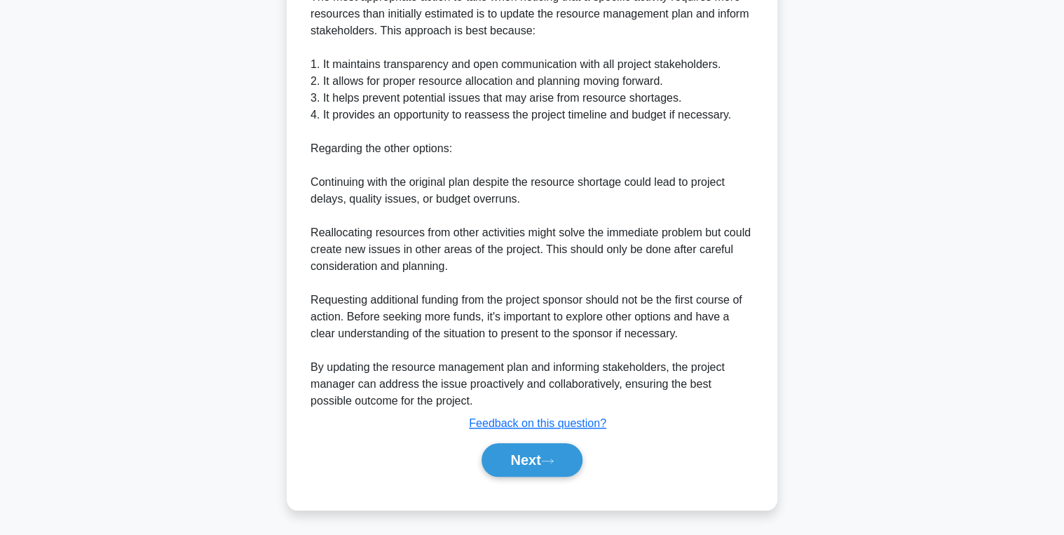
scroll to position [430, 0]
click at [526, 466] on button "Next" at bounding box center [532, 460] width 100 height 34
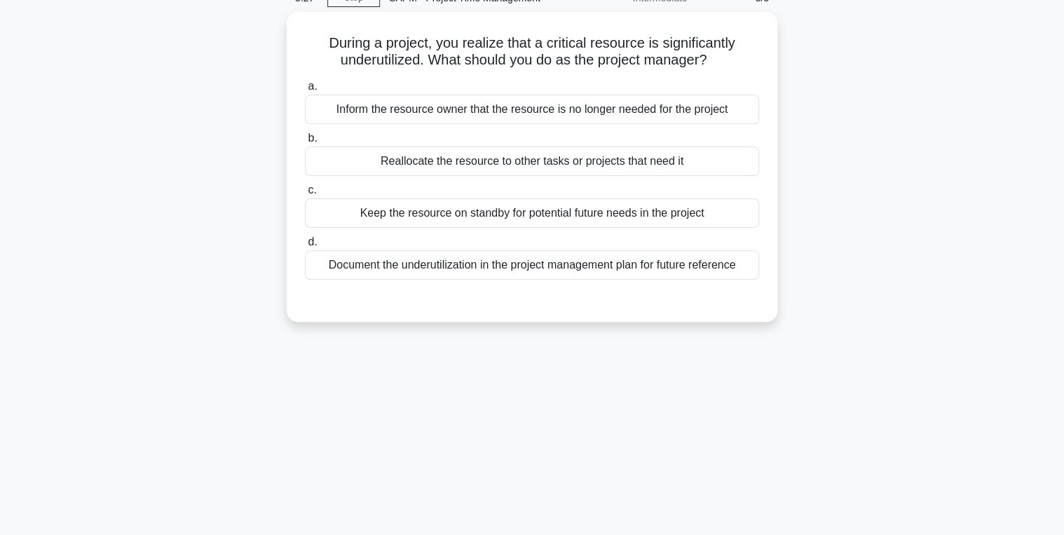
scroll to position [0, 0]
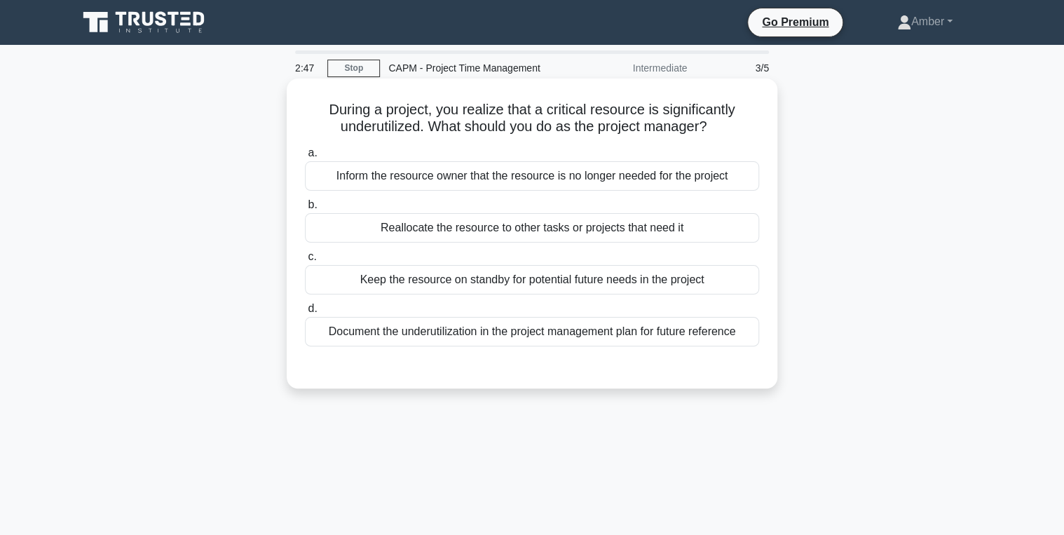
click at [486, 224] on div "Reallocate the resource to other tasks or projects that need it" at bounding box center [532, 227] width 454 height 29
click at [305, 210] on input "b. Reallocate the resource to other tasks or projects that need it" at bounding box center [305, 205] width 0 height 9
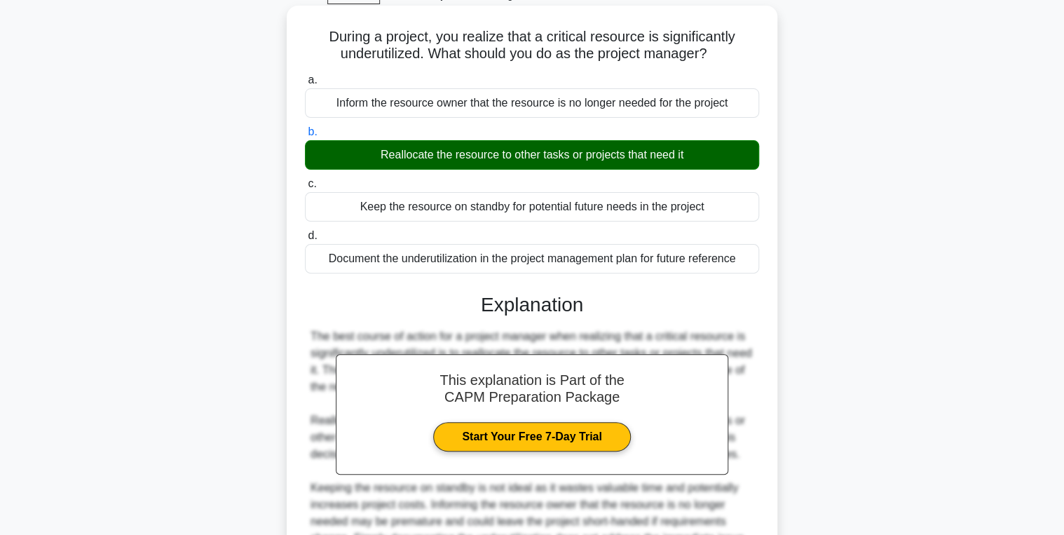
scroll to position [278, 0]
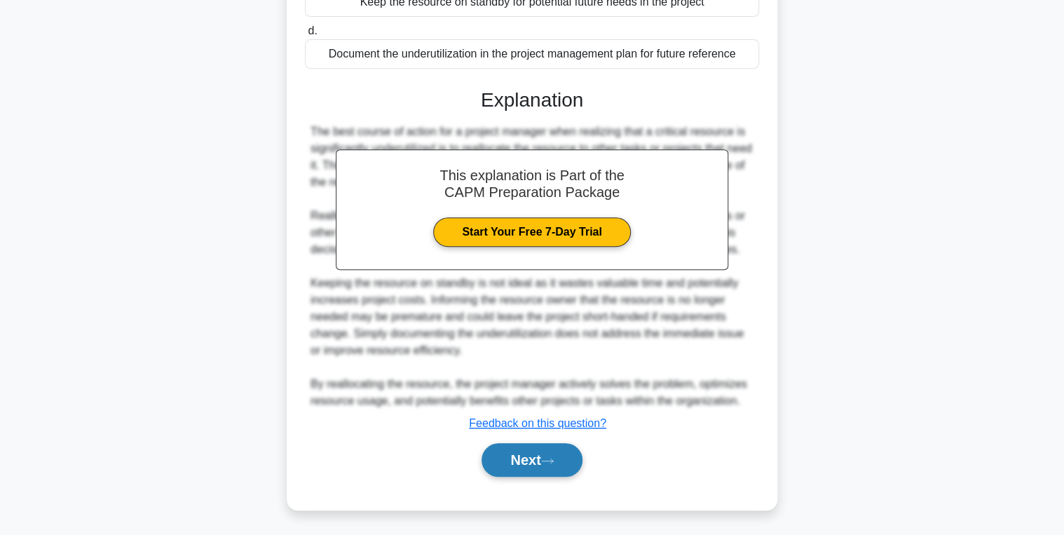
click at [512, 459] on button "Next" at bounding box center [532, 460] width 100 height 34
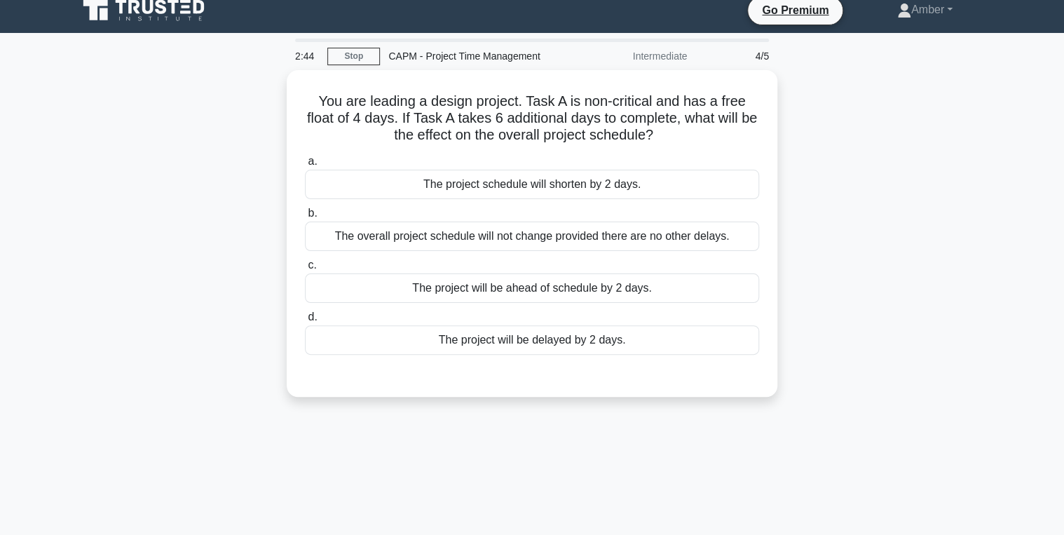
scroll to position [0, 0]
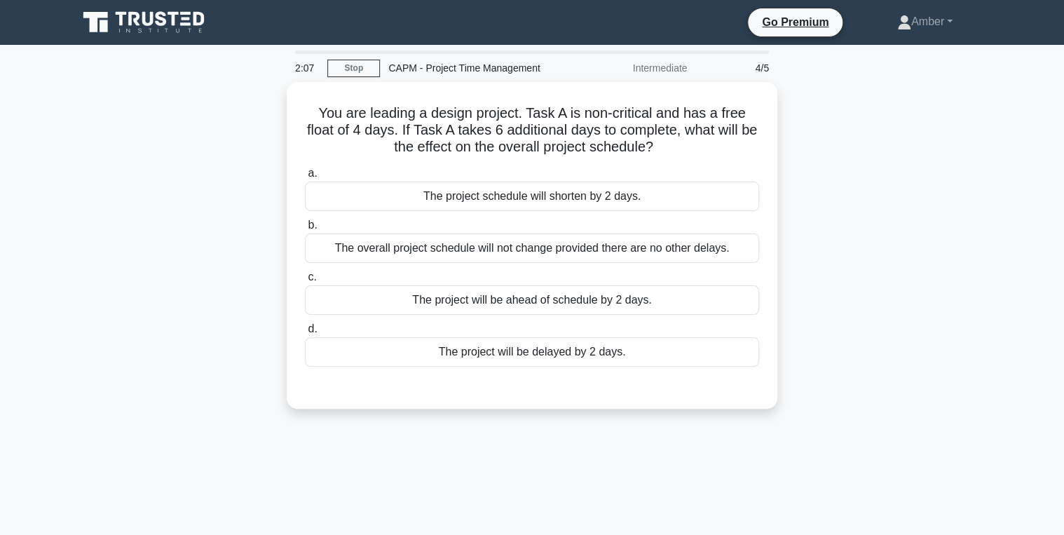
drag, startPoint x: 677, startPoint y: 144, endPoint x: 280, endPoint y: 106, distance: 399.4
click at [280, 106] on div "You are leading a design project. Task A is non-critical and has a free float o…" at bounding box center [531, 254] width 925 height 344
copy h5 "You are leading a design project. Task A is non-critical and has a free float o…"
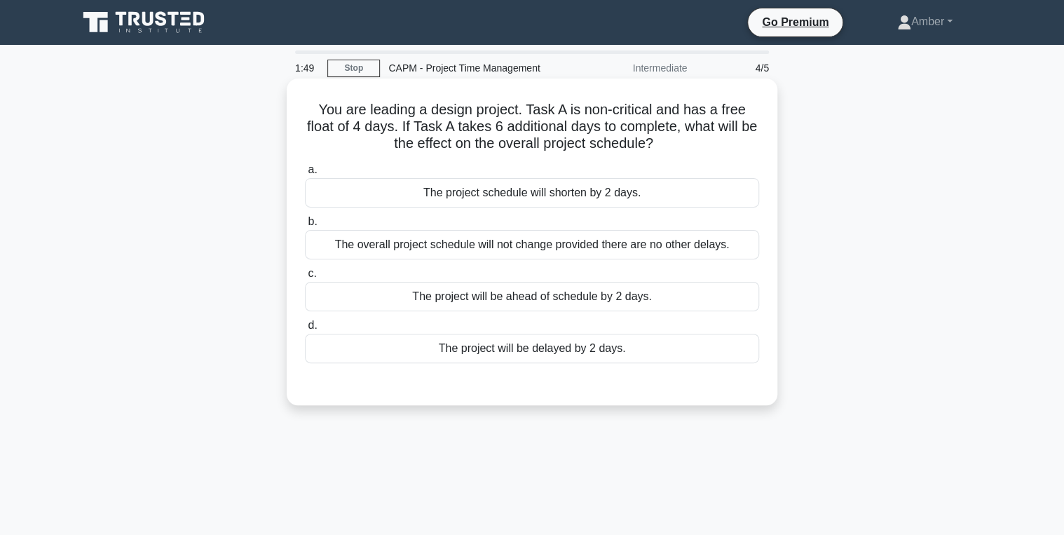
click at [432, 243] on div "The overall project schedule will not change provided there are no other delays." at bounding box center [532, 244] width 454 height 29
click at [305, 226] on input "b. The overall project schedule will not change provided there are no other del…" at bounding box center [305, 221] width 0 height 9
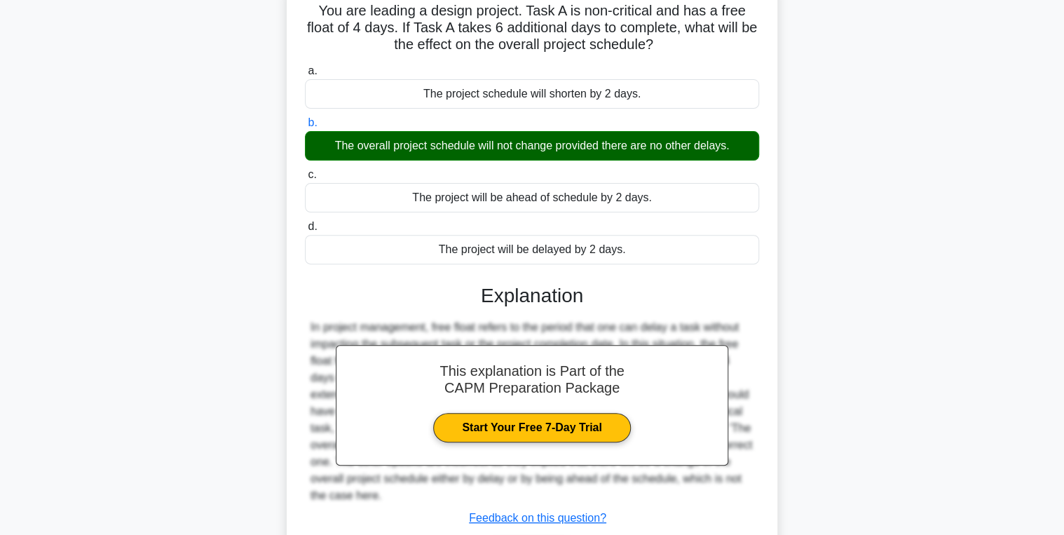
scroll to position [222, 0]
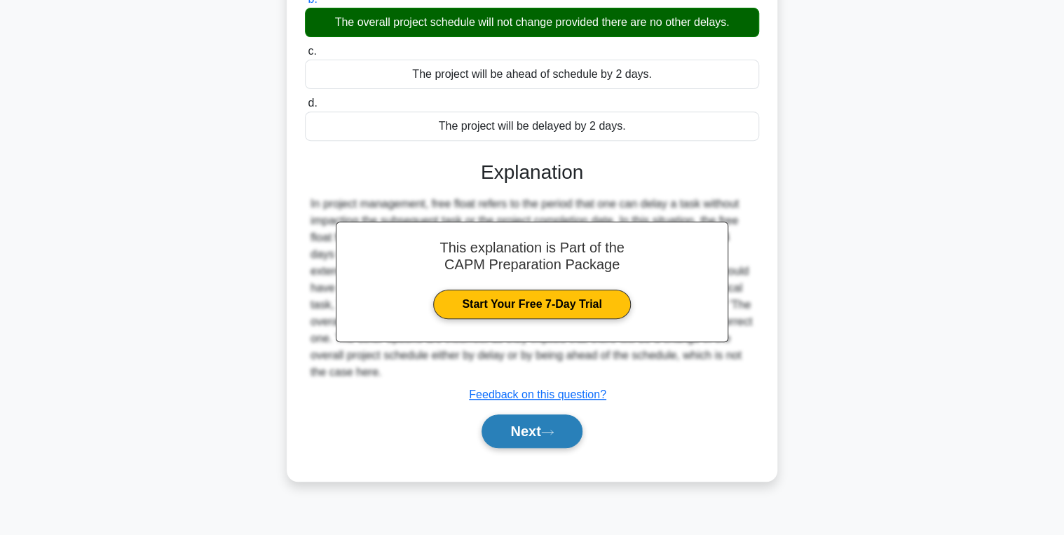
click at [513, 440] on button "Next" at bounding box center [532, 431] width 100 height 34
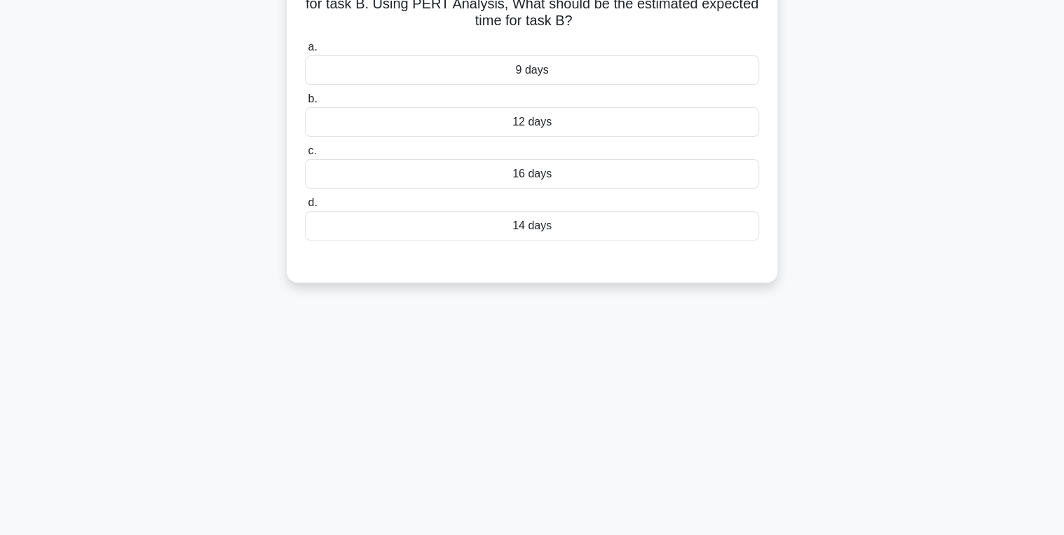
scroll to position [0, 0]
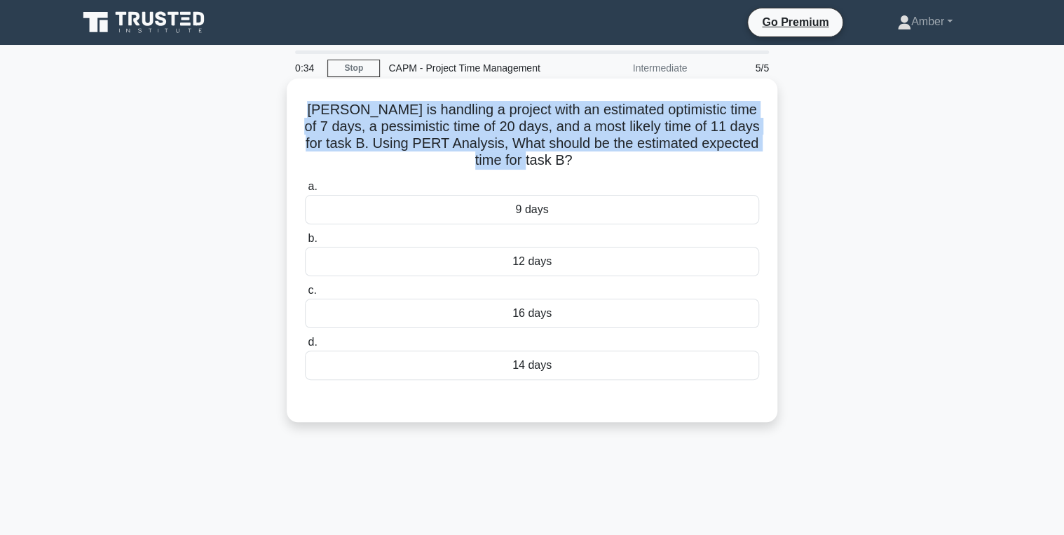
drag, startPoint x: 571, startPoint y: 169, endPoint x: 296, endPoint y: 109, distance: 281.2
click at [296, 109] on div "[PERSON_NAME] is handling a project with an estimated optimistic time of 7 days…" at bounding box center [532, 250] width 480 height 332
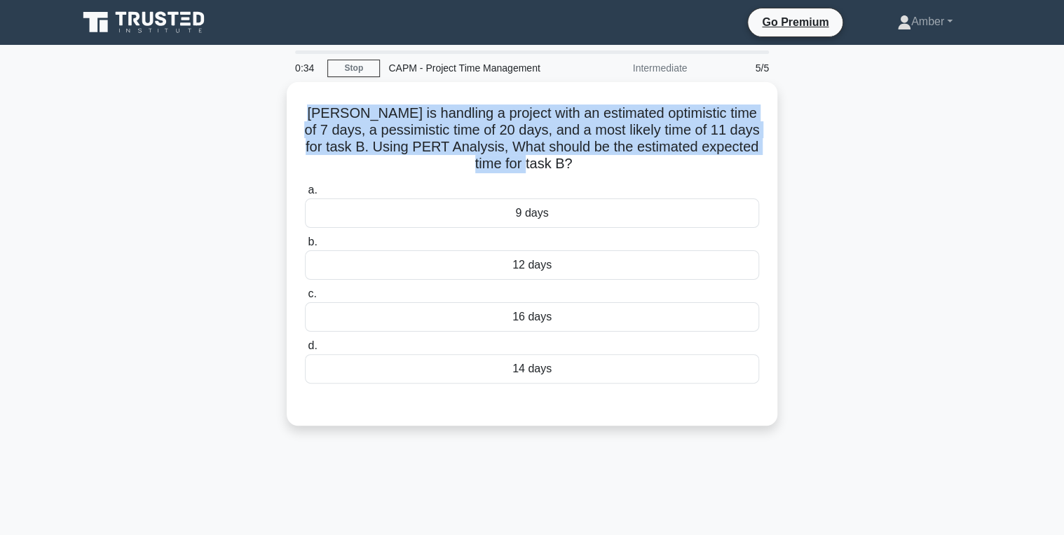
copy h5 "[PERSON_NAME] is handling a project with an estimated optimistic time of 7 days…"
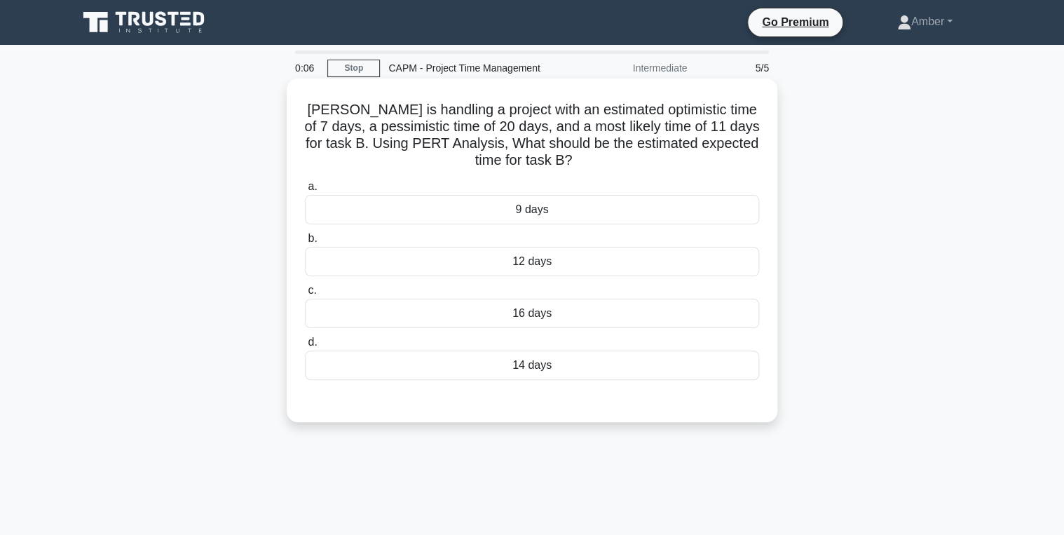
click at [528, 269] on div "12 days" at bounding box center [532, 261] width 454 height 29
click at [305, 243] on input "b. 12 days" at bounding box center [305, 238] width 0 height 9
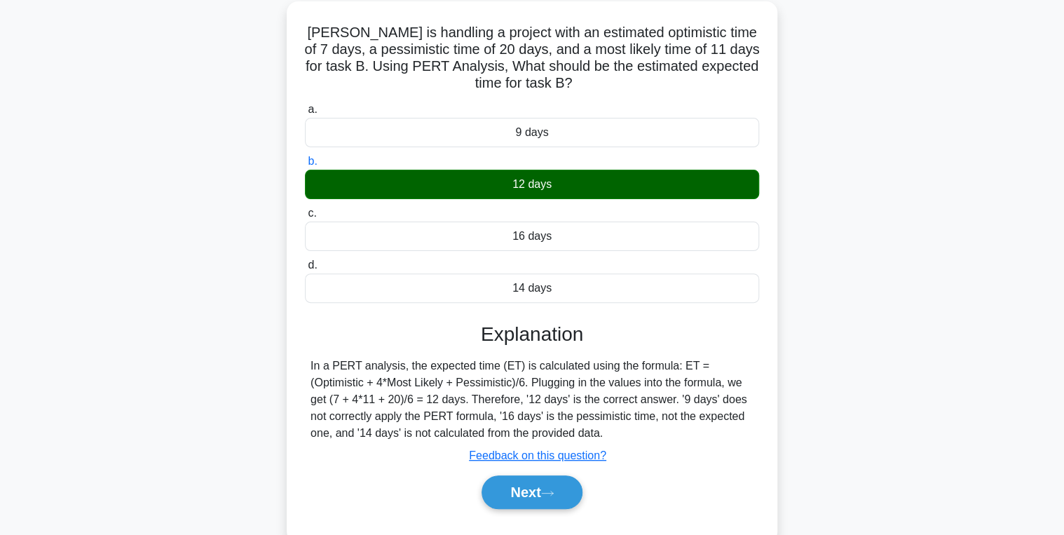
scroll to position [222, 0]
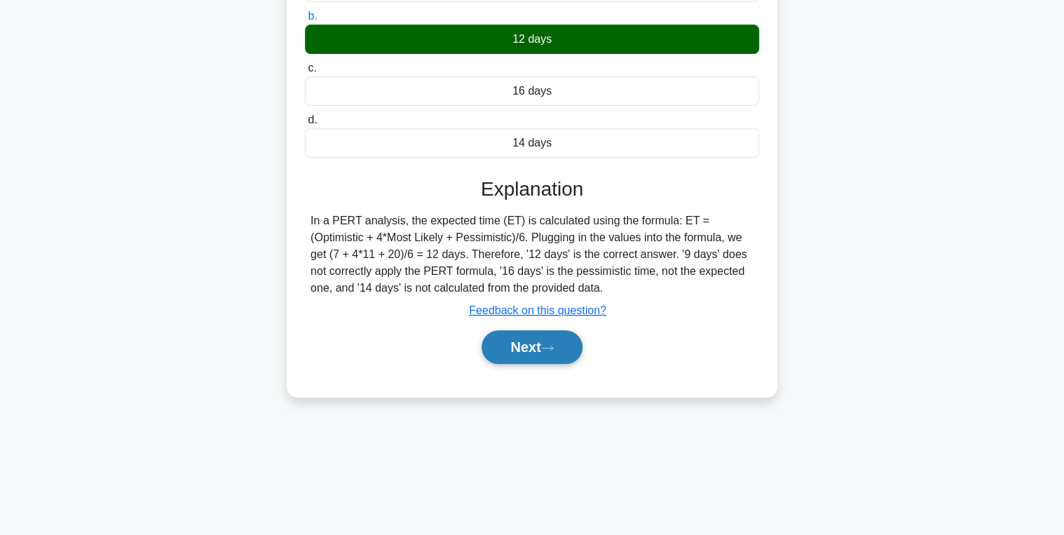
click at [526, 348] on button "Next" at bounding box center [532, 347] width 100 height 34
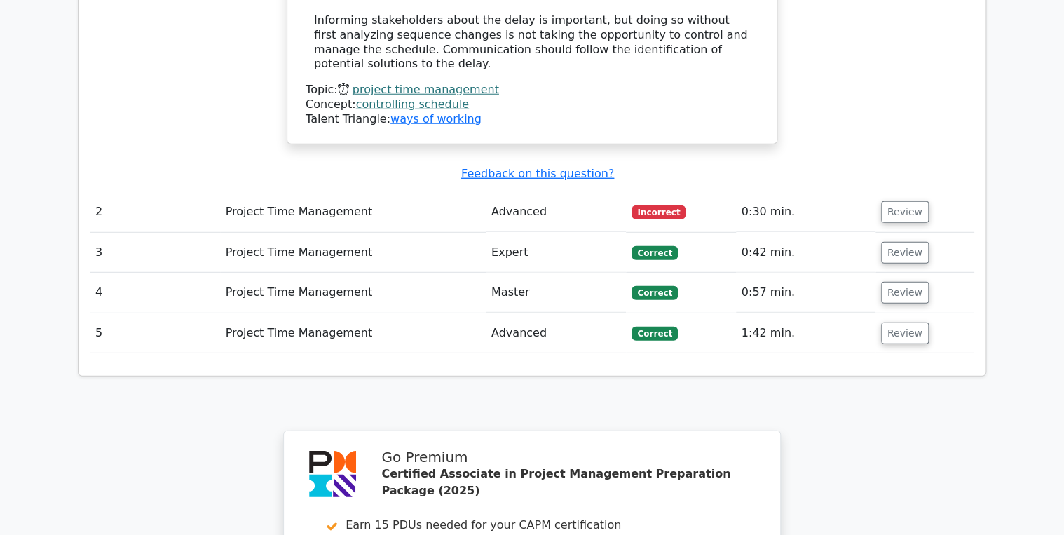
scroll to position [1851, 0]
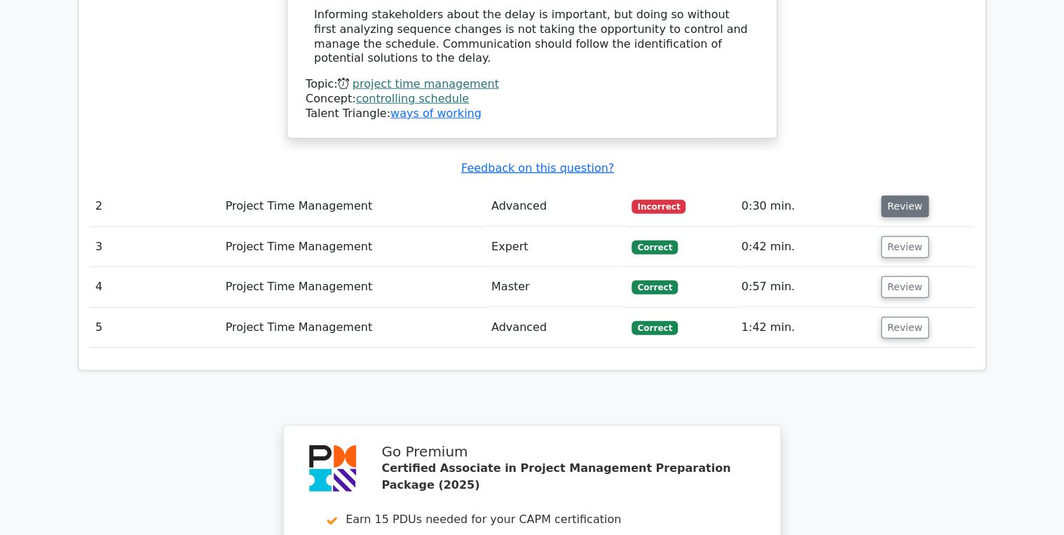
click at [895, 196] on button "Review" at bounding box center [905, 207] width 48 height 22
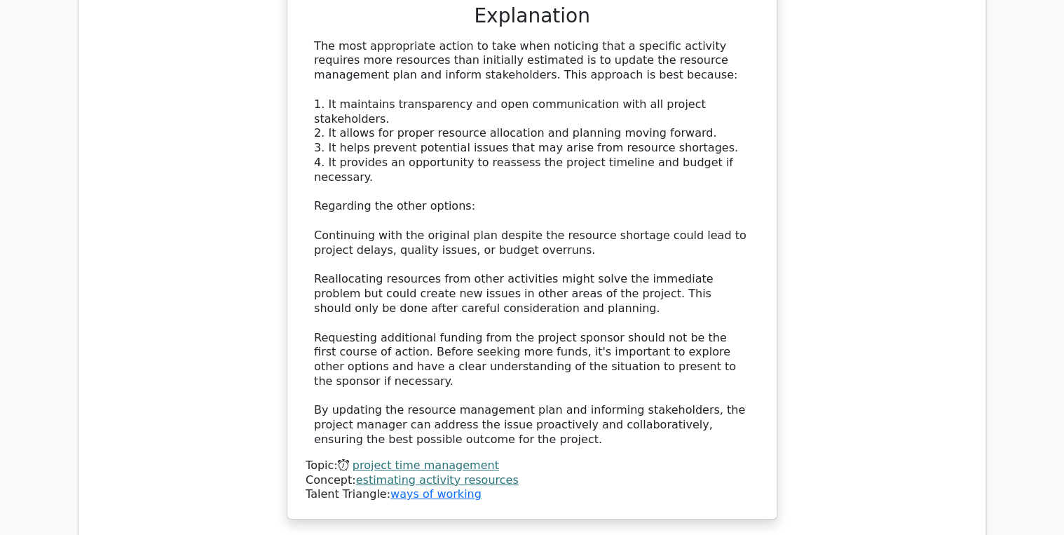
scroll to position [2468, 0]
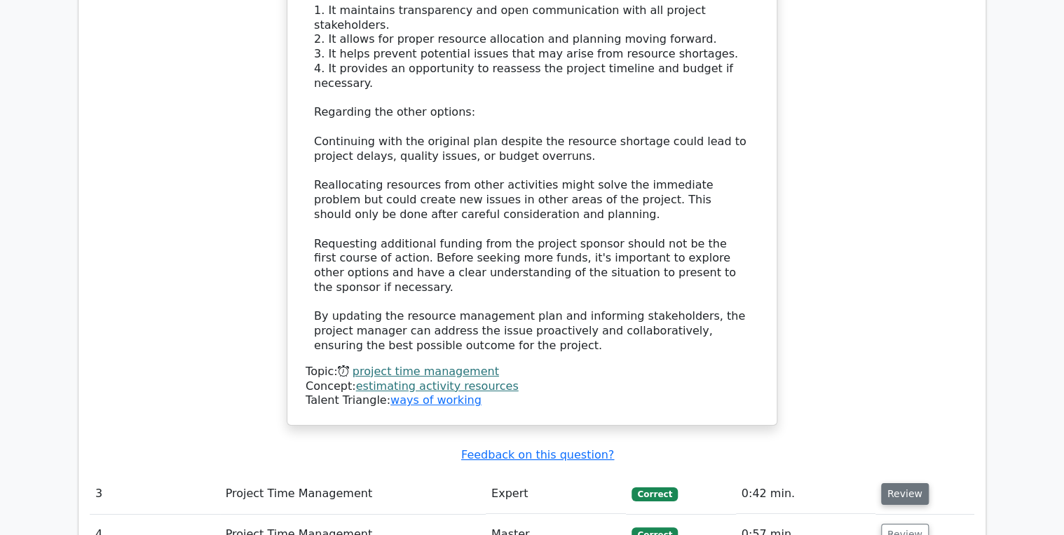
click at [893, 483] on button "Review" at bounding box center [905, 494] width 48 height 22
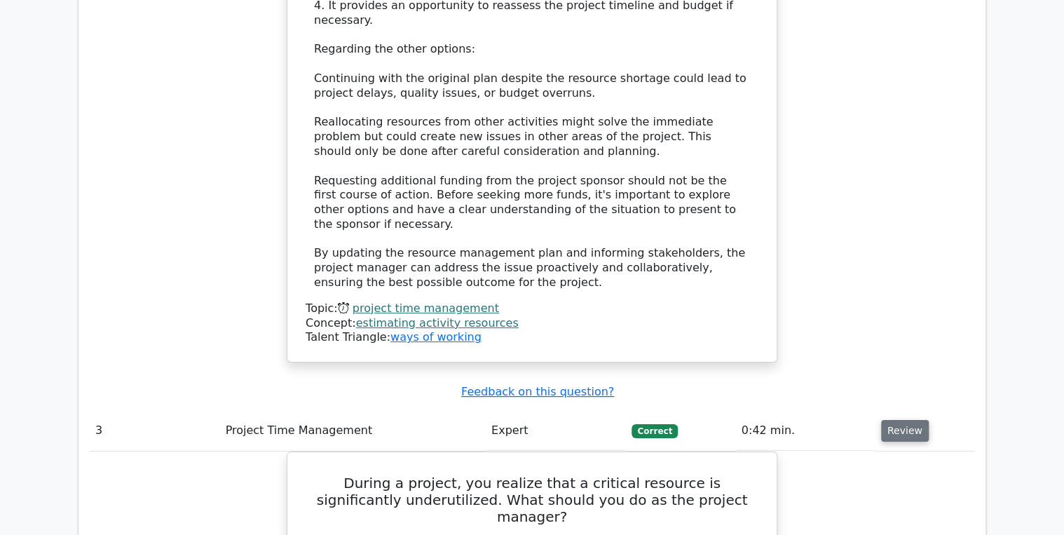
scroll to position [2636, 0]
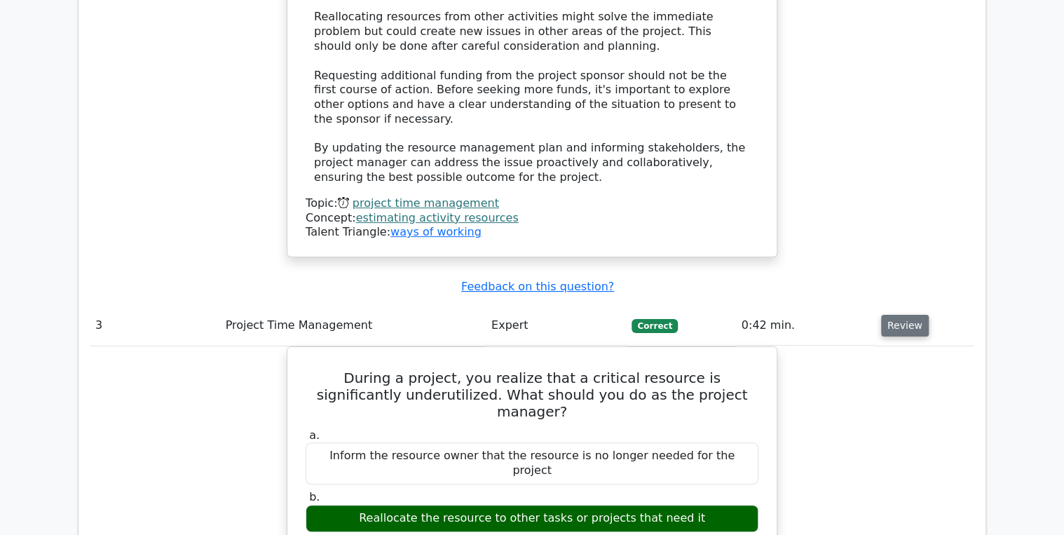
click at [894, 315] on button "Review" at bounding box center [905, 326] width 48 height 22
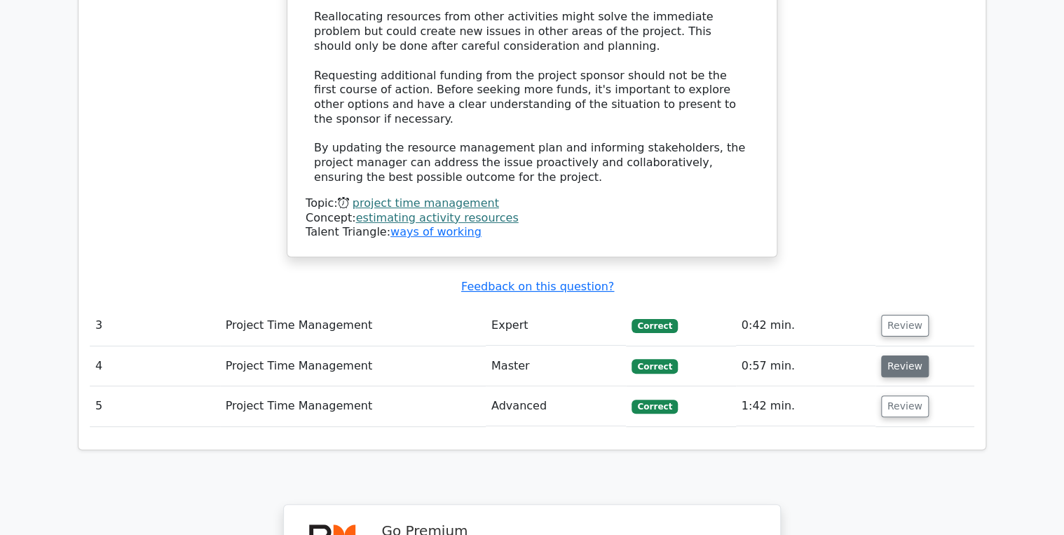
click at [894, 355] on button "Review" at bounding box center [905, 366] width 48 height 22
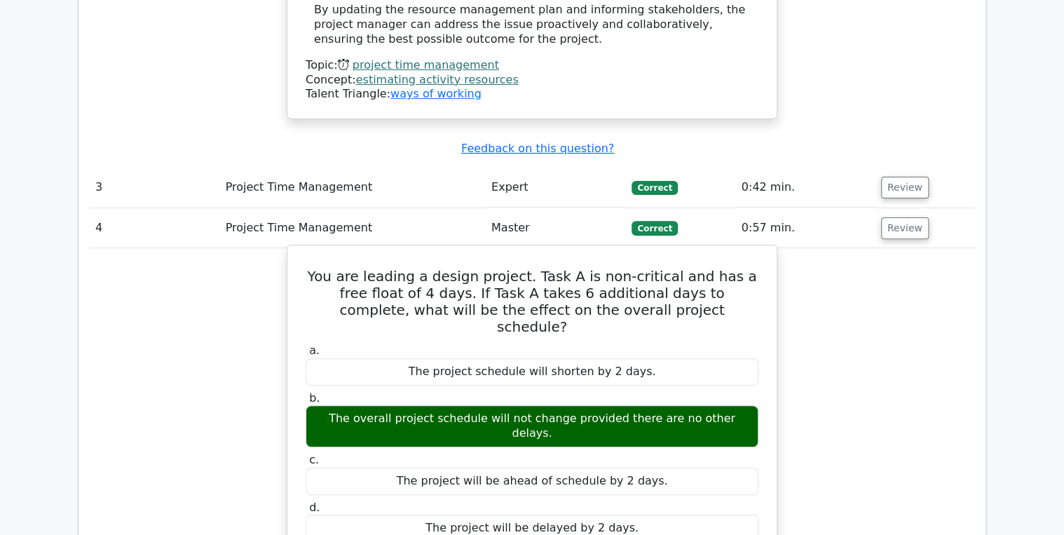
scroll to position [2580, 0]
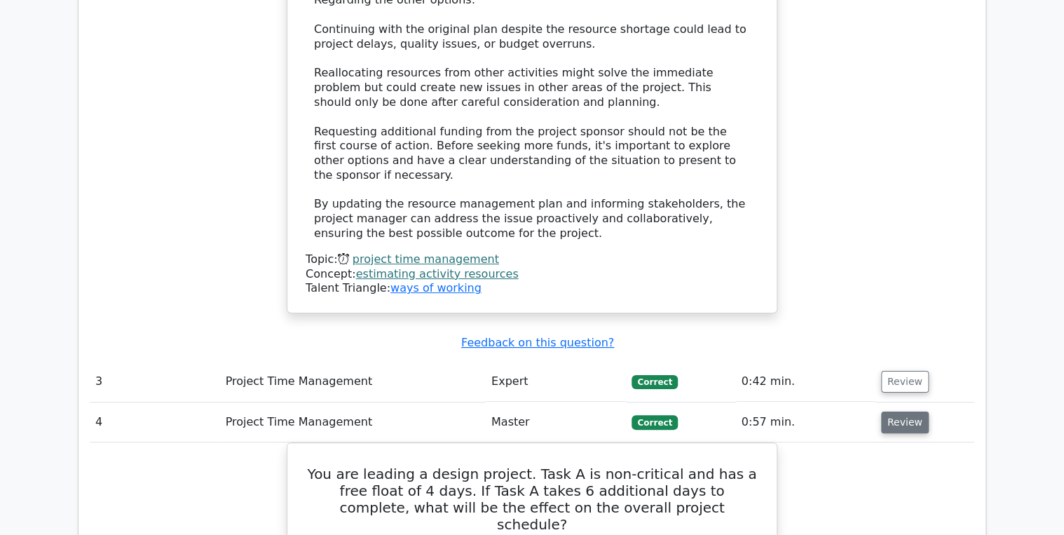
click at [889, 412] on button "Review" at bounding box center [905, 423] width 48 height 22
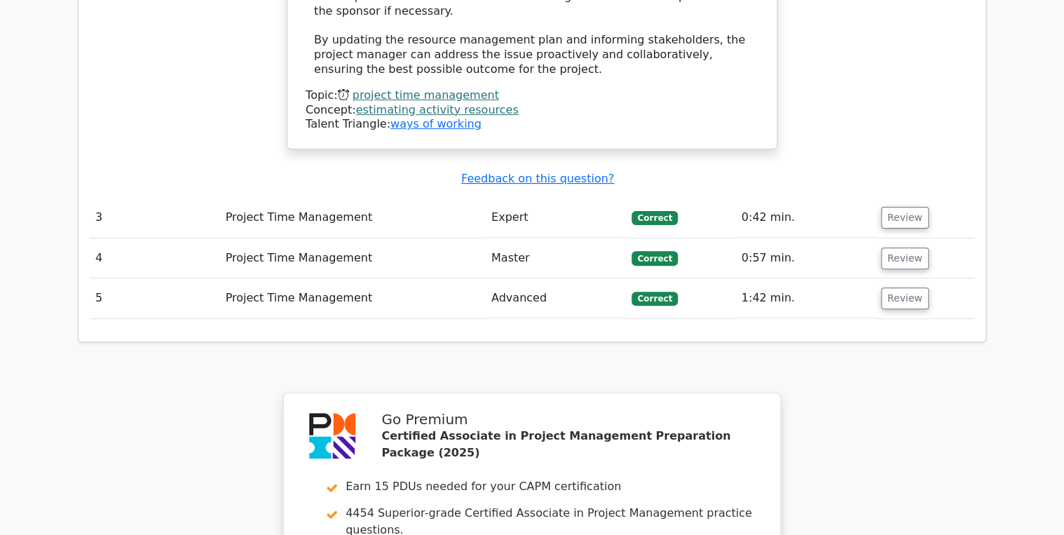
scroll to position [2748, 0]
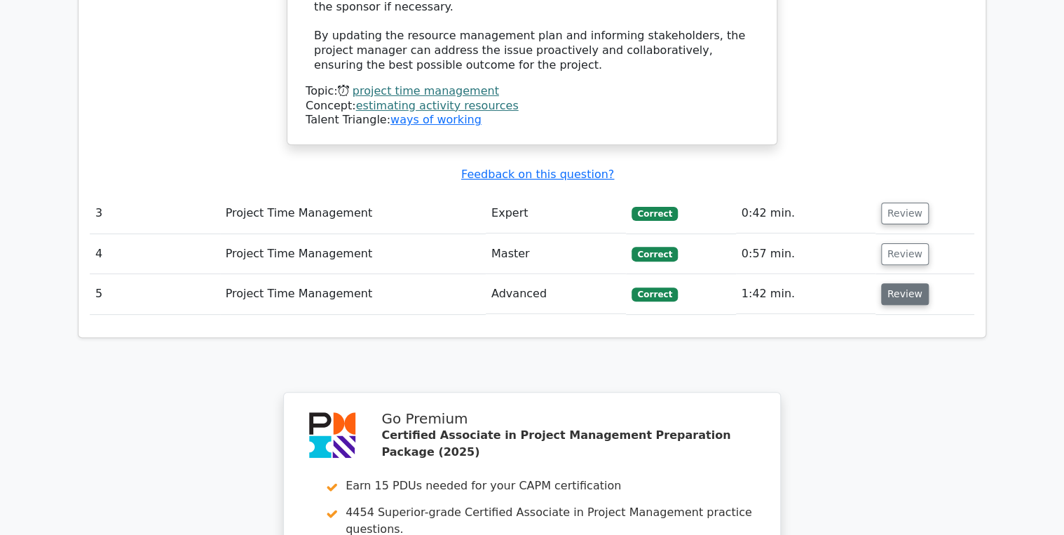
click at [899, 283] on button "Review" at bounding box center [905, 294] width 48 height 22
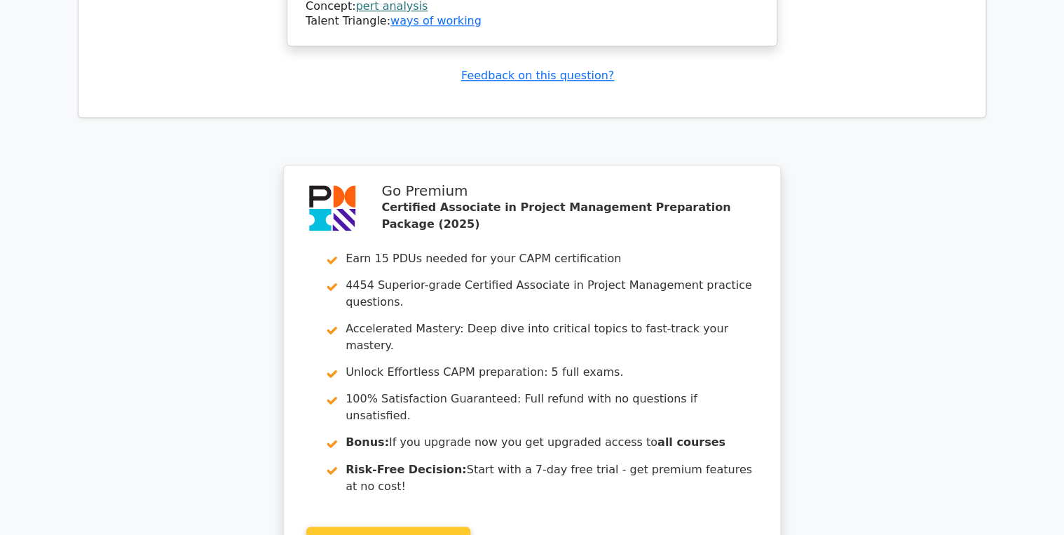
scroll to position [3559, 0]
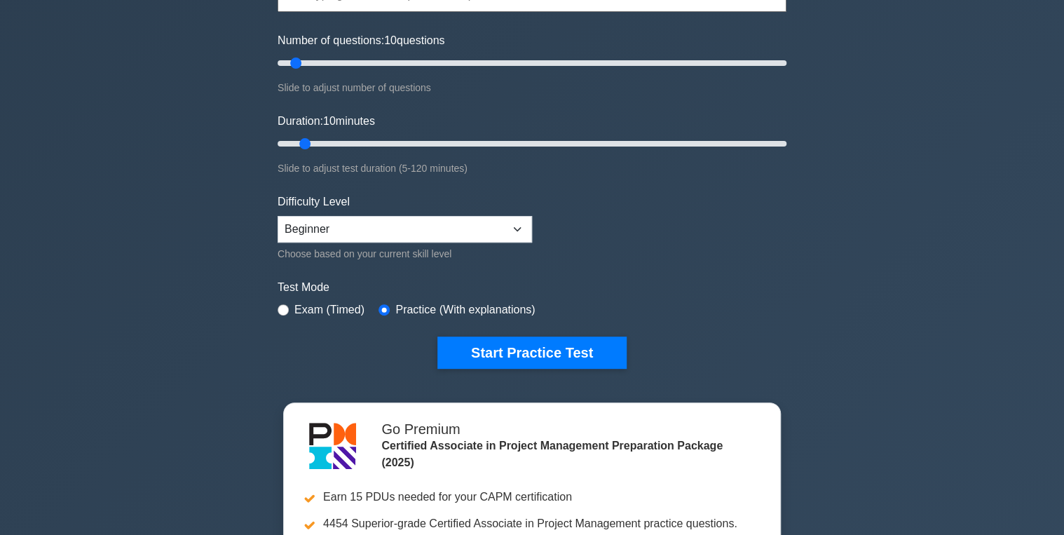
scroll to position [168, 0]
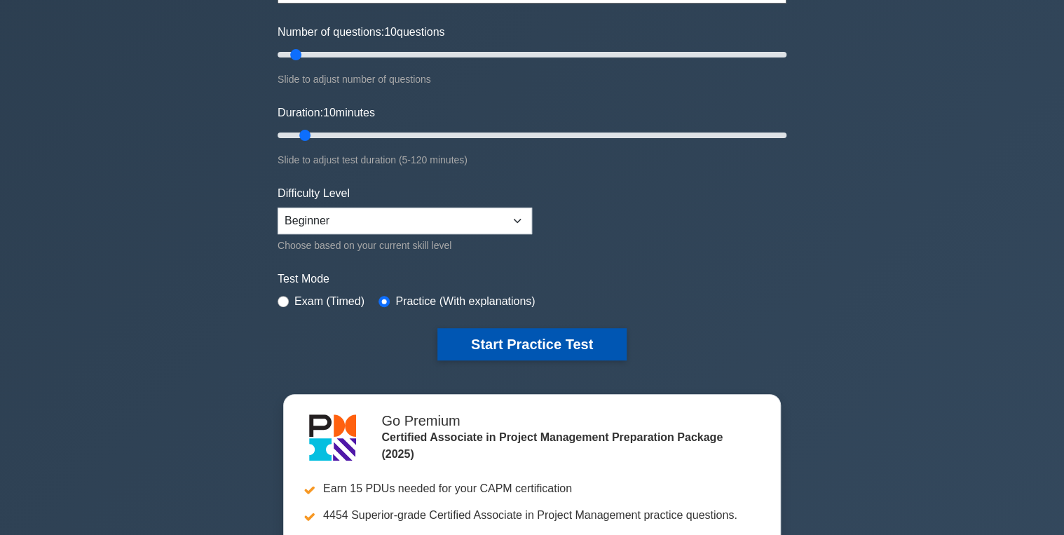
click at [501, 341] on button "Start Practice Test" at bounding box center [531, 344] width 189 height 32
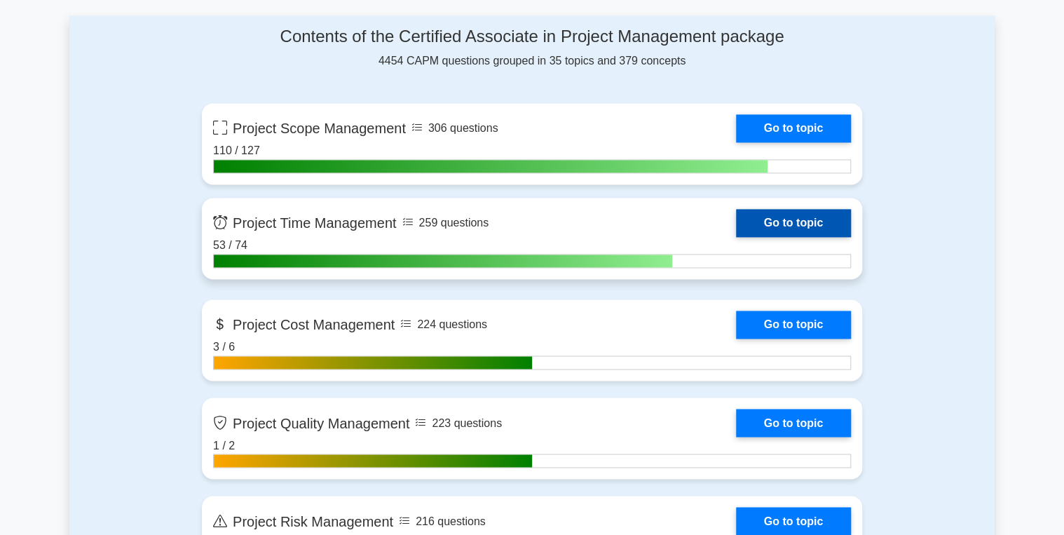
scroll to position [953, 0]
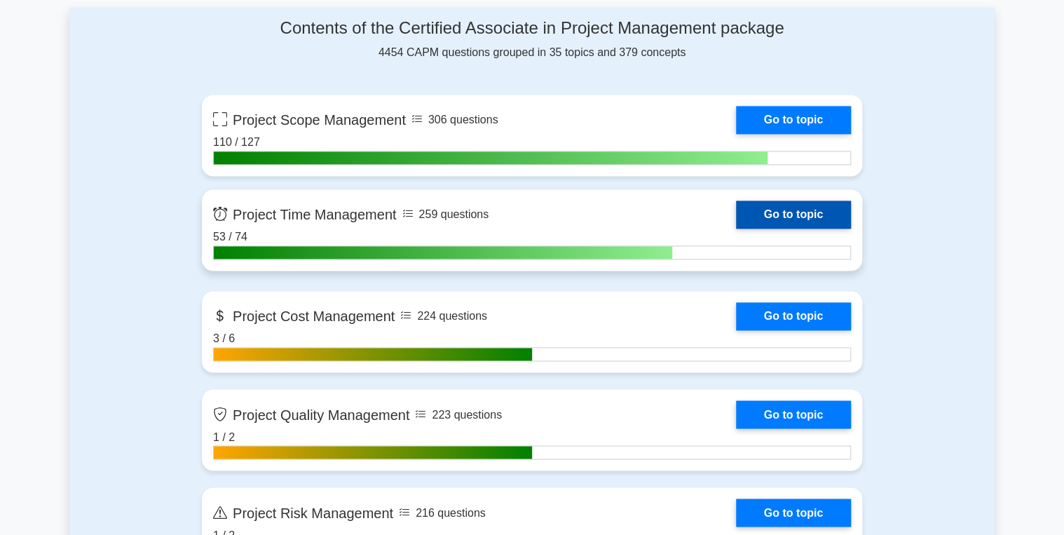
click at [787, 201] on link "Go to topic" at bounding box center [793, 215] width 115 height 28
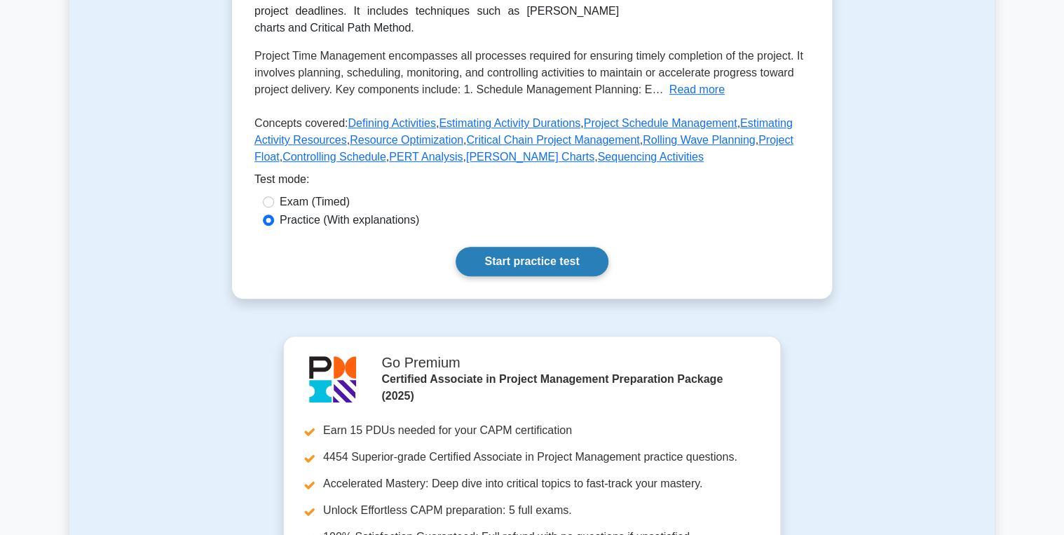
scroll to position [280, 0]
click at [517, 276] on link "Start practice test" at bounding box center [532, 260] width 152 height 29
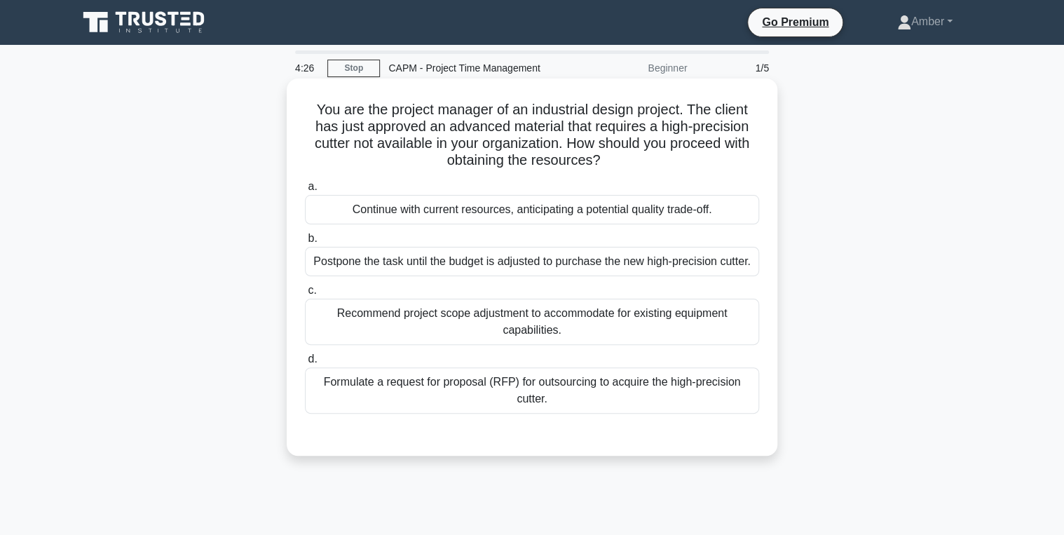
click at [516, 383] on div "Formulate a request for proposal (RFP) for outsourcing to acquire the high-prec…" at bounding box center [532, 390] width 454 height 46
click at [305, 364] on input "d. Formulate a request for proposal (RFP) for outsourcing to acquire the high-p…" at bounding box center [305, 359] width 0 height 9
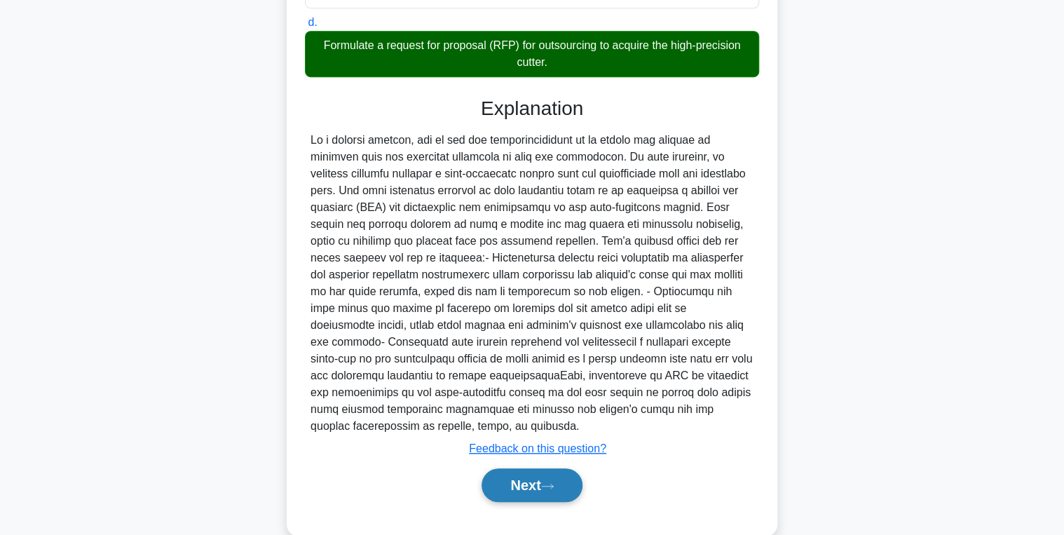
click at [527, 474] on button "Next" at bounding box center [532, 485] width 100 height 34
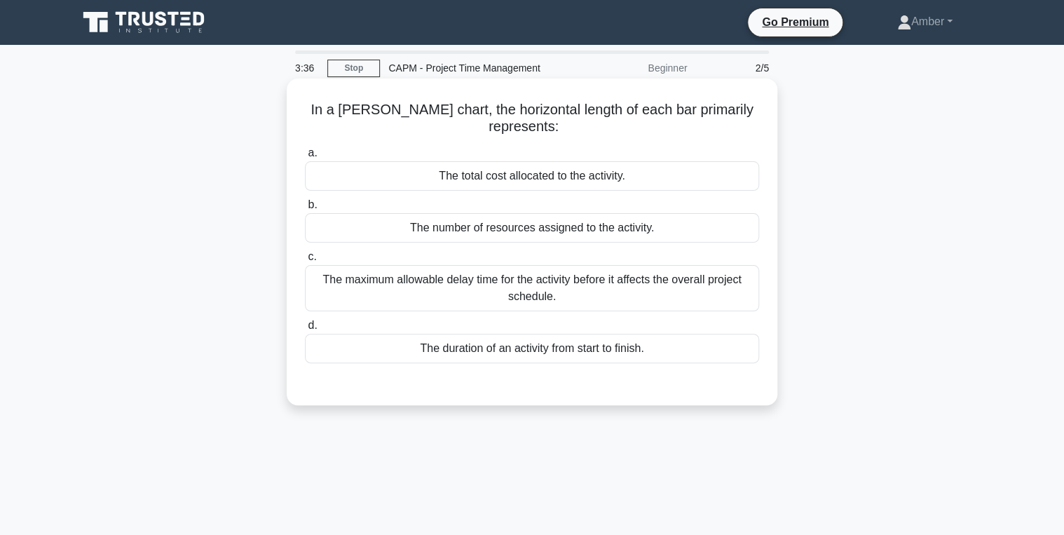
click at [548, 348] on div "The duration of an activity from start to finish." at bounding box center [532, 348] width 454 height 29
click at [305, 330] on input "d. The duration of an activity from start to finish." at bounding box center [305, 325] width 0 height 9
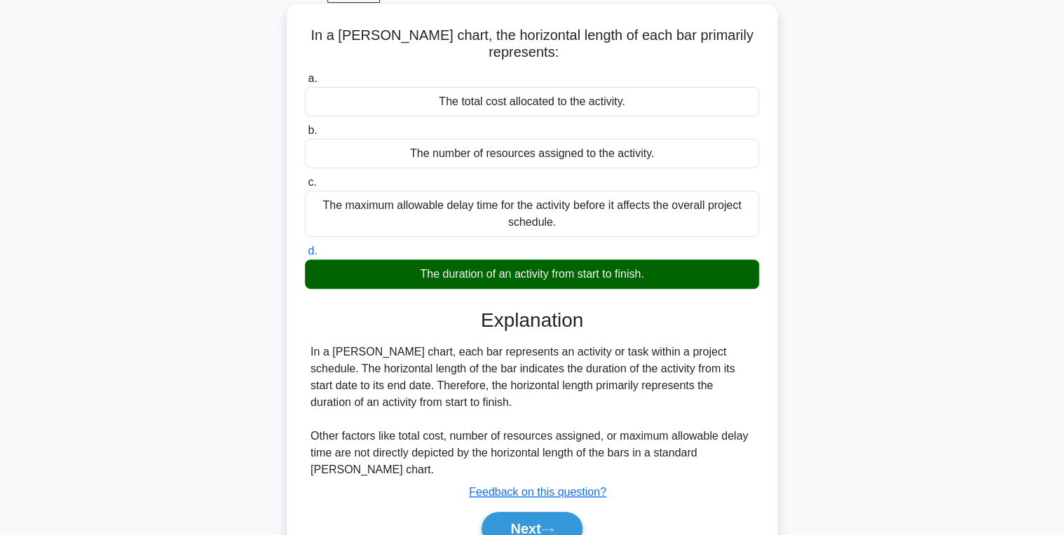
scroll to position [222, 0]
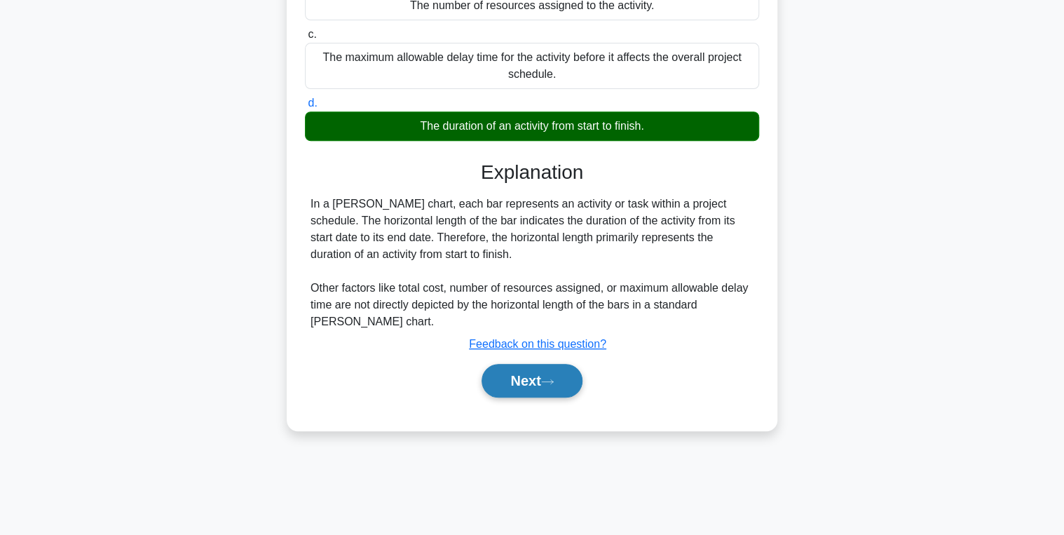
click at [551, 386] on button "Next" at bounding box center [532, 381] width 100 height 34
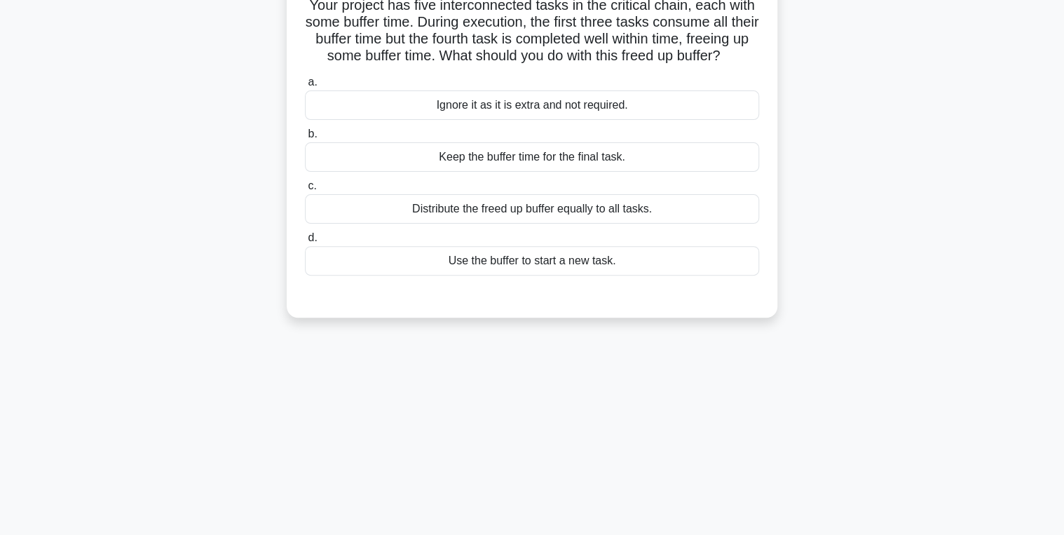
scroll to position [0, 0]
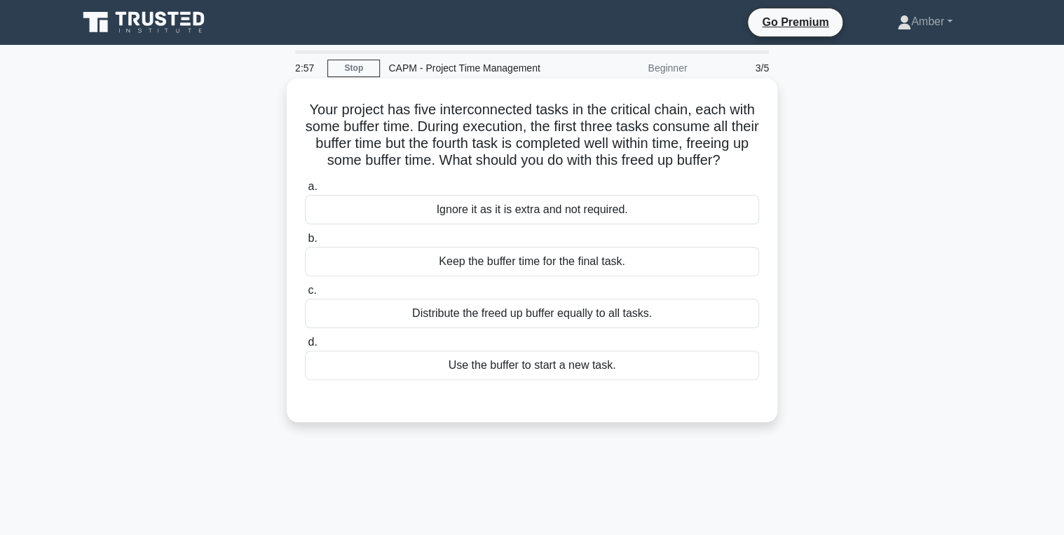
click at [482, 328] on div "Distribute the freed up buffer equally to all tasks." at bounding box center [532, 313] width 454 height 29
click at [305, 295] on input "c. Distribute the freed up buffer equally to all tasks." at bounding box center [305, 290] width 0 height 9
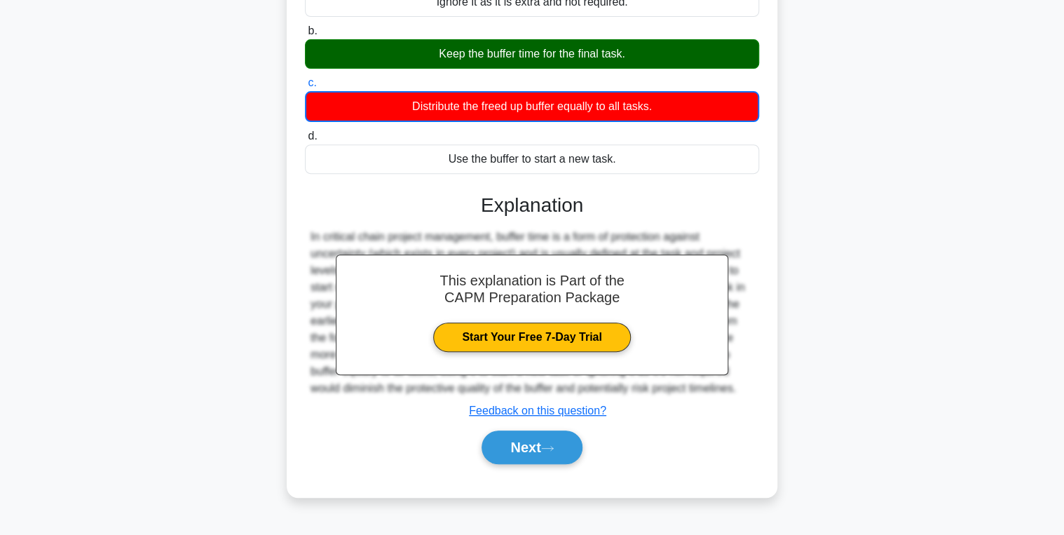
scroll to position [222, 0]
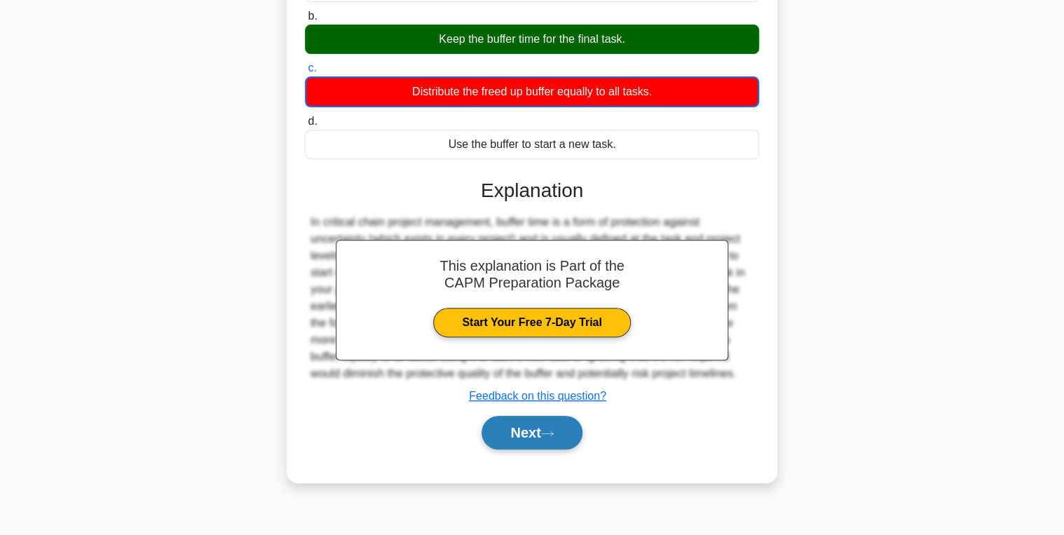
click at [509, 442] on button "Next" at bounding box center [532, 433] width 100 height 34
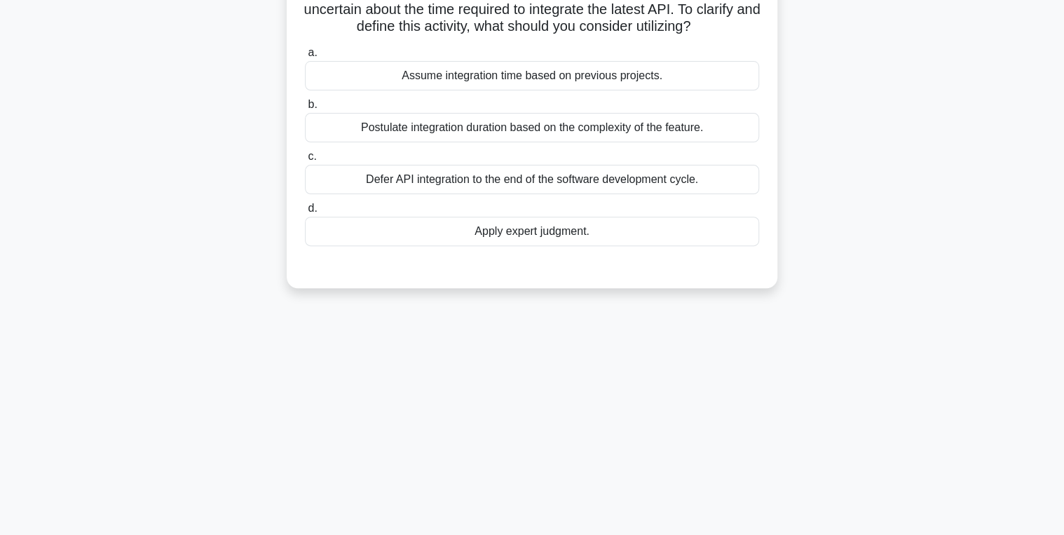
scroll to position [0, 0]
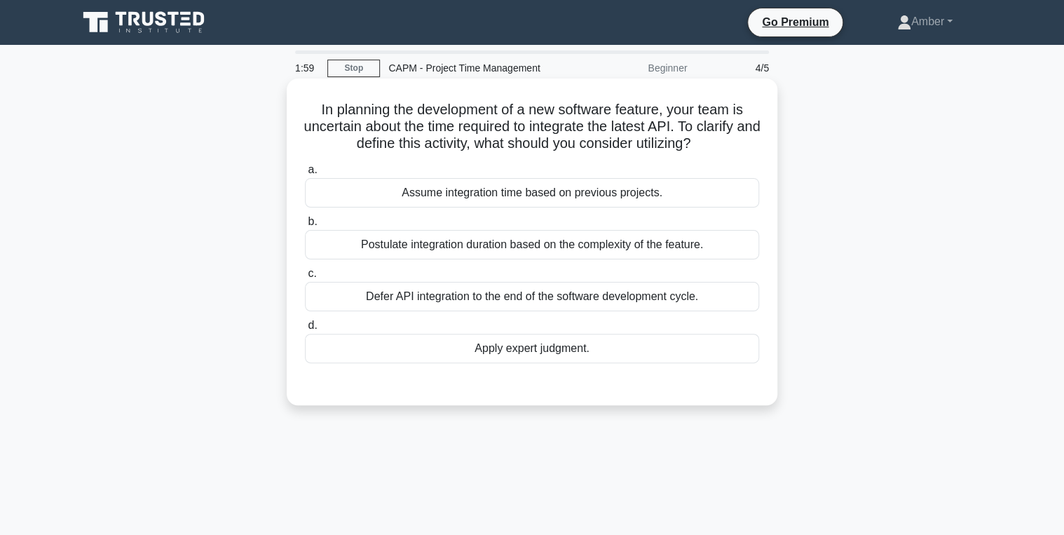
click at [510, 346] on div "Apply expert judgment." at bounding box center [532, 348] width 454 height 29
click at [305, 330] on input "d. Apply expert judgment." at bounding box center [305, 325] width 0 height 9
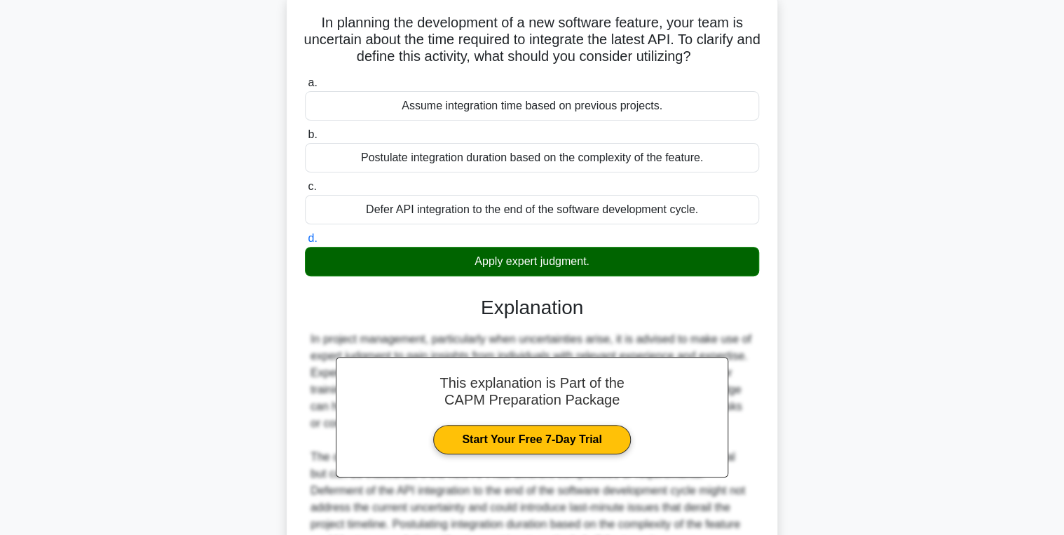
scroll to position [261, 0]
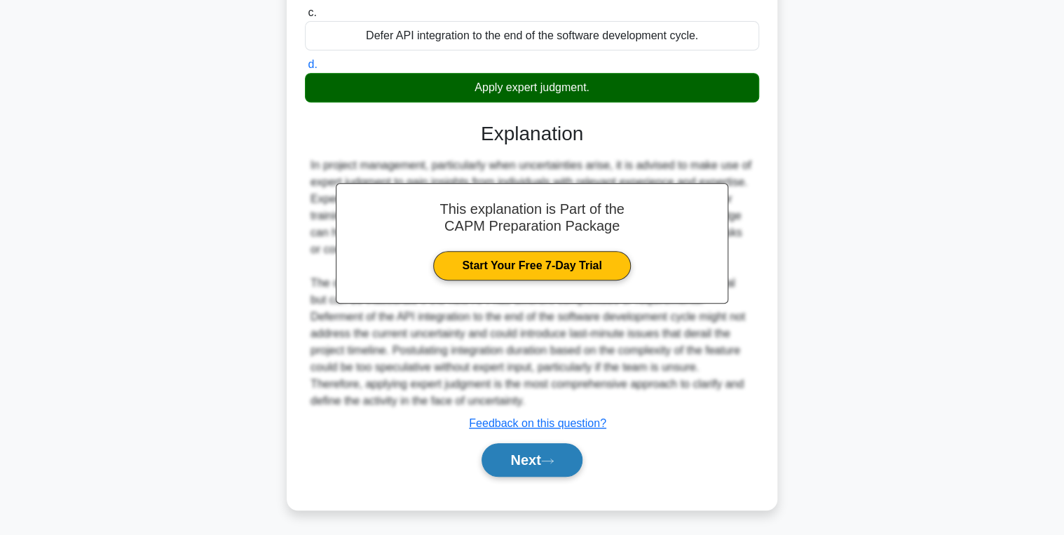
click at [531, 450] on button "Next" at bounding box center [532, 460] width 100 height 34
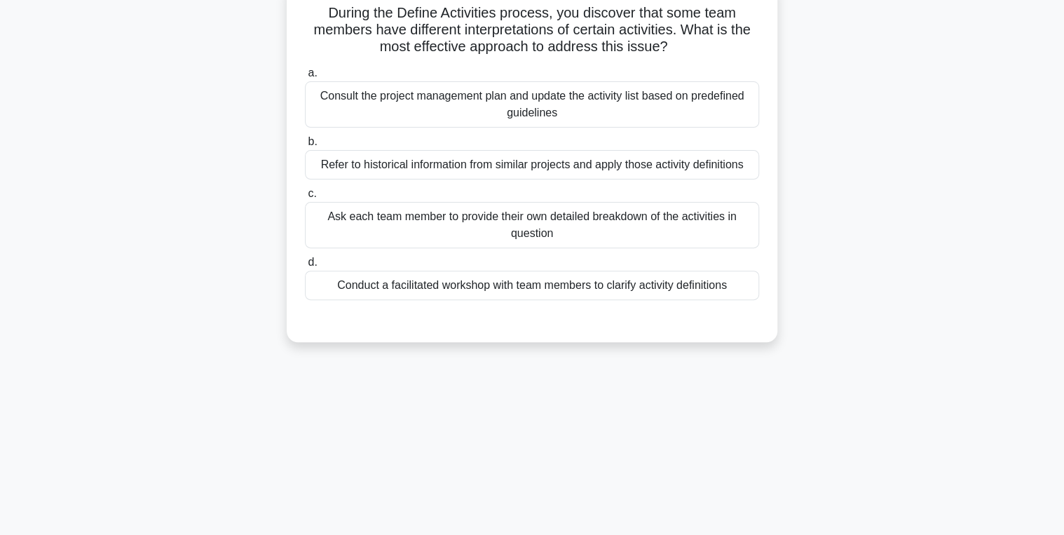
scroll to position [0, 0]
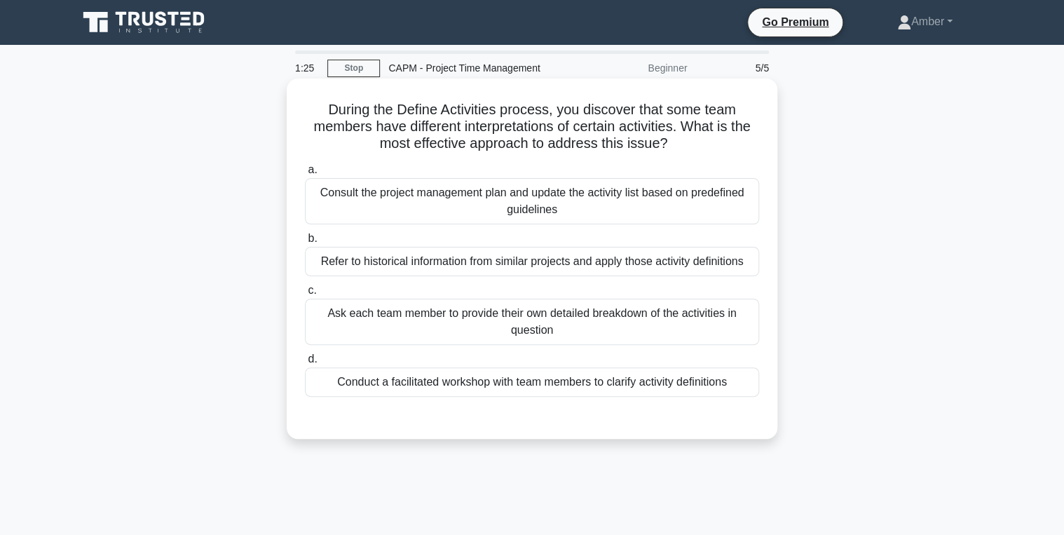
click at [463, 381] on div "Conduct a facilitated workshop with team members to clarify activity definitions" at bounding box center [532, 381] width 454 height 29
click at [305, 364] on input "d. Conduct a facilitated workshop with team members to clarify activity definit…" at bounding box center [305, 359] width 0 height 9
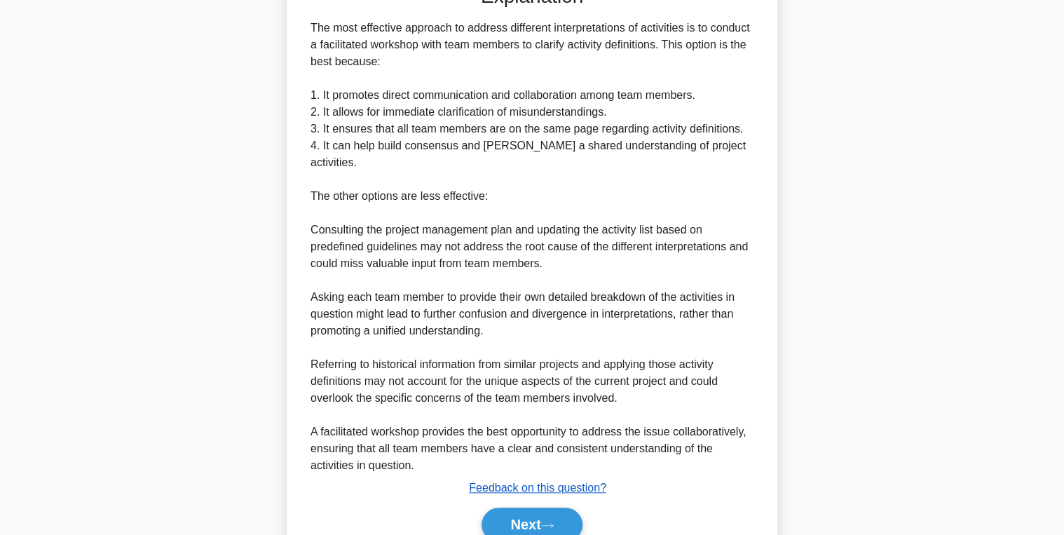
scroll to position [480, 0]
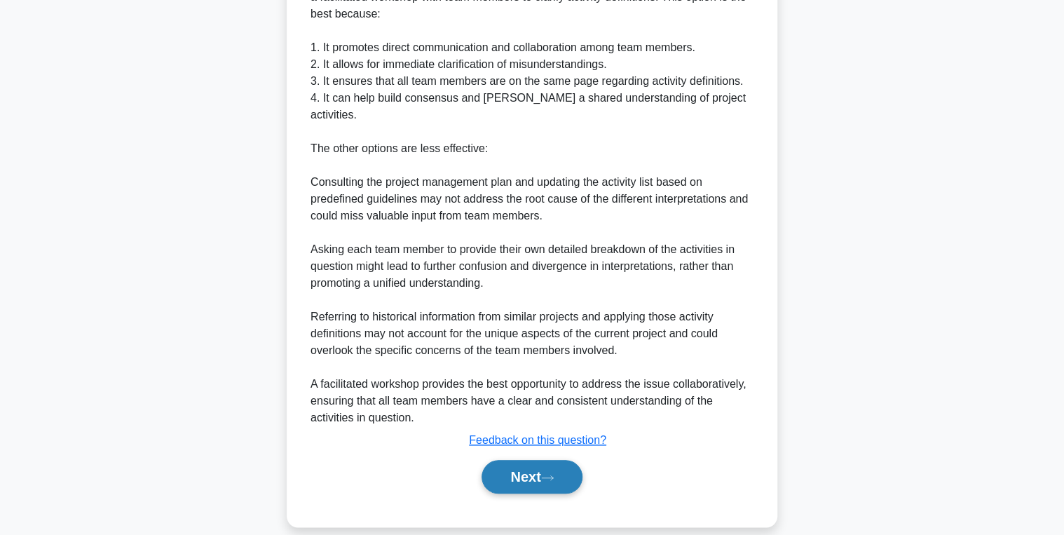
click at [524, 460] on button "Next" at bounding box center [532, 477] width 100 height 34
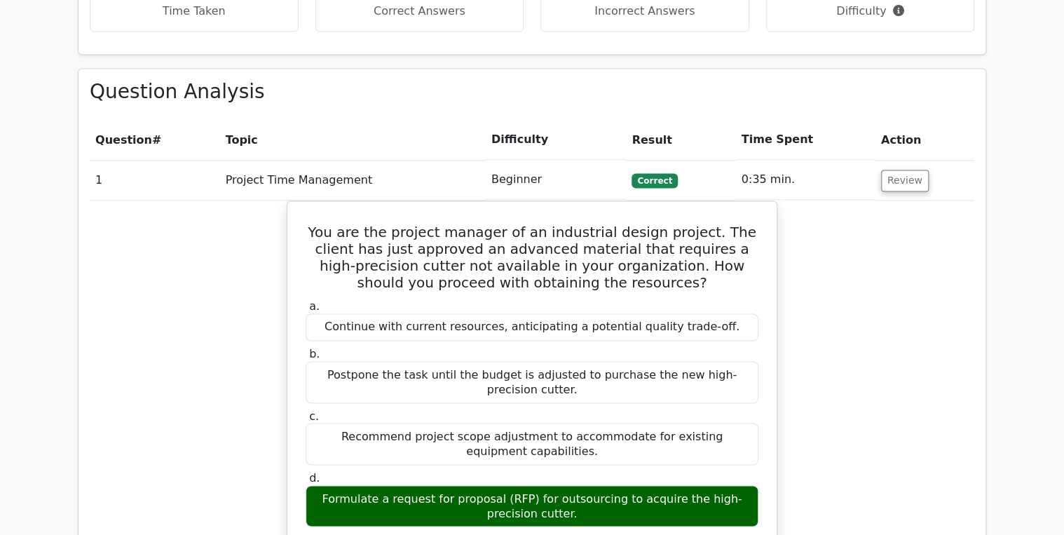
scroll to position [953, 0]
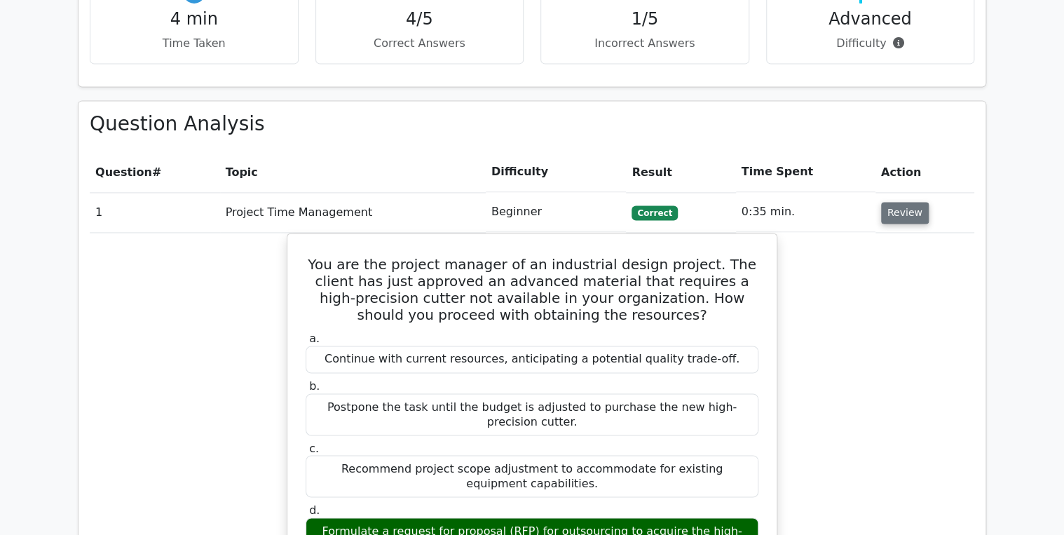
click at [907, 202] on button "Review" at bounding box center [905, 213] width 48 height 22
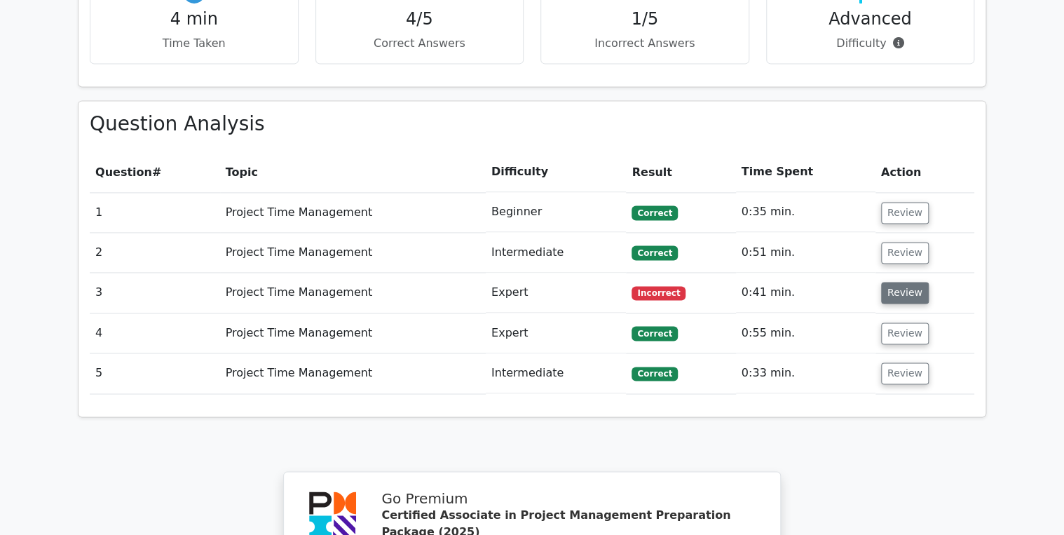
click at [892, 282] on button "Review" at bounding box center [905, 293] width 48 height 22
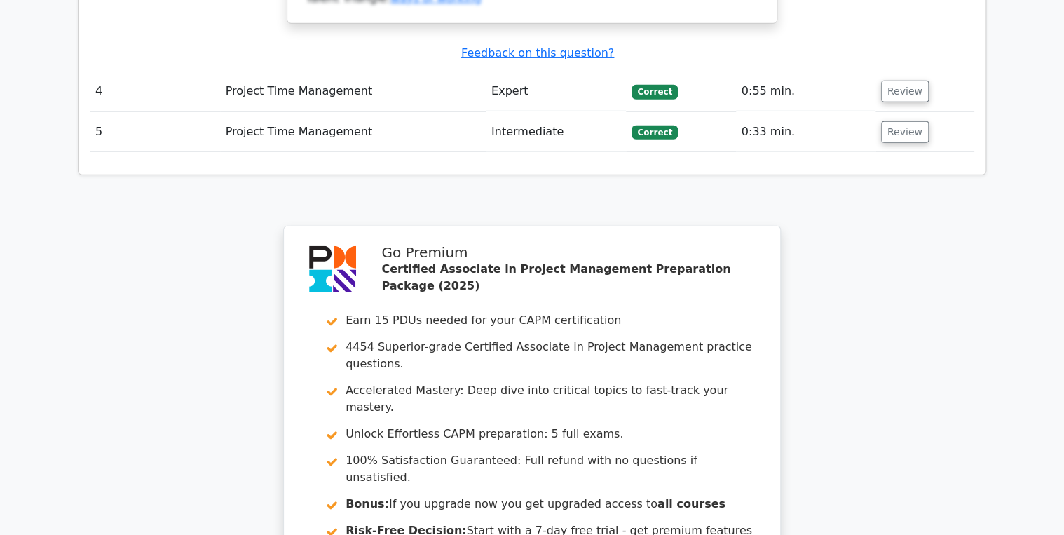
scroll to position [2067, 0]
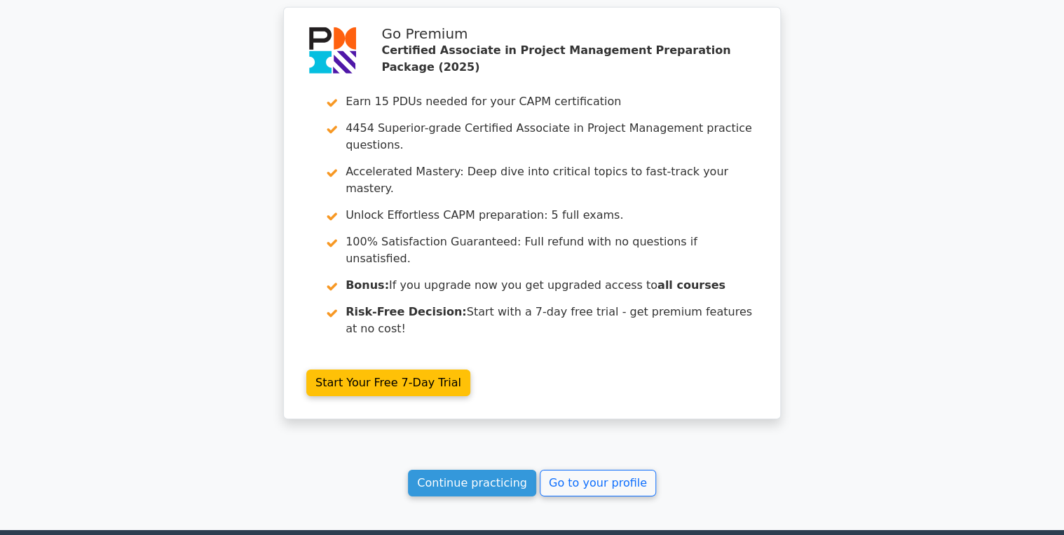
click at [461, 470] on link "Continue practicing" at bounding box center [472, 483] width 128 height 27
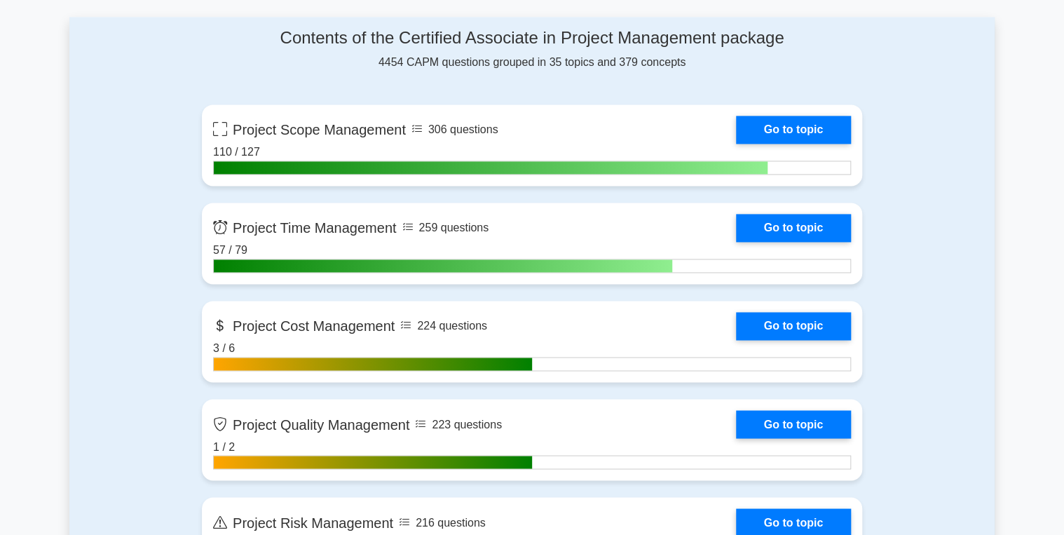
scroll to position [1010, 0]
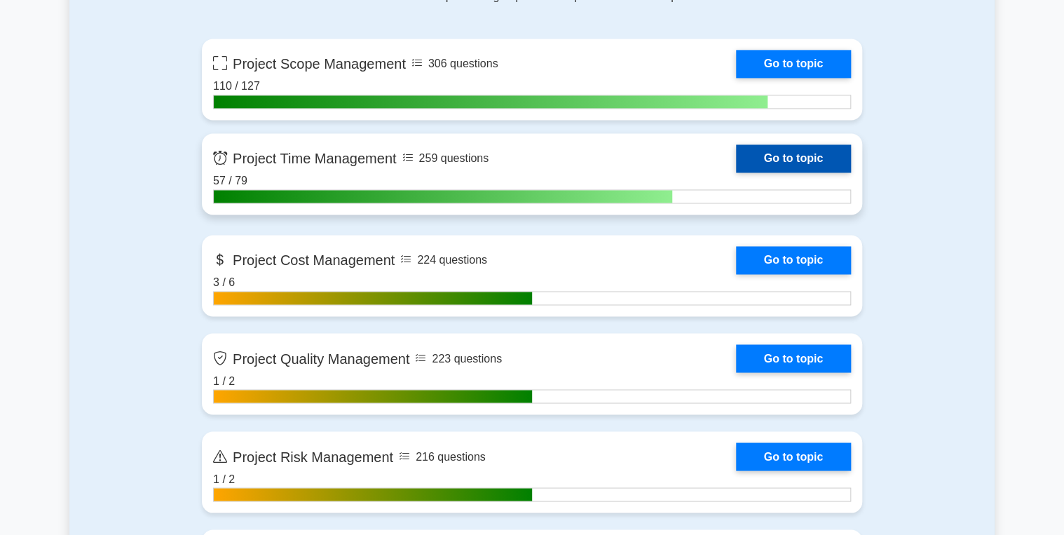
click at [803, 149] on link "Go to topic" at bounding box center [793, 158] width 115 height 28
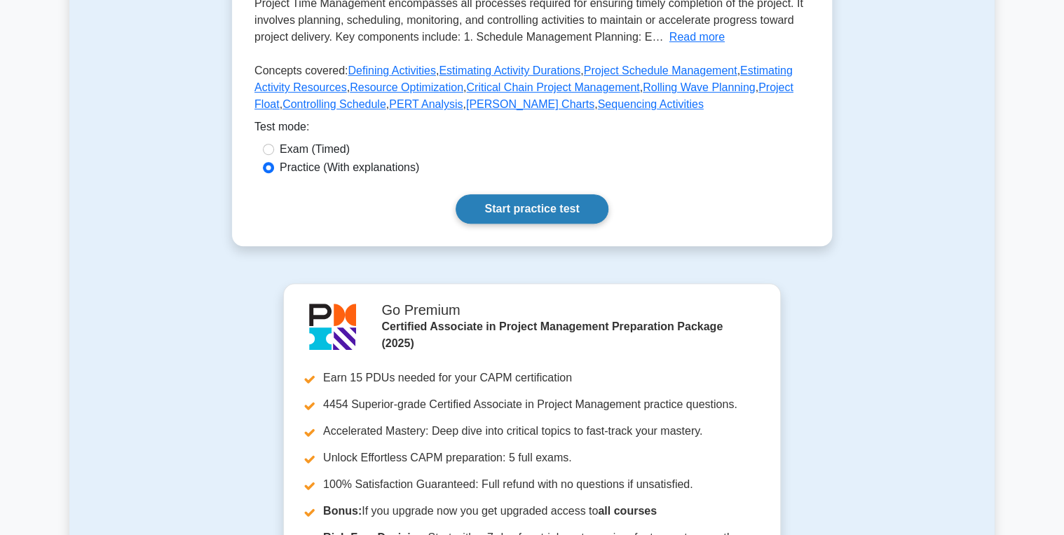
scroll to position [337, 0]
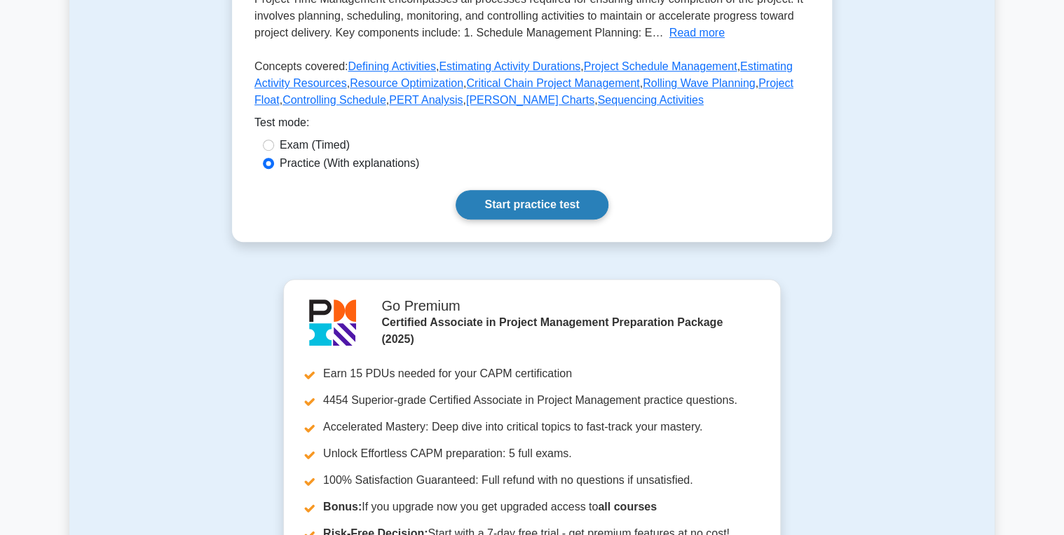
click at [522, 219] on link "Start practice test" at bounding box center [532, 204] width 152 height 29
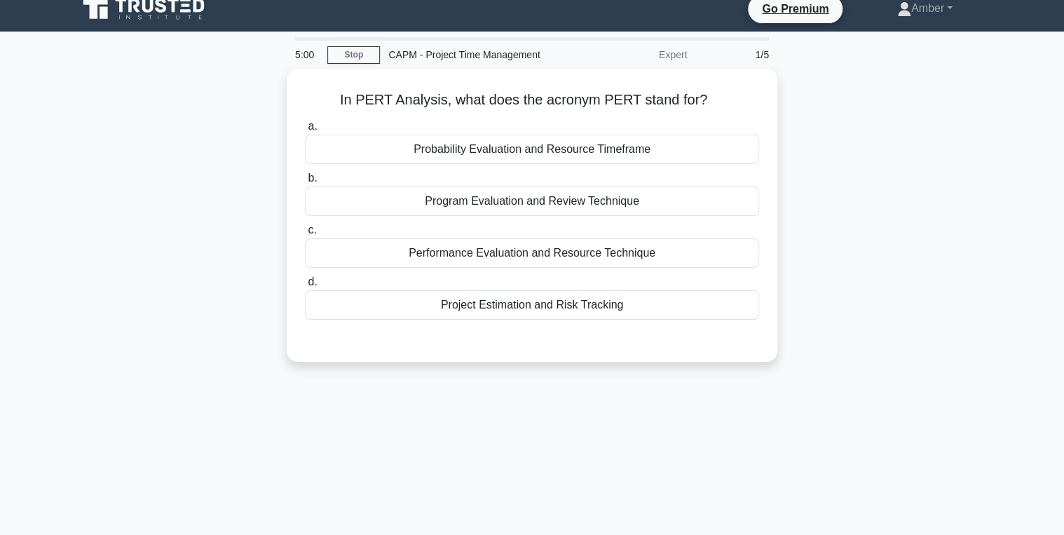
scroll to position [56, 0]
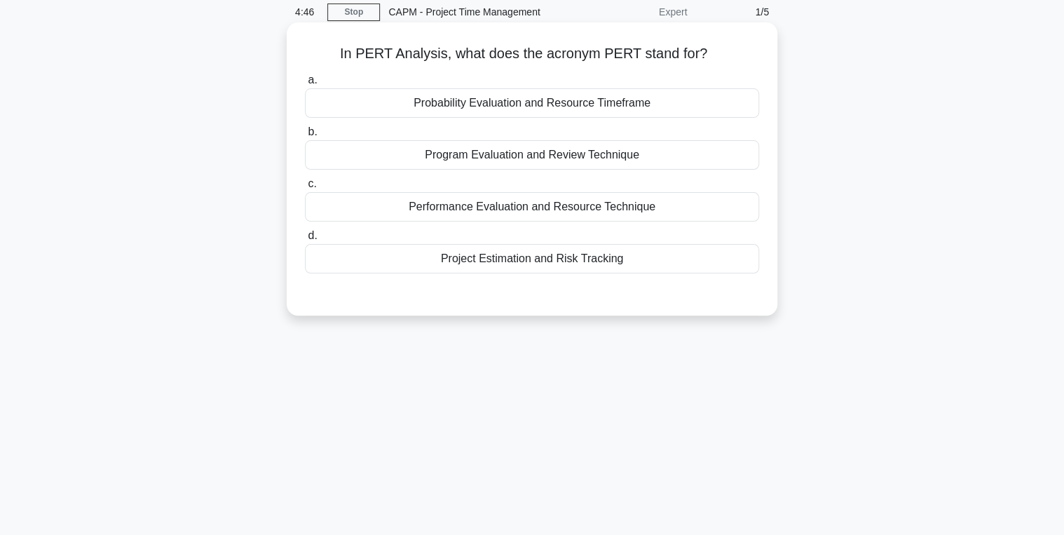
click at [501, 101] on div "Probability Evaluation and Resource Timeframe" at bounding box center [532, 102] width 454 height 29
click at [305, 85] on input "a. Probability Evaluation and Resource Timeframe" at bounding box center [305, 80] width 0 height 9
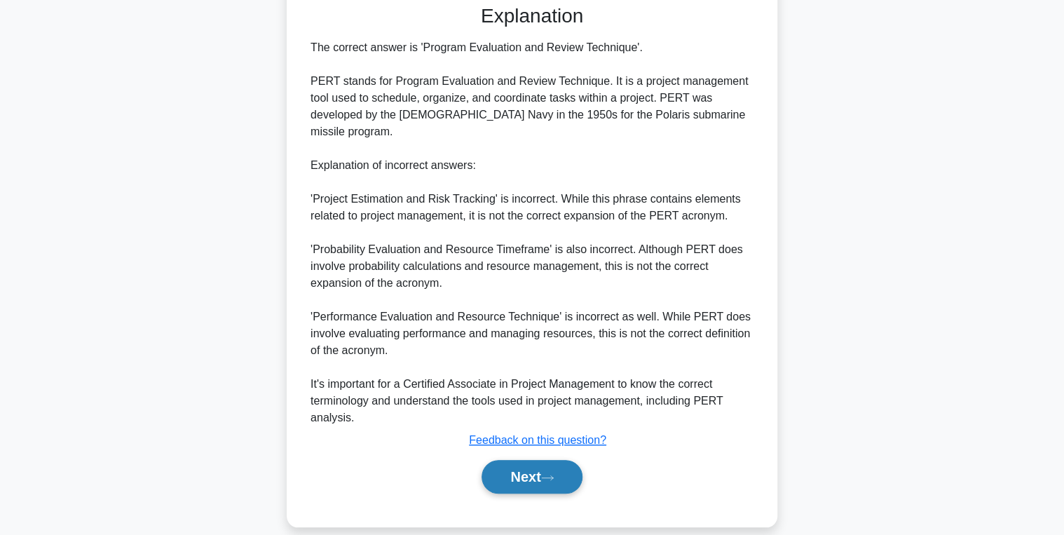
click at [524, 460] on button "Next" at bounding box center [532, 477] width 100 height 34
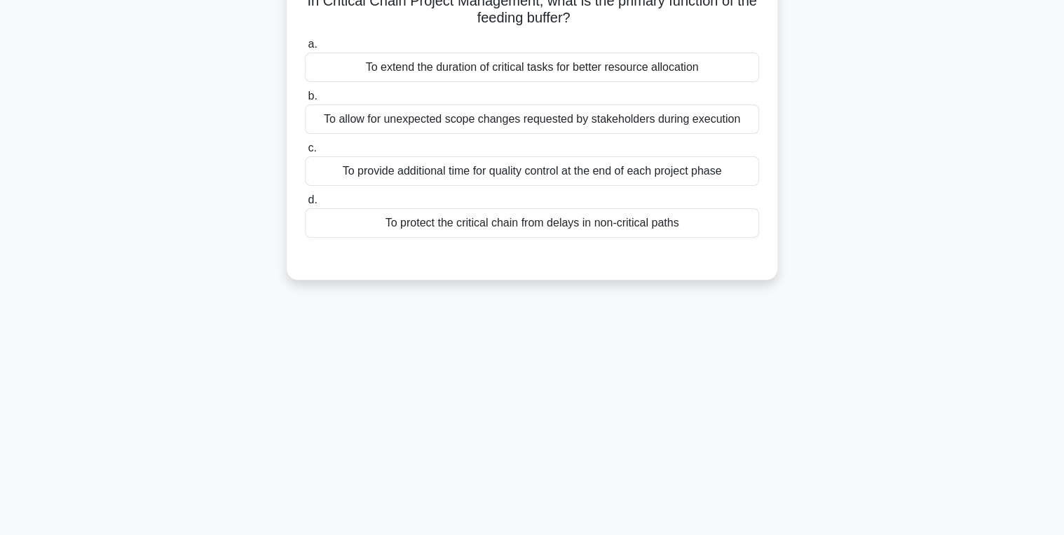
scroll to position [0, 0]
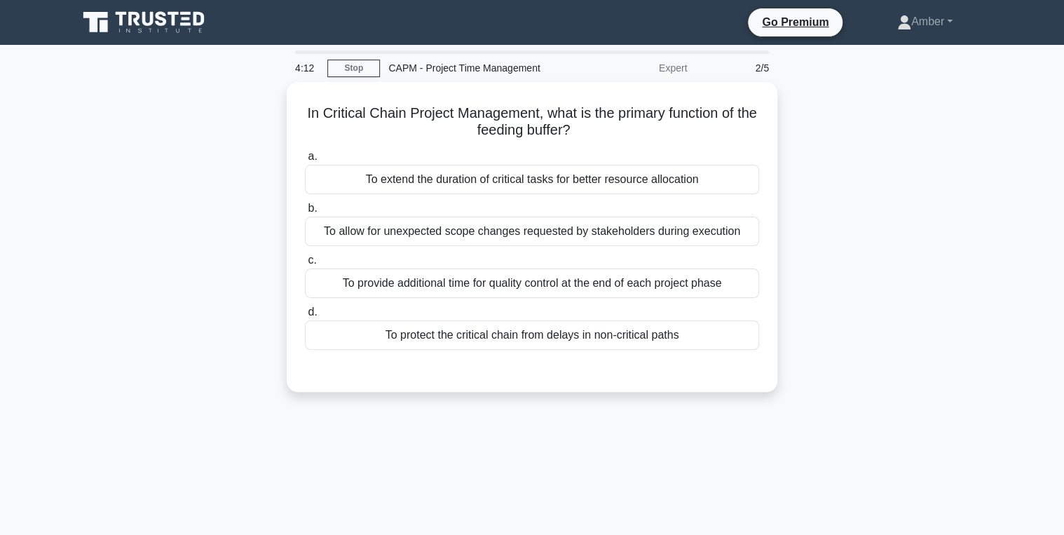
drag, startPoint x: 593, startPoint y: 125, endPoint x: 284, endPoint y: 79, distance: 312.5
click at [284, 79] on div "4:12 Stop CAPM - Project Time Management Expert 2/5 In Critical Chain Project M…" at bounding box center [531, 400] width 925 height 701
drag, startPoint x: 601, startPoint y: 119, endPoint x: 269, endPoint y: 101, distance: 332.1
click at [269, 101] on div "In Critical Chain Project Management, what is the primary function of the feedi…" at bounding box center [531, 245] width 925 height 327
copy h5 "In Critical Chain Project Management, what is the primary function of the feedi…"
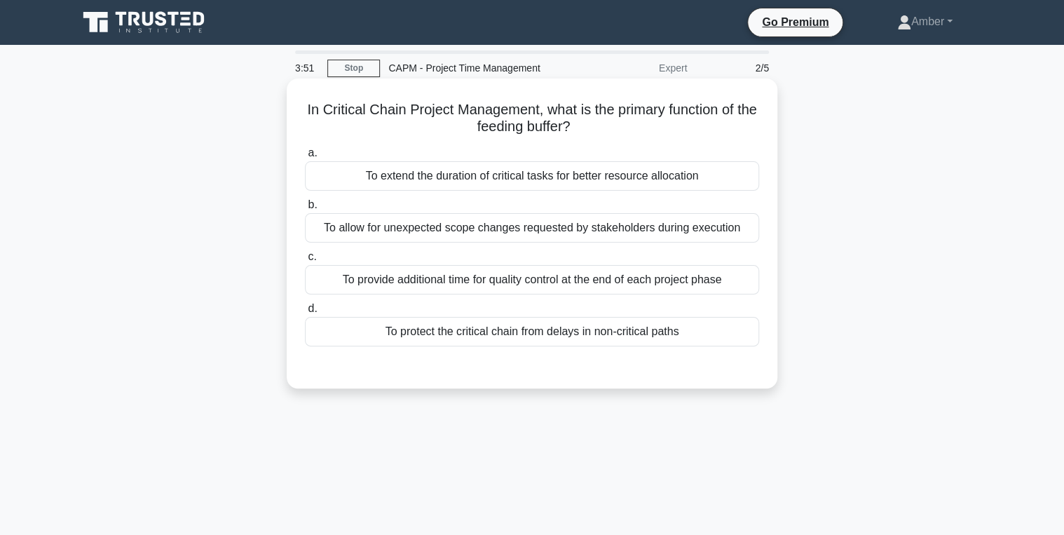
click at [383, 326] on div "To protect the critical chain from delays in non-critical paths" at bounding box center [532, 331] width 454 height 29
click at [305, 313] on input "d. To protect the critical chain from delays in non-critical paths" at bounding box center [305, 308] width 0 height 9
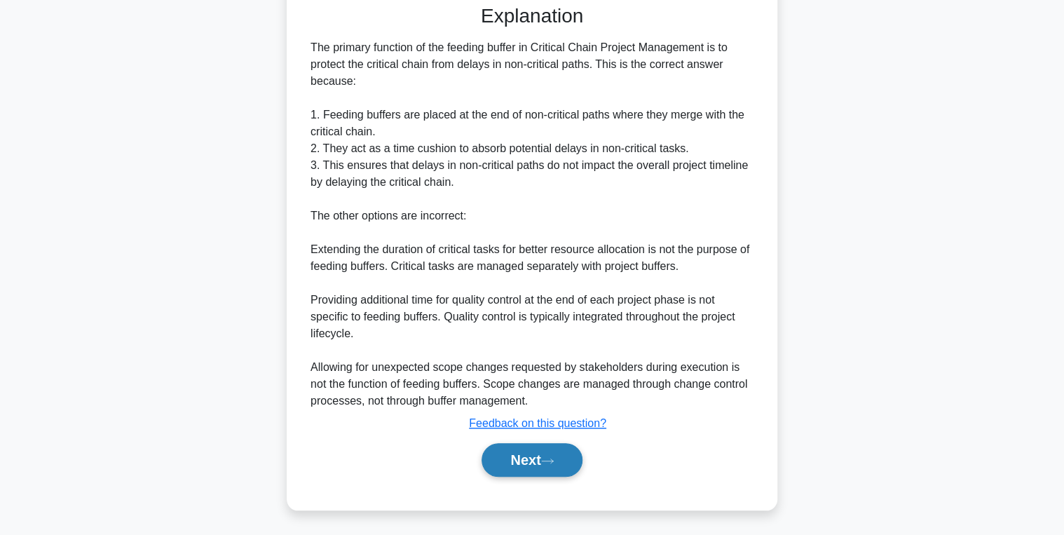
click at [502, 457] on button "Next" at bounding box center [532, 460] width 100 height 34
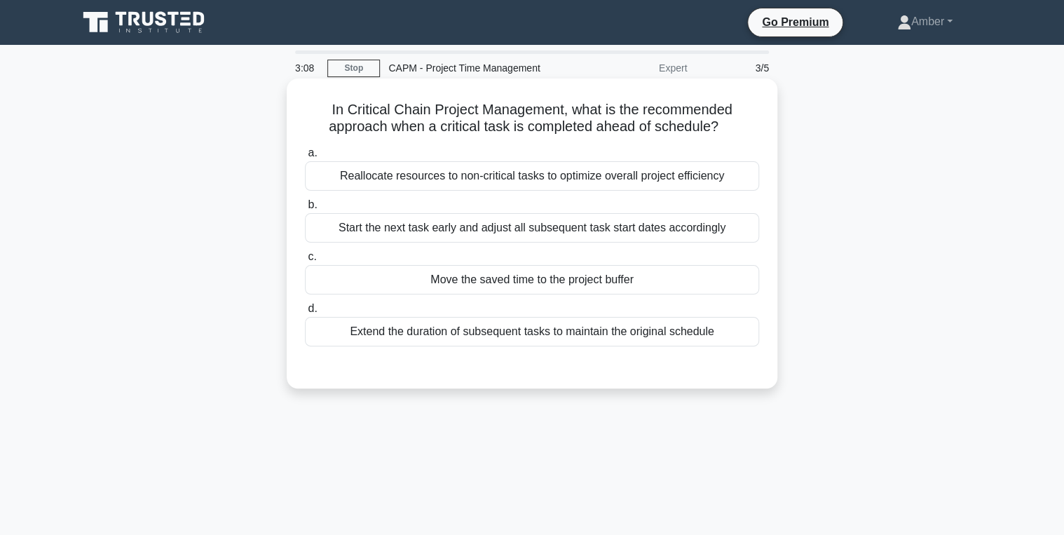
click at [494, 278] on div "Move the saved time to the project buffer" at bounding box center [532, 279] width 454 height 29
click at [305, 262] on input "c. Move the saved time to the project buffer" at bounding box center [305, 256] width 0 height 9
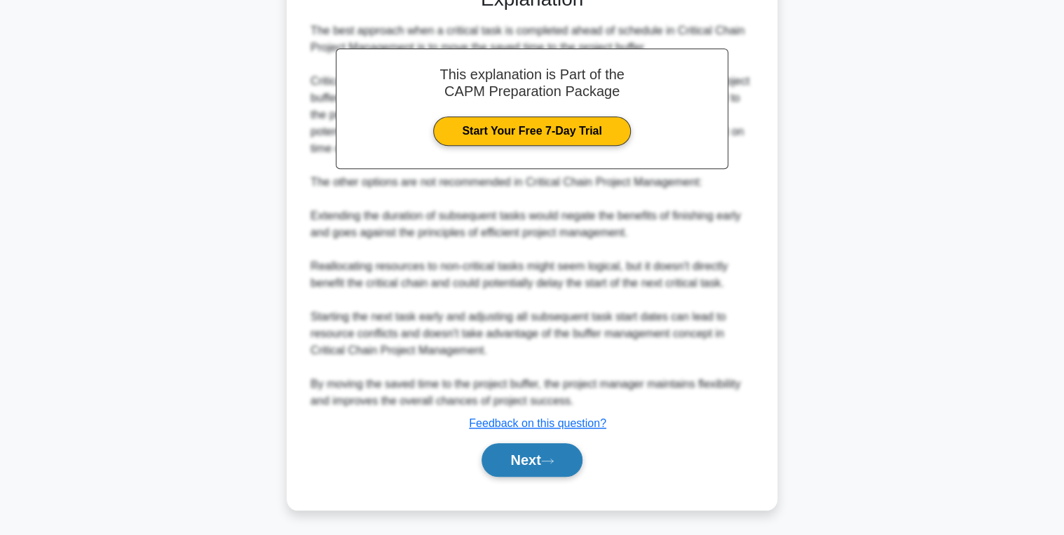
click at [501, 454] on button "Next" at bounding box center [532, 460] width 100 height 34
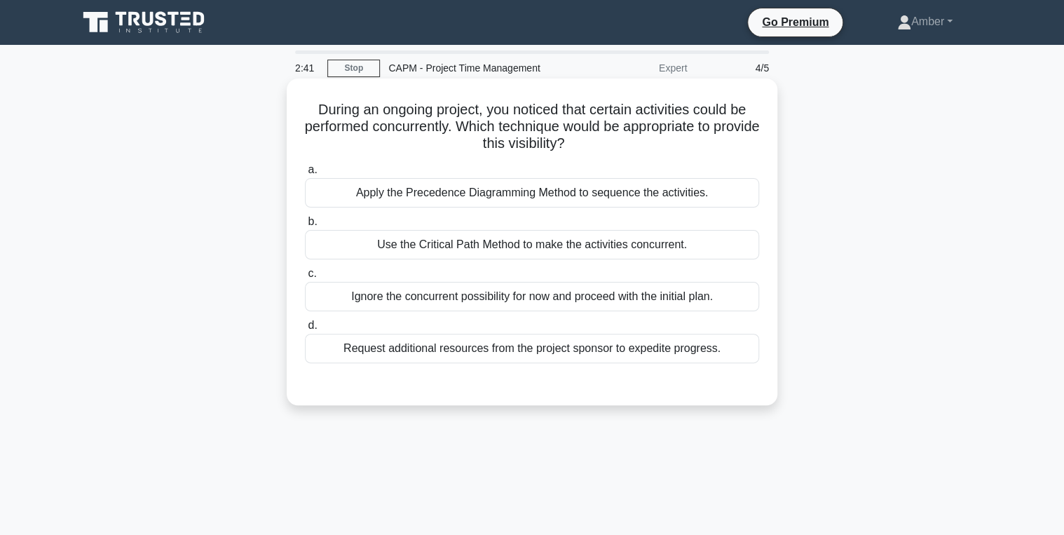
click at [443, 193] on div "Apply the Precedence Diagramming Method to sequence the activities." at bounding box center [532, 192] width 454 height 29
click at [305, 175] on input "a. Apply the Precedence Diagramming Method to sequence the activities." at bounding box center [305, 169] width 0 height 9
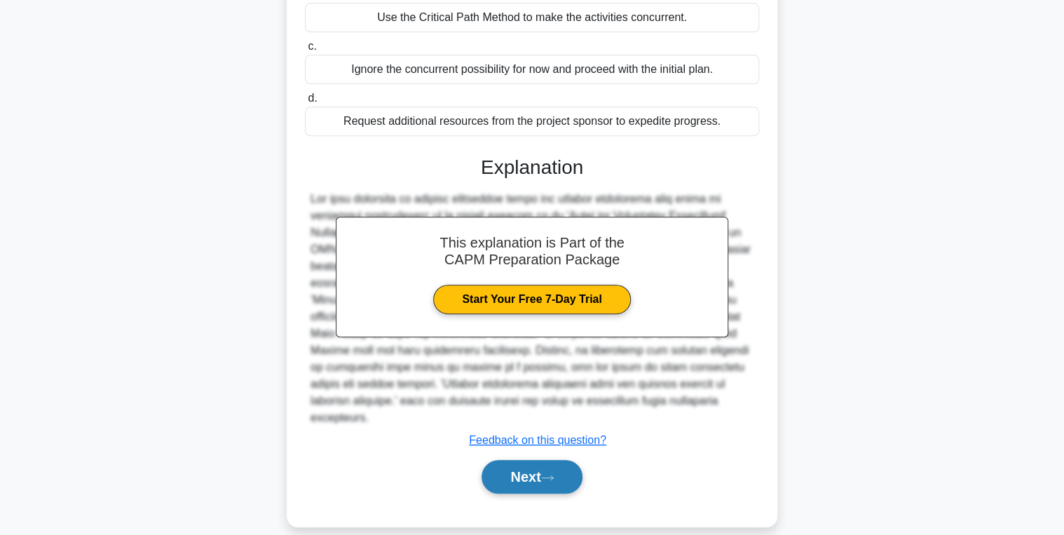
click at [525, 468] on button "Next" at bounding box center [532, 477] width 100 height 34
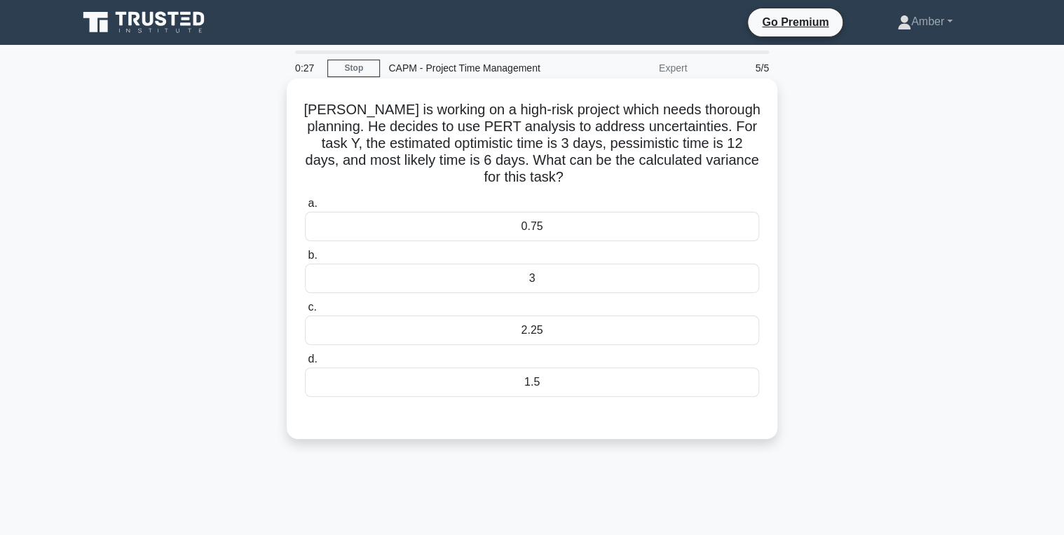
click at [455, 264] on div "3" at bounding box center [532, 278] width 454 height 29
click at [305, 260] on input "b. 3" at bounding box center [305, 255] width 0 height 9
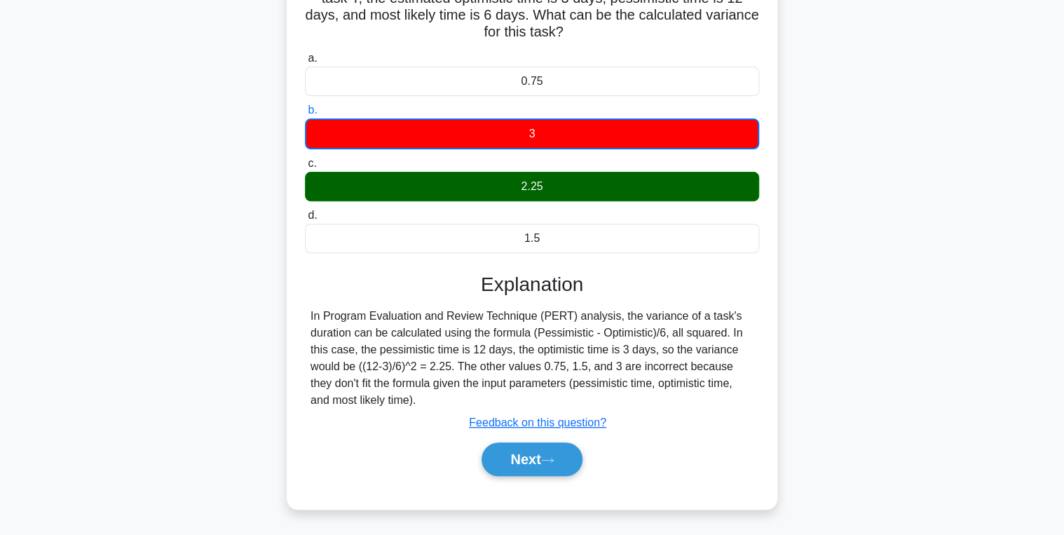
scroll to position [168, 0]
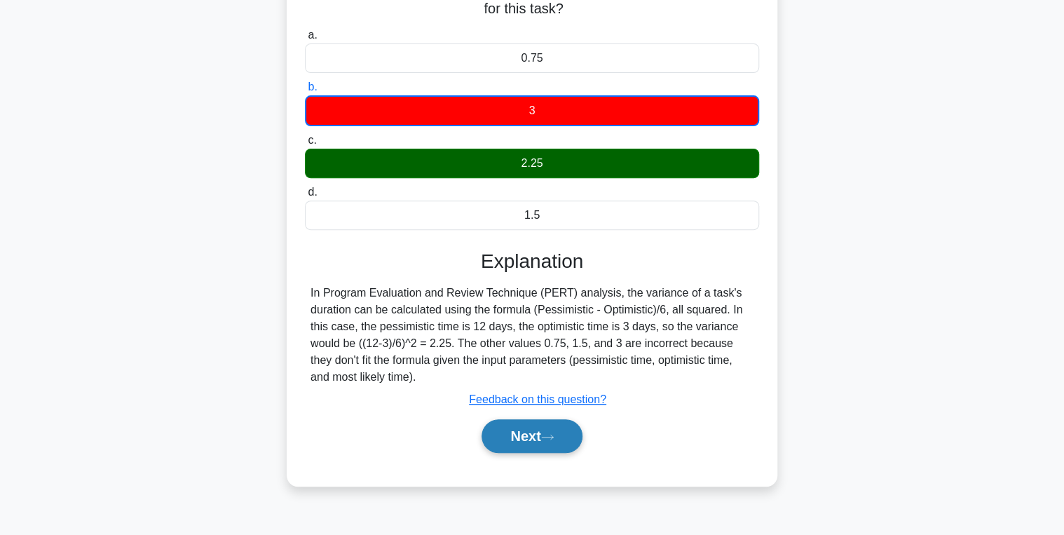
click at [548, 433] on icon at bounding box center [547, 437] width 13 height 8
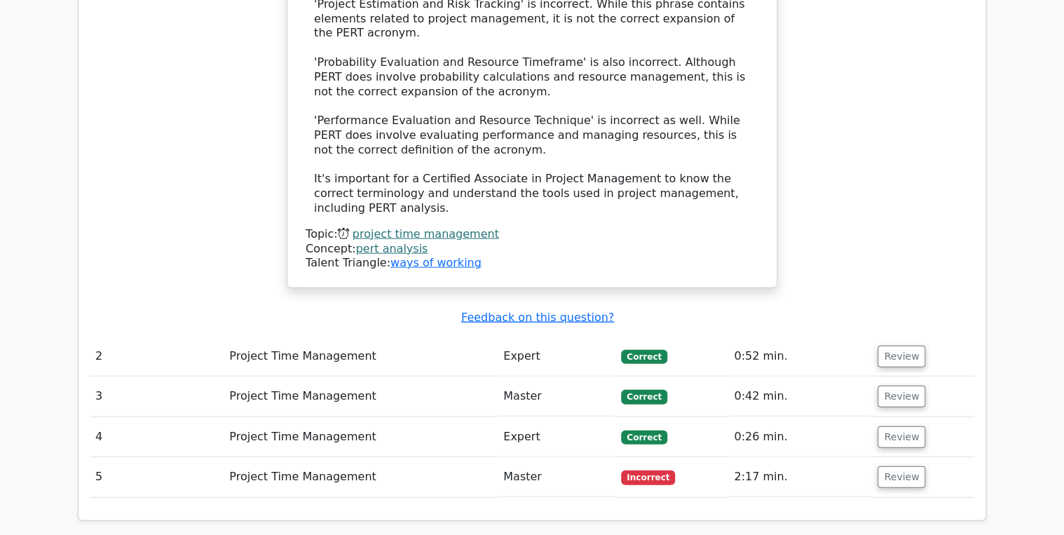
scroll to position [1683, 0]
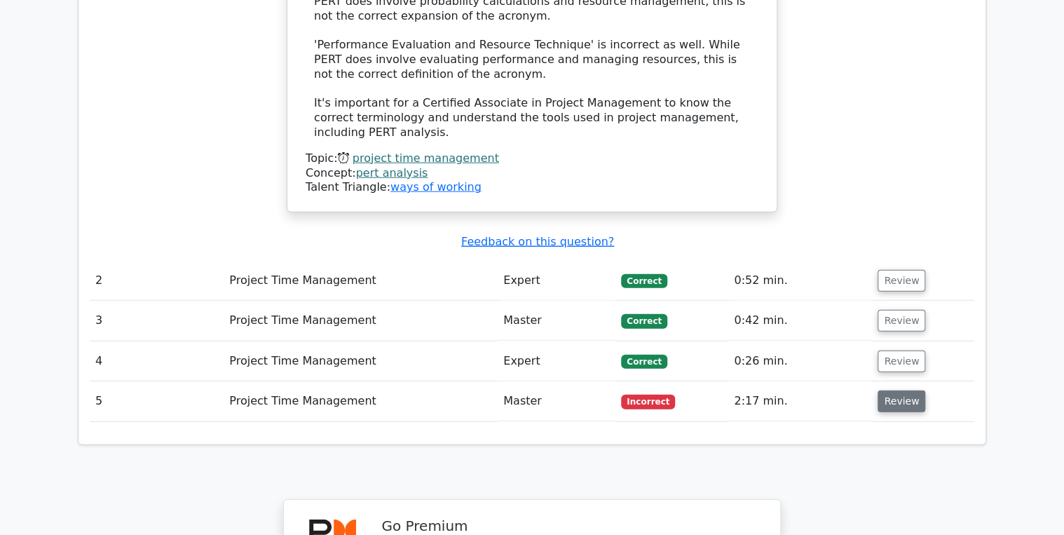
click at [898, 391] on button "Review" at bounding box center [902, 402] width 48 height 22
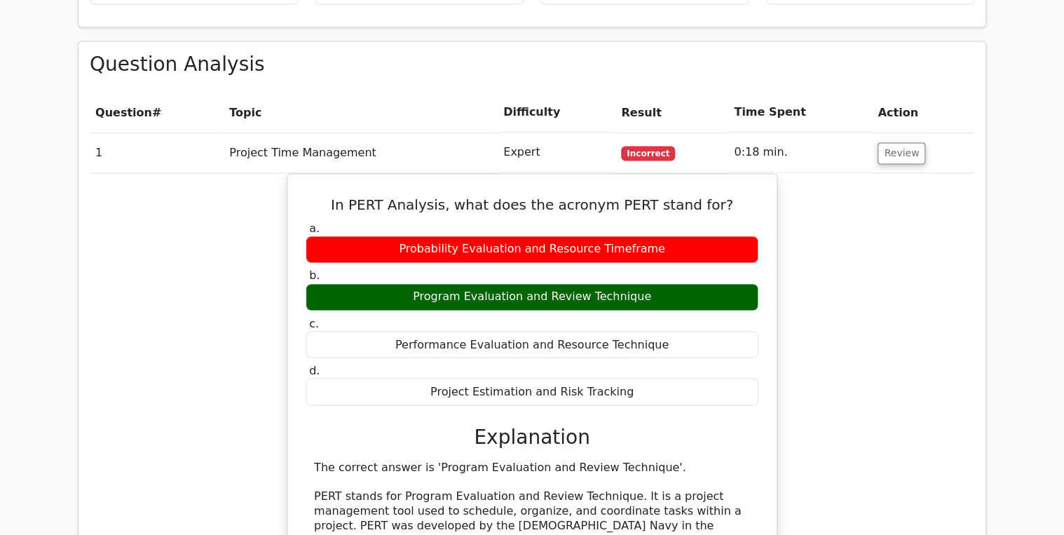
scroll to position [1010, 0]
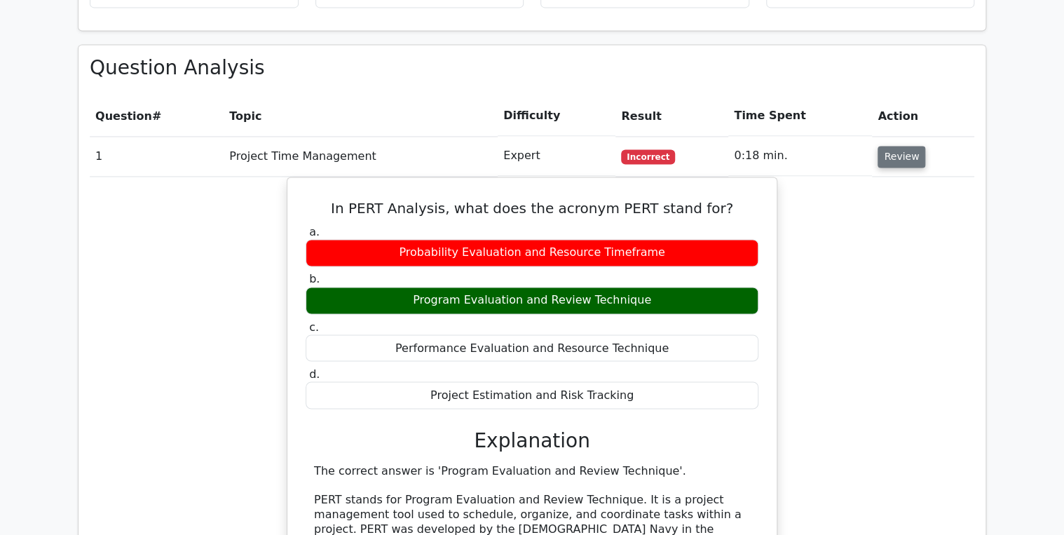
drag, startPoint x: 899, startPoint y: 89, endPoint x: 916, endPoint y: 113, distance: 28.8
click at [901, 146] on button "Review" at bounding box center [902, 157] width 48 height 22
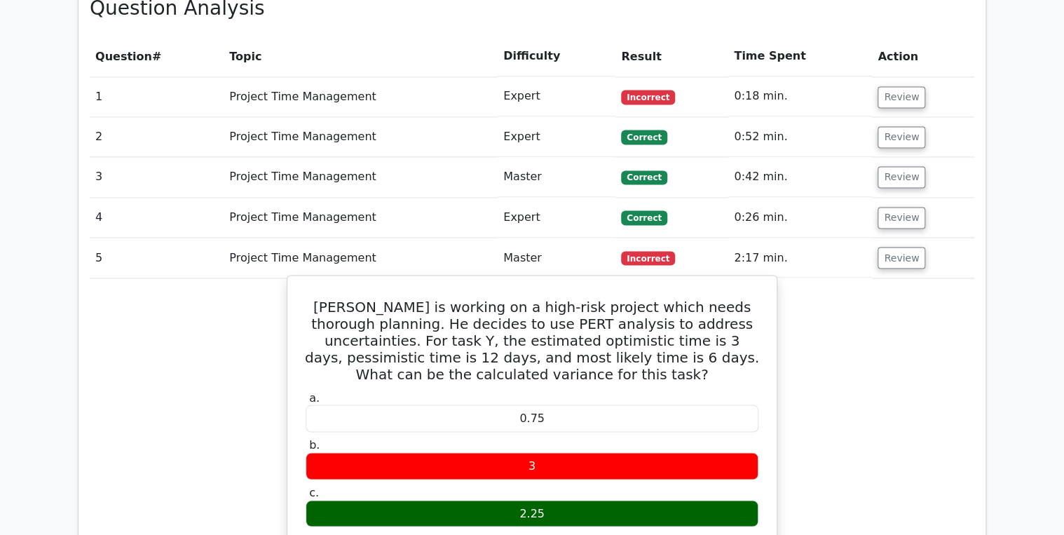
scroll to position [1066, 0]
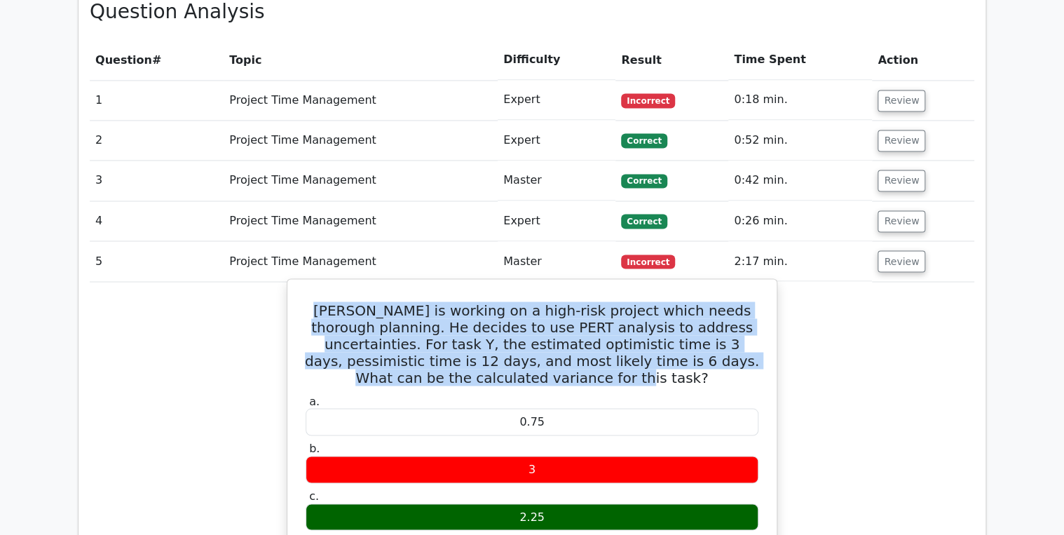
drag, startPoint x: 611, startPoint y: 304, endPoint x: 324, endPoint y: 230, distance: 296.9
click at [324, 285] on div "James is working on a high-risk project which needs thorough planning. He decid…" at bounding box center [532, 543] width 478 height 516
copy h5 "[PERSON_NAME] is working on a high-risk project which needs thorough planning. …"
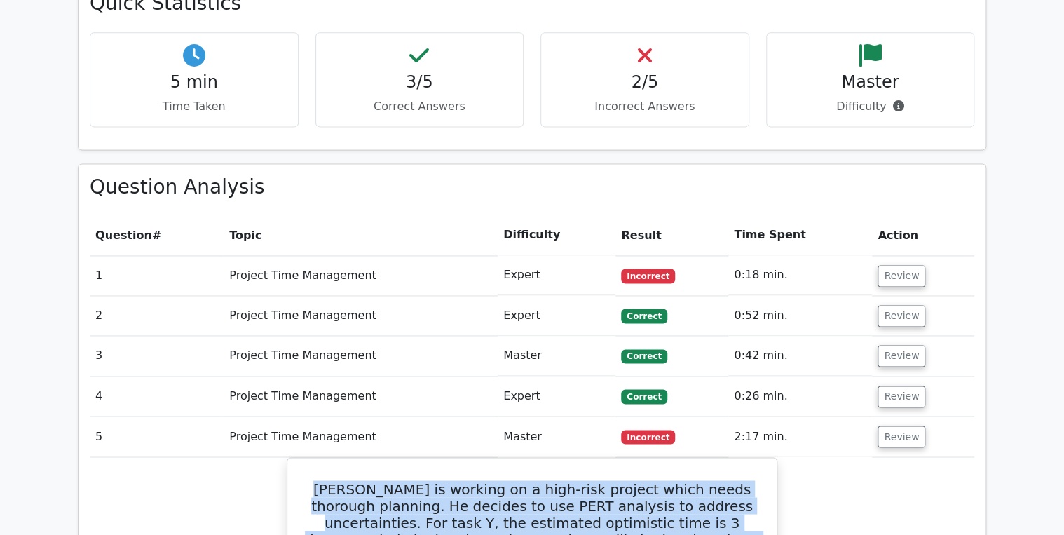
scroll to position [897, 0]
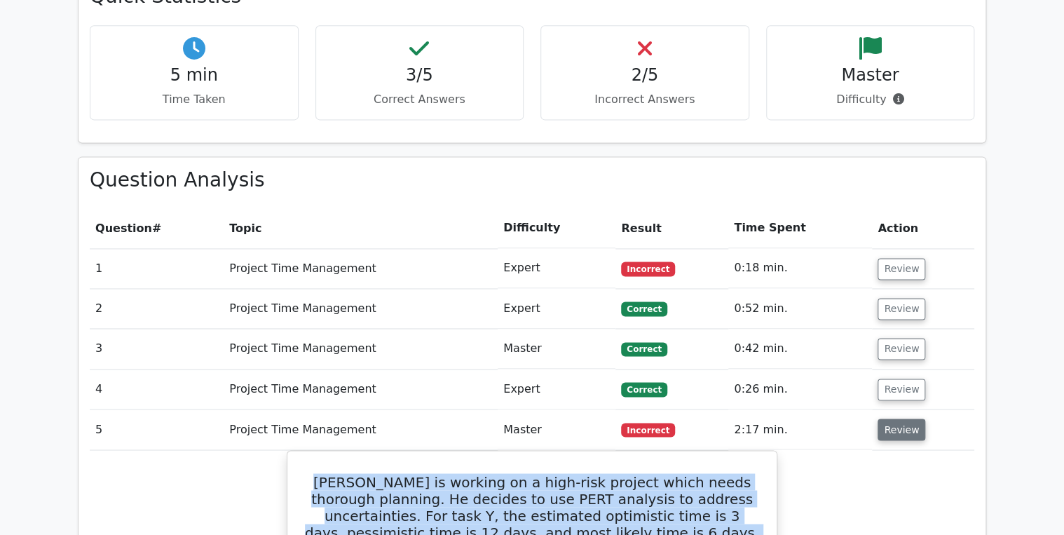
click at [886, 419] on button "Review" at bounding box center [902, 430] width 48 height 22
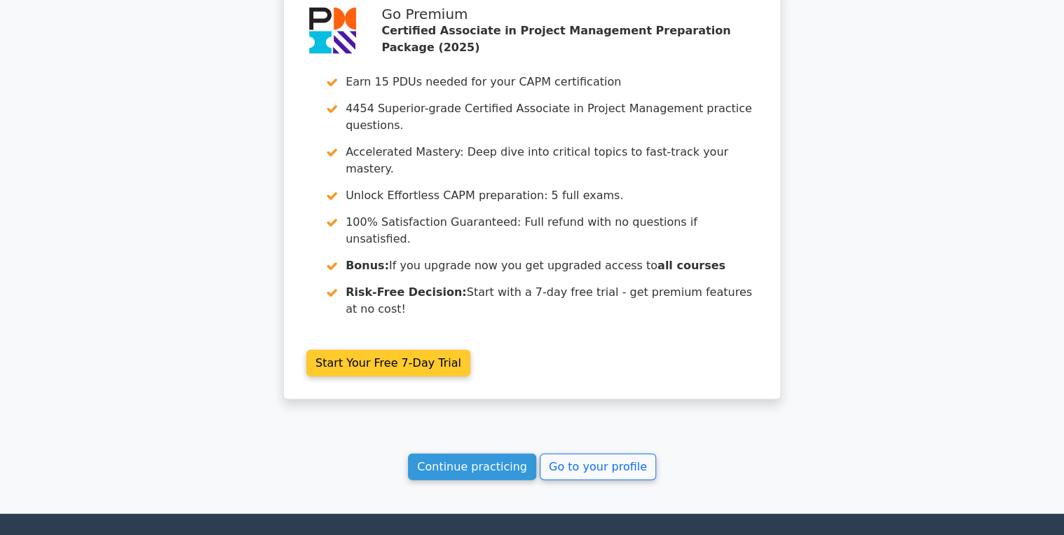
scroll to position [1439, 0]
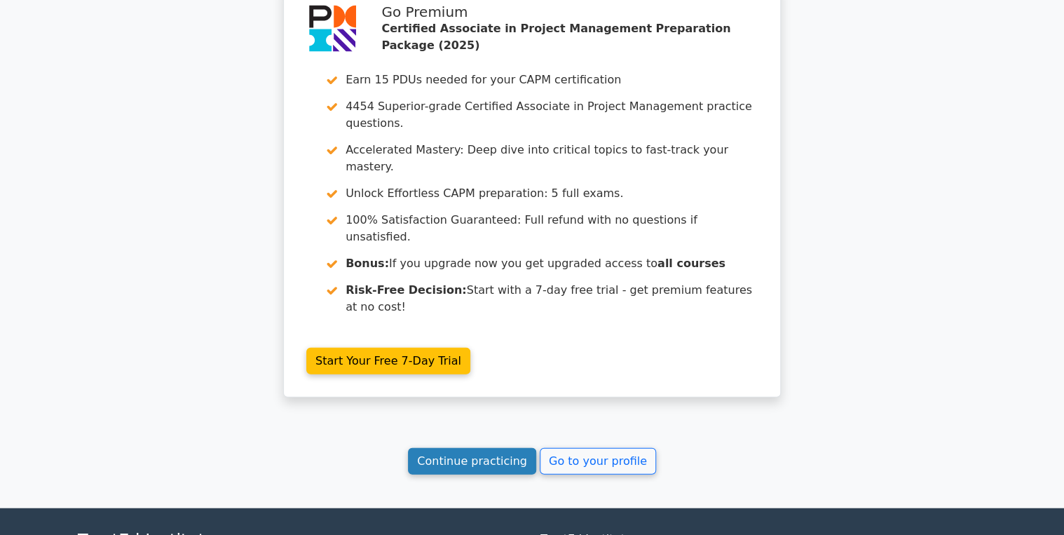
click at [464, 448] on link "Continue practicing" at bounding box center [472, 461] width 128 height 27
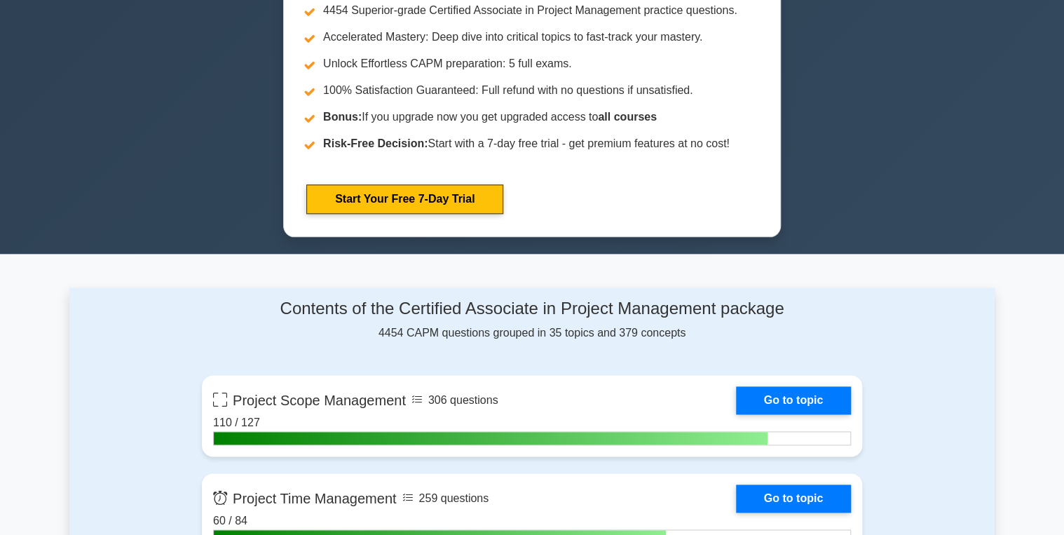
scroll to position [953, 0]
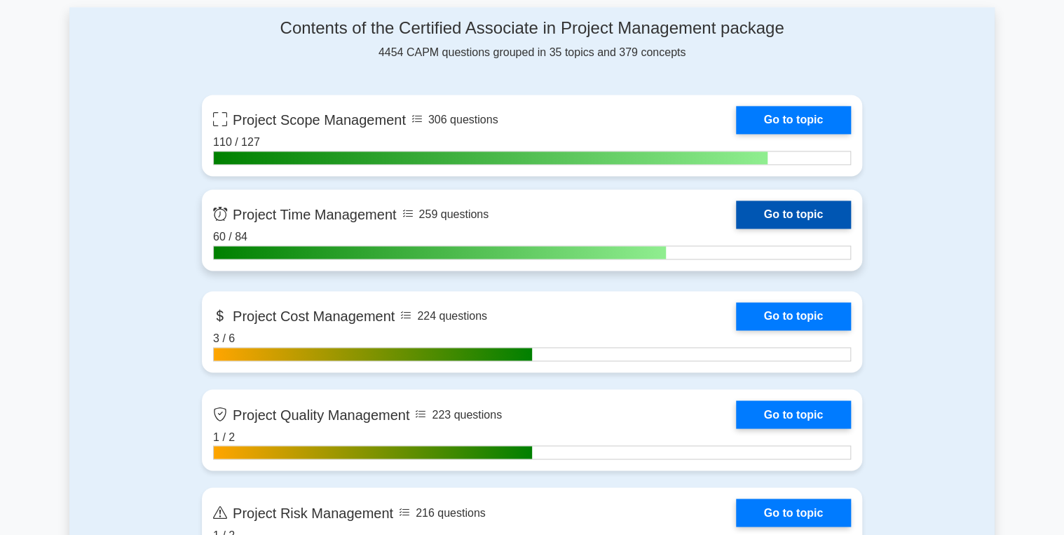
click at [775, 210] on link "Go to topic" at bounding box center [793, 215] width 115 height 28
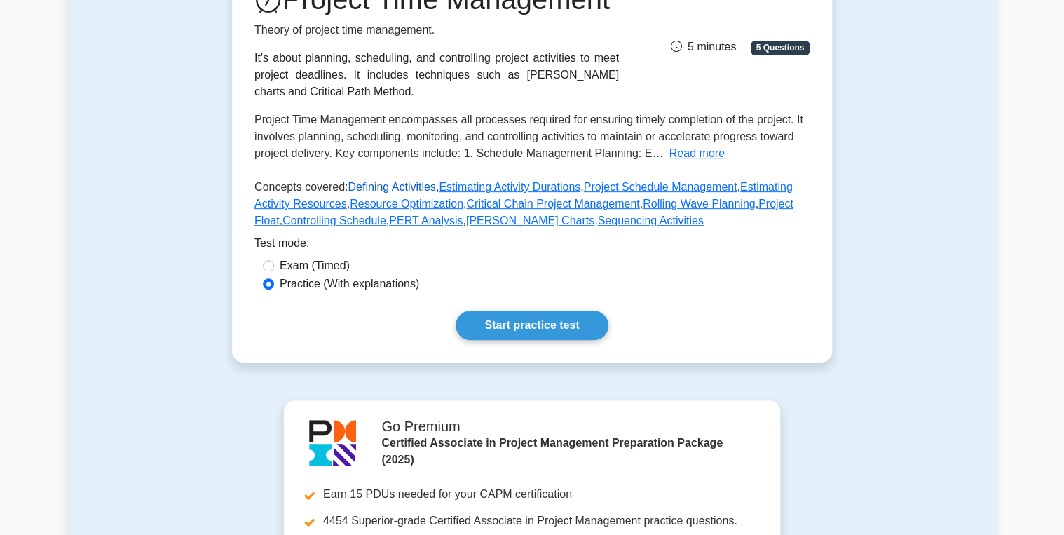
scroll to position [280, 0]
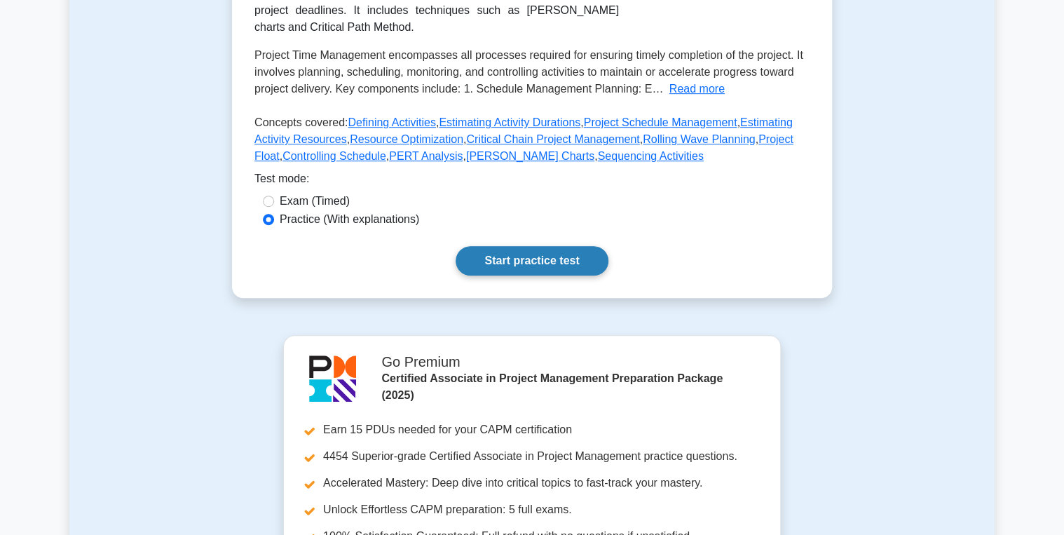
click at [525, 276] on link "Start practice test" at bounding box center [532, 260] width 152 height 29
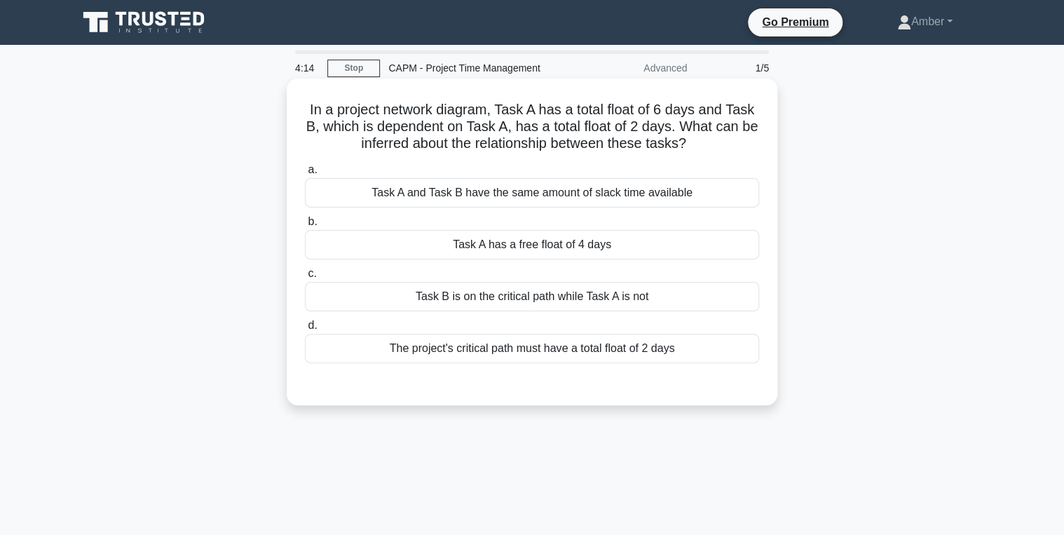
click at [491, 247] on div "Task A has a free float of 4 days" at bounding box center [532, 244] width 454 height 29
click at [305, 226] on input "b. Task A has a free float of 4 days" at bounding box center [305, 221] width 0 height 9
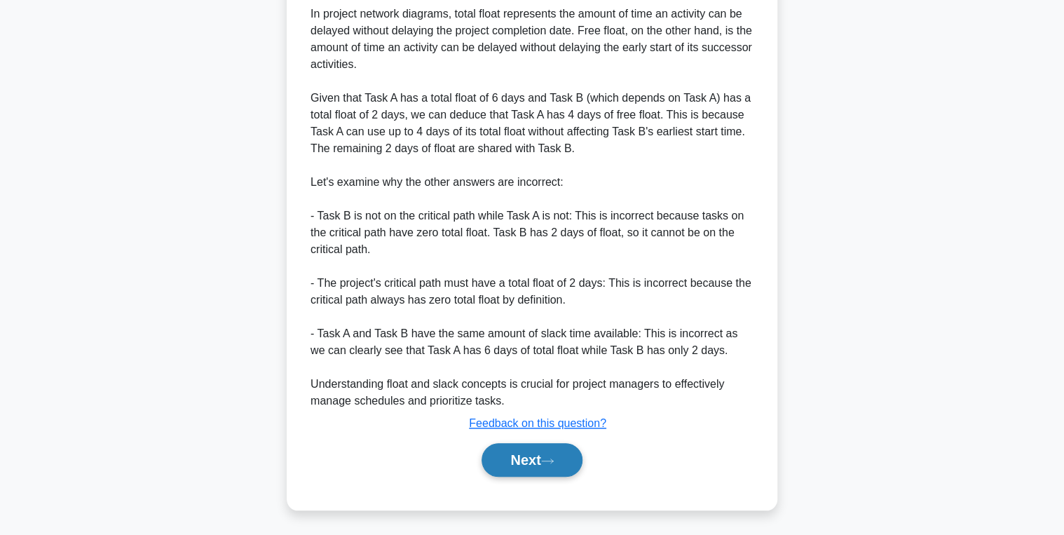
drag, startPoint x: 529, startPoint y: 460, endPoint x: 510, endPoint y: 464, distance: 18.7
click at [522, 463] on button "Next" at bounding box center [532, 460] width 100 height 34
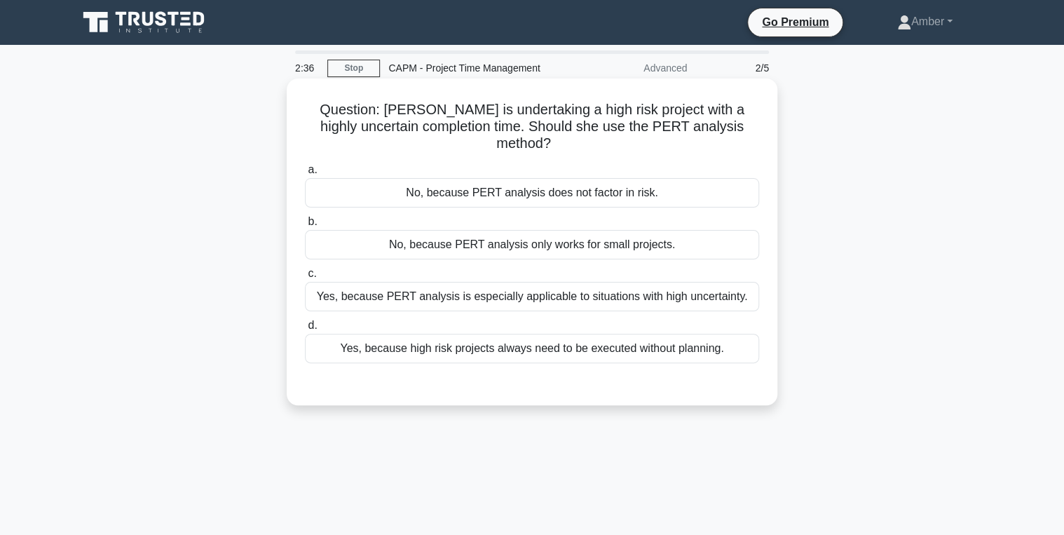
click at [419, 297] on div "Yes, because PERT analysis is especially applicable to situations with high unc…" at bounding box center [532, 296] width 454 height 29
click at [305, 278] on input "c. Yes, because PERT analysis is especially applicable to situations with high …" at bounding box center [305, 273] width 0 height 9
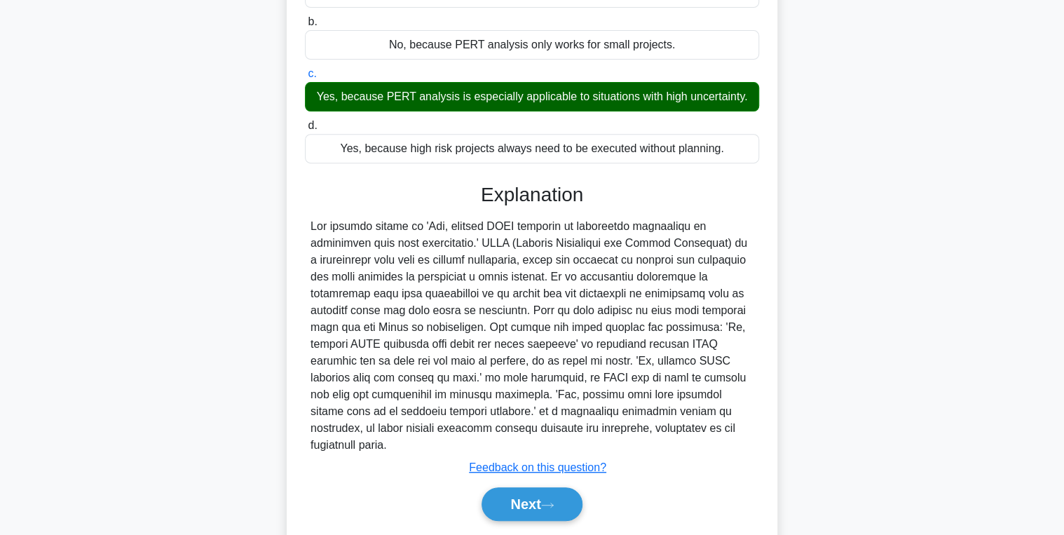
scroll to position [227, 0]
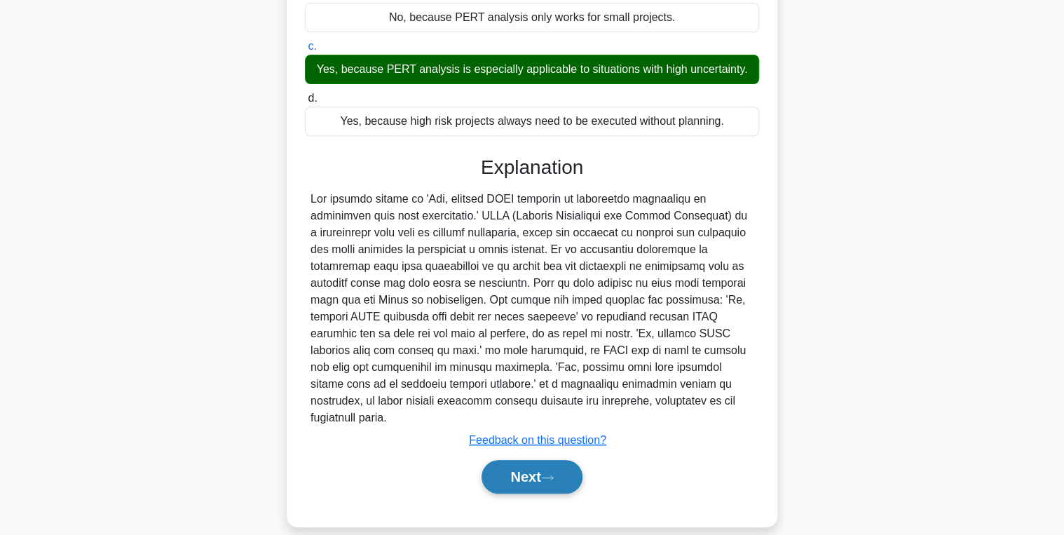
click at [510, 460] on button "Next" at bounding box center [532, 477] width 100 height 34
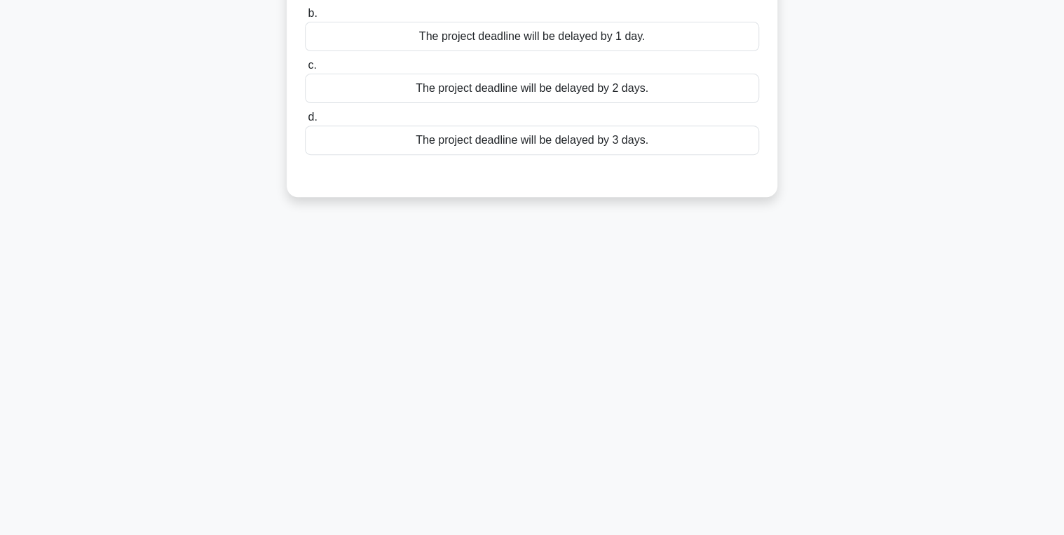
scroll to position [0, 0]
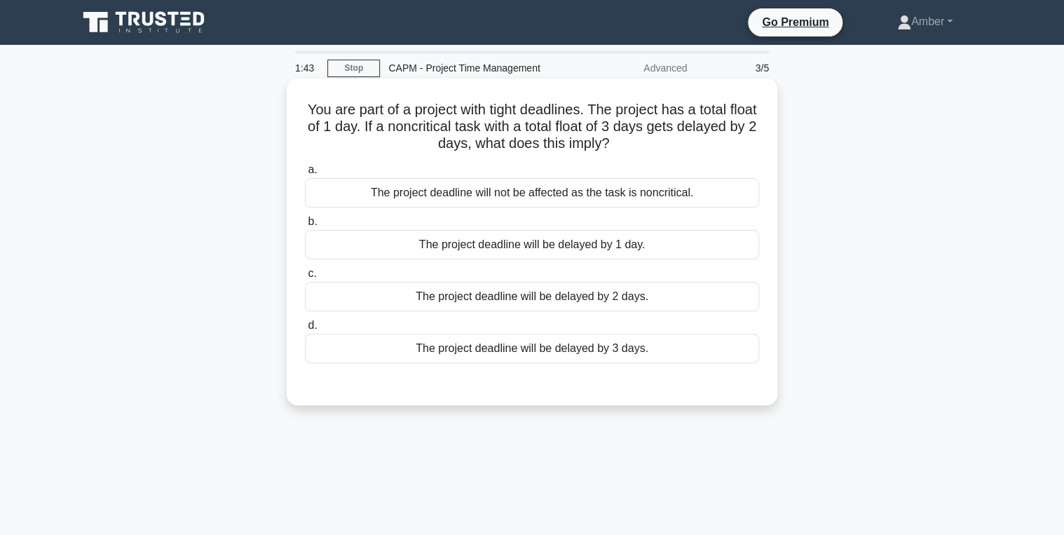
click at [499, 205] on div "The project deadline will not be affected as the task is noncritical." at bounding box center [532, 192] width 454 height 29
click at [305, 175] on input "a. The project deadline will not be affected as the task is noncritical." at bounding box center [305, 169] width 0 height 9
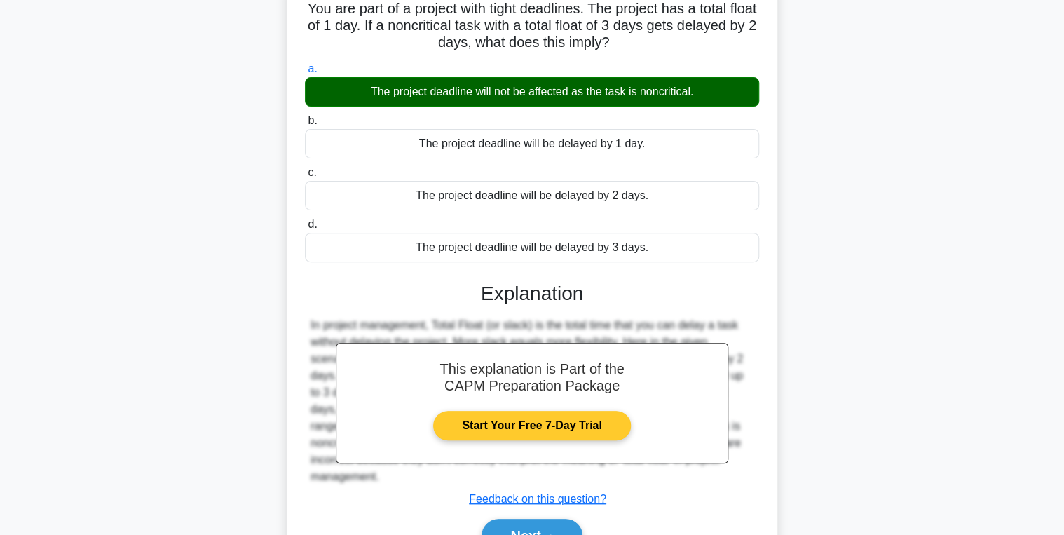
scroll to position [222, 0]
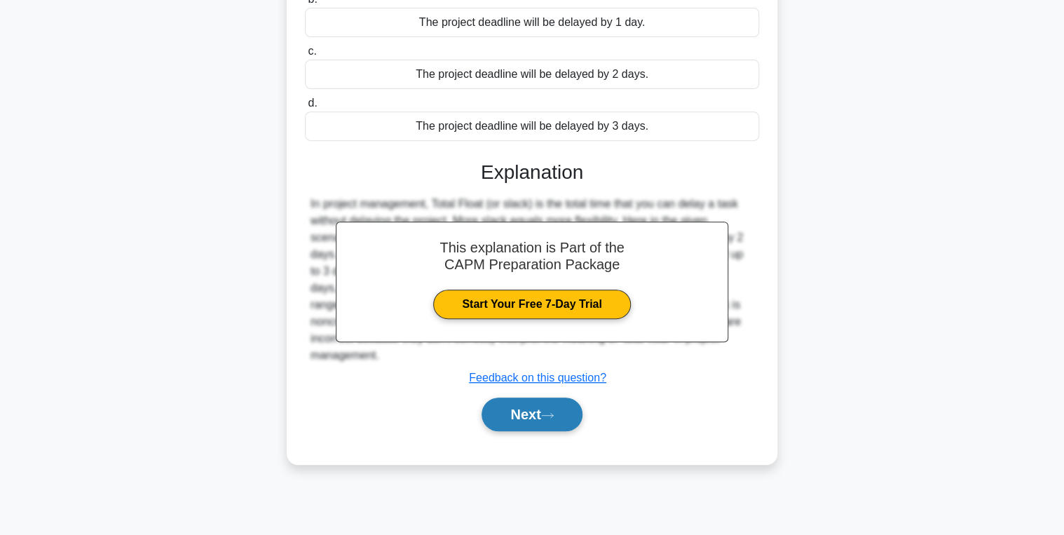
click at [504, 413] on button "Next" at bounding box center [532, 415] width 100 height 34
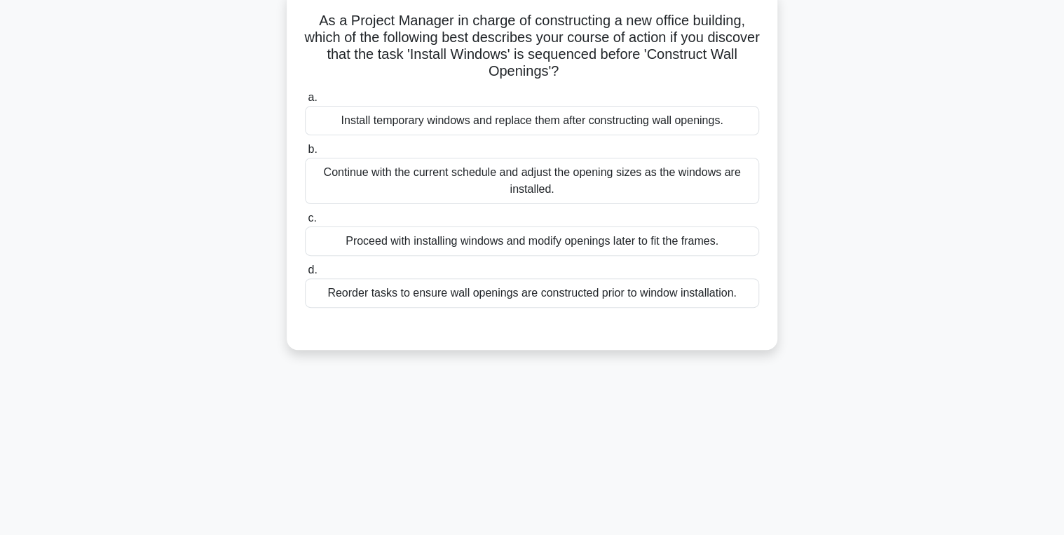
scroll to position [0, 0]
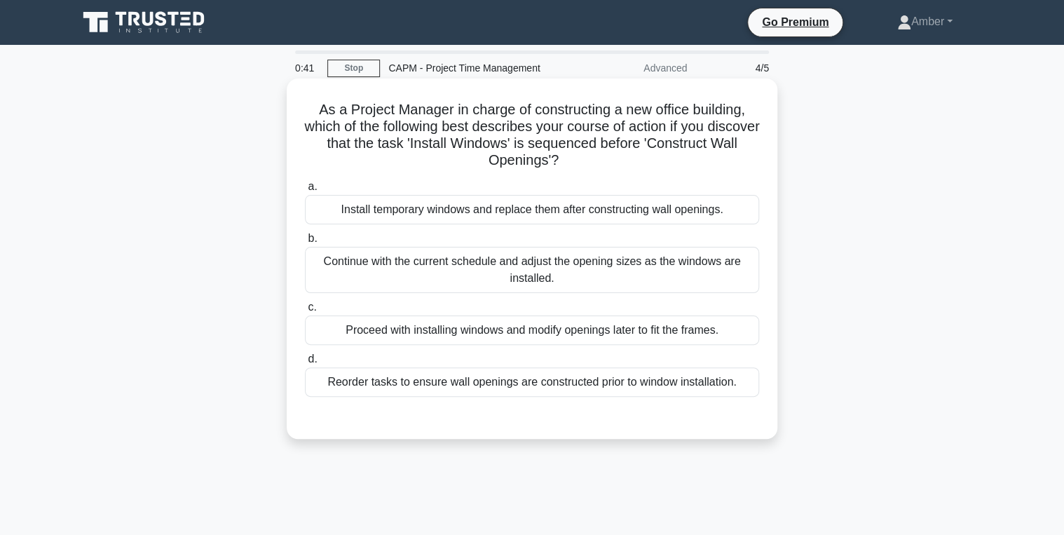
click at [482, 382] on div "Reorder tasks to ensure wall openings are constructed prior to window installat…" at bounding box center [532, 381] width 454 height 29
click at [305, 364] on input "d. Reorder tasks to ensure wall openings are constructed prior to window instal…" at bounding box center [305, 359] width 0 height 9
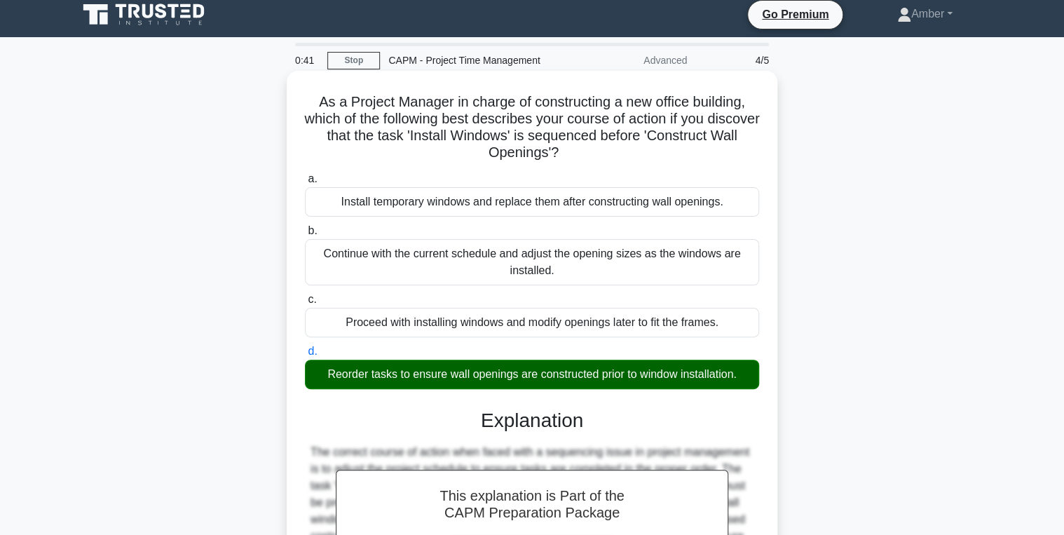
scroll to position [222, 0]
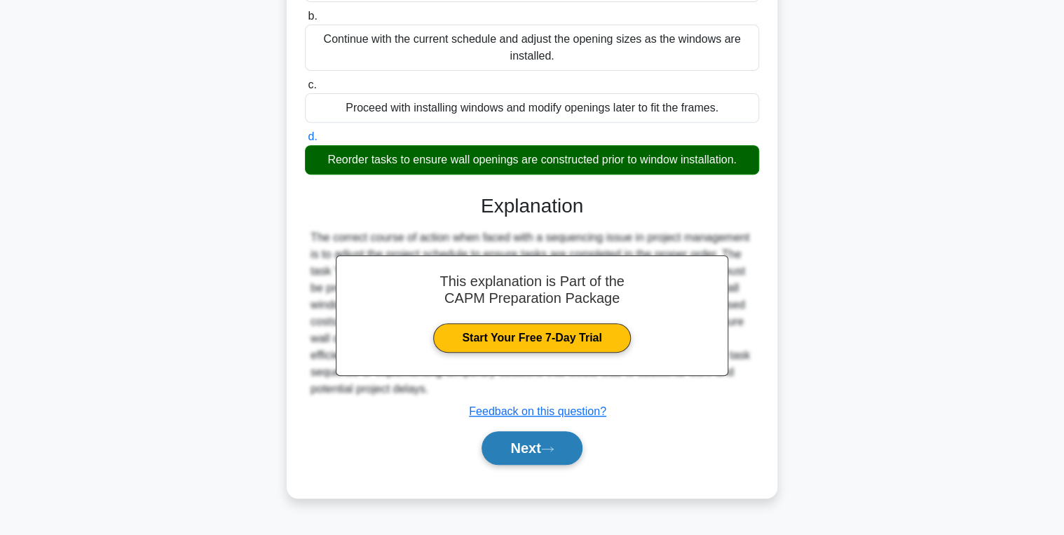
click at [516, 440] on button "Next" at bounding box center [532, 448] width 100 height 34
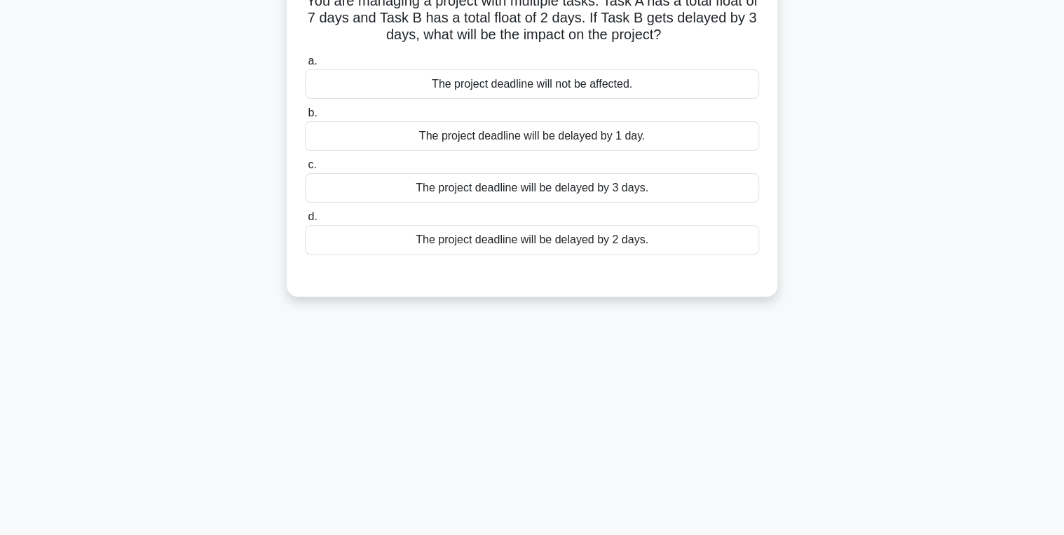
scroll to position [0, 0]
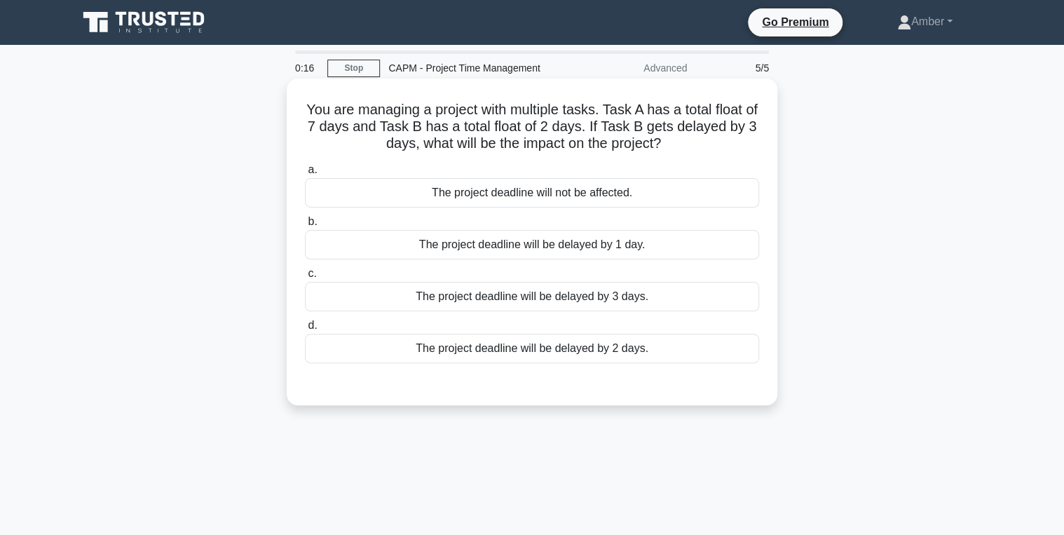
click at [360, 193] on div "The project deadline will not be affected." at bounding box center [532, 192] width 454 height 29
click at [305, 175] on input "a. The project deadline will not be affected." at bounding box center [305, 169] width 0 height 9
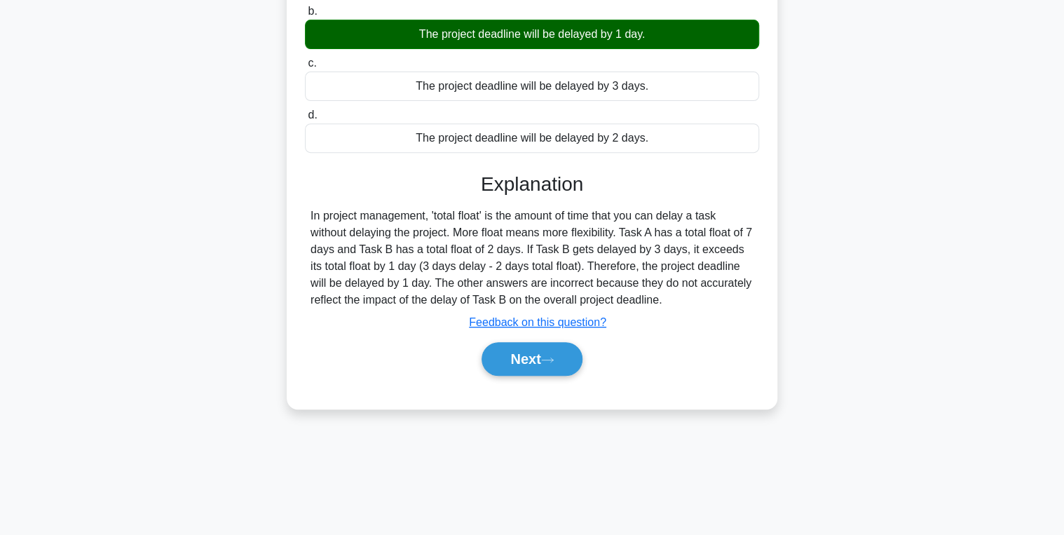
scroll to position [222, 0]
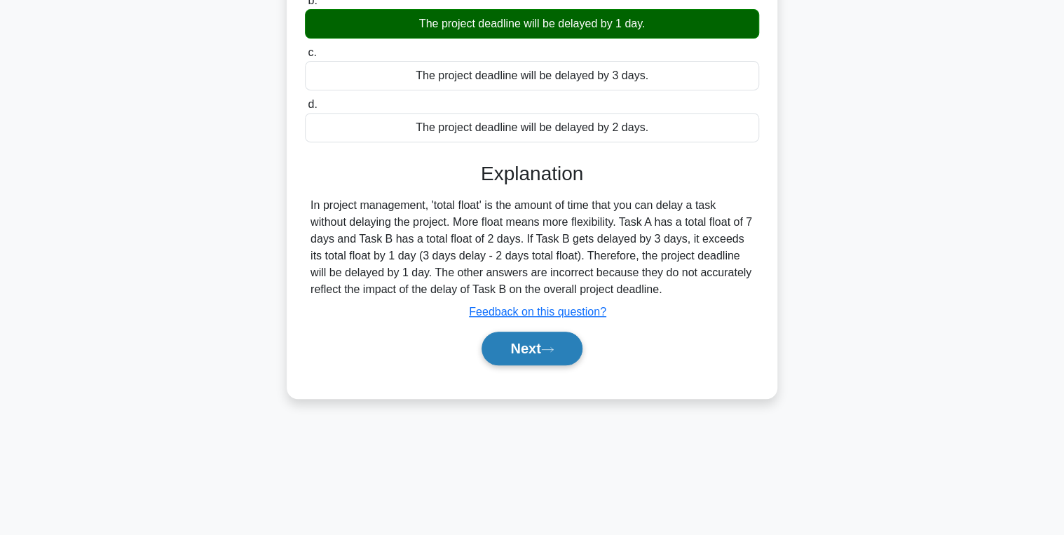
click at [536, 347] on button "Next" at bounding box center [532, 349] width 100 height 34
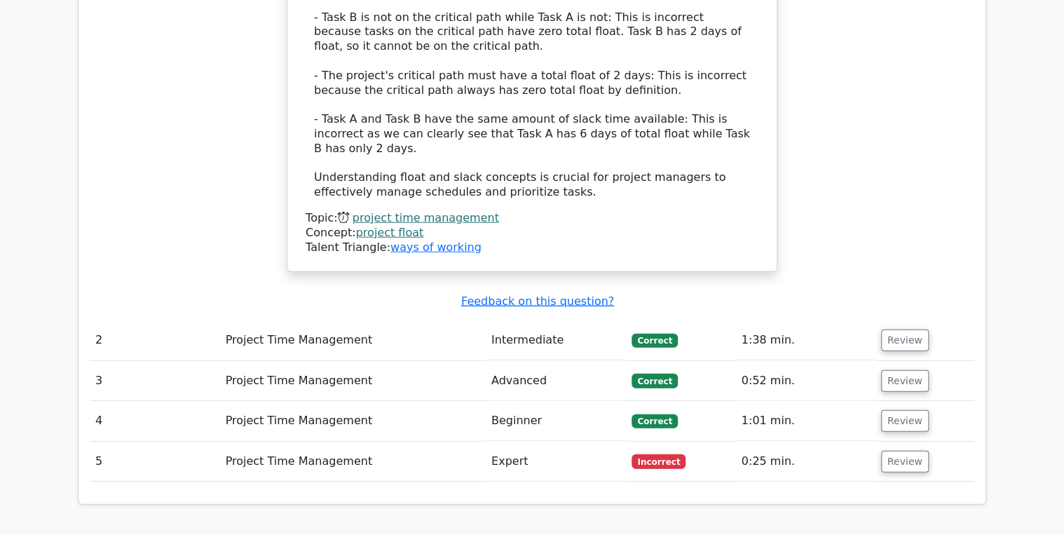
scroll to position [1739, 0]
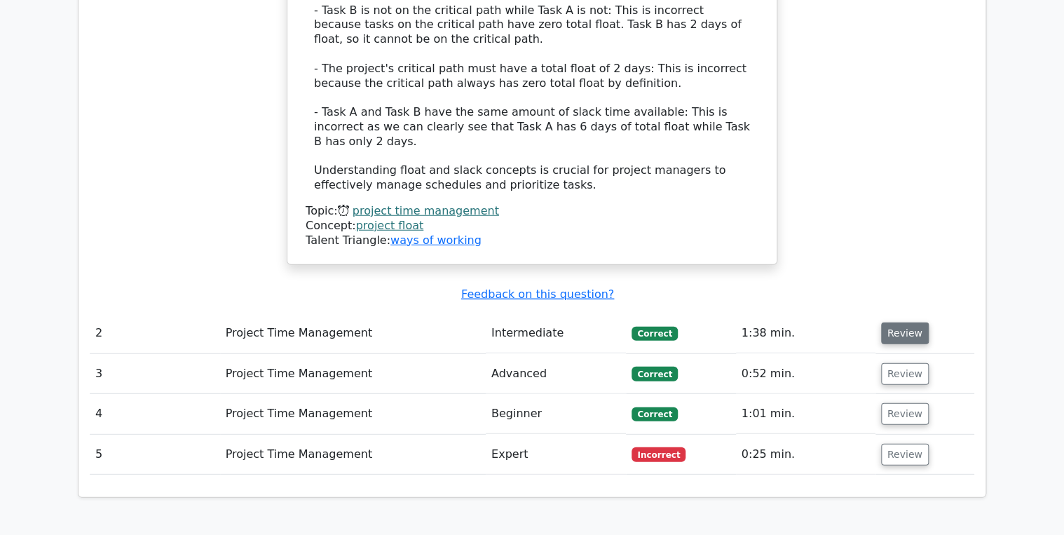
click at [898, 322] on button "Review" at bounding box center [905, 333] width 48 height 22
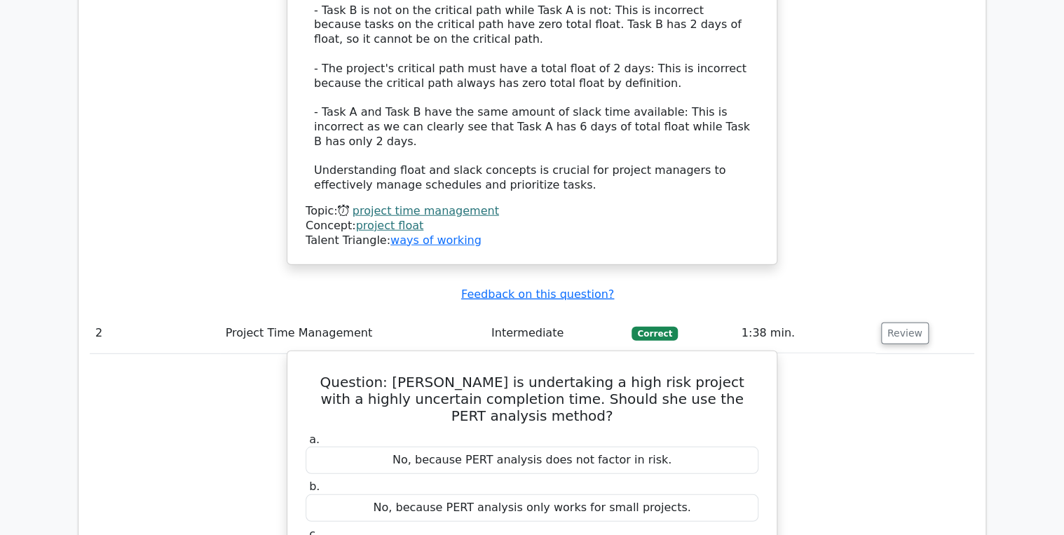
scroll to position [1795, 0]
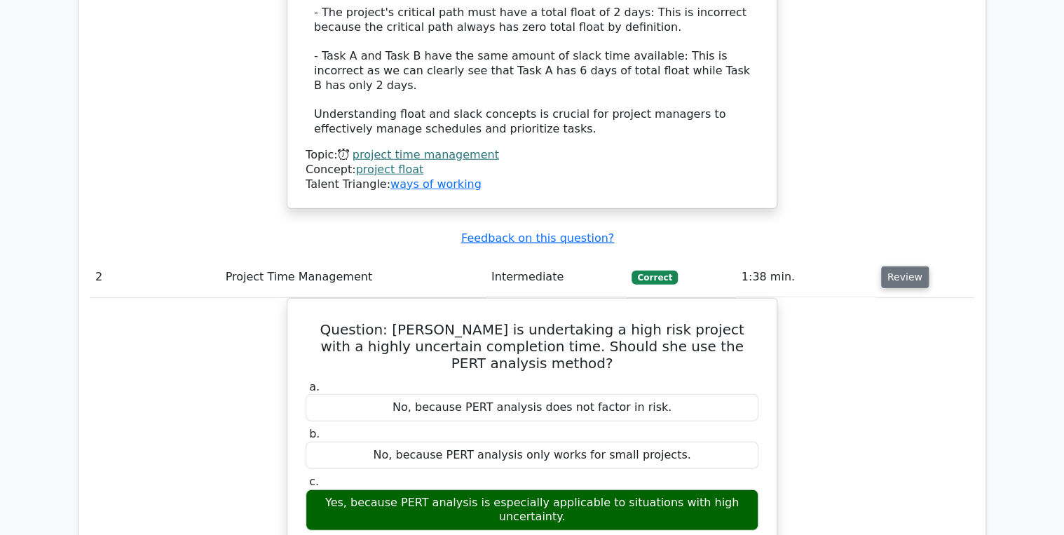
click at [893, 266] on button "Review" at bounding box center [905, 277] width 48 height 22
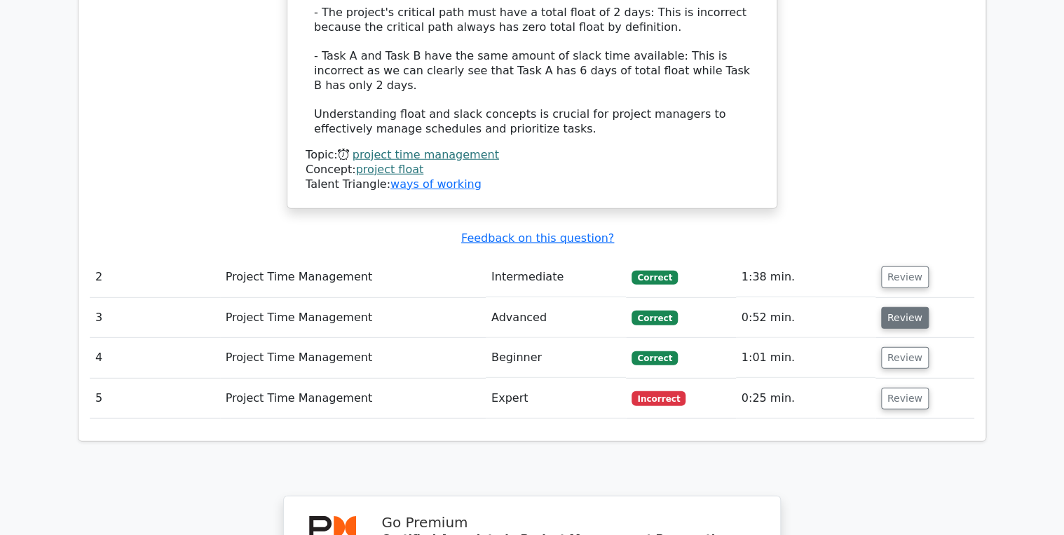
click at [902, 307] on button "Review" at bounding box center [905, 318] width 48 height 22
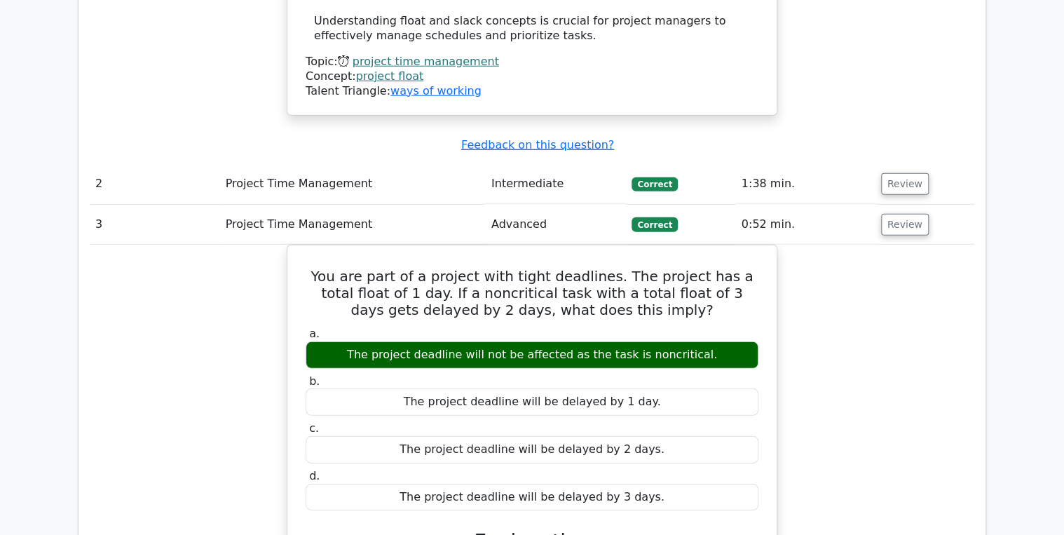
scroll to position [1907, 0]
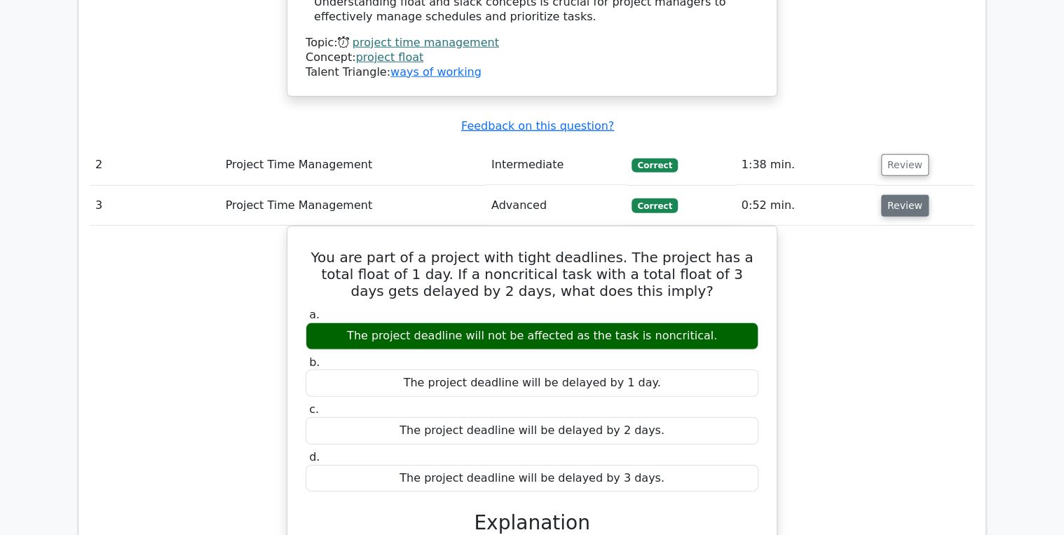
click at [900, 195] on button "Review" at bounding box center [905, 206] width 48 height 22
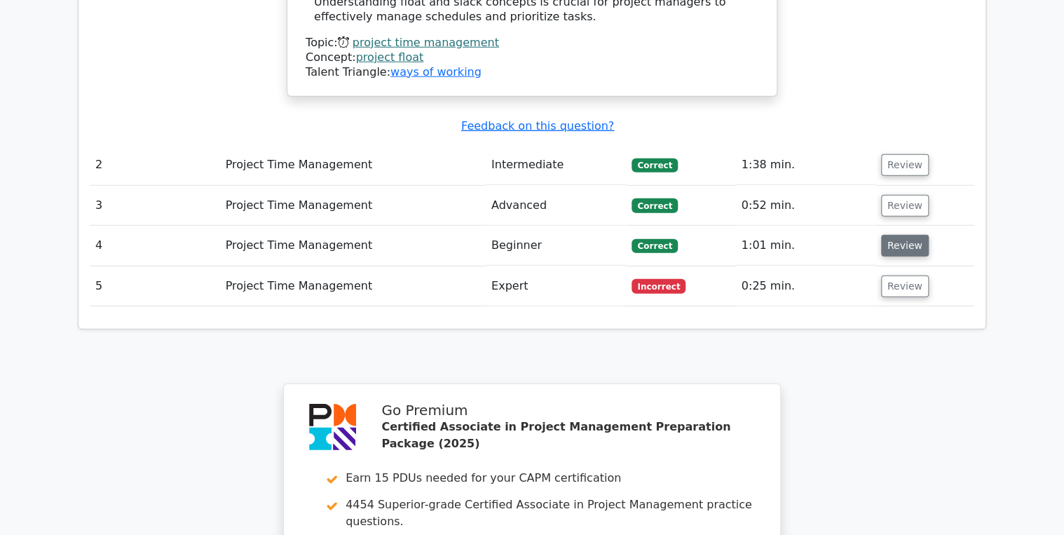
click at [910, 235] on button "Review" at bounding box center [905, 246] width 48 height 22
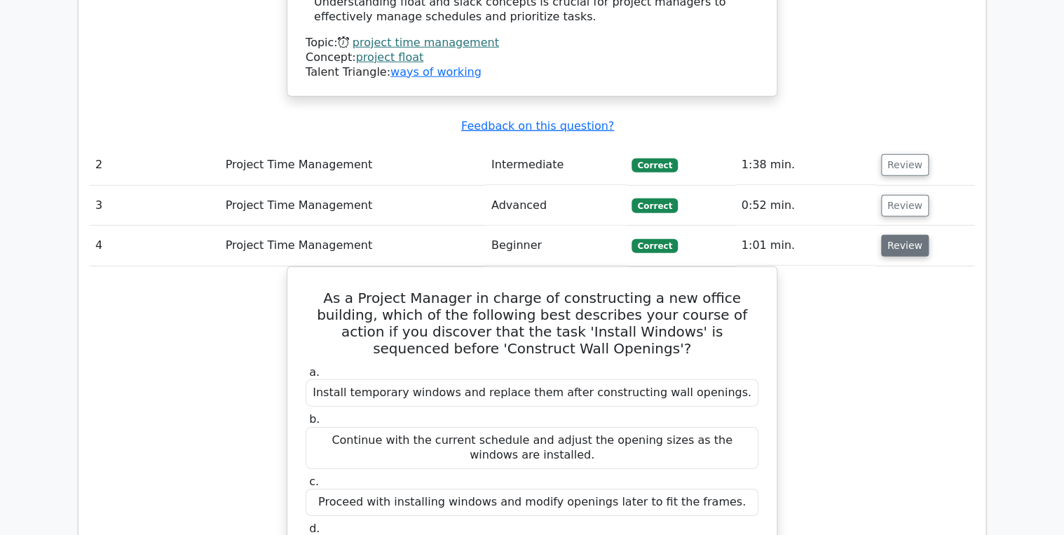
click at [899, 235] on button "Review" at bounding box center [905, 246] width 48 height 22
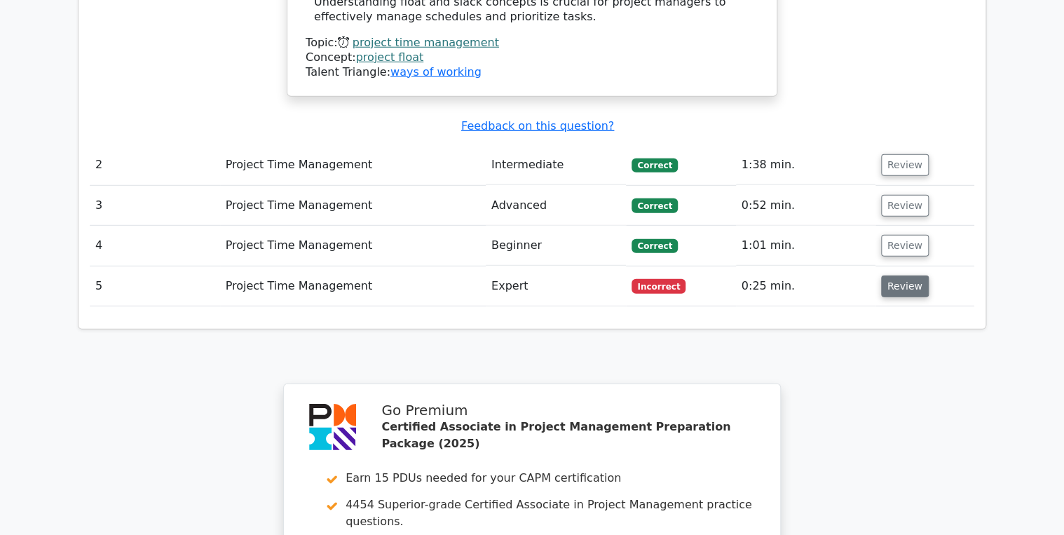
click at [901, 276] on button "Review" at bounding box center [905, 287] width 48 height 22
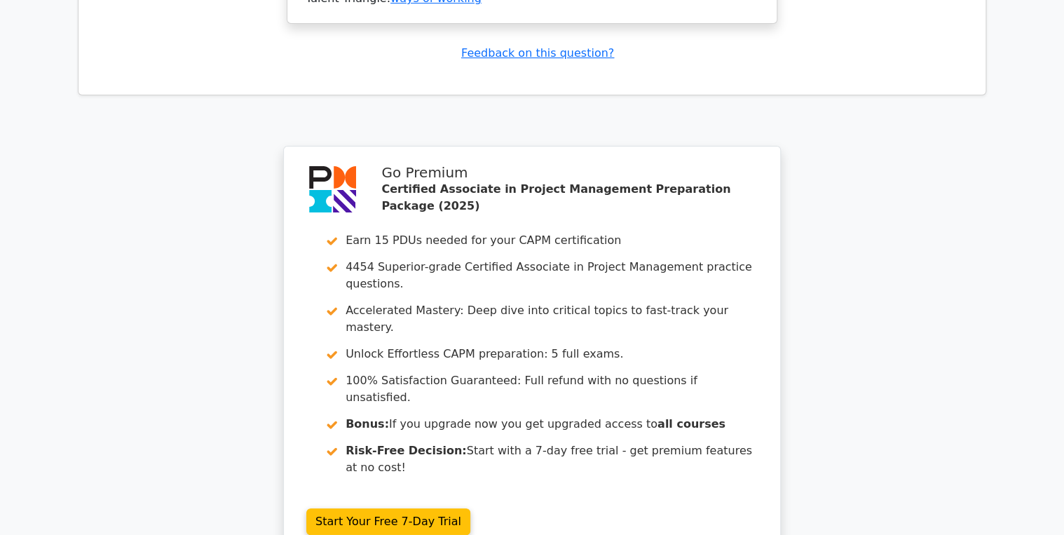
scroll to position [2794, 0]
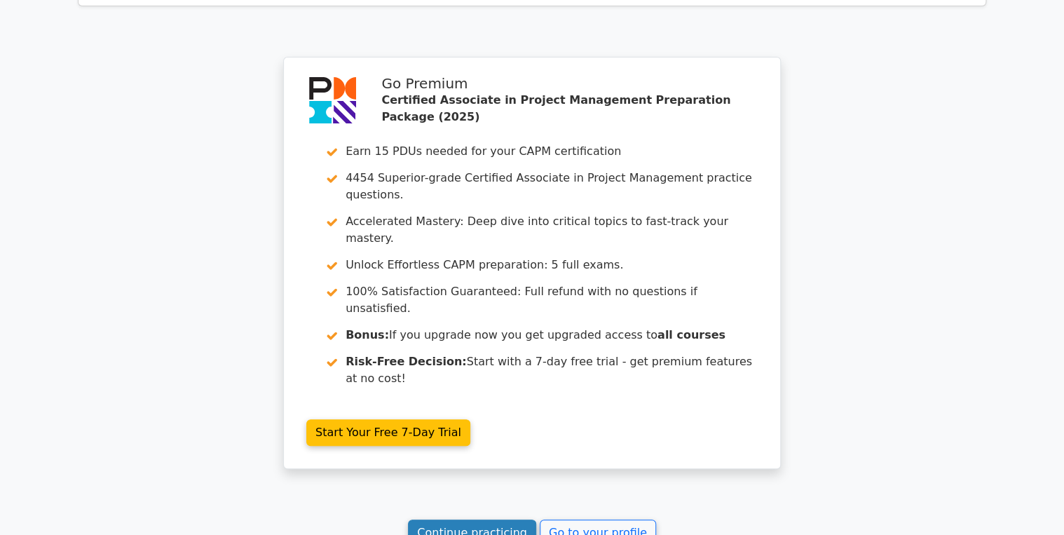
click at [446, 520] on link "Continue practicing" at bounding box center [472, 533] width 128 height 27
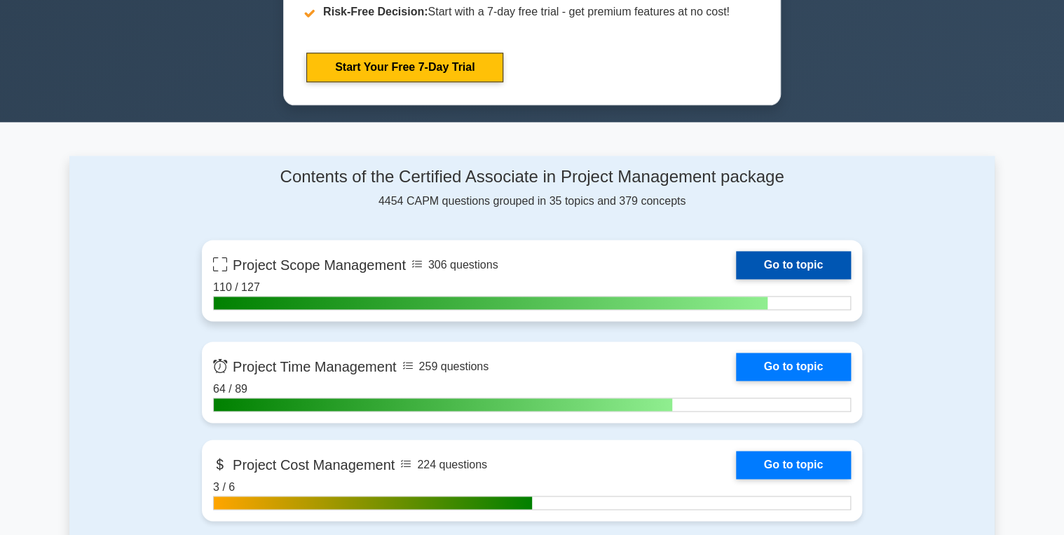
scroll to position [897, 0]
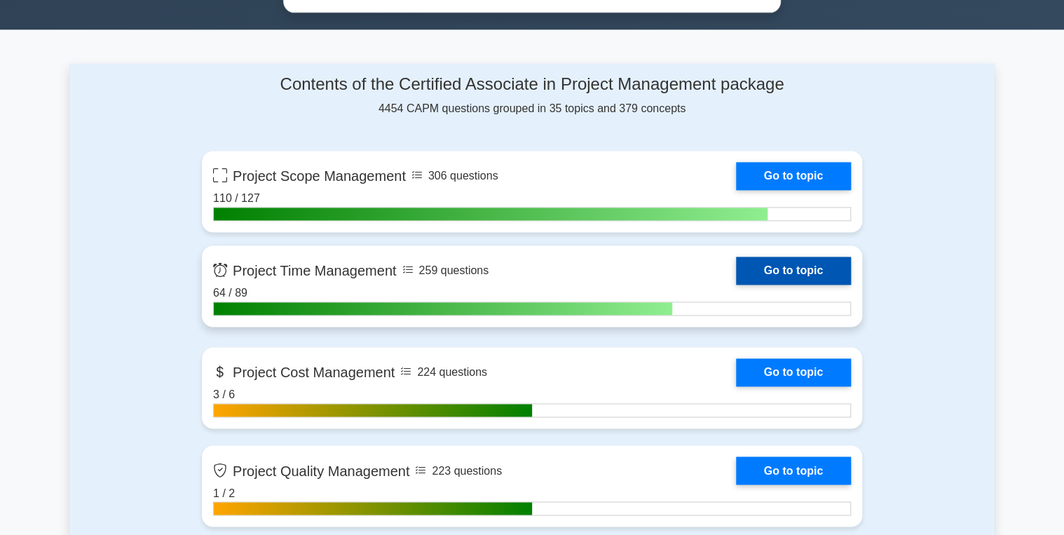
click at [773, 268] on link "Go to topic" at bounding box center [793, 271] width 115 height 28
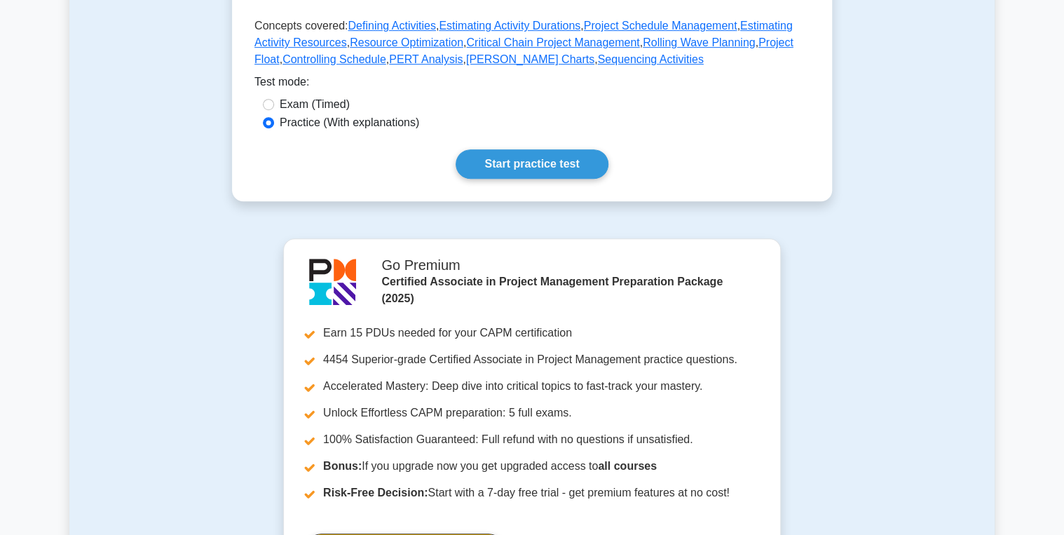
scroll to position [393, 0]
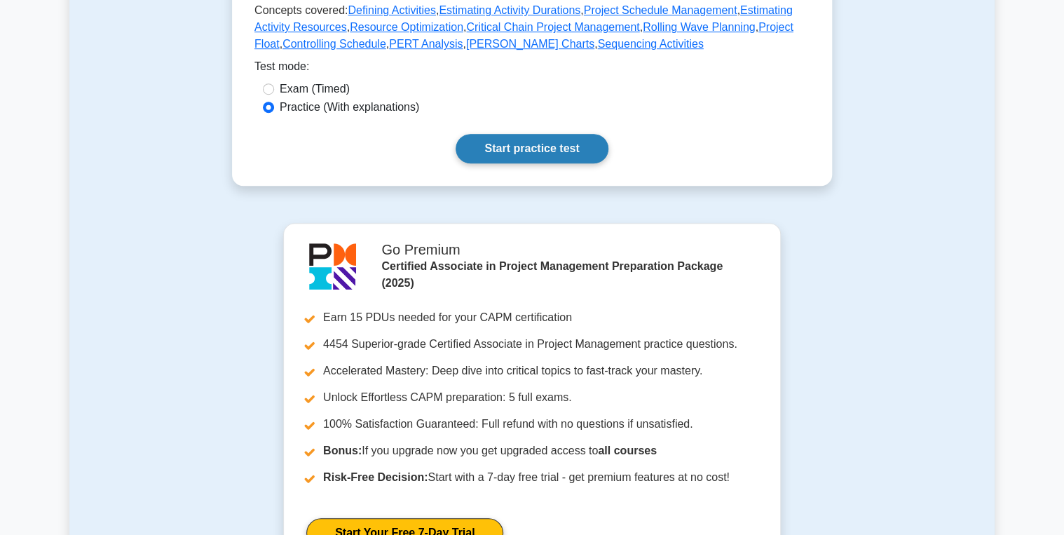
click at [512, 163] on link "Start practice test" at bounding box center [532, 148] width 152 height 29
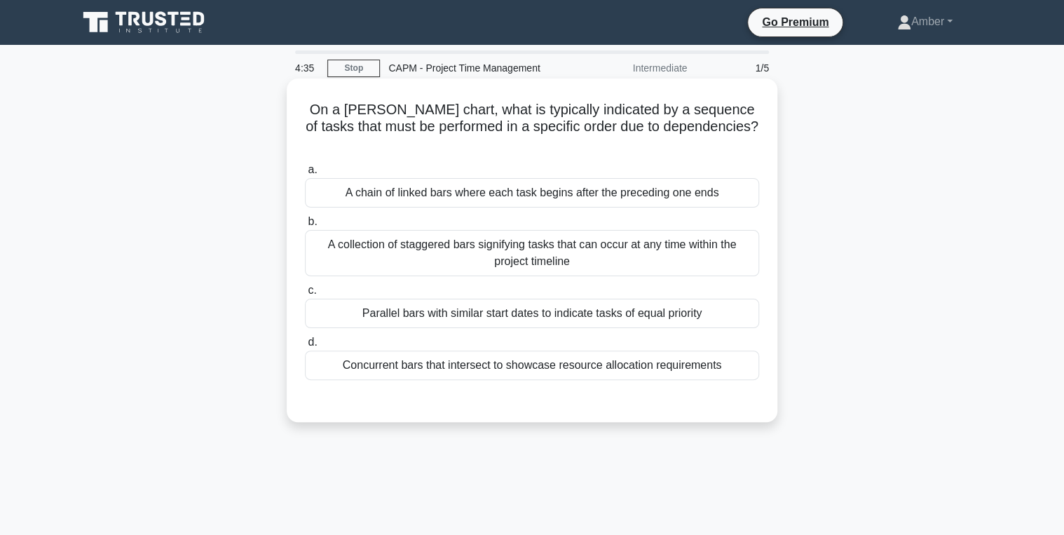
click at [535, 178] on div "A chain of linked bars where each task begins after the preceding one ends" at bounding box center [532, 192] width 454 height 29
click at [305, 173] on input "a. A chain of linked bars where each task begins after the preceding one ends" at bounding box center [305, 169] width 0 height 9
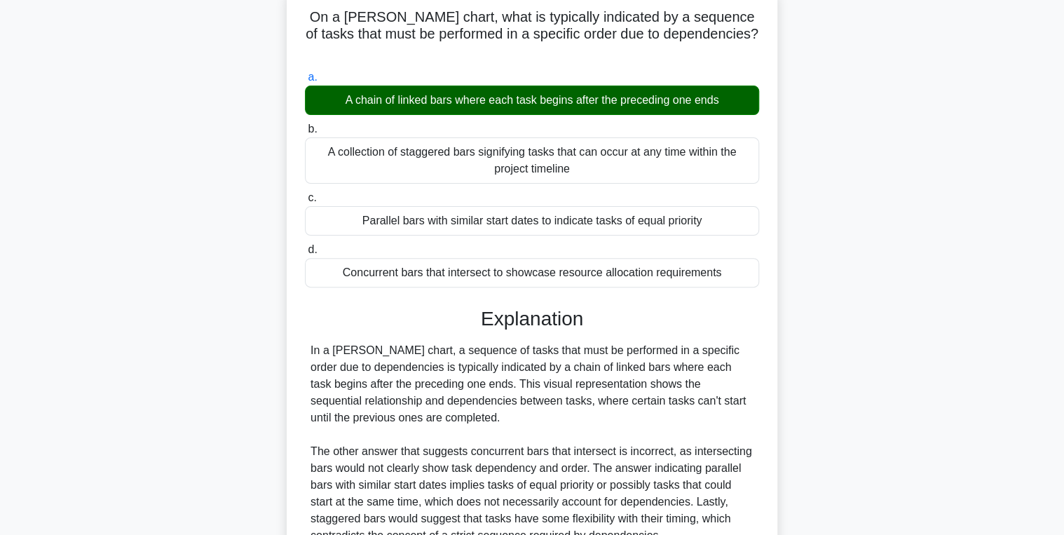
scroll to position [222, 0]
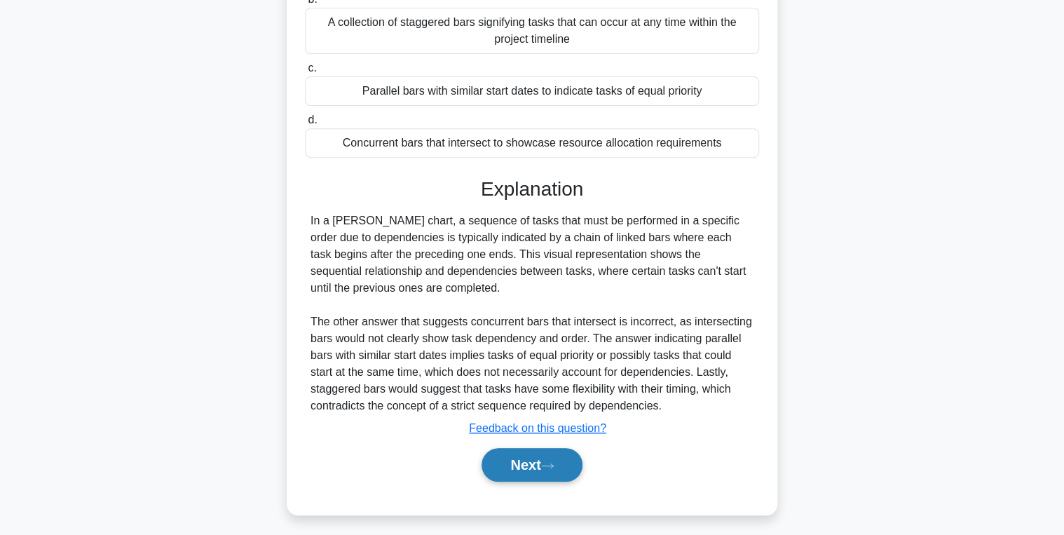
click at [541, 448] on button "Next" at bounding box center [532, 465] width 100 height 34
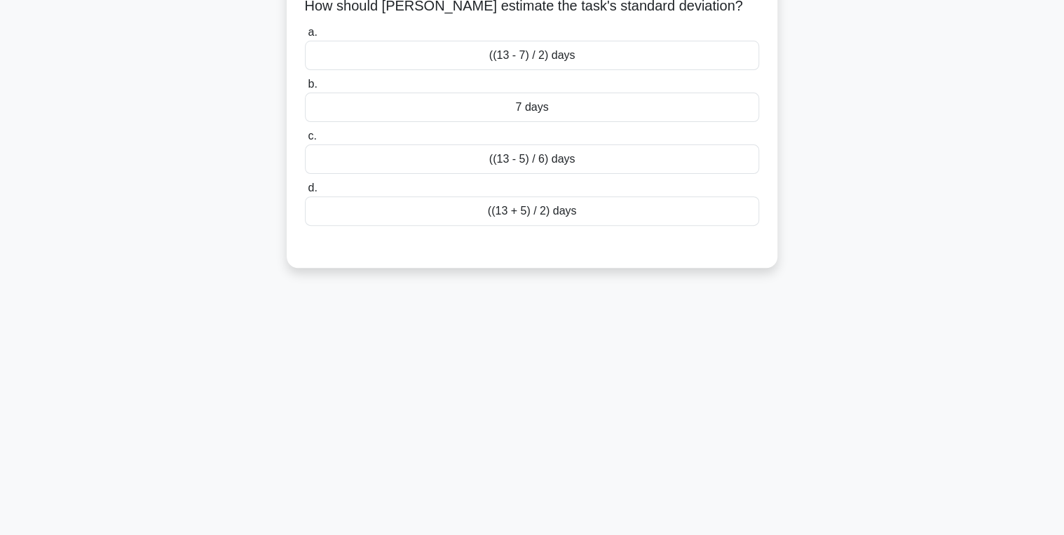
scroll to position [0, 0]
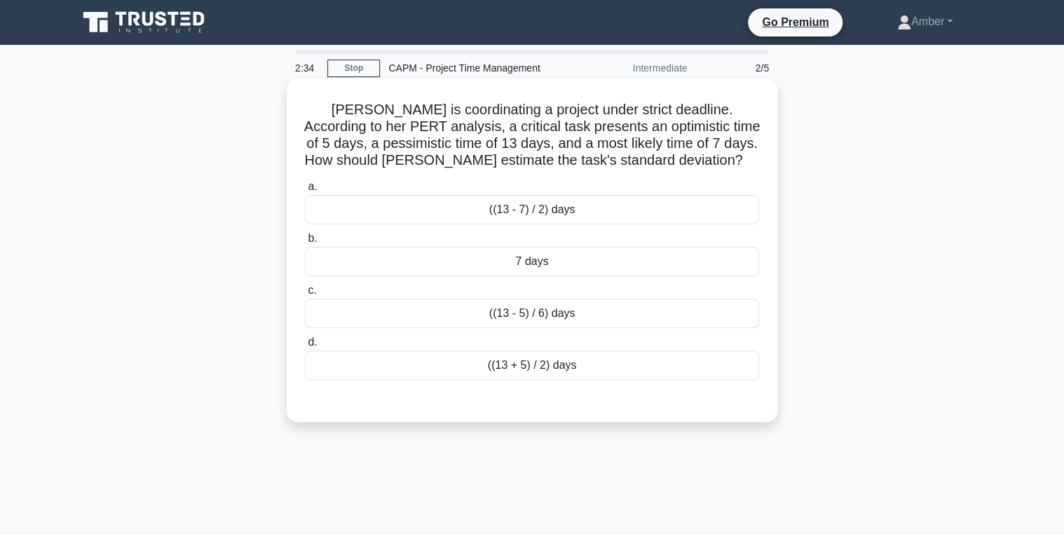
click at [518, 365] on div "((13 + 5) / 2) days" at bounding box center [532, 365] width 454 height 29
click at [305, 347] on input "d. ((13 + 5) / 2) days" at bounding box center [305, 342] width 0 height 9
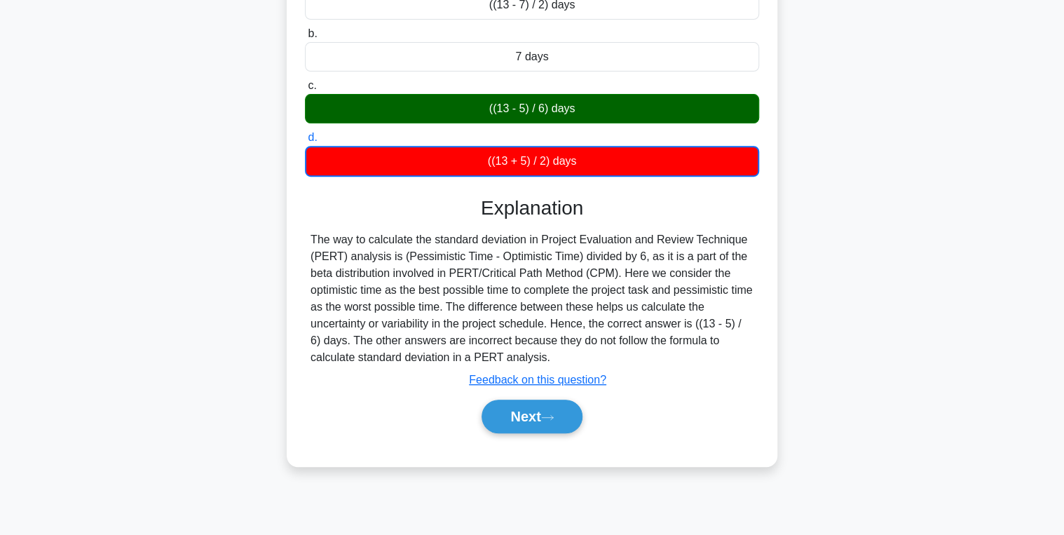
scroll to position [222, 0]
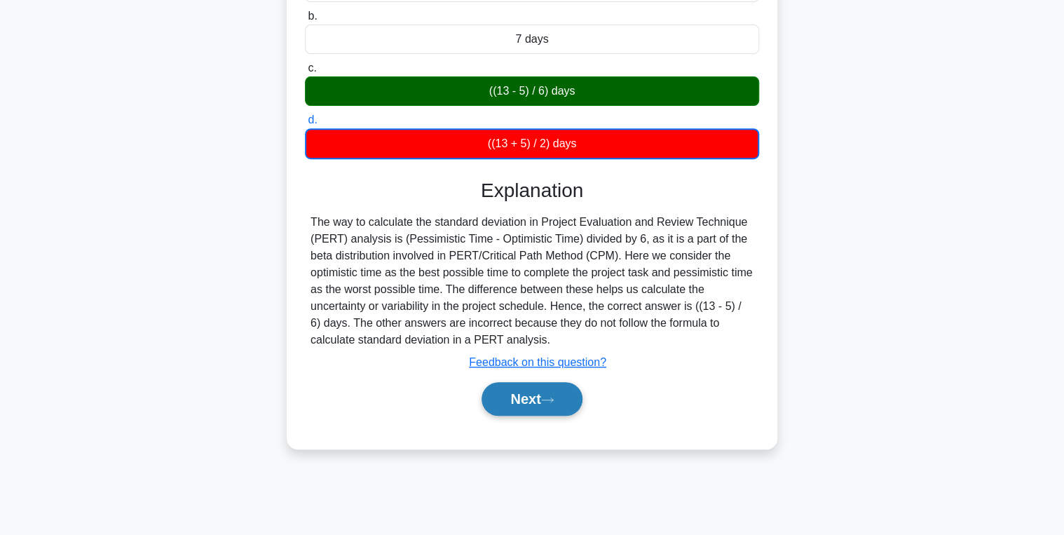
click at [547, 403] on button "Next" at bounding box center [532, 399] width 100 height 34
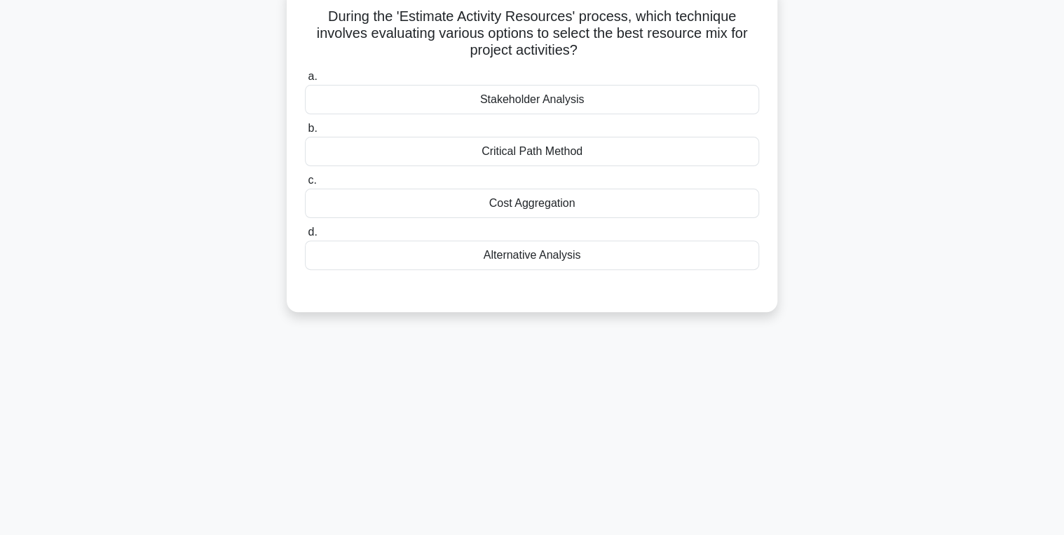
scroll to position [0, 0]
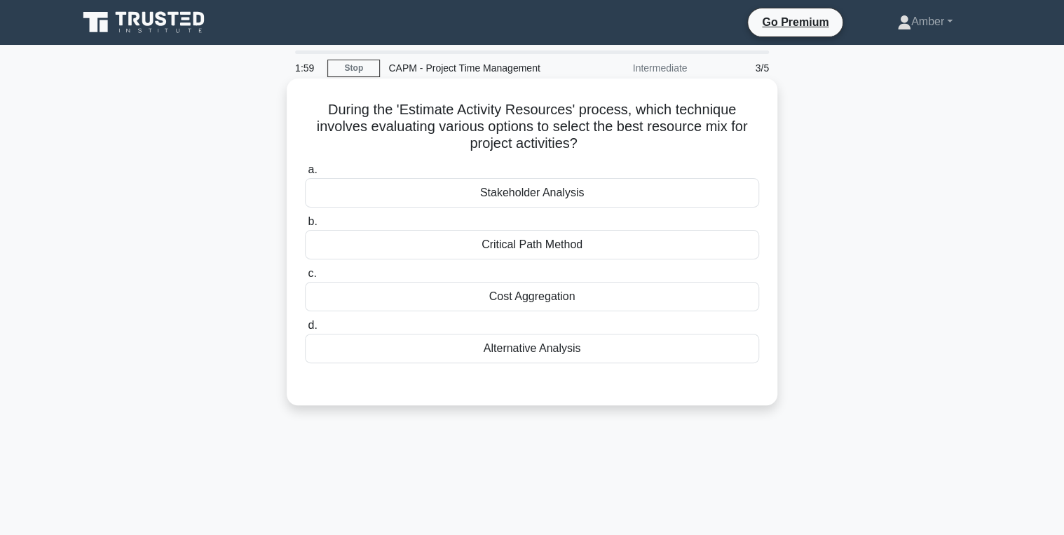
click at [532, 354] on div "Alternative Analysis" at bounding box center [532, 348] width 454 height 29
click at [305, 330] on input "d. Alternative Analysis" at bounding box center [305, 325] width 0 height 9
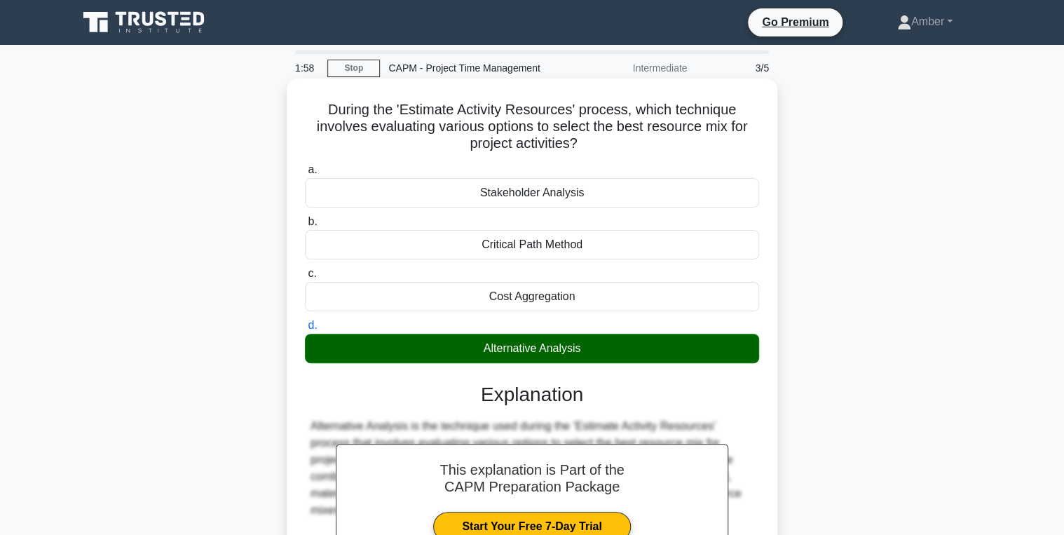
scroll to position [222, 0]
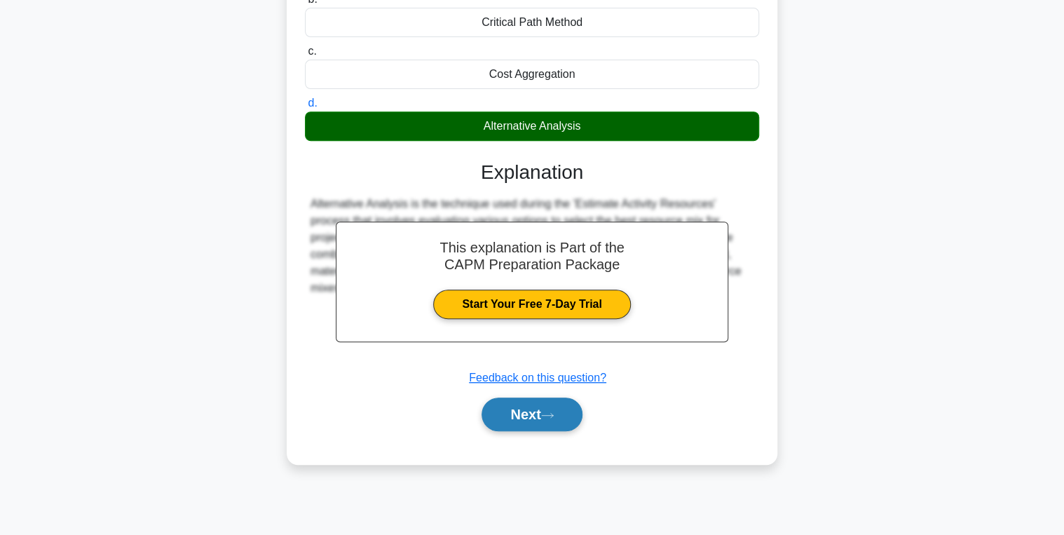
click at [529, 405] on button "Next" at bounding box center [532, 415] width 100 height 34
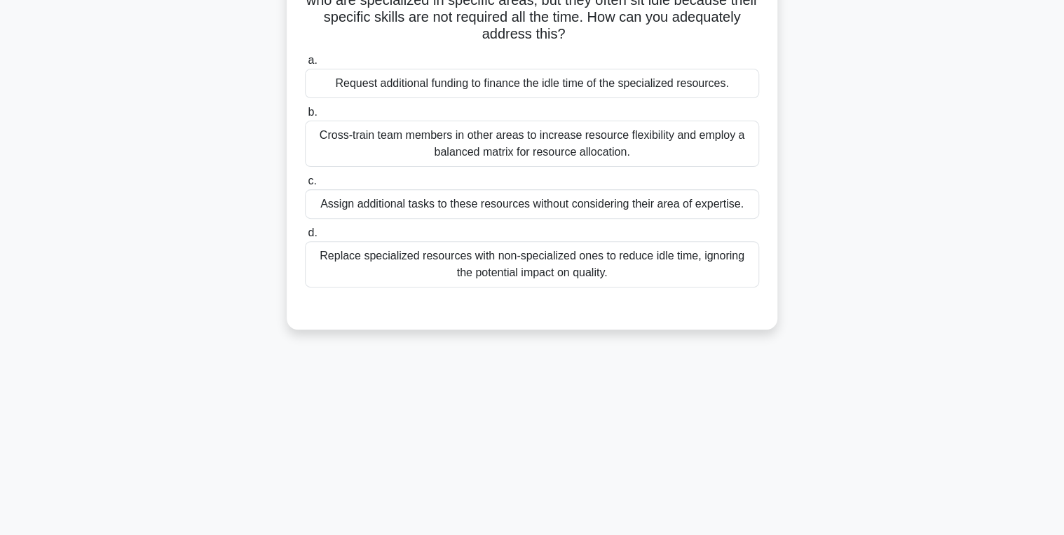
scroll to position [0, 0]
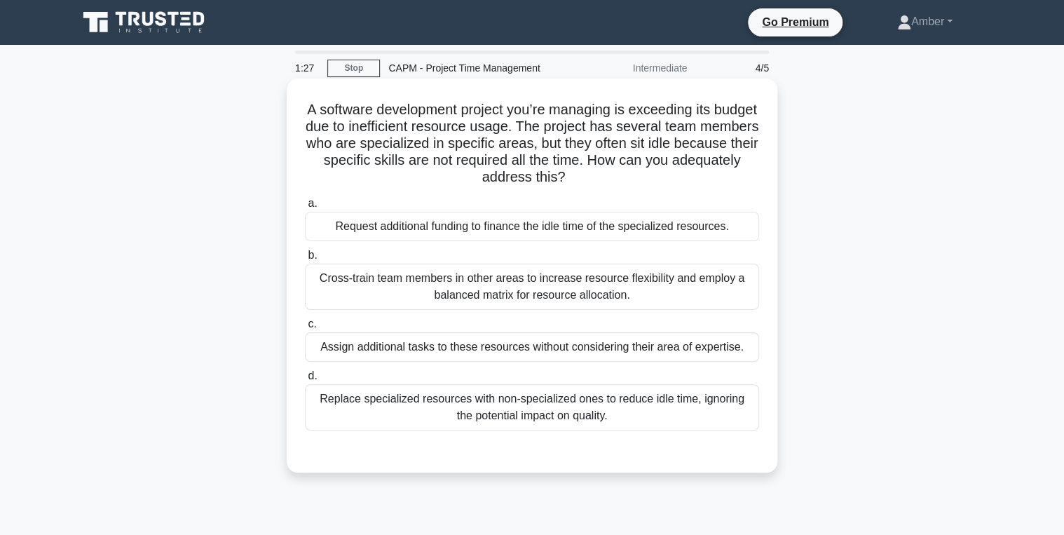
click at [445, 273] on div "Cross-train team members in other areas to increase resource flexibility and em…" at bounding box center [532, 287] width 454 height 46
click at [305, 260] on input "b. Cross-train team members in other areas to increase resource flexibility and…" at bounding box center [305, 255] width 0 height 9
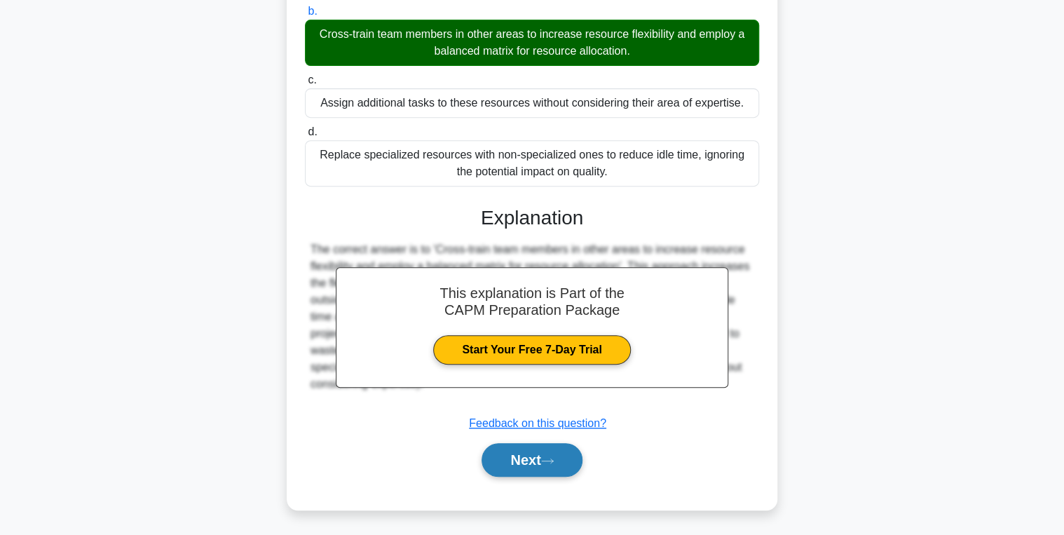
click at [552, 454] on button "Next" at bounding box center [532, 460] width 100 height 34
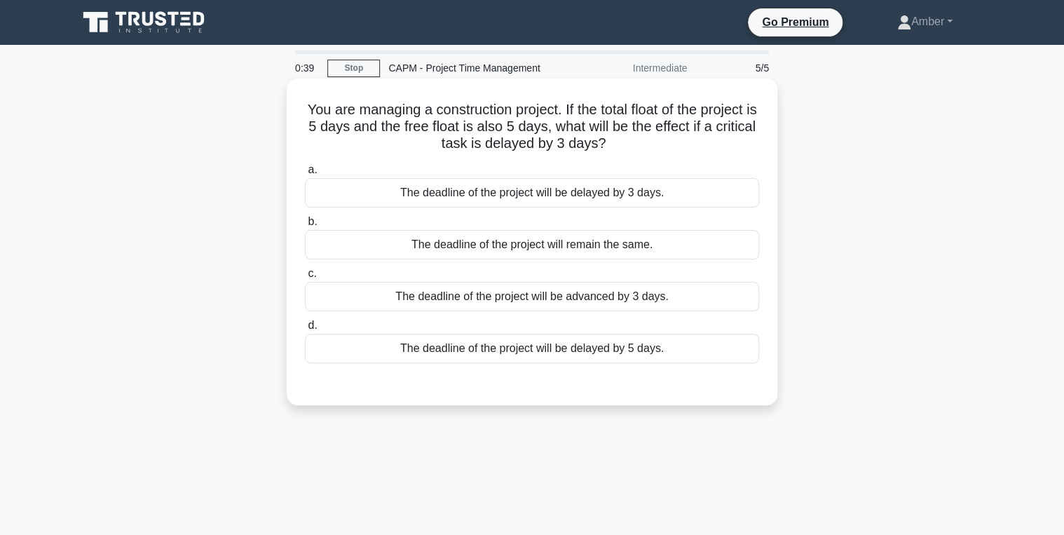
click at [517, 196] on div "The deadline of the project will be delayed by 3 days." at bounding box center [532, 192] width 454 height 29
click at [305, 175] on input "a. The deadline of the project will be delayed by 3 days." at bounding box center [305, 169] width 0 height 9
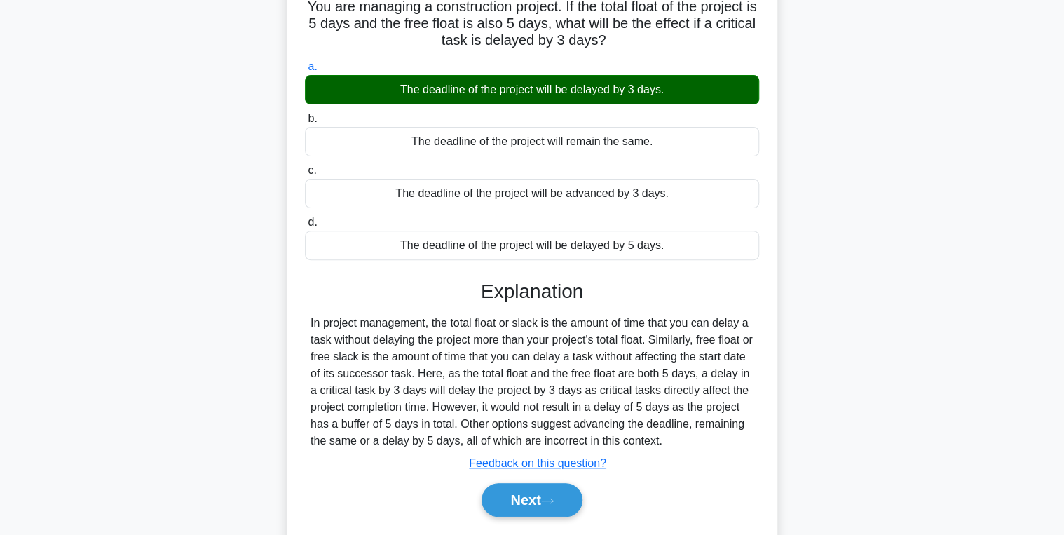
scroll to position [222, 0]
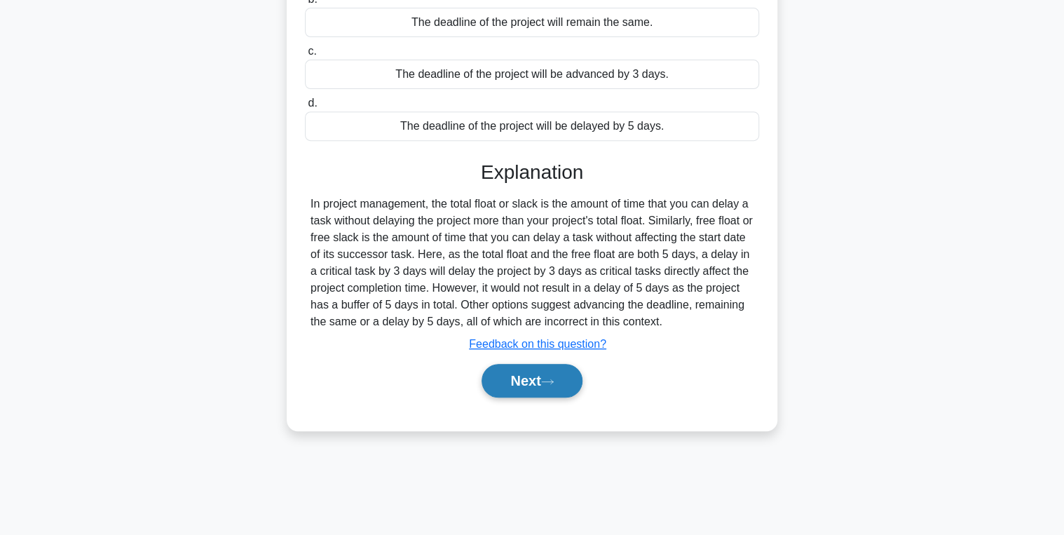
click at [523, 372] on button "Next" at bounding box center [532, 381] width 100 height 34
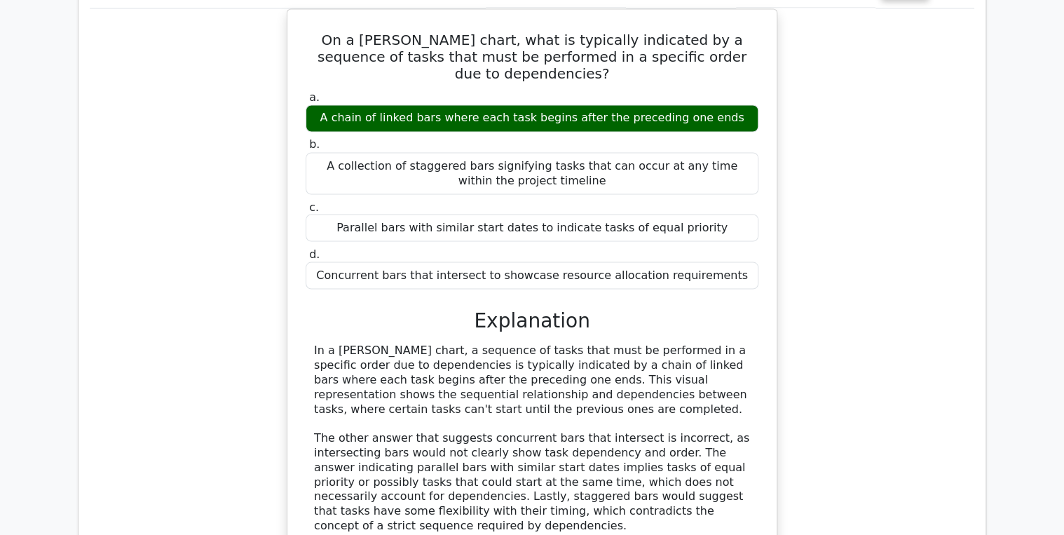
scroll to position [1066, 0]
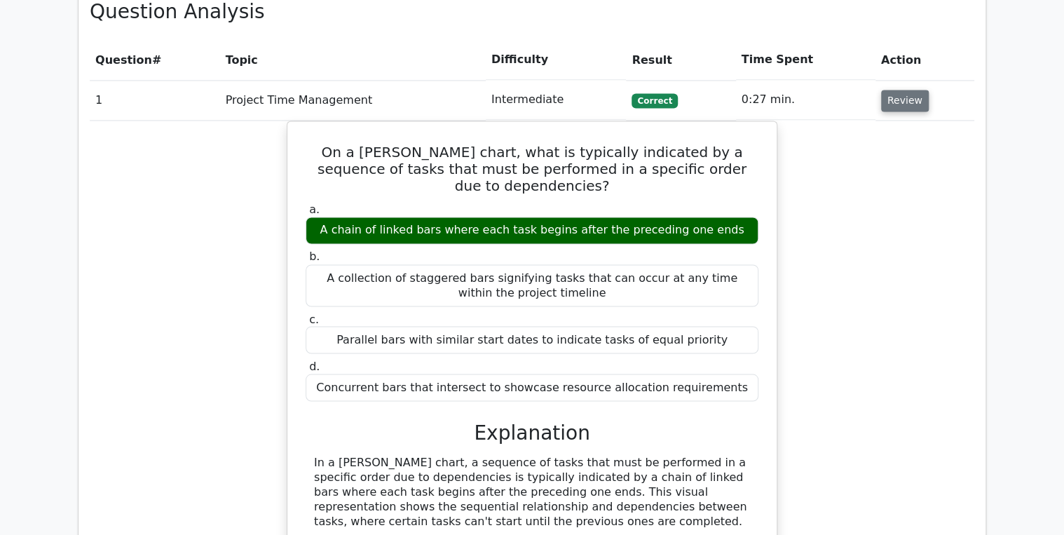
click at [891, 90] on button "Review" at bounding box center [905, 101] width 48 height 22
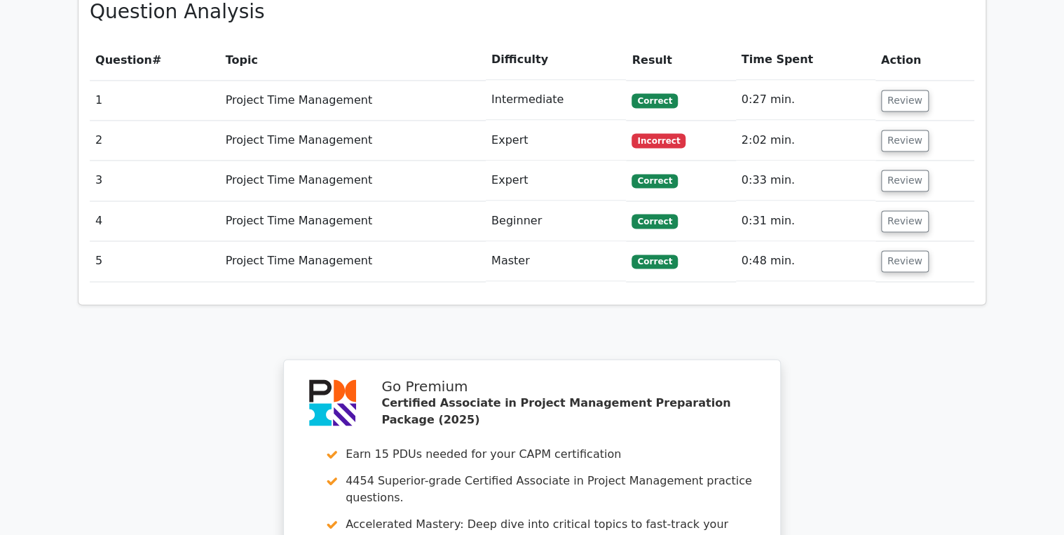
scroll to position [1010, 0]
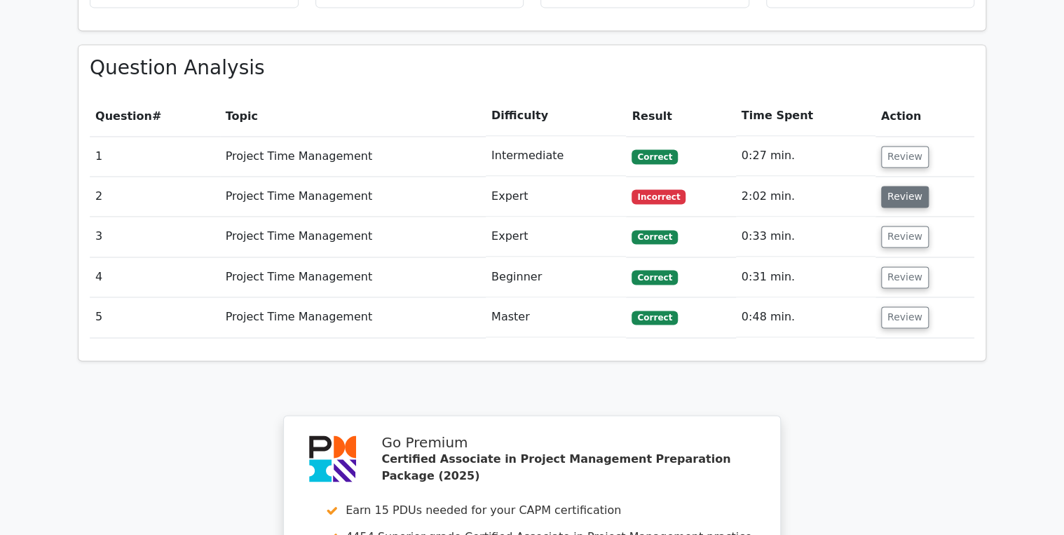
click at [899, 186] on button "Review" at bounding box center [905, 197] width 48 height 22
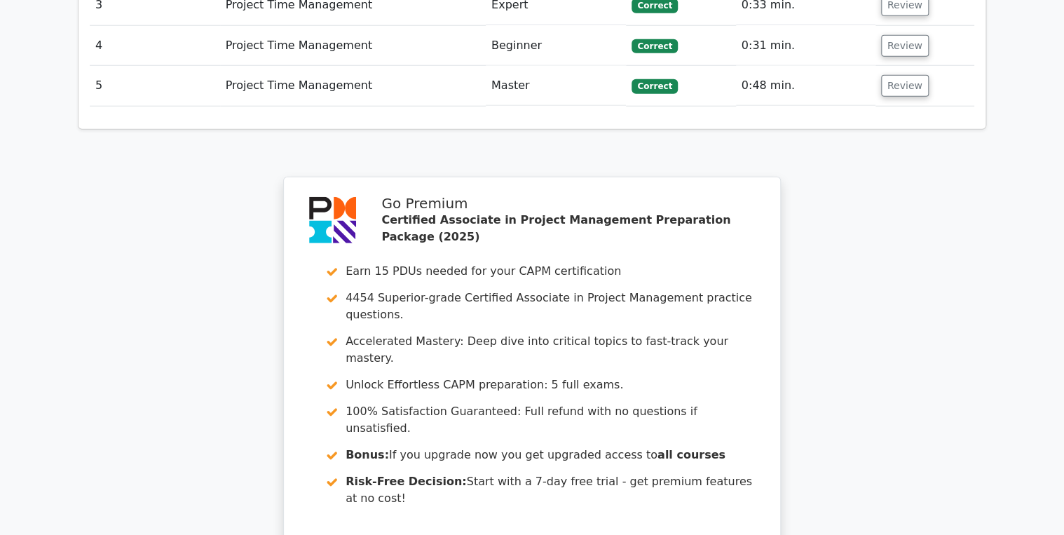
scroll to position [2021, 0]
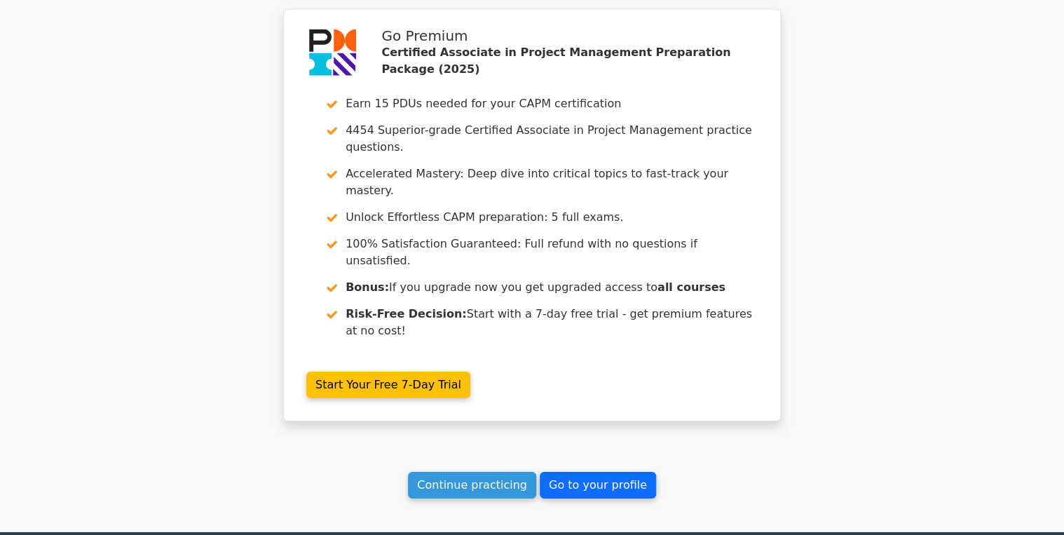
click at [586, 472] on link "Go to your profile" at bounding box center [598, 485] width 116 height 27
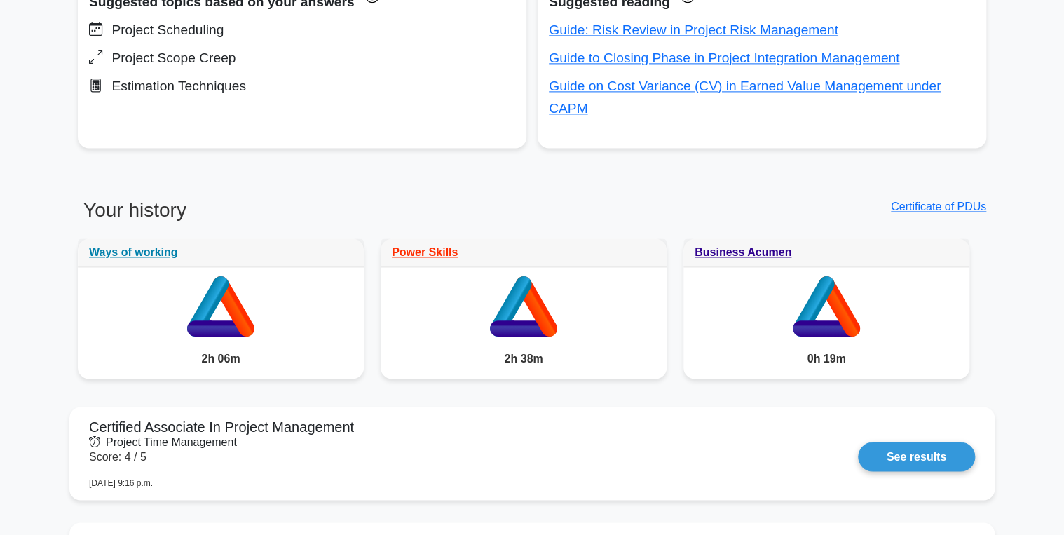
scroll to position [1010, 0]
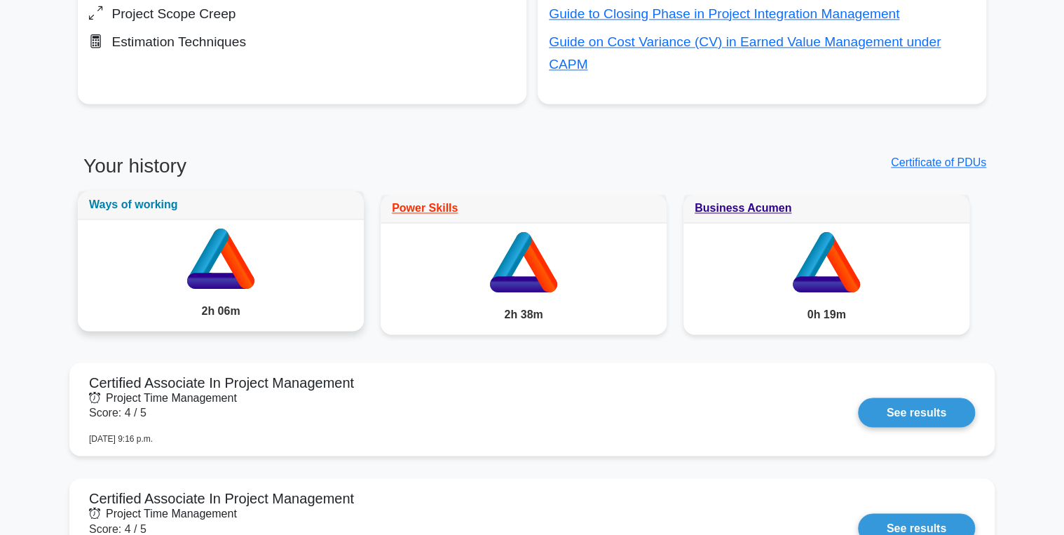
click at [131, 198] on link "Ways of working" at bounding box center [133, 204] width 89 height 12
click at [953, 156] on link "Certificate of PDUs" at bounding box center [938, 162] width 95 height 12
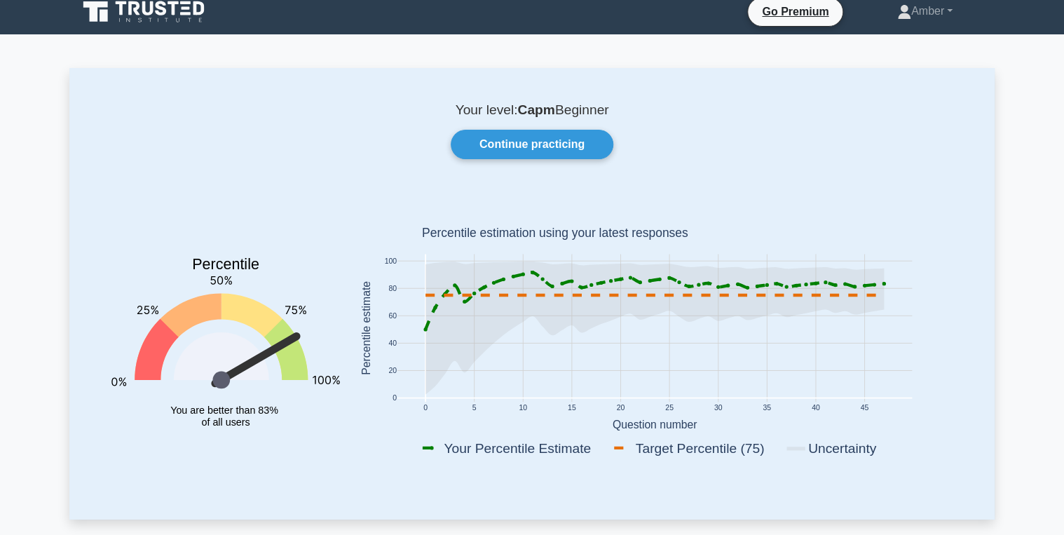
scroll to position [0, 0]
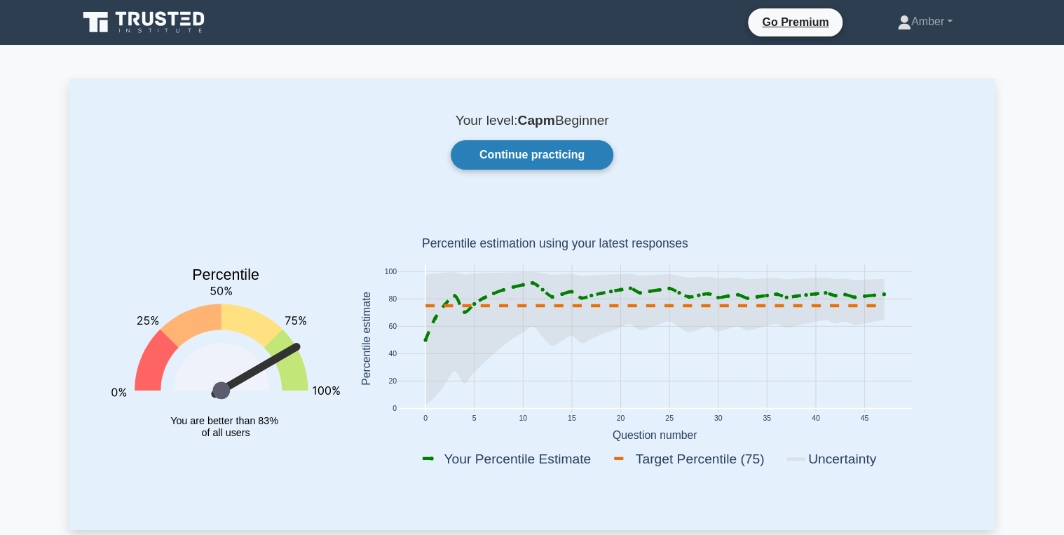
click at [517, 159] on link "Continue practicing" at bounding box center [532, 154] width 163 height 29
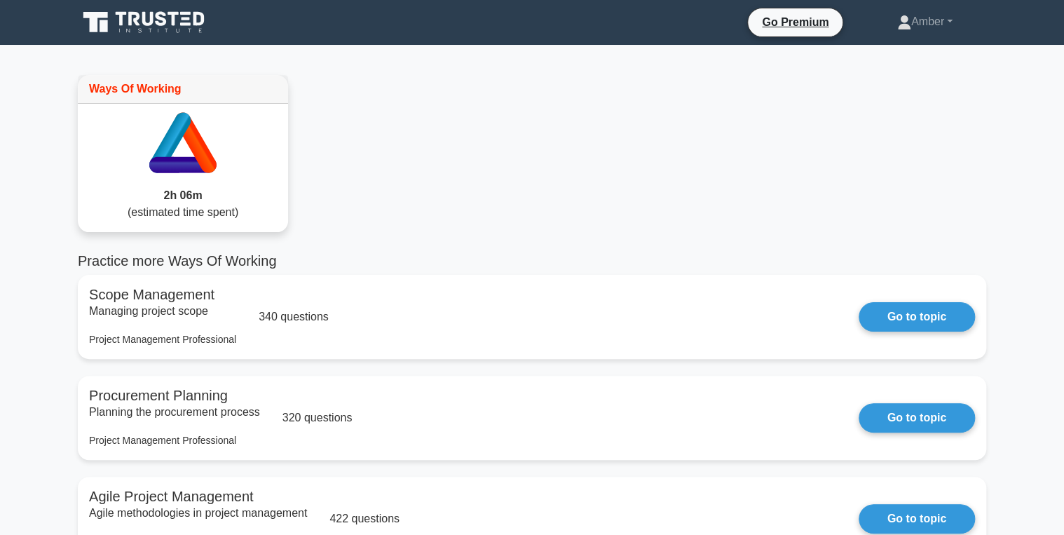
click at [186, 174] on icon at bounding box center [183, 140] width 210 height 72
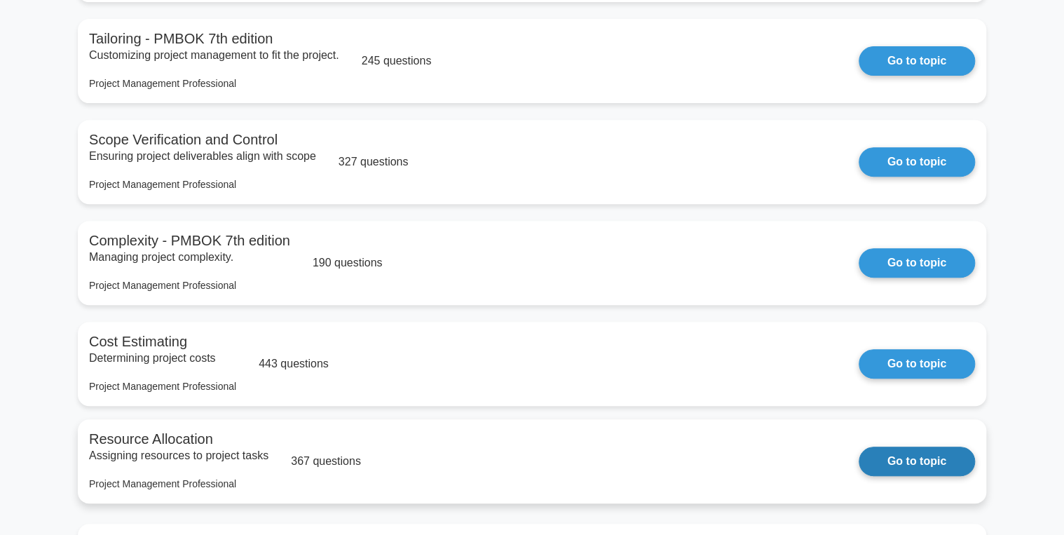
scroll to position [3141, 0]
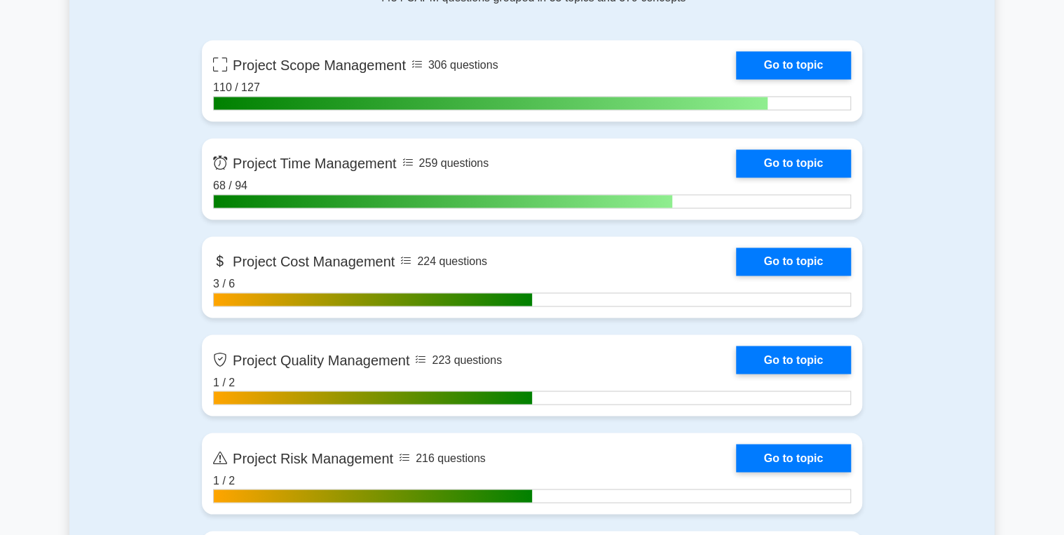
scroll to position [1010, 0]
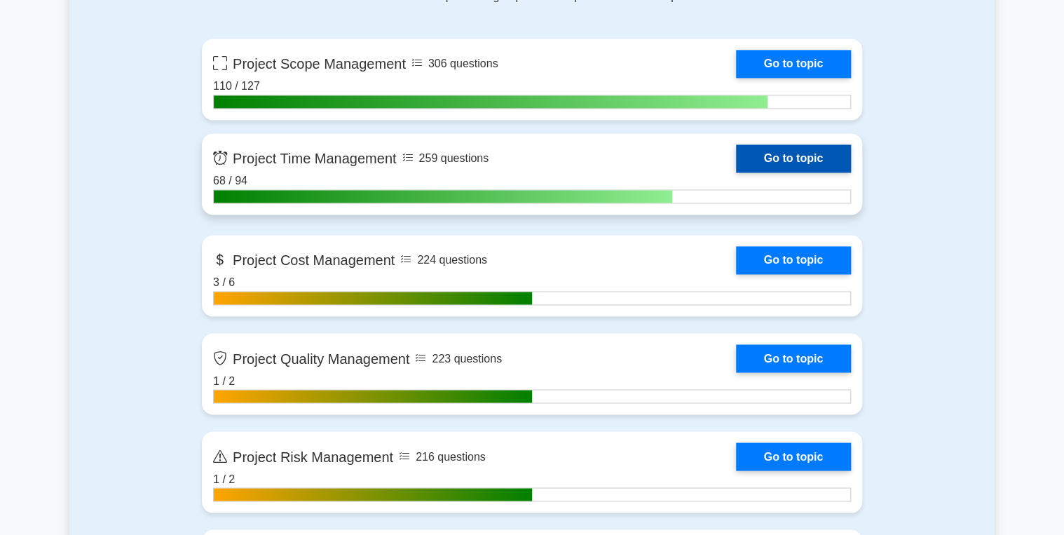
click at [795, 158] on link "Go to topic" at bounding box center [793, 158] width 115 height 28
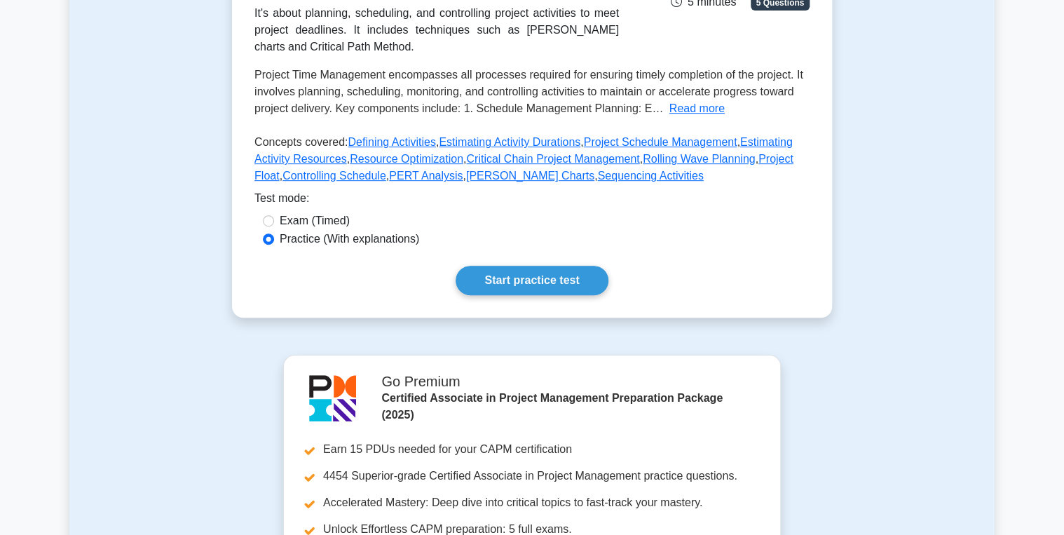
scroll to position [280, 0]
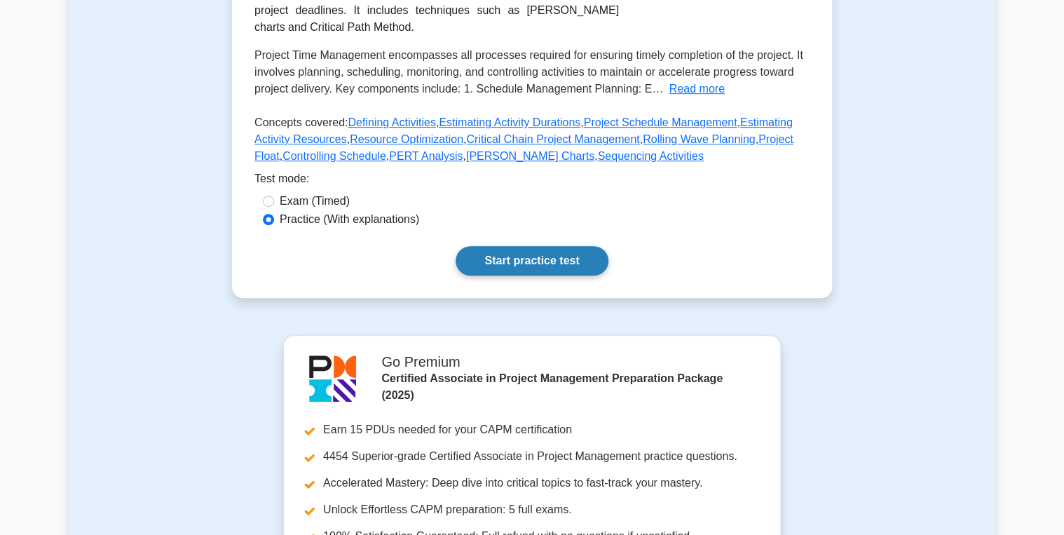
click at [513, 276] on link "Start practice test" at bounding box center [532, 260] width 152 height 29
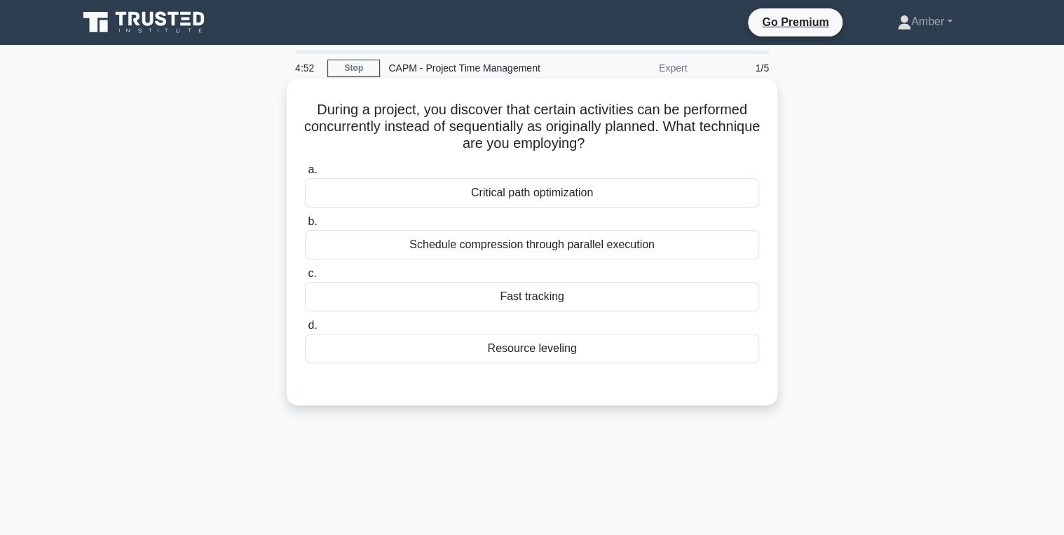
click at [529, 292] on div "Fast tracking" at bounding box center [532, 296] width 454 height 29
click at [305, 278] on input "c. Fast tracking" at bounding box center [305, 273] width 0 height 9
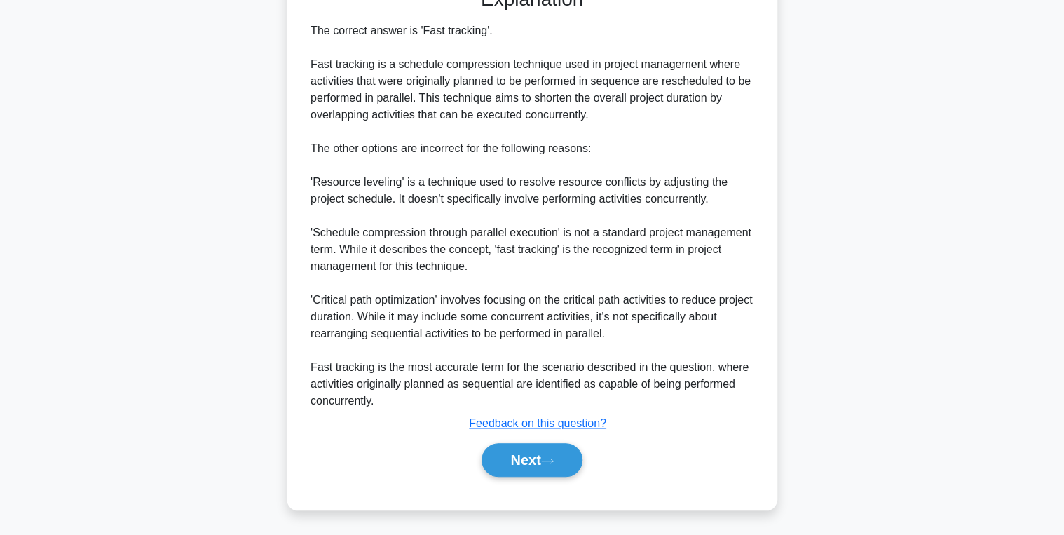
drag, startPoint x: 537, startPoint y: 462, endPoint x: 501, endPoint y: 430, distance: 48.2
click at [537, 462] on button "Next" at bounding box center [532, 460] width 100 height 34
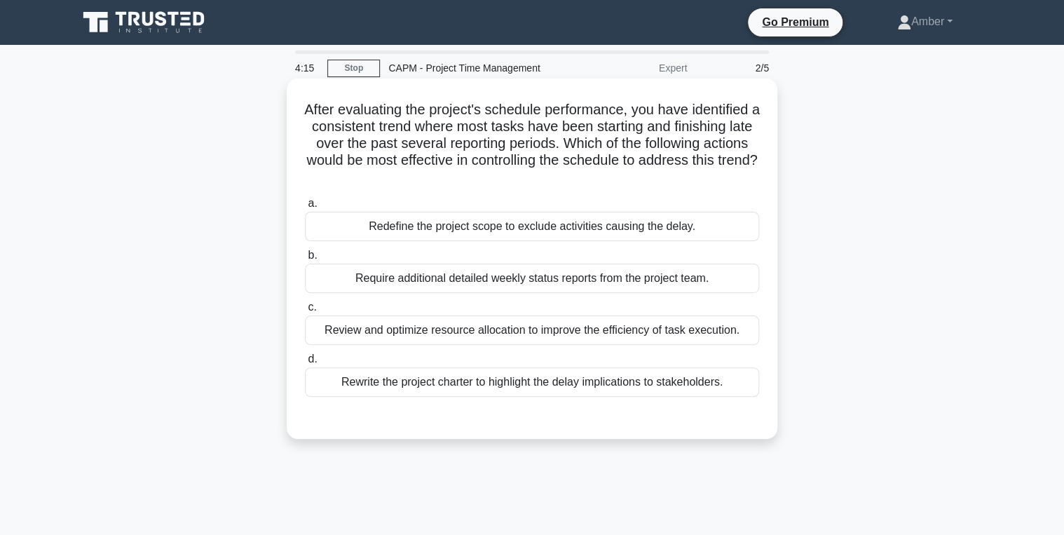
click at [610, 338] on div "Review and optimize resource allocation to improve the efficiency of task execu…" at bounding box center [532, 329] width 454 height 29
click at [305, 312] on input "c. Review and optimize resource allocation to improve the efficiency of task ex…" at bounding box center [305, 307] width 0 height 9
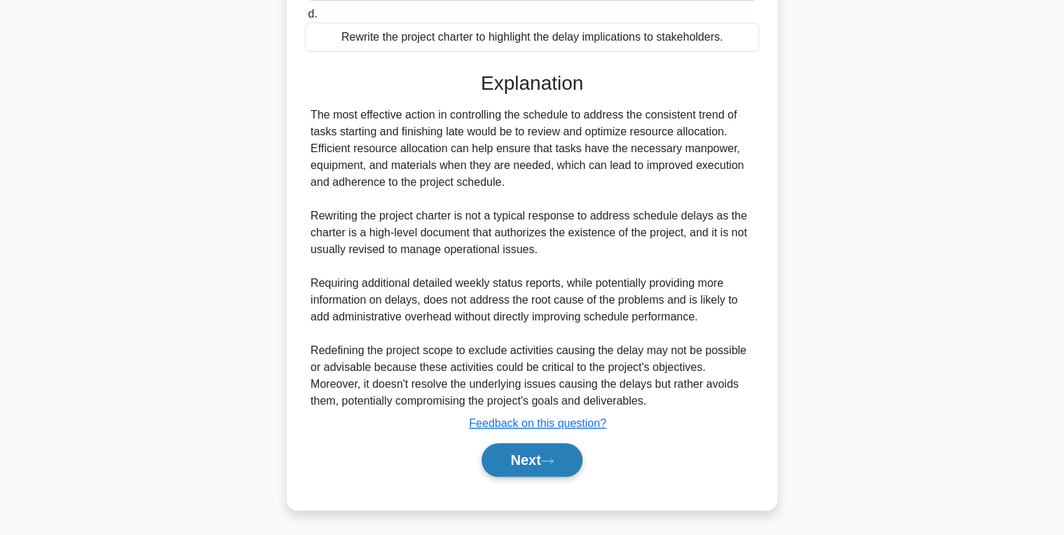
drag, startPoint x: 551, startPoint y: 457, endPoint x: 476, endPoint y: 426, distance: 81.1
click at [550, 457] on icon at bounding box center [547, 461] width 13 height 8
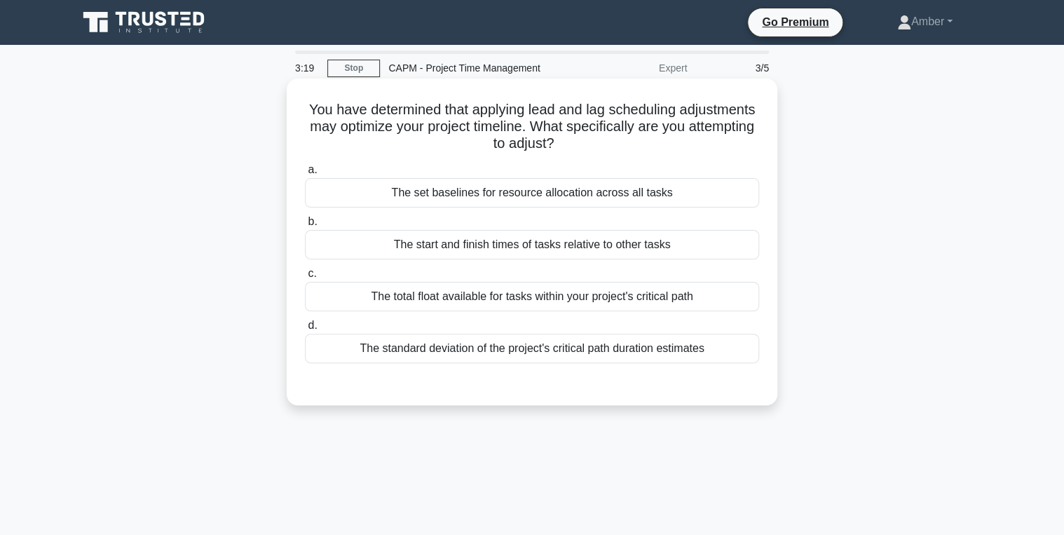
click at [451, 241] on div "The start and finish times of tasks relative to other tasks" at bounding box center [532, 244] width 454 height 29
click at [305, 226] on input "b. The start and finish times of tasks relative to other tasks" at bounding box center [305, 221] width 0 height 9
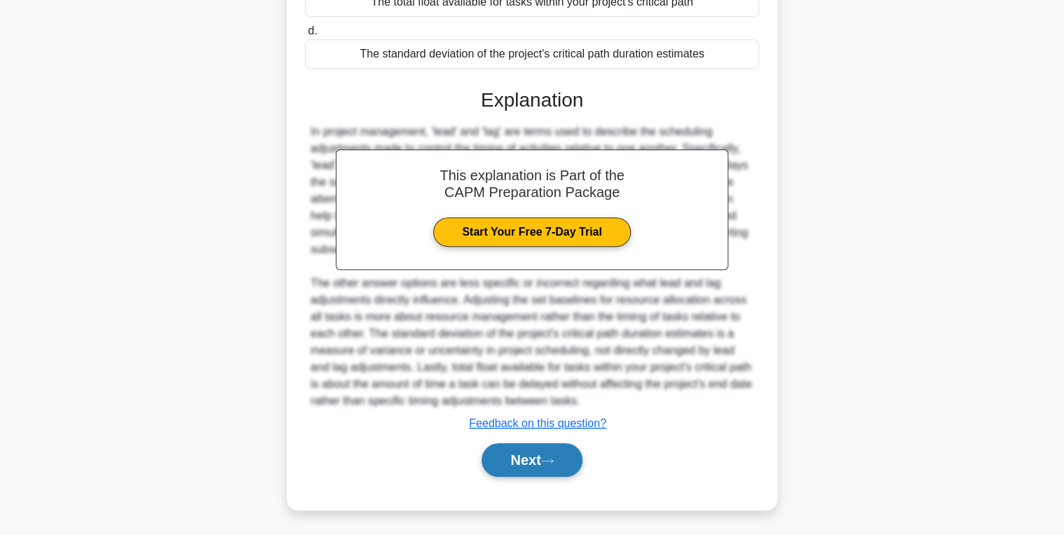
click at [508, 447] on button "Next" at bounding box center [532, 460] width 100 height 34
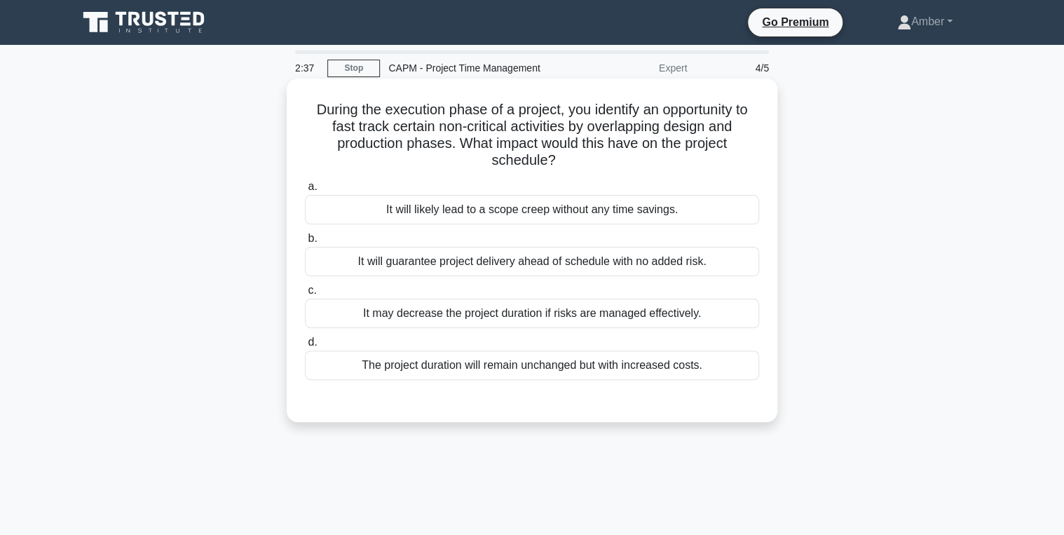
click at [412, 319] on div "It may decrease the project duration if risks are managed effectively." at bounding box center [532, 313] width 454 height 29
click at [305, 295] on input "c. It may decrease the project duration if risks are managed effectively." at bounding box center [305, 290] width 0 height 9
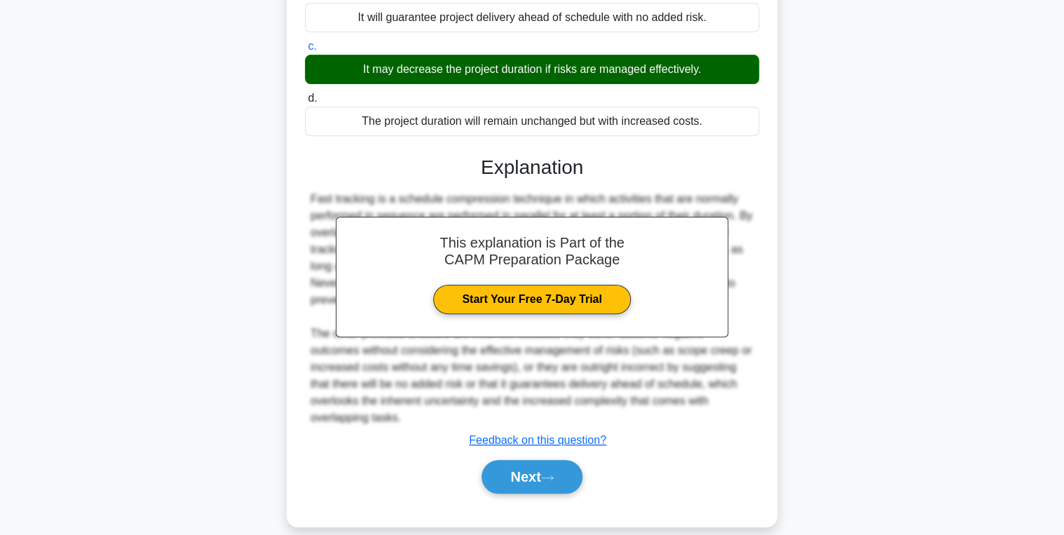
scroll to position [244, 0]
drag, startPoint x: 516, startPoint y: 459, endPoint x: 388, endPoint y: 419, distance: 134.4
click at [516, 460] on button "Next" at bounding box center [532, 477] width 100 height 34
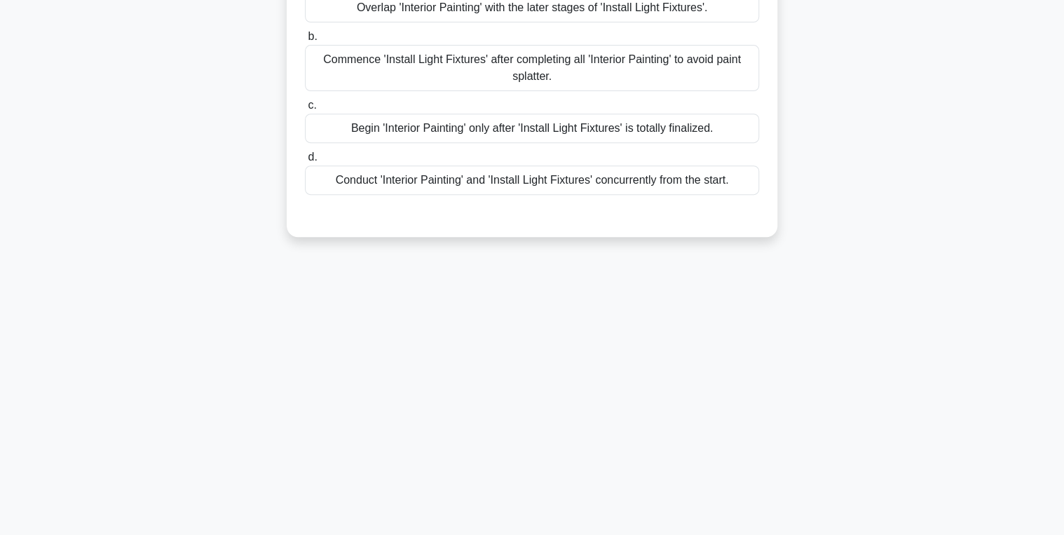
scroll to position [0, 0]
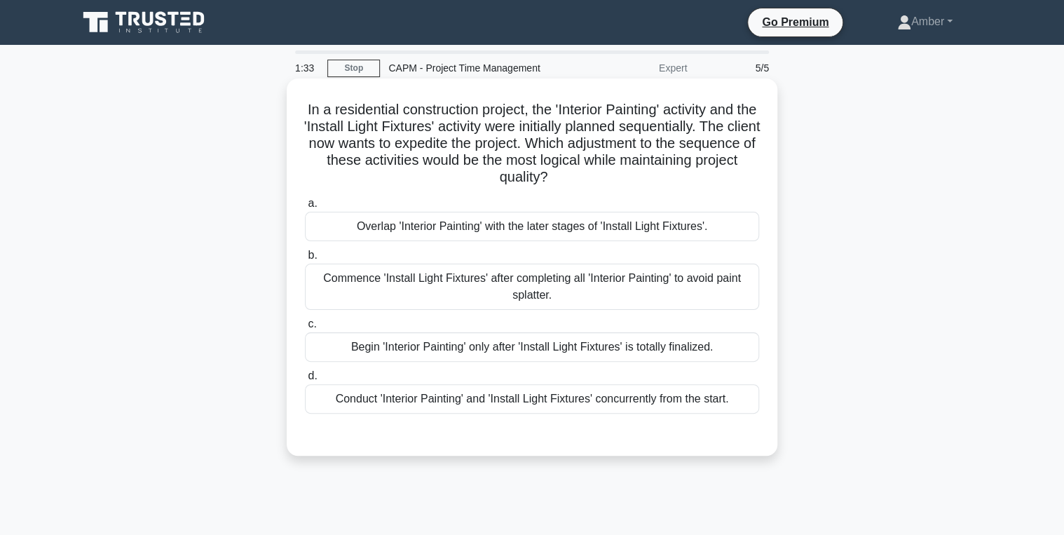
click at [367, 230] on div "Overlap 'Interior Painting' with the later stages of 'Install Light Fixtures'." at bounding box center [532, 226] width 454 height 29
click at [305, 208] on input "a. Overlap 'Interior Painting' with the later stages of 'Install Light Fixtures…" at bounding box center [305, 203] width 0 height 9
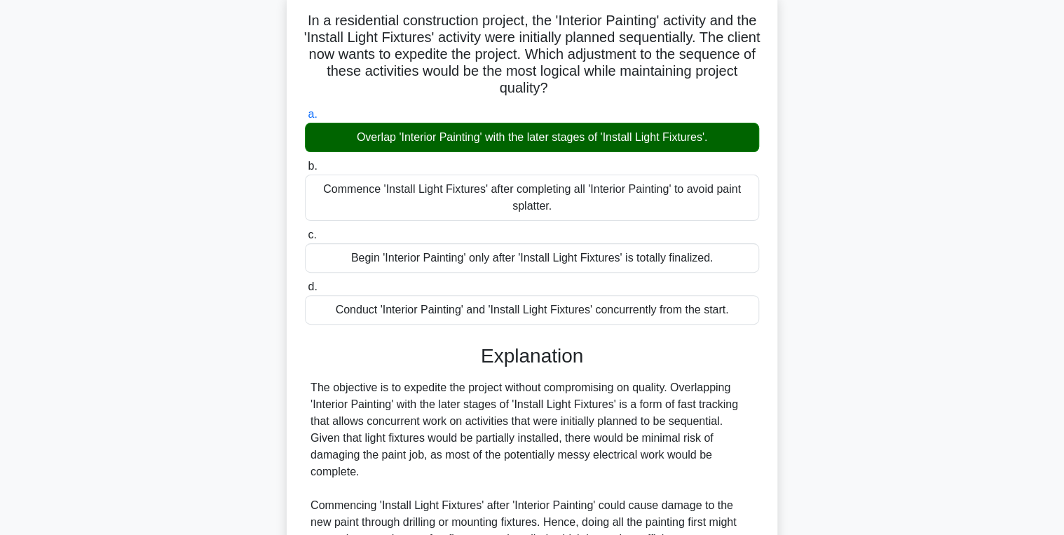
scroll to position [337, 0]
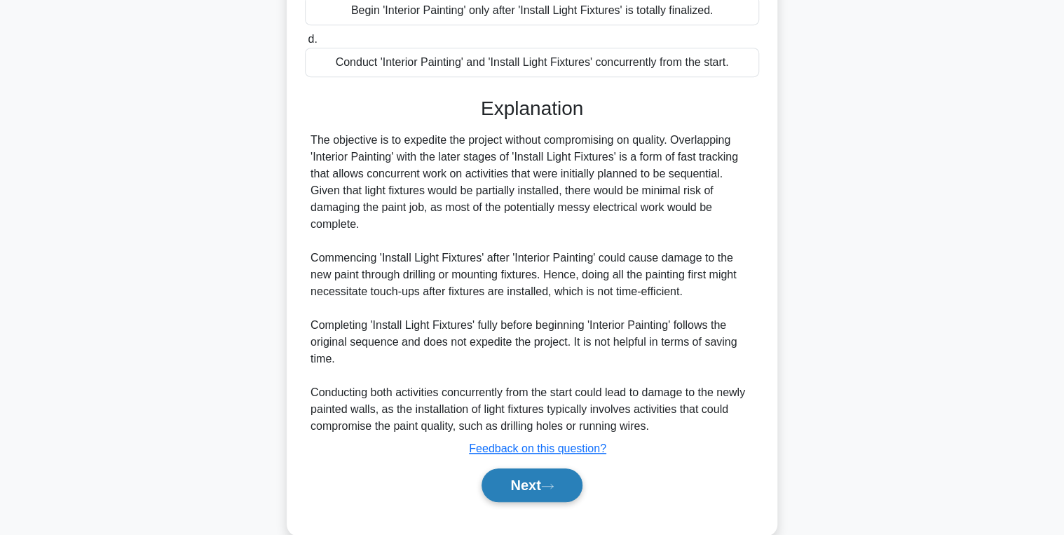
click at [508, 487] on button "Next" at bounding box center [532, 485] width 100 height 34
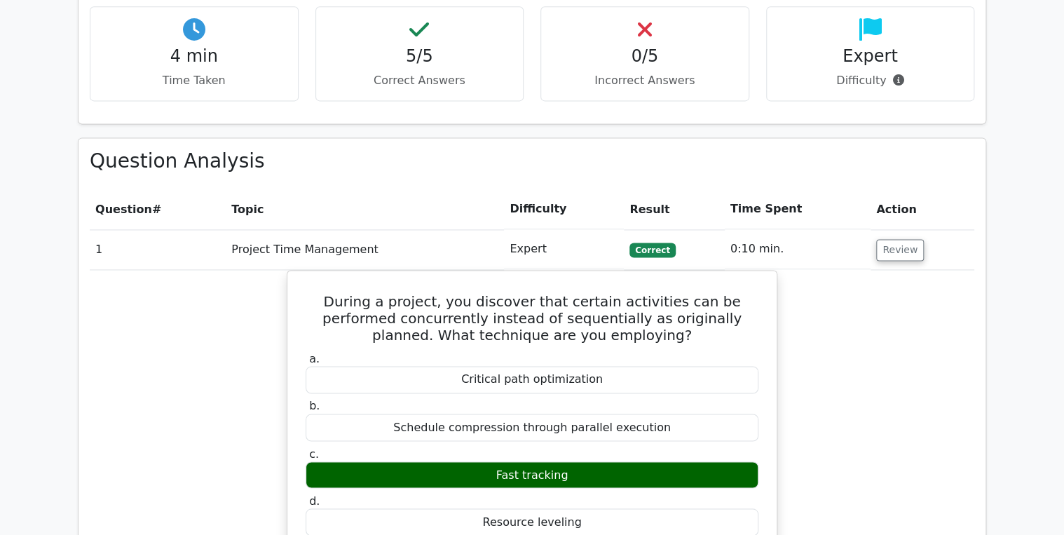
scroll to position [953, 0]
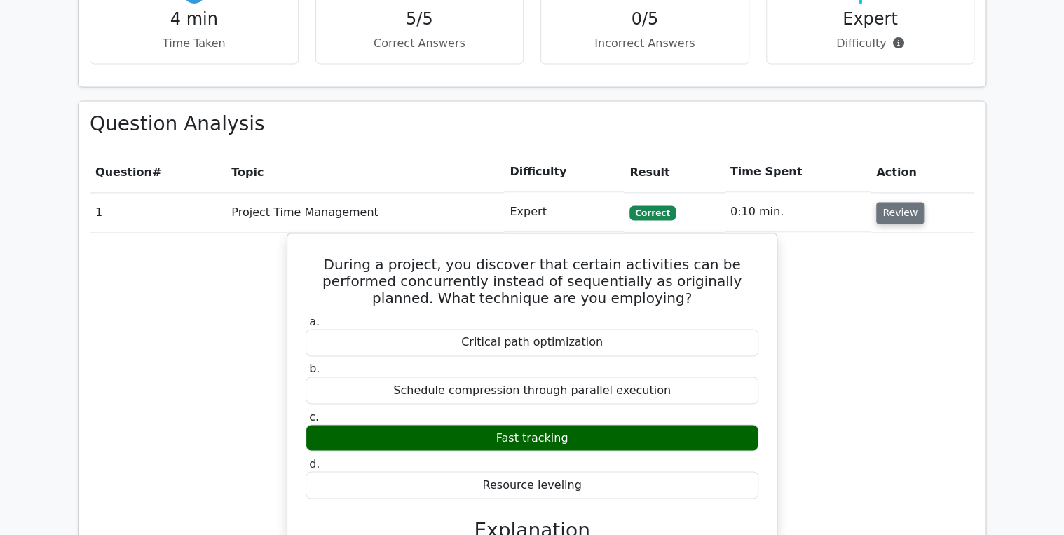
click at [905, 202] on button "Review" at bounding box center [900, 213] width 48 height 22
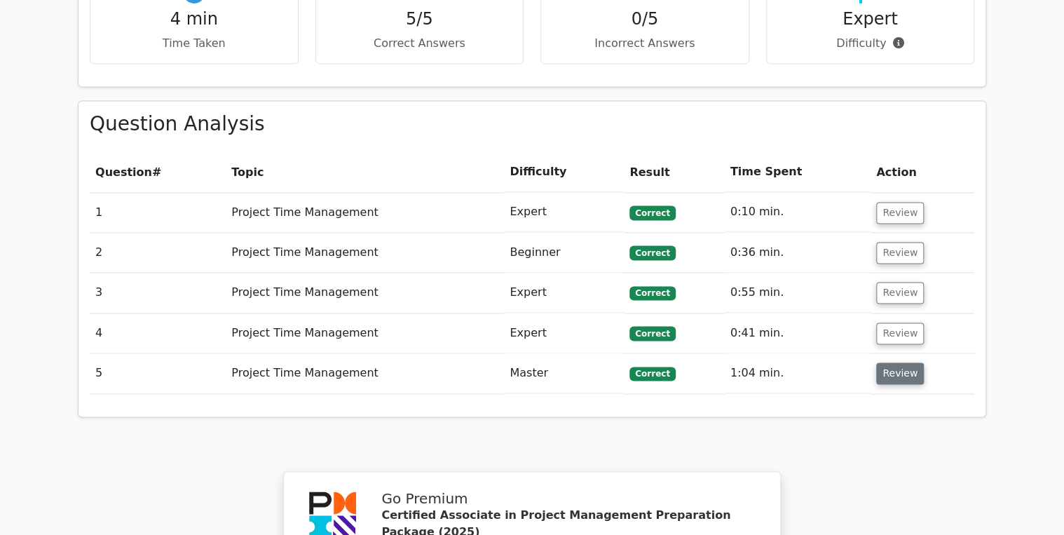
click at [880, 362] on button "Review" at bounding box center [900, 373] width 48 height 22
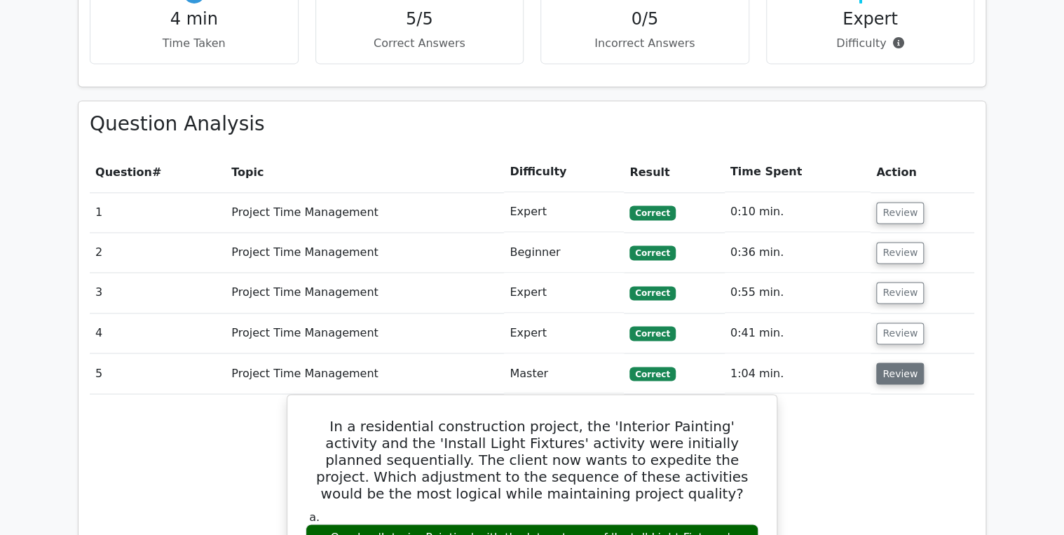
click at [879, 362] on button "Review" at bounding box center [900, 373] width 48 height 22
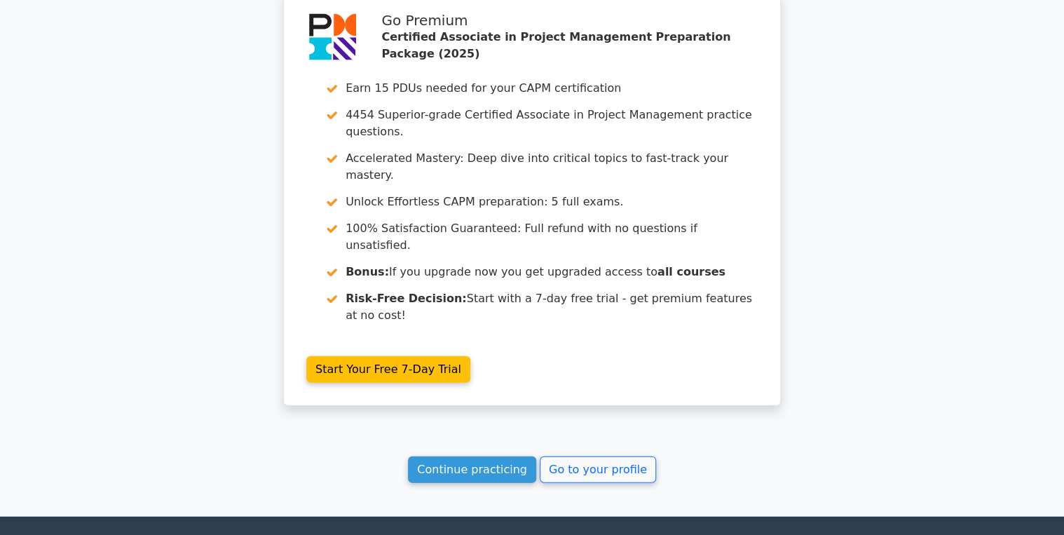
scroll to position [1439, 0]
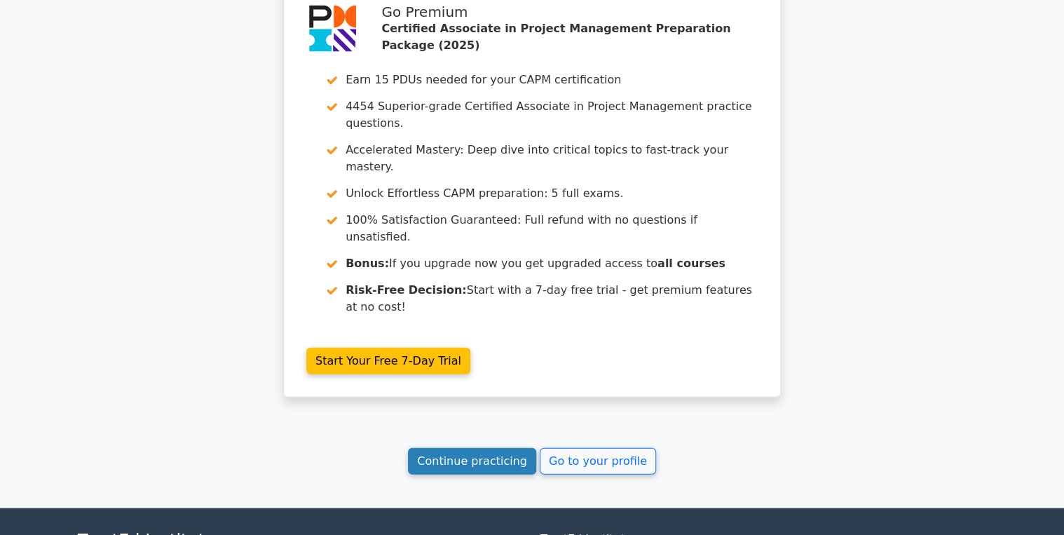
click at [499, 448] on link "Continue practicing" at bounding box center [472, 461] width 128 height 27
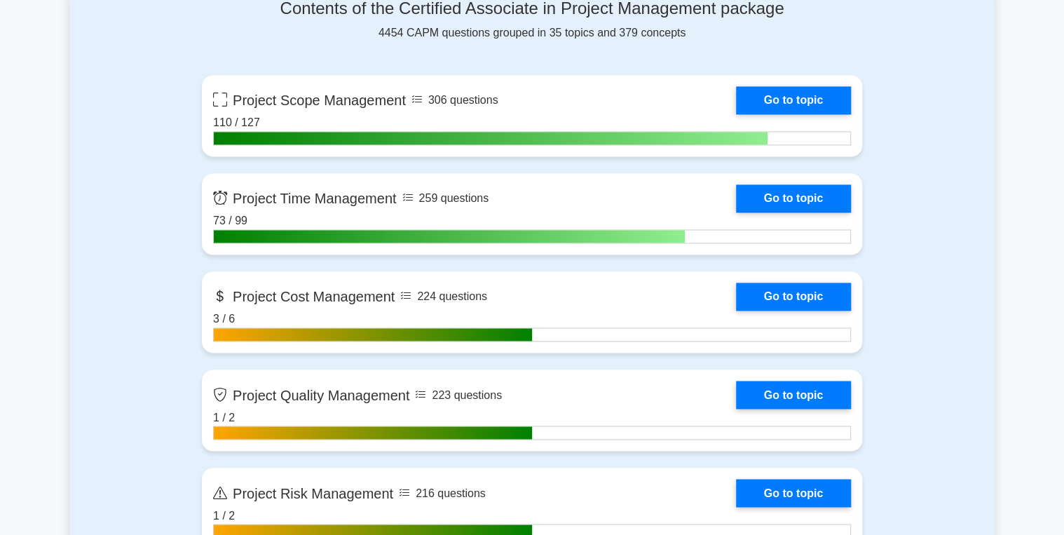
scroll to position [953, 0]
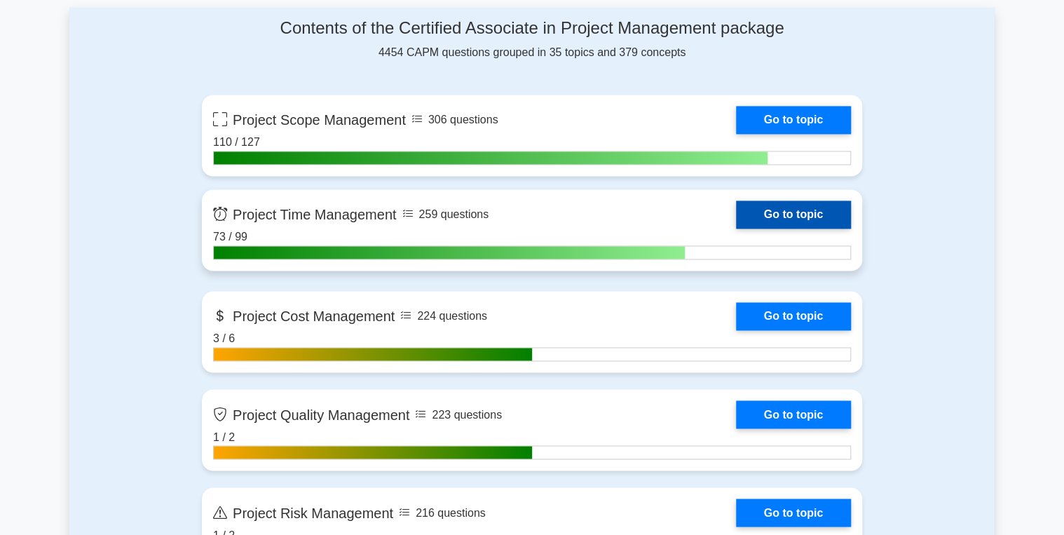
click at [799, 209] on link "Go to topic" at bounding box center [793, 215] width 115 height 28
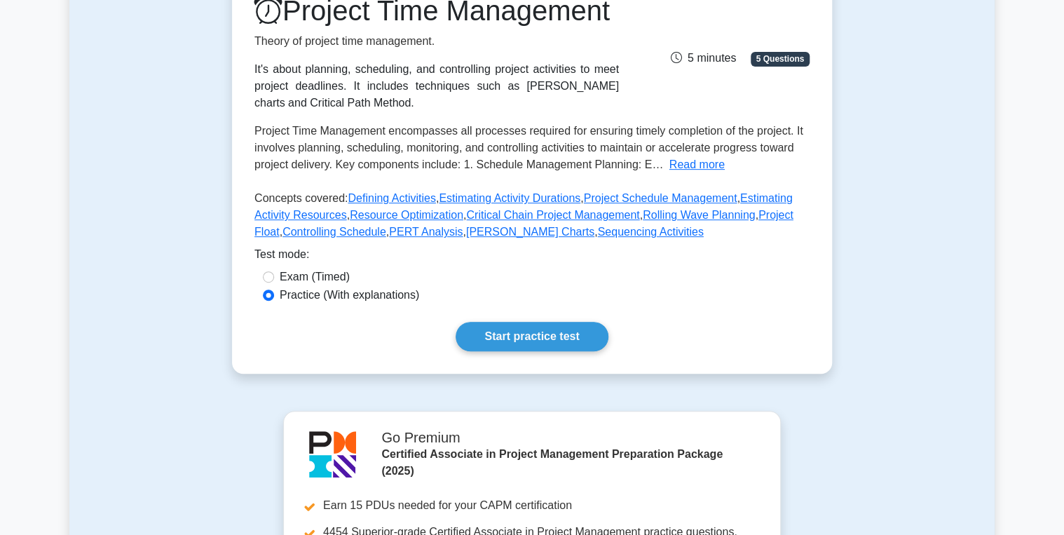
scroll to position [224, 0]
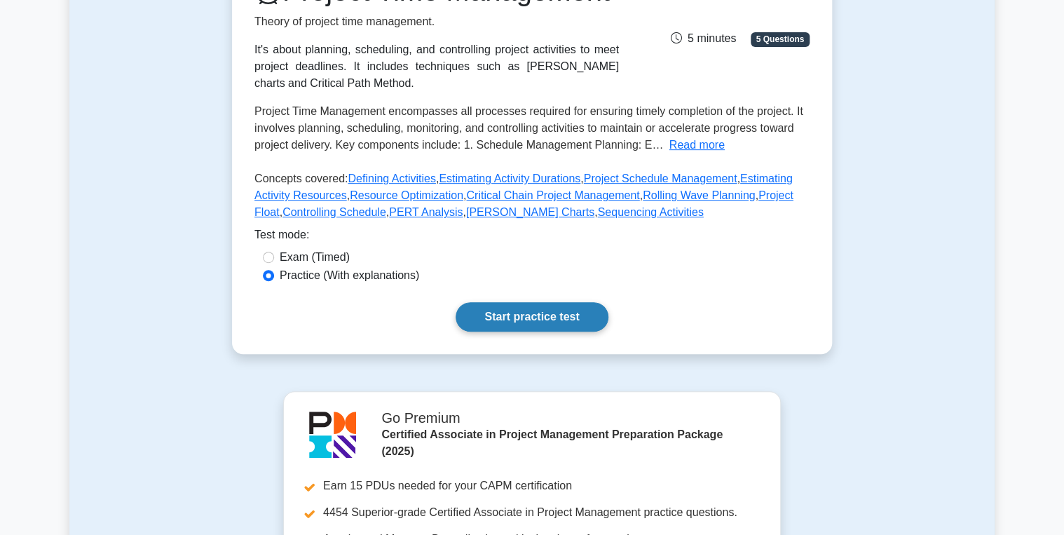
click at [521, 332] on link "Start practice test" at bounding box center [532, 316] width 152 height 29
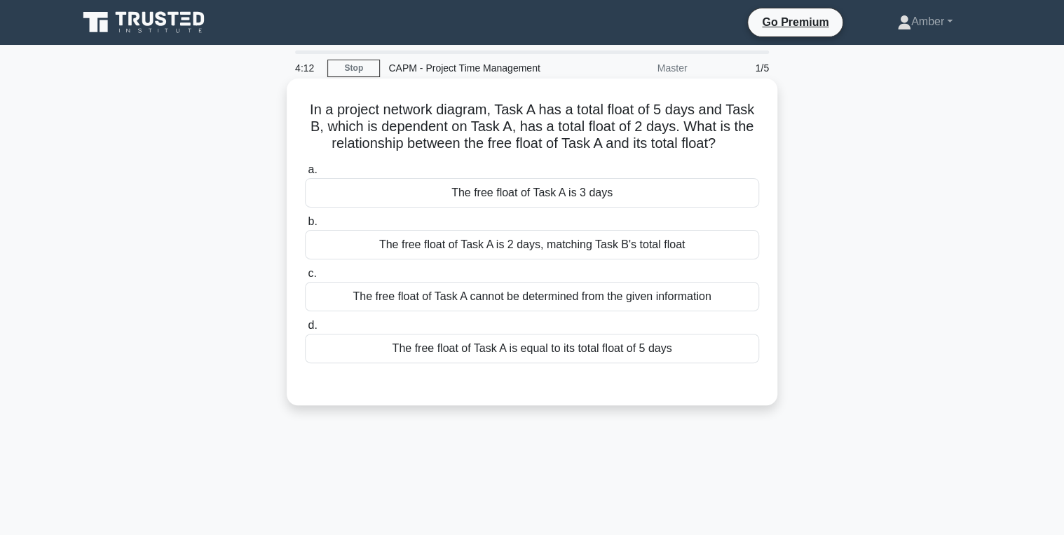
click at [514, 248] on div "The free float of Task A is 2 days, matching Task B's total float" at bounding box center [532, 244] width 454 height 29
click at [305, 226] on input "b. The free float of Task A is 2 days, matching Task B's total float" at bounding box center [305, 221] width 0 height 9
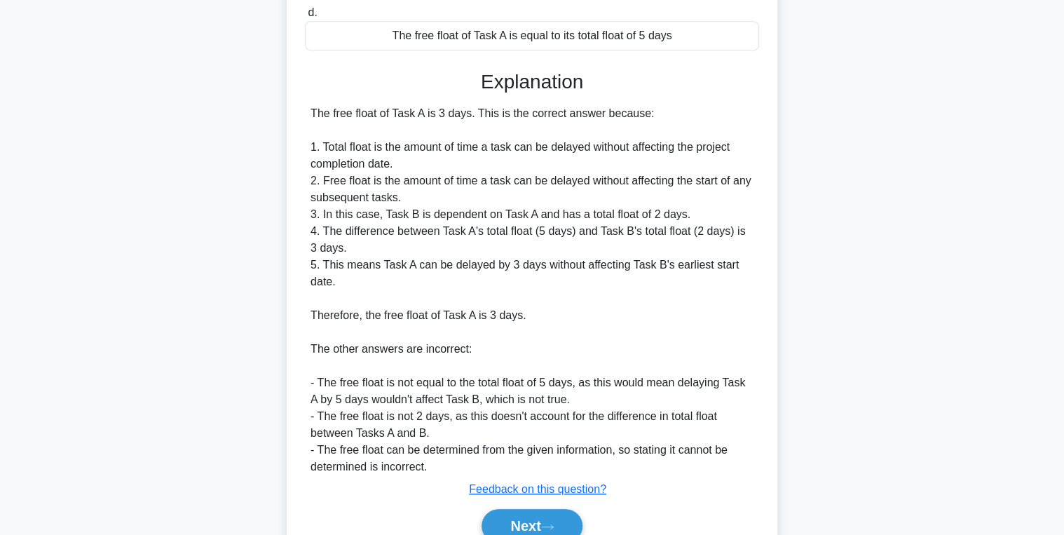
scroll to position [337, 0]
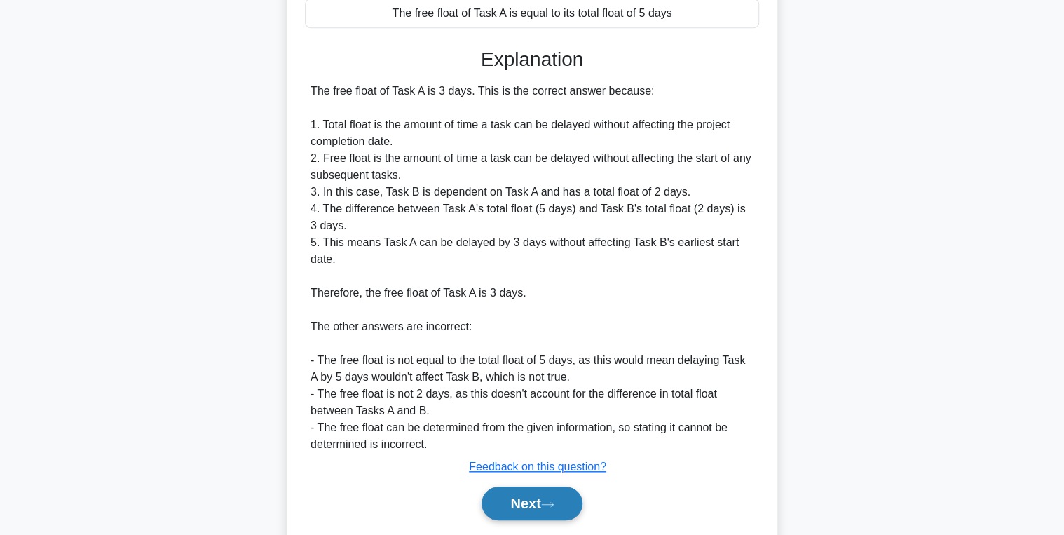
click at [534, 502] on button "Next" at bounding box center [532, 504] width 100 height 34
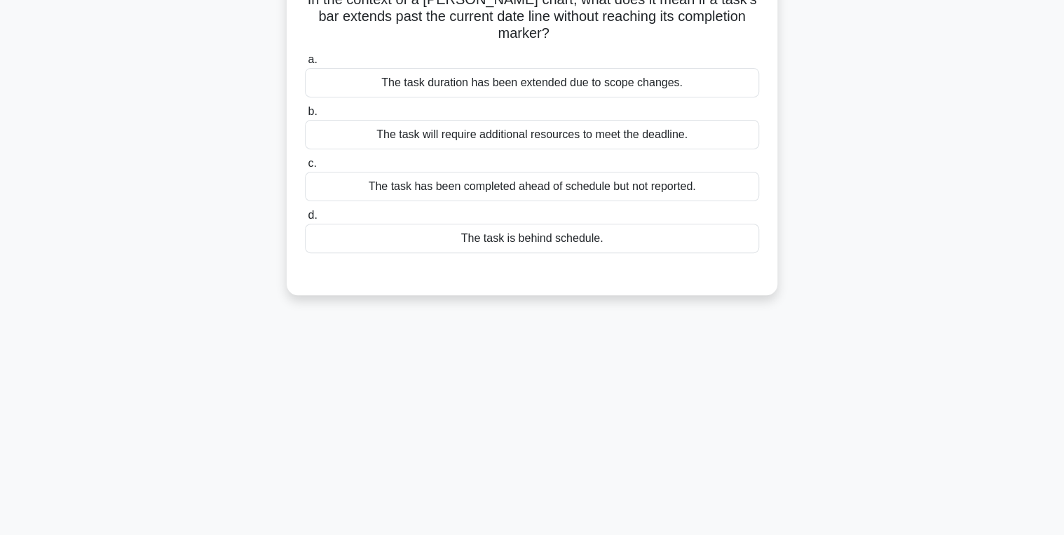
scroll to position [0, 0]
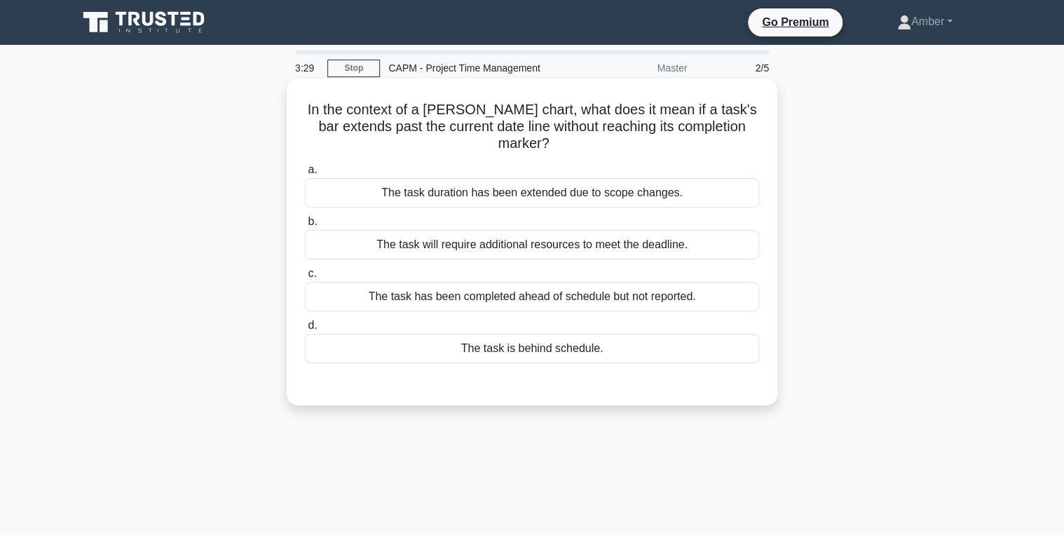
click at [526, 334] on div "The task is behind schedule." at bounding box center [532, 348] width 454 height 29
click at [305, 330] on input "d. The task is behind schedule." at bounding box center [305, 325] width 0 height 9
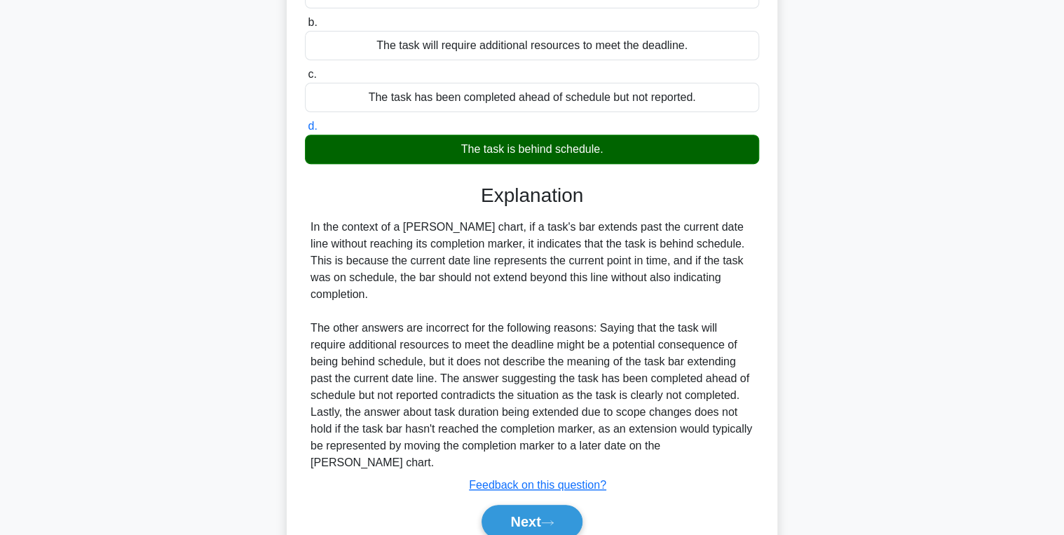
scroll to position [222, 0]
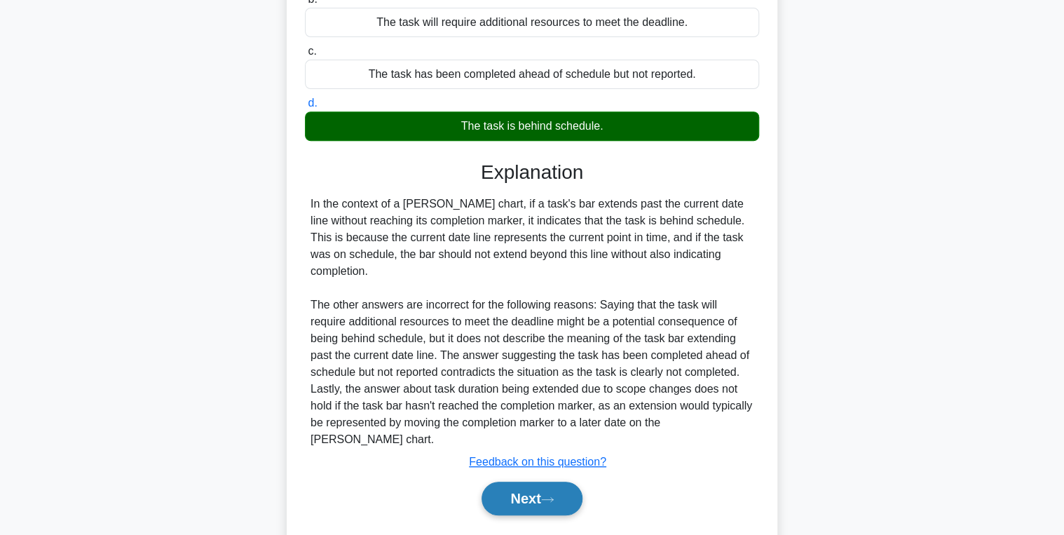
click at [501, 482] on button "Next" at bounding box center [532, 499] width 100 height 34
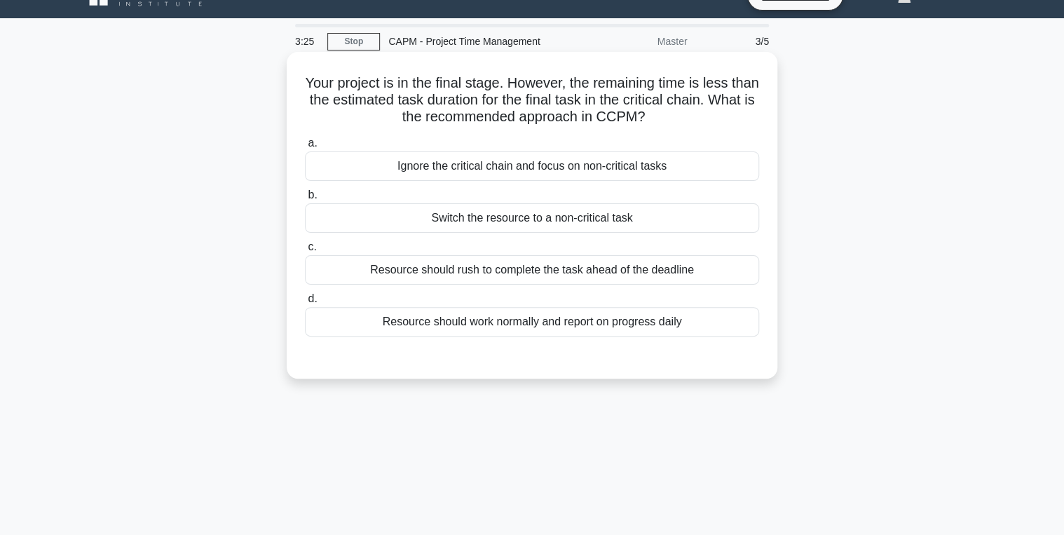
scroll to position [0, 0]
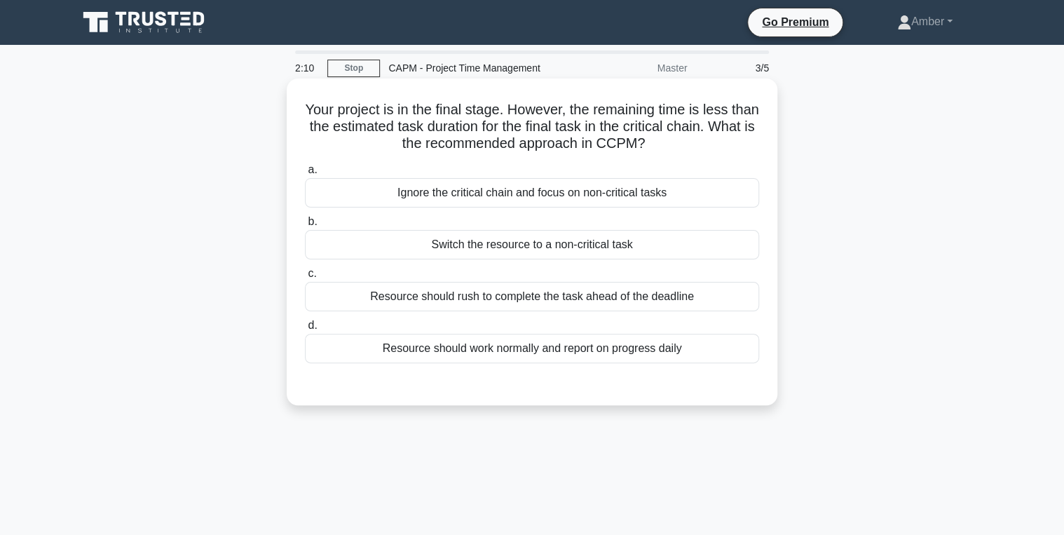
click at [476, 351] on div "Resource should work normally and report on progress daily" at bounding box center [532, 348] width 454 height 29
click at [305, 330] on input "d. Resource should work normally and report on progress daily" at bounding box center [305, 325] width 0 height 9
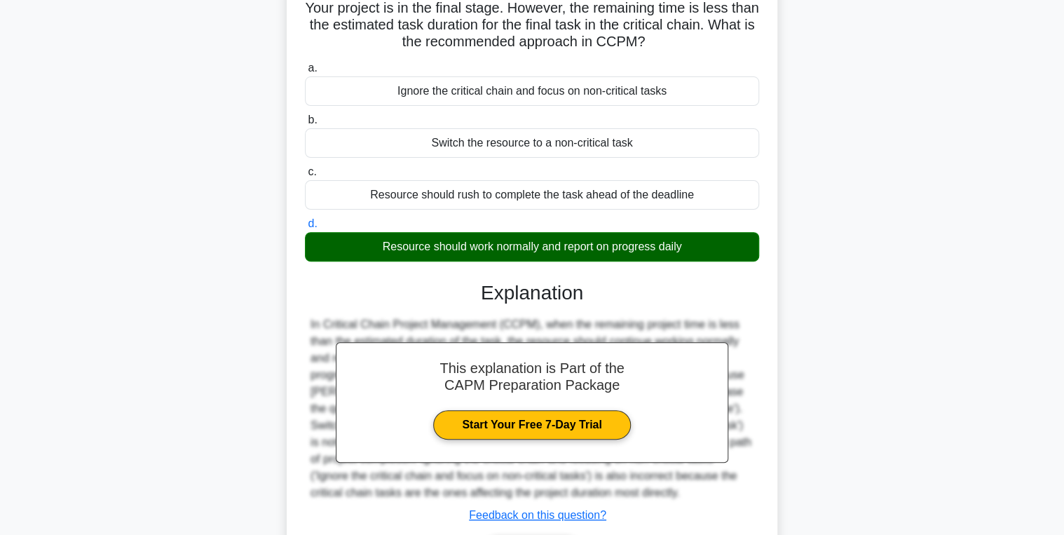
scroll to position [222, 0]
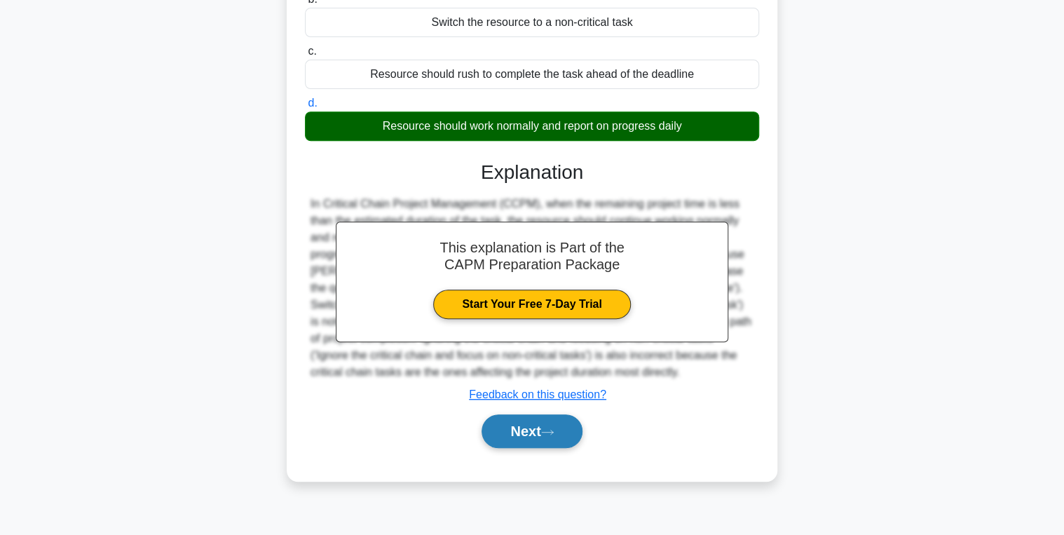
click at [499, 418] on button "Next" at bounding box center [532, 431] width 100 height 34
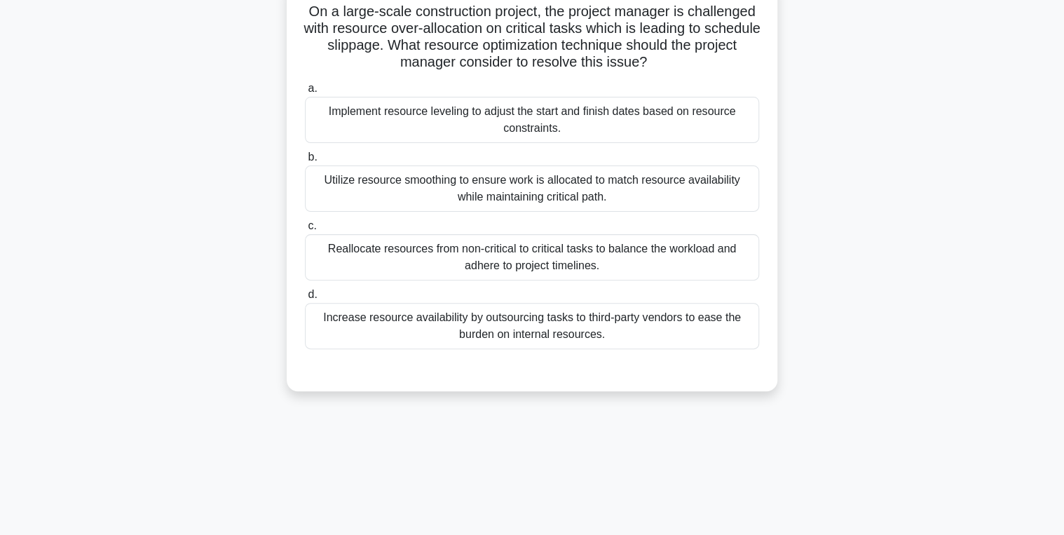
scroll to position [0, 0]
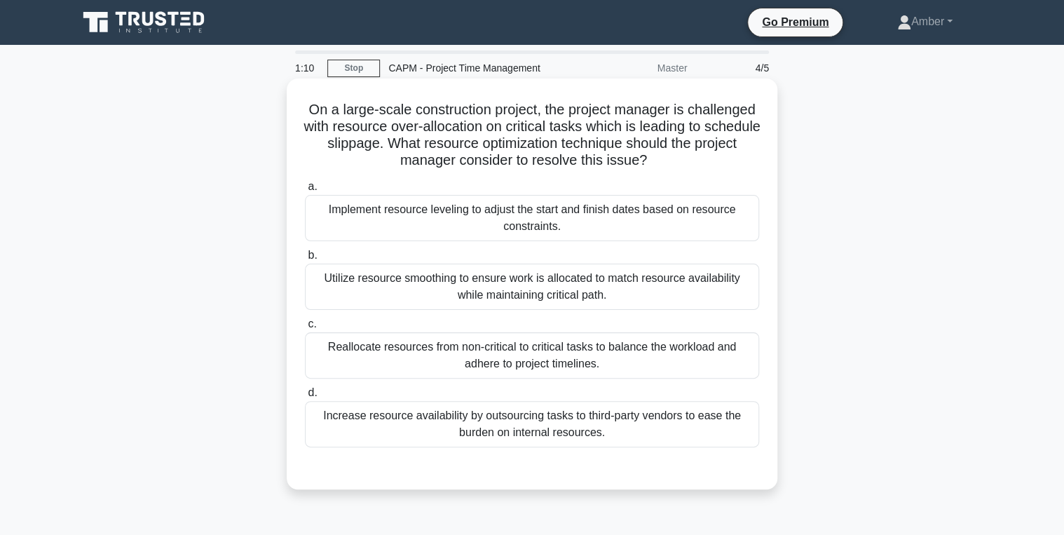
click at [394, 290] on div "Utilize resource smoothing to ensure work is allocated to match resource availa…" at bounding box center [532, 287] width 454 height 46
click at [305, 260] on input "b. Utilize resource smoothing to ensure work is allocated to match resource ava…" at bounding box center [305, 255] width 0 height 9
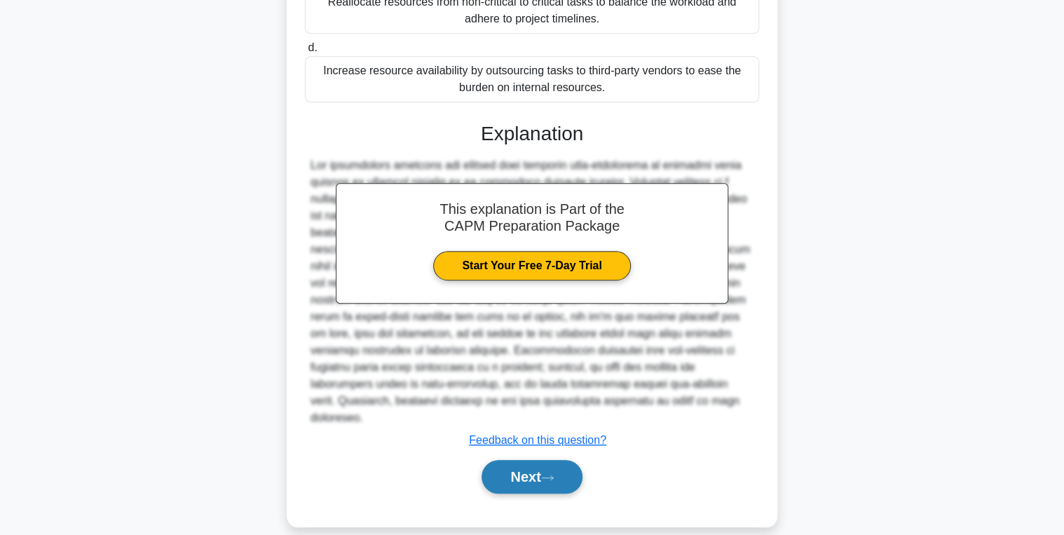
click at [510, 460] on button "Next" at bounding box center [532, 477] width 100 height 34
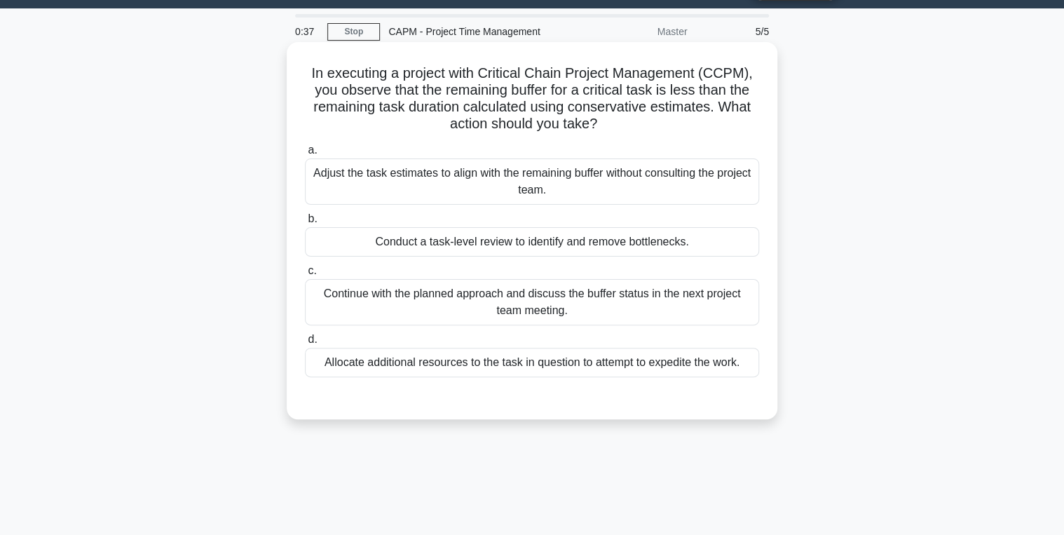
scroll to position [56, 0]
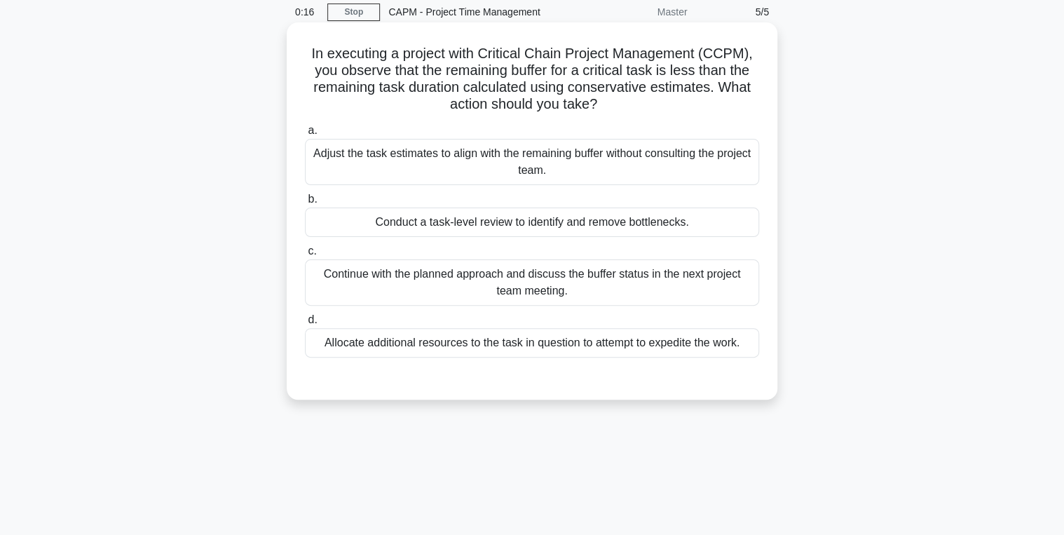
click at [462, 280] on div "Continue with the planned approach and discuss the buffer status in the next pr…" at bounding box center [532, 282] width 454 height 46
click at [305, 256] on input "c. Continue with the planned approach and discuss the buffer status in the next…" at bounding box center [305, 251] width 0 height 9
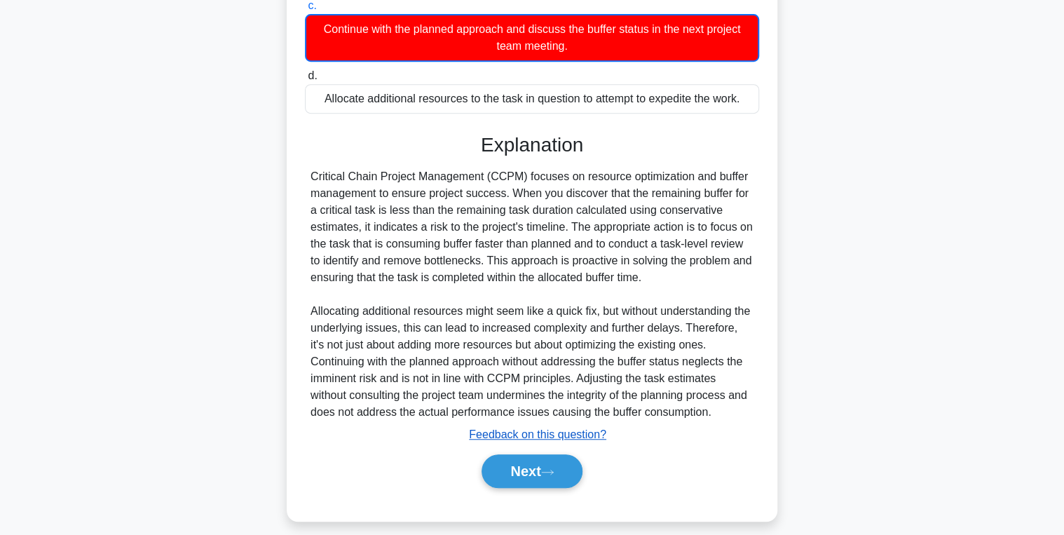
scroll to position [313, 0]
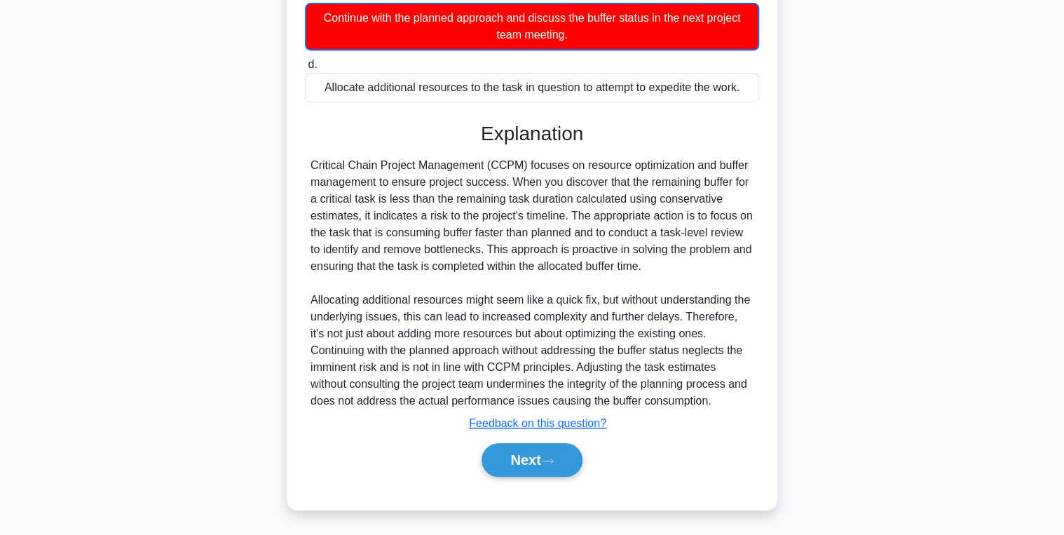
drag, startPoint x: 541, startPoint y: 463, endPoint x: 493, endPoint y: 439, distance: 54.2
click at [541, 463] on button "Next" at bounding box center [532, 460] width 100 height 34
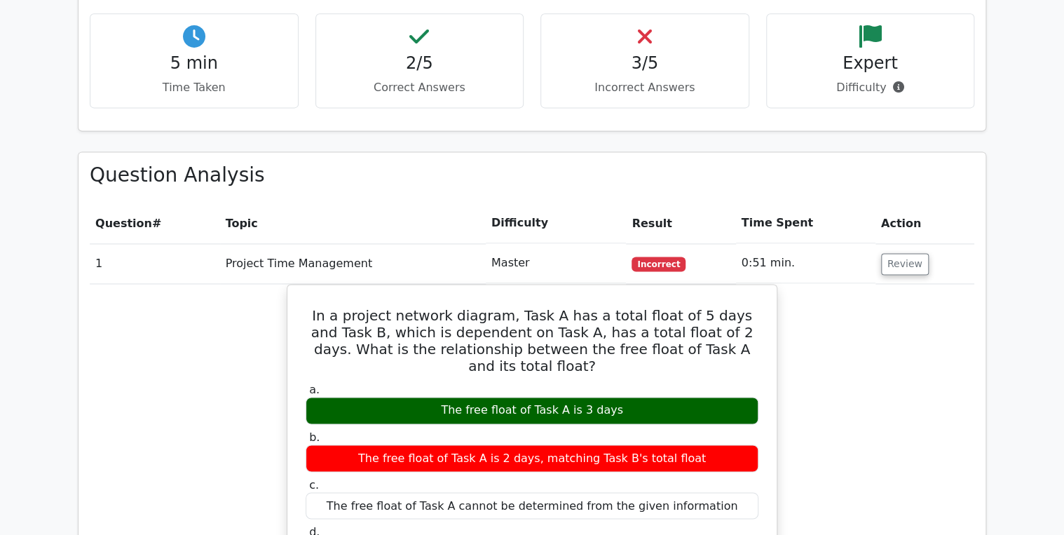
scroll to position [953, 0]
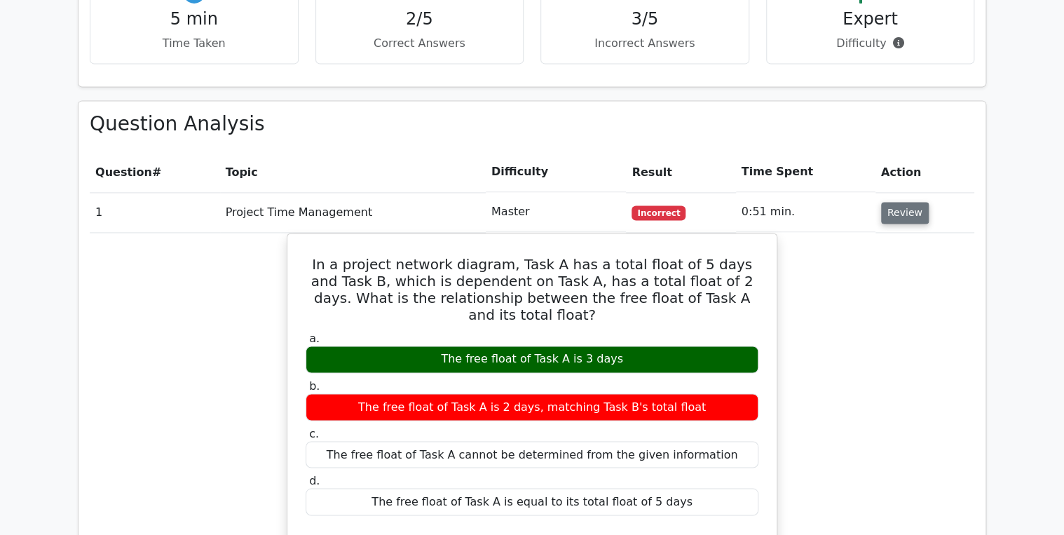
click at [904, 202] on button "Review" at bounding box center [905, 213] width 48 height 22
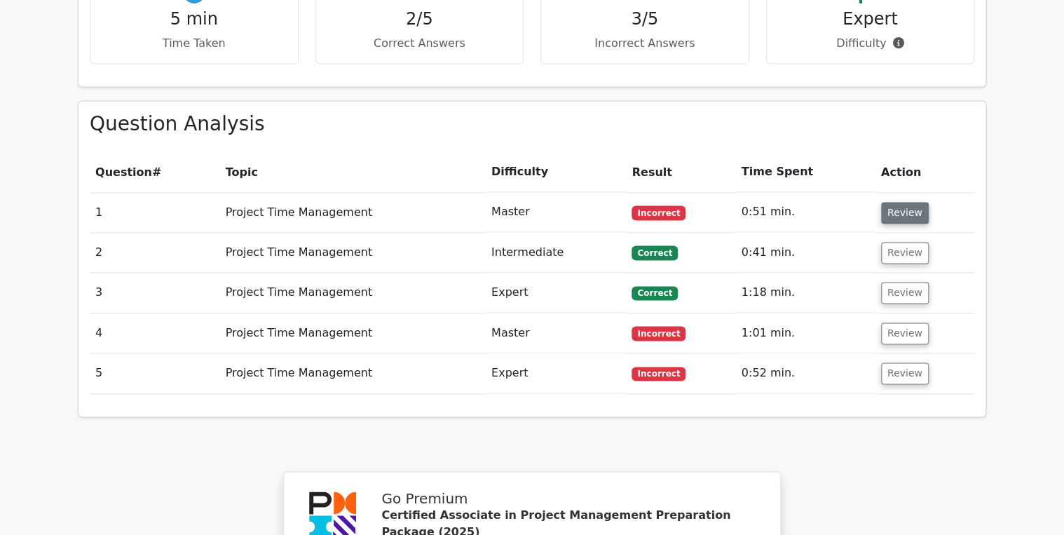
click at [890, 202] on button "Review" at bounding box center [905, 213] width 48 height 22
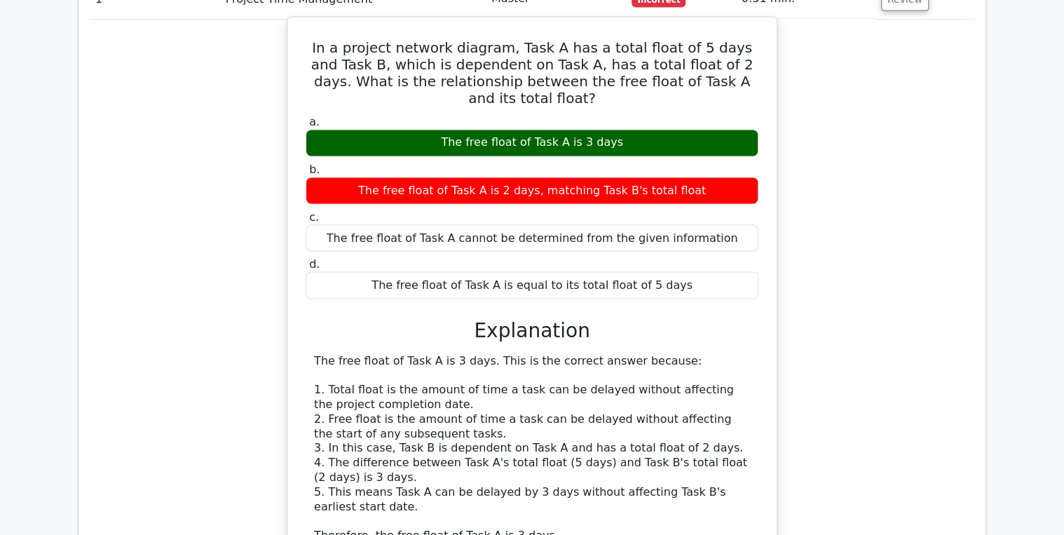
scroll to position [1066, 0]
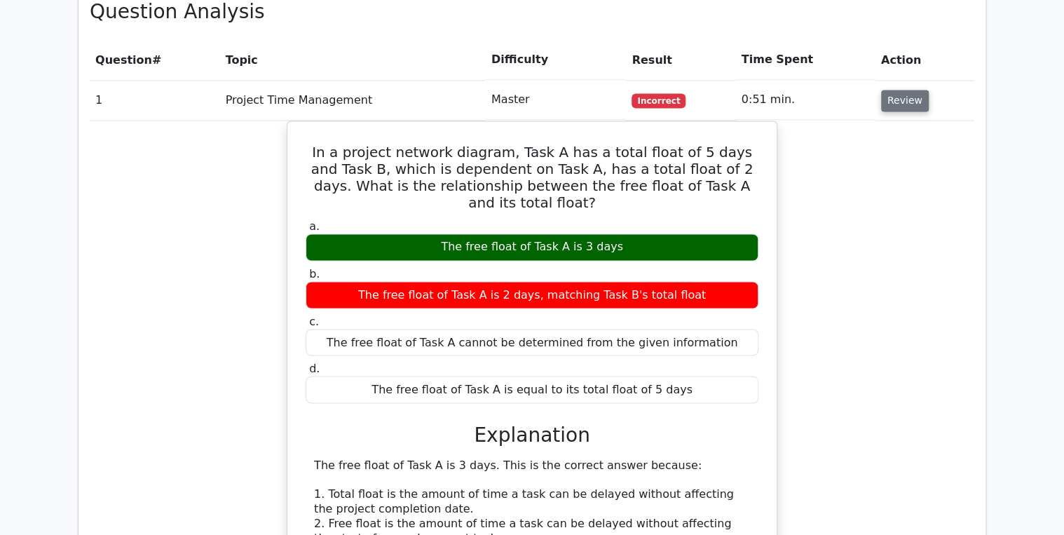
click at [893, 90] on button "Review" at bounding box center [905, 101] width 48 height 22
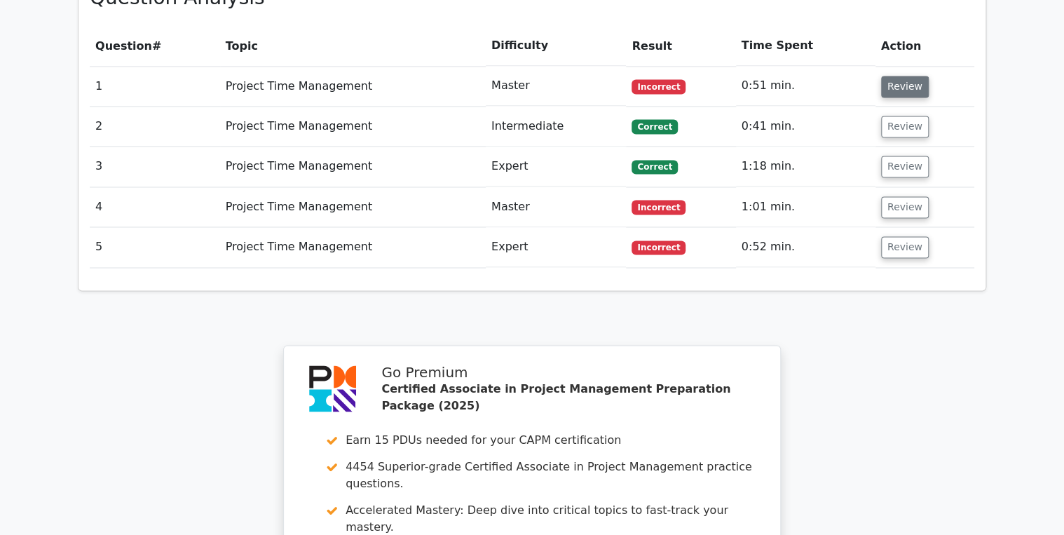
scroll to position [1122, 0]
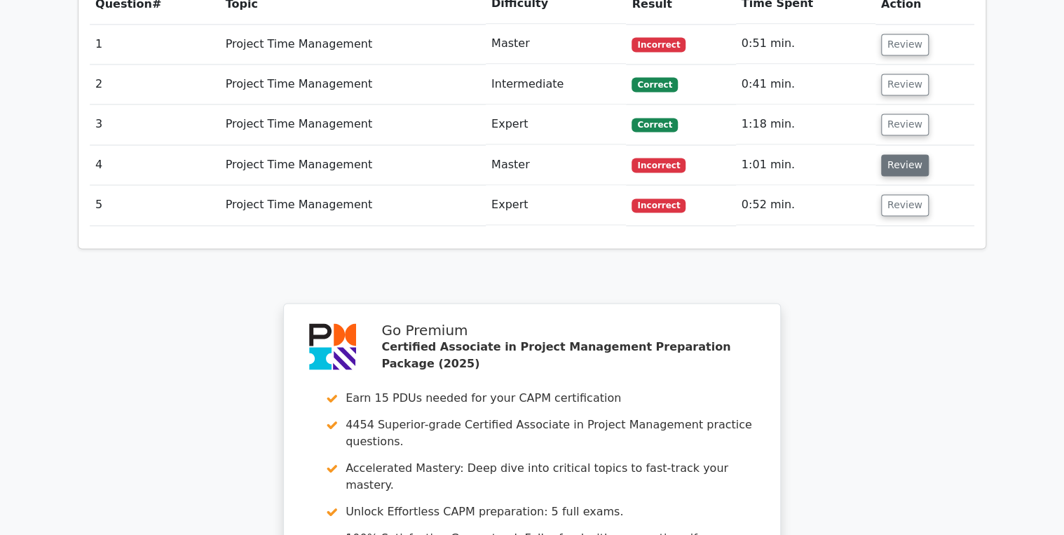
click at [892, 154] on button "Review" at bounding box center [905, 165] width 48 height 22
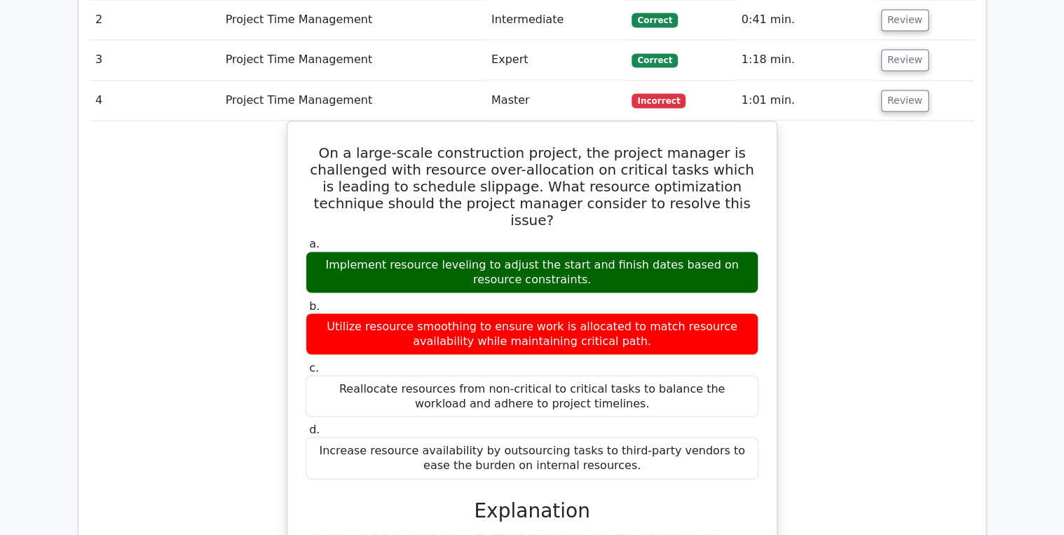
scroll to position [1178, 0]
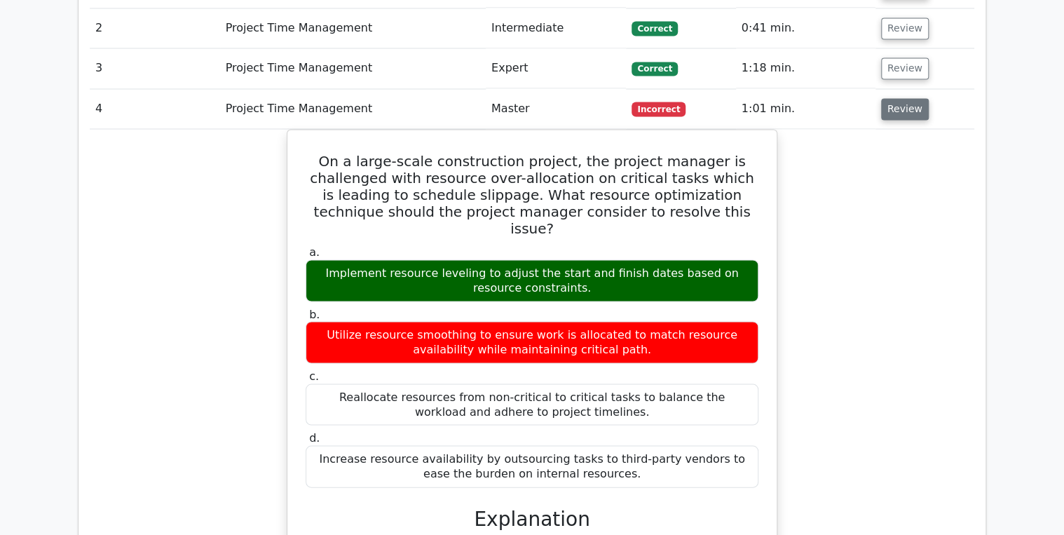
click at [897, 98] on button "Review" at bounding box center [905, 109] width 48 height 22
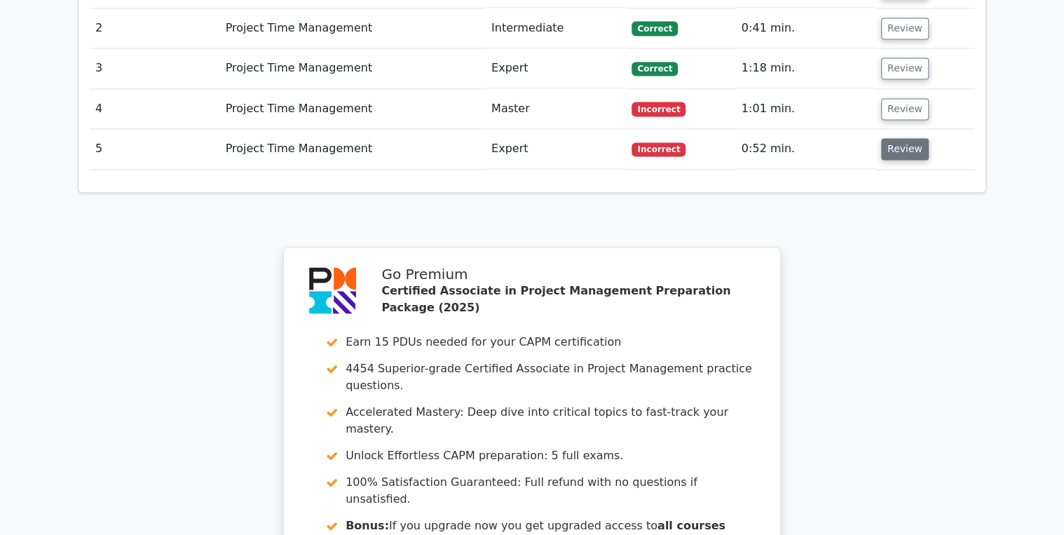
click at [894, 138] on button "Review" at bounding box center [905, 149] width 48 height 22
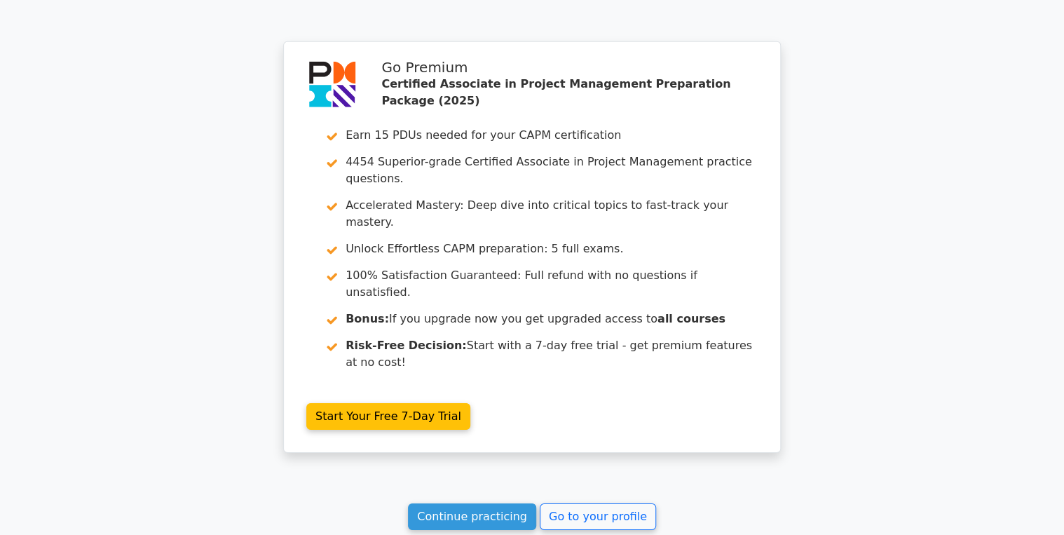
scroll to position [2167, 0]
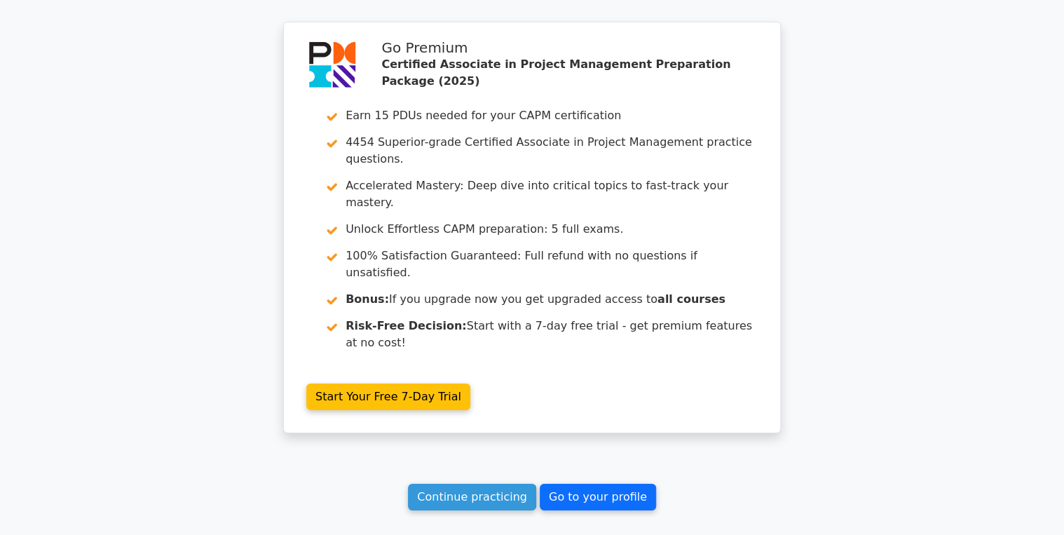
click at [593, 484] on link "Go to your profile" at bounding box center [598, 497] width 116 height 27
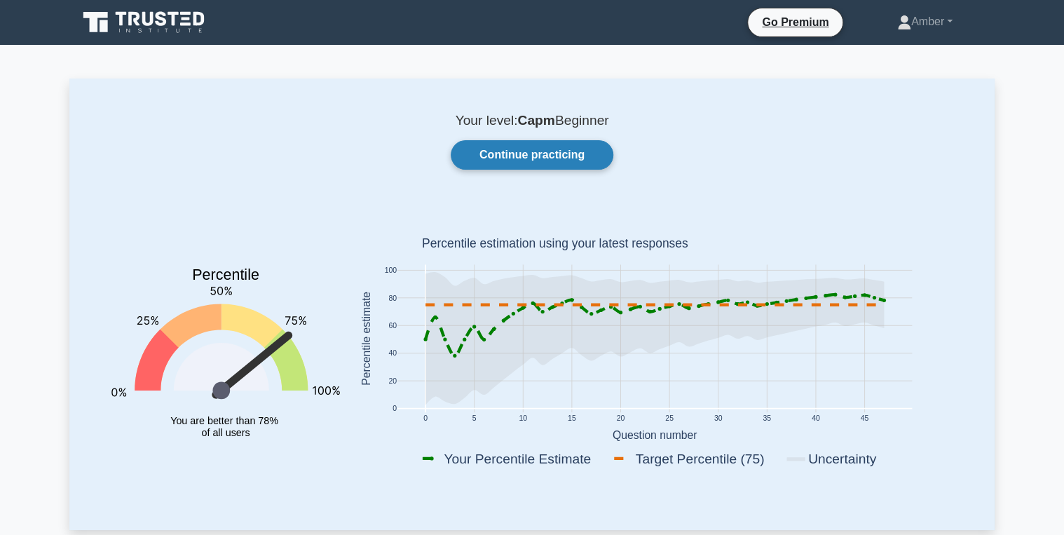
click at [537, 161] on link "Continue practicing" at bounding box center [532, 154] width 163 height 29
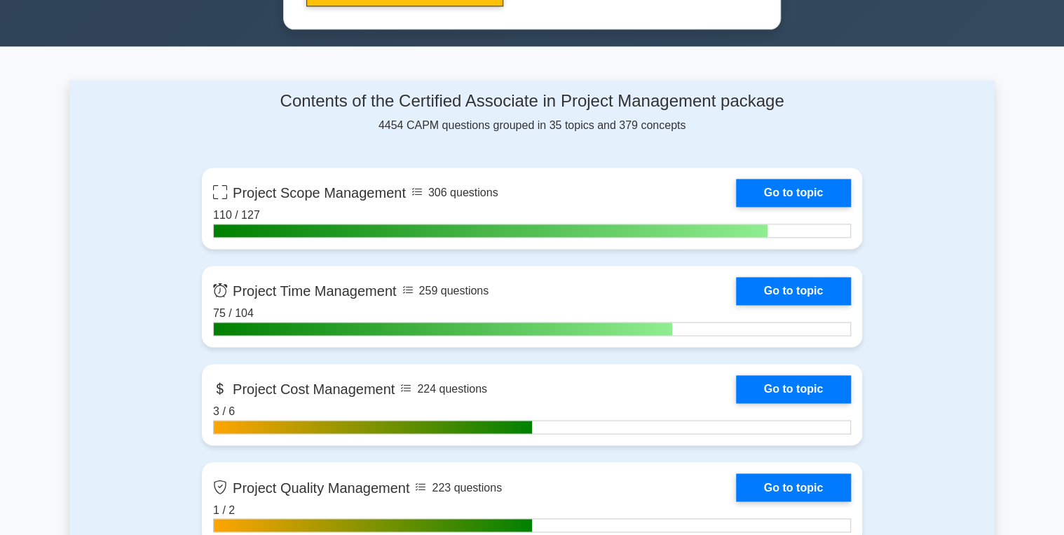
scroll to position [897, 0]
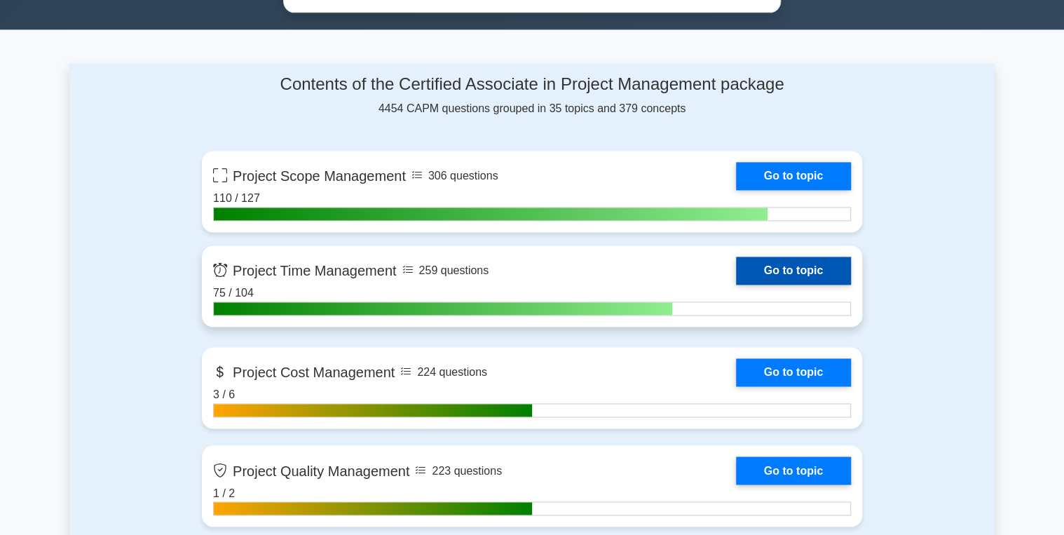
click at [808, 264] on link "Go to topic" at bounding box center [793, 271] width 115 height 28
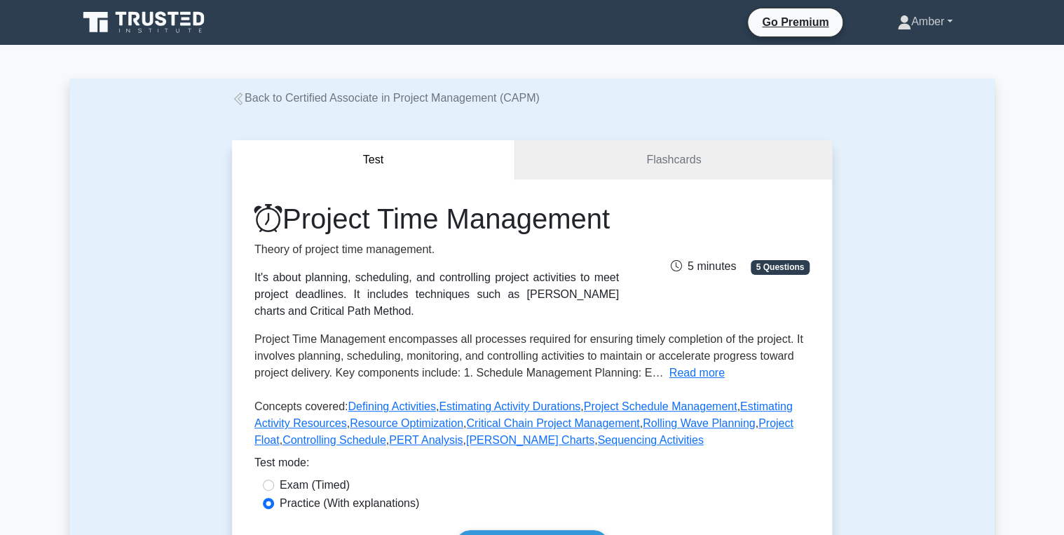
click at [928, 20] on link "Amber" at bounding box center [925, 22] width 123 height 28
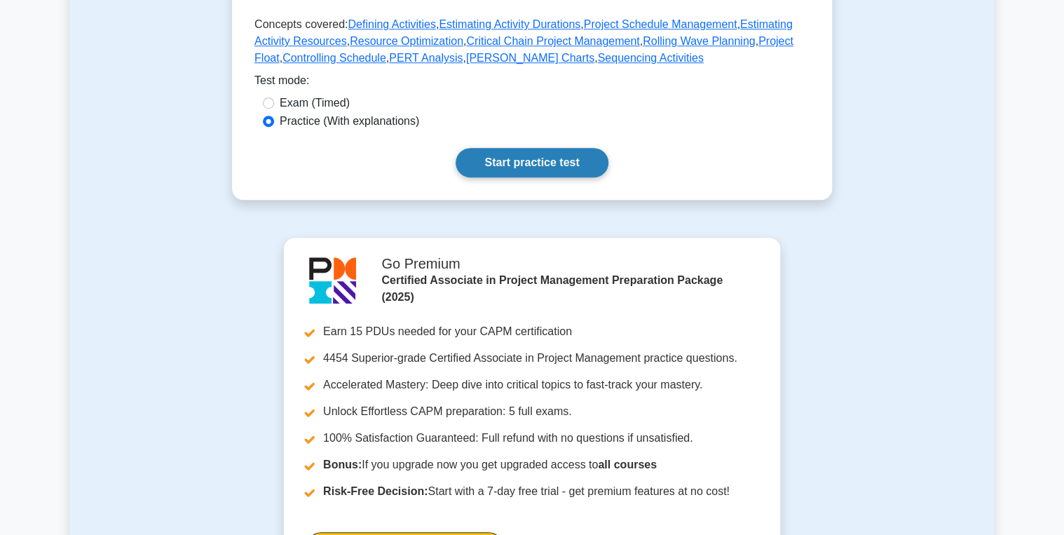
scroll to position [393, 0]
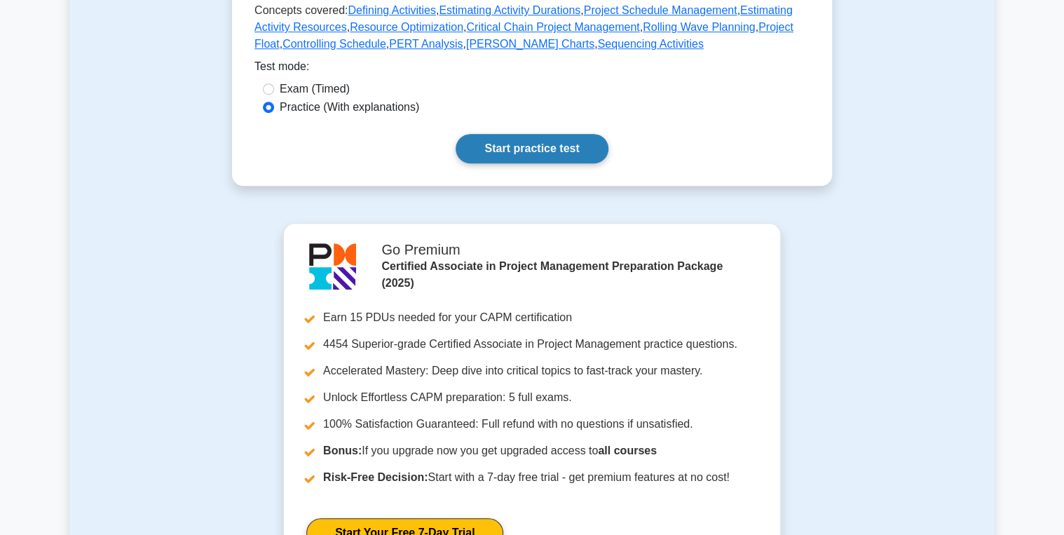
click at [524, 163] on link "Start practice test" at bounding box center [532, 148] width 152 height 29
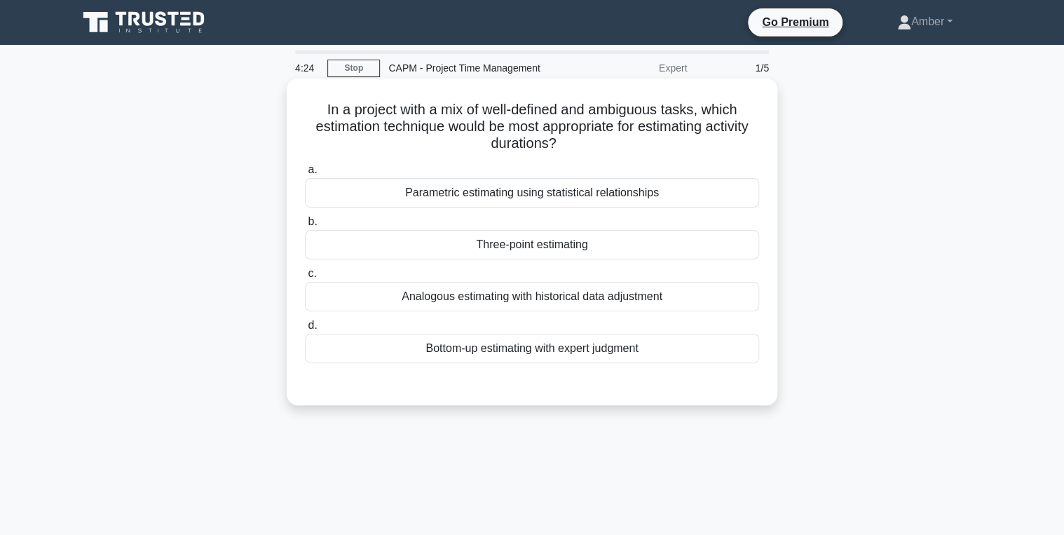
click at [484, 252] on div "Three-point estimating" at bounding box center [532, 244] width 454 height 29
click at [305, 226] on input "b. Three-point estimating" at bounding box center [305, 221] width 0 height 9
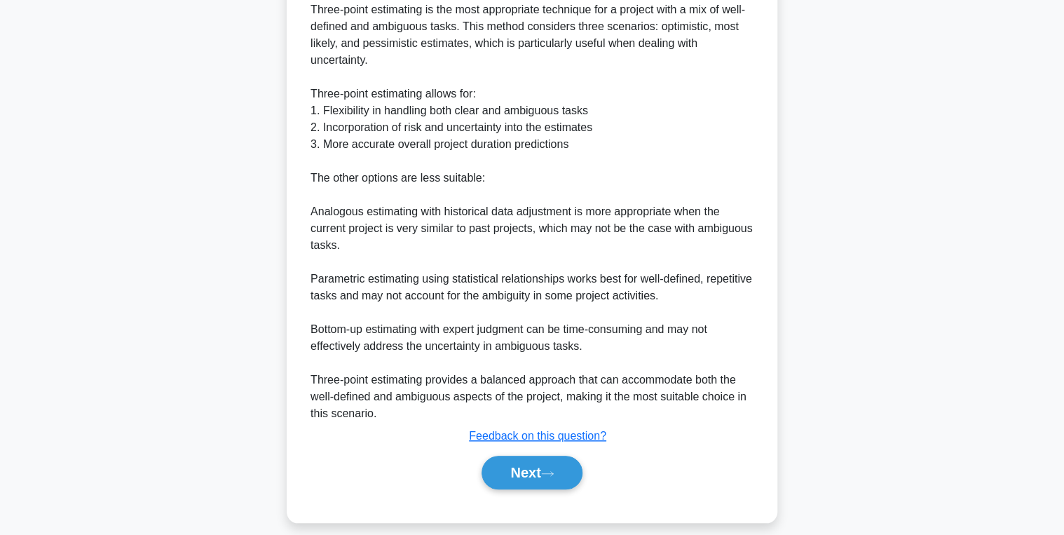
scroll to position [429, 0]
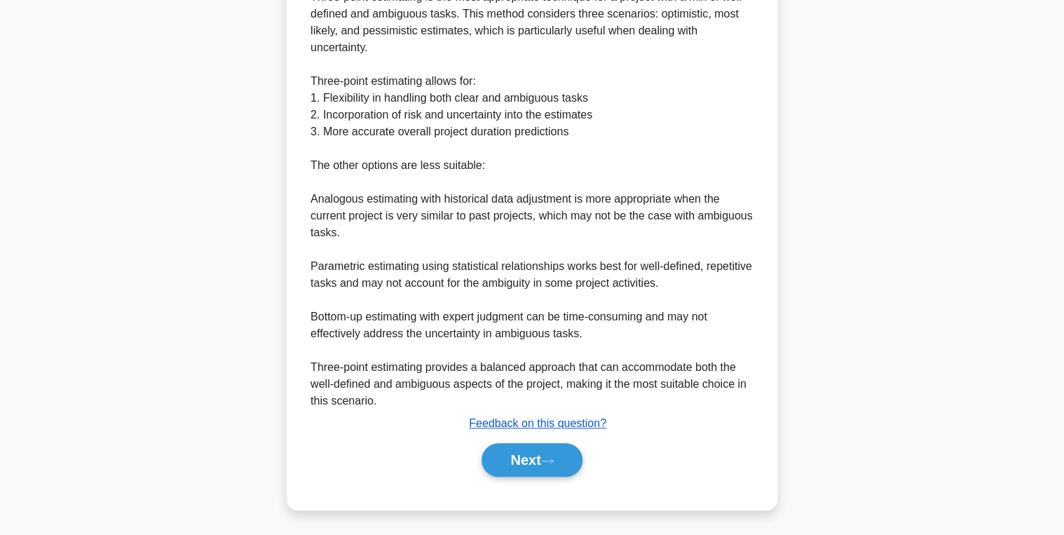
drag, startPoint x: 518, startPoint y: 451, endPoint x: 482, endPoint y: 423, distance: 45.0
click at [518, 451] on button "Next" at bounding box center [532, 460] width 100 height 34
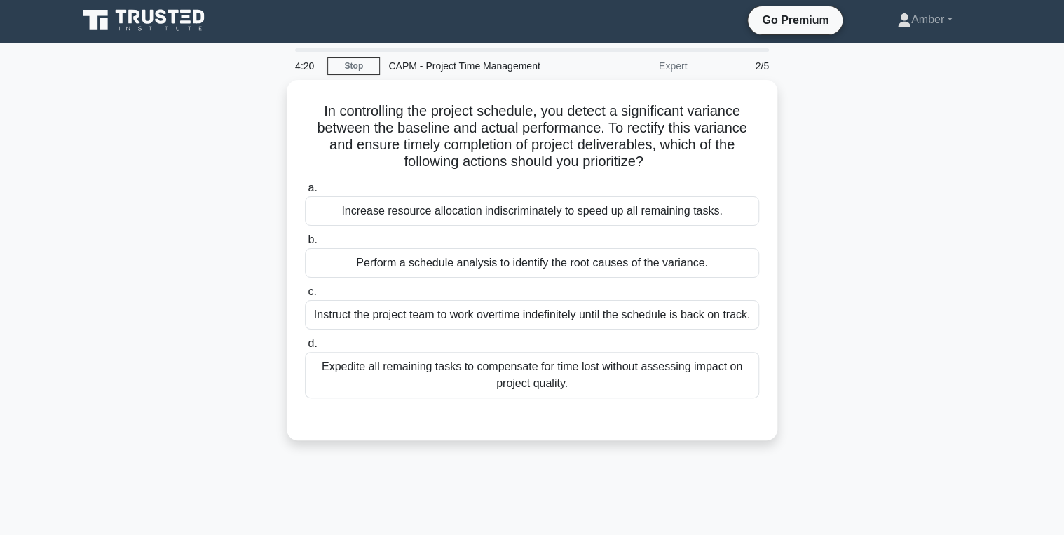
scroll to position [0, 0]
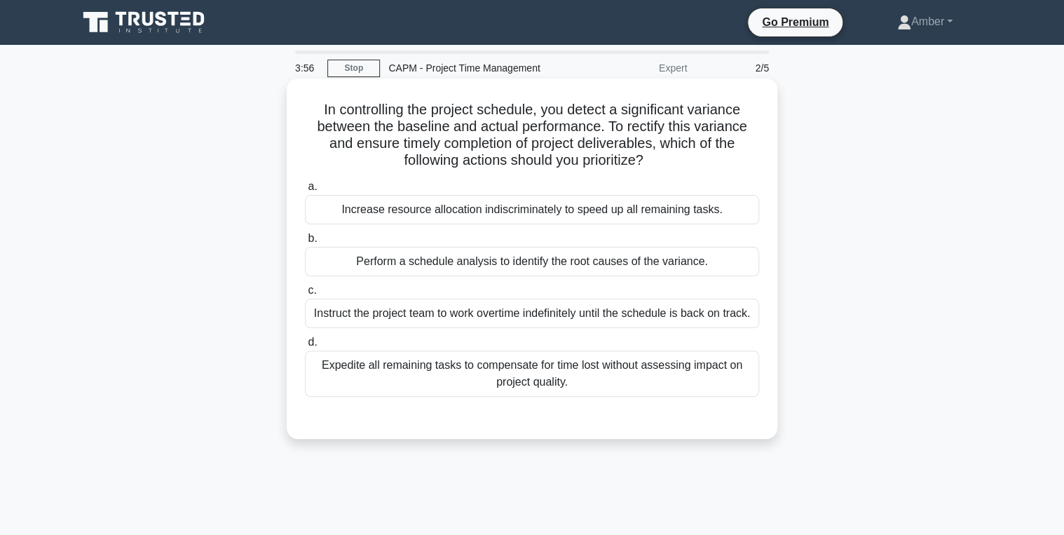
click at [459, 257] on div "Perform a schedule analysis to identify the root causes of the variance." at bounding box center [532, 261] width 454 height 29
click at [411, 262] on div "Perform a schedule analysis to identify the root causes of the variance." at bounding box center [532, 261] width 454 height 29
click at [305, 243] on input "b. Perform a schedule analysis to identify the root causes of the variance." at bounding box center [305, 238] width 0 height 9
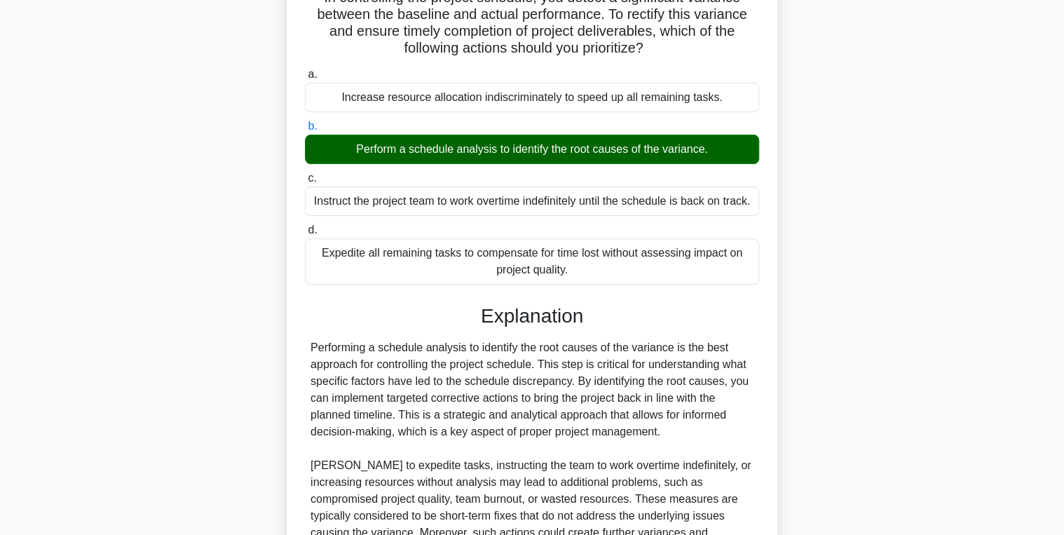
scroll to position [278, 0]
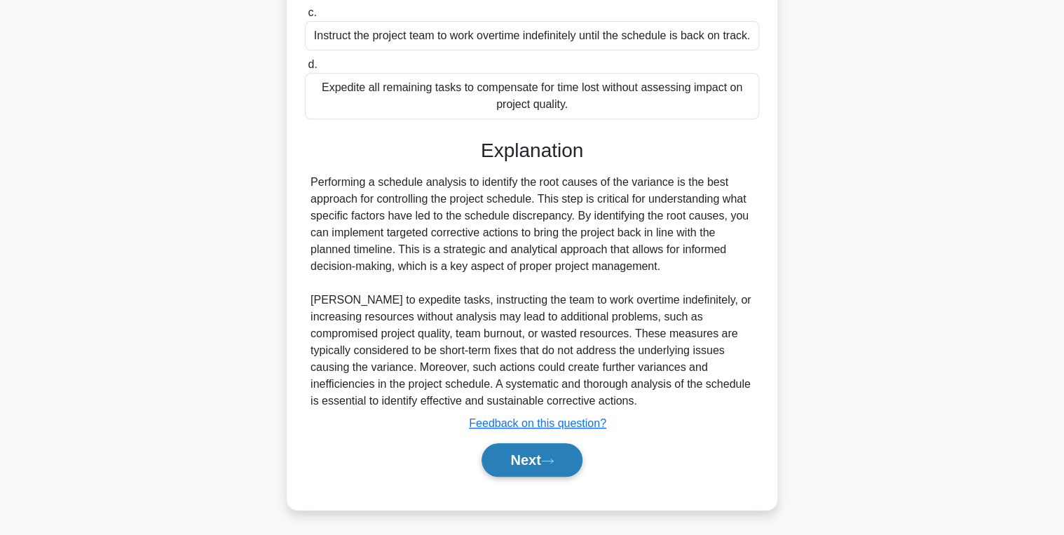
click at [507, 460] on button "Next" at bounding box center [532, 460] width 100 height 34
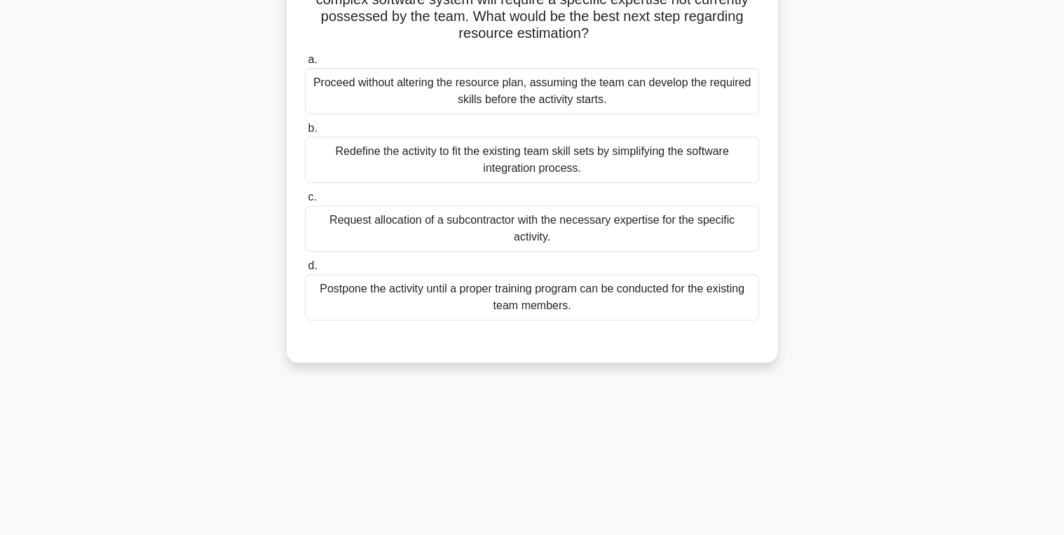
scroll to position [0, 0]
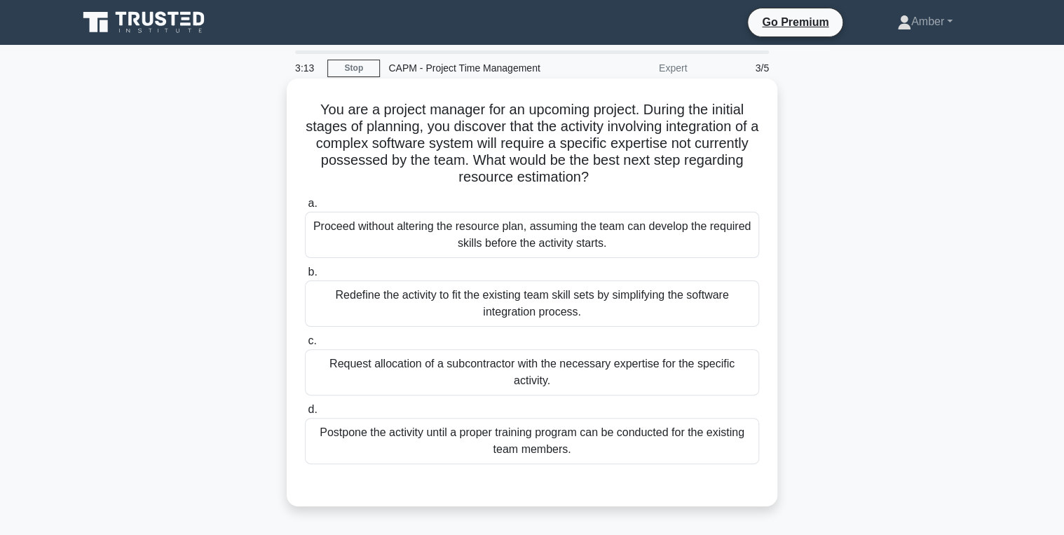
click at [478, 384] on div "Request allocation of a subcontractor with the necessary expertise for the spec…" at bounding box center [532, 372] width 454 height 46
click at [305, 346] on input "c. Request allocation of a subcontractor with the necessary expertise for the s…" at bounding box center [305, 341] width 0 height 9
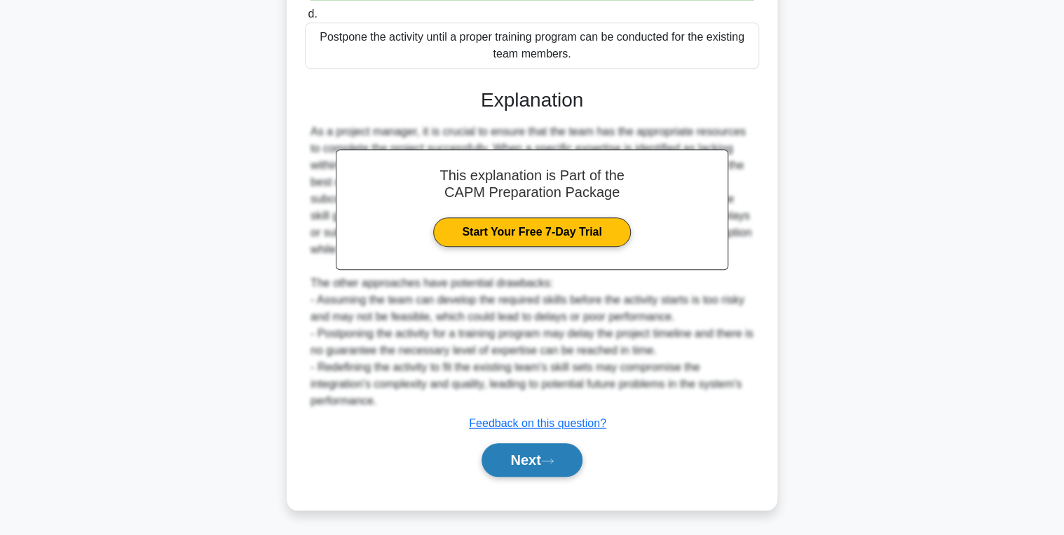
click at [515, 460] on button "Next" at bounding box center [532, 460] width 100 height 34
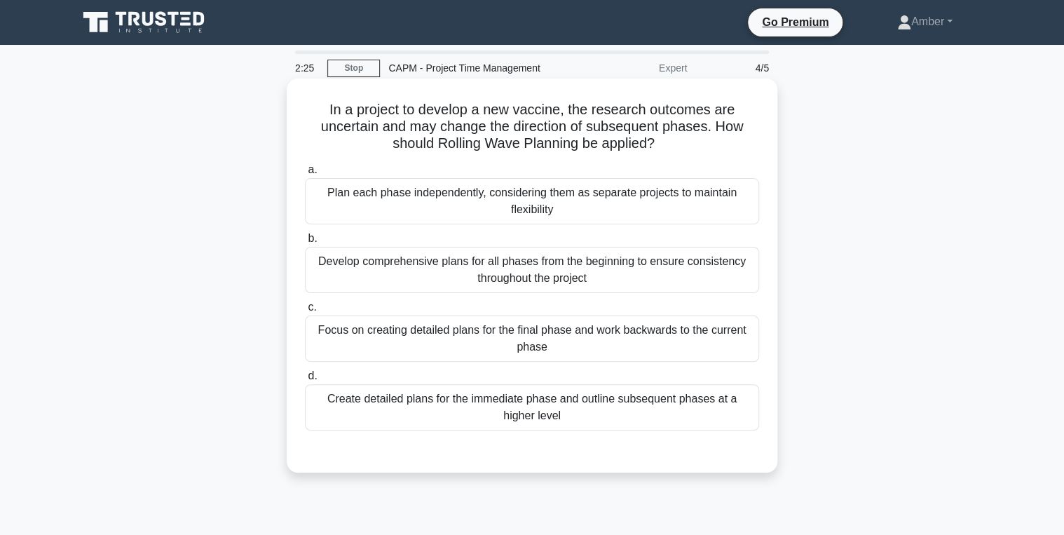
click at [625, 414] on div "Create detailed plans for the immediate phase and outline subsequent phases at …" at bounding box center [532, 407] width 454 height 46
click at [305, 381] on input "d. Create detailed plans for the immediate phase and outline subsequent phases …" at bounding box center [305, 376] width 0 height 9
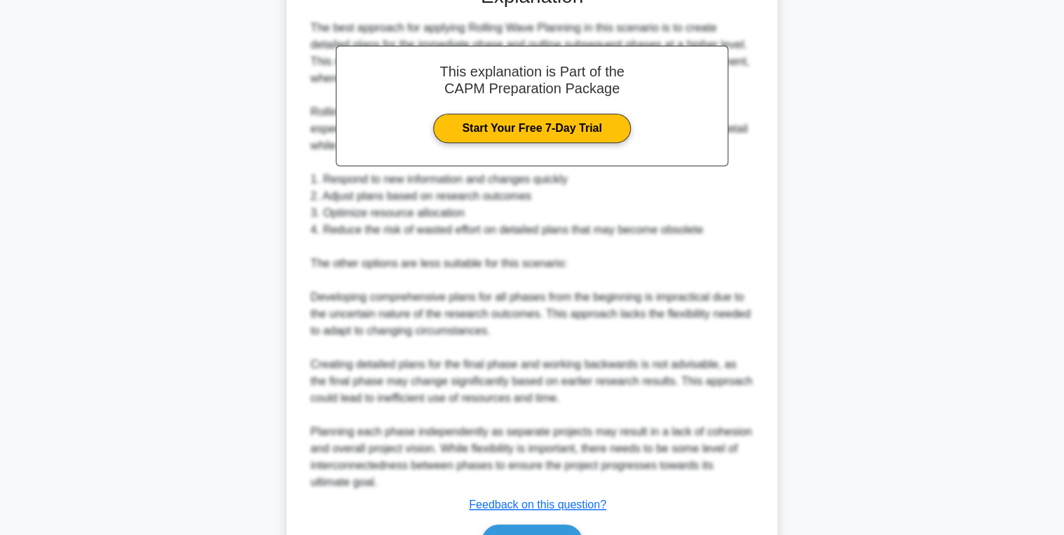
scroll to position [547, 0]
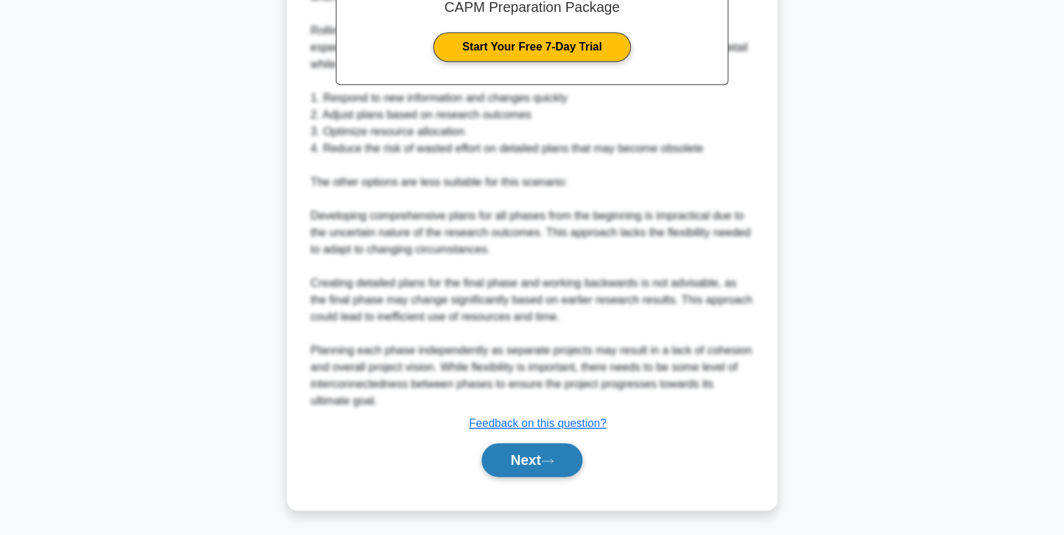
click at [560, 458] on button "Next" at bounding box center [532, 460] width 100 height 34
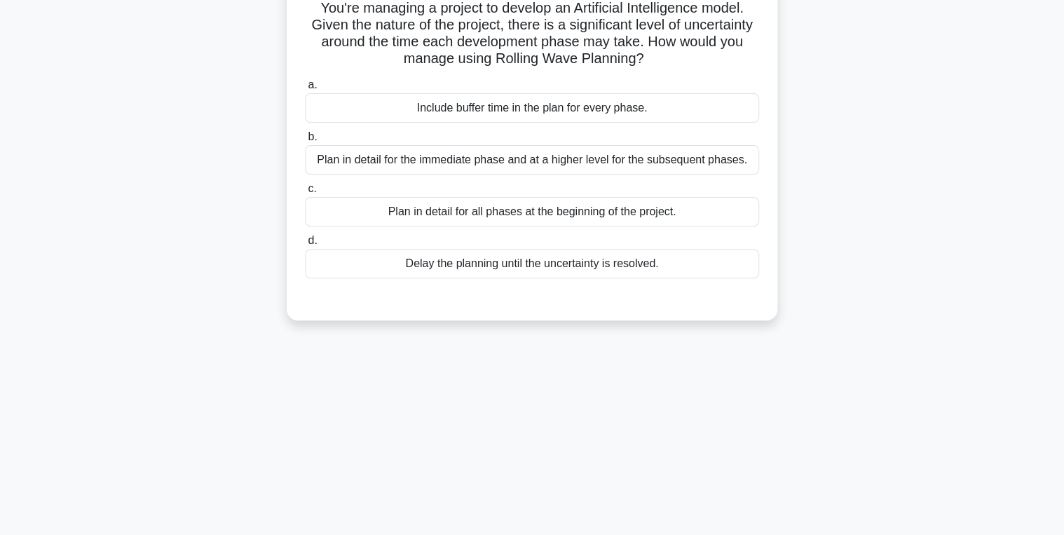
scroll to position [0, 0]
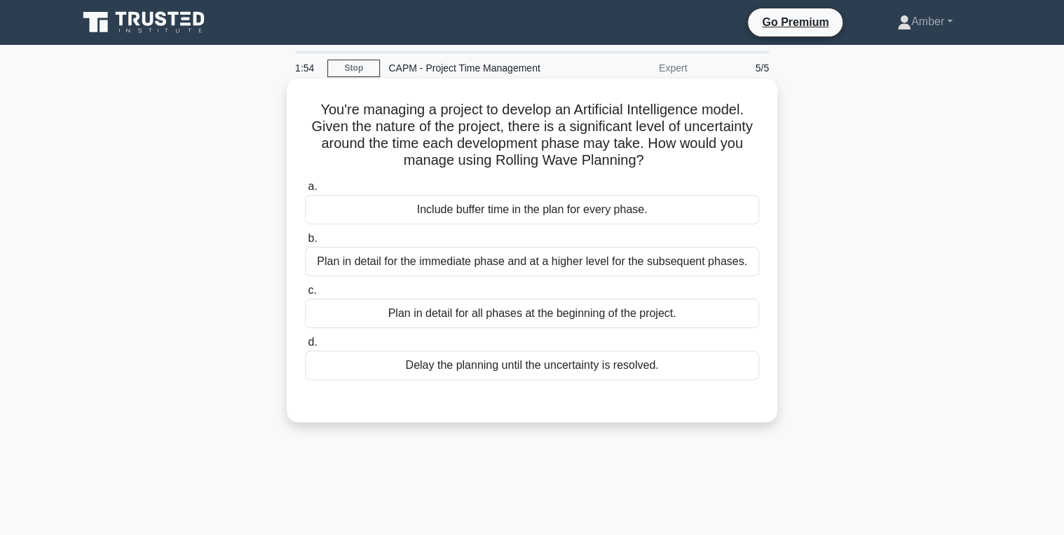
click at [404, 250] on div "Plan in detail for the immediate phase and at a higher level for the subsequent…" at bounding box center [532, 261] width 454 height 29
click at [305, 243] on input "b. Plan in detail for the immediate phase and at a higher level for the subsequ…" at bounding box center [305, 238] width 0 height 9
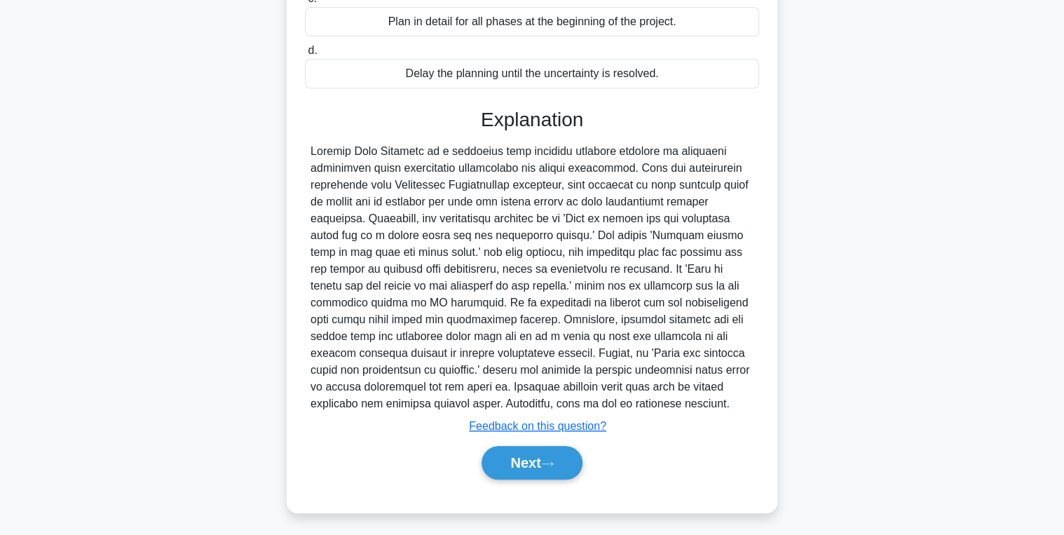
scroll to position [294, 0]
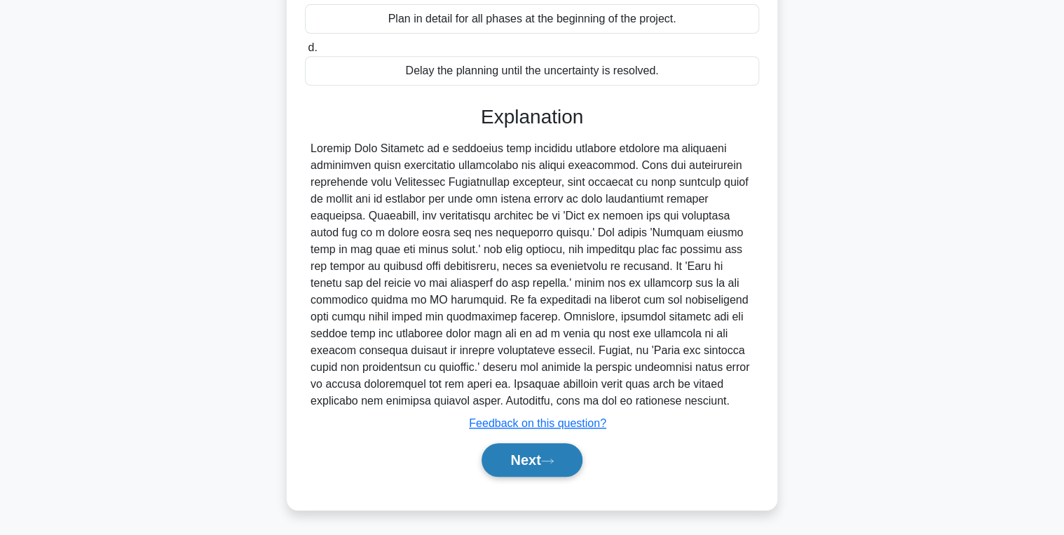
click at [505, 466] on button "Next" at bounding box center [532, 460] width 100 height 34
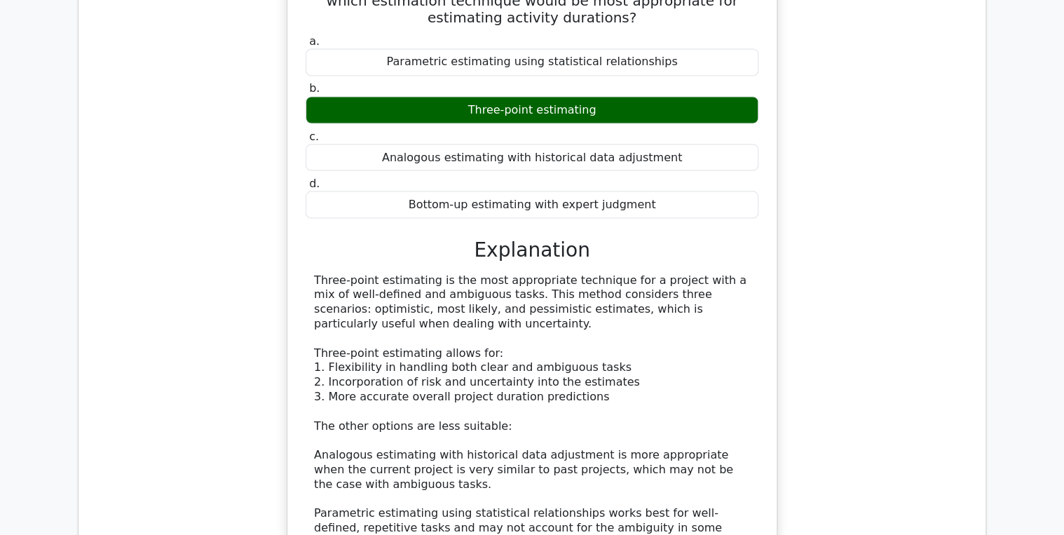
scroll to position [897, 0]
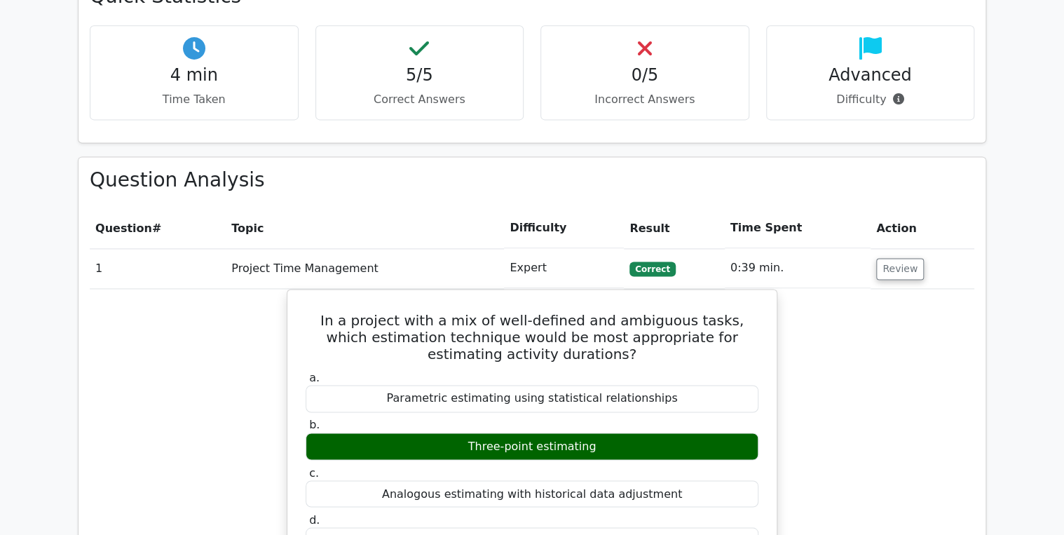
click at [899, 248] on td "Review" at bounding box center [923, 268] width 104 height 40
click at [896, 258] on button "Review" at bounding box center [900, 269] width 48 height 22
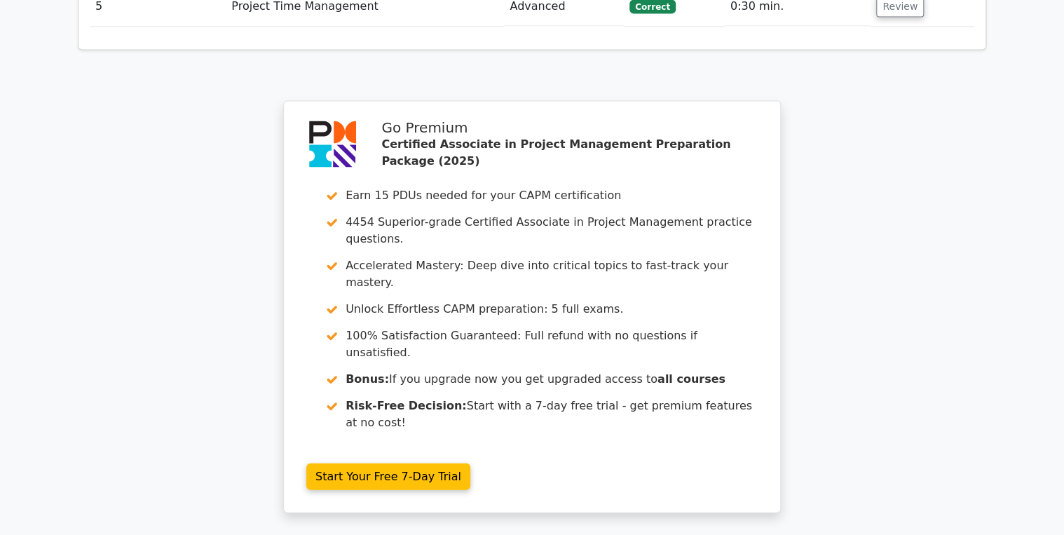
scroll to position [1439, 0]
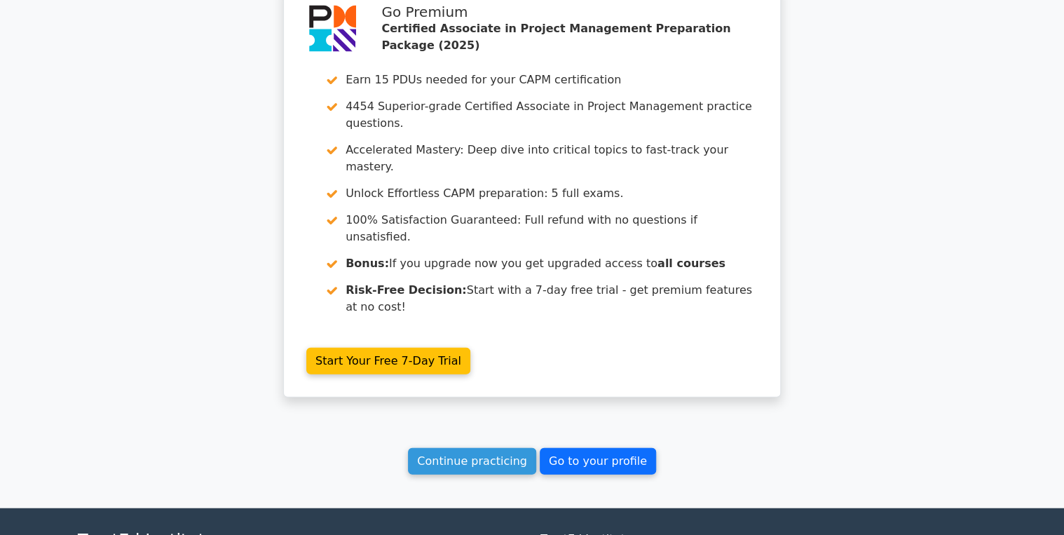
click at [580, 448] on link "Go to your profile" at bounding box center [598, 461] width 116 height 27
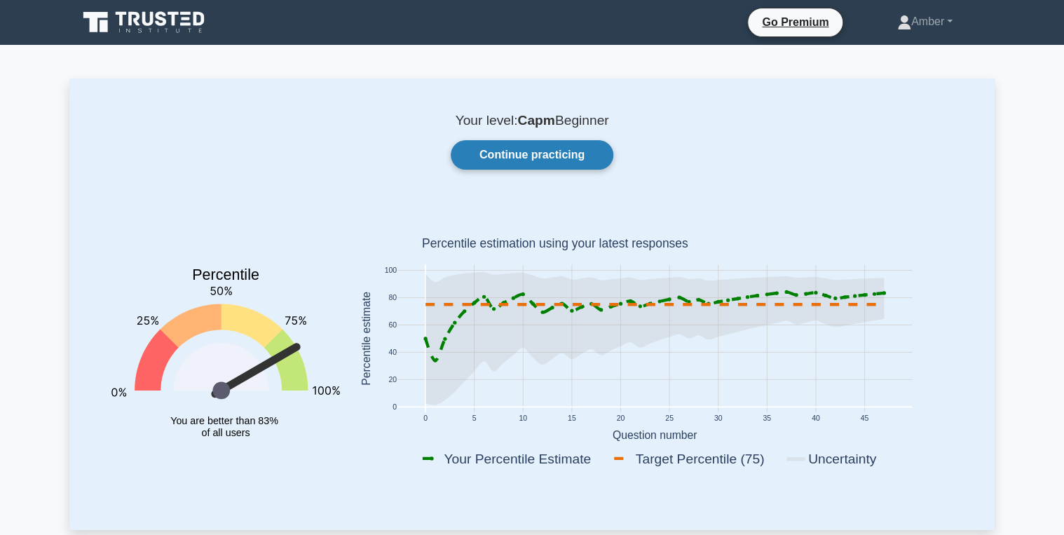
click at [491, 154] on link "Continue practicing" at bounding box center [532, 154] width 163 height 29
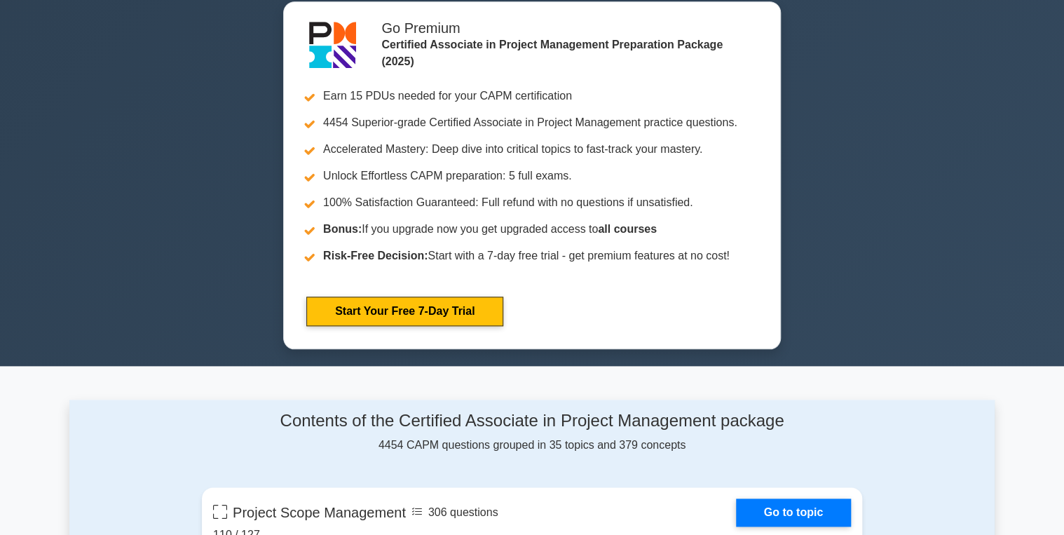
scroll to position [897, 0]
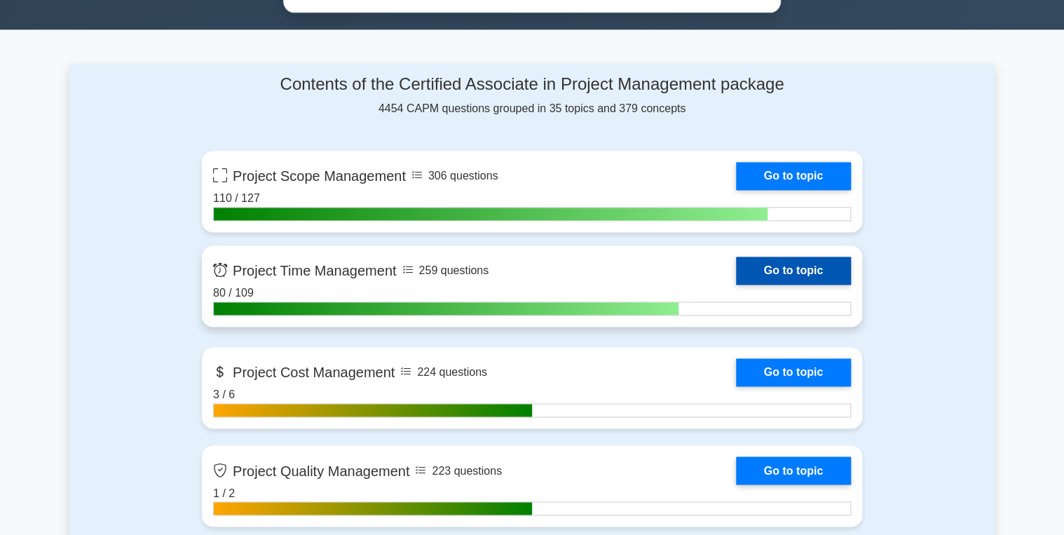
click at [801, 264] on link "Go to topic" at bounding box center [793, 271] width 115 height 28
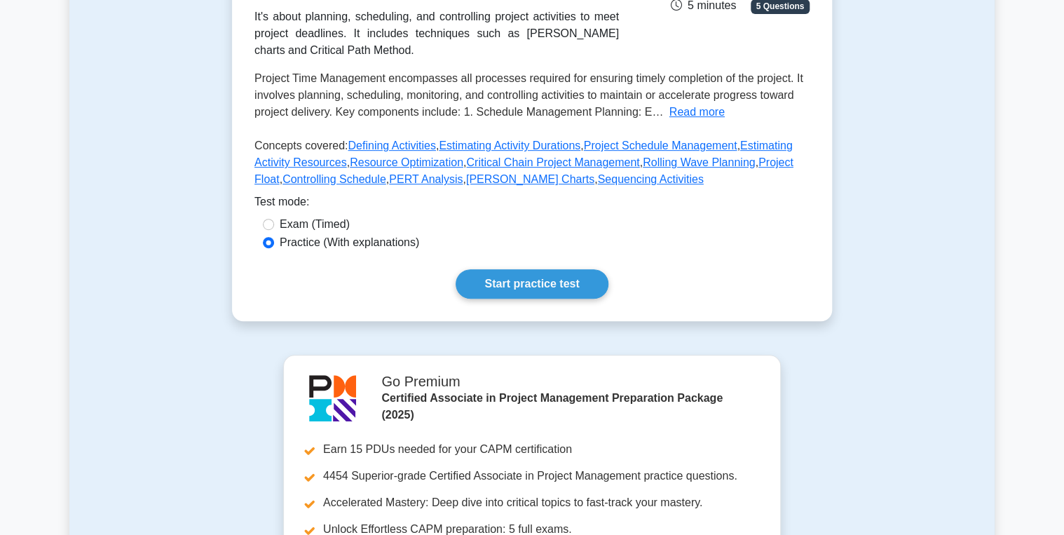
scroll to position [280, 0]
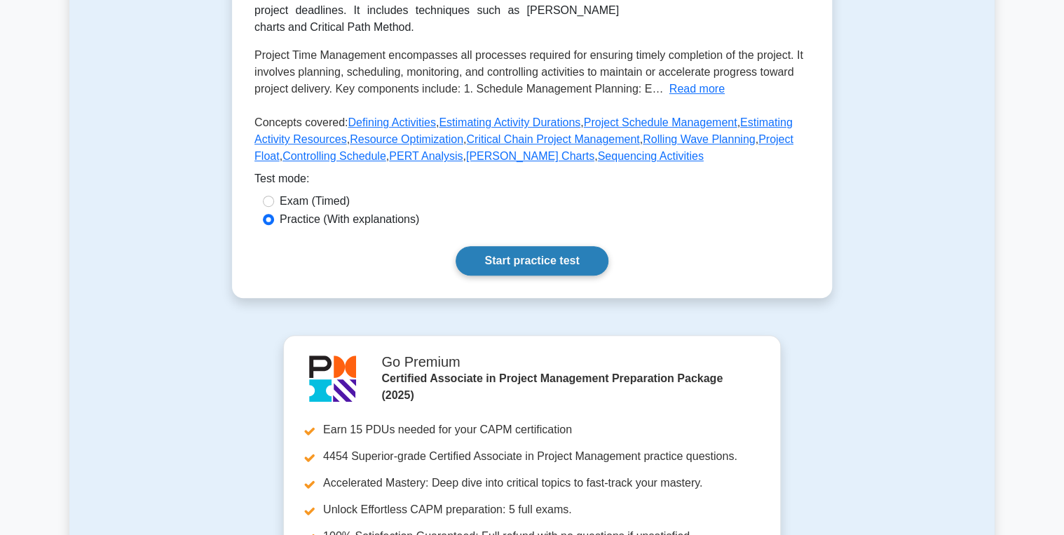
click at [536, 276] on link "Start practice test" at bounding box center [532, 260] width 152 height 29
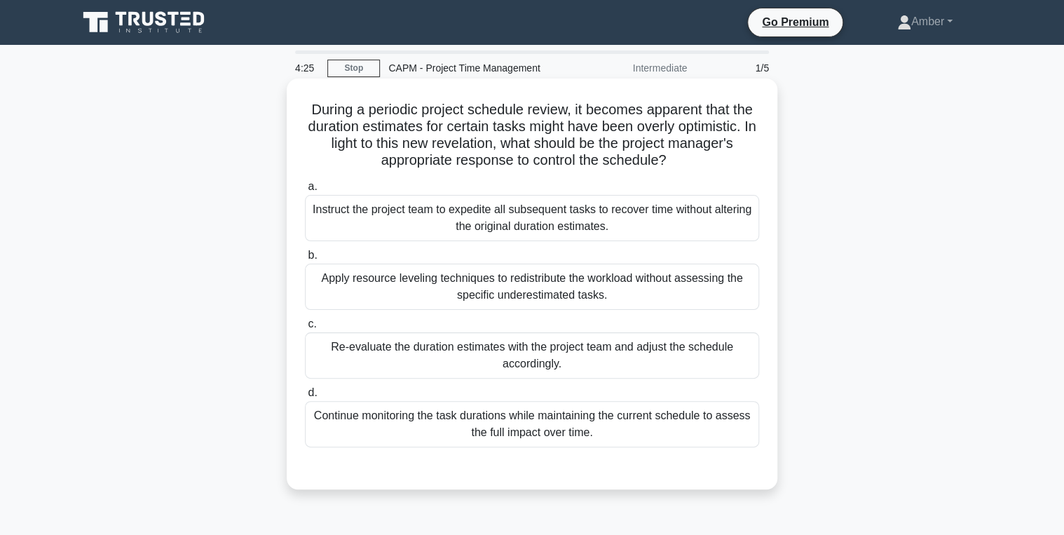
click at [442, 347] on div "Re-evaluate the duration estimates with the project team and adjust the schedul…" at bounding box center [532, 355] width 454 height 46
click at [305, 329] on input "c. Re-evaluate the duration estimates with the project team and adjust the sche…" at bounding box center [305, 324] width 0 height 9
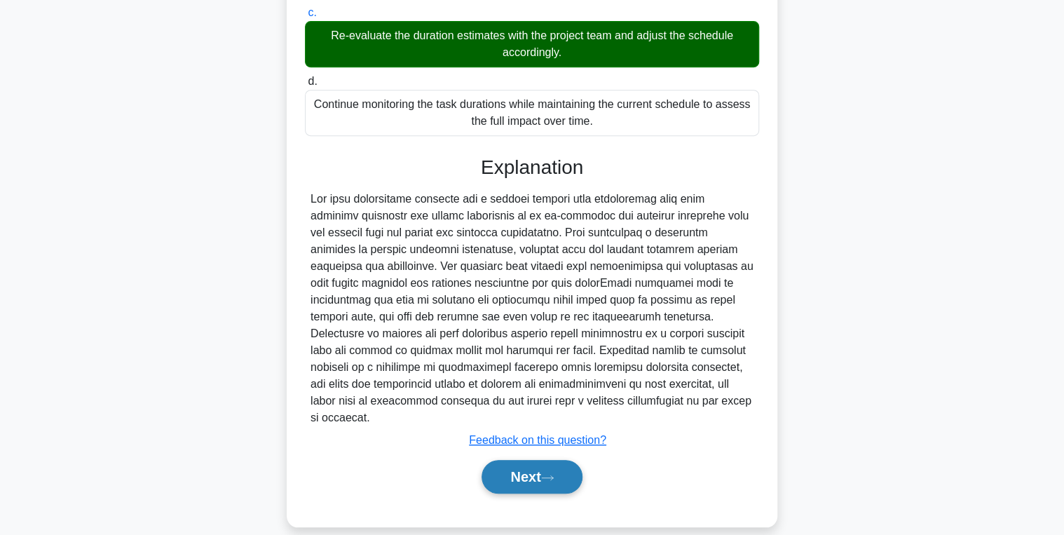
click at [512, 460] on button "Next" at bounding box center [532, 477] width 100 height 34
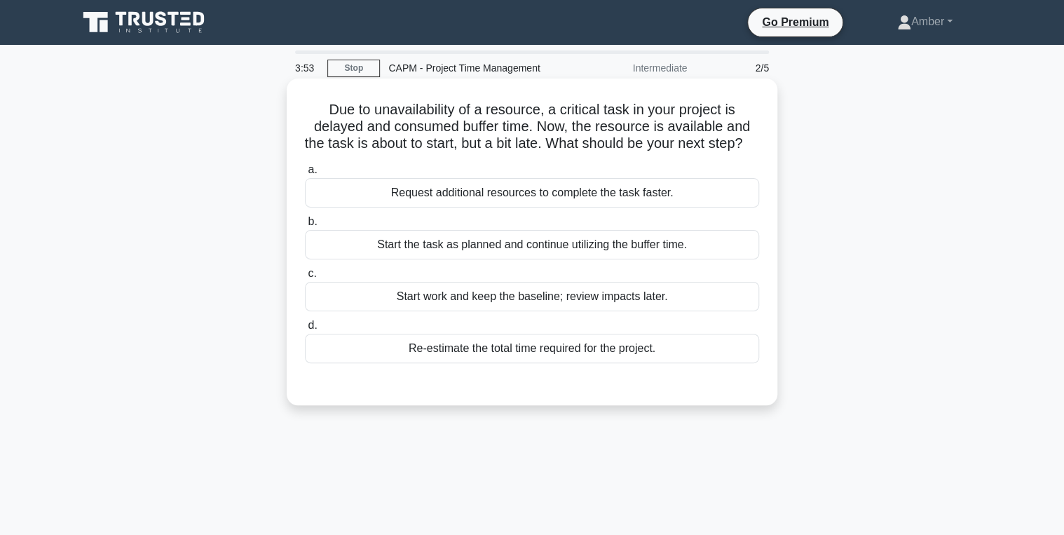
click at [536, 363] on div "Re-estimate the total time required for the project." at bounding box center [532, 348] width 454 height 29
click at [305, 330] on input "d. Re-estimate the total time required for the project." at bounding box center [305, 325] width 0 height 9
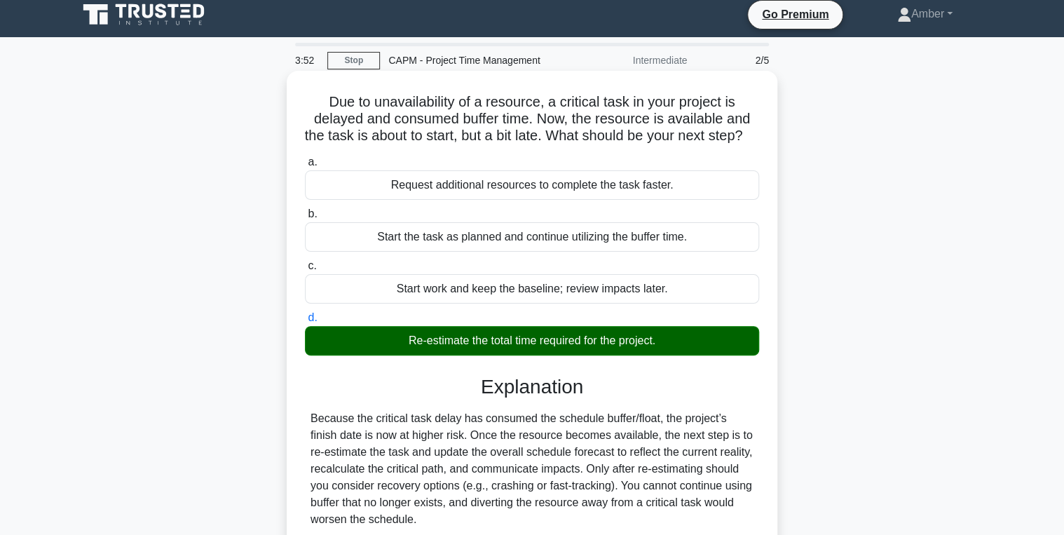
scroll to position [222, 0]
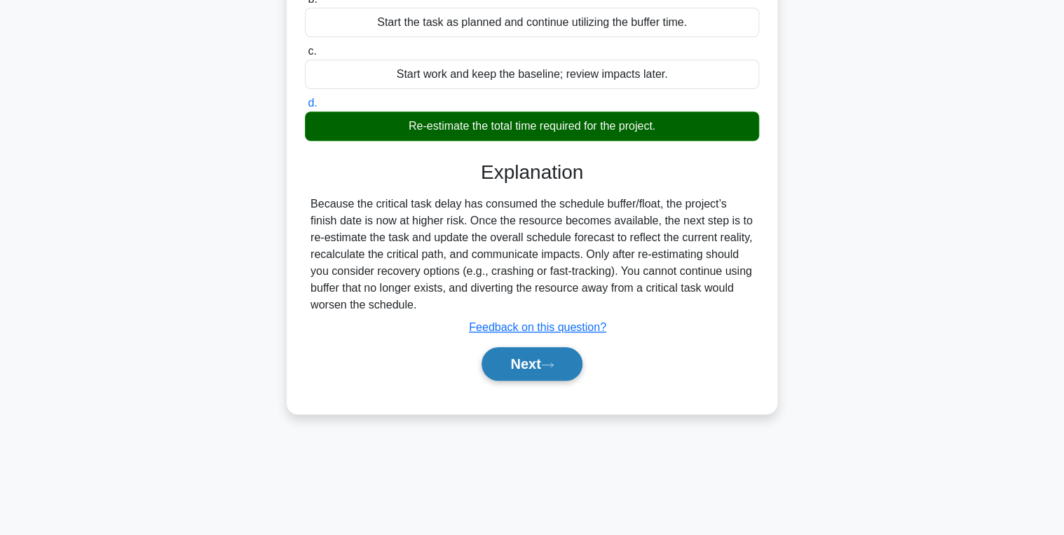
click at [524, 381] on button "Next" at bounding box center [532, 364] width 100 height 34
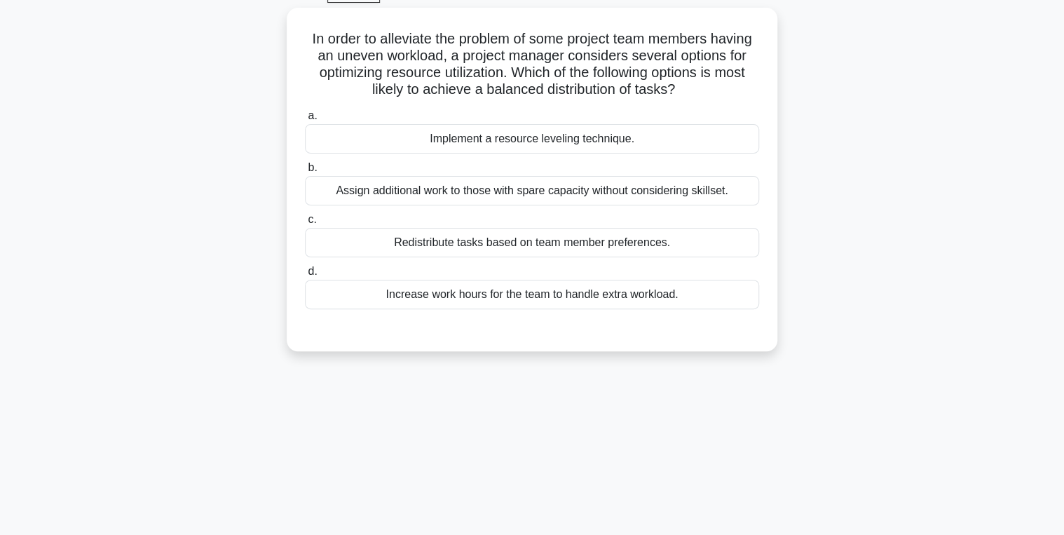
scroll to position [54, 0]
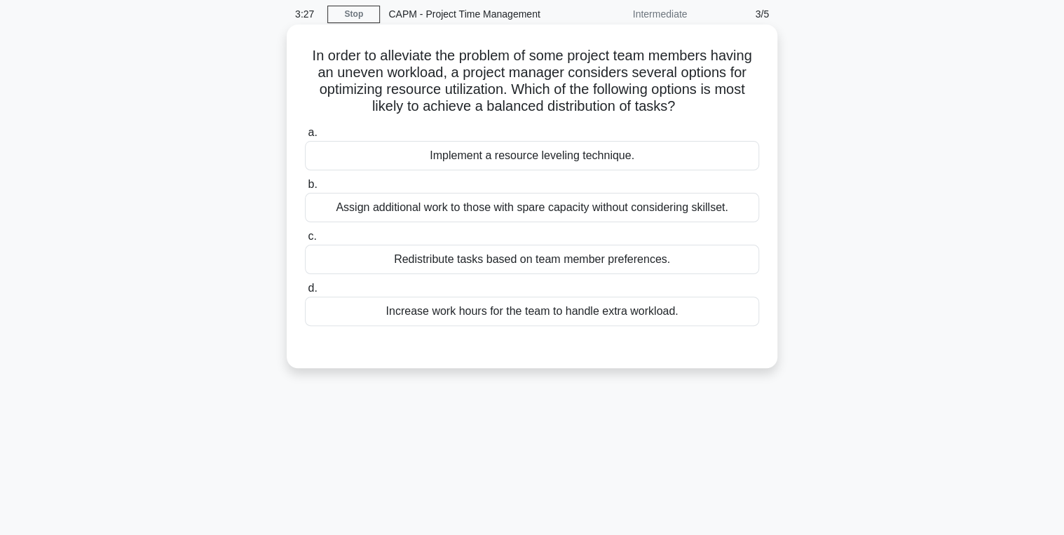
click at [576, 158] on div "Implement a resource leveling technique." at bounding box center [532, 155] width 454 height 29
click at [305, 137] on input "a. Implement a resource leveling technique." at bounding box center [305, 132] width 0 height 9
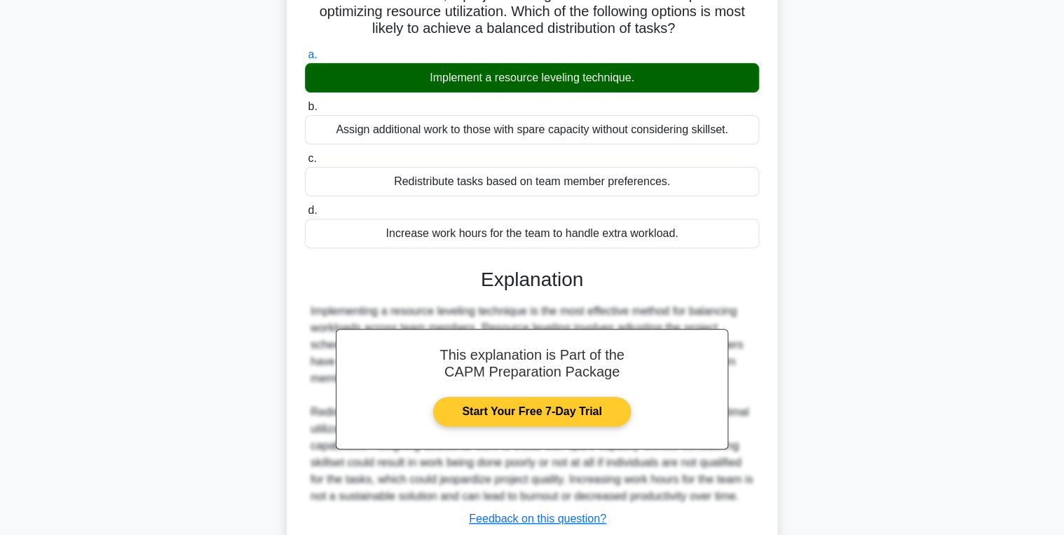
scroll to position [227, 0]
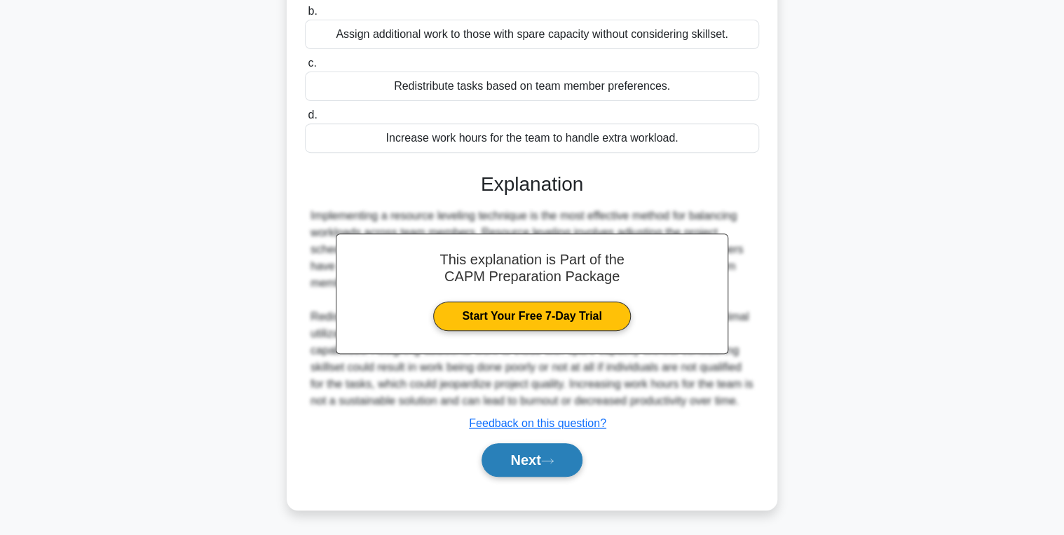
click at [536, 456] on button "Next" at bounding box center [532, 460] width 100 height 34
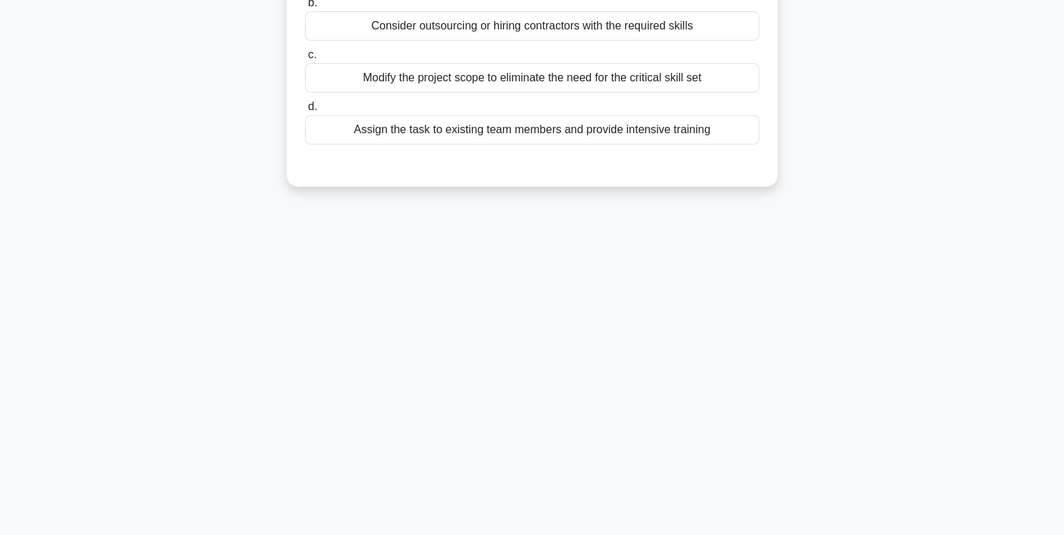
scroll to position [0, 0]
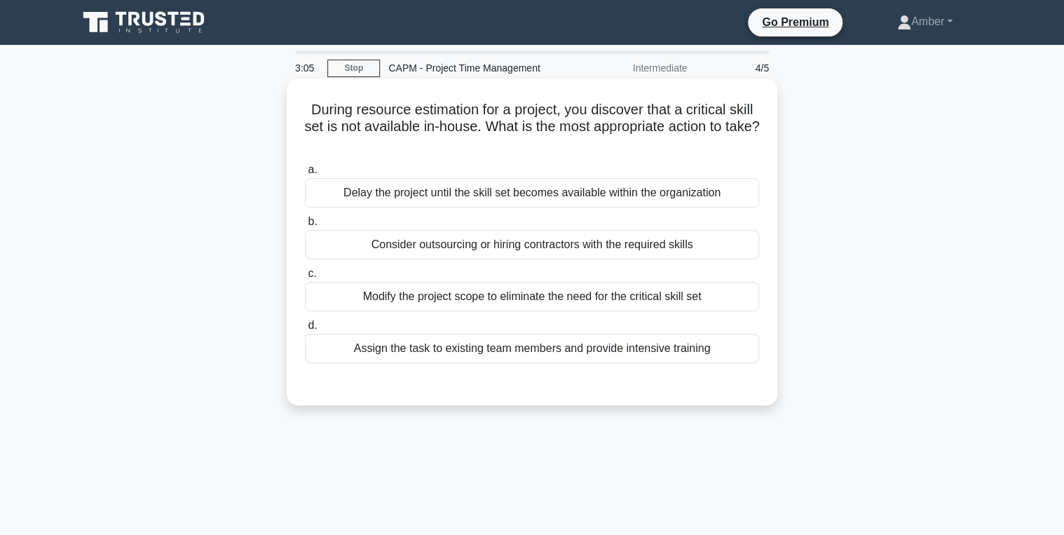
click at [383, 238] on div "Consider outsourcing or hiring contractors with the required skills" at bounding box center [532, 244] width 454 height 29
click at [305, 226] on input "b. Consider outsourcing or hiring contractors with the required skills" at bounding box center [305, 221] width 0 height 9
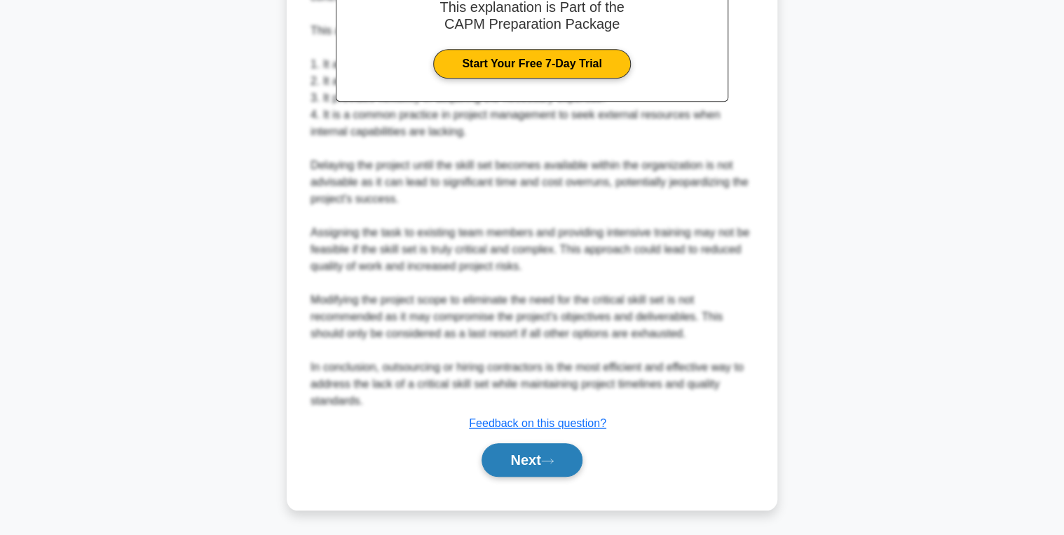
drag, startPoint x: 502, startPoint y: 451, endPoint x: 503, endPoint y: 444, distance: 7.1
click at [503, 451] on button "Next" at bounding box center [532, 460] width 100 height 34
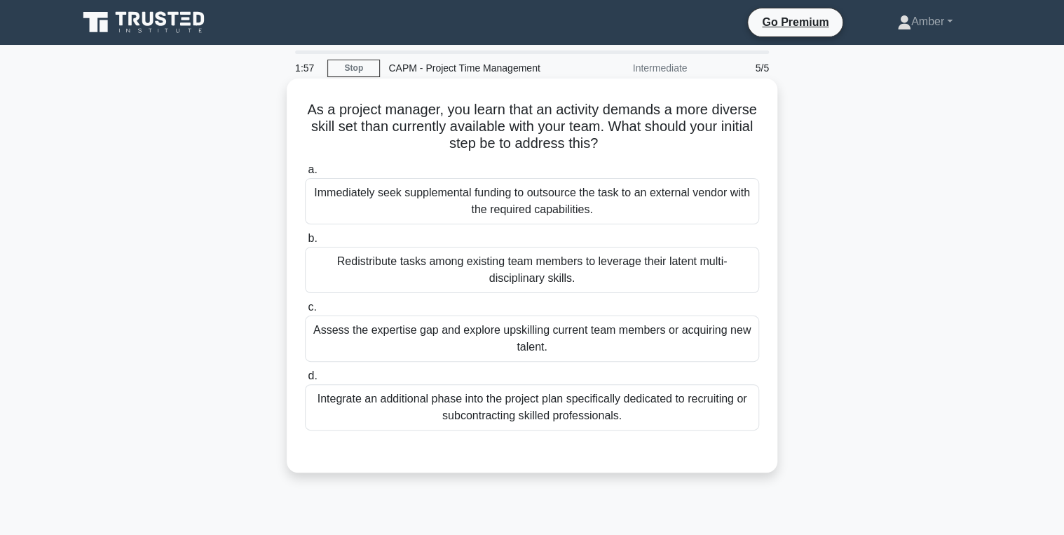
click at [501, 326] on div "Assess the expertise gap and explore upskilling current team members or acquiri…" at bounding box center [532, 338] width 454 height 46
click at [305, 312] on input "c. Assess the expertise gap and explore upskilling current team members or acqu…" at bounding box center [305, 307] width 0 height 9
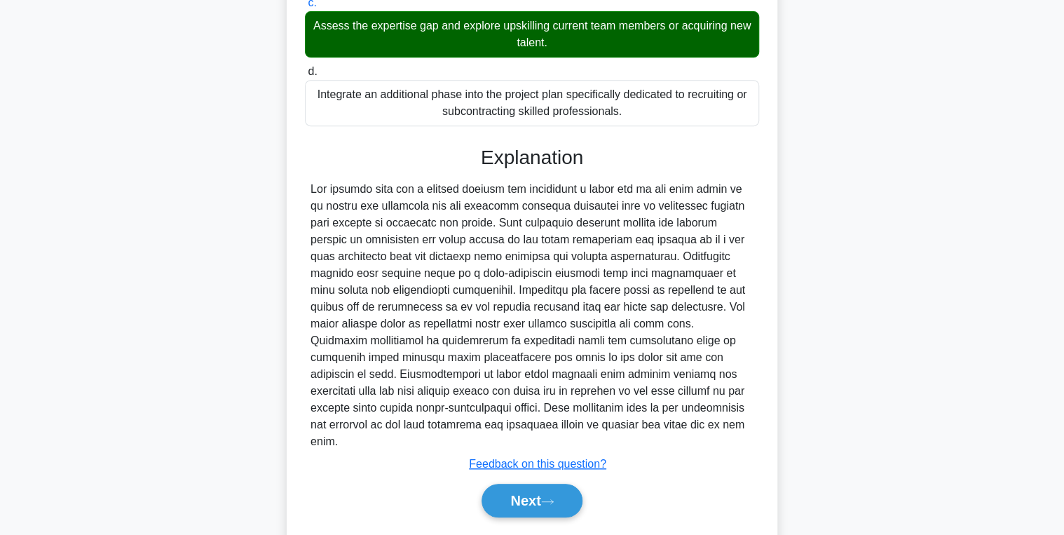
scroll to position [328, 0]
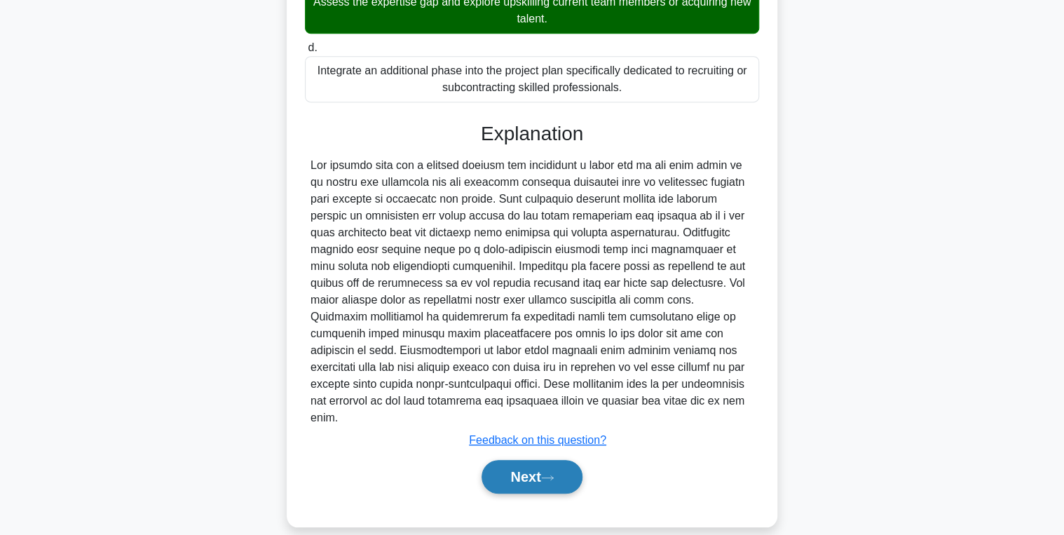
click at [515, 460] on button "Next" at bounding box center [532, 477] width 100 height 34
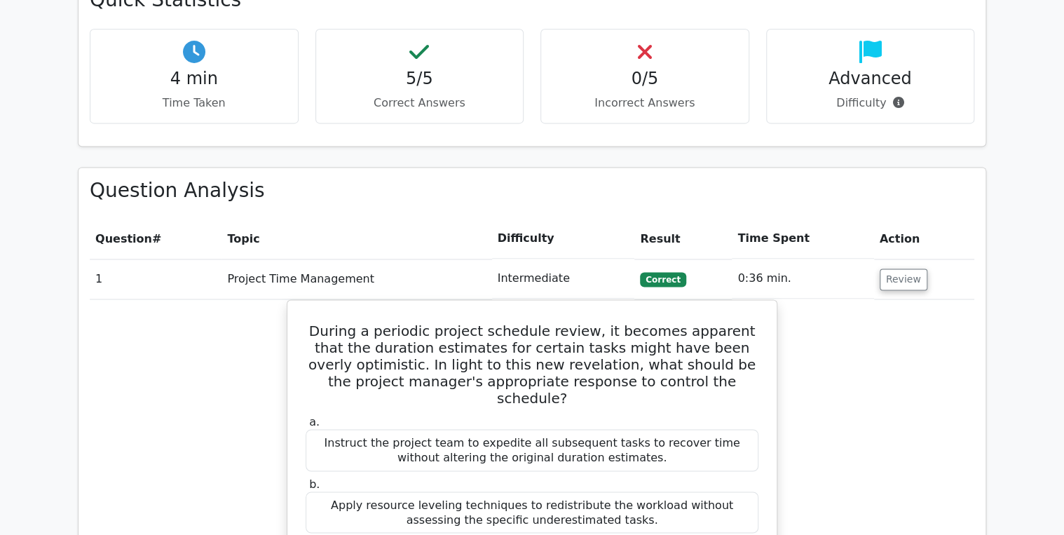
scroll to position [897, 0]
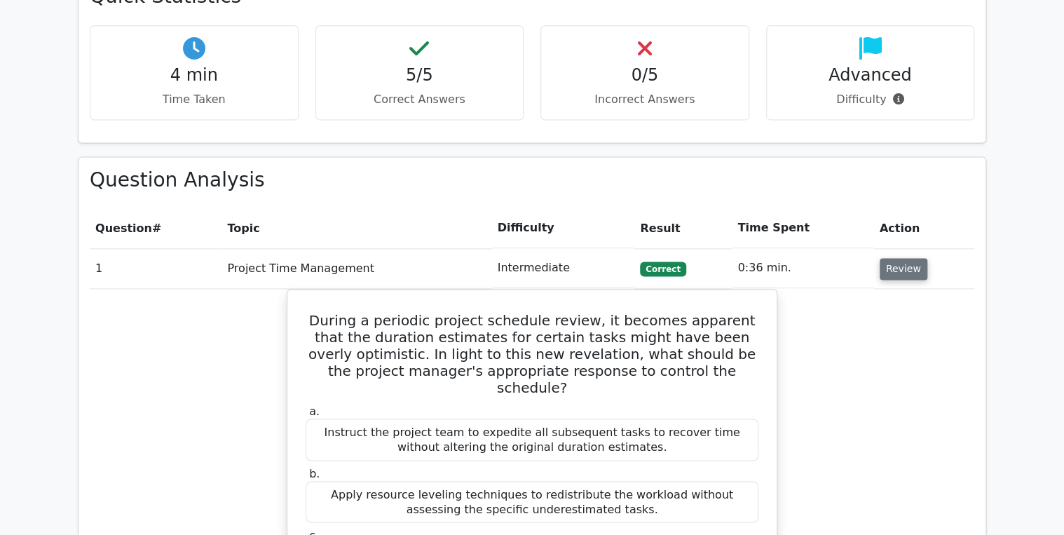
click at [882, 258] on button "Review" at bounding box center [904, 269] width 48 height 22
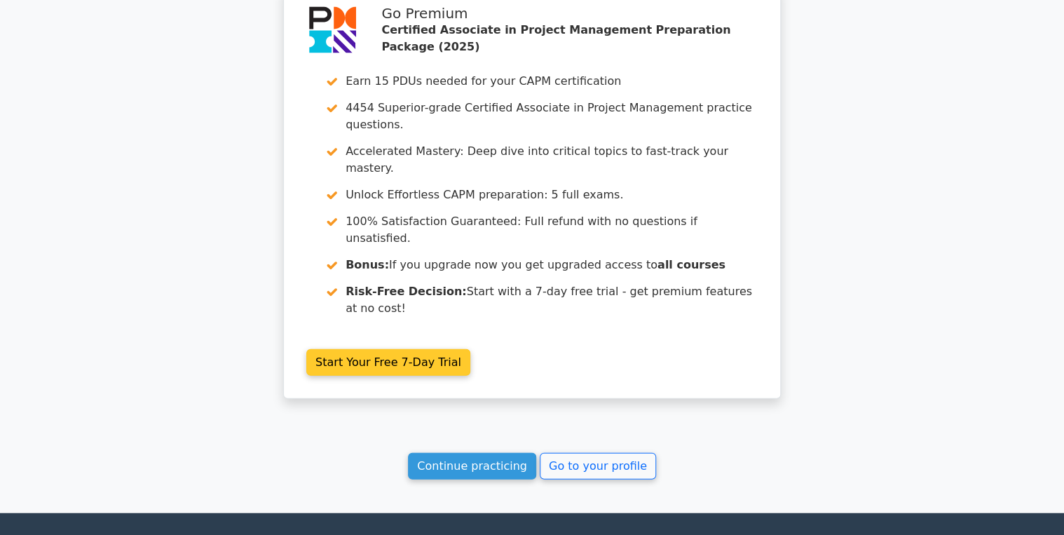
scroll to position [1439, 0]
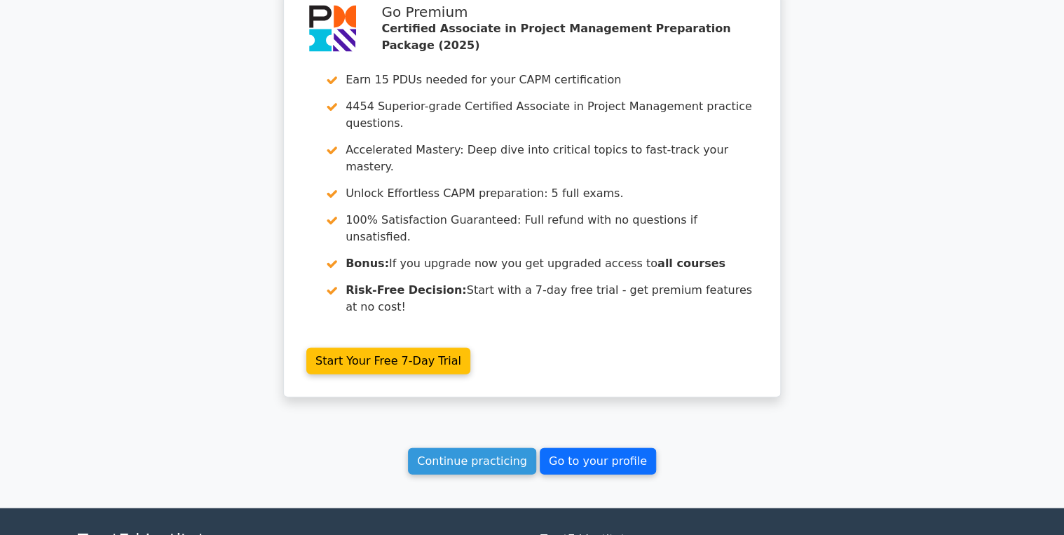
click at [609, 448] on link "Go to your profile" at bounding box center [598, 461] width 116 height 27
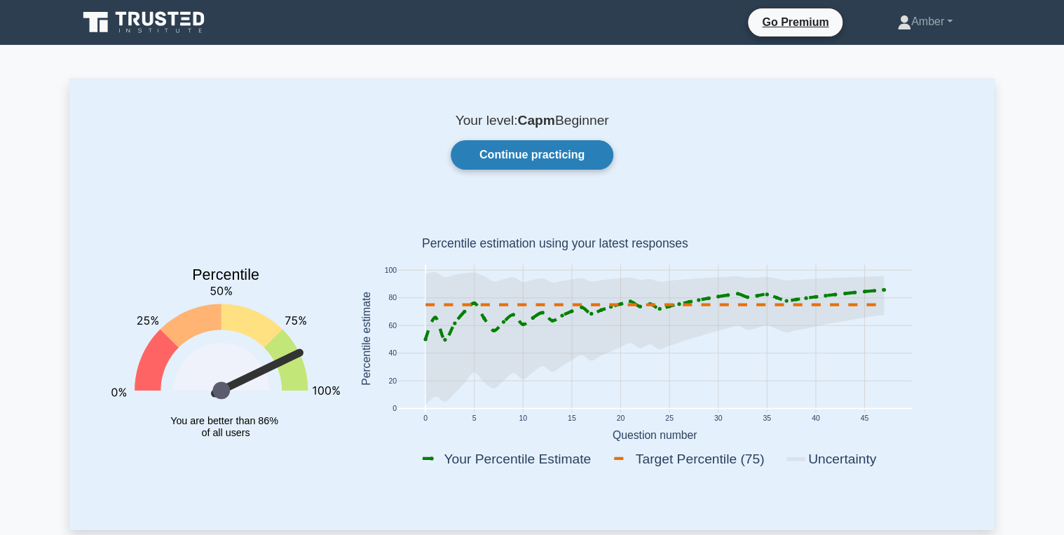
click at [523, 160] on link "Continue practicing" at bounding box center [532, 154] width 163 height 29
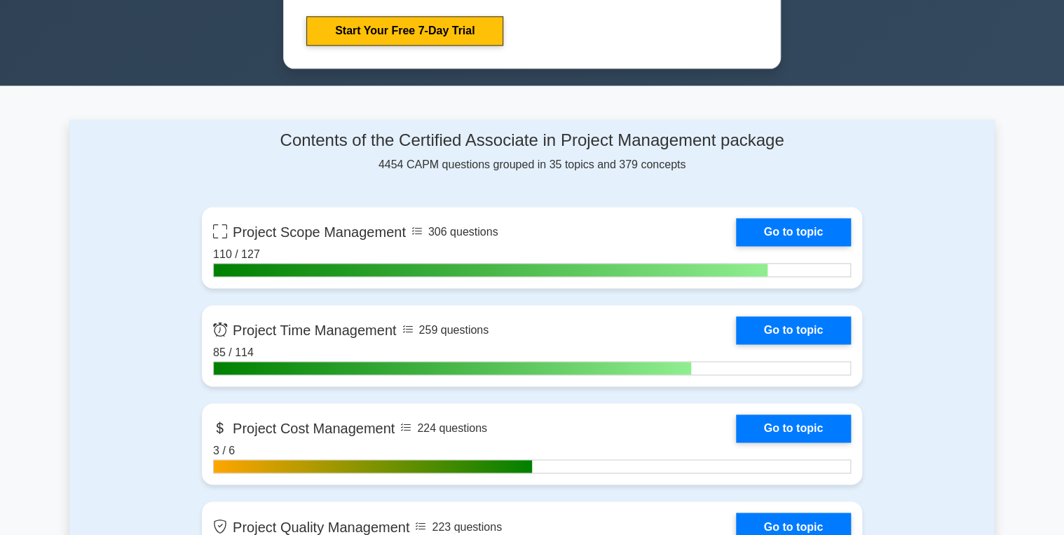
scroll to position [897, 0]
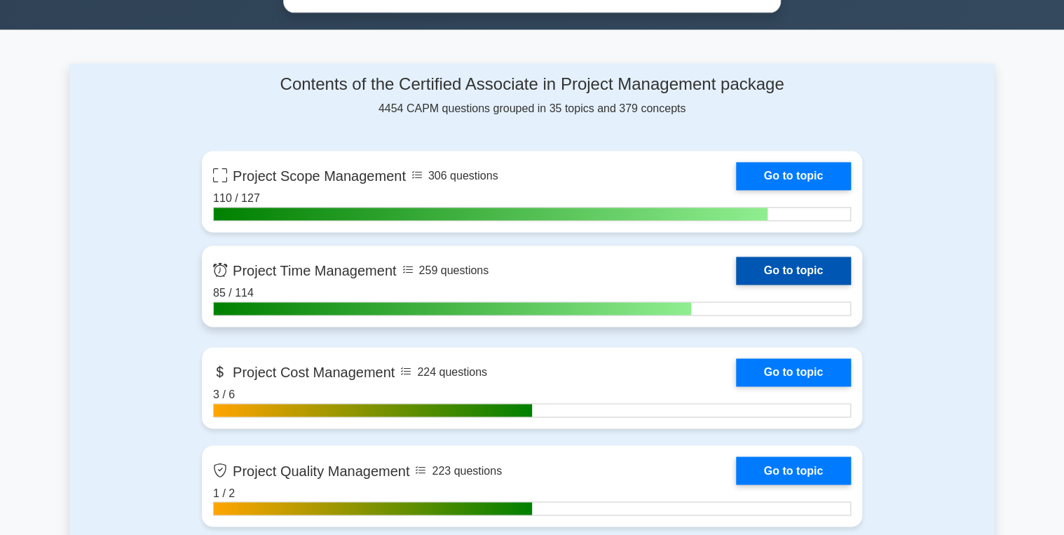
click at [794, 269] on link "Go to topic" at bounding box center [793, 271] width 115 height 28
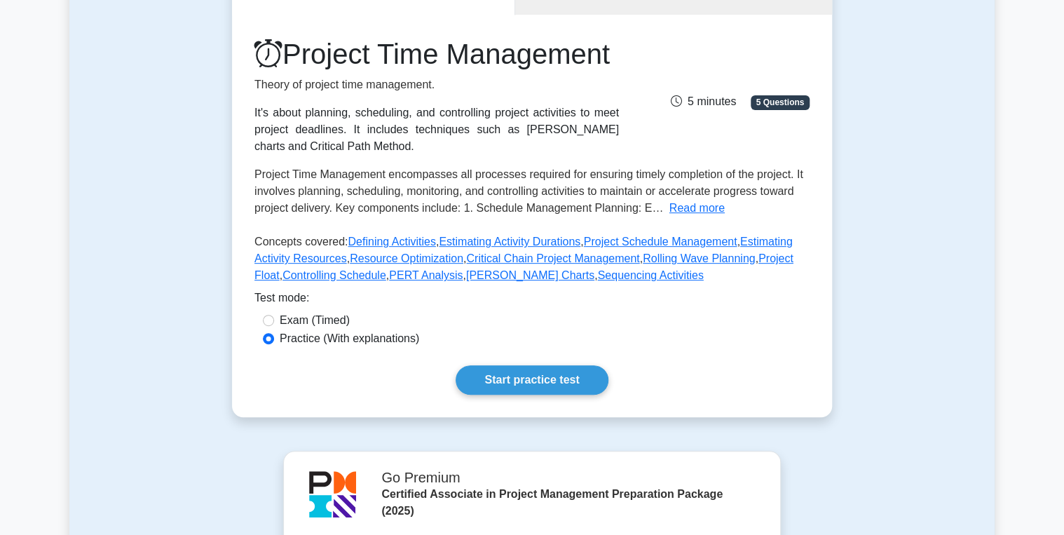
scroll to position [168, 0]
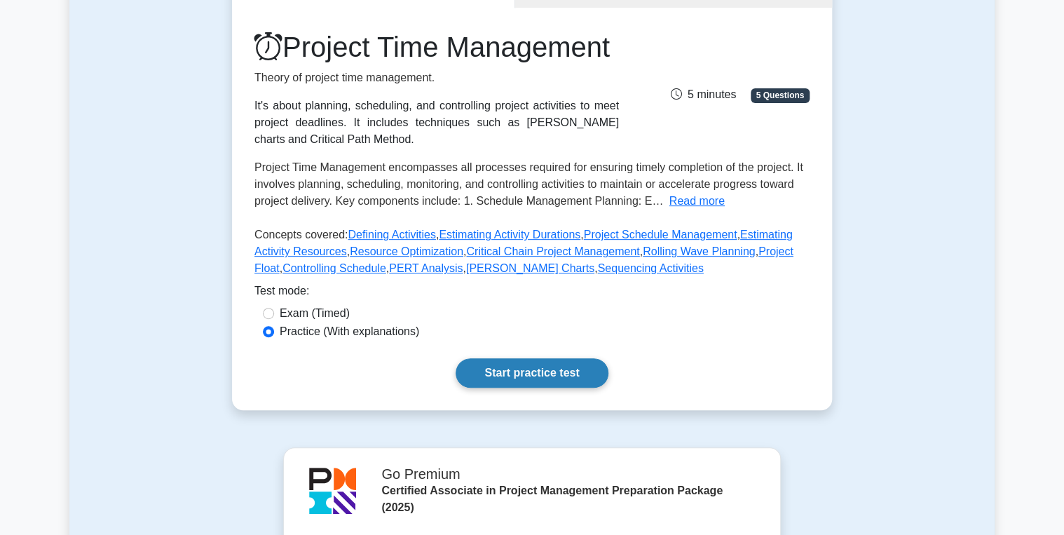
click at [488, 388] on link "Start practice test" at bounding box center [532, 372] width 152 height 29
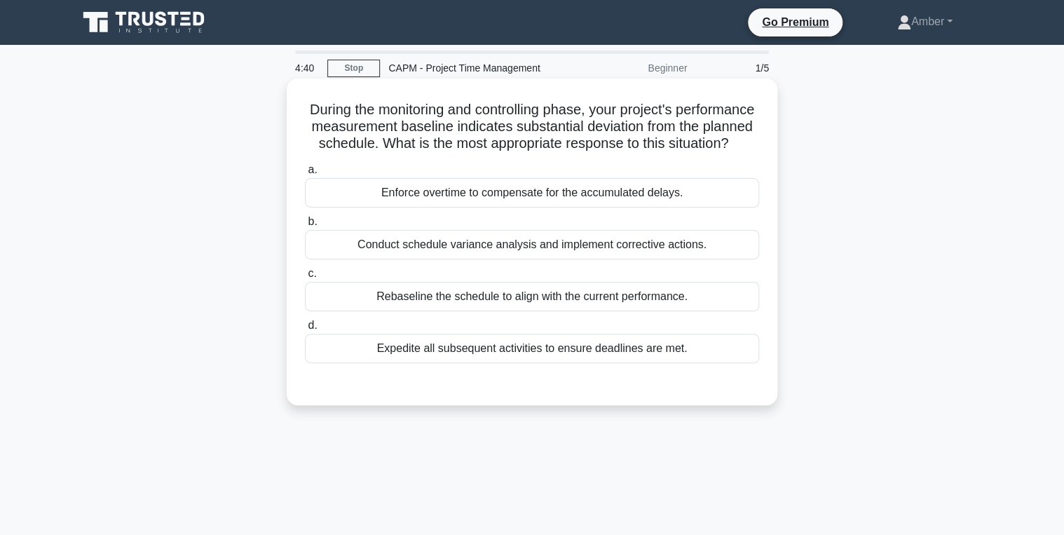
click at [448, 259] on div "Conduct schedule variance analysis and implement corrective actions." at bounding box center [532, 244] width 454 height 29
click at [305, 226] on input "b. Conduct schedule variance analysis and implement corrective actions." at bounding box center [305, 221] width 0 height 9
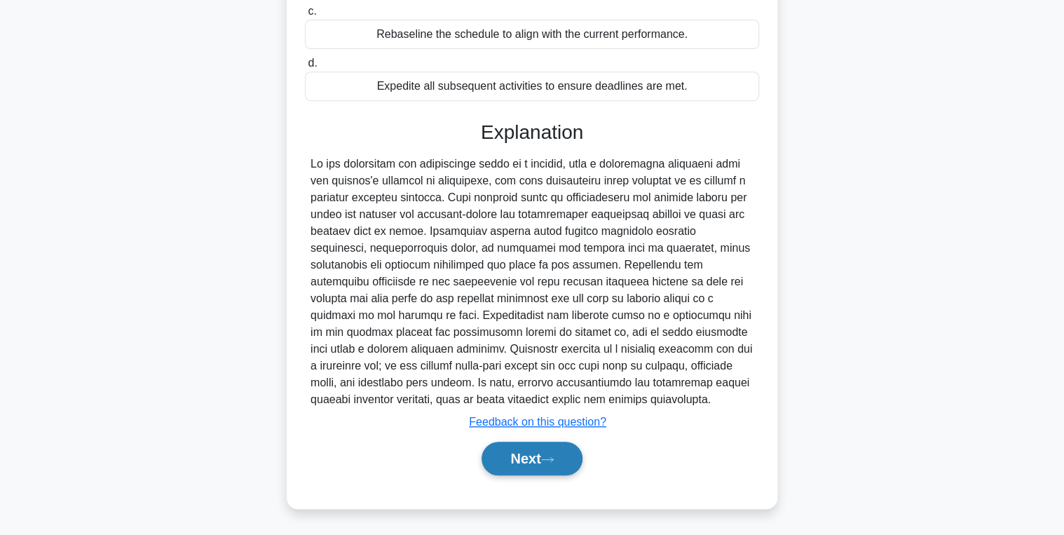
click at [545, 468] on button "Next" at bounding box center [532, 459] width 100 height 34
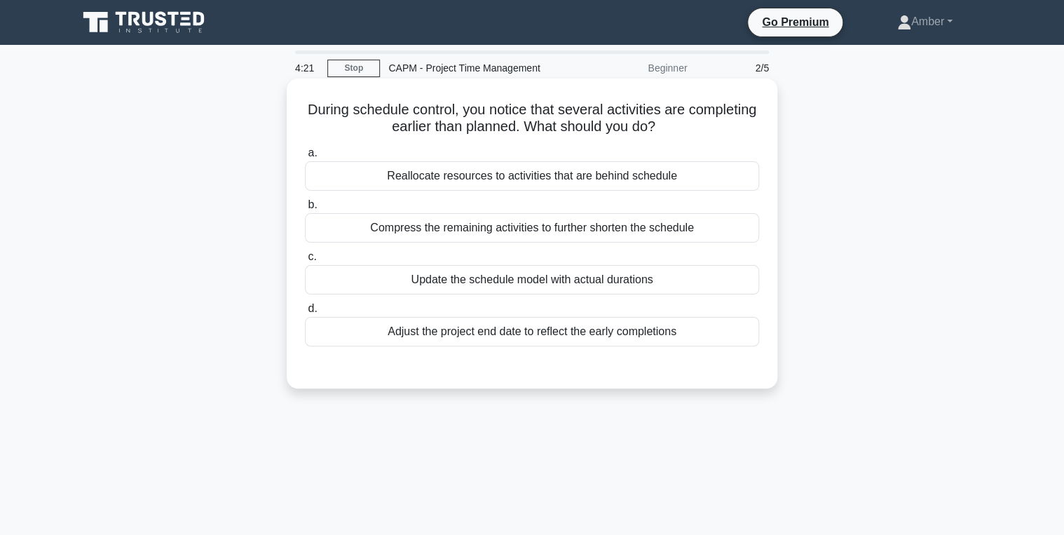
click at [423, 280] on div "Update the schedule model with actual durations" at bounding box center [532, 279] width 454 height 29
click at [305, 262] on input "c. Update the schedule model with actual durations" at bounding box center [305, 256] width 0 height 9
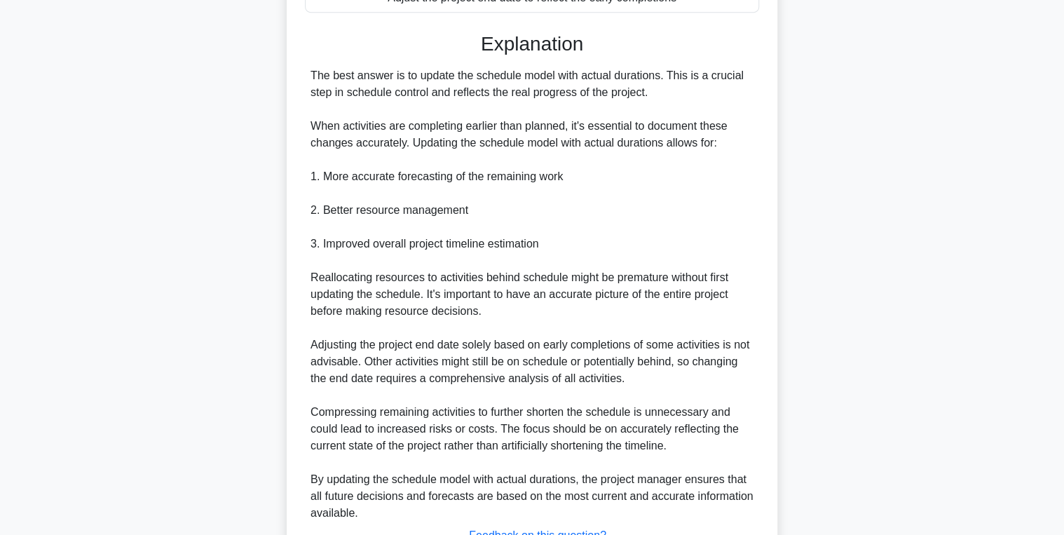
scroll to position [446, 0]
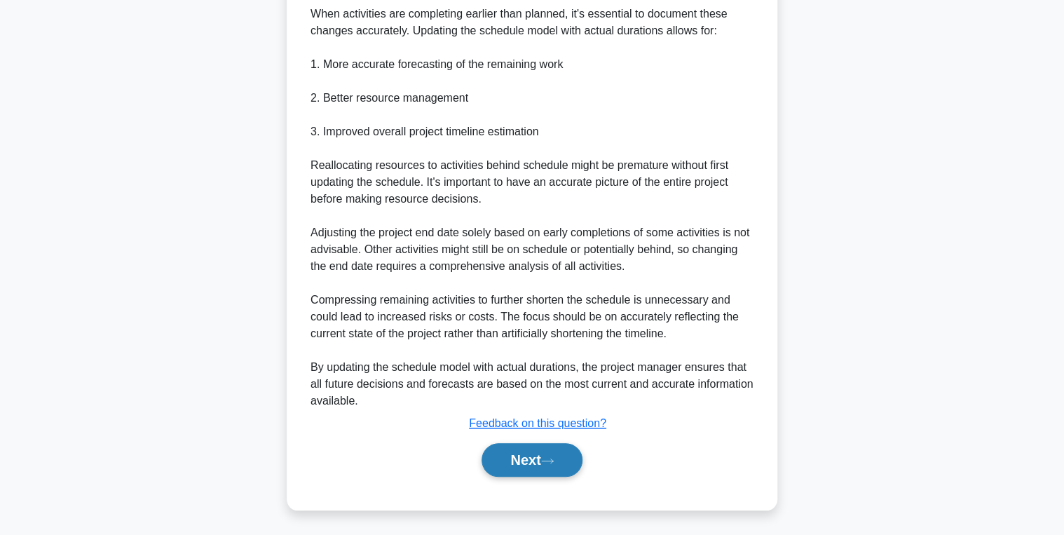
click at [507, 459] on button "Next" at bounding box center [532, 460] width 100 height 34
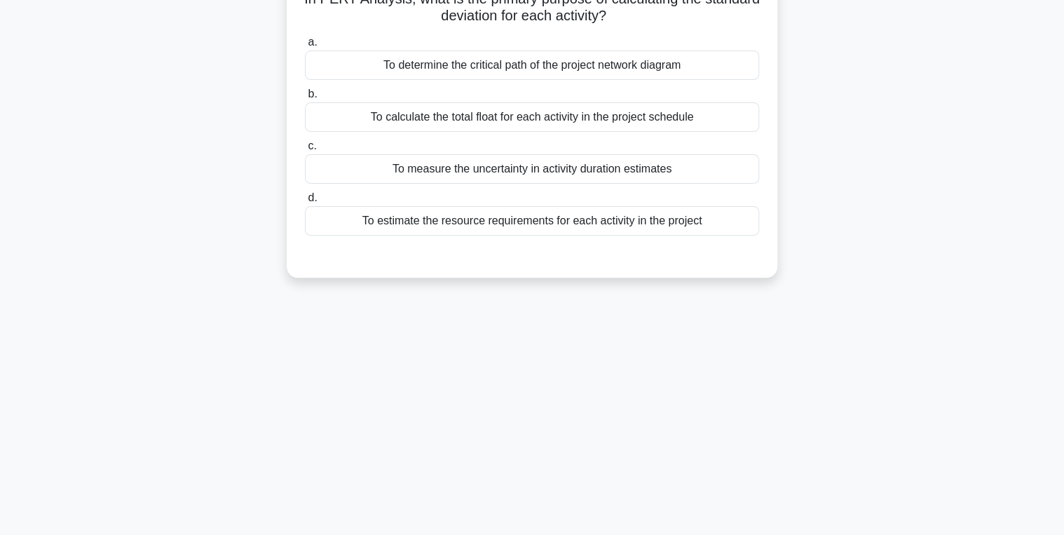
scroll to position [0, 0]
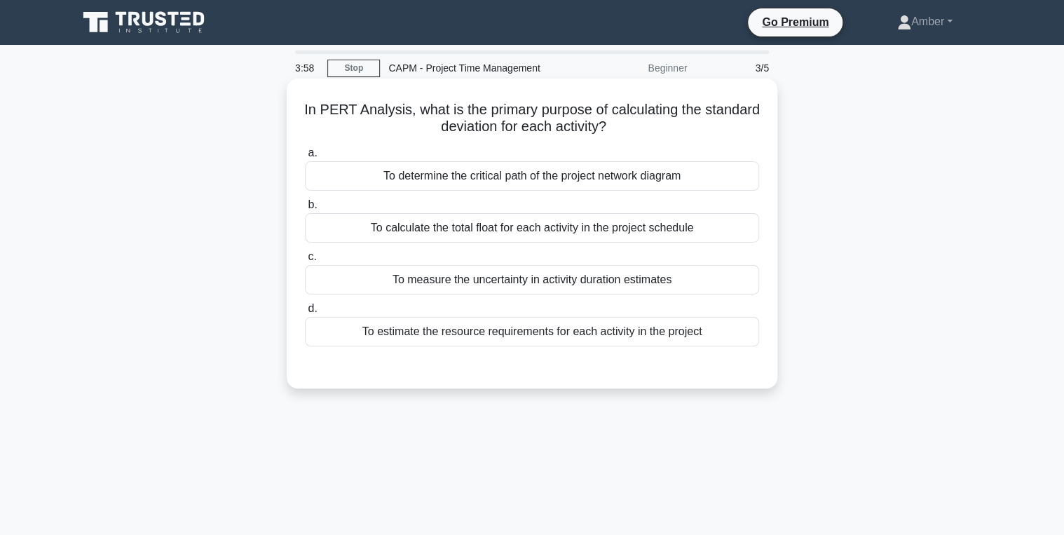
click at [414, 283] on div "To measure the uncertainty in activity duration estimates" at bounding box center [532, 279] width 454 height 29
click at [305, 262] on input "c. To measure the uncertainty in activity duration estimates" at bounding box center [305, 256] width 0 height 9
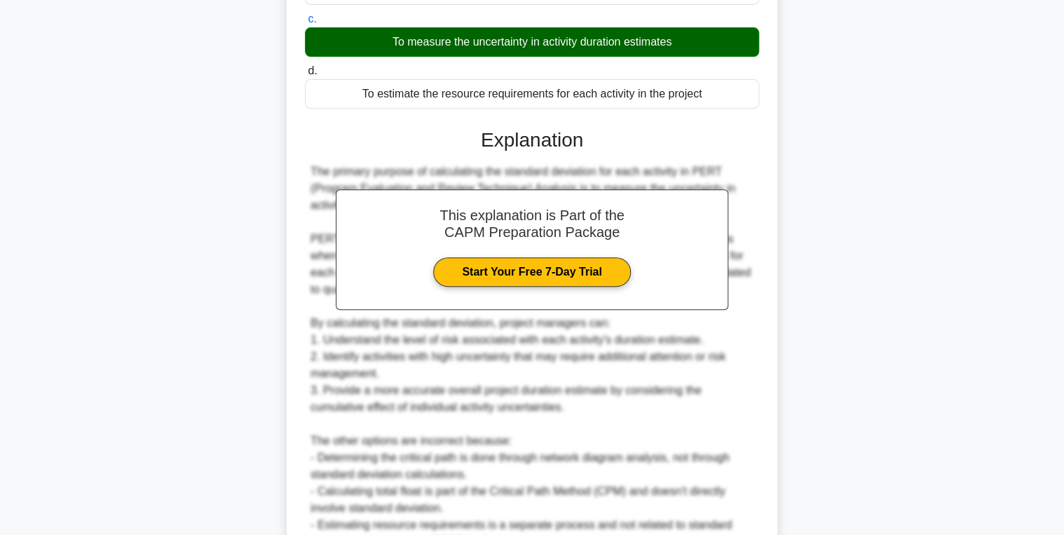
scroll to position [379, 0]
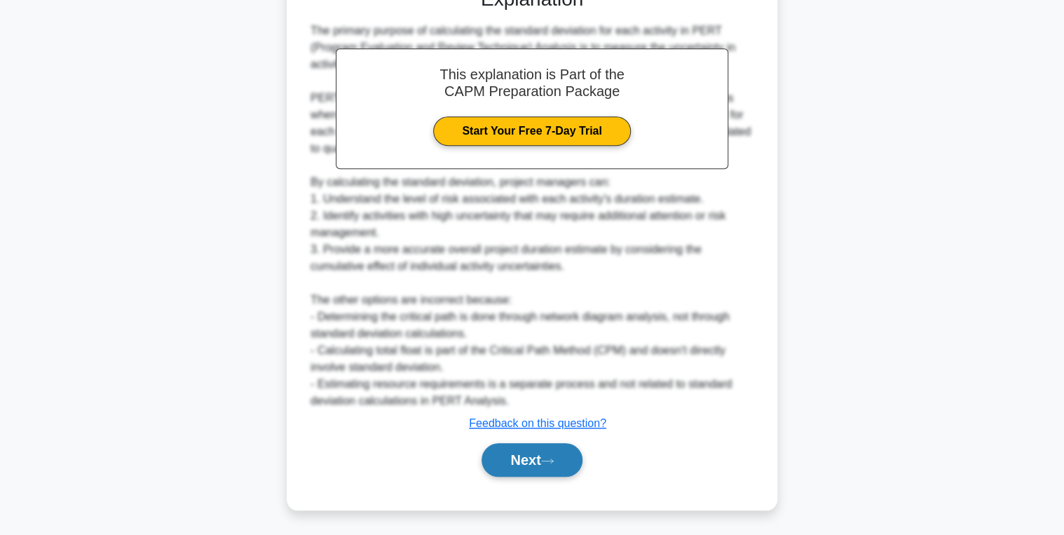
click at [530, 459] on button "Next" at bounding box center [532, 460] width 100 height 34
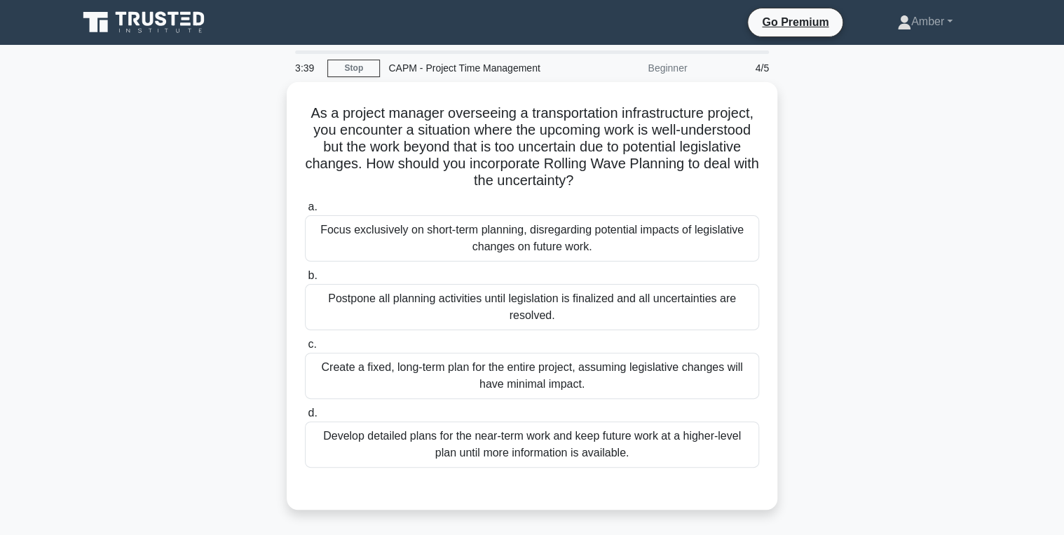
scroll to position [56, 0]
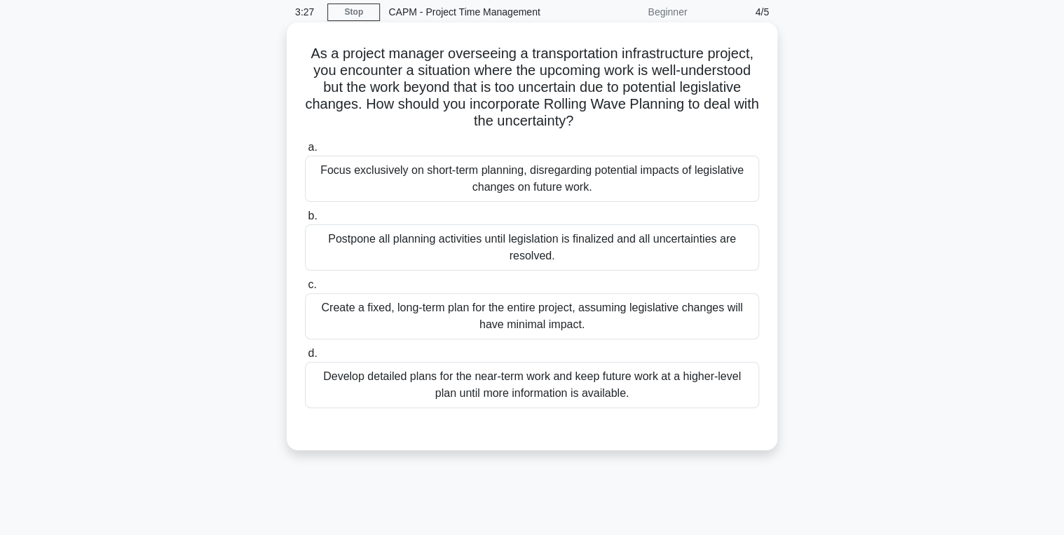
click at [401, 393] on div "Develop detailed plans for the near-term work and keep future work at a higher-…" at bounding box center [532, 385] width 454 height 46
click at [305, 358] on input "d. Develop detailed plans for the near-term work and keep future work at a high…" at bounding box center [305, 353] width 0 height 9
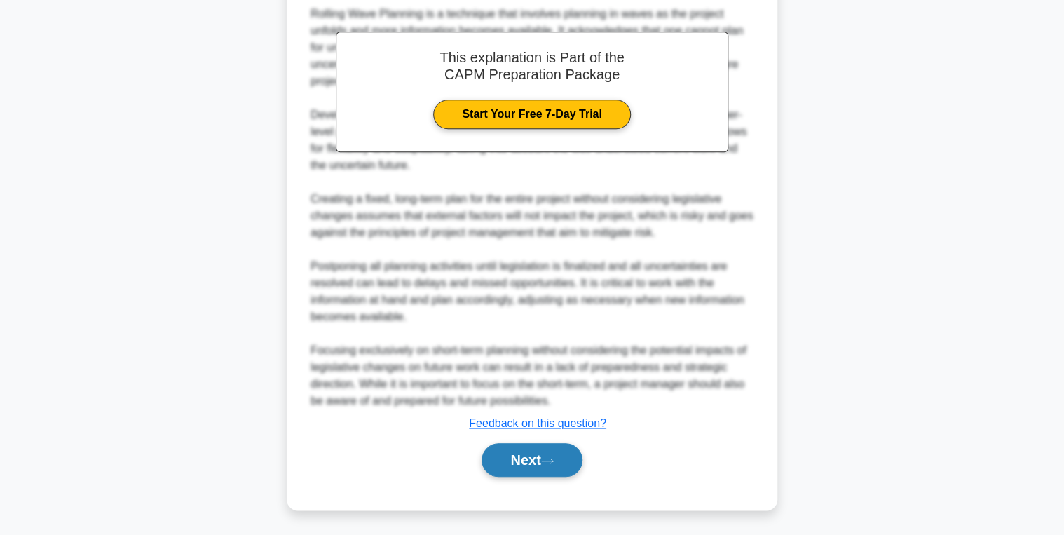
click at [527, 465] on button "Next" at bounding box center [532, 460] width 100 height 34
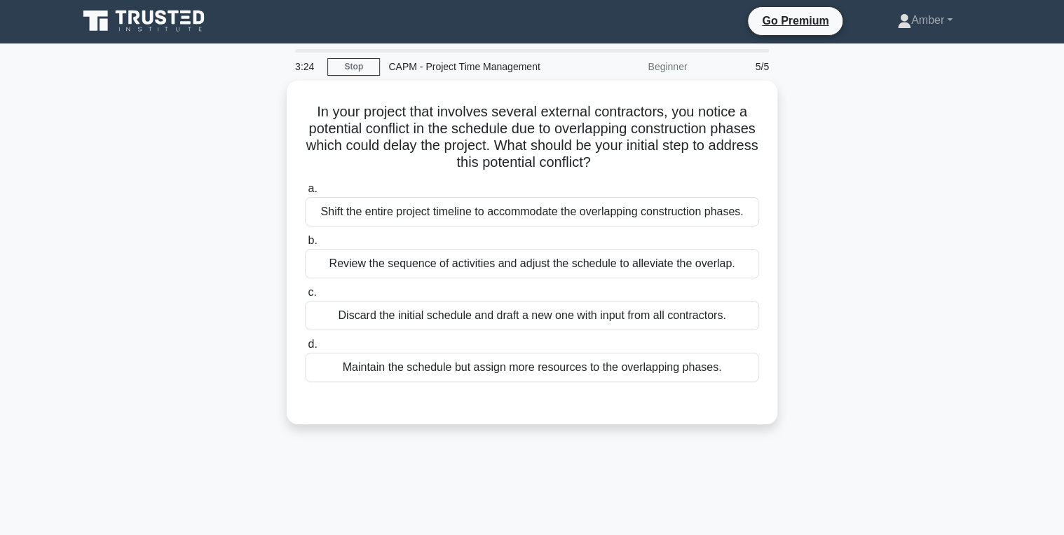
scroll to position [0, 0]
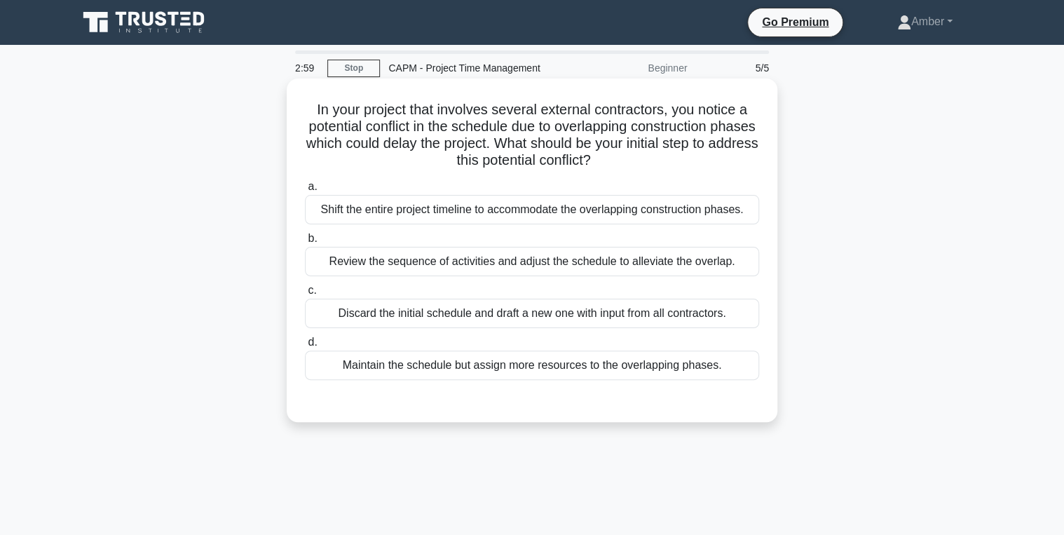
click at [401, 255] on div "Review the sequence of activities and adjust the schedule to alleviate the over…" at bounding box center [532, 261] width 454 height 29
click at [305, 243] on input "b. Review the sequence of activities and adjust the schedule to alleviate the o…" at bounding box center [305, 238] width 0 height 9
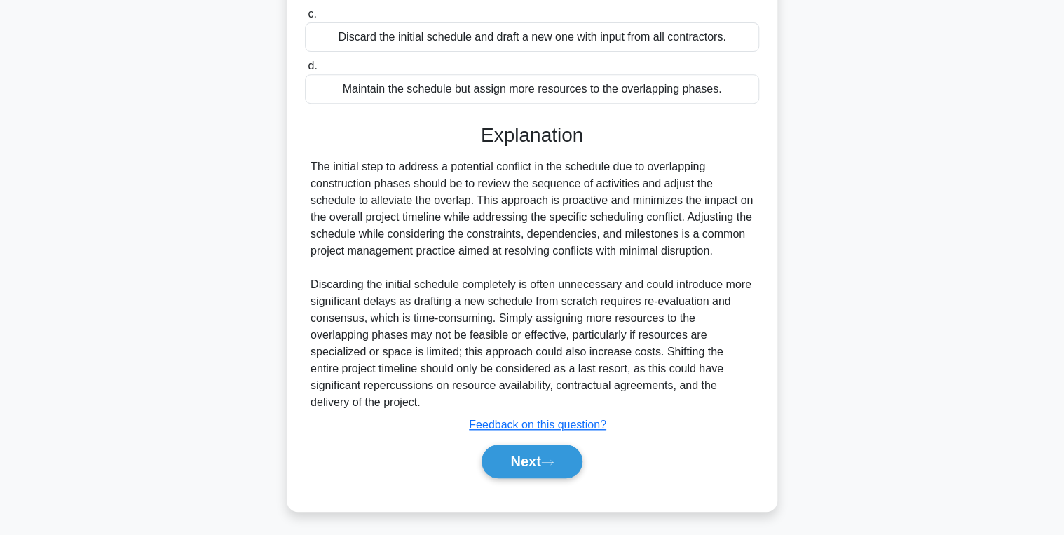
scroll to position [278, 0]
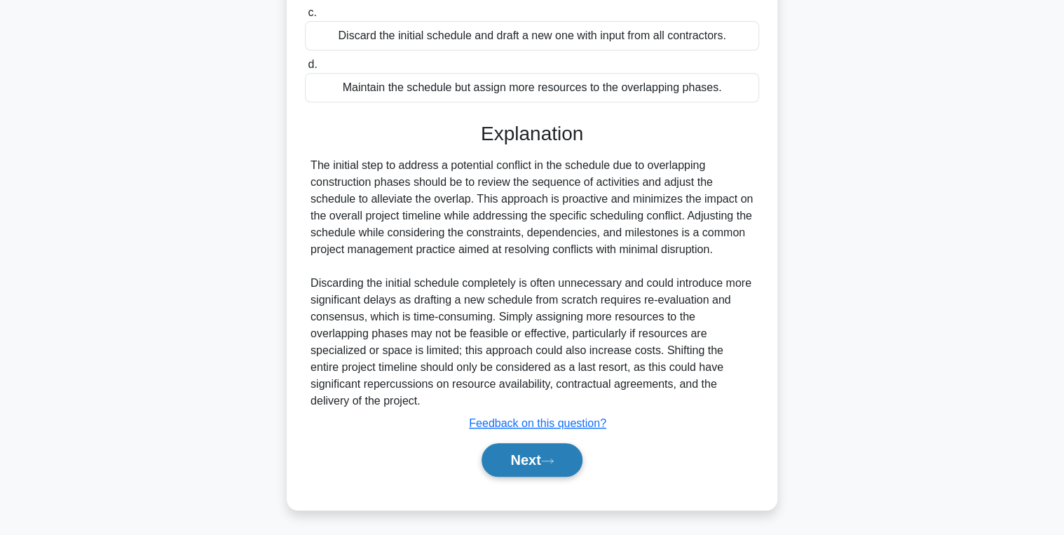
click at [534, 456] on button "Next" at bounding box center [532, 460] width 100 height 34
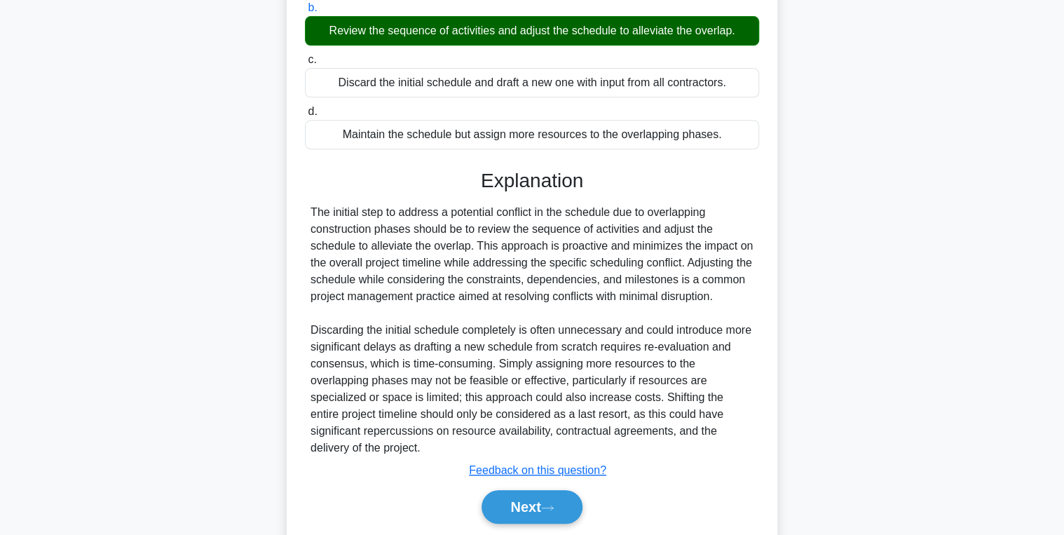
scroll to position [165, 0]
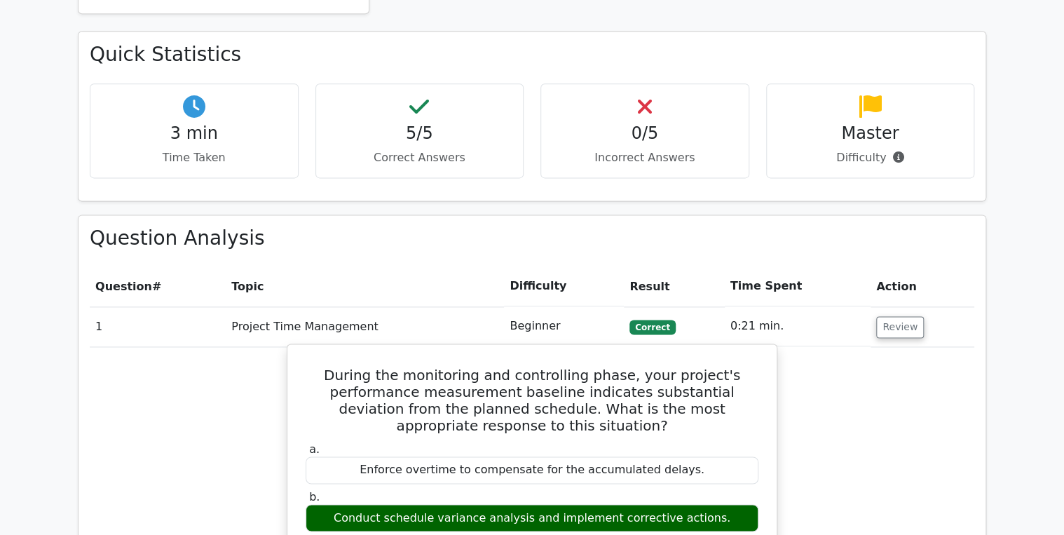
scroll to position [841, 0]
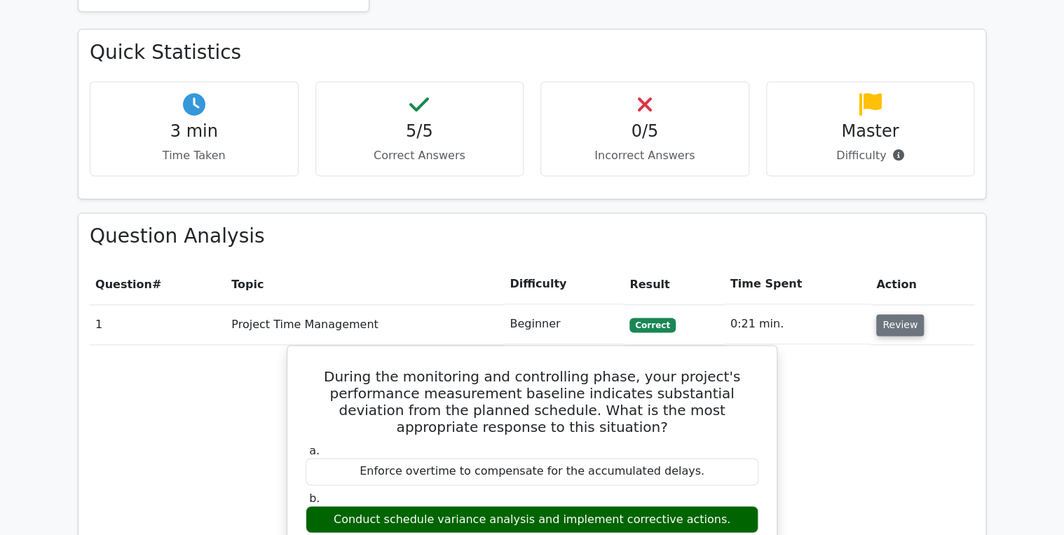
click at [900, 314] on button "Review" at bounding box center [900, 325] width 48 height 22
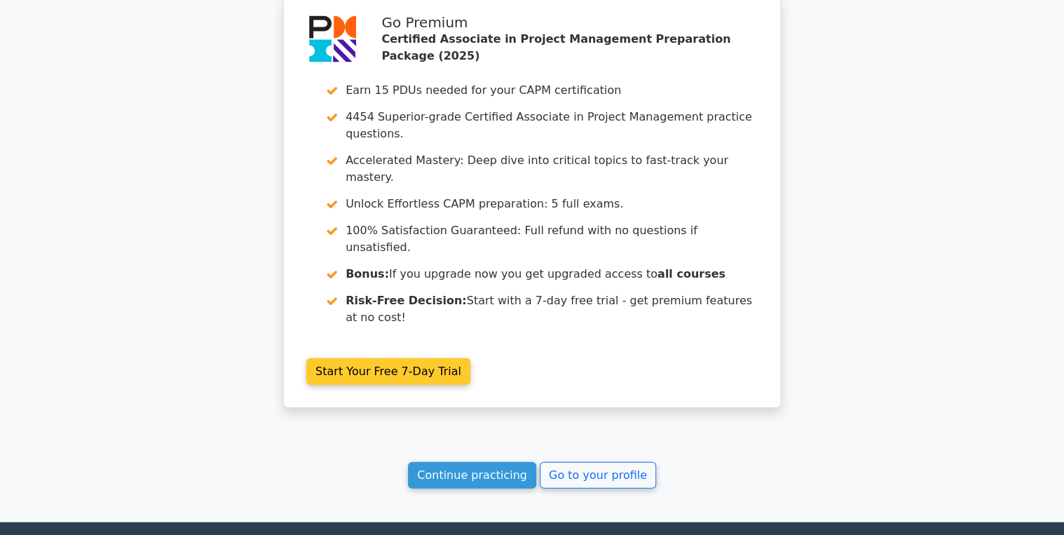
scroll to position [1439, 0]
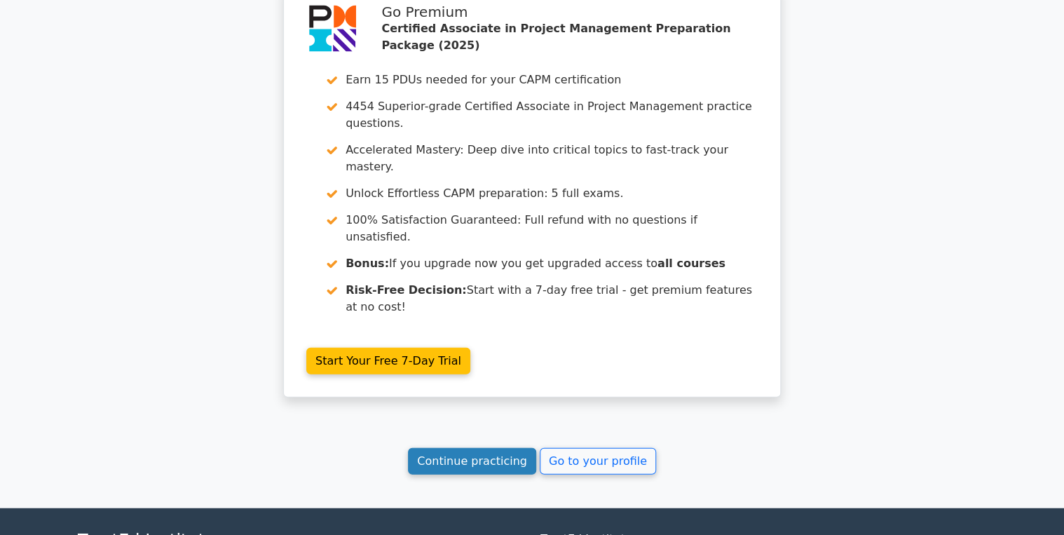
click at [477, 448] on link "Continue practicing" at bounding box center [472, 461] width 128 height 27
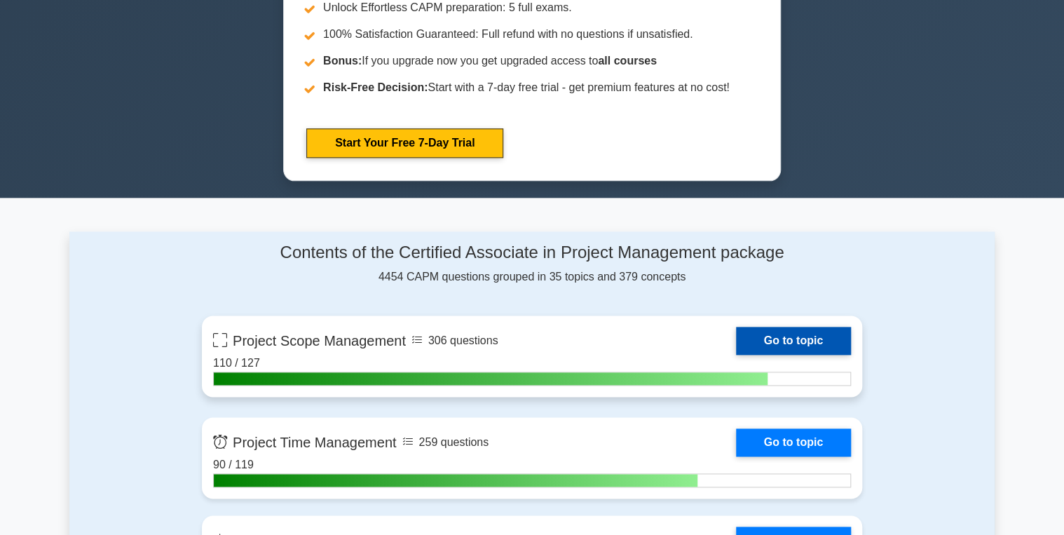
scroll to position [897, 0]
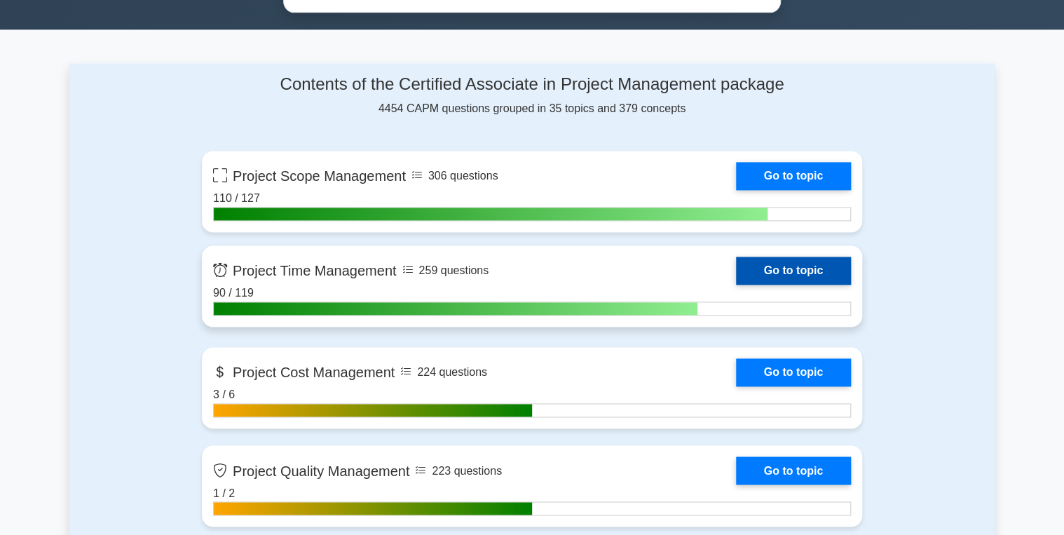
click at [783, 266] on link "Go to topic" at bounding box center [793, 271] width 115 height 28
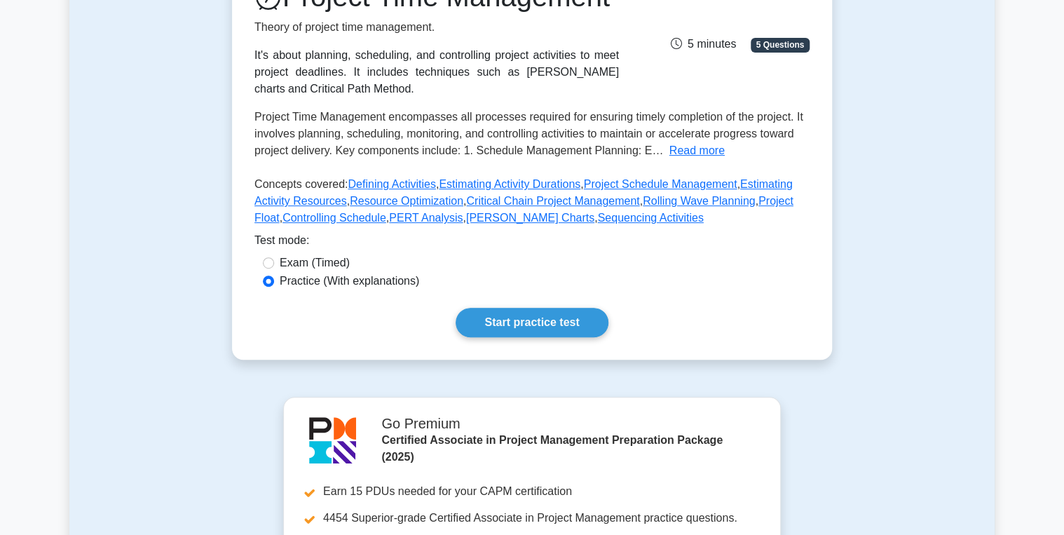
scroll to position [280, 0]
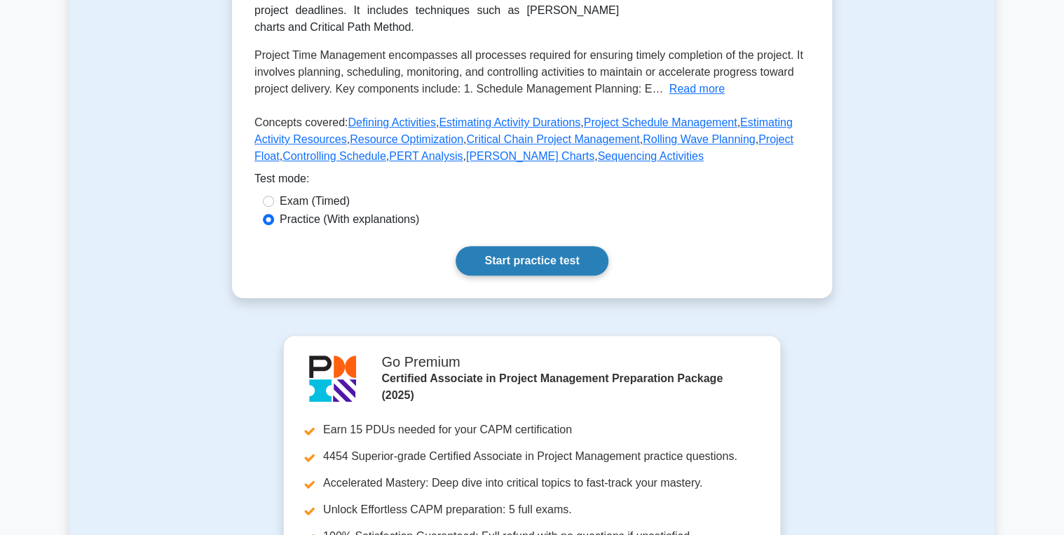
click at [512, 276] on link "Start practice test" at bounding box center [532, 260] width 152 height 29
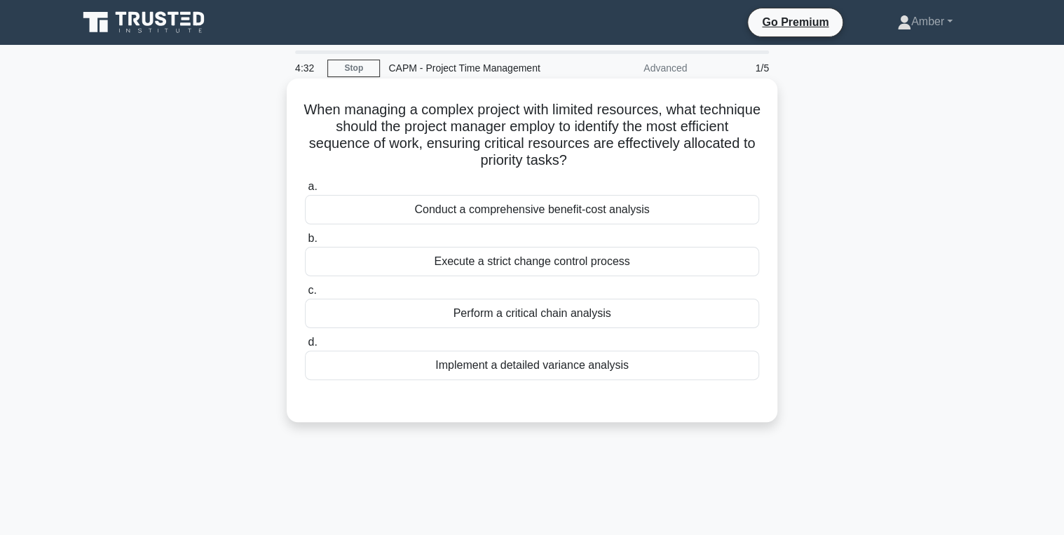
click at [450, 311] on div "Perform a critical chain analysis" at bounding box center [532, 313] width 454 height 29
click at [305, 295] on input "c. Perform a critical chain analysis" at bounding box center [305, 290] width 0 height 9
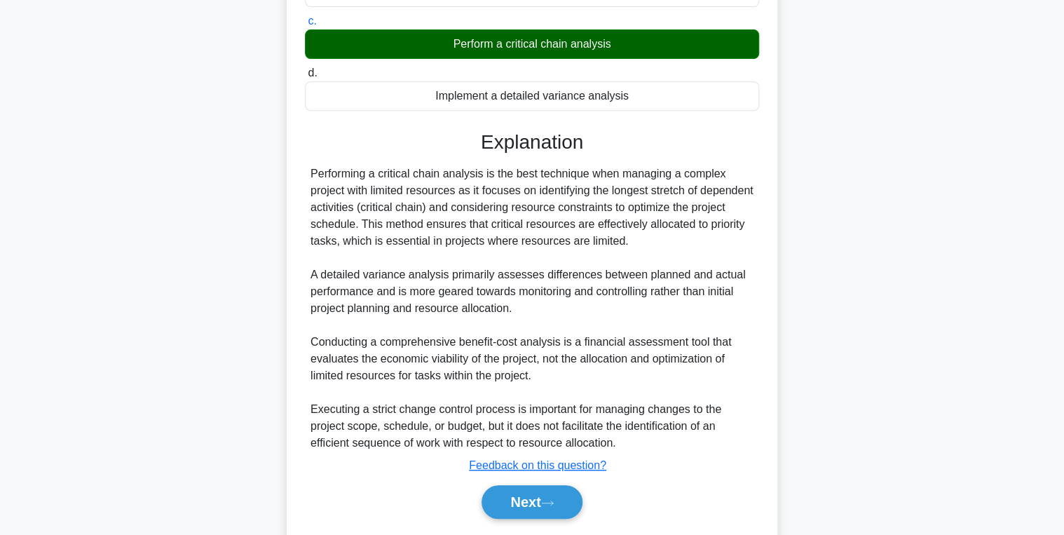
scroll to position [311, 0]
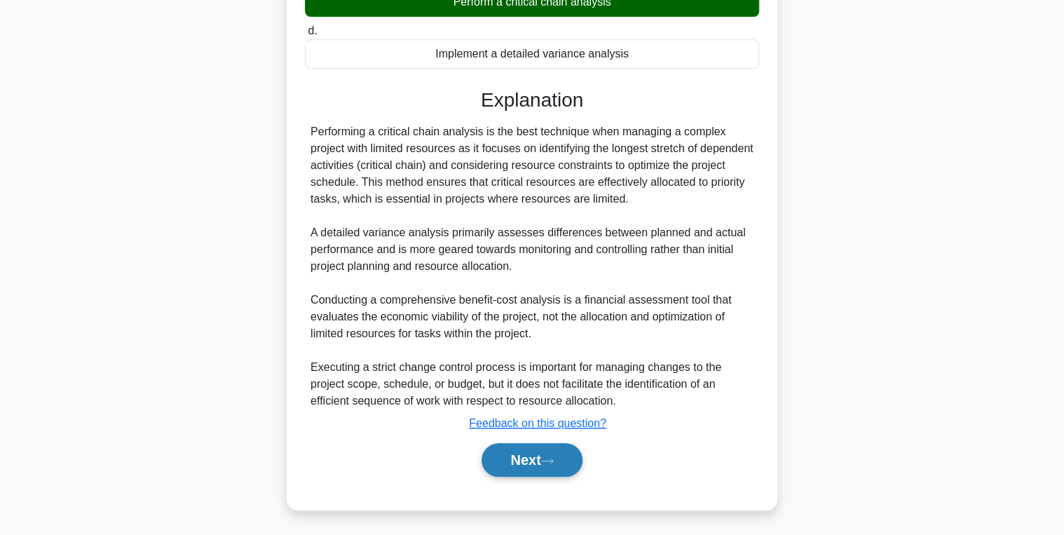
click at [566, 451] on button "Next" at bounding box center [532, 460] width 100 height 34
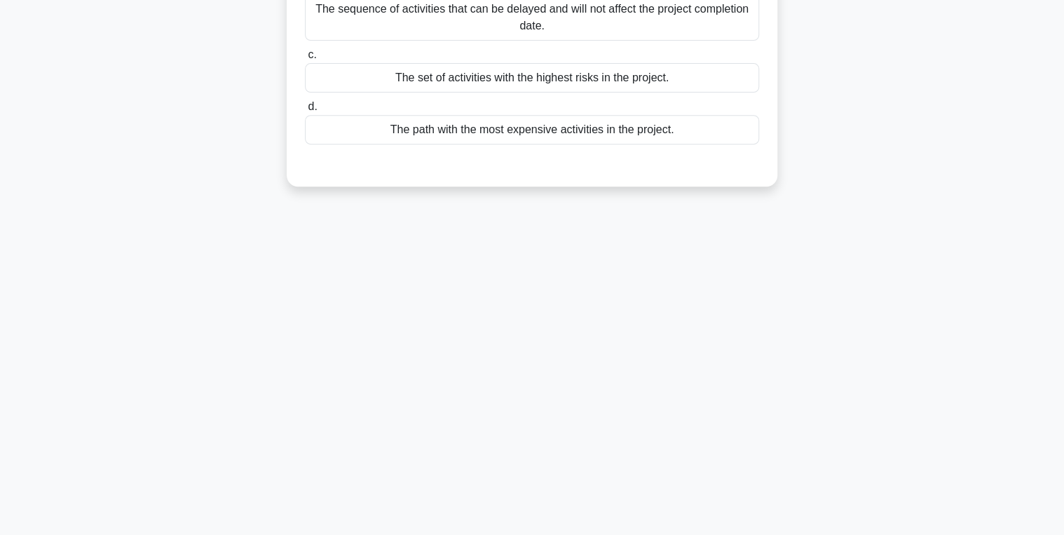
scroll to position [0, 0]
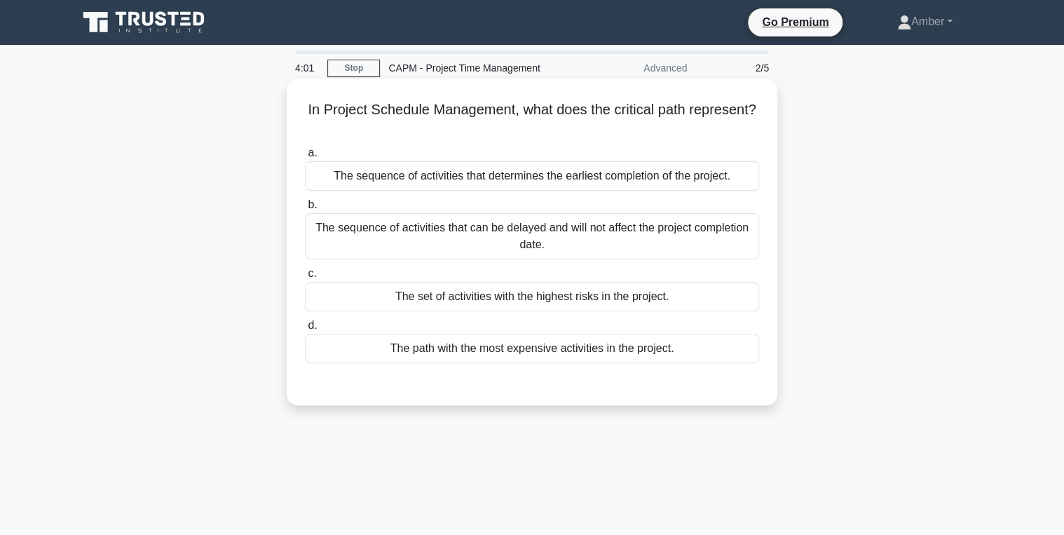
click at [501, 297] on div "The set of activities with the highest risks in the project." at bounding box center [532, 296] width 454 height 29
click at [305, 278] on input "c. The set of activities with the highest risks in the project." at bounding box center [305, 273] width 0 height 9
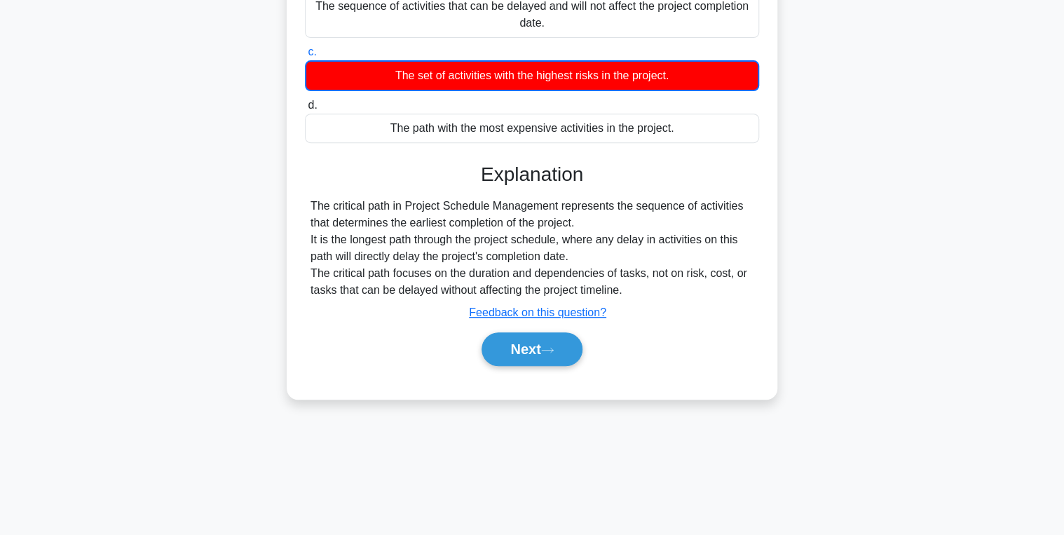
scroll to position [222, 0]
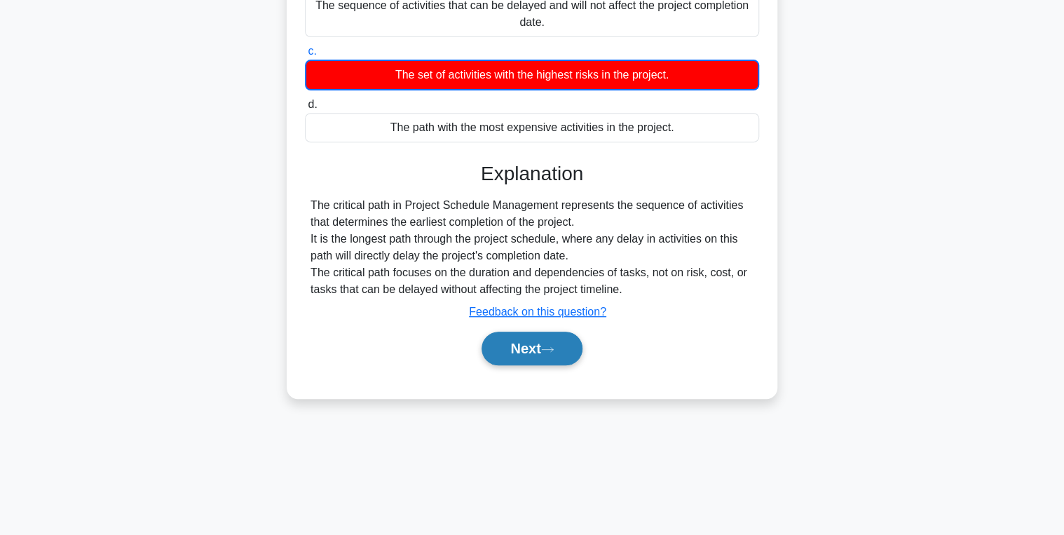
click at [523, 358] on button "Next" at bounding box center [532, 349] width 100 height 34
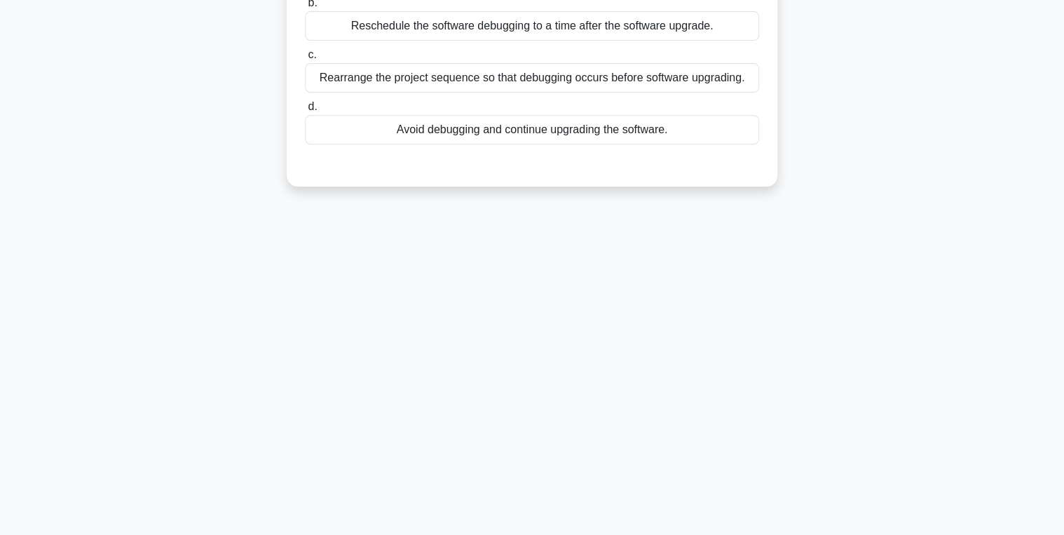
scroll to position [0, 0]
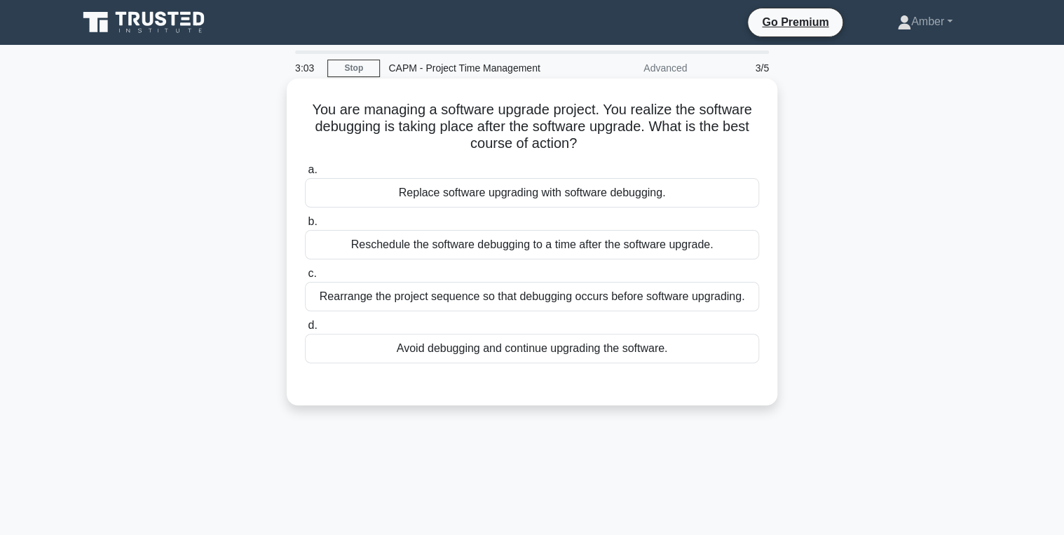
click at [433, 296] on div "Rearrange the project sequence so that debugging occurs before software upgradi…" at bounding box center [532, 296] width 454 height 29
click at [305, 278] on input "c. Rearrange the project sequence so that debugging occurs before software upgr…" at bounding box center [305, 273] width 0 height 9
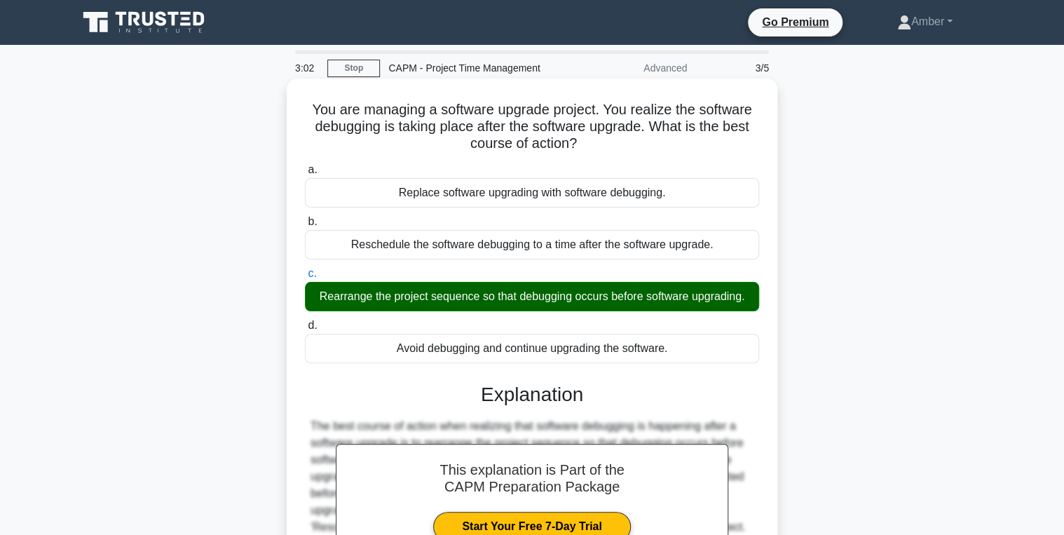
scroll to position [222, 0]
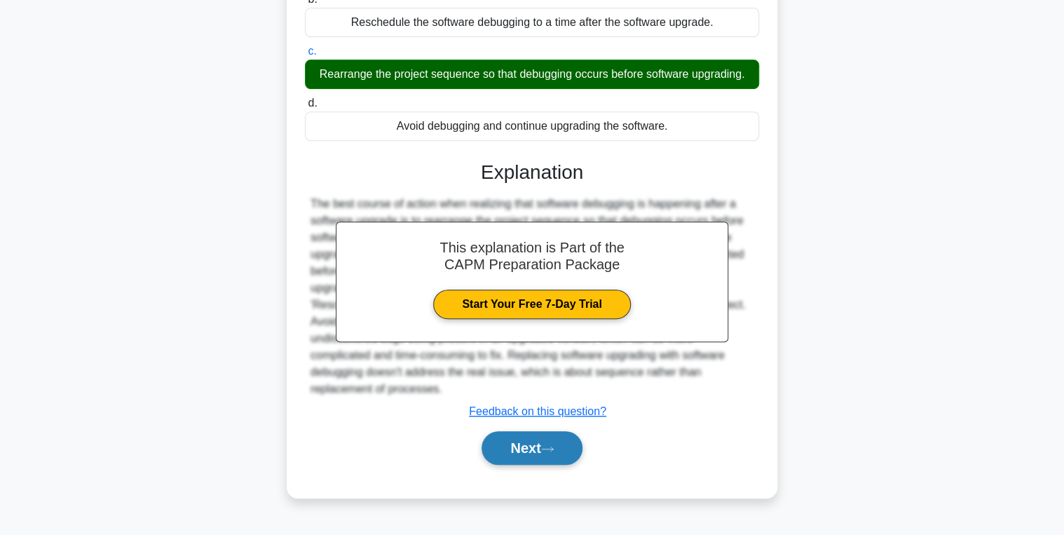
click at [553, 454] on button "Next" at bounding box center [532, 448] width 100 height 34
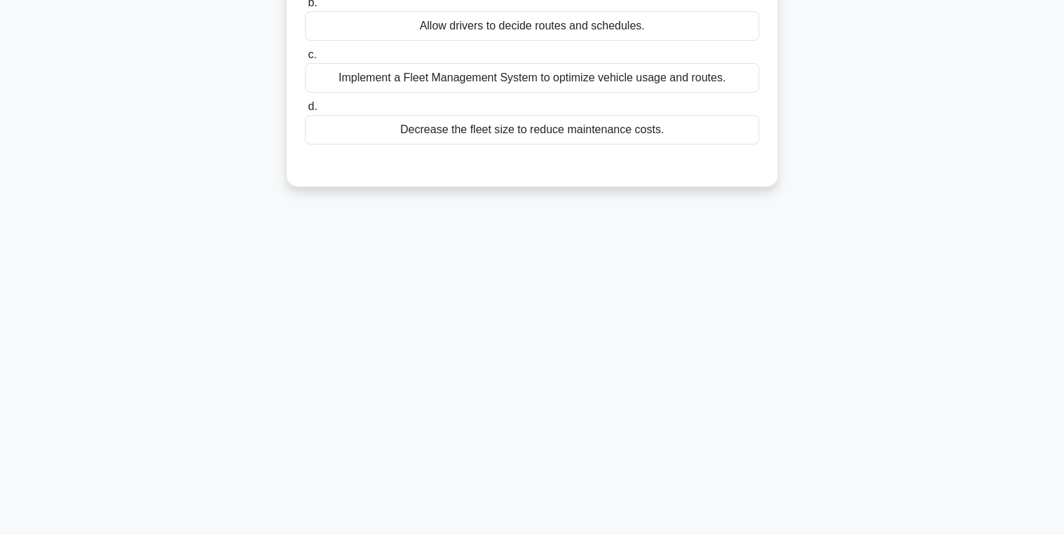
scroll to position [0, 0]
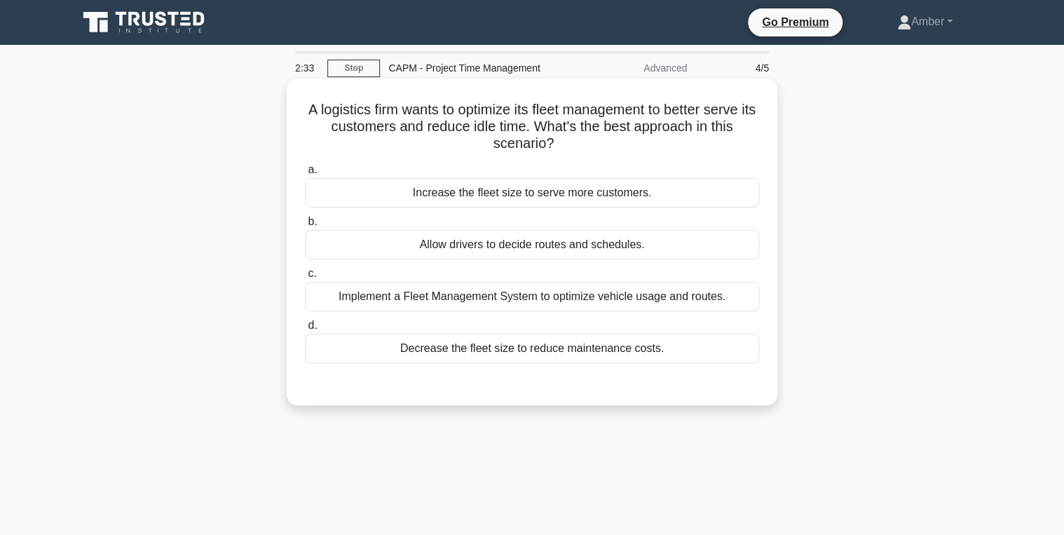
click at [494, 304] on div "Implement a Fleet Management System to optimize vehicle usage and routes." at bounding box center [532, 296] width 454 height 29
click at [305, 278] on input "c. Implement a Fleet Management System to optimize vehicle usage and routes." at bounding box center [305, 273] width 0 height 9
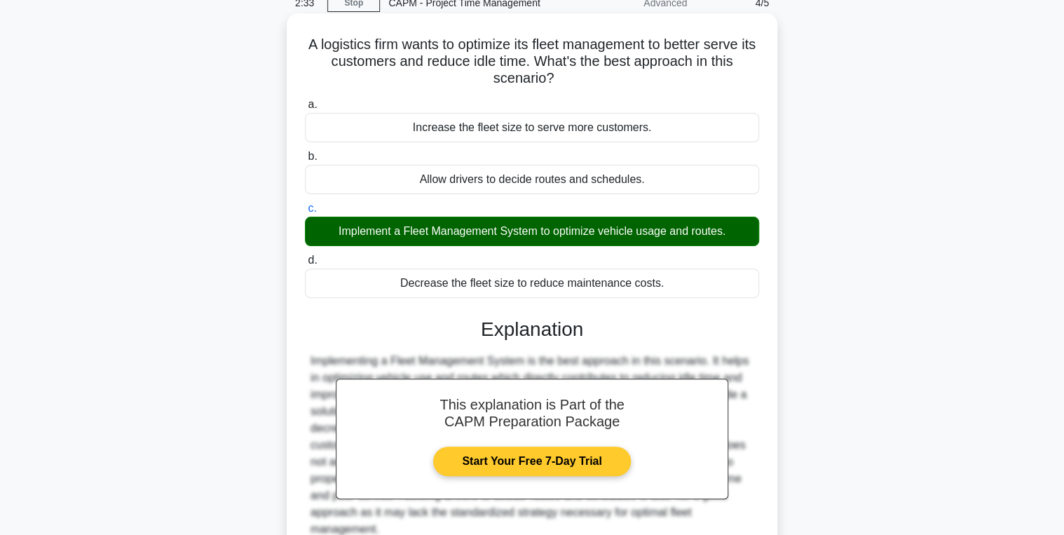
scroll to position [222, 0]
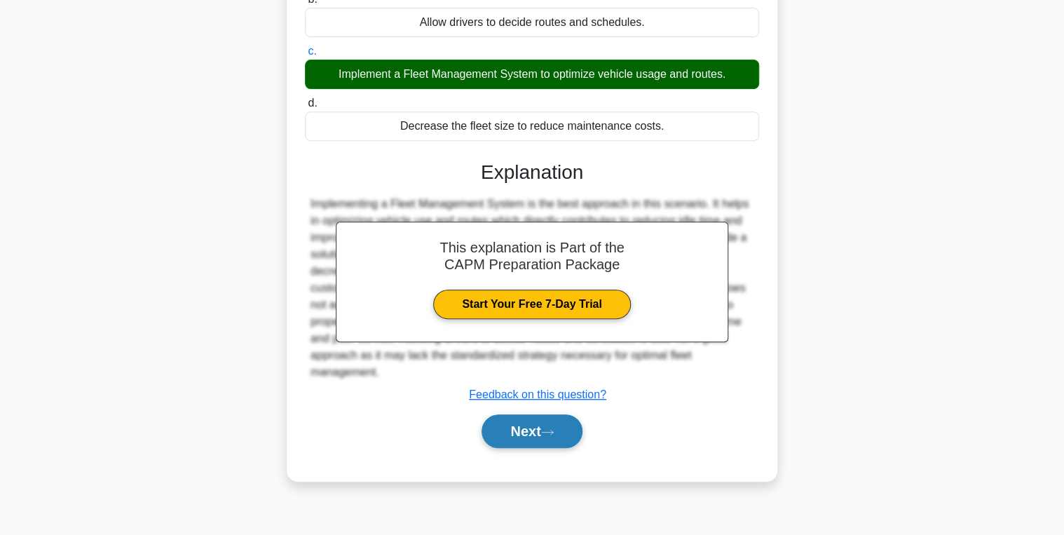
click at [534, 430] on button "Next" at bounding box center [532, 431] width 100 height 34
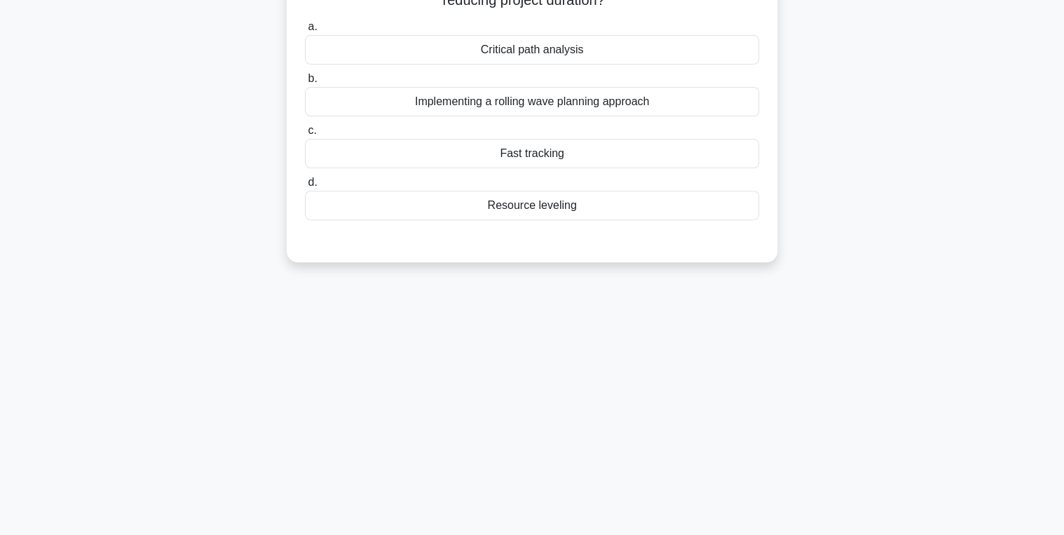
scroll to position [0, 0]
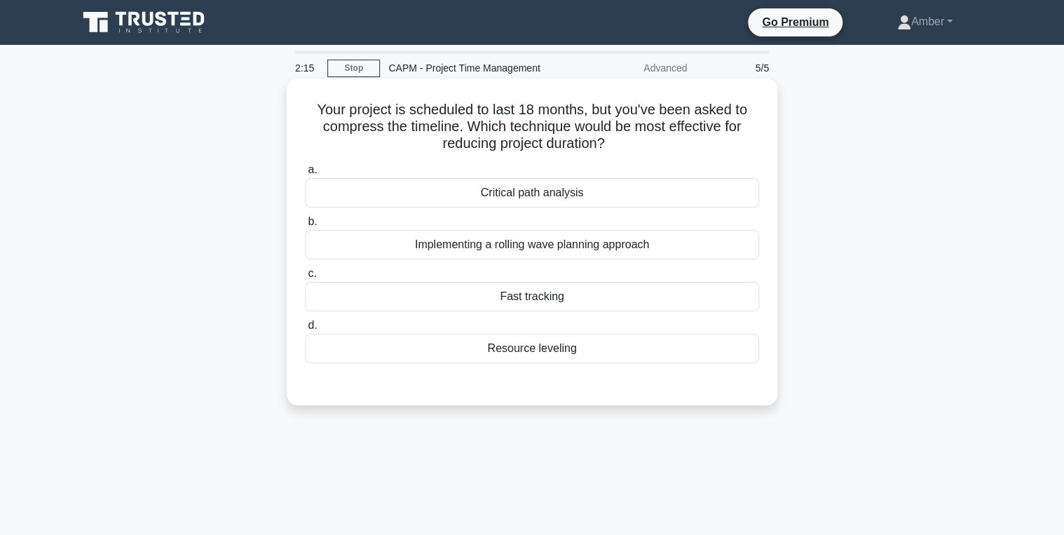
click at [487, 294] on div "Fast tracking" at bounding box center [532, 296] width 454 height 29
click at [305, 278] on input "c. Fast tracking" at bounding box center [305, 273] width 0 height 9
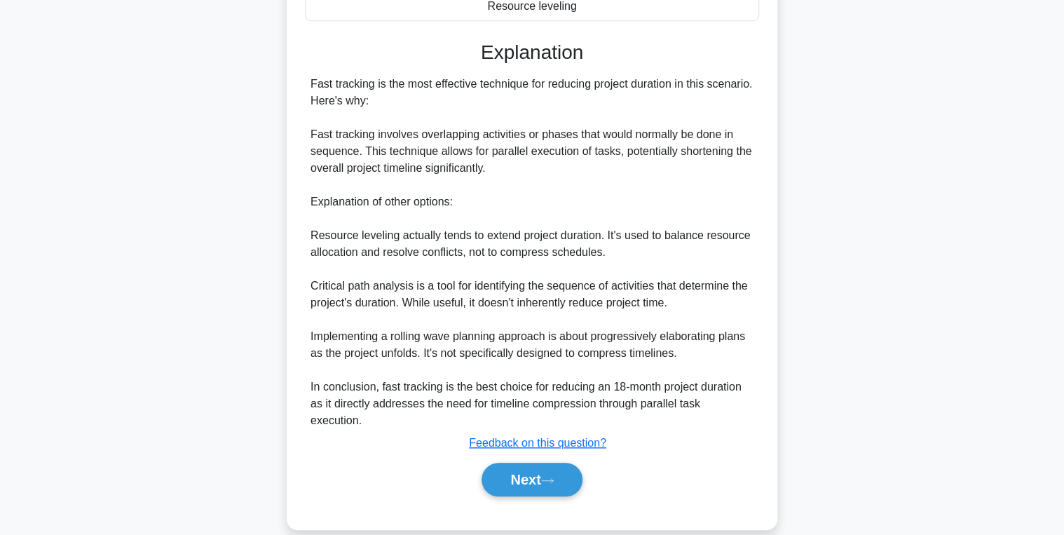
scroll to position [345, 0]
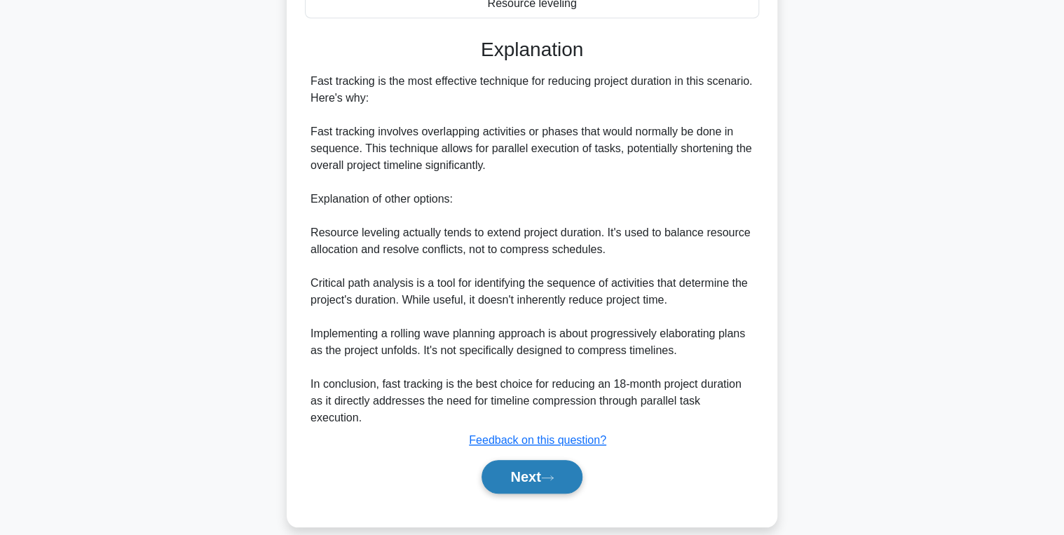
drag, startPoint x: 526, startPoint y: 449, endPoint x: 480, endPoint y: 409, distance: 60.2
click at [525, 460] on button "Next" at bounding box center [532, 477] width 100 height 34
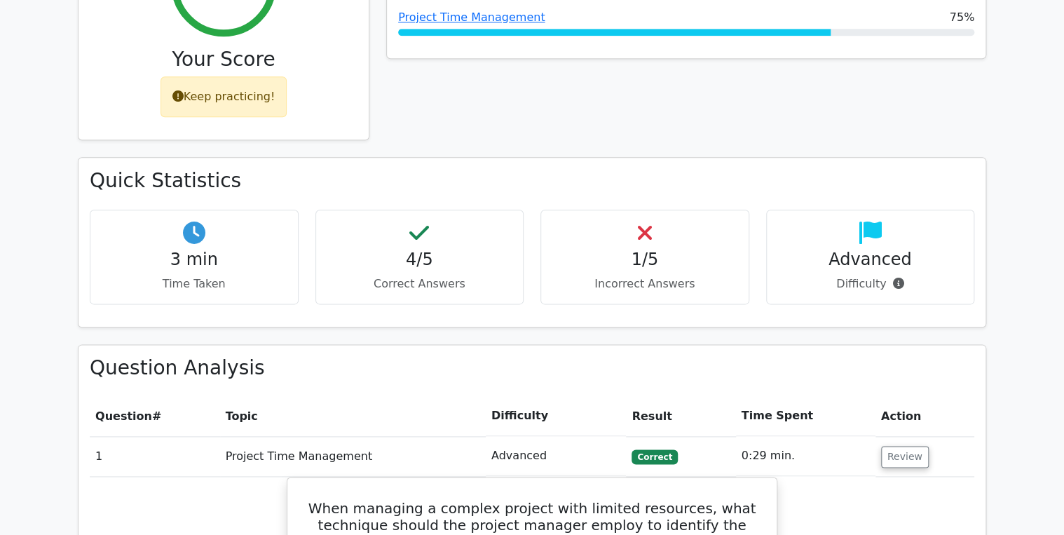
scroll to position [897, 0]
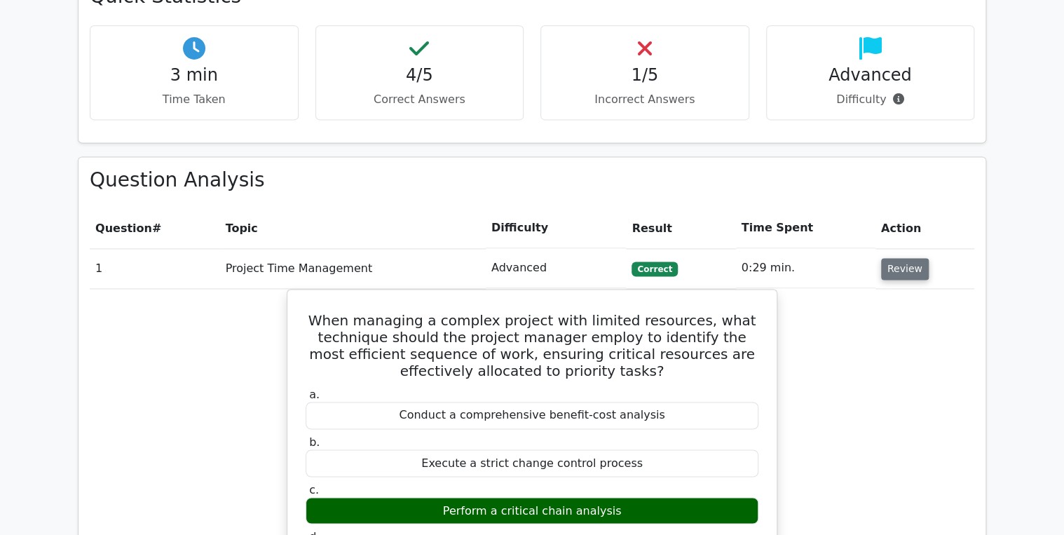
click at [896, 258] on button "Review" at bounding box center [905, 269] width 48 height 22
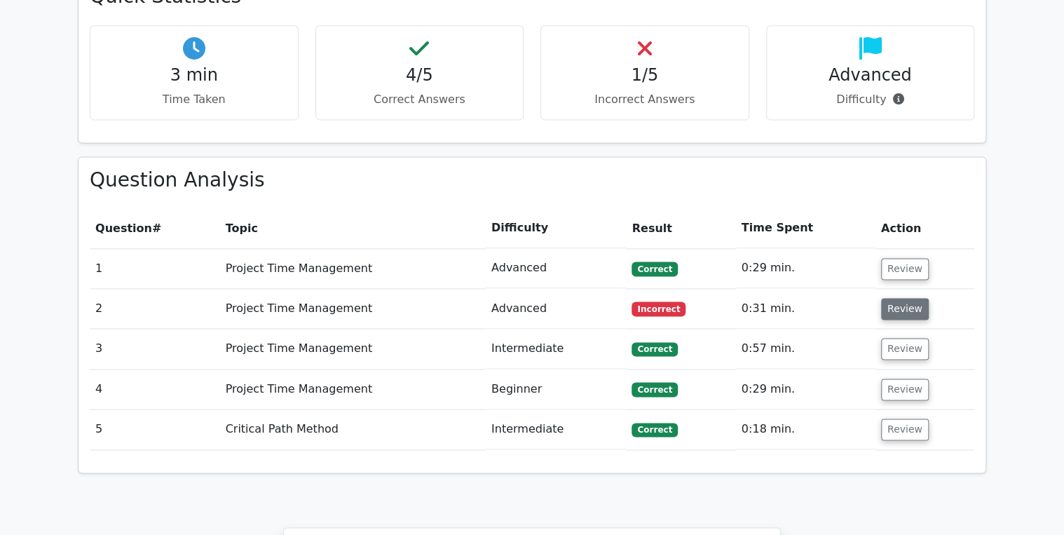
click at [897, 298] on button "Review" at bounding box center [905, 309] width 48 height 22
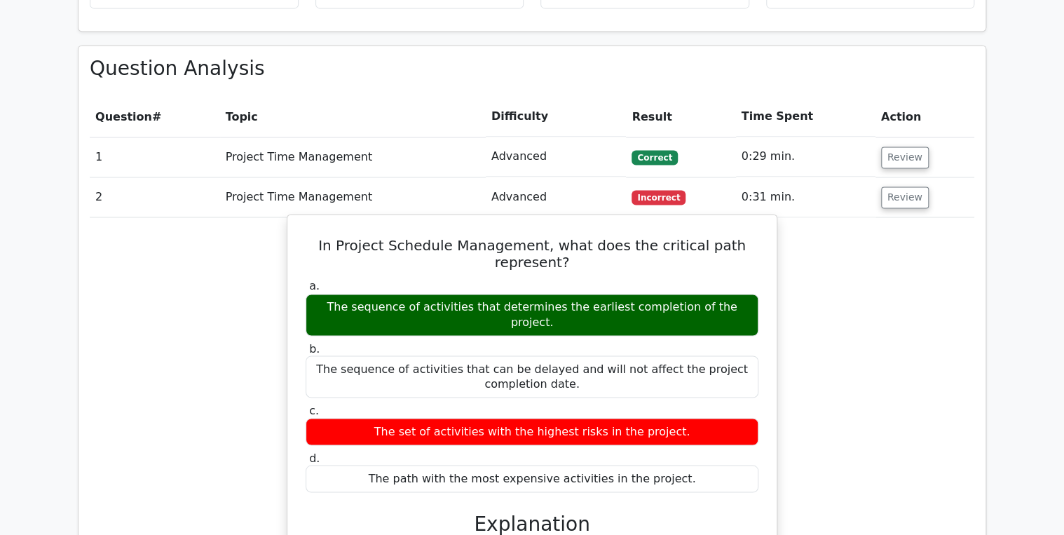
scroll to position [953, 0]
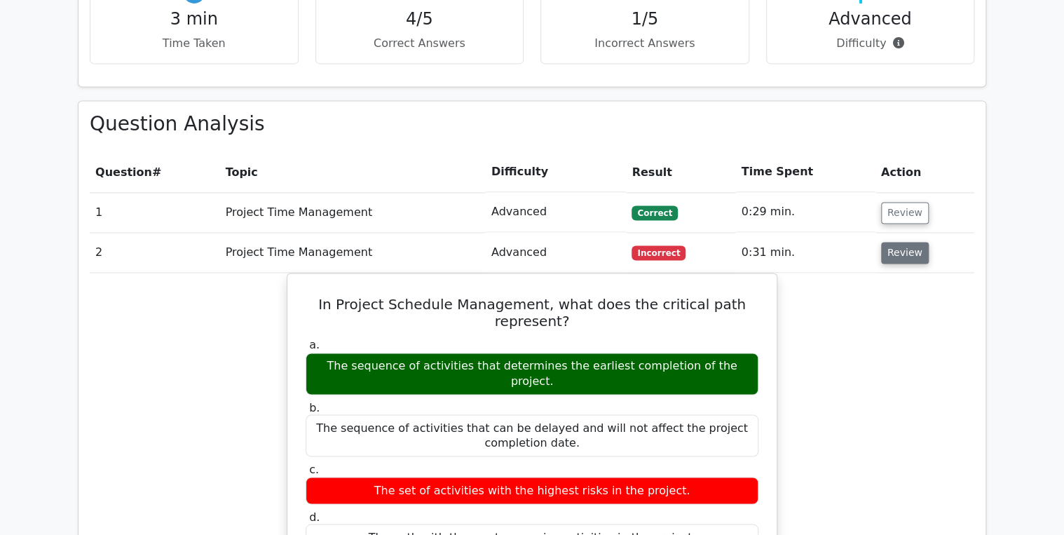
click at [911, 242] on button "Review" at bounding box center [905, 253] width 48 height 22
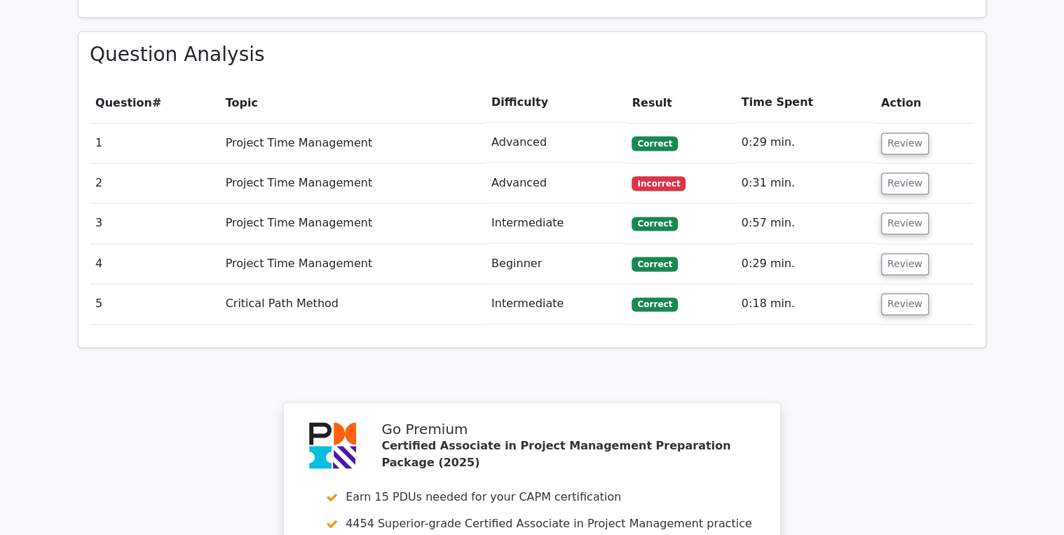
scroll to position [991, 0]
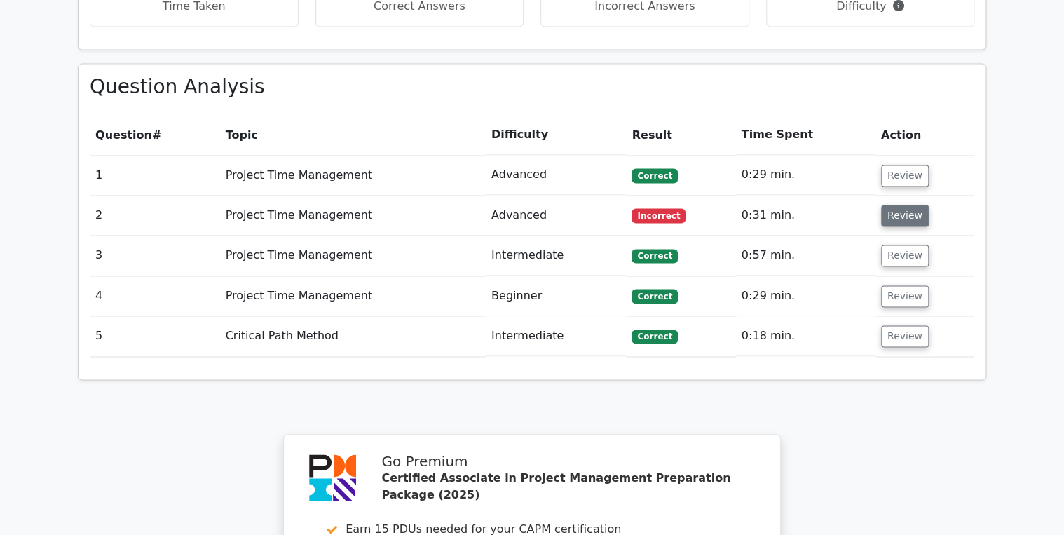
click at [906, 205] on button "Review" at bounding box center [905, 216] width 48 height 22
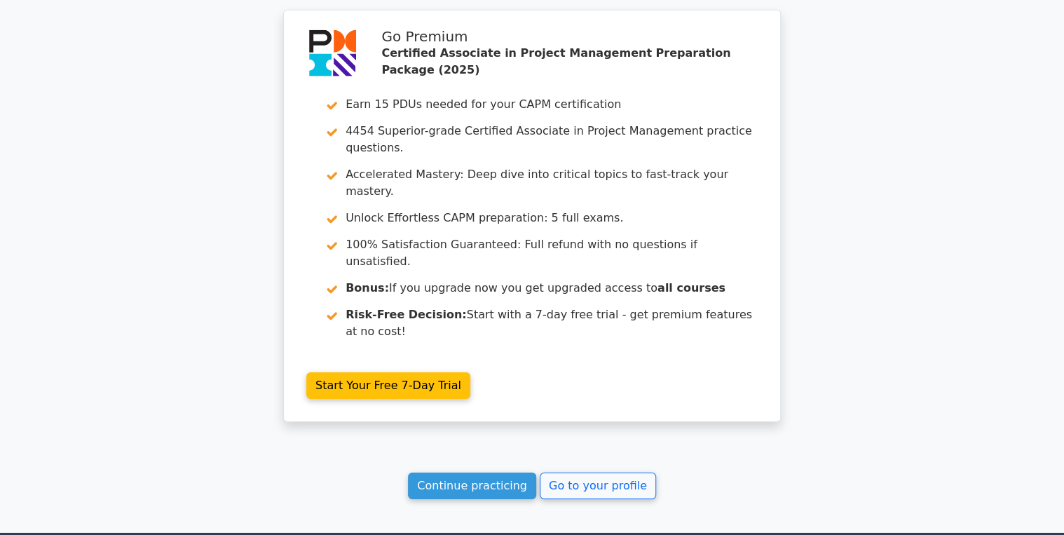
scroll to position [1956, 0]
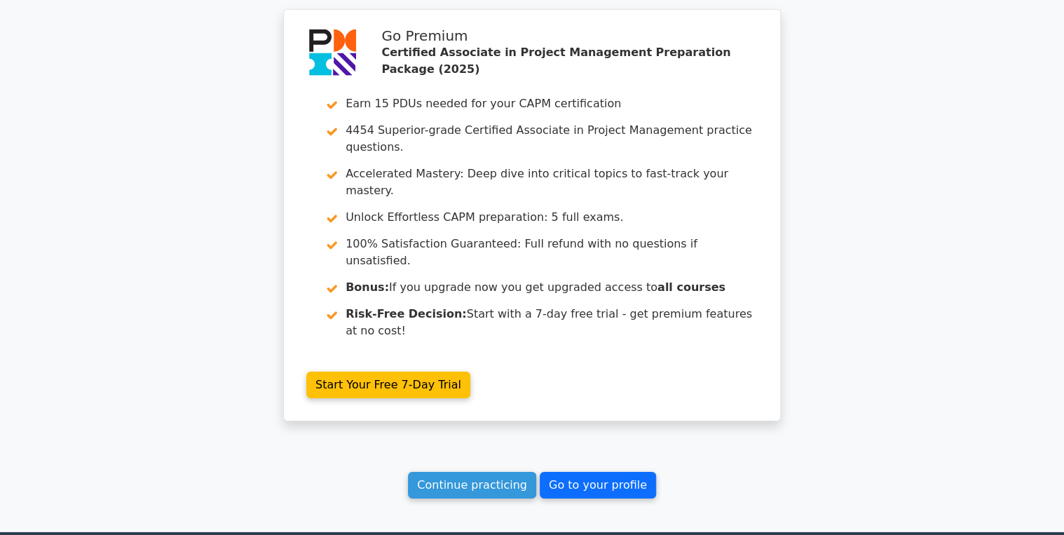
click at [578, 472] on link "Go to your profile" at bounding box center [598, 485] width 116 height 27
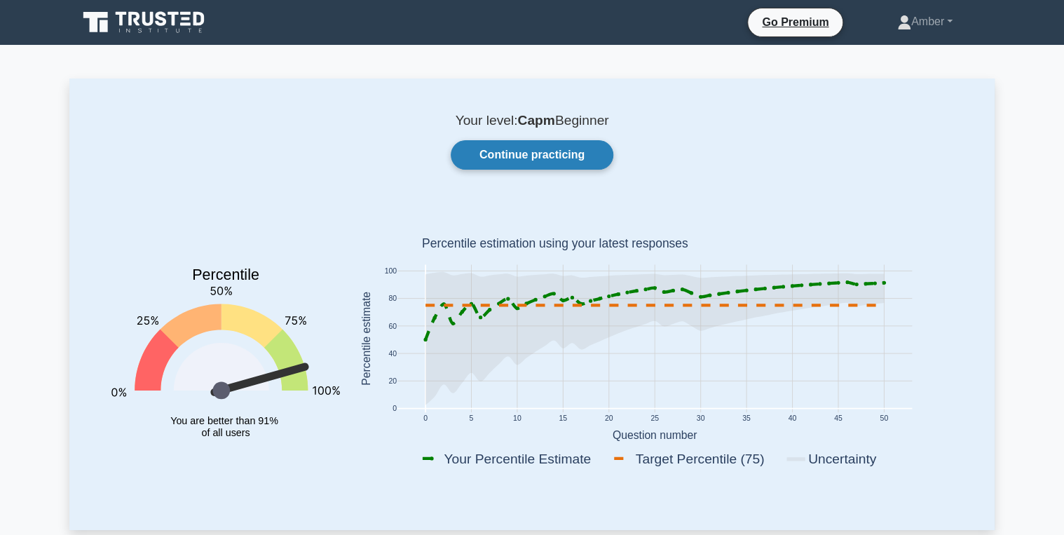
click at [525, 153] on link "Continue practicing" at bounding box center [532, 154] width 163 height 29
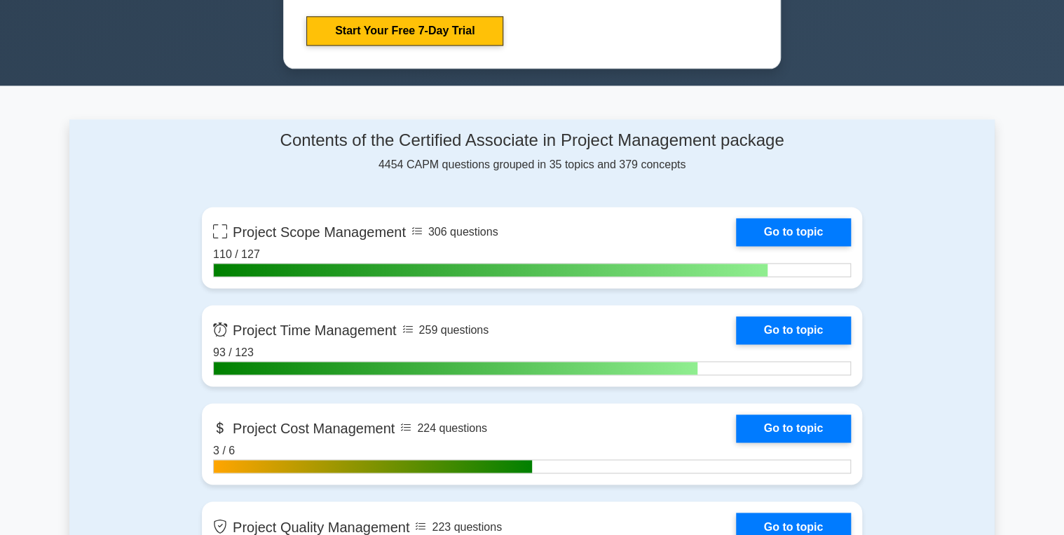
scroll to position [897, 0]
